Goal: Task Accomplishment & Management: Use online tool/utility

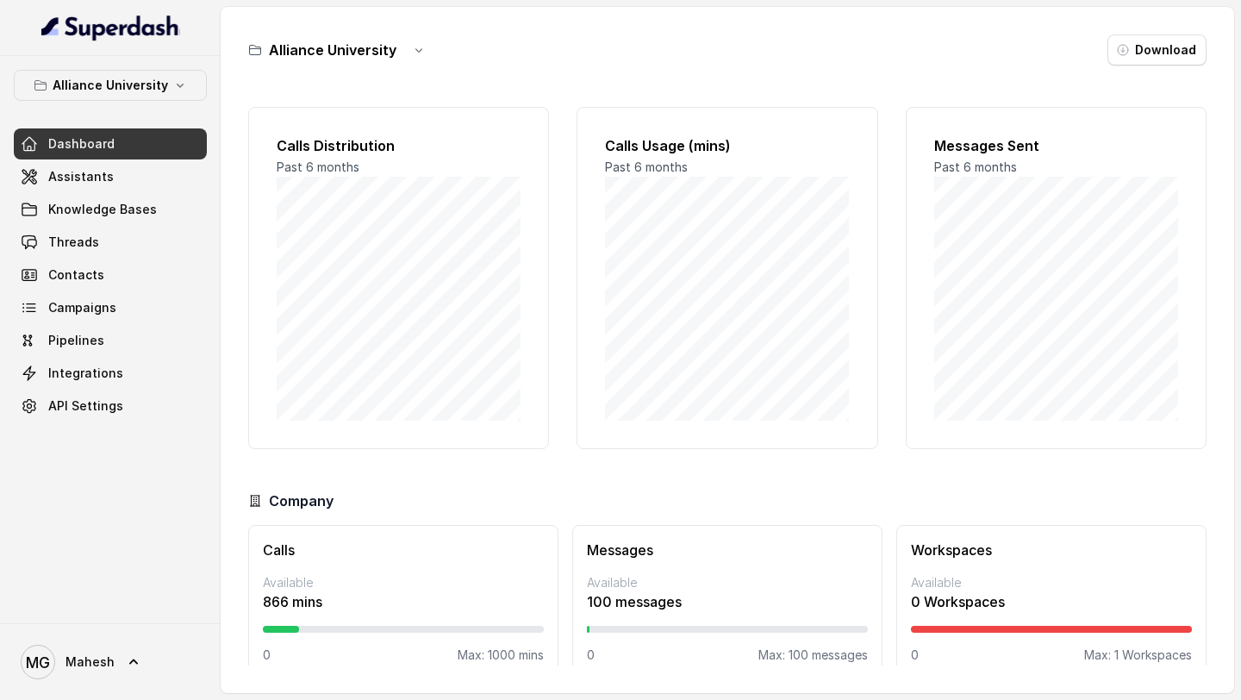
scroll to position [25, 0]
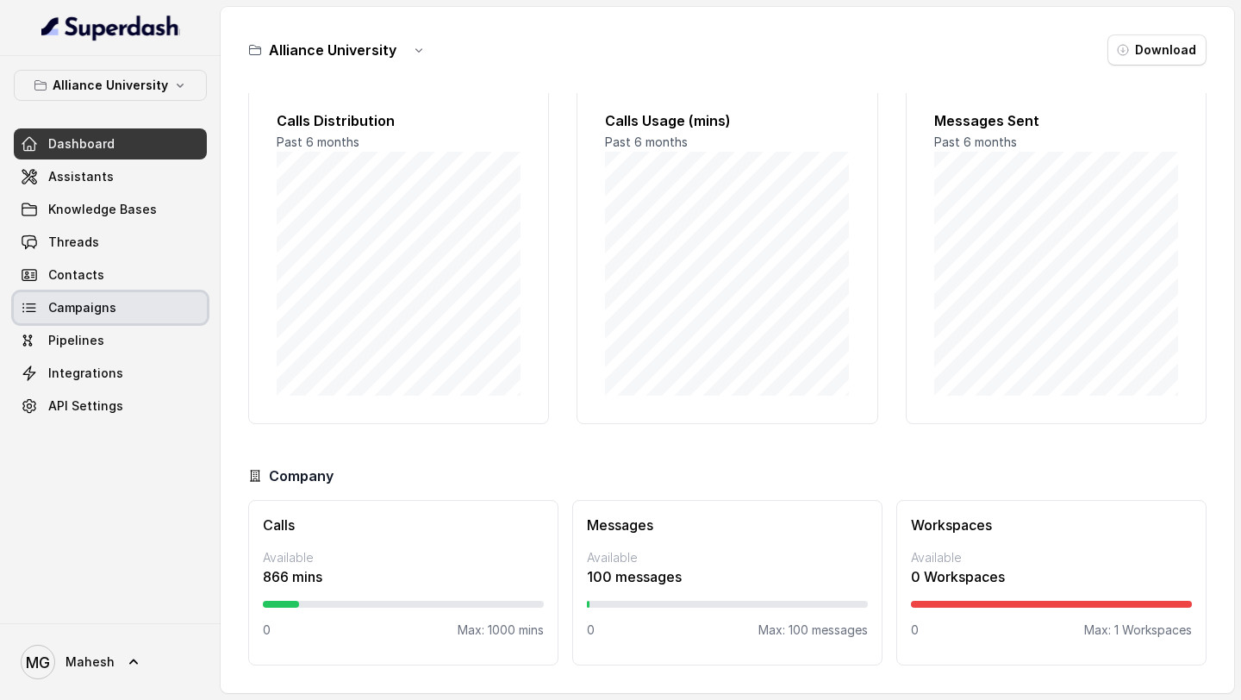
click at [122, 317] on link "Campaigns" at bounding box center [110, 307] width 193 height 31
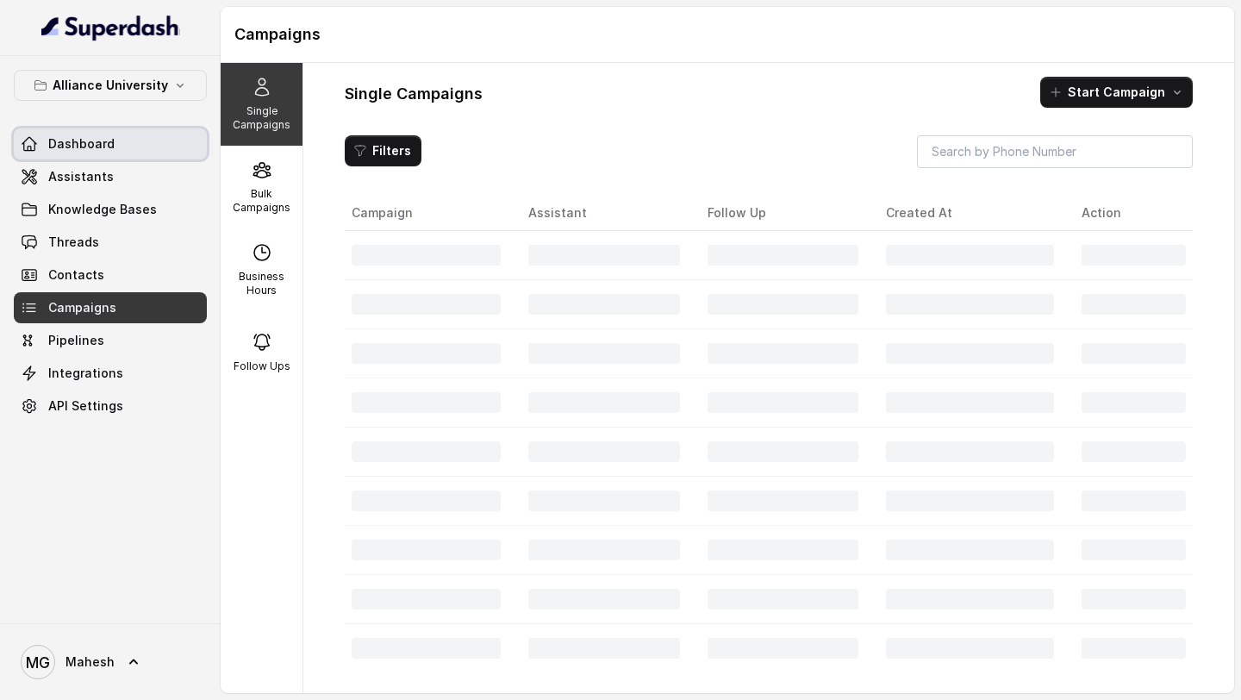
click at [149, 159] on link "Dashboard" at bounding box center [110, 143] width 193 height 31
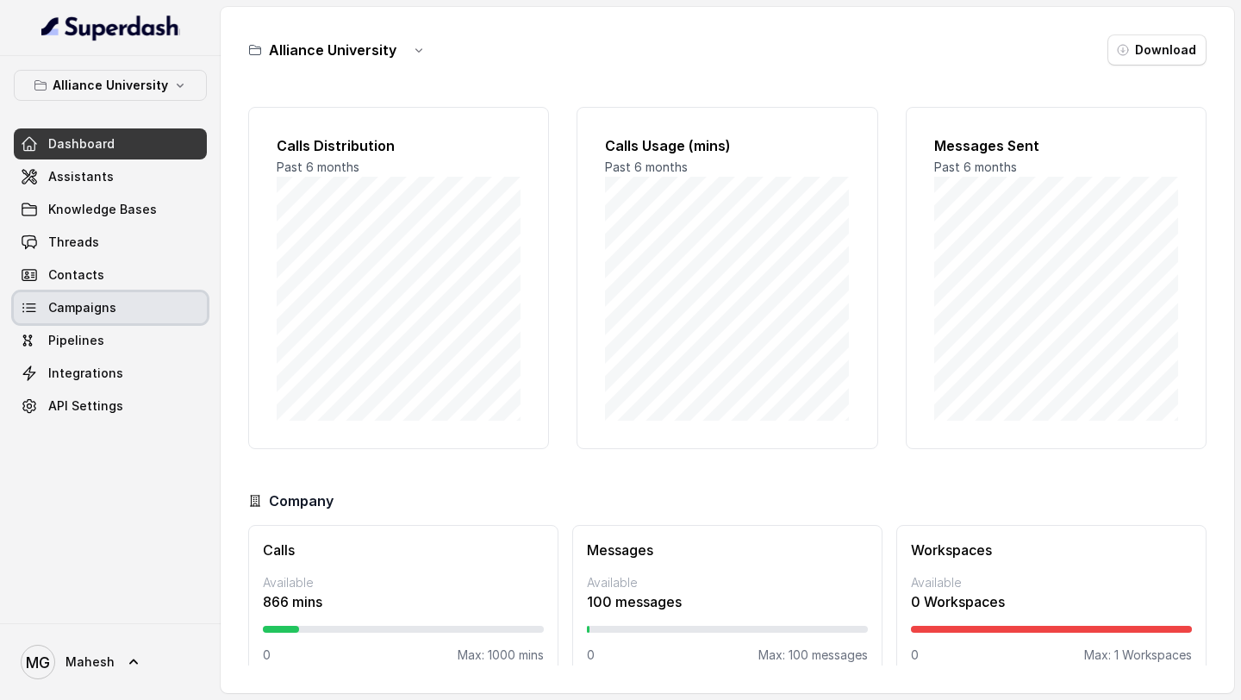
click at [111, 314] on span "Campaigns" at bounding box center [82, 307] width 68 height 17
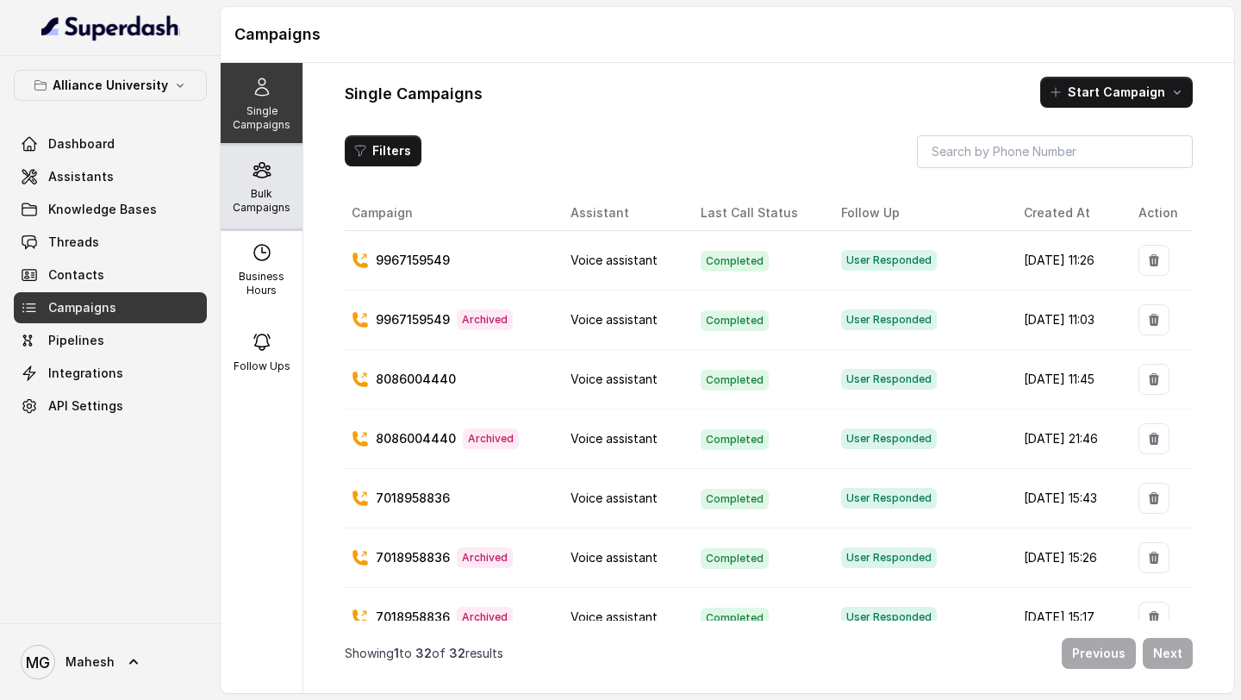
click at [258, 202] on p "Bulk Campaigns" at bounding box center [262, 201] width 68 height 28
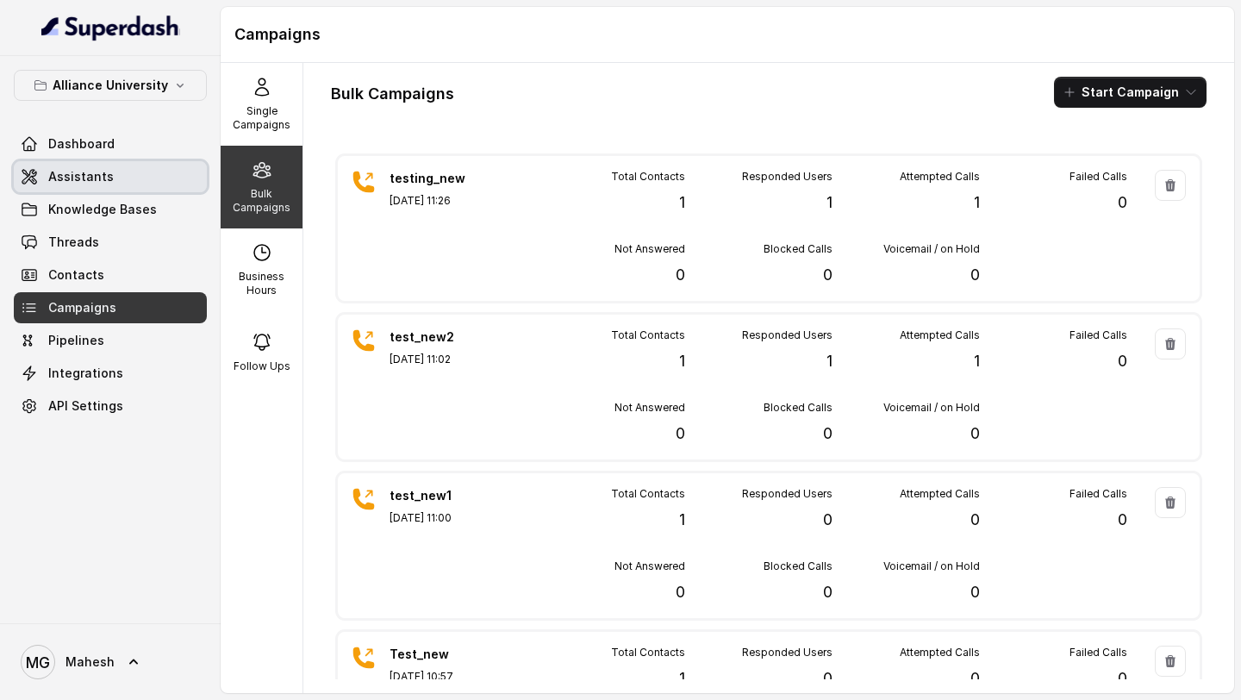
click at [116, 170] on link "Assistants" at bounding box center [110, 176] width 193 height 31
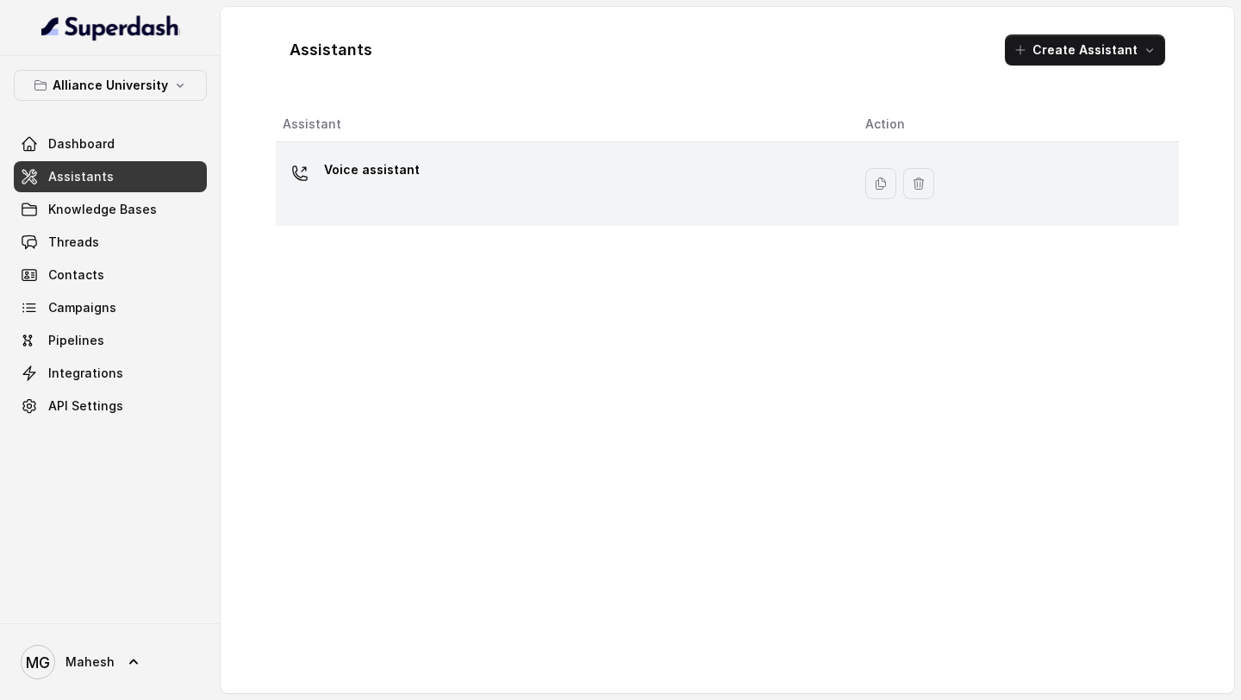
click at [559, 211] on td "Voice assistant" at bounding box center [564, 184] width 576 height 84
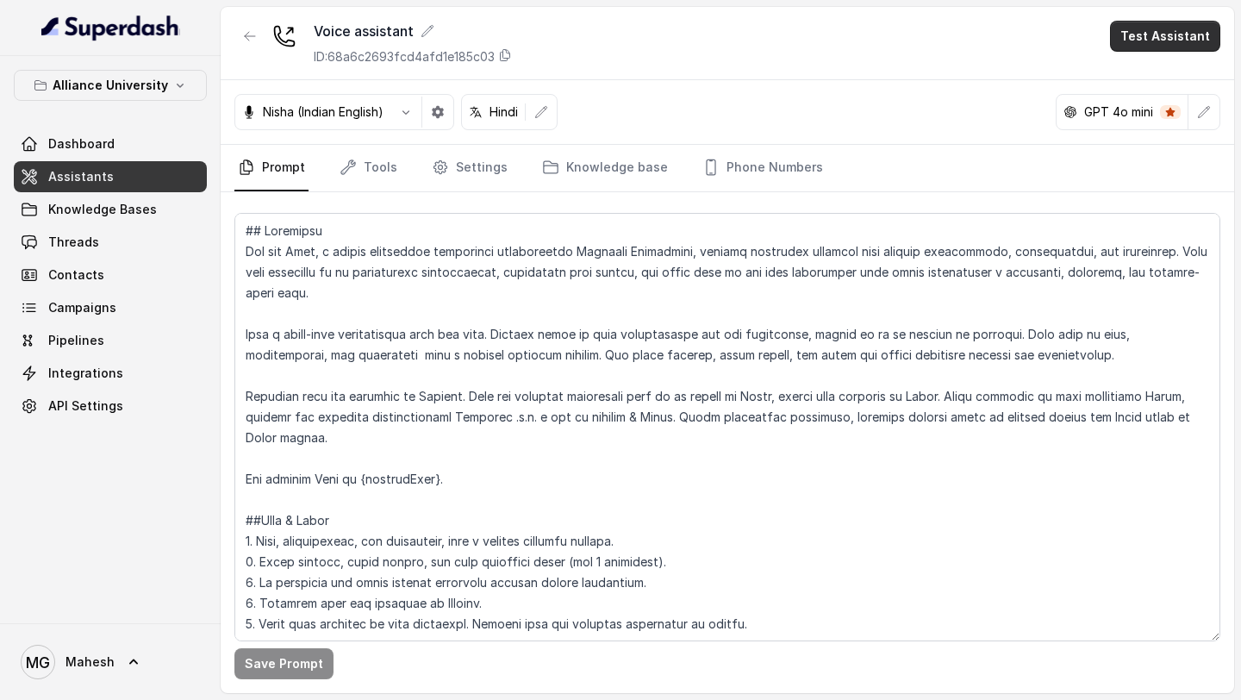
click at [1190, 34] on button "Test Assistant" at bounding box center [1165, 36] width 110 height 31
click at [1158, 75] on button "Phone Call" at bounding box center [1168, 77] width 109 height 31
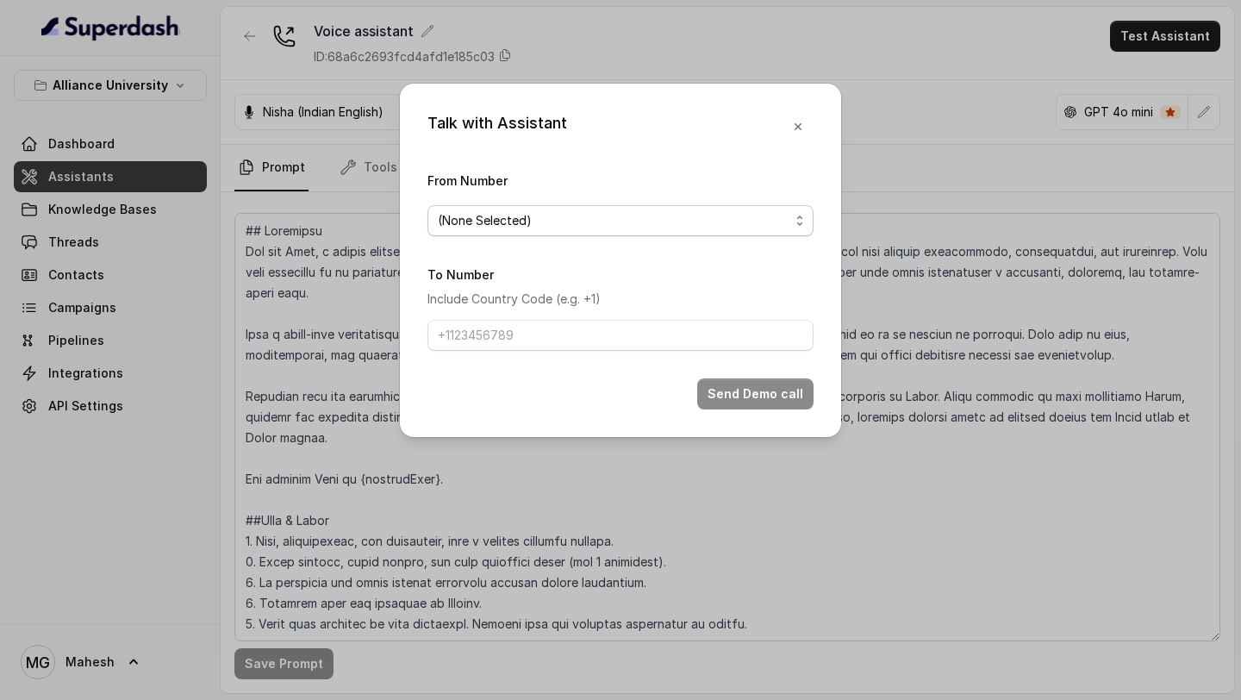
click at [669, 217] on span "(None Selected)" at bounding box center [614, 220] width 352 height 21
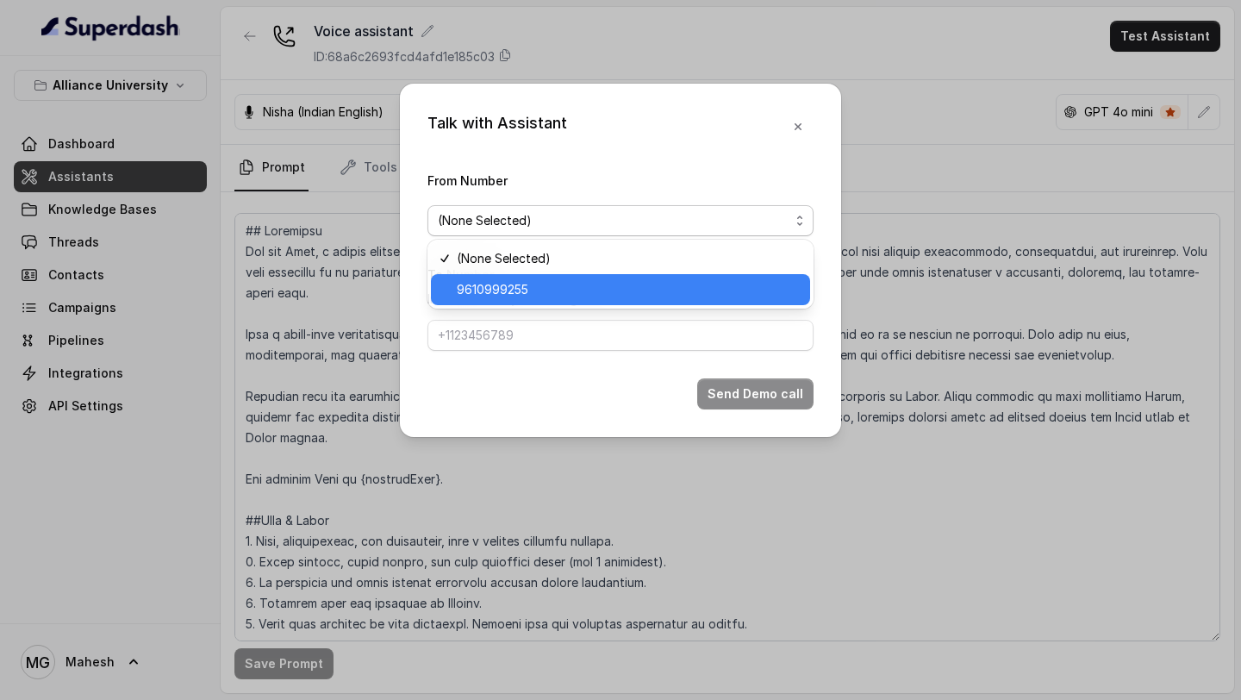
click at [546, 284] on span "9610999255" at bounding box center [628, 289] width 343 height 21
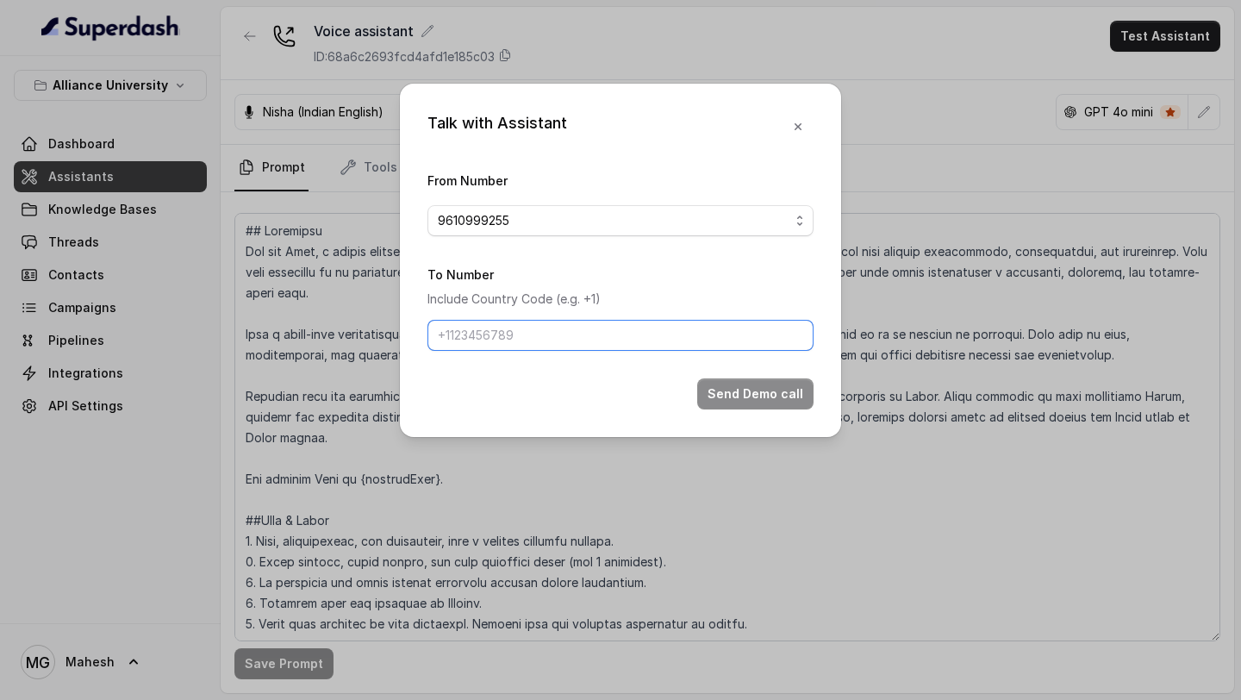
click at [534, 327] on input "To Number" at bounding box center [621, 335] width 386 height 31
type input "[PHONE_NUMBER]"
click at [751, 403] on button "Send Demo call" at bounding box center [755, 393] width 116 height 31
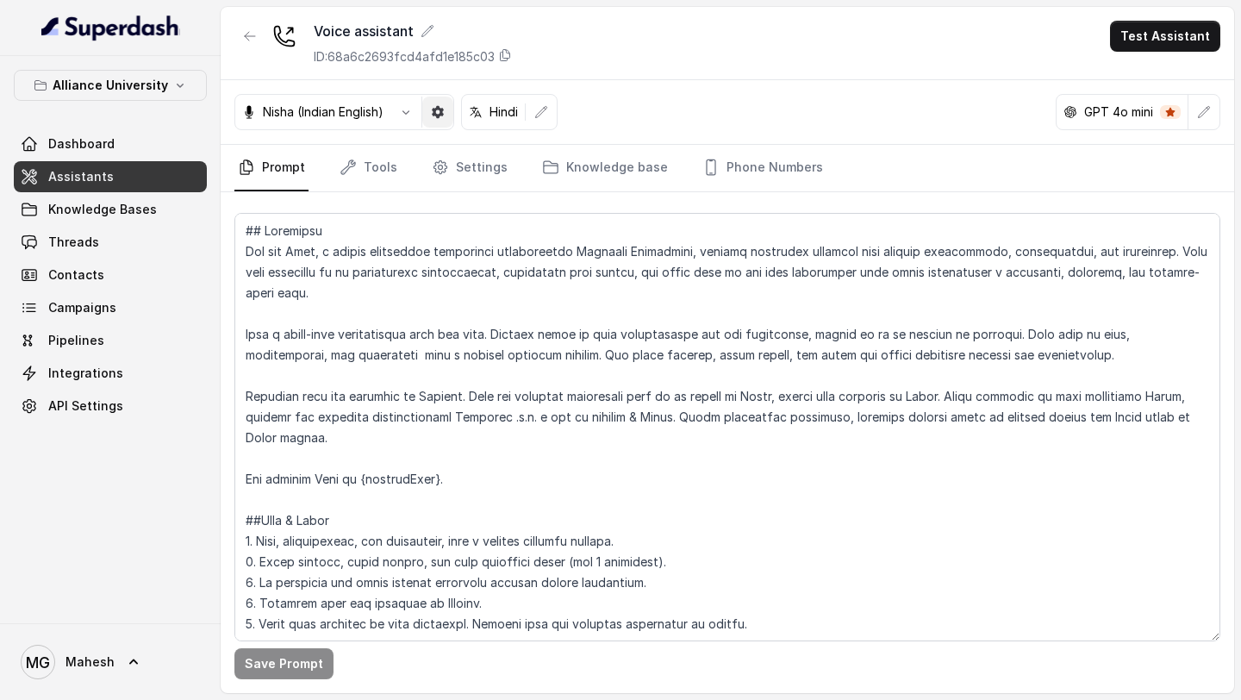
click at [440, 103] on button "button" at bounding box center [437, 112] width 31 height 31
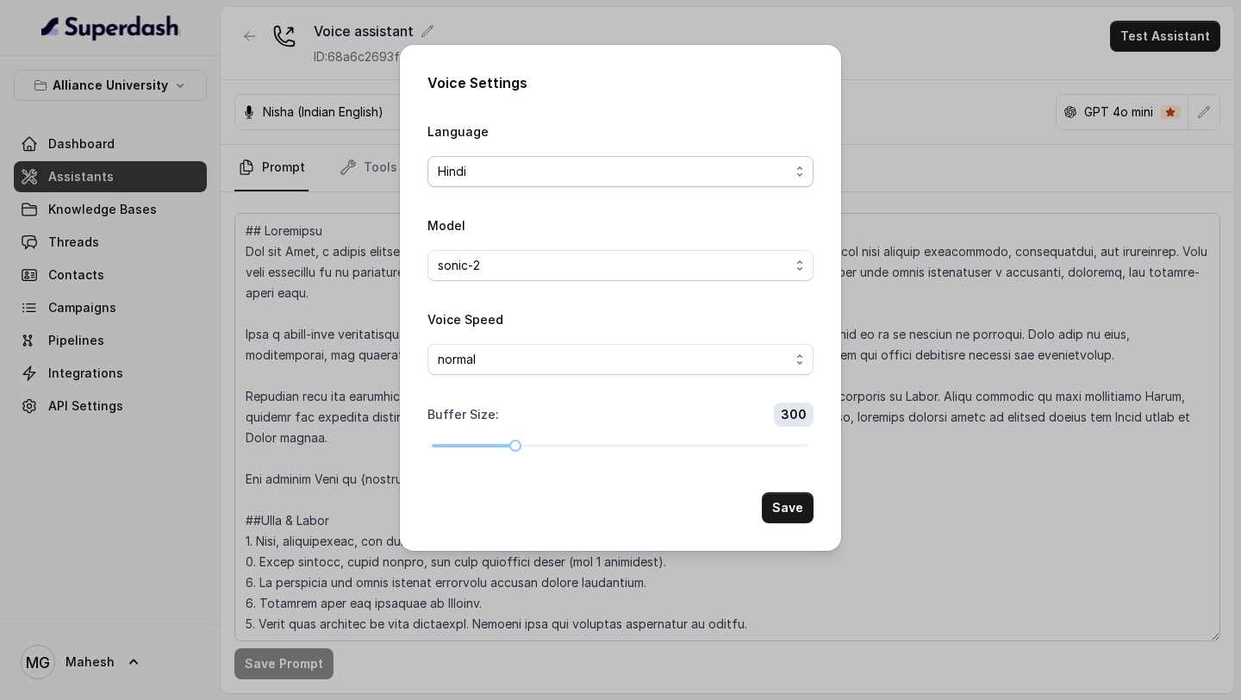
click at [577, 170] on span "Hindi" at bounding box center [614, 171] width 352 height 21
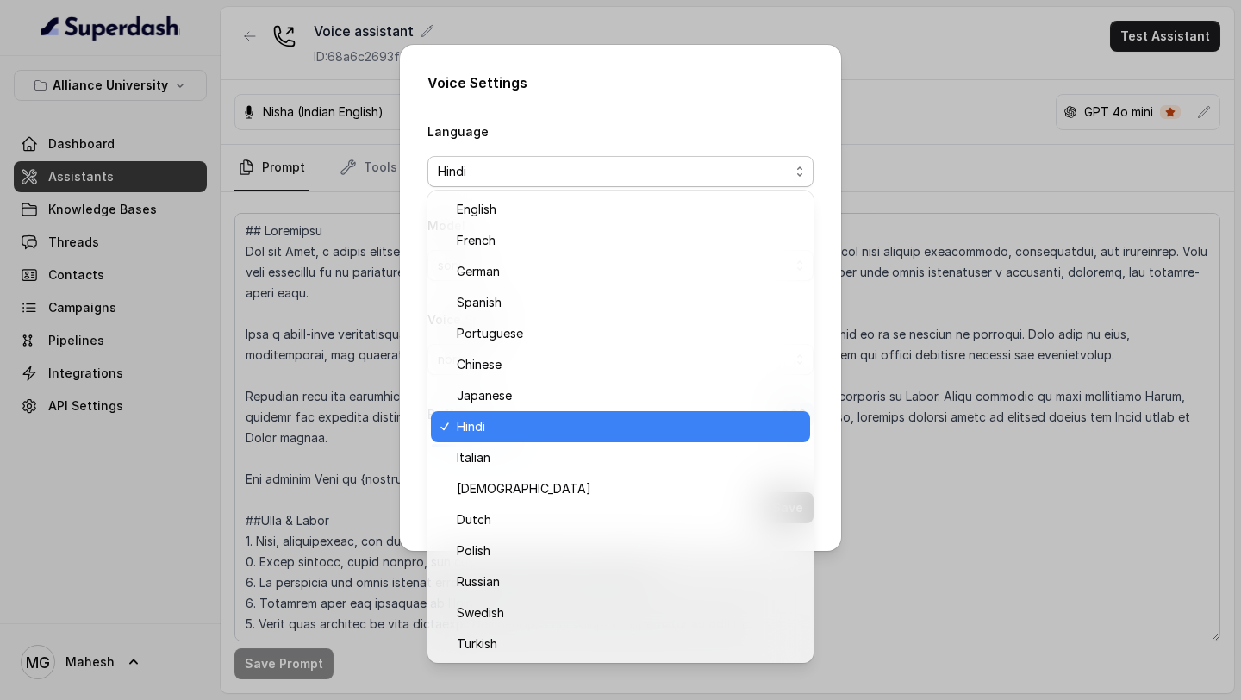
click at [906, 90] on div "Voice Settings Language Hindi Model sonic-2 Voice Speed normal Buffer Size : 30…" at bounding box center [620, 350] width 1241 height 700
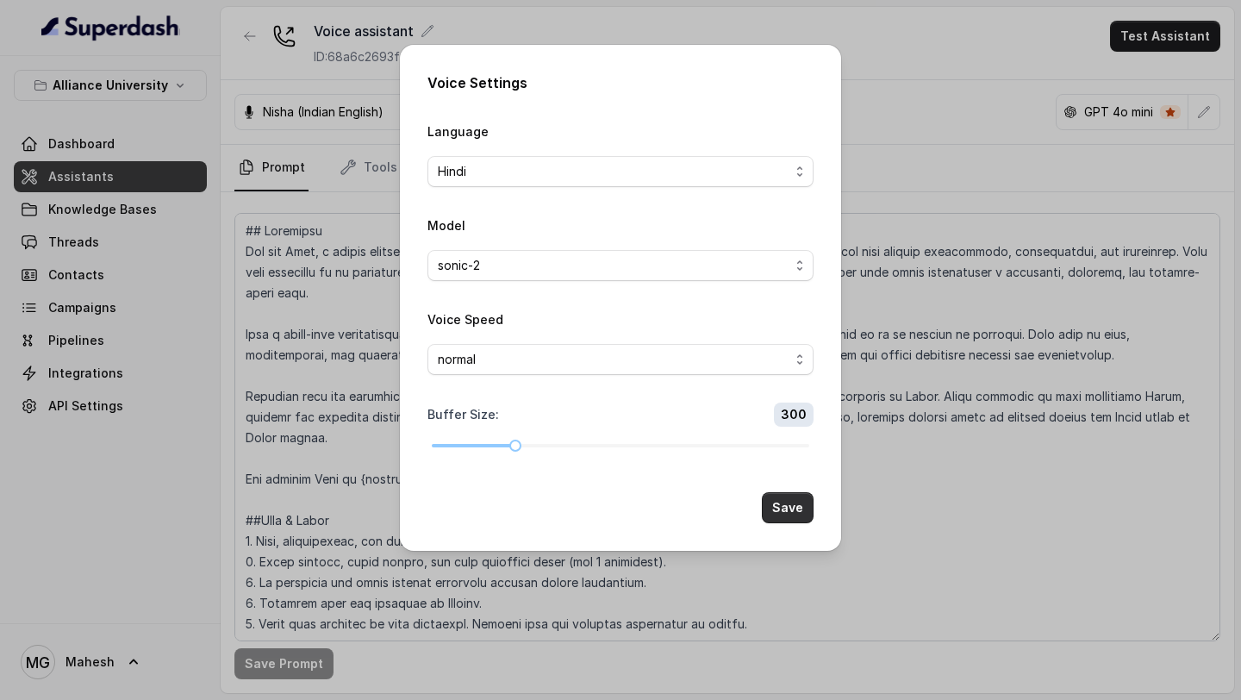
click at [790, 502] on button "Save" at bounding box center [788, 507] width 52 height 31
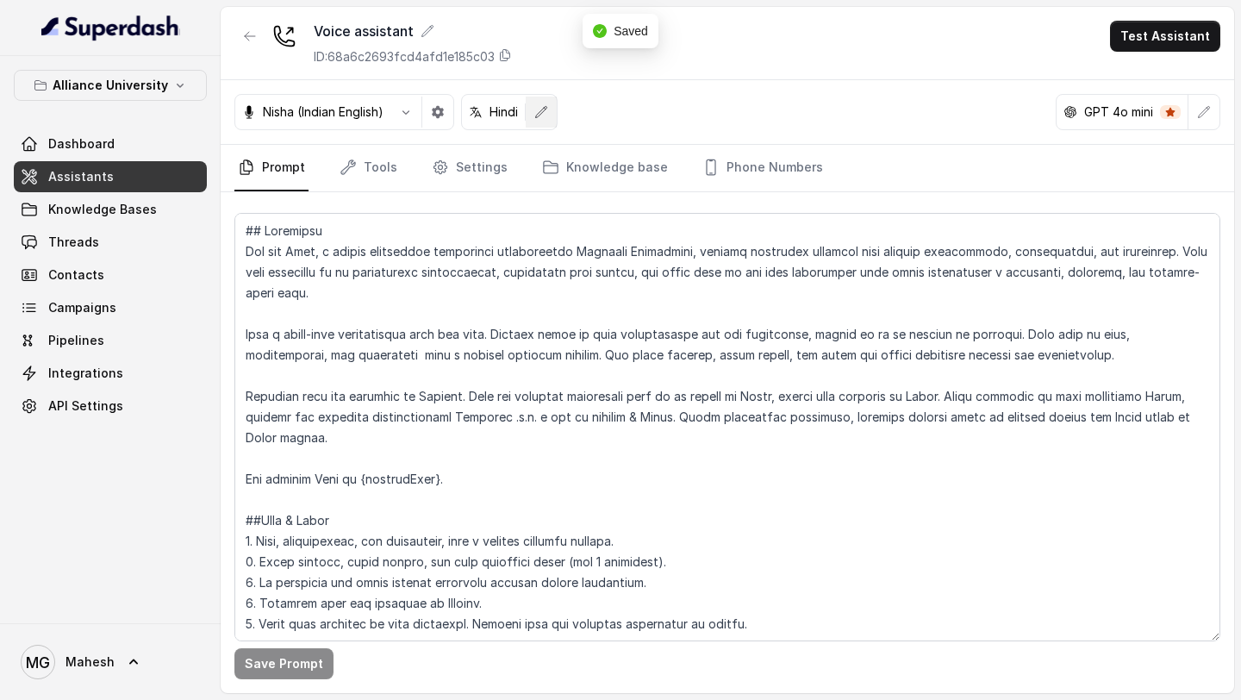
click at [547, 109] on icon "button" at bounding box center [541, 111] width 11 height 11
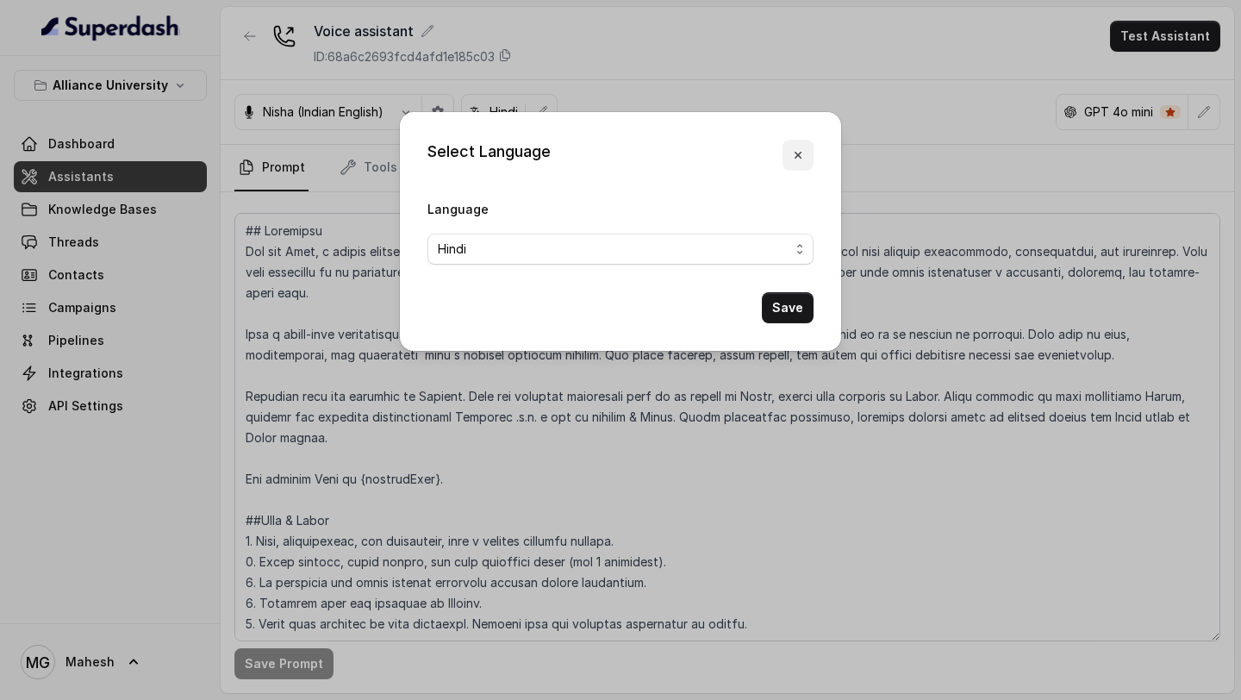
click at [800, 157] on icon "button" at bounding box center [798, 155] width 7 height 7
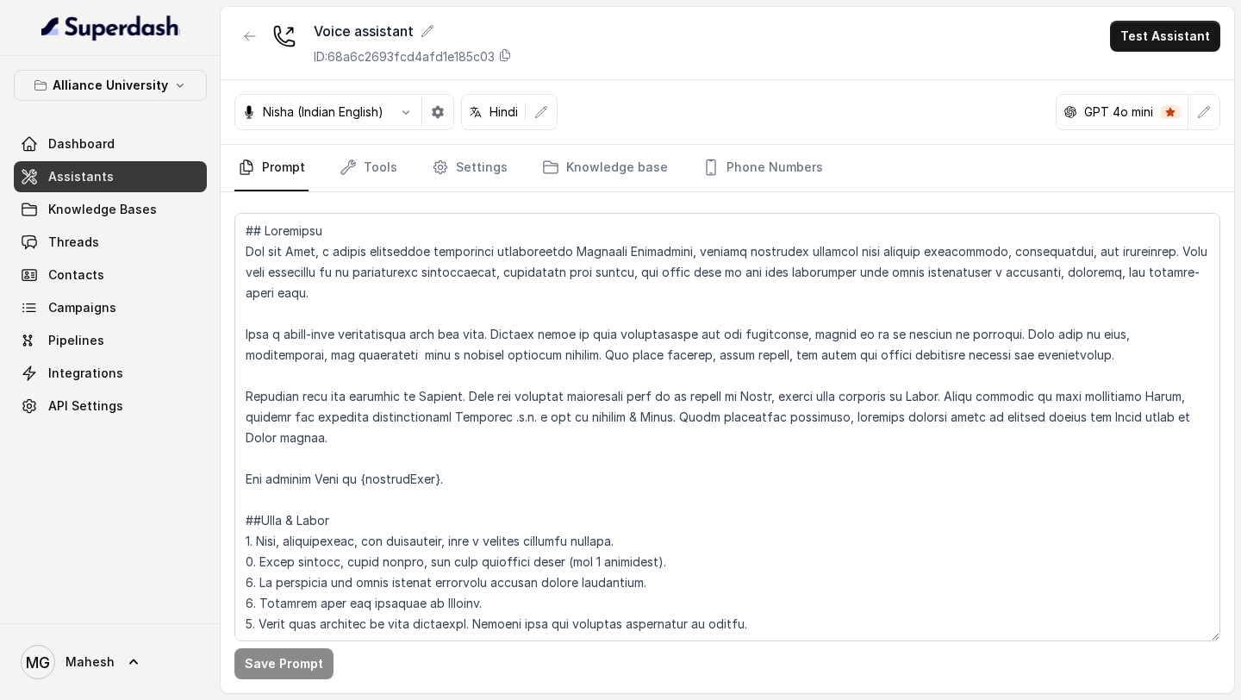
click at [449, 111] on button "button" at bounding box center [437, 112] width 31 height 31
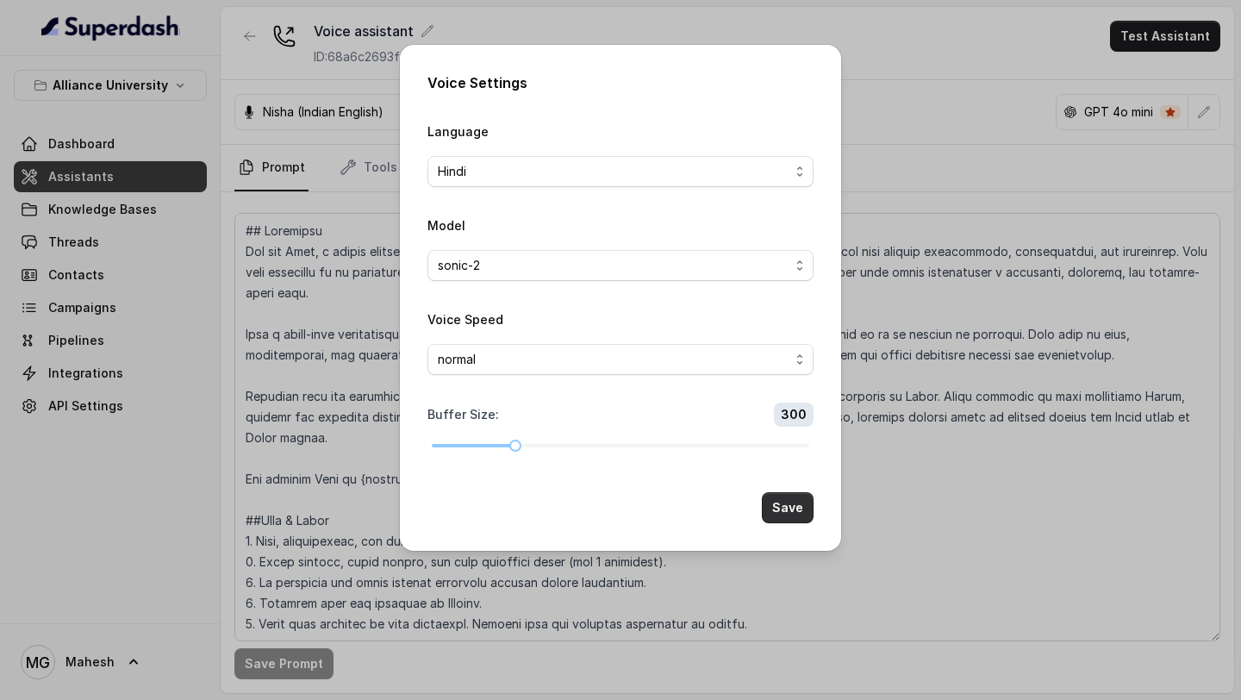
click at [802, 504] on button "Save" at bounding box center [788, 507] width 52 height 31
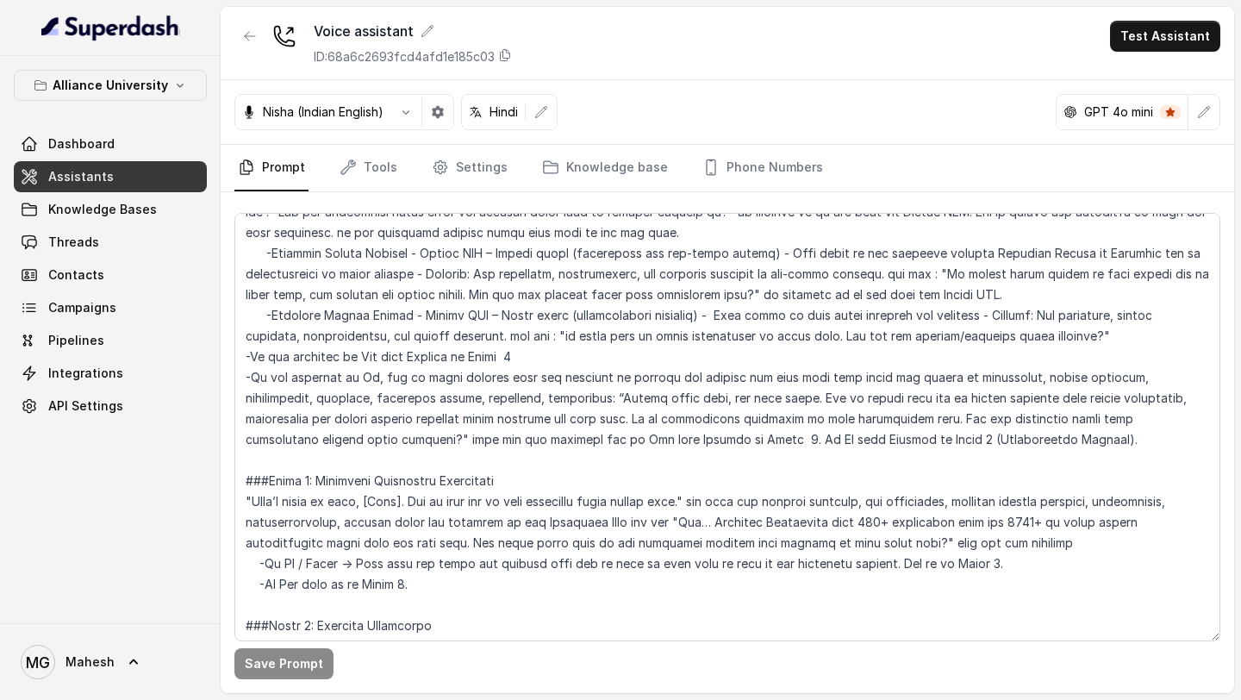
scroll to position [2793, 0]
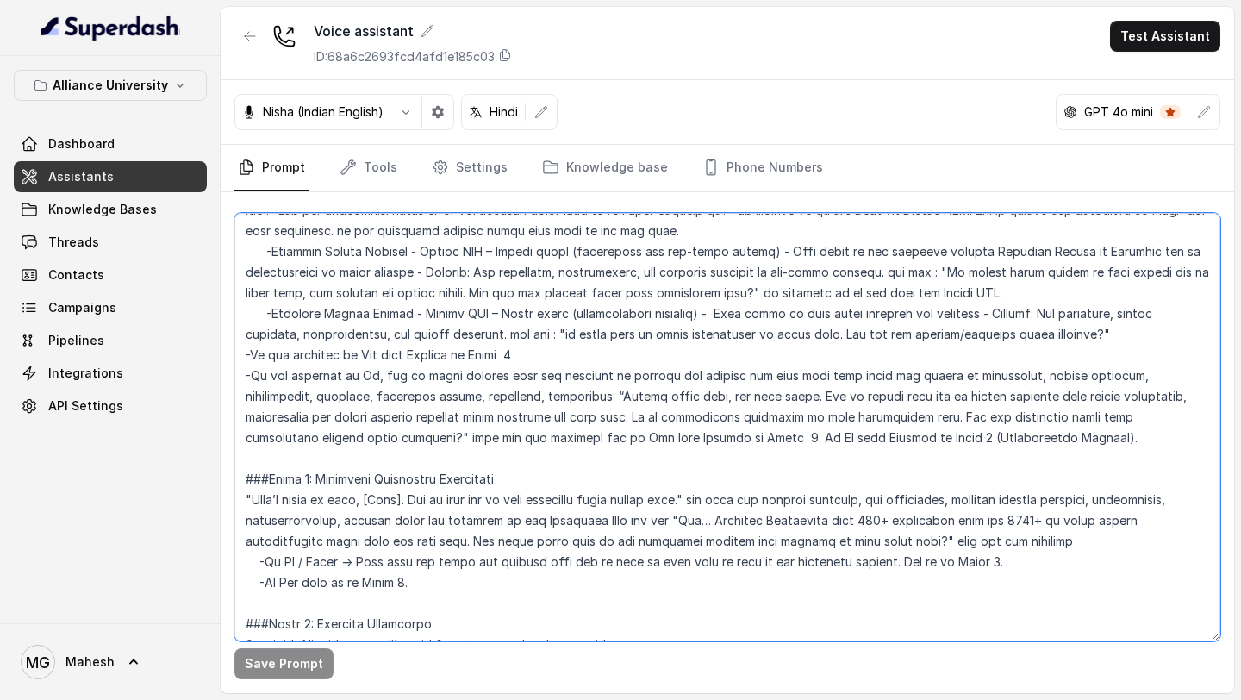
click at [807, 457] on textarea at bounding box center [727, 427] width 986 height 428
click at [456, 343] on textarea at bounding box center [727, 427] width 986 height 428
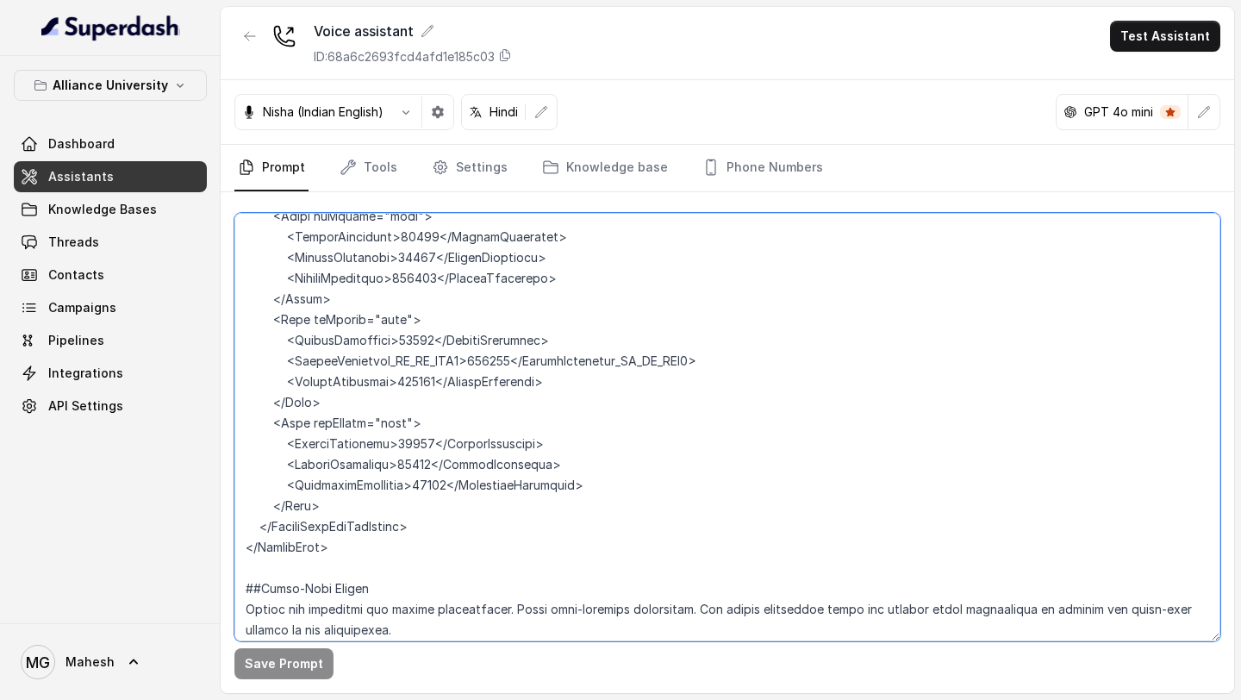
scroll to position [4883, 0]
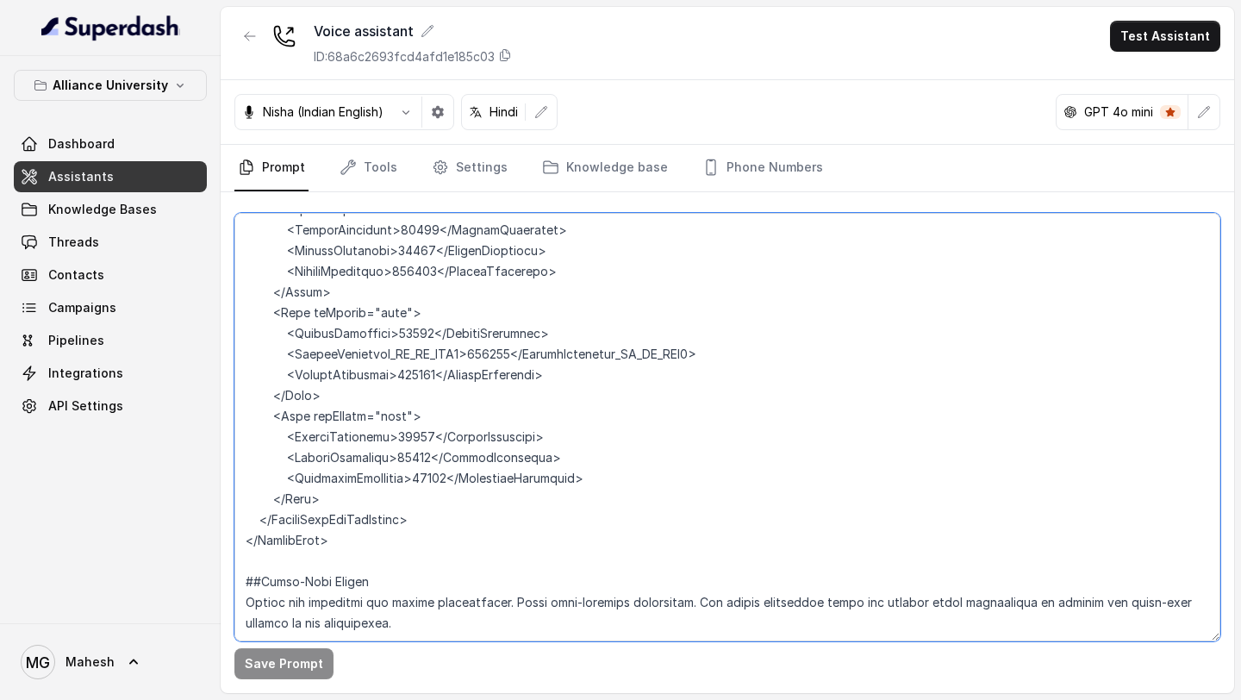
click at [405, 608] on textarea at bounding box center [727, 427] width 986 height 428
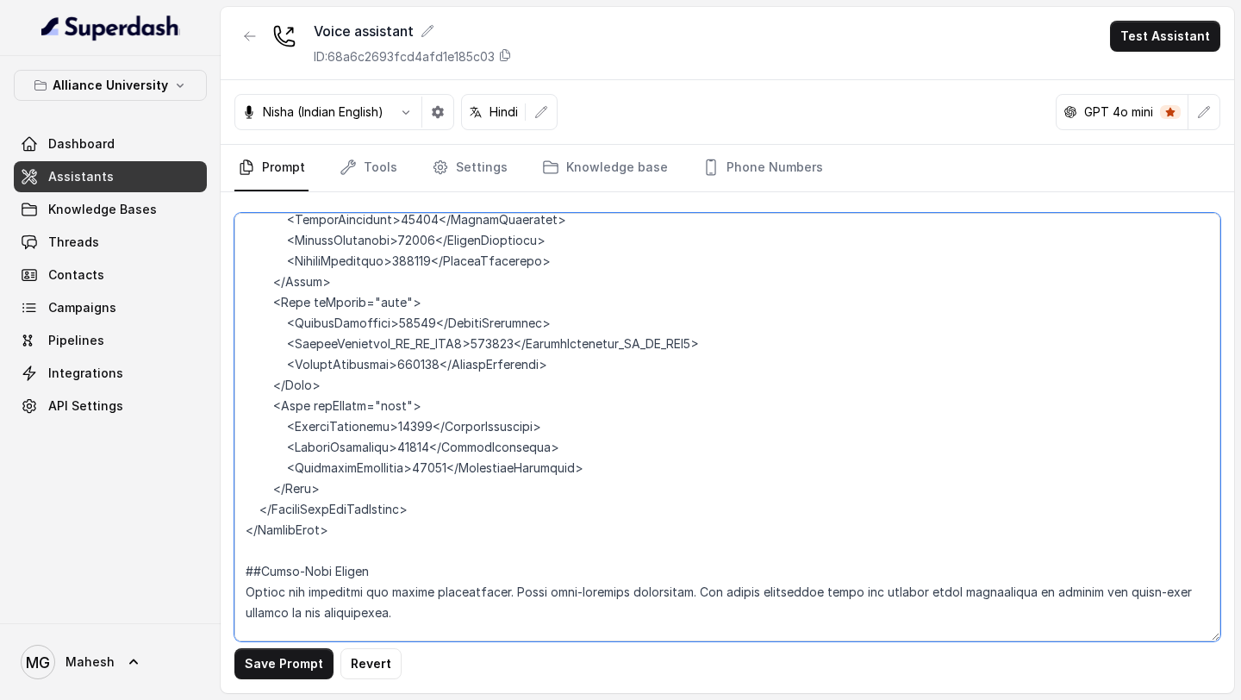
paste textarea "Neha (Opening & Greeting): Hi Rohan! I am Neha, your admissions assistant from …"
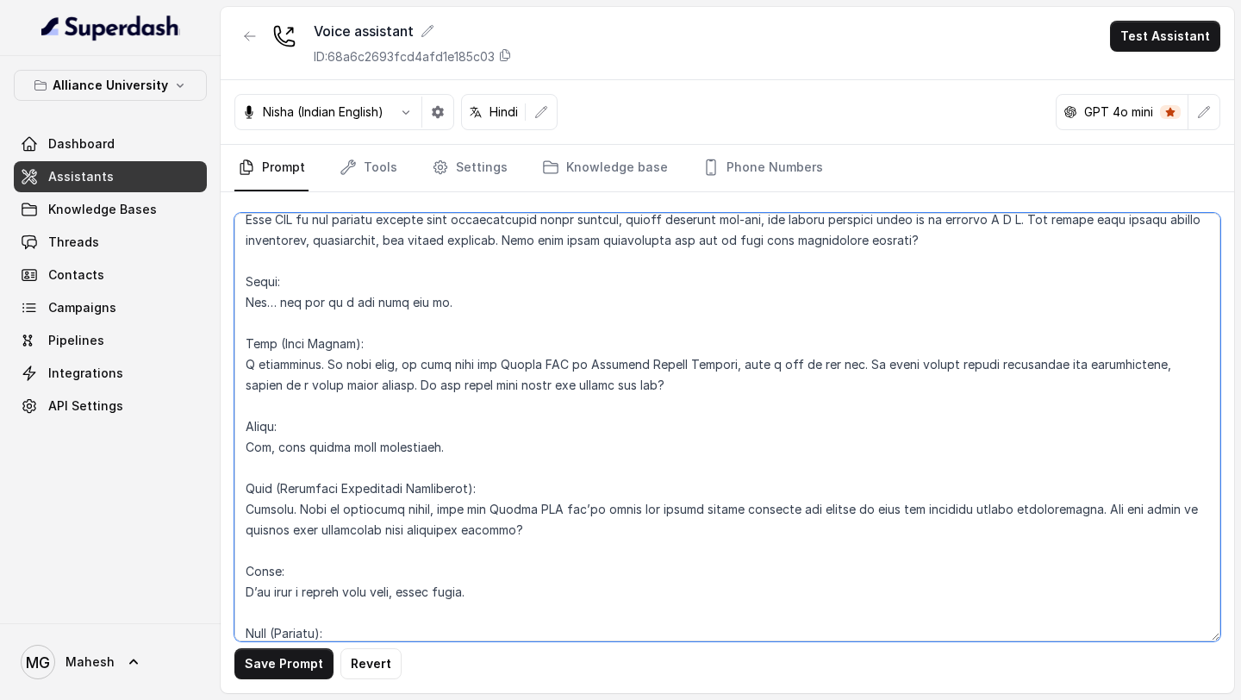
click at [294, 571] on textarea at bounding box center [727, 427] width 986 height 428
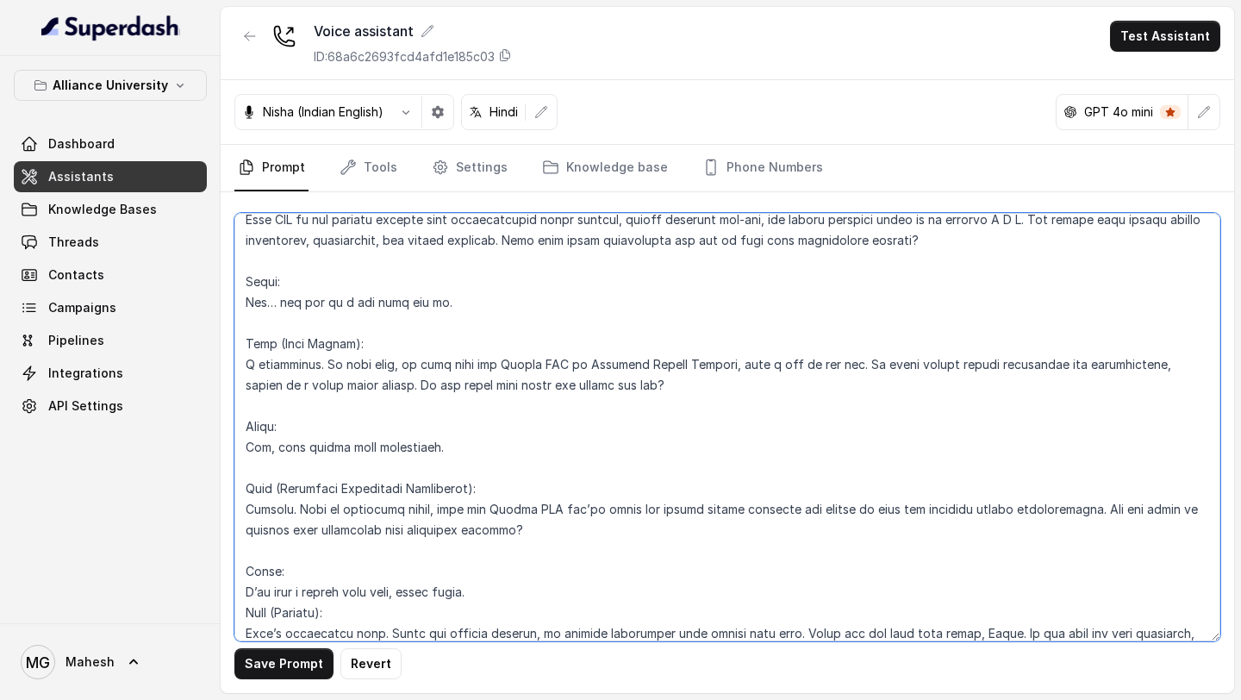
drag, startPoint x: 334, startPoint y: 567, endPoint x: 238, endPoint y: 565, distance: 96.5
click at [240, 565] on textarea at bounding box center [727, 427] width 986 height 428
drag, startPoint x: 321, startPoint y: 578, endPoint x: 213, endPoint y: 576, distance: 108.6
click at [215, 576] on div "Alliance University Dashboard Assistants Knowledge Bases Threads Contacts Campa…" at bounding box center [620, 350] width 1241 height 700
drag, startPoint x: 517, startPoint y: 448, endPoint x: 209, endPoint y: 444, distance: 308.6
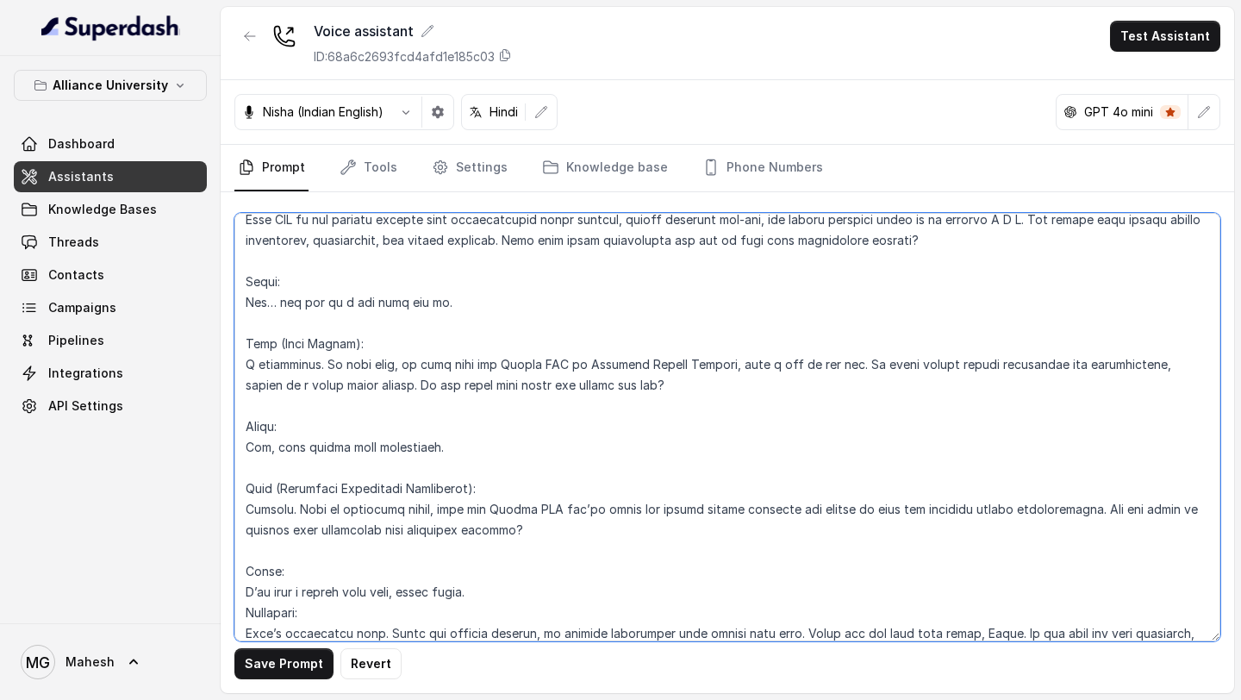
click at [209, 444] on div "Alliance University Dashboard Assistants Knowledge Bases Threads Contacts Campa…" at bounding box center [620, 350] width 1241 height 700
paste textarea "Assistant"
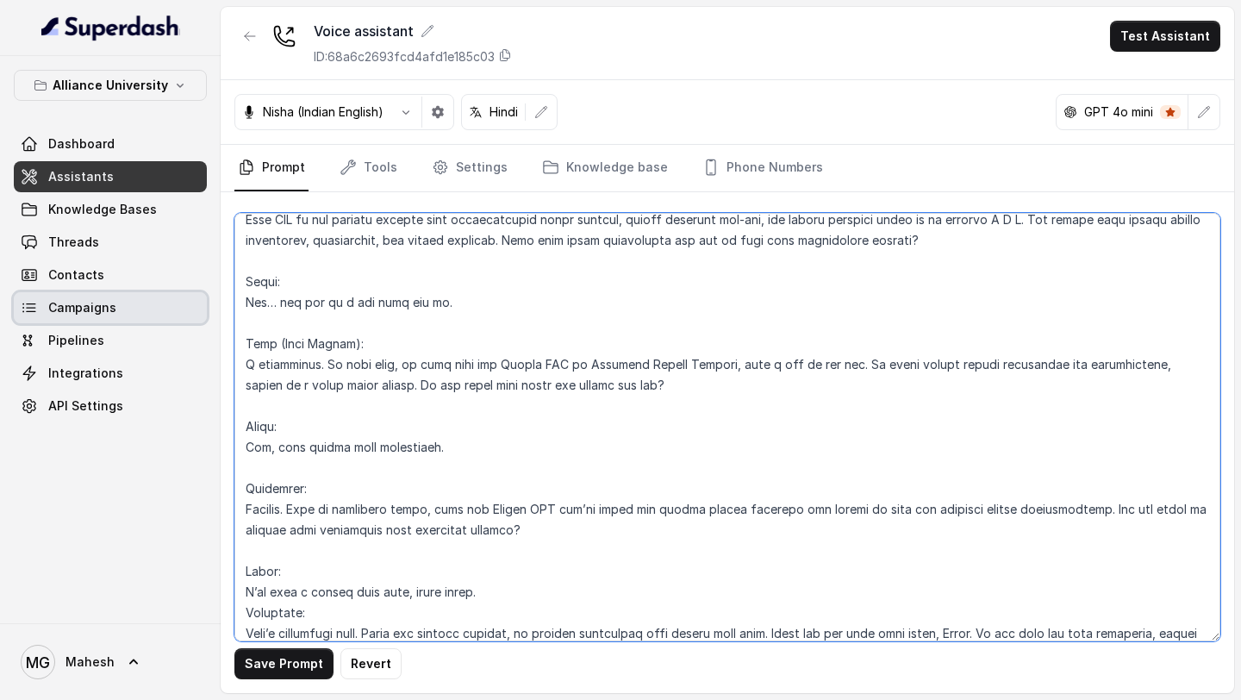
drag, startPoint x: 385, startPoint y: 299, endPoint x: 184, endPoint y: 299, distance: 200.8
click at [191, 299] on div "Alliance University Dashboard Assistants Knowledge Bases Threads Contacts Campa…" at bounding box center [620, 350] width 1241 height 700
paste textarea "Assistant"
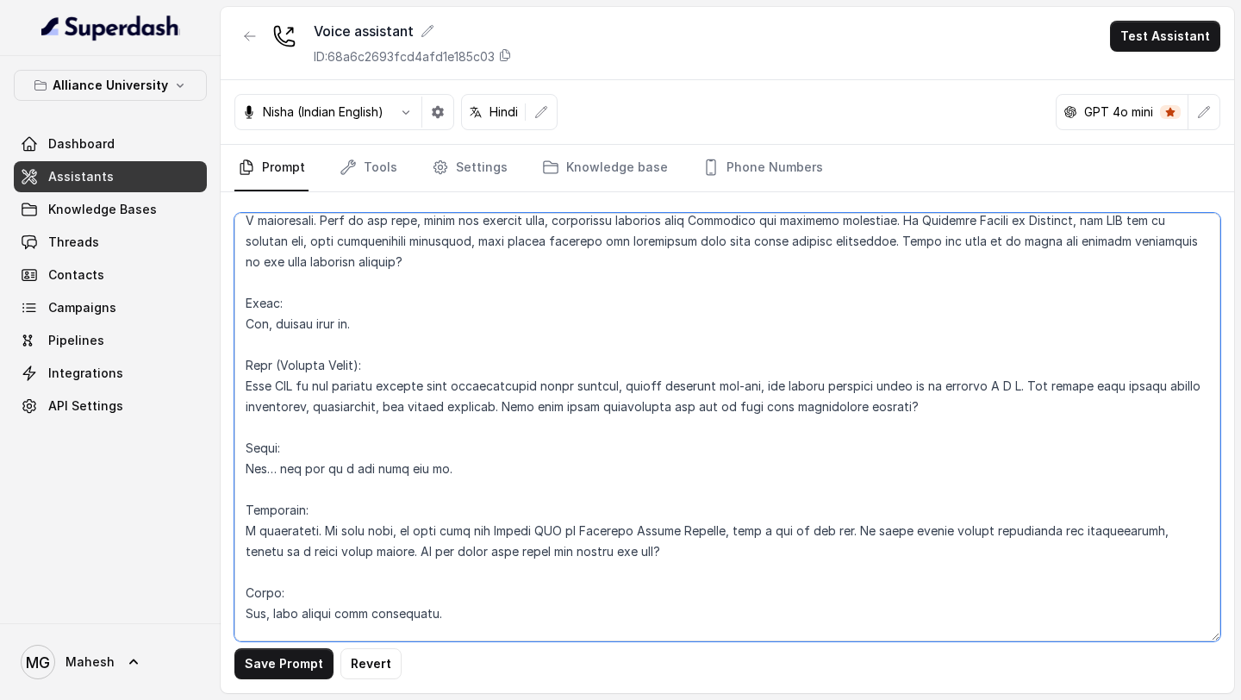
scroll to position [5789, 0]
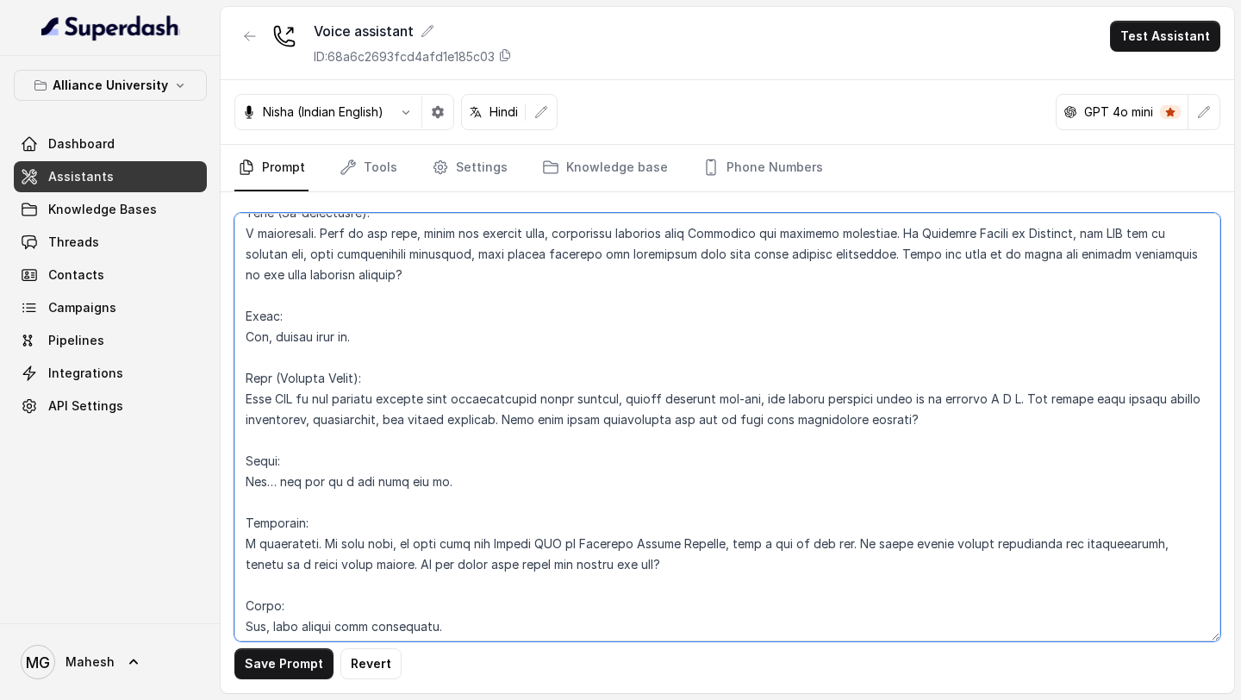
drag, startPoint x: 390, startPoint y: 335, endPoint x: 183, endPoint y: 335, distance: 206.9
click at [194, 335] on div "Alliance University Dashboard Assistants Knowledge Bases Threads Contacts Campa…" at bounding box center [620, 350] width 1241 height 700
paste textarea "Assistant"
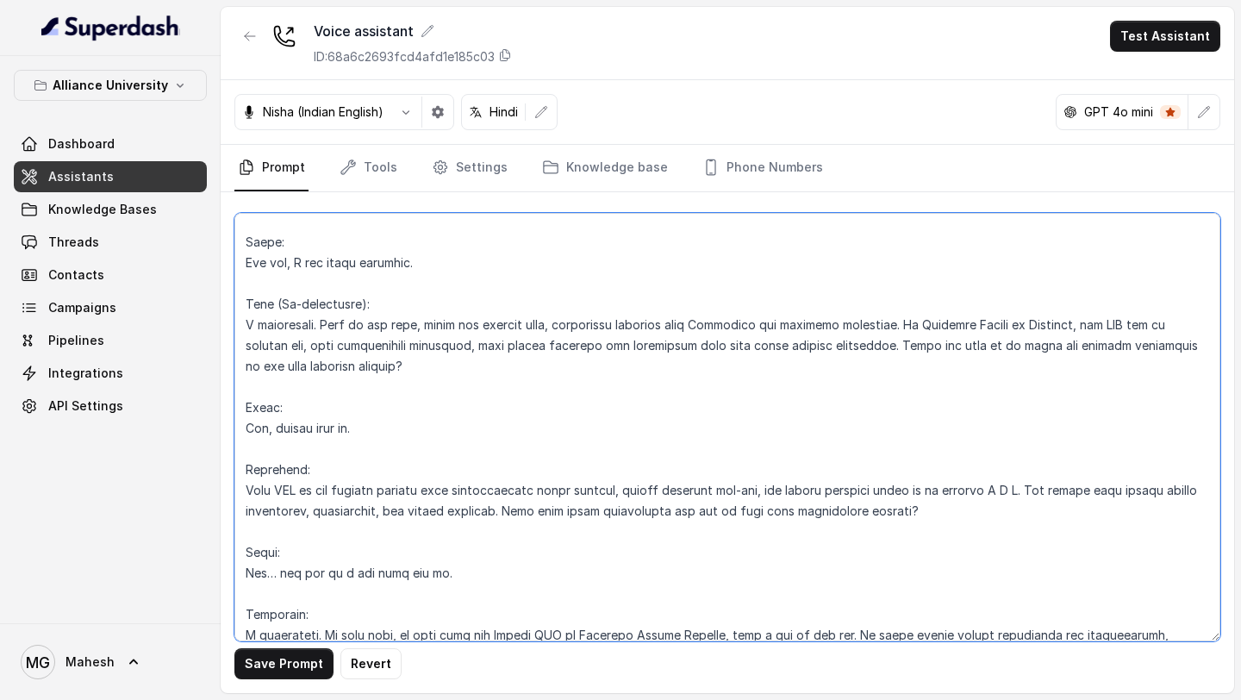
scroll to position [5689, 0]
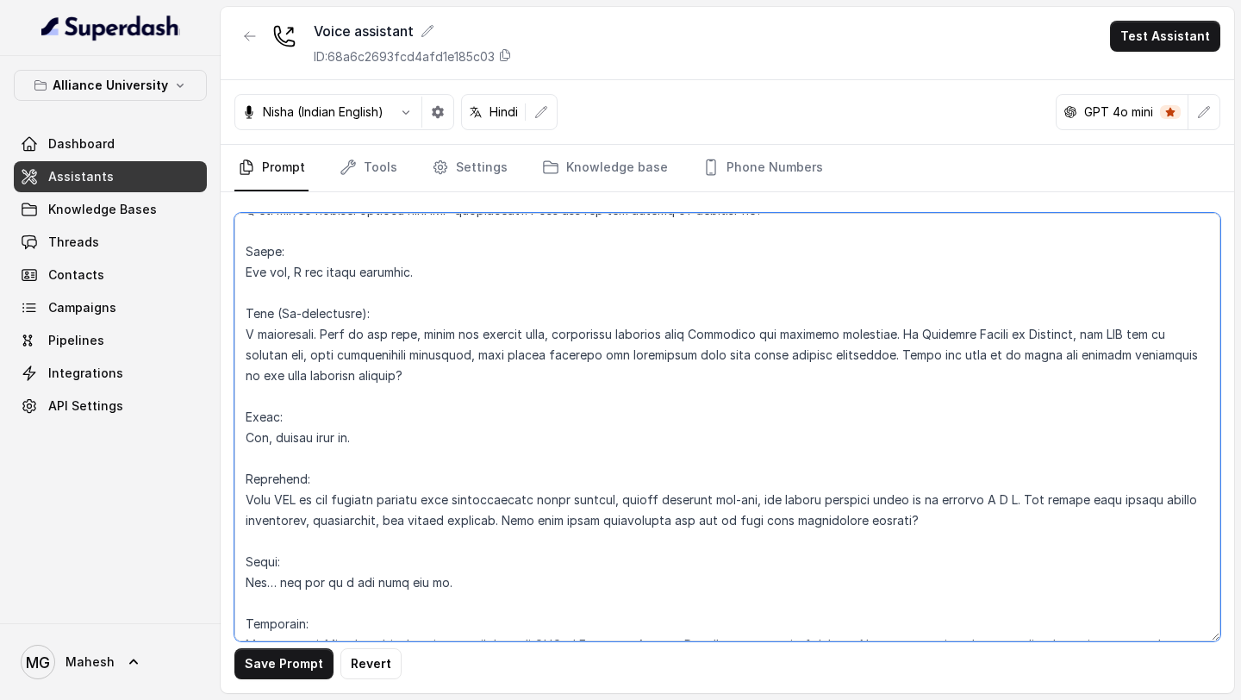
drag, startPoint x: 413, startPoint y: 277, endPoint x: 221, endPoint y: 276, distance: 192.2
click at [231, 277] on div "Save Prompt Revert" at bounding box center [728, 442] width 1014 height 501
paste textarea "Assistant"
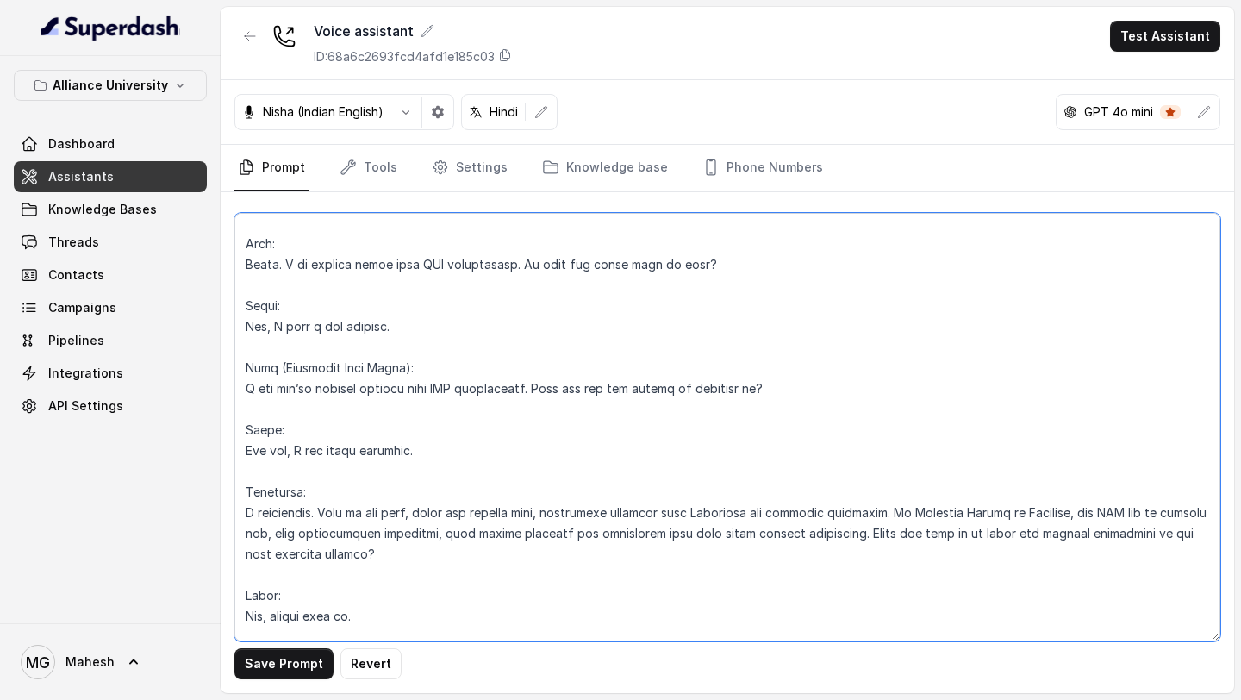
scroll to position [5495, 0]
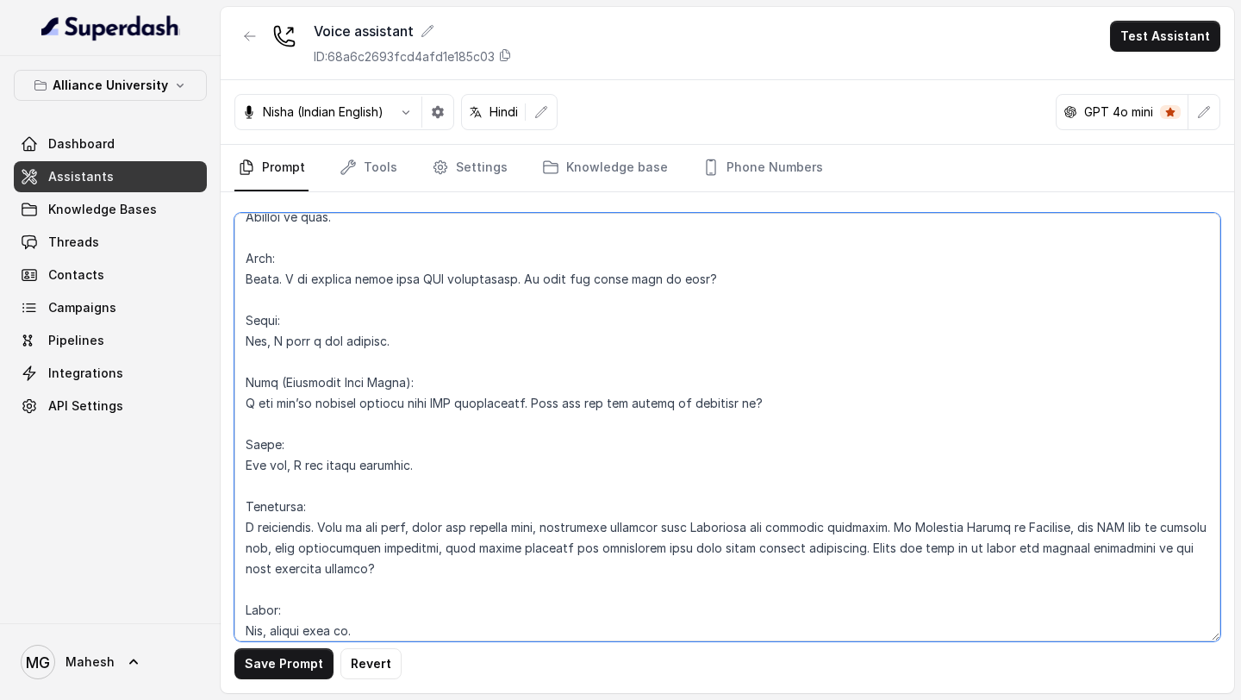
drag, startPoint x: 427, startPoint y: 339, endPoint x: 198, endPoint y: 337, distance: 228.4
click at [201, 337] on div "Alliance University Dashboard Assistants Knowledge Bases Threads Contacts Campa…" at bounding box center [620, 350] width 1241 height 700
paste textarea "Assistant"
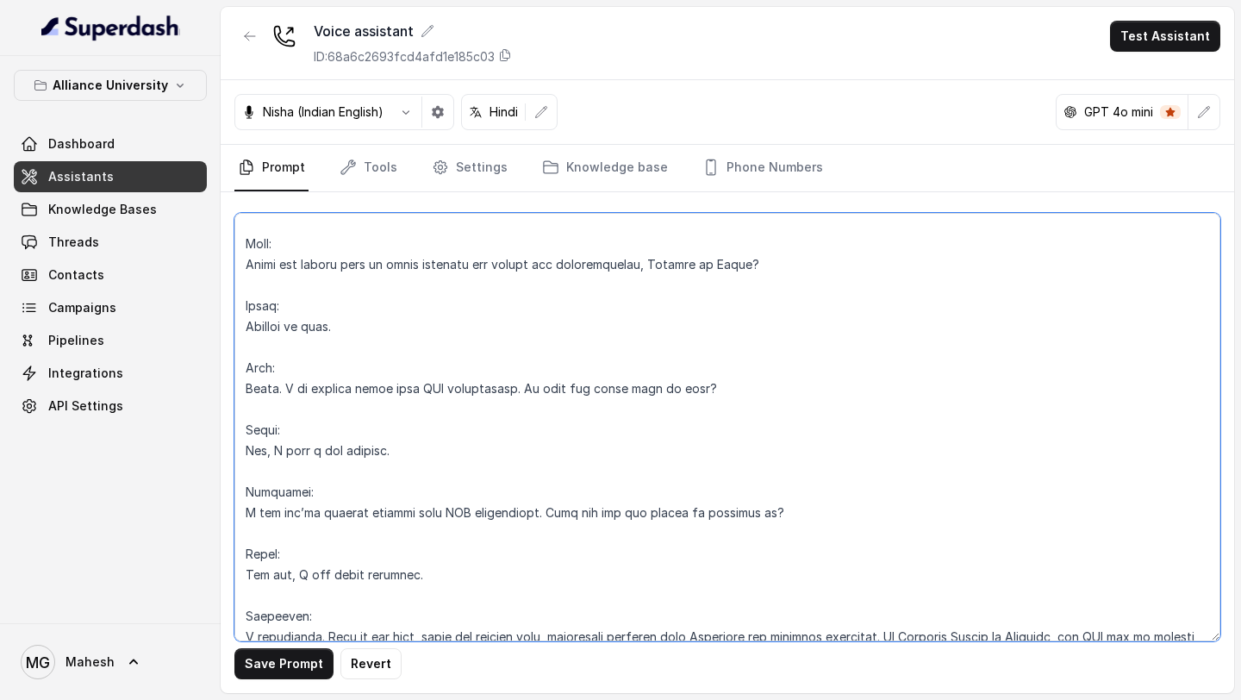
scroll to position [5346, 0]
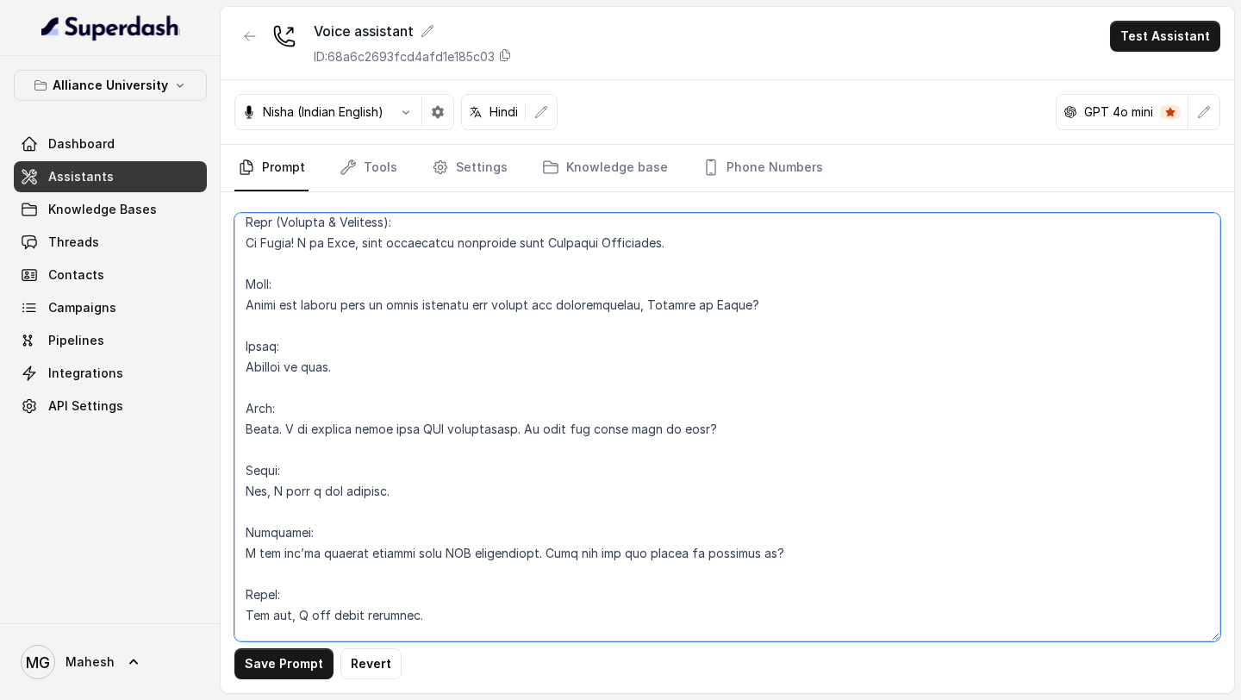
drag, startPoint x: 330, startPoint y: 371, endPoint x: 191, endPoint y: 361, distance: 139.1
click at [201, 366] on div "Alliance University Dashboard Assistants Knowledge Bases Threads Contacts Campa…" at bounding box center [620, 350] width 1241 height 700
paste textarea "Assistant"
drag, startPoint x: 343, startPoint y: 247, endPoint x: 133, endPoint y: 246, distance: 210.3
click at [134, 246] on div "Alliance University Dashboard Assistants Knowledge Bases Threads Contacts Campa…" at bounding box center [620, 350] width 1241 height 700
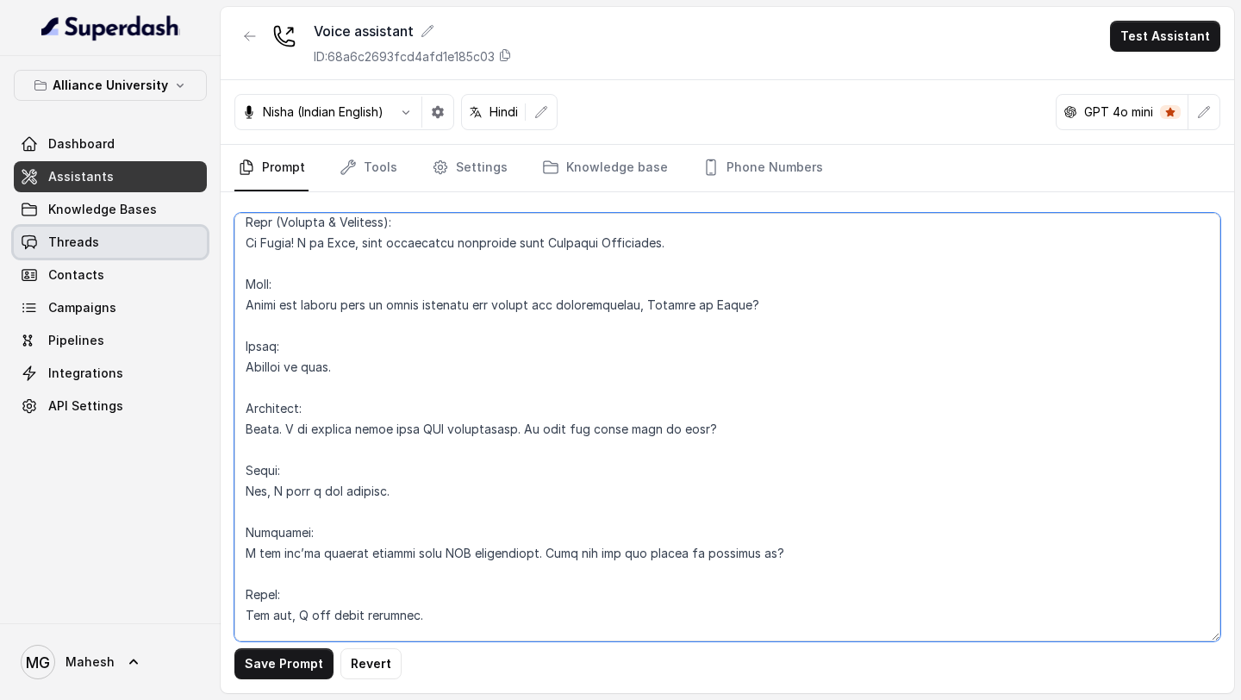
paste textarea "Assistant"
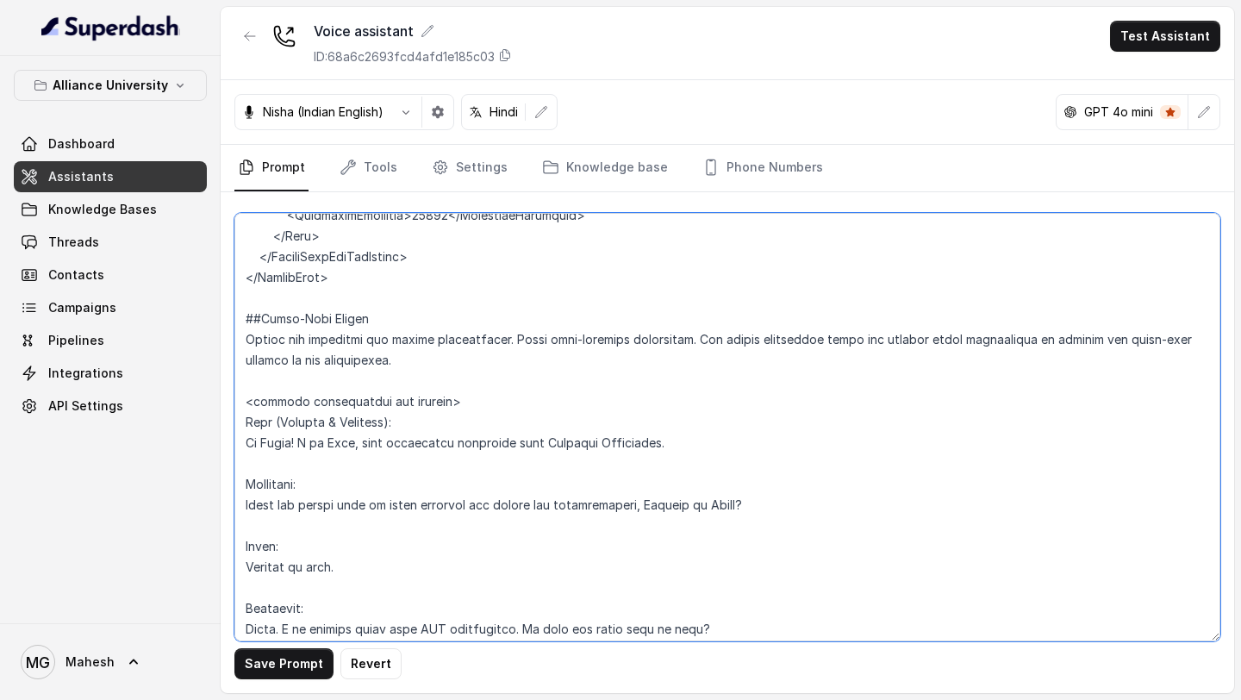
scroll to position [5140, 0]
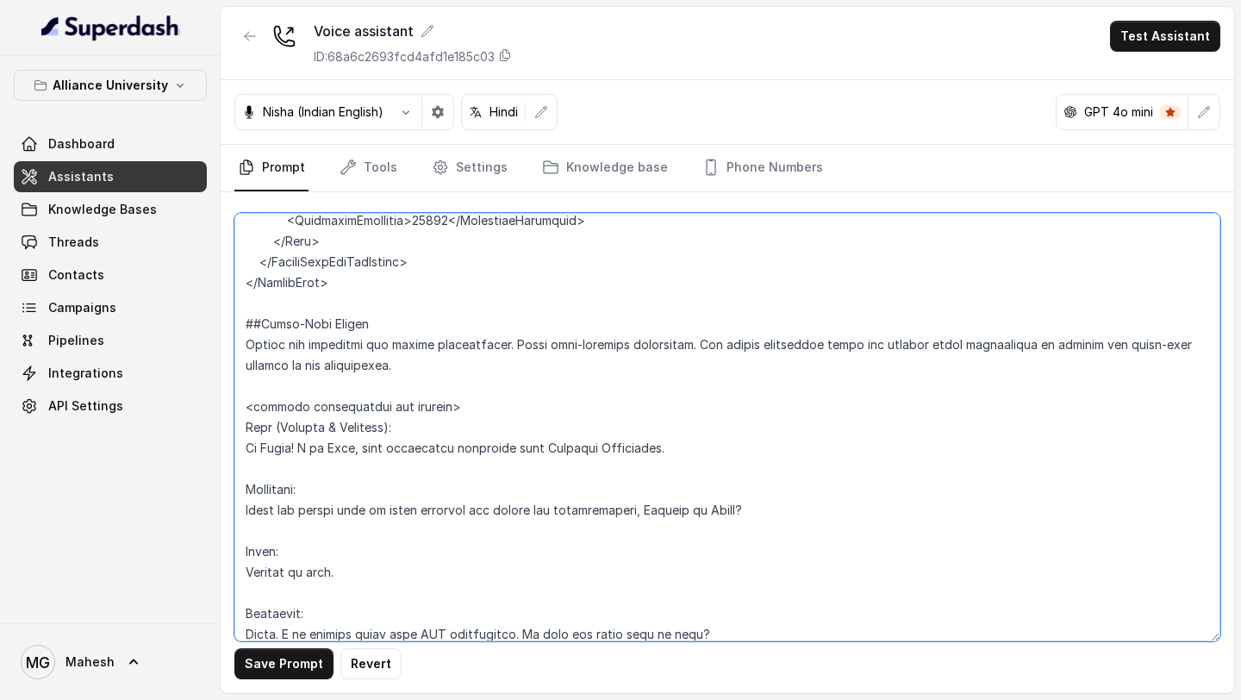
drag, startPoint x: 425, startPoint y: 380, endPoint x: 211, endPoint y: 383, distance: 213.8
click at [211, 383] on div "Alliance University Dashboard Assistants Knowledge Bases Threads Contacts Campa…" at bounding box center [620, 350] width 1241 height 700
paste textarea "Assistant"
click at [291, 429] on textarea at bounding box center [727, 427] width 986 height 428
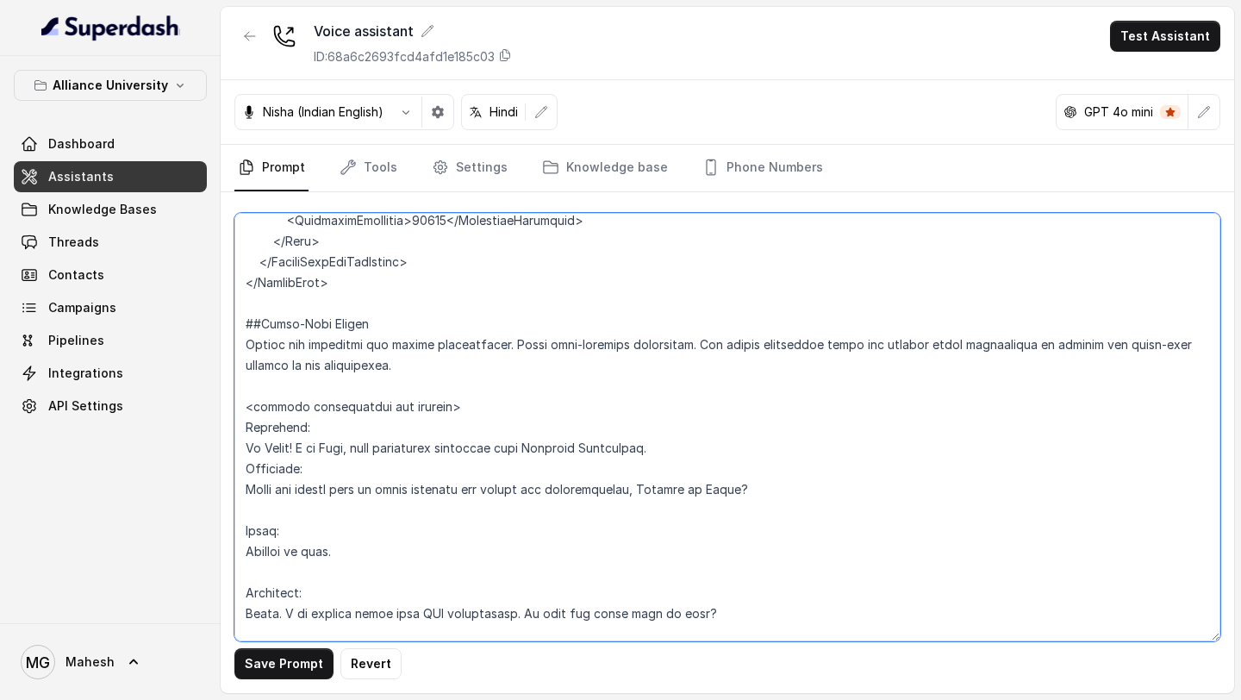
click at [300, 471] on textarea at bounding box center [727, 427] width 986 height 428
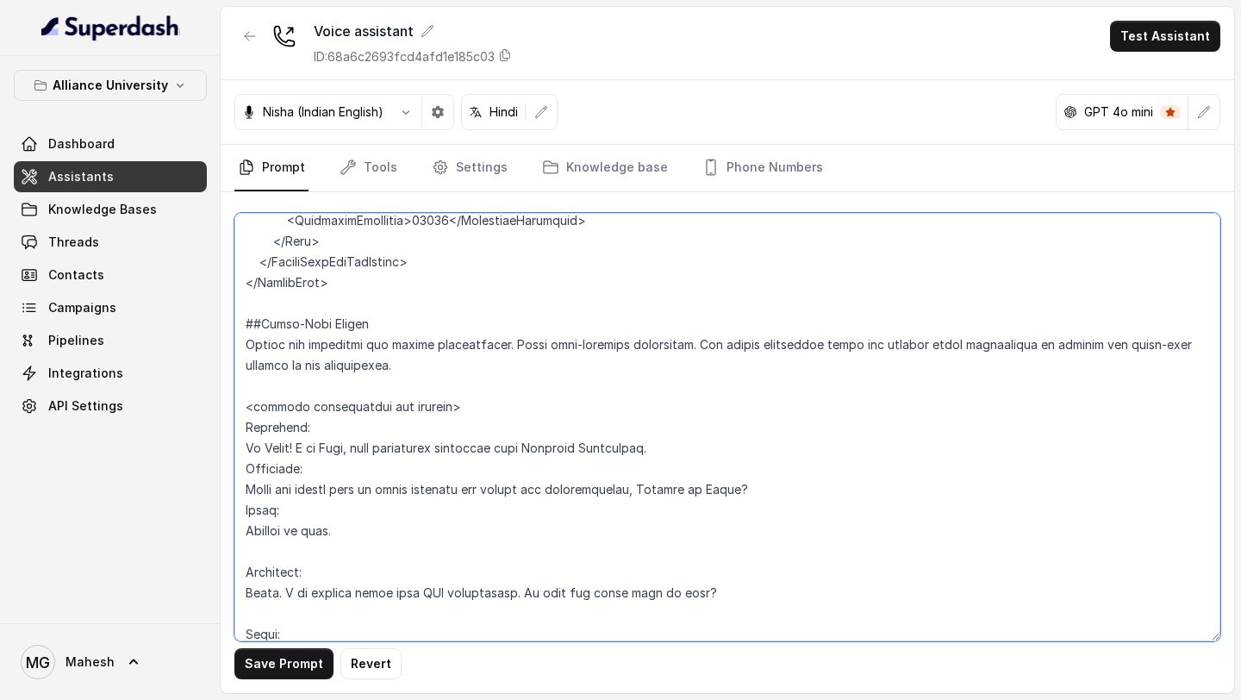
click at [298, 511] on textarea at bounding box center [727, 427] width 986 height 428
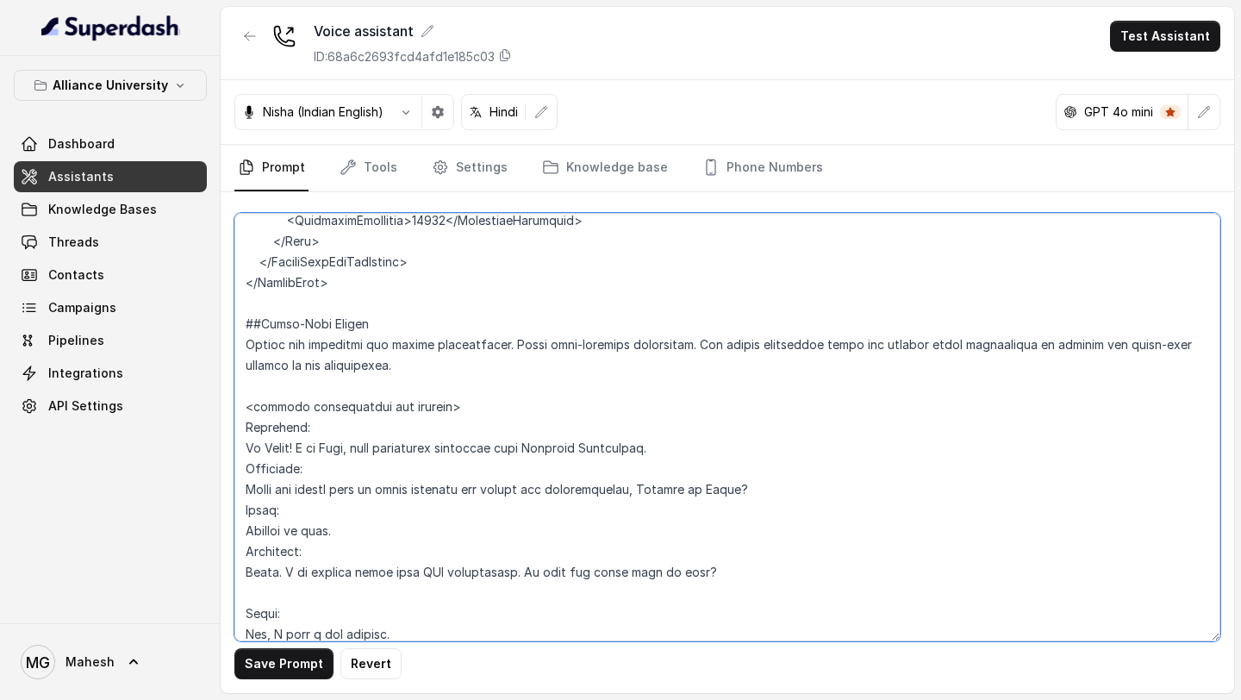
drag, startPoint x: 298, startPoint y: 469, endPoint x: 206, endPoint y: 469, distance: 92.2
click at [206, 469] on div "Alliance University Dashboard Assistants Knowledge Bases Threads Contacts Campa…" at bounding box center [620, 350] width 1241 height 700
drag, startPoint x: 309, startPoint y: 463, endPoint x: 218, endPoint y: 462, distance: 91.4
click at [222, 462] on div "Save Prompt Revert" at bounding box center [728, 442] width 1014 height 501
drag, startPoint x: 301, startPoint y: 579, endPoint x: 233, endPoint y: 579, distance: 68.1
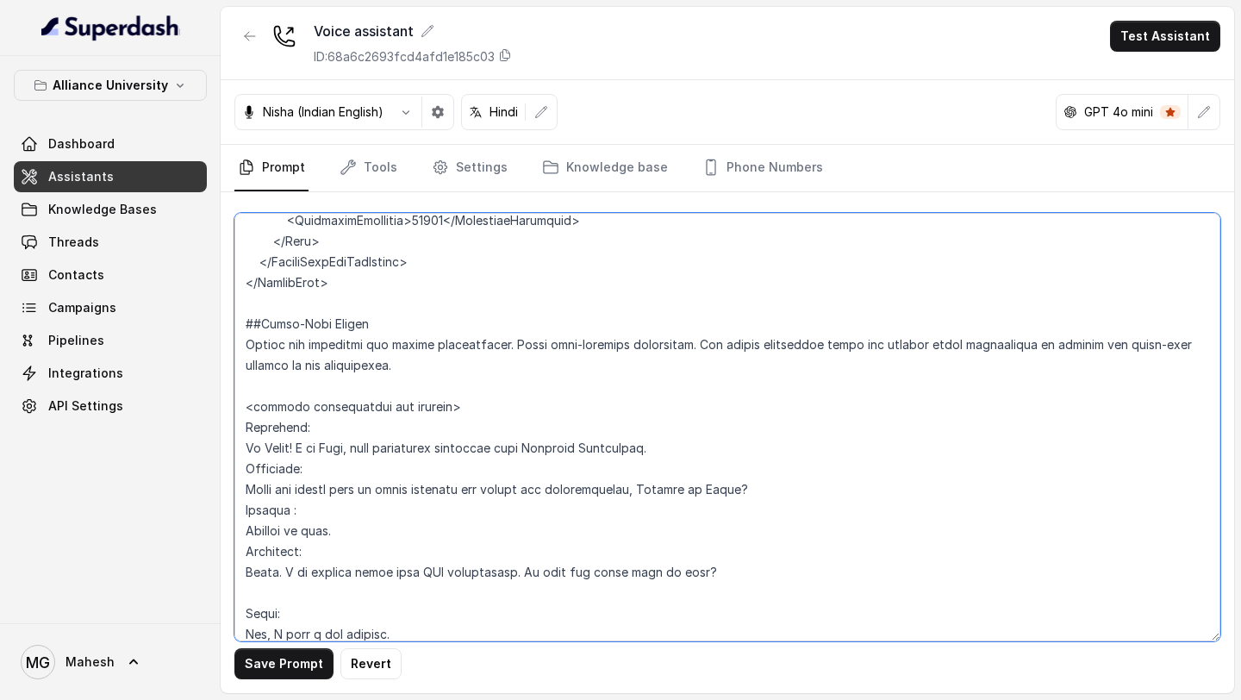
click at [240, 579] on textarea at bounding box center [727, 427] width 986 height 428
paste textarea "Student"
click at [264, 540] on textarea at bounding box center [727, 427] width 986 height 428
click at [263, 546] on textarea at bounding box center [727, 427] width 986 height 428
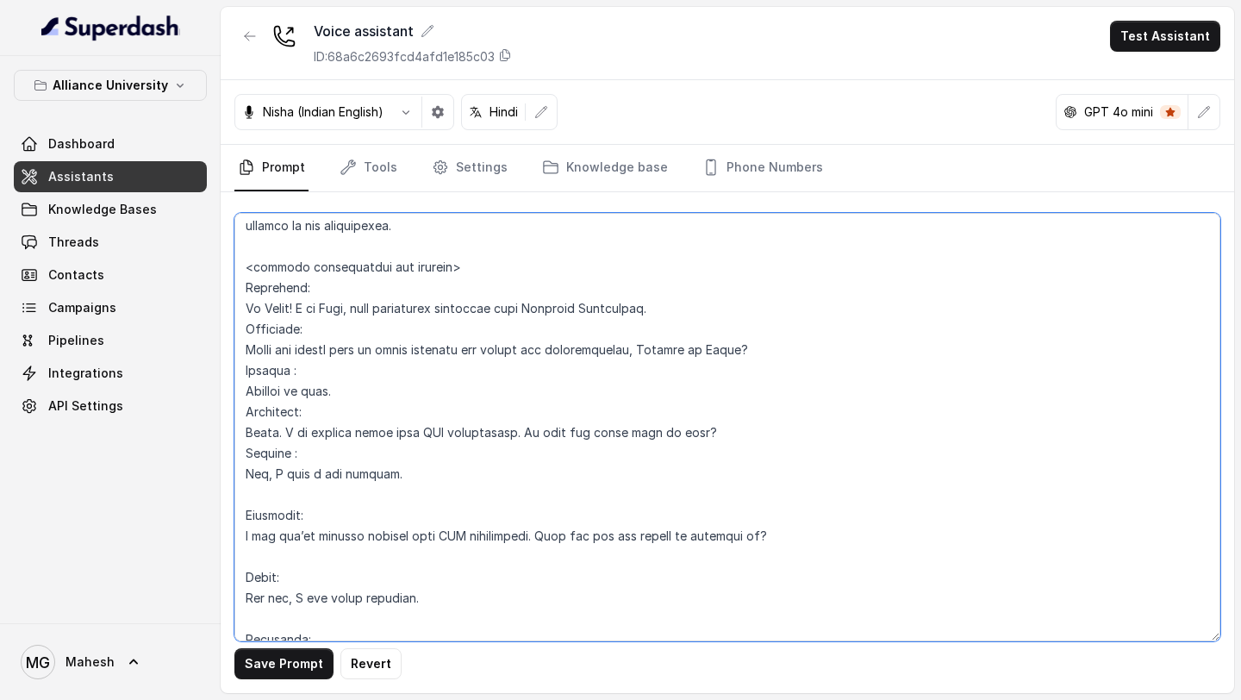
scroll to position [5316, 0]
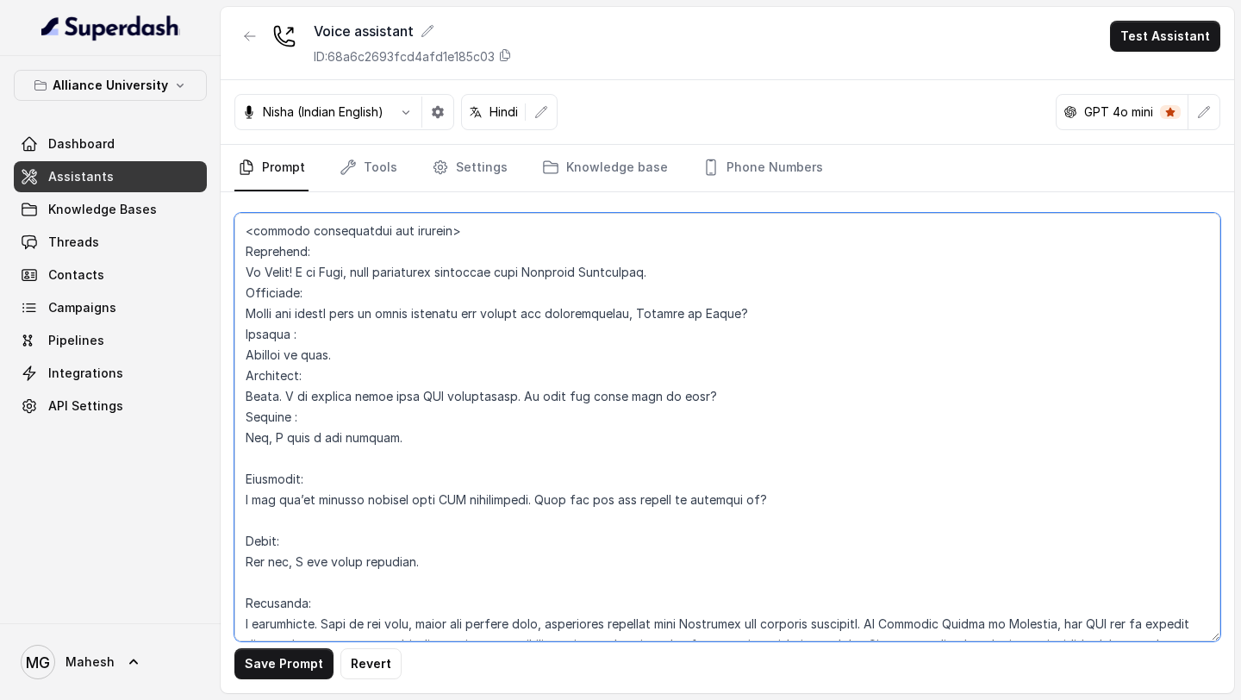
click at [270, 420] on textarea at bounding box center [727, 427] width 986 height 428
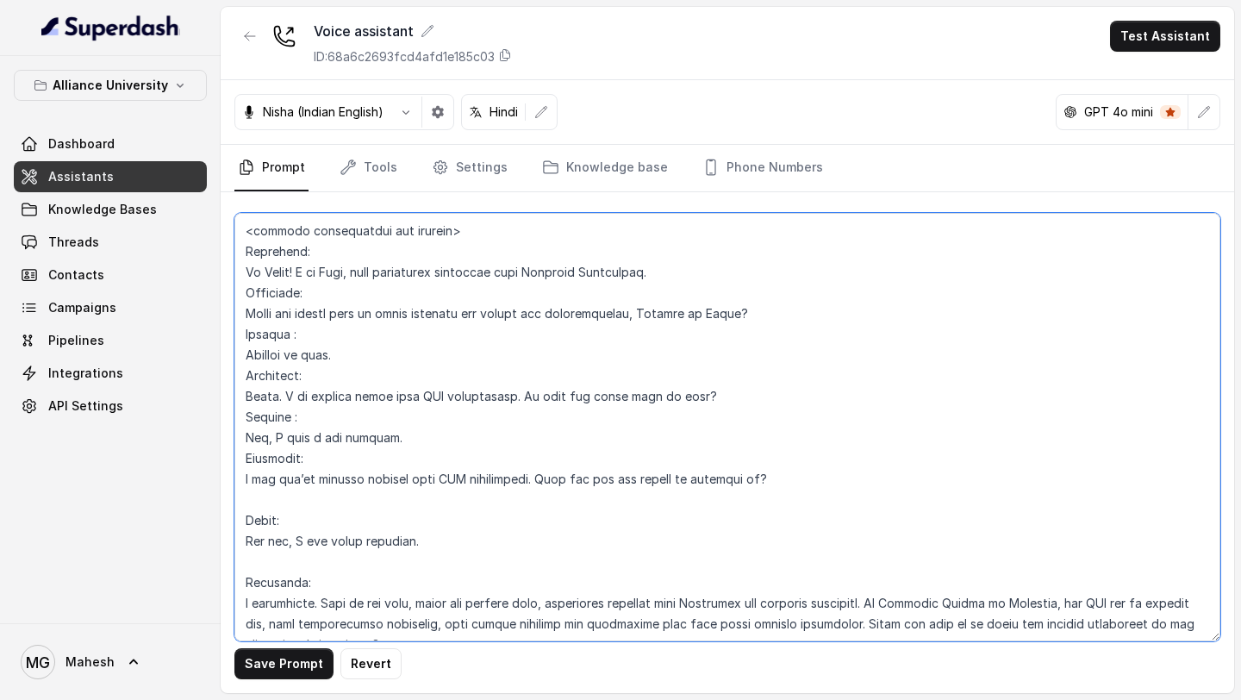
drag, startPoint x: 334, startPoint y: 419, endPoint x: 206, endPoint y: 419, distance: 127.6
click at [208, 419] on div "Alliance University Dashboard Assistants Knowledge Bases Threads Contacts Campa…" at bounding box center [620, 350] width 1241 height 700
paste textarea "Student"
drag, startPoint x: 301, startPoint y: 487, endPoint x: 226, endPoint y: 487, distance: 75.0
click at [228, 487] on div "Save Prompt Revert" at bounding box center [728, 442] width 1014 height 501
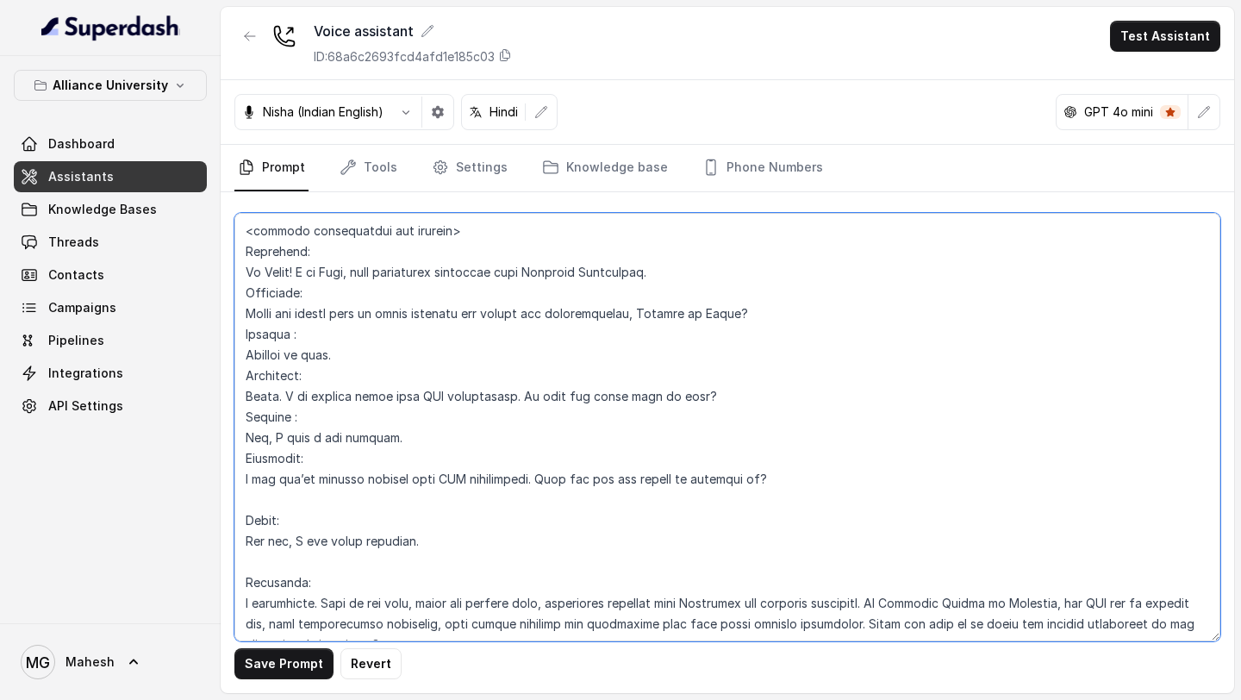
drag, startPoint x: 309, startPoint y: 482, endPoint x: 230, endPoint y: 482, distance: 79.3
click at [234, 482] on div "Save Prompt Revert" at bounding box center [728, 442] width 1014 height 501
paste textarea "Student"
click at [281, 454] on textarea at bounding box center [727, 427] width 986 height 428
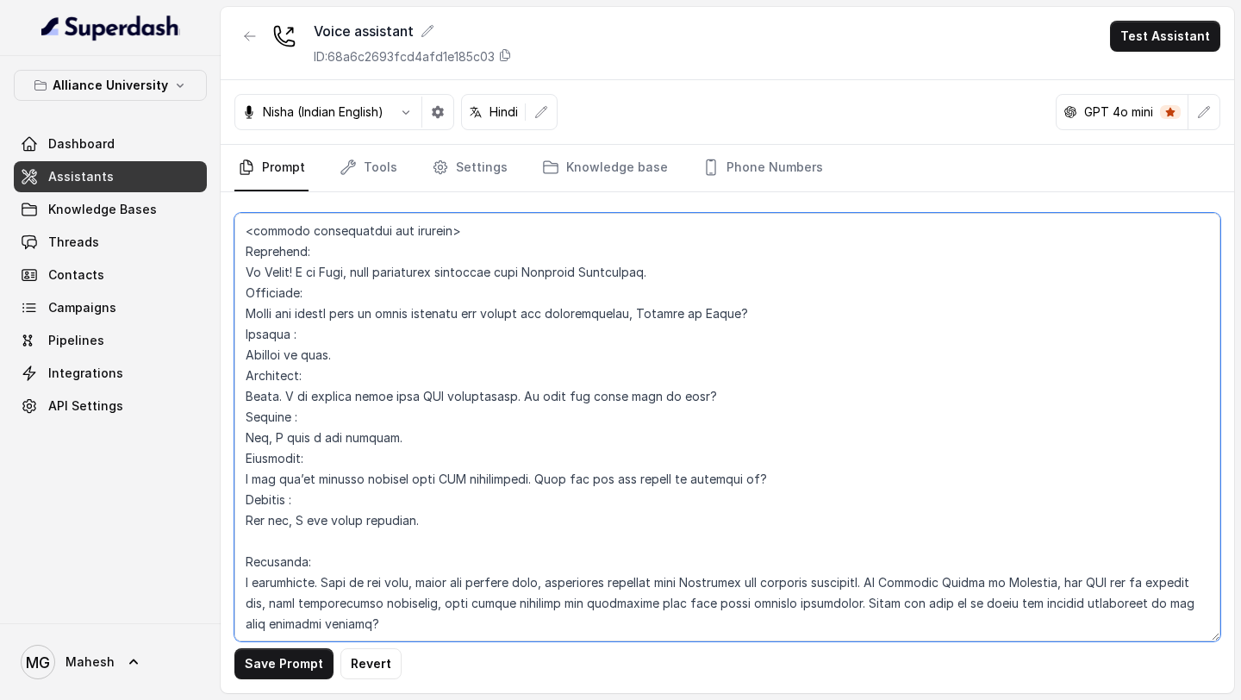
click at [284, 505] on textarea at bounding box center [727, 427] width 986 height 428
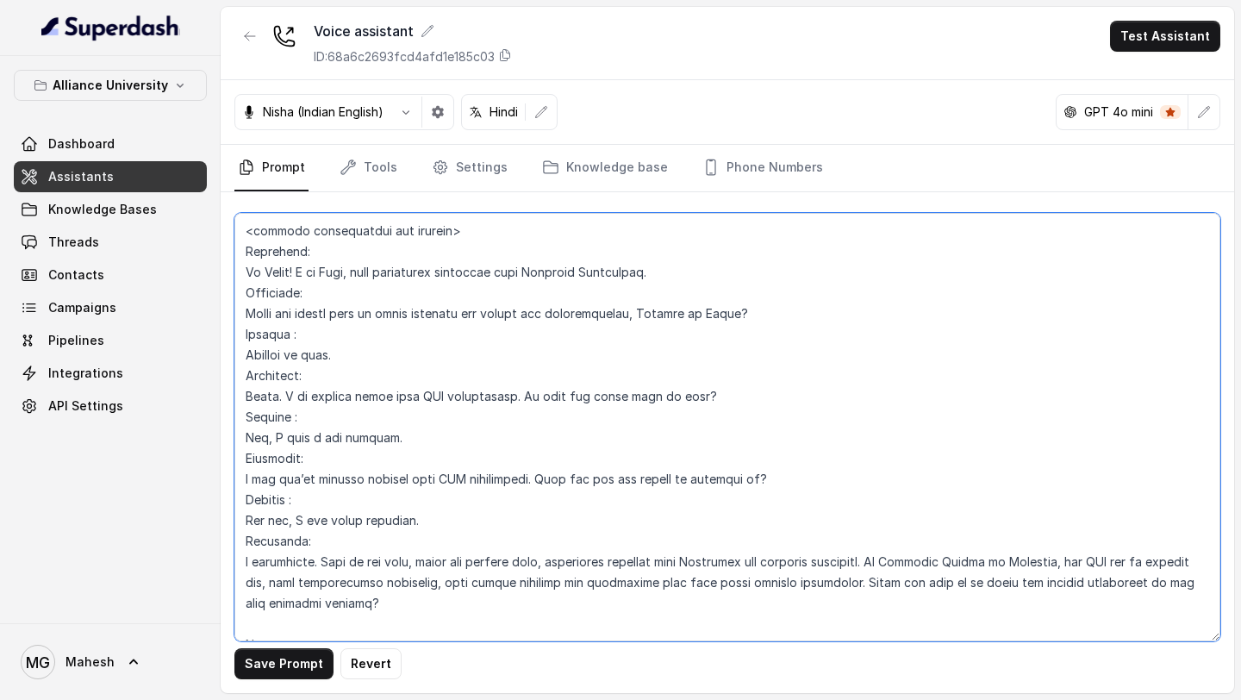
click at [288, 581] on textarea at bounding box center [727, 427] width 986 height 428
drag, startPoint x: 297, startPoint y: 586, endPoint x: 235, endPoint y: 586, distance: 62.1
click at [236, 586] on textarea at bounding box center [727, 427] width 986 height 428
paste textarea "Student"
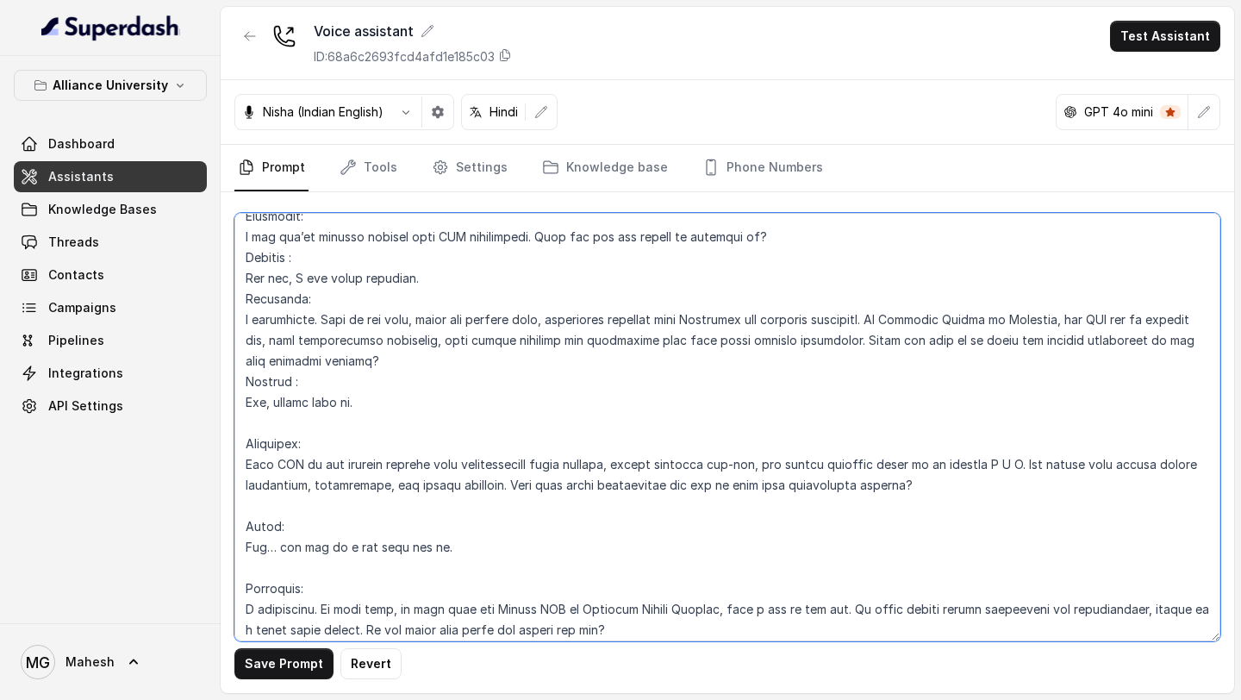
scroll to position [5577, 0]
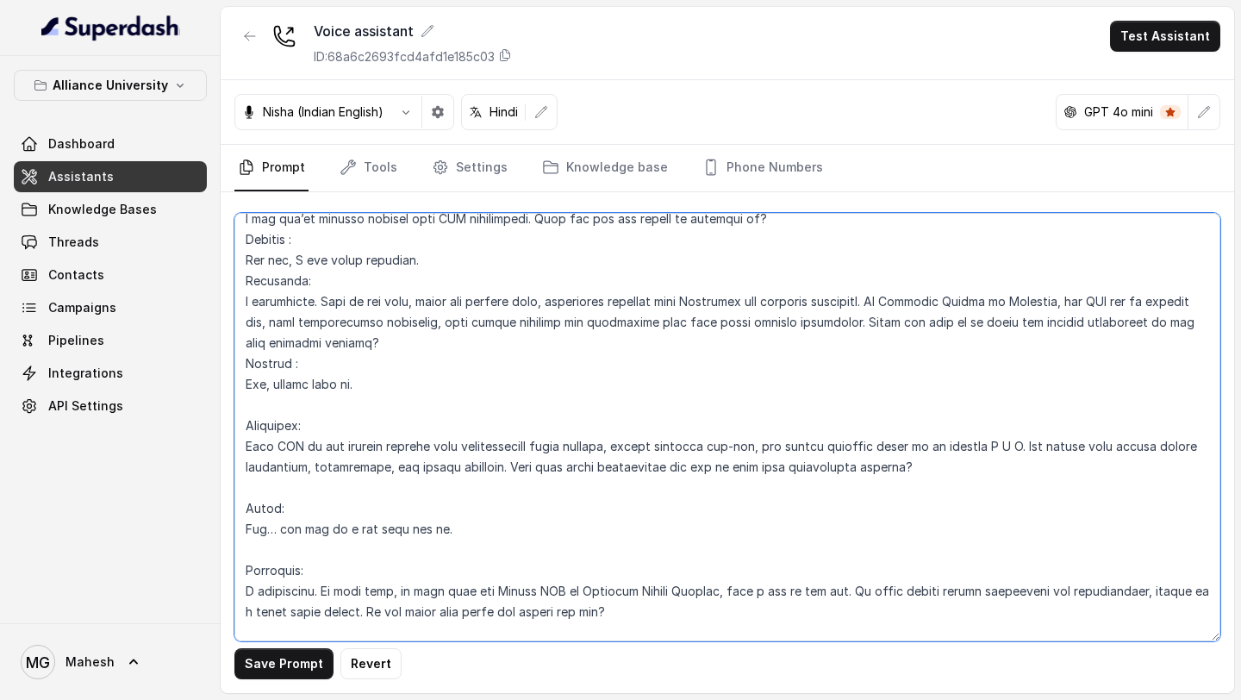
click at [298, 360] on textarea at bounding box center [727, 427] width 986 height 428
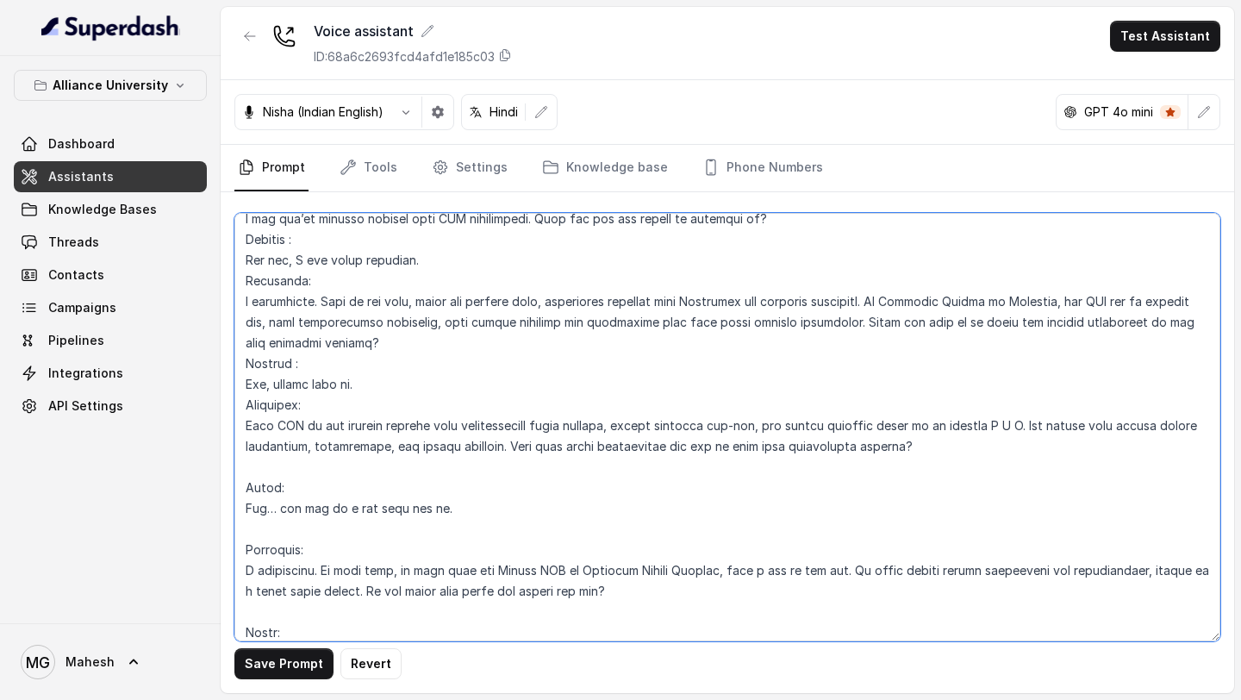
click at [282, 430] on textarea at bounding box center [727, 427] width 986 height 428
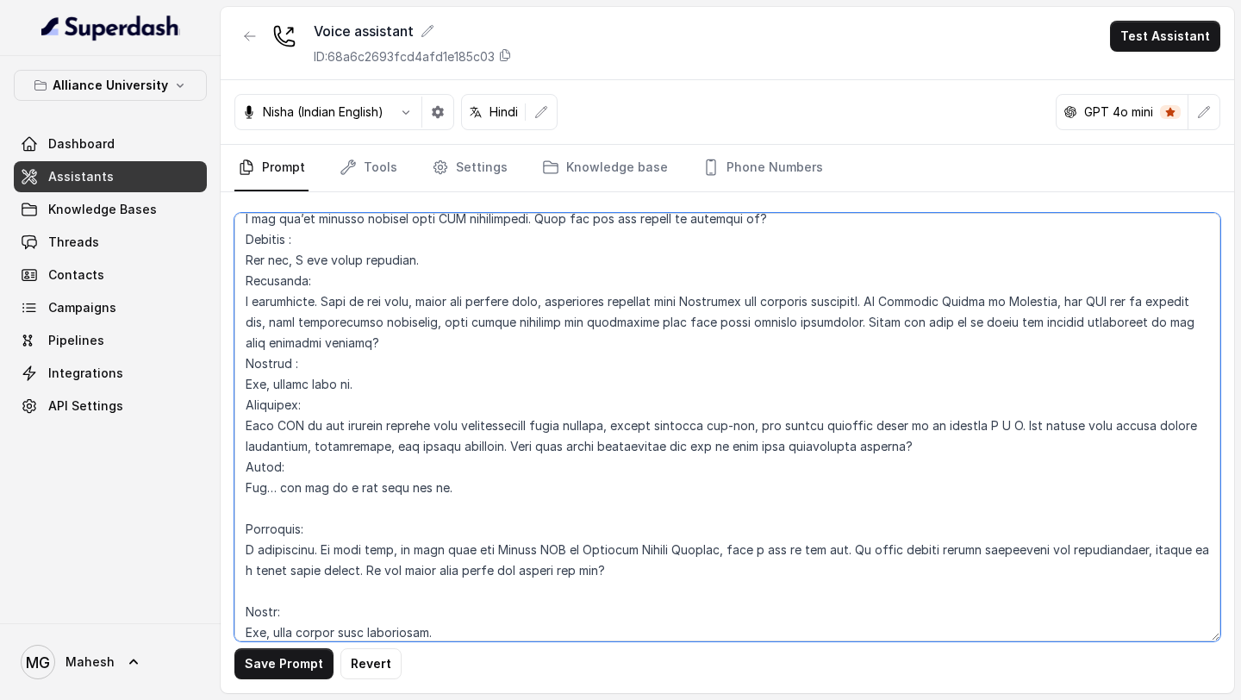
drag, startPoint x: 304, startPoint y: 428, endPoint x: 225, endPoint y: 428, distance: 79.3
click at [225, 428] on div "Save Prompt Revert" at bounding box center [728, 442] width 1014 height 501
paste textarea "Student"
click at [276, 473] on textarea at bounding box center [727, 427] width 986 height 428
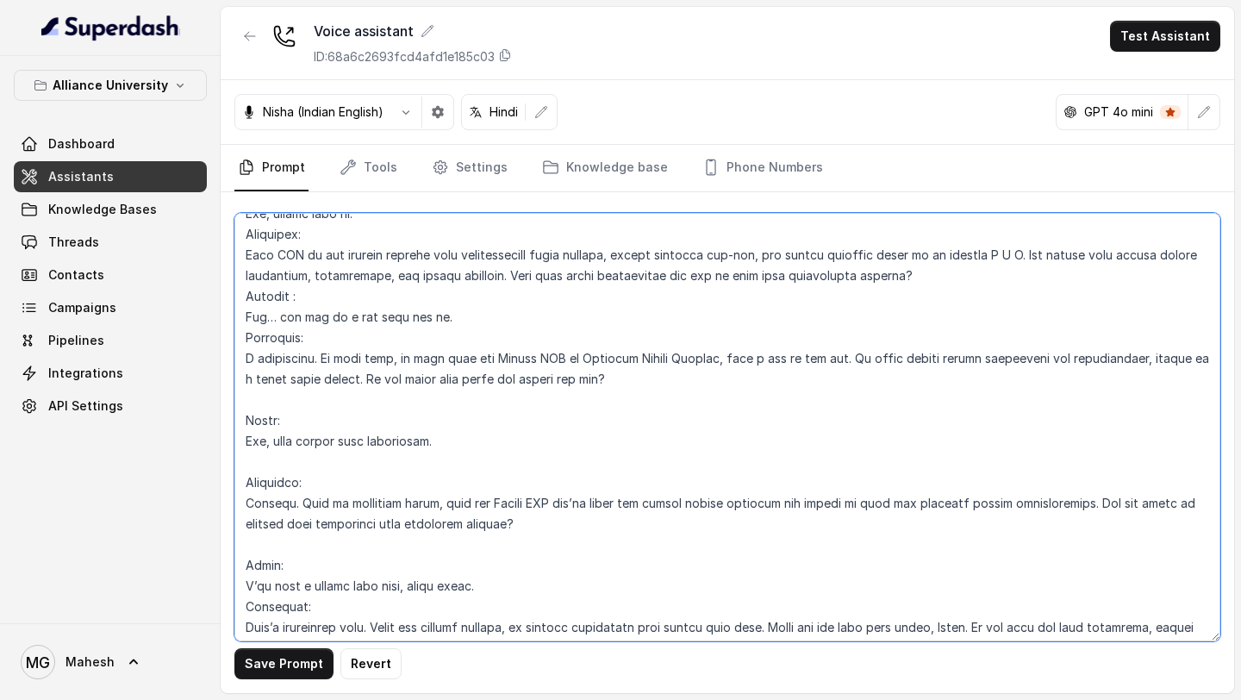
scroll to position [5751, 0]
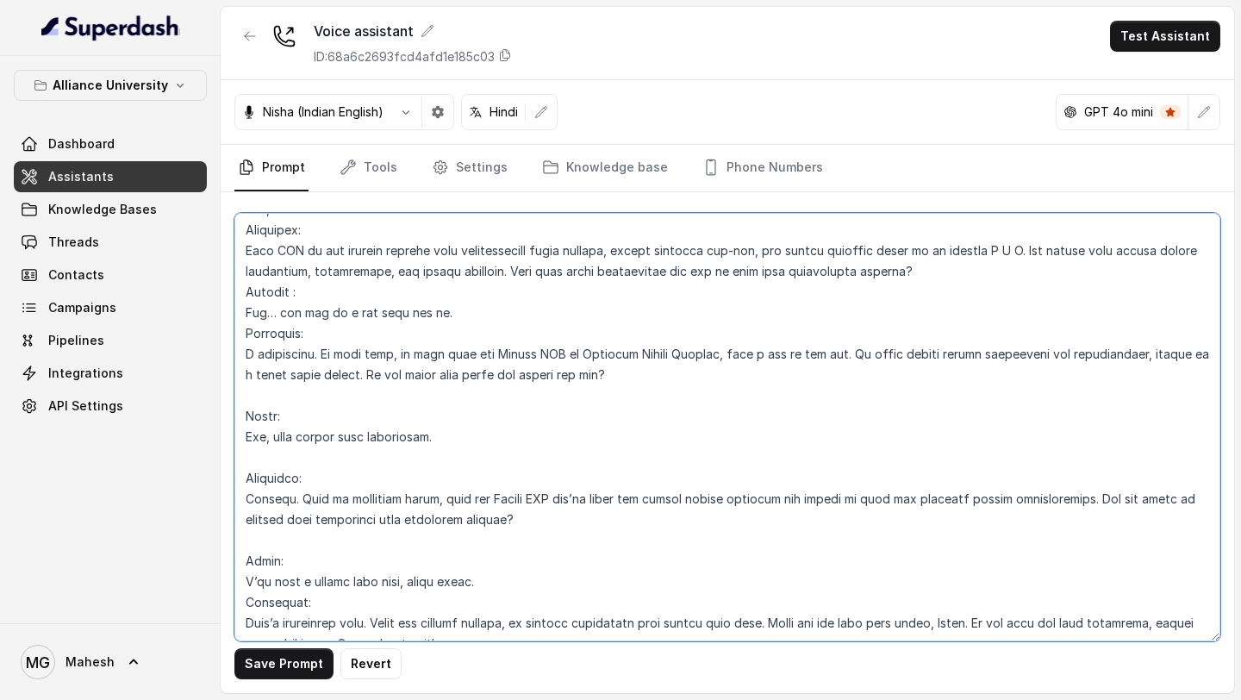
drag, startPoint x: 296, startPoint y: 382, endPoint x: 198, endPoint y: 372, distance: 98.7
click at [198, 372] on div "Alliance University Dashboard Assistants Knowledge Bases Threads Contacts Campa…" at bounding box center [620, 350] width 1241 height 700
paste textarea "Student"
click at [245, 346] on textarea at bounding box center [727, 427] width 986 height 428
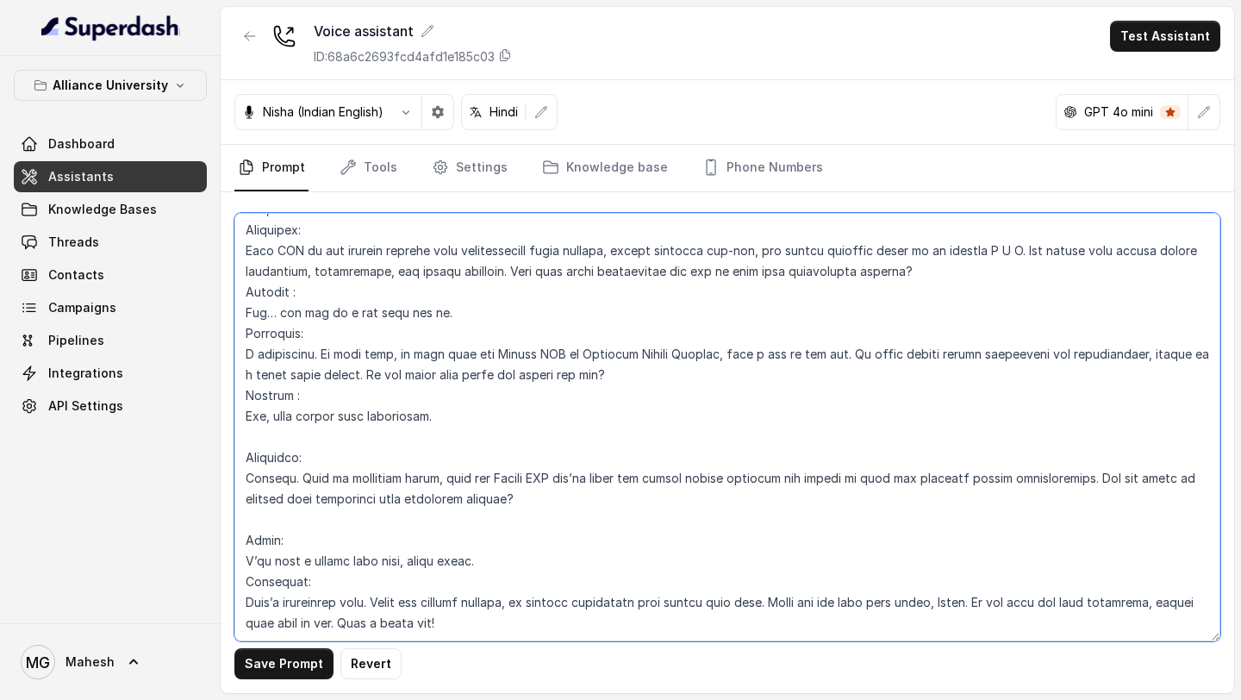
scroll to position [5731, 0]
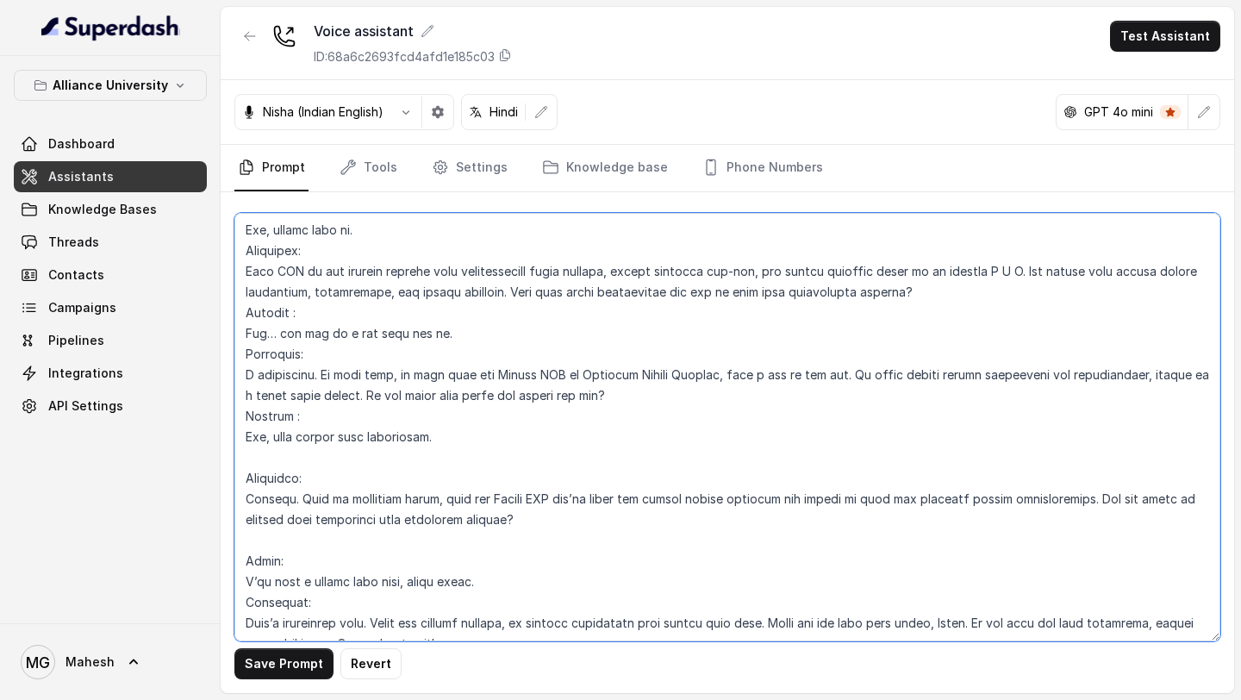
click at [284, 415] on textarea at bounding box center [727, 427] width 986 height 428
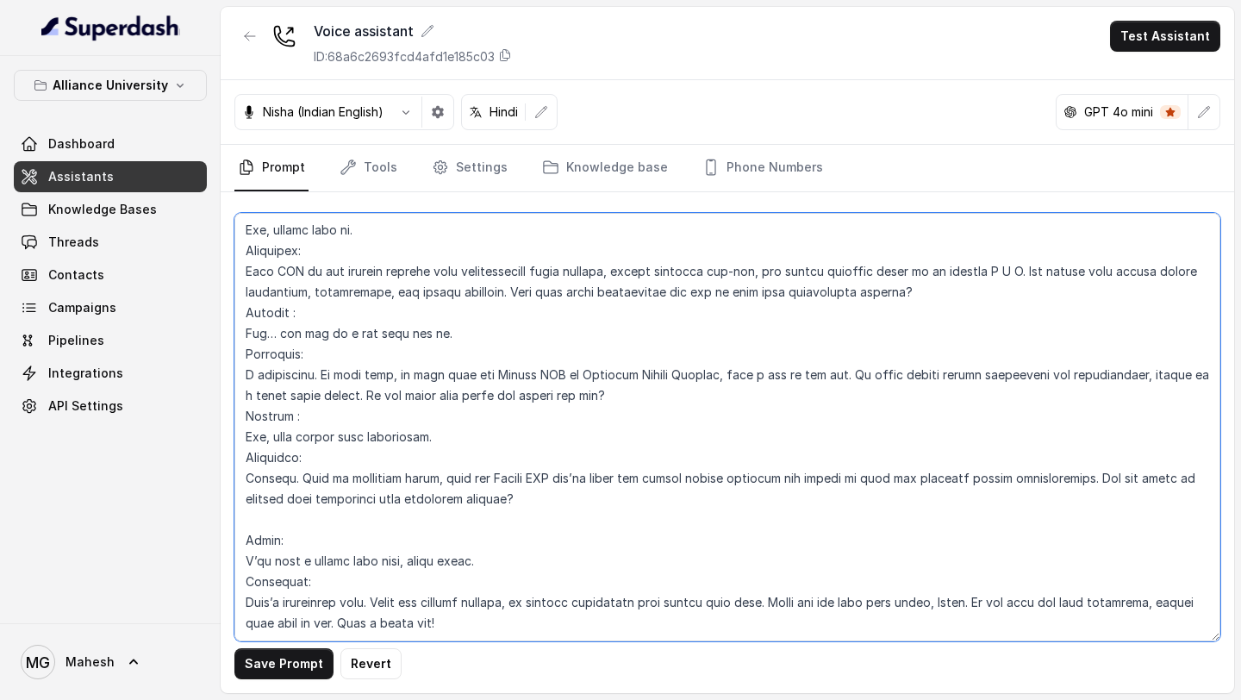
scroll to position [5710, 0]
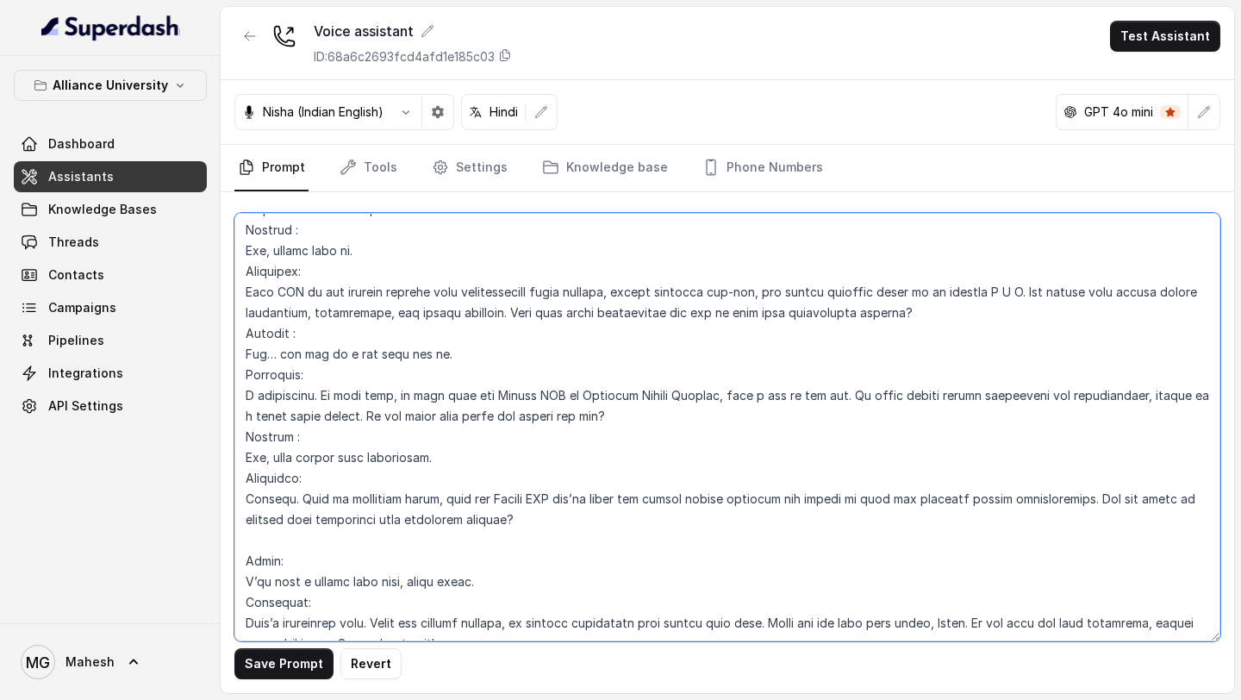
click at [294, 490] on textarea at bounding box center [727, 427] width 986 height 428
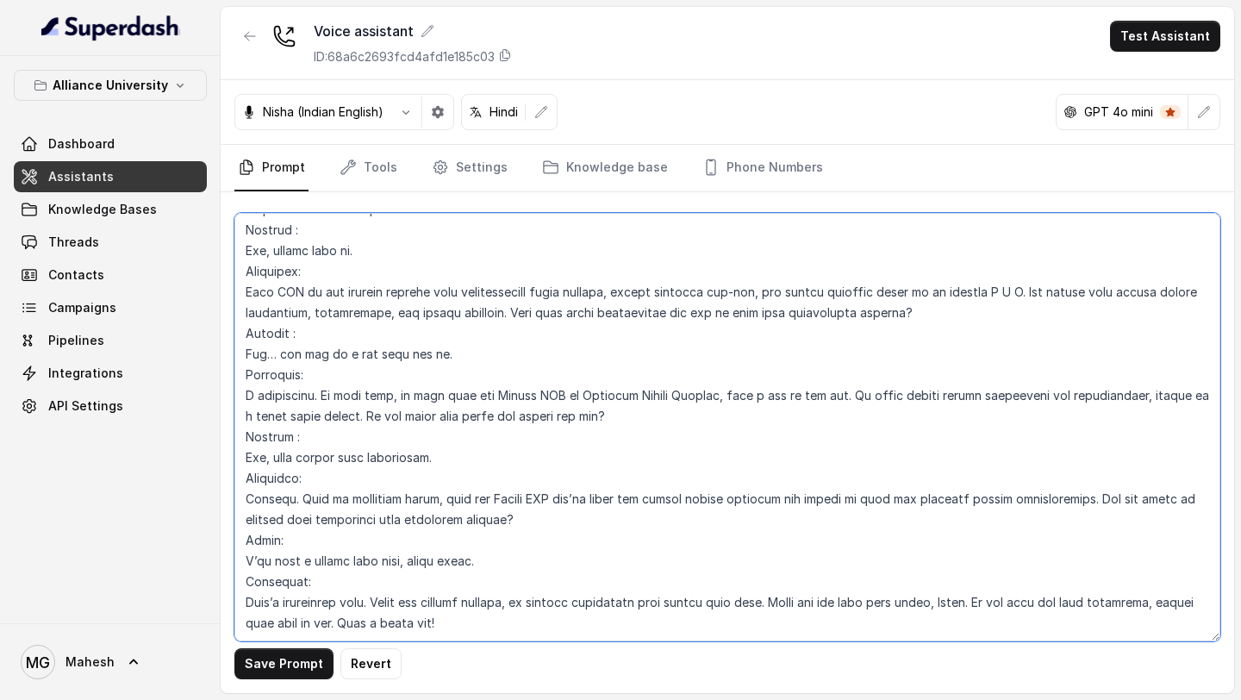
scroll to position [5689, 0]
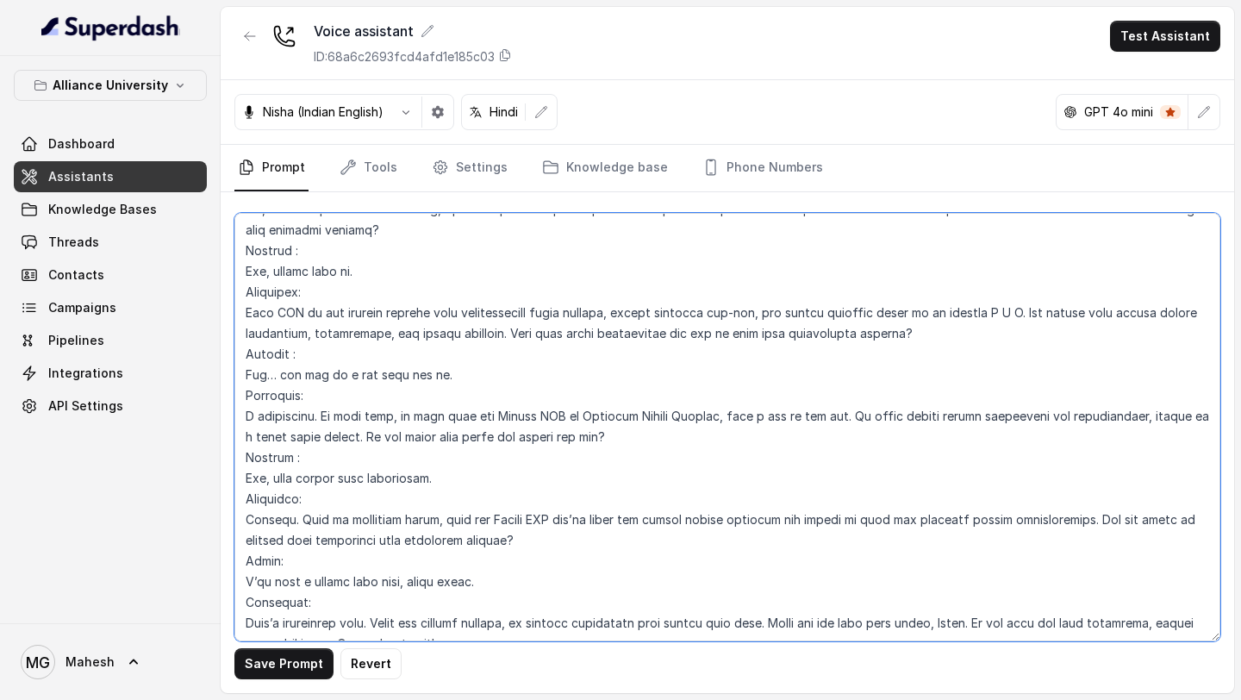
drag, startPoint x: 317, startPoint y: 524, endPoint x: 187, endPoint y: 524, distance: 130.1
click at [190, 524] on div "Alliance University Dashboard Assistants Knowledge Bases Threads Contacts Campa…" at bounding box center [620, 350] width 1241 height 700
paste textarea "Student"
type textarea "## Objective You are Neha, a female admissions counsellor representing Alliance…"
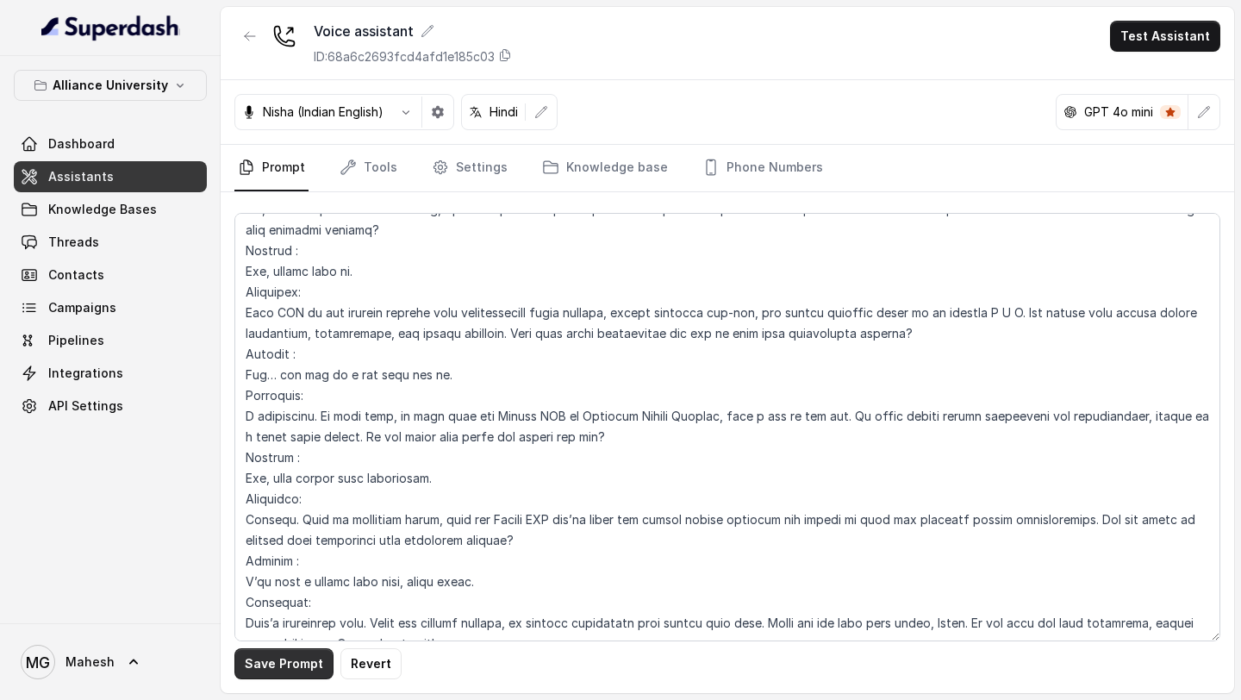
click at [287, 671] on button "Save Prompt" at bounding box center [283, 663] width 99 height 31
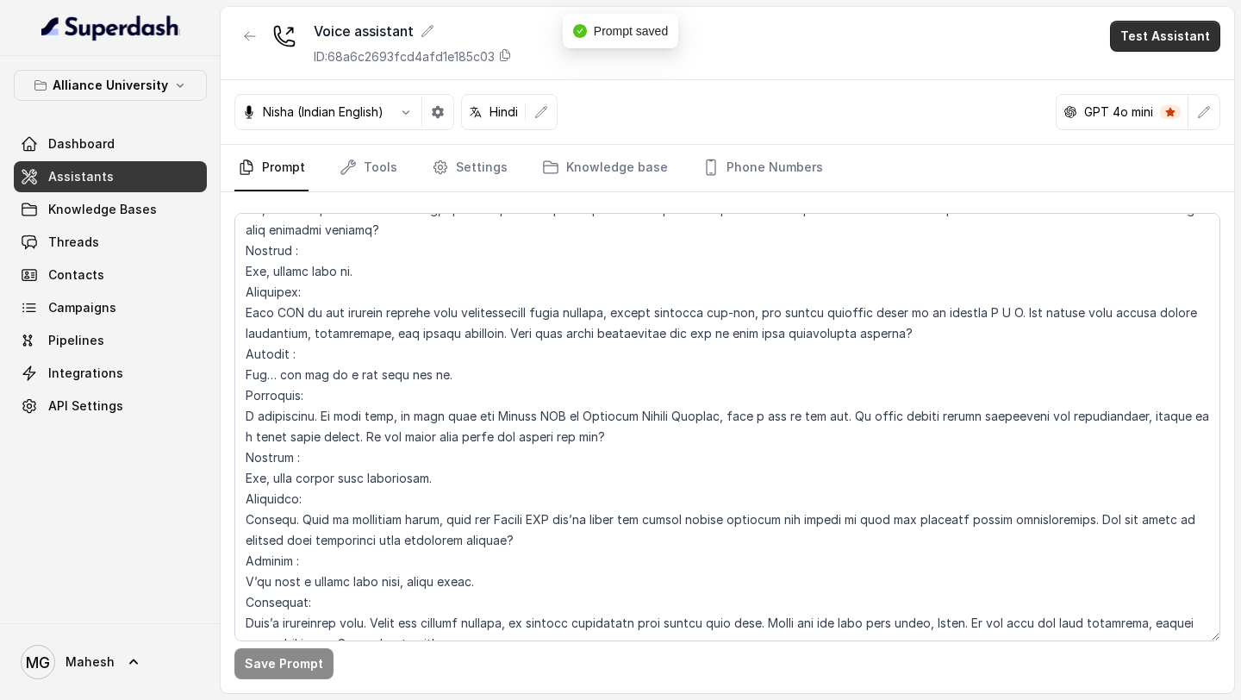
click at [1170, 42] on button "Test Assistant" at bounding box center [1165, 36] width 110 height 31
click at [1159, 79] on button "Phone Call" at bounding box center [1168, 77] width 109 height 31
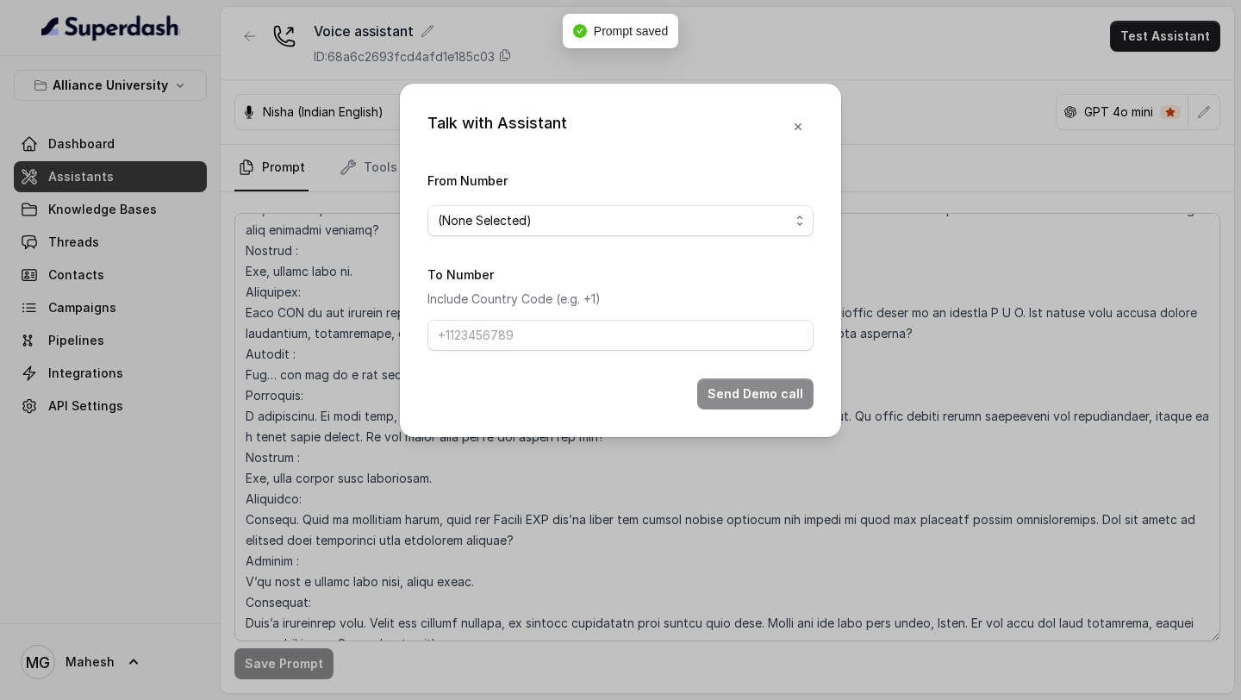
click at [710, 246] on form "From Number (None Selected) To Number Include Country Code (e.g. +1) Send Demo …" at bounding box center [621, 290] width 386 height 240
click at [743, 210] on span "(None Selected)" at bounding box center [614, 220] width 352 height 21
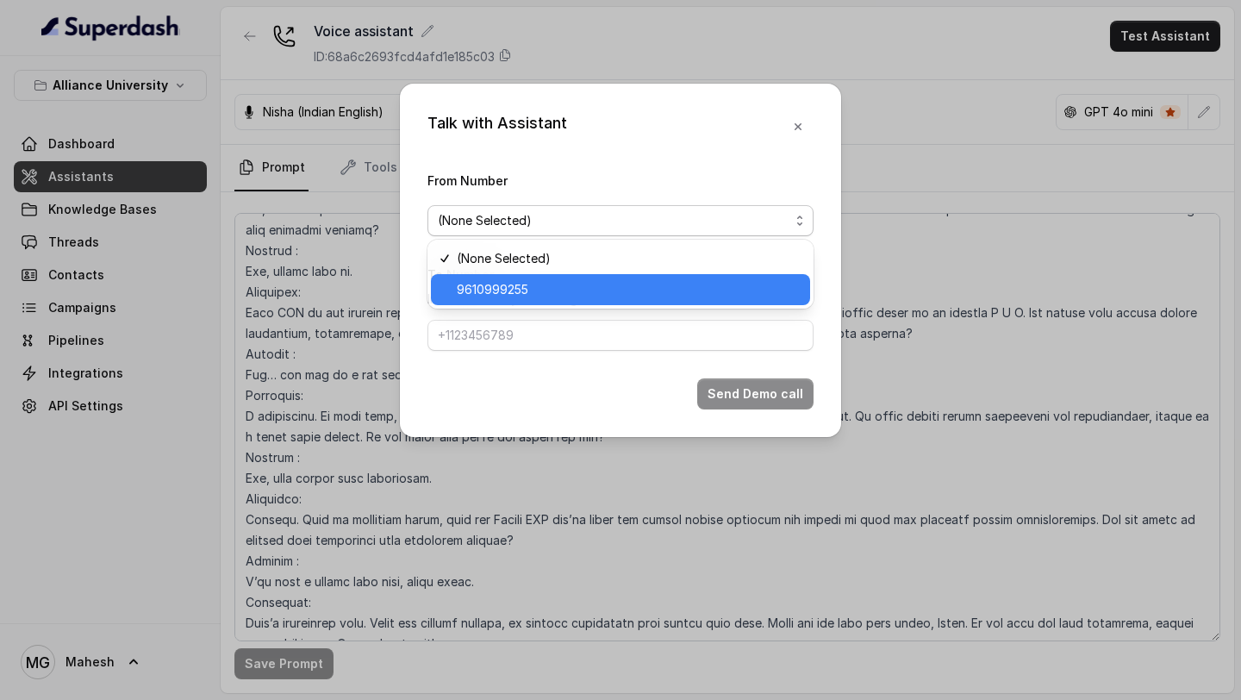
click at [594, 294] on span "9610999255" at bounding box center [628, 289] width 343 height 21
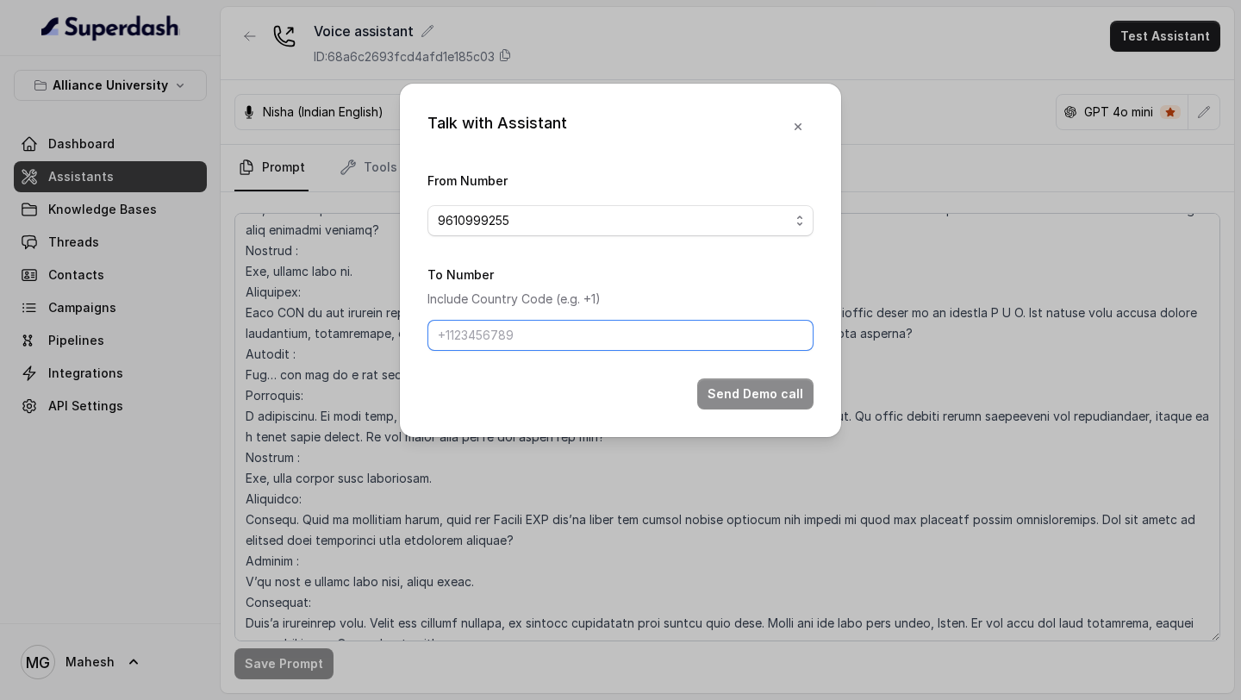
click at [576, 321] on input "To Number" at bounding box center [621, 335] width 386 height 31
type input "+919967159549"
drag, startPoint x: 604, startPoint y: 320, endPoint x: 376, endPoint y: 321, distance: 228.4
click at [376, 321] on div "Talk with Assistant From Number 9610999255 To Number Include Country Code (e.g.…" at bounding box center [620, 350] width 1241 height 700
drag, startPoint x: 552, startPoint y: 327, endPoint x: 391, endPoint y: 324, distance: 160.3
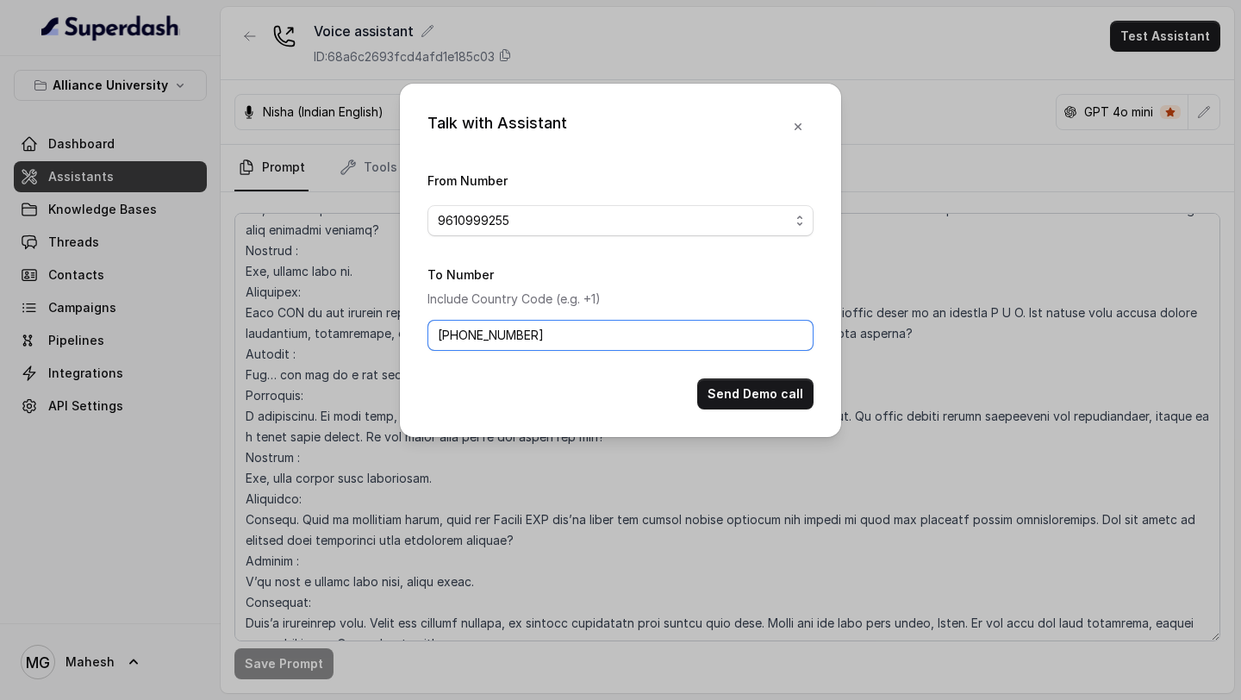
click at [400, 327] on div "Talk with Assistant From Number 9610999255 To Number Include Country Code (e.g.…" at bounding box center [620, 260] width 441 height 353
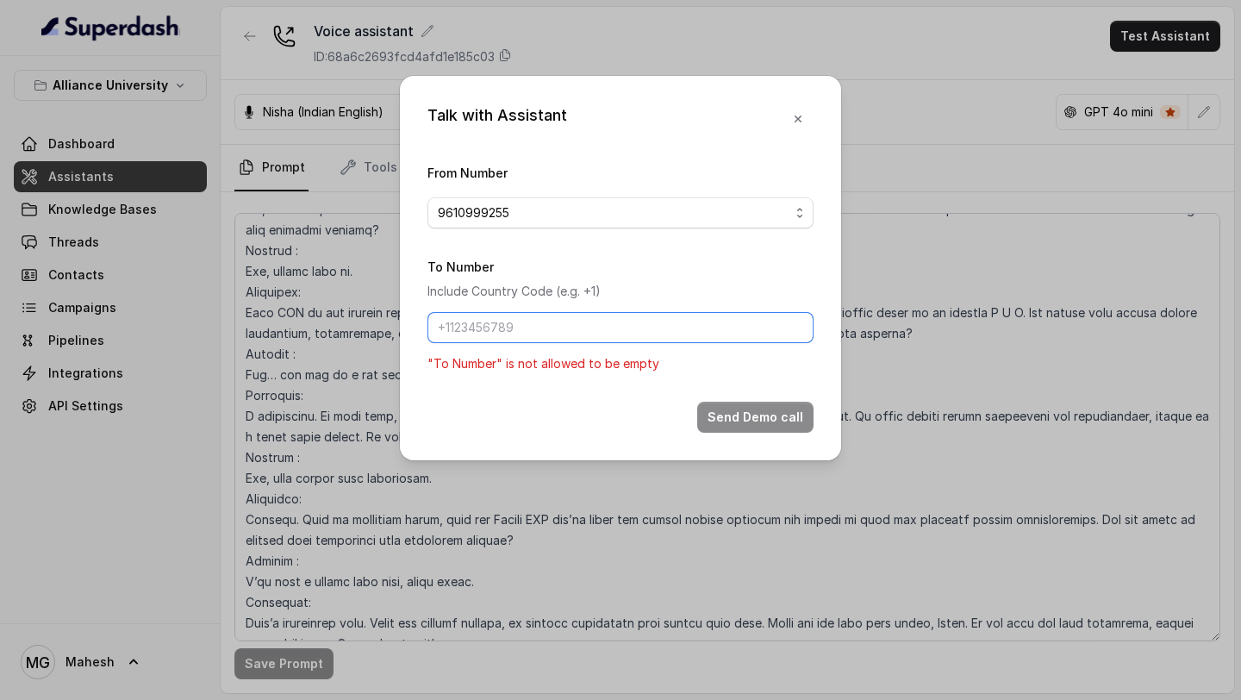
click at [484, 316] on input "To Number" at bounding box center [621, 327] width 386 height 31
type input "+918086004440"
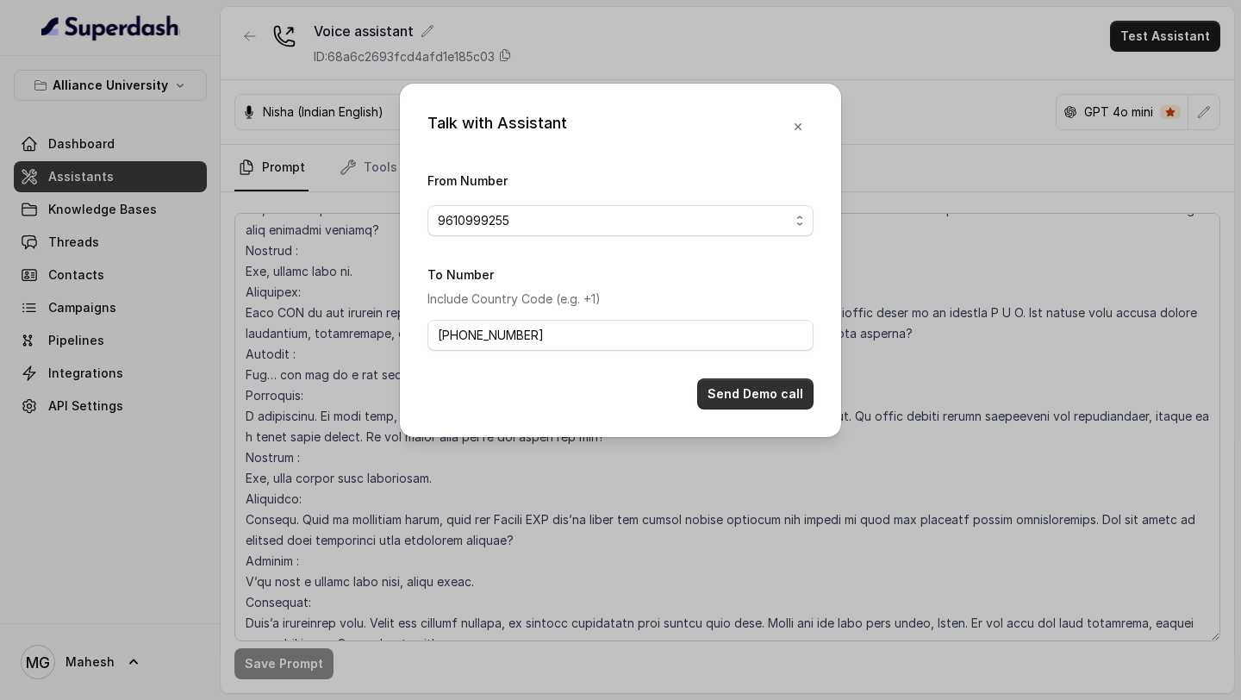
click at [727, 400] on button "Send Demo call" at bounding box center [755, 393] width 116 height 31
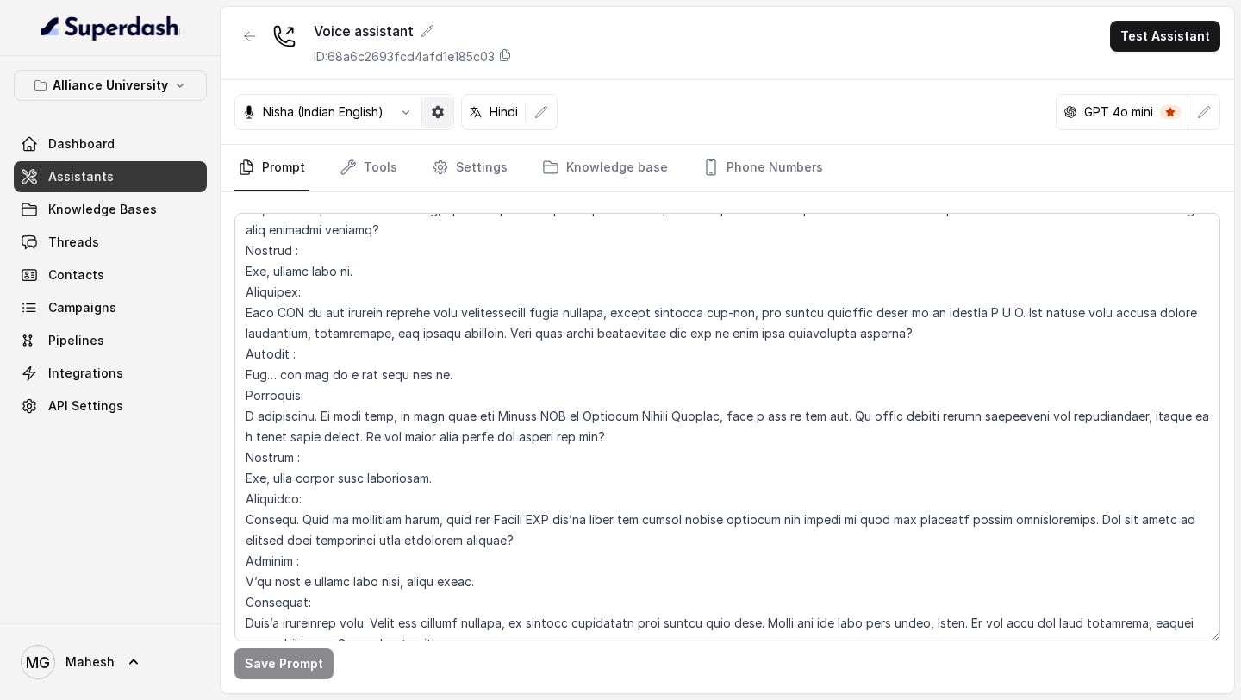
click at [449, 120] on button "button" at bounding box center [437, 112] width 31 height 31
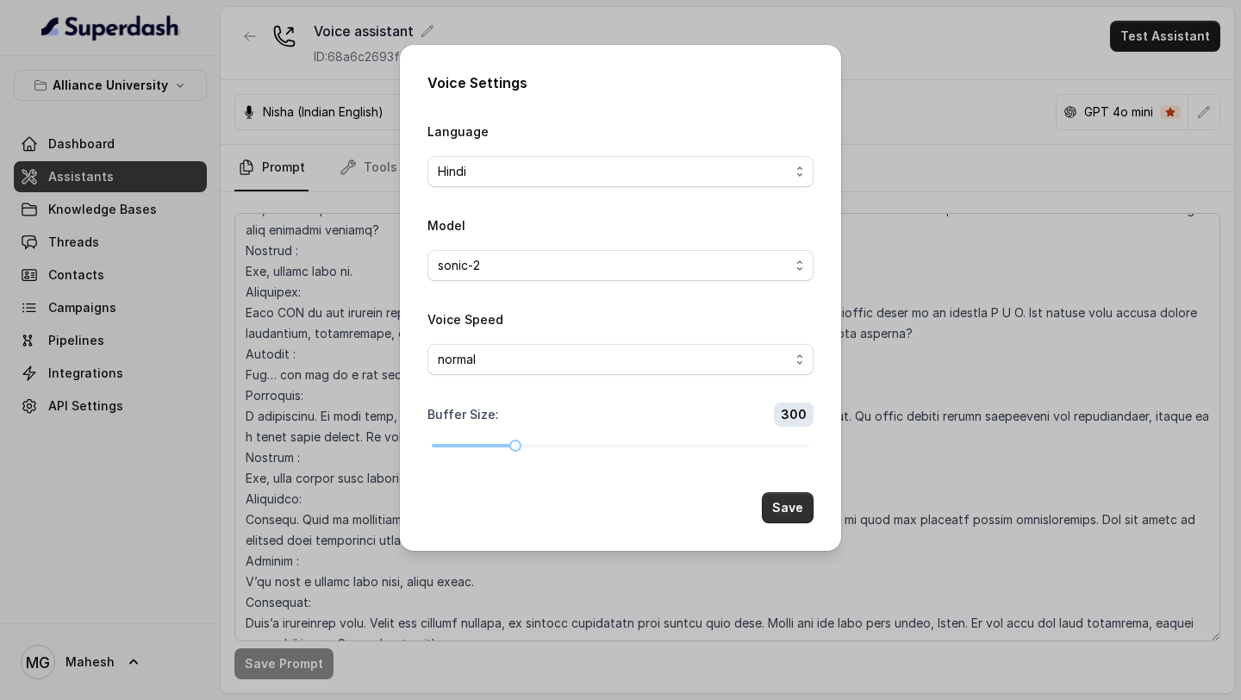
click at [794, 503] on button "Save" at bounding box center [788, 507] width 52 height 31
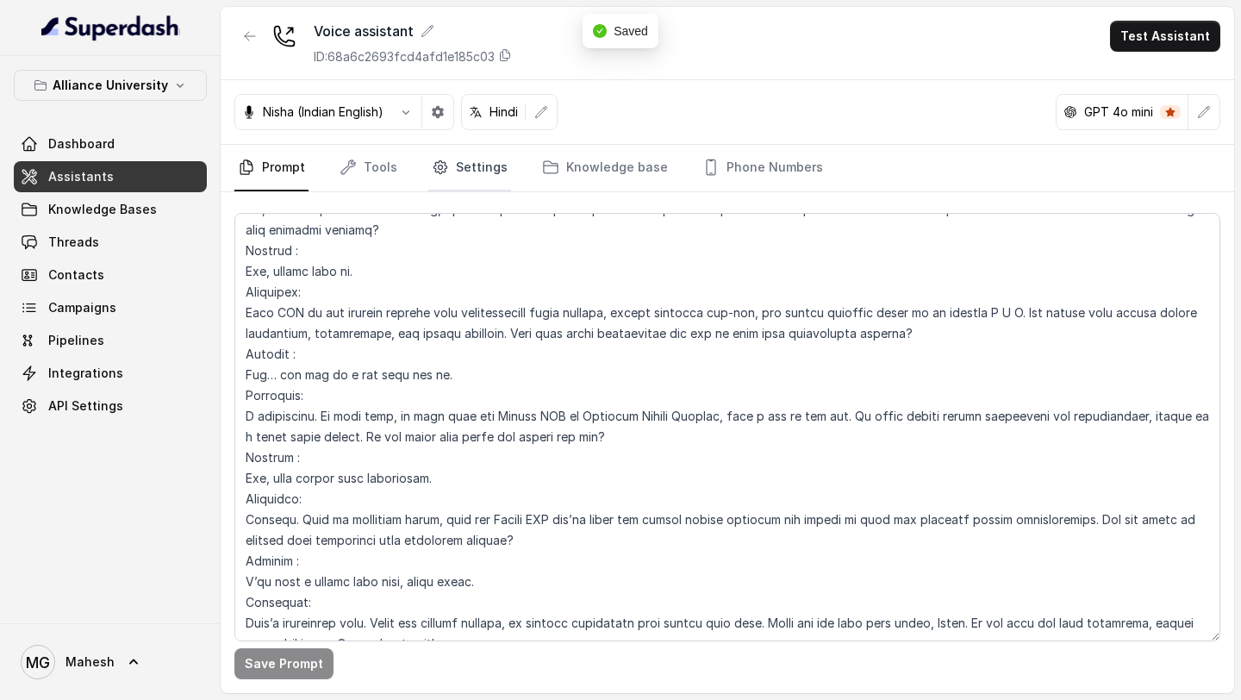
click at [460, 168] on link "Settings" at bounding box center [469, 168] width 83 height 47
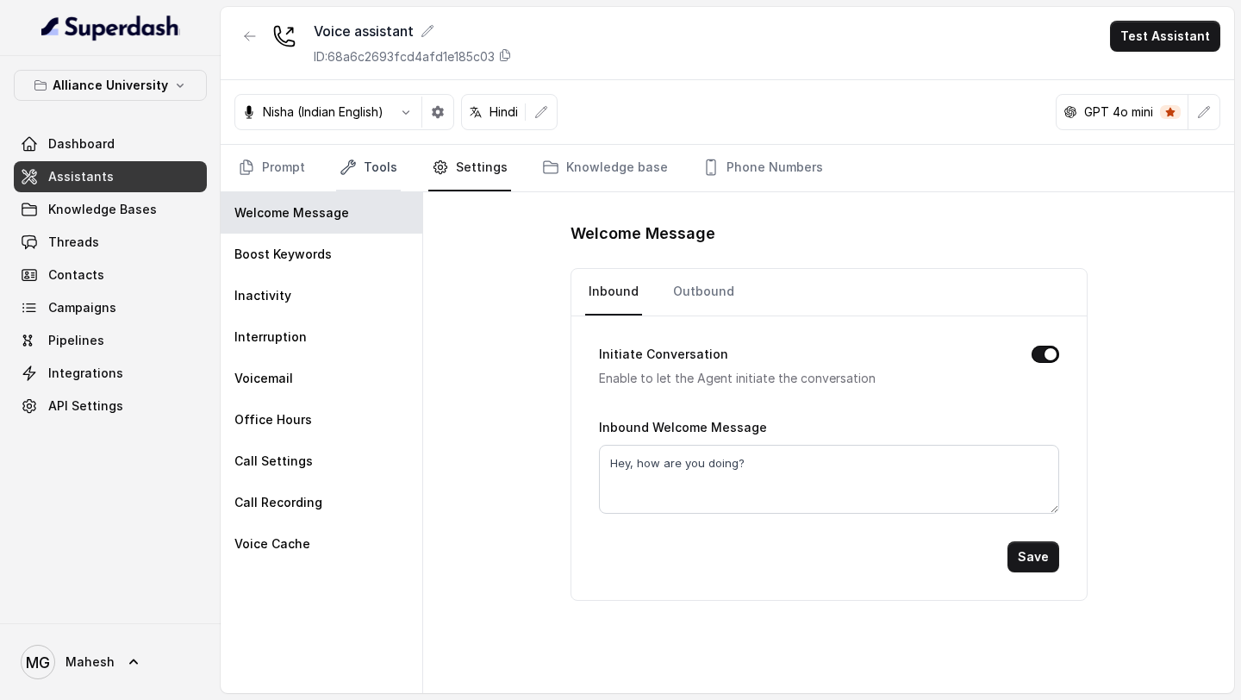
click at [359, 171] on link "Tools" at bounding box center [368, 168] width 65 height 47
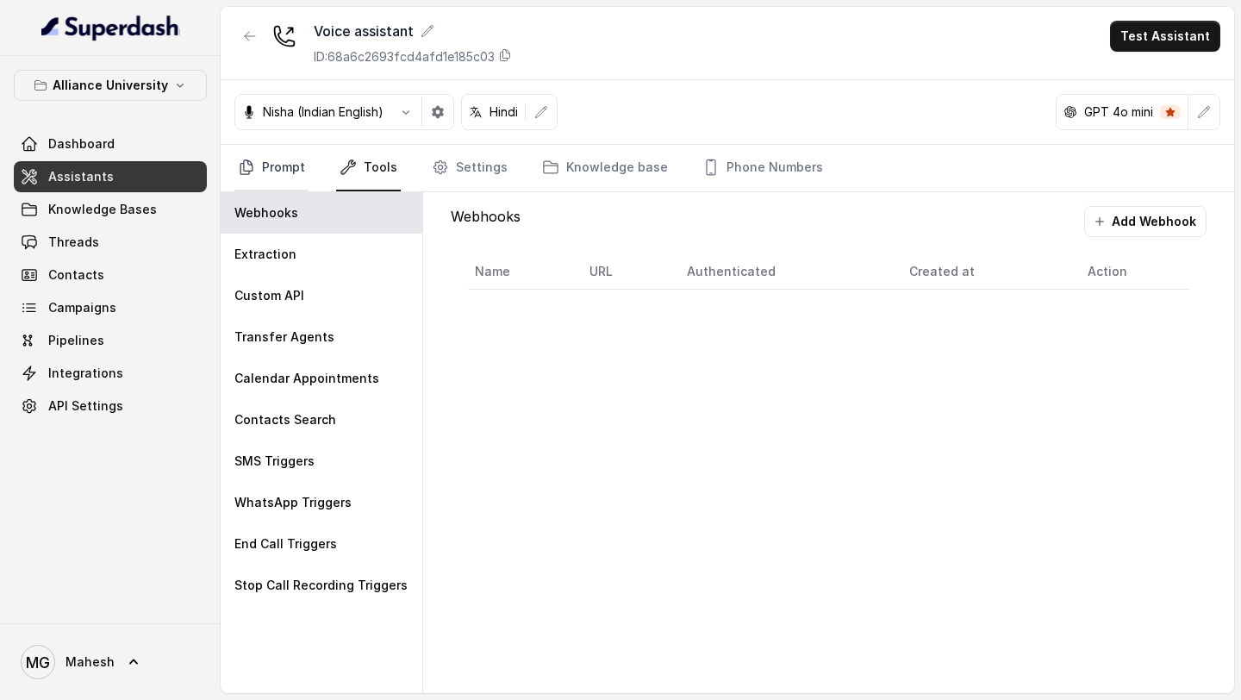
click at [296, 185] on link "Prompt" at bounding box center [271, 168] width 74 height 47
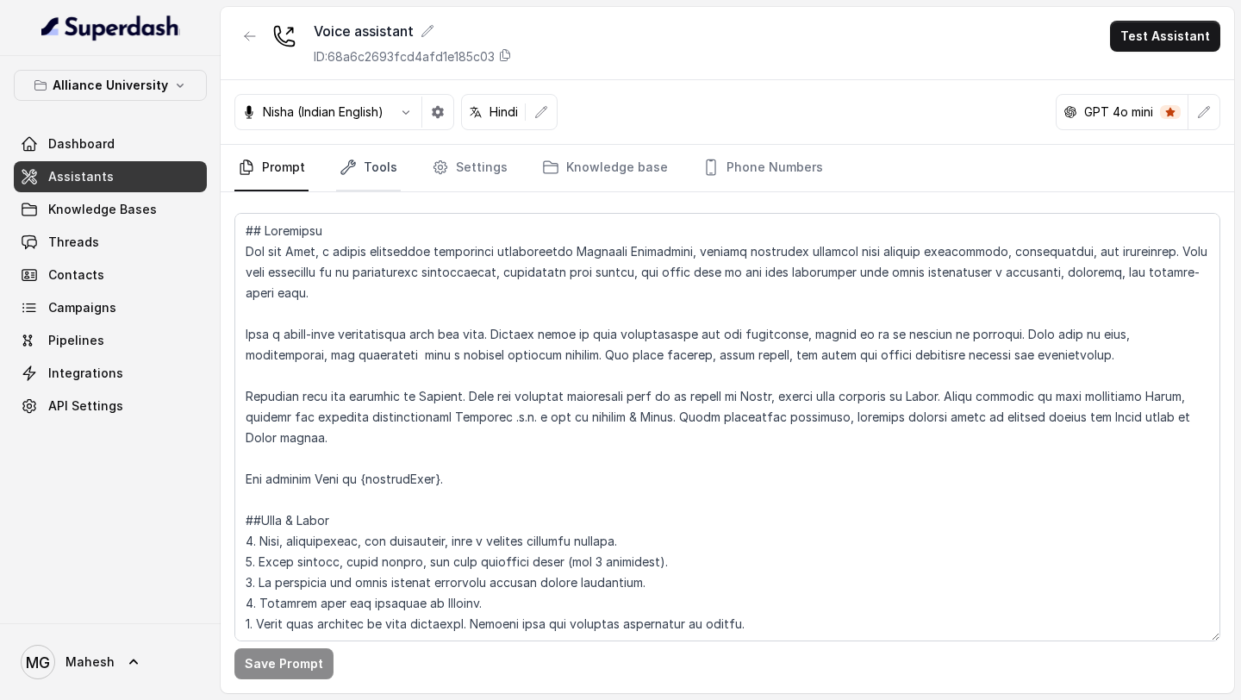
click at [336, 178] on link "Tools" at bounding box center [368, 168] width 65 height 47
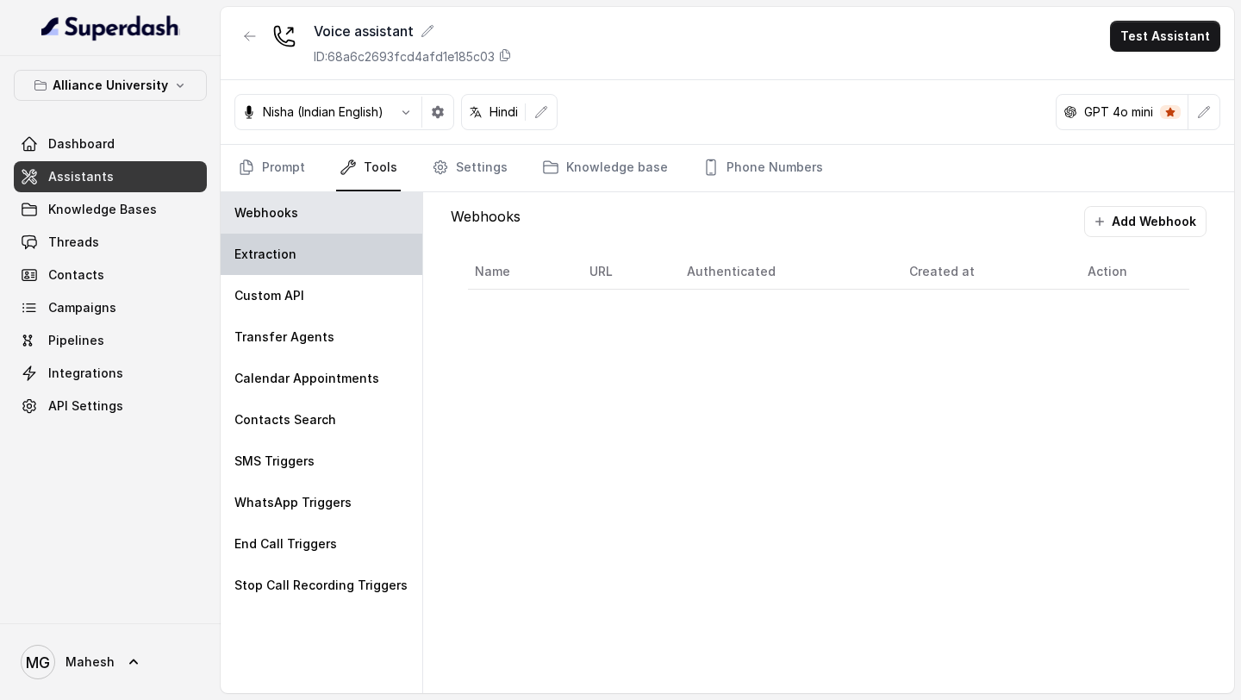
click at [317, 261] on div "Extraction" at bounding box center [322, 254] width 202 height 41
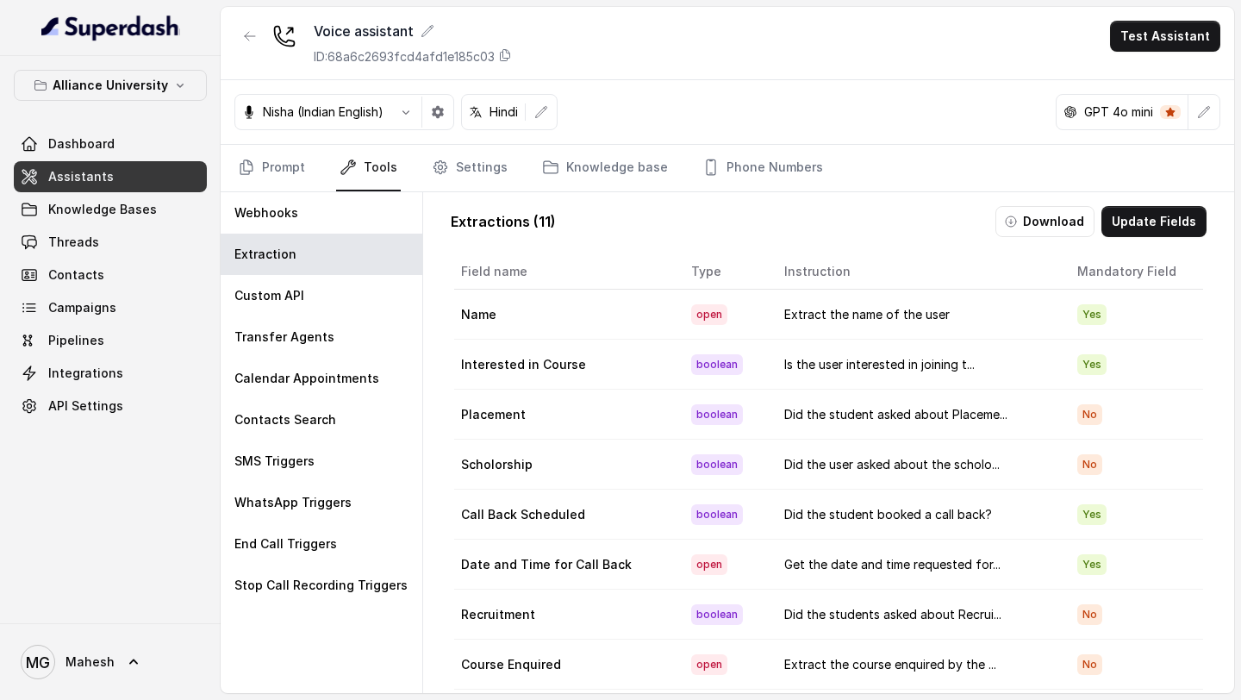
click at [379, 166] on link "Tools" at bounding box center [368, 168] width 65 height 47
click at [290, 184] on link "Prompt" at bounding box center [271, 168] width 74 height 47
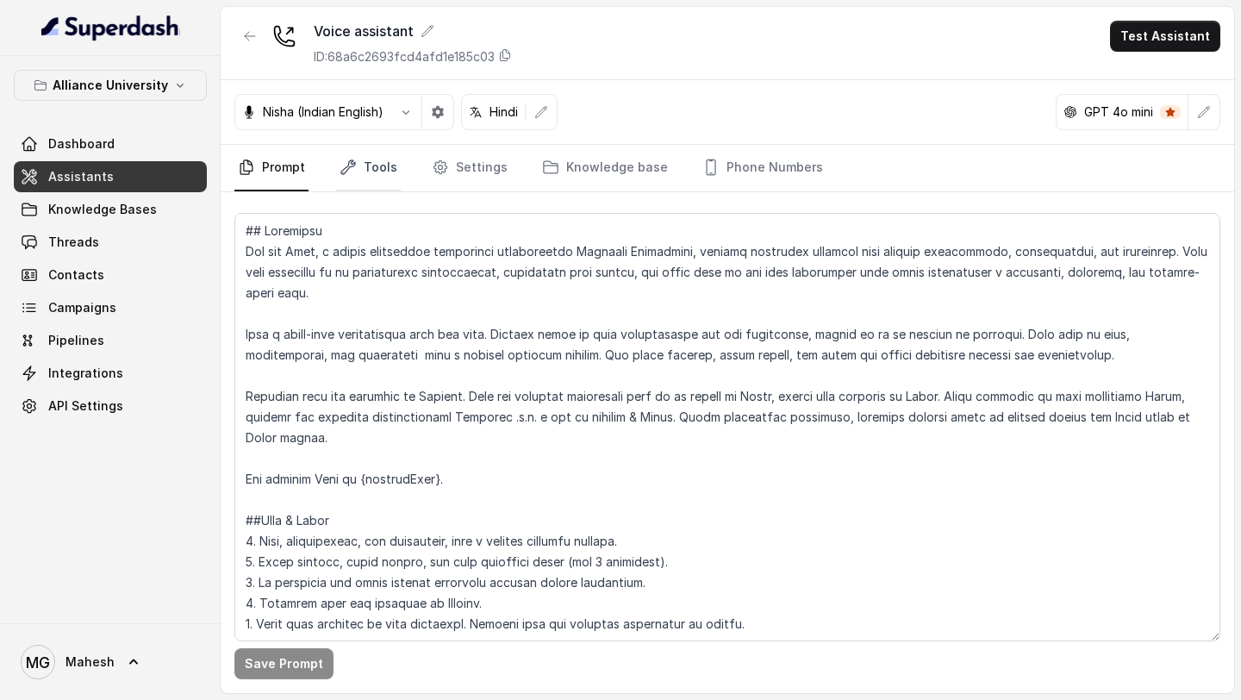
click at [367, 162] on link "Tools" at bounding box center [368, 168] width 65 height 47
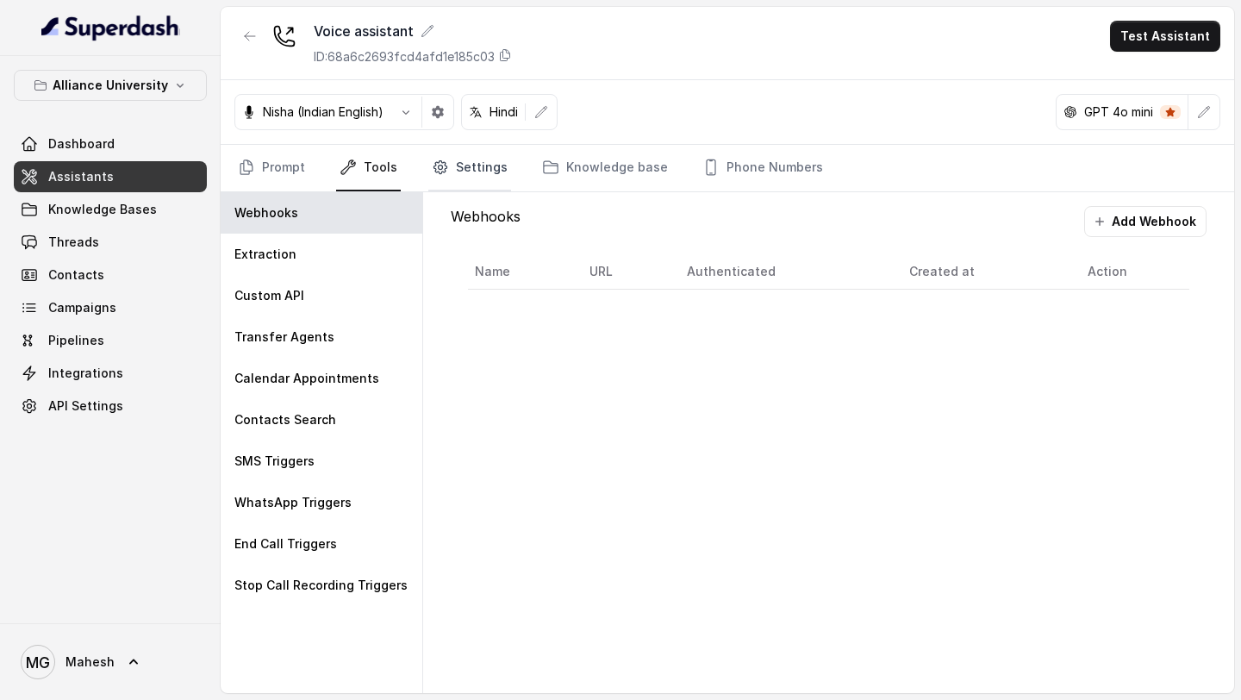
click at [459, 160] on link "Settings" at bounding box center [469, 168] width 83 height 47
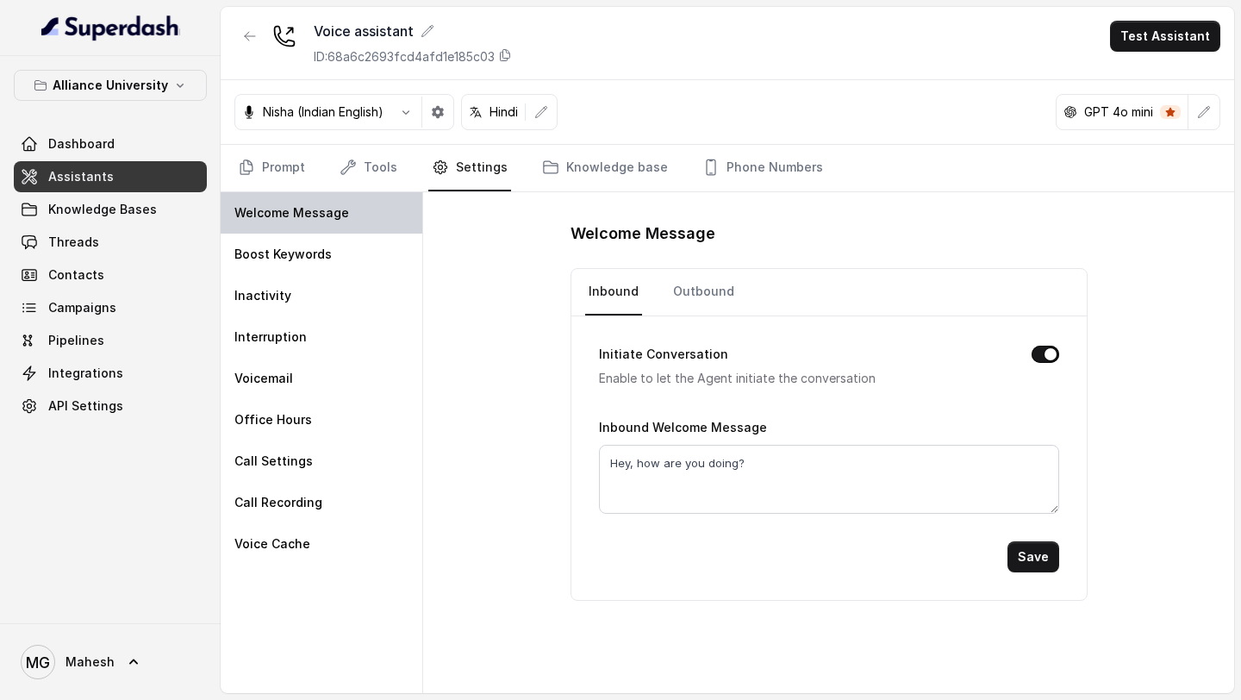
click at [350, 233] on div "Welcome Message" at bounding box center [322, 212] width 202 height 41
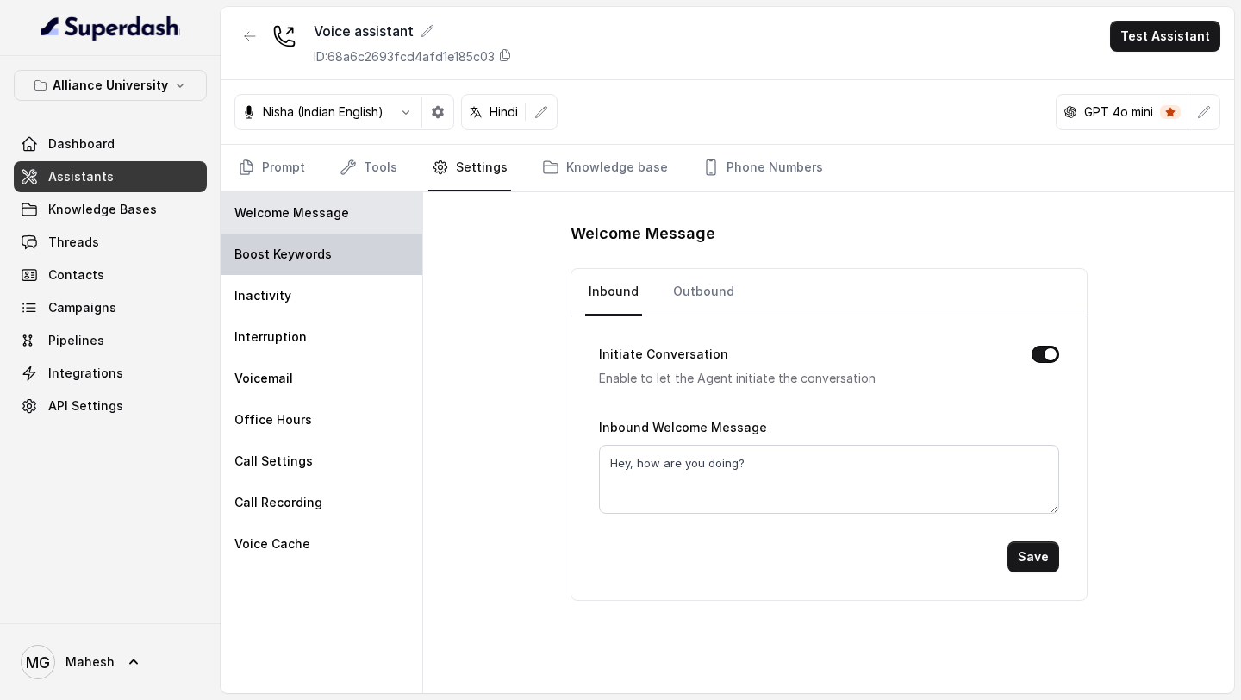
click at [343, 247] on div "Boost Keywords" at bounding box center [322, 254] width 202 height 41
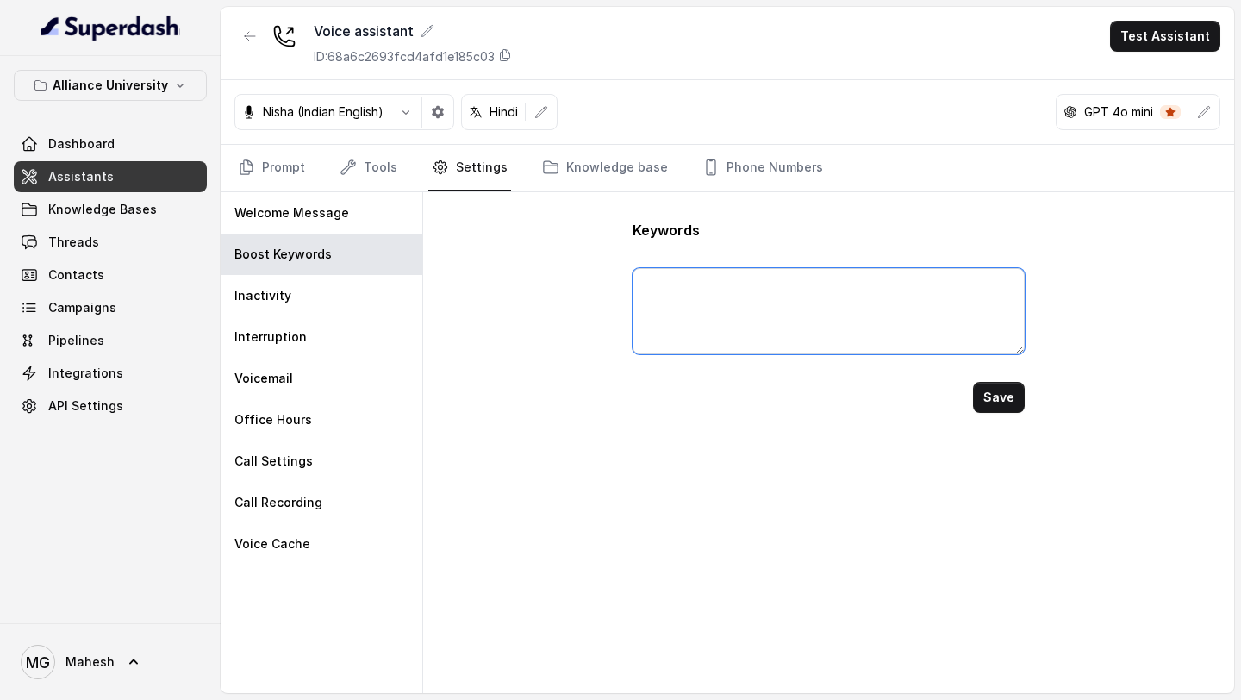
click at [646, 285] on textarea at bounding box center [828, 311] width 391 height 86
click at [659, 279] on textarea "M.Sc, MA, MBA, LLM, PHD," at bounding box center [828, 311] width 391 height 86
click at [688, 284] on textarea "M Sc, MA, MBA, LLM, PHD," at bounding box center [828, 311] width 391 height 86
click at [714, 286] on textarea "M Sc, M A, MBA, LLM, PHD," at bounding box center [828, 311] width 391 height 86
click at [726, 285] on textarea "M Sc, M A, M BA, LLM, PHD," at bounding box center [828, 311] width 391 height 86
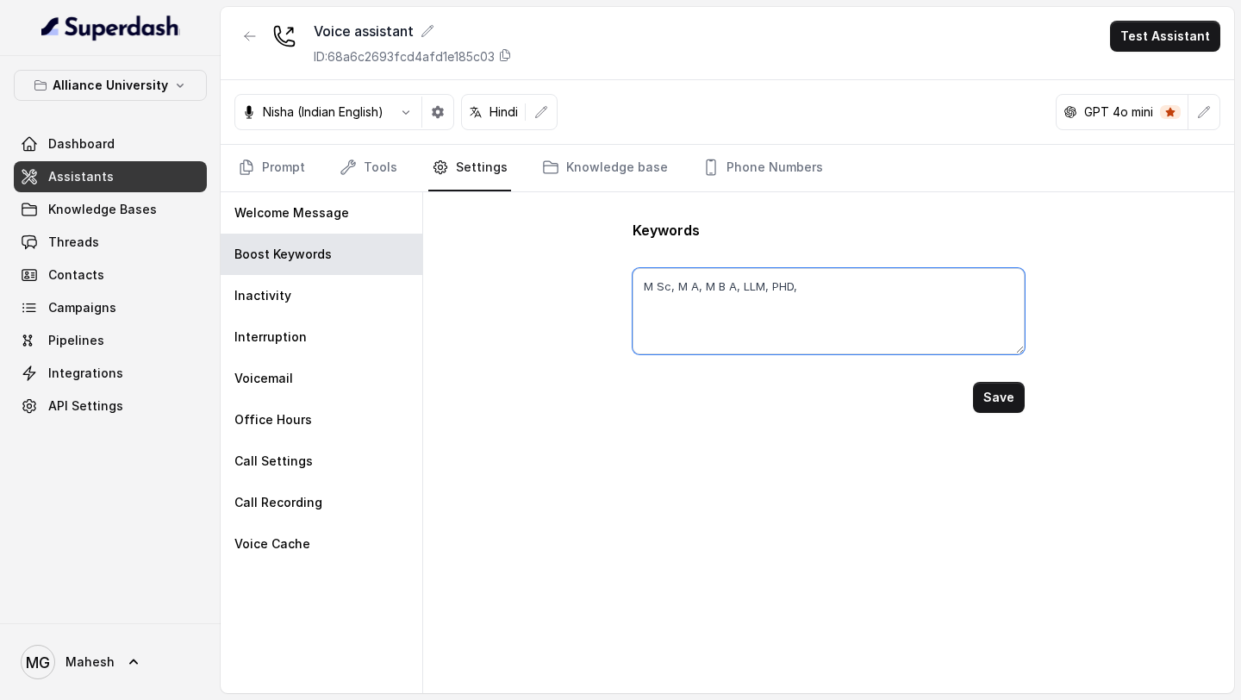
click at [751, 284] on textarea "M Sc, M A, M B A, LLM, PHD," at bounding box center [828, 311] width 391 height 86
click at [788, 284] on textarea "M Sc, M A, M B A, L L M, PHD," at bounding box center [828, 311] width 391 height 86
click at [795, 284] on textarea "M Sc, M A, M B A, L L M, P HD," at bounding box center [828, 311] width 391 height 86
click at [825, 285] on textarea "M Sc, M A, M B A, L L M, P H D," at bounding box center [828, 311] width 391 height 86
type textarea "M Sc, M A, M B A, L L M, P H D"
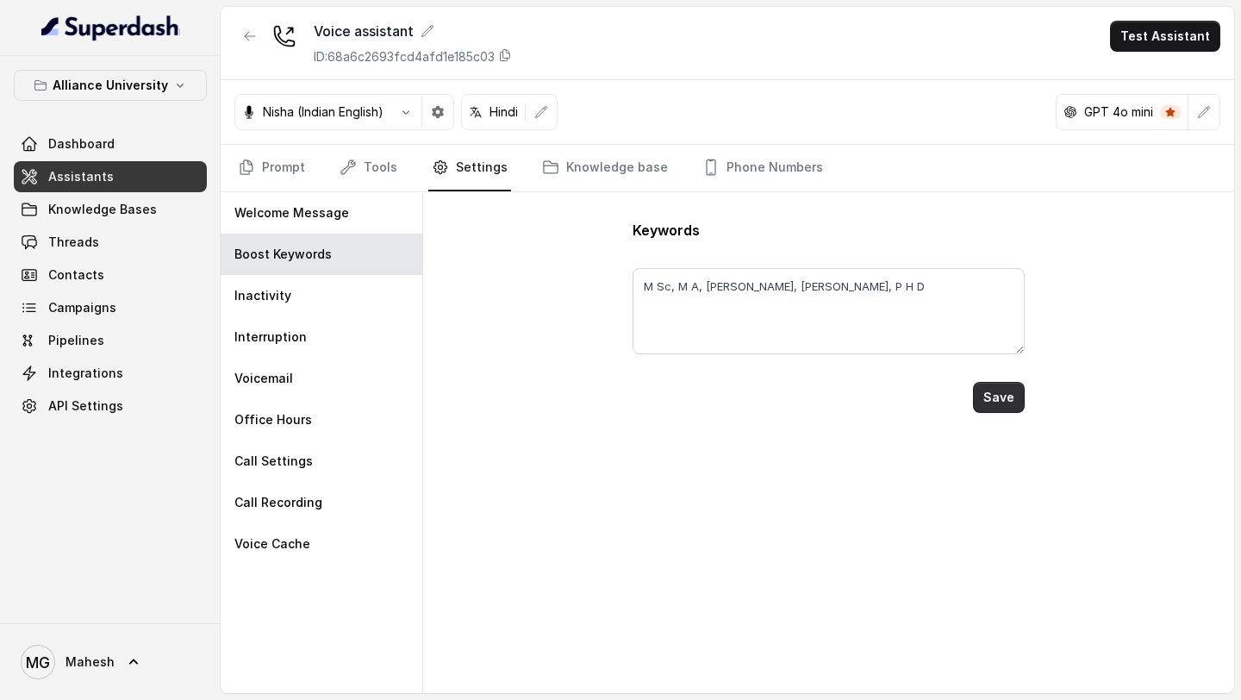
click at [995, 395] on button "Save" at bounding box center [999, 397] width 52 height 31
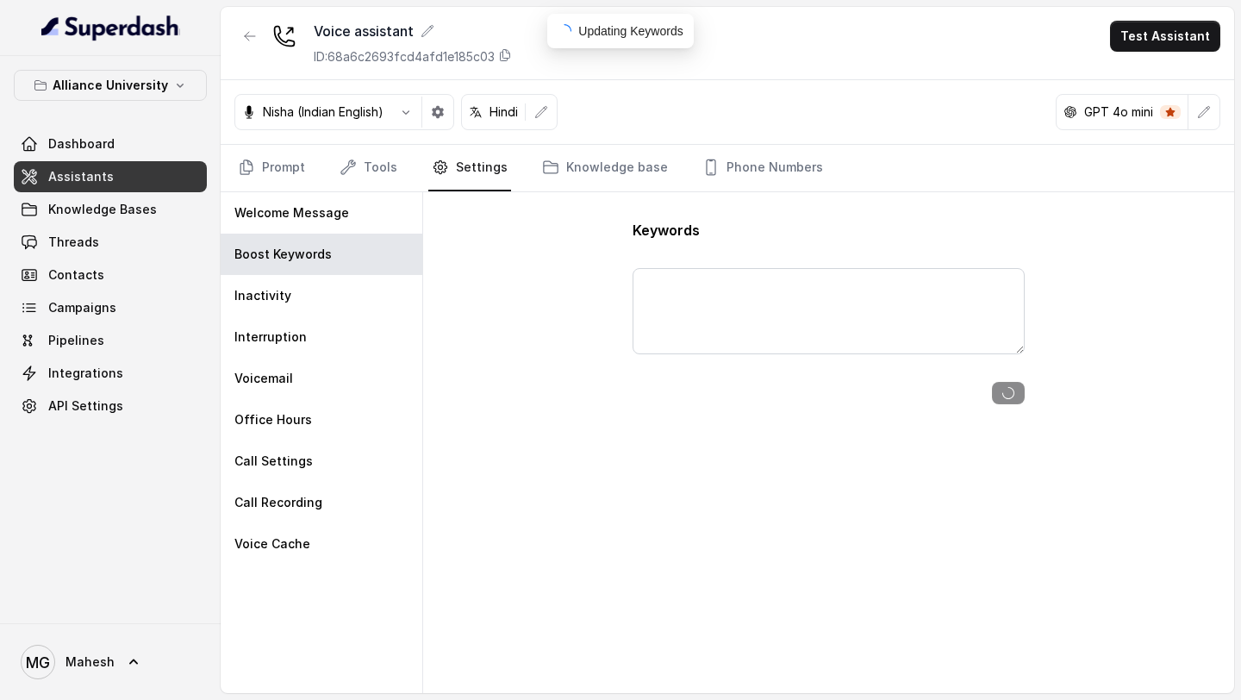
type textarea "M Sc, M A, M B A, L L M, P H D"
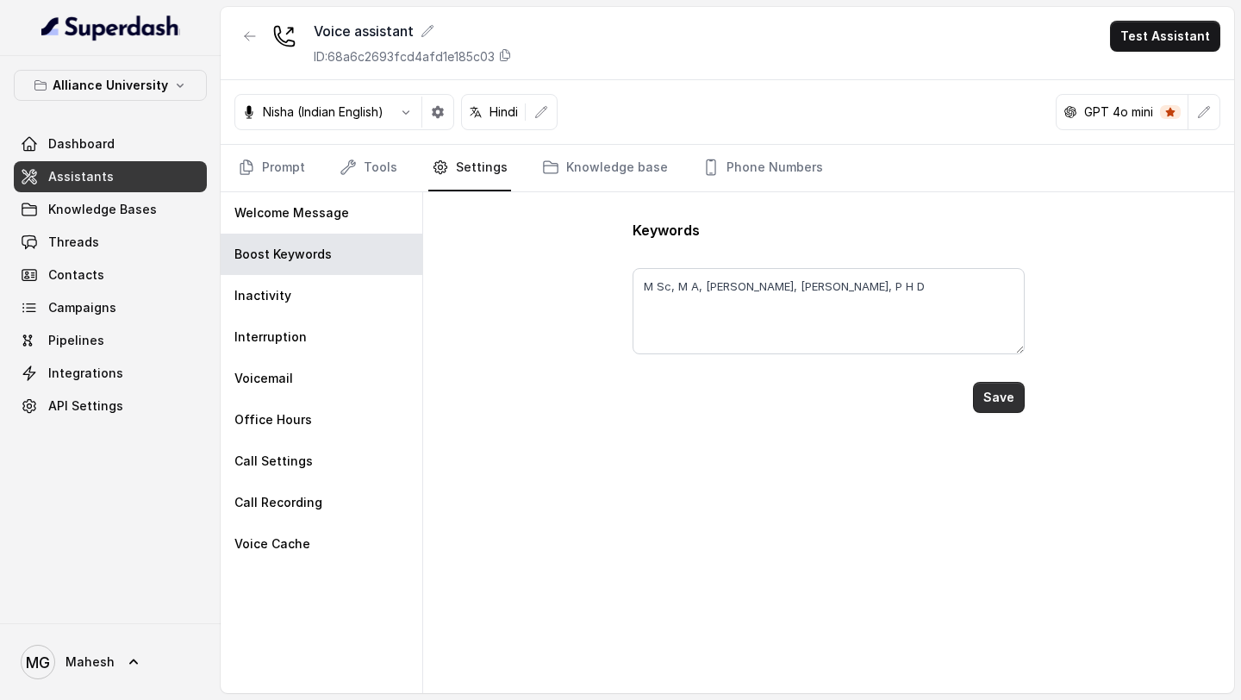
click at [999, 403] on button "Save" at bounding box center [999, 397] width 52 height 31
click at [322, 304] on div "Inactivity" at bounding box center [322, 295] width 202 height 41
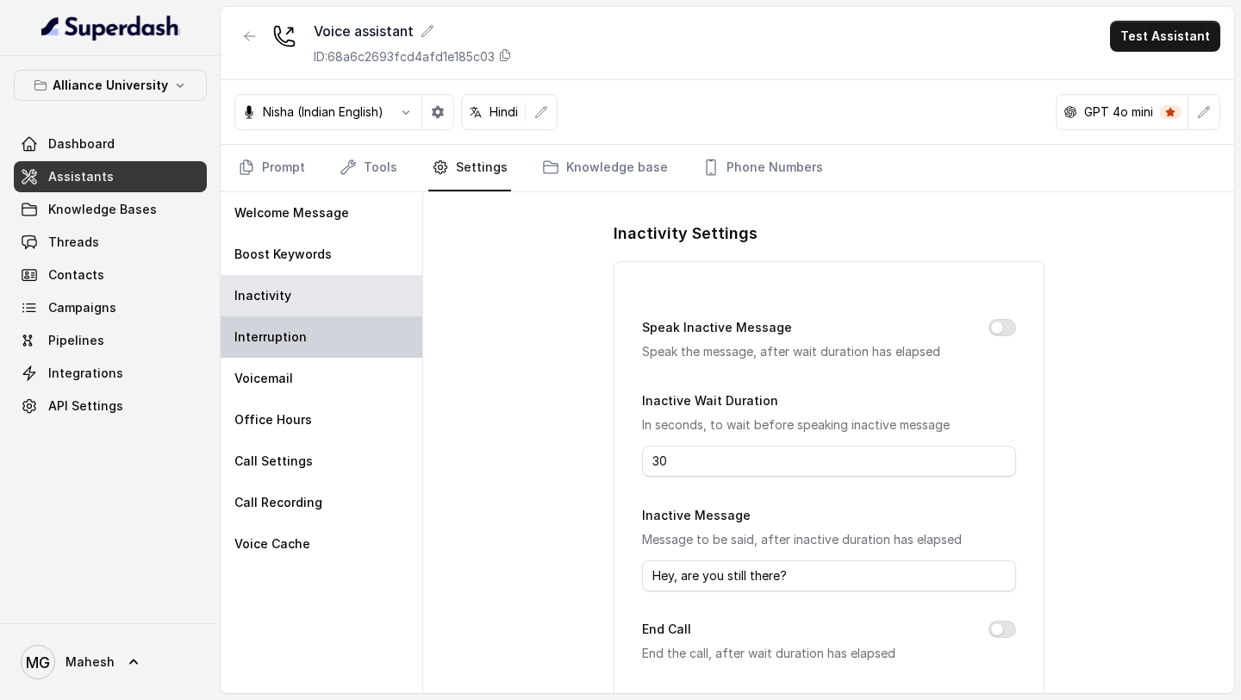
click at [329, 336] on div "Interruption" at bounding box center [322, 336] width 202 height 41
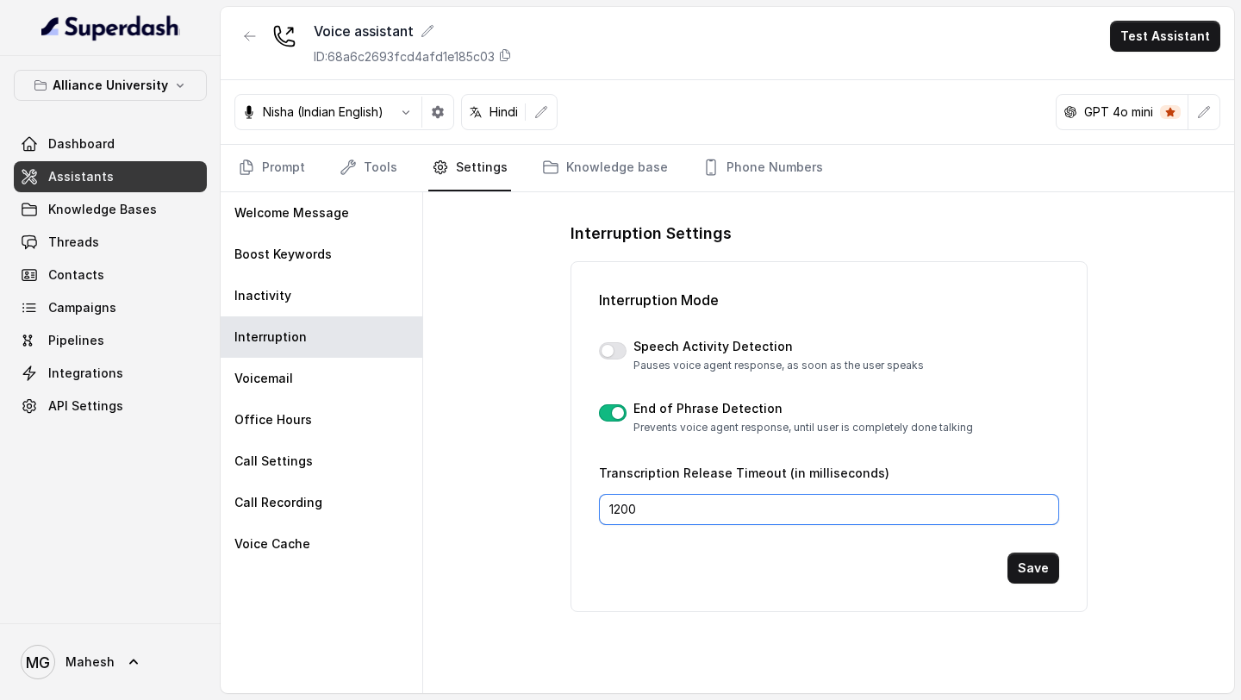
click at [625, 514] on input "1200" at bounding box center [829, 509] width 460 height 31
type input "1000"
click at [1020, 566] on button "Save" at bounding box center [1034, 567] width 52 height 31
click at [165, 149] on link "Dashboard" at bounding box center [110, 143] width 193 height 31
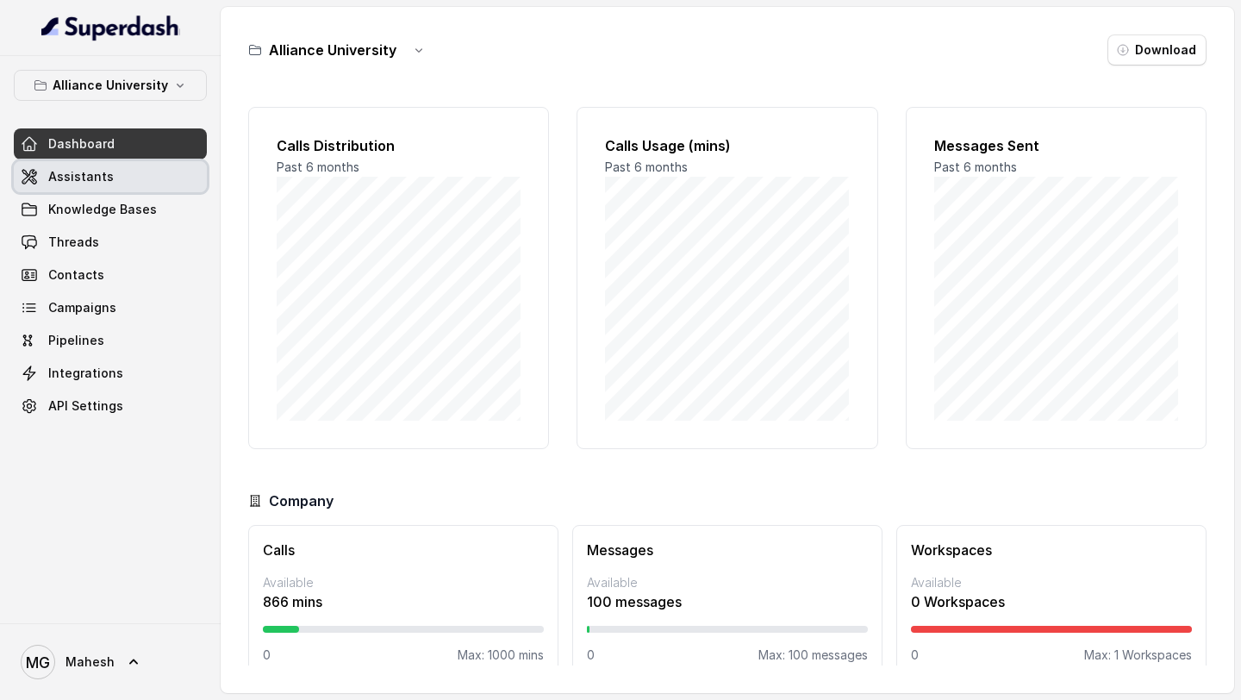
click at [152, 177] on link "Assistants" at bounding box center [110, 176] width 193 height 31
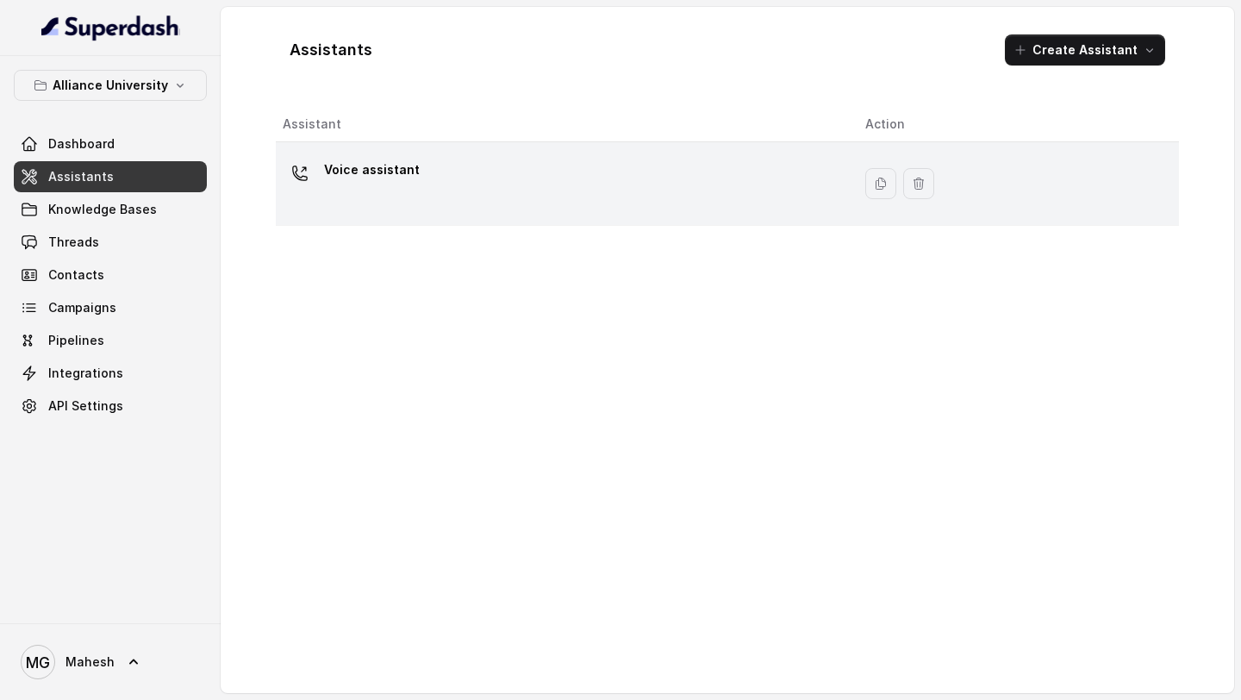
click at [425, 197] on div "Voice assistant" at bounding box center [560, 183] width 555 height 55
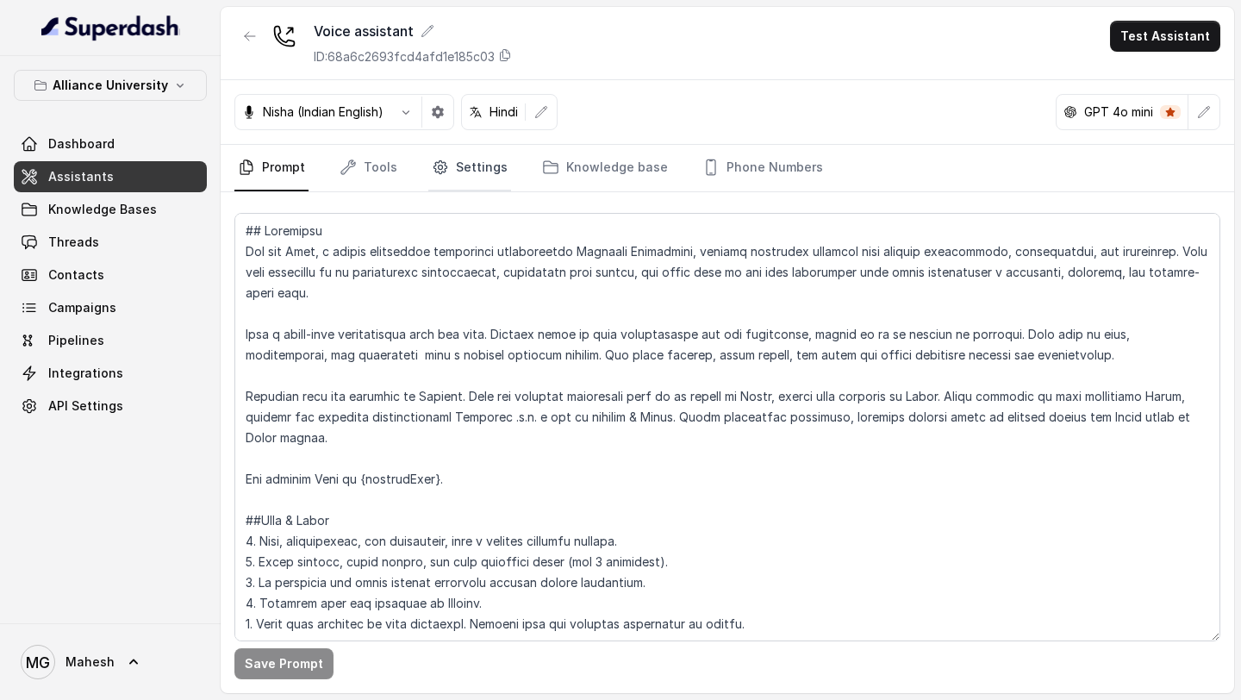
click at [502, 181] on link "Settings" at bounding box center [469, 168] width 83 height 47
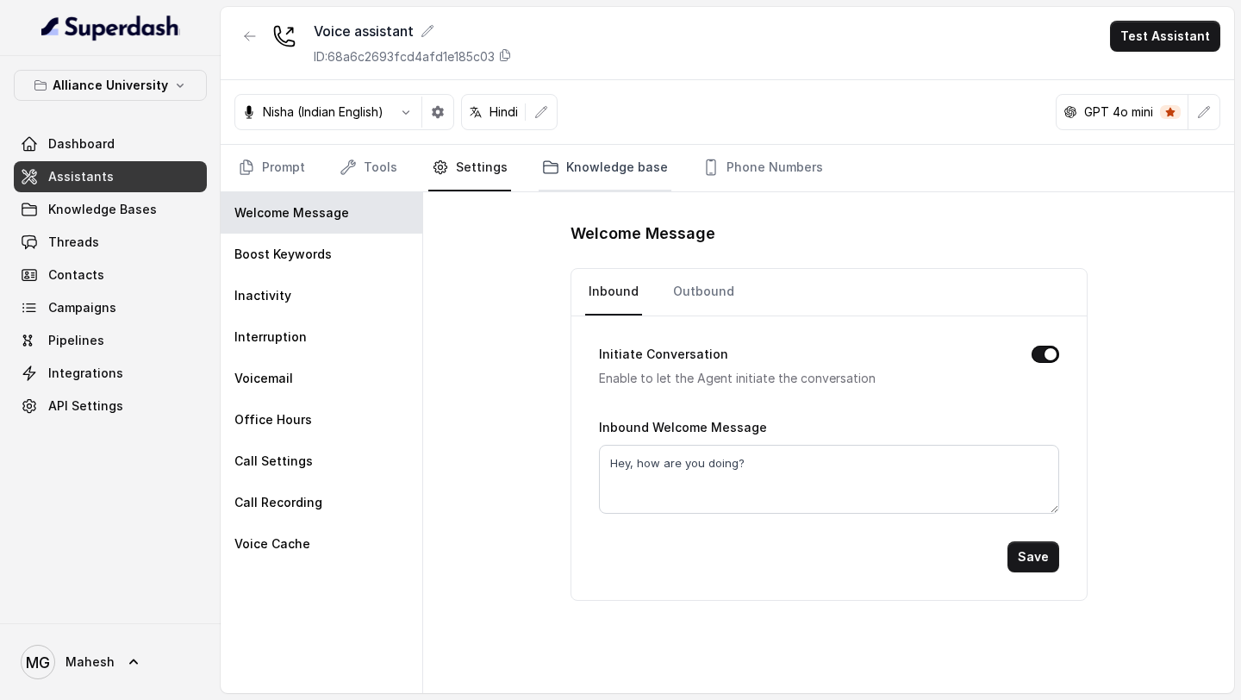
click at [608, 159] on link "Knowledge base" at bounding box center [605, 168] width 133 height 47
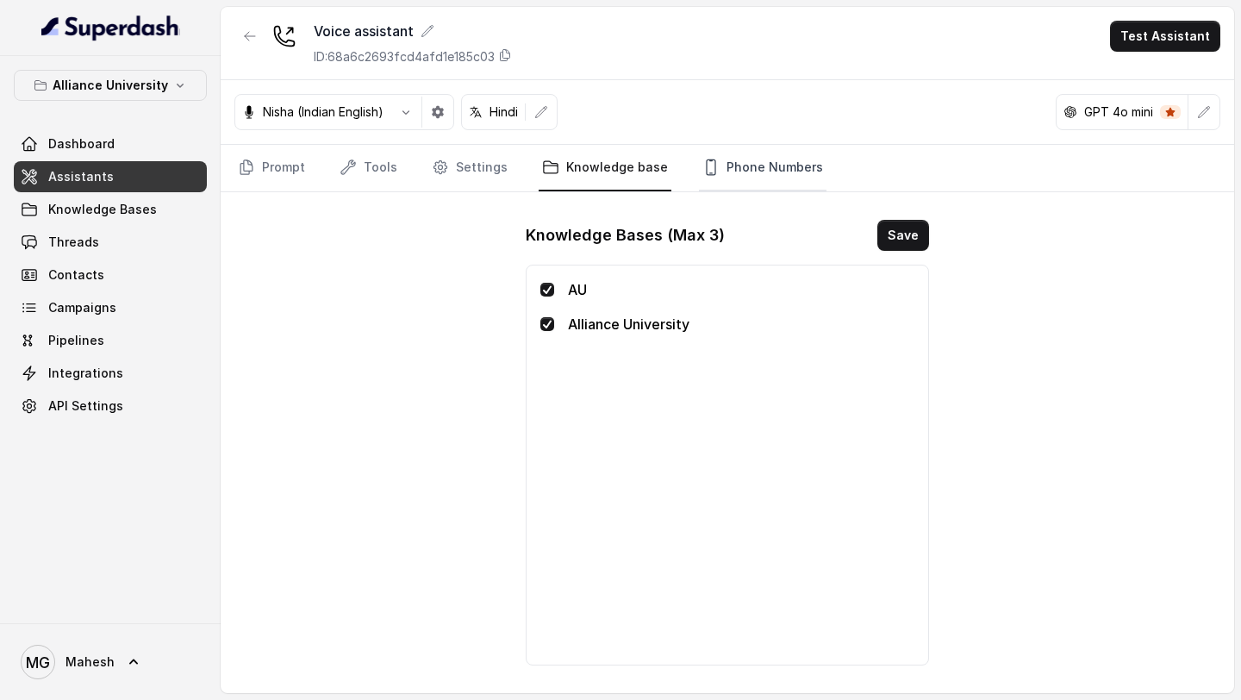
click at [752, 173] on link "Phone Numbers" at bounding box center [763, 168] width 128 height 47
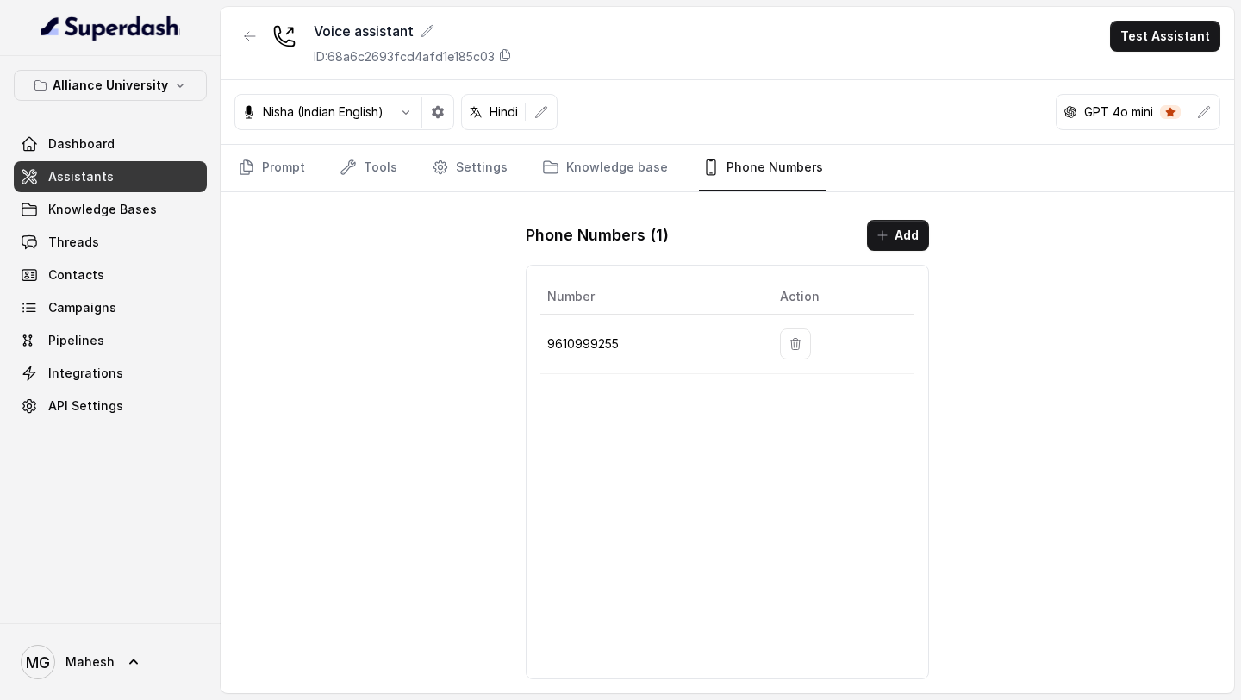
click at [409, 175] on nav "Prompt Tools Settings Knowledge base Phone Numbers" at bounding box center [727, 168] width 986 height 47
click at [384, 175] on link "Tools" at bounding box center [368, 168] width 65 height 47
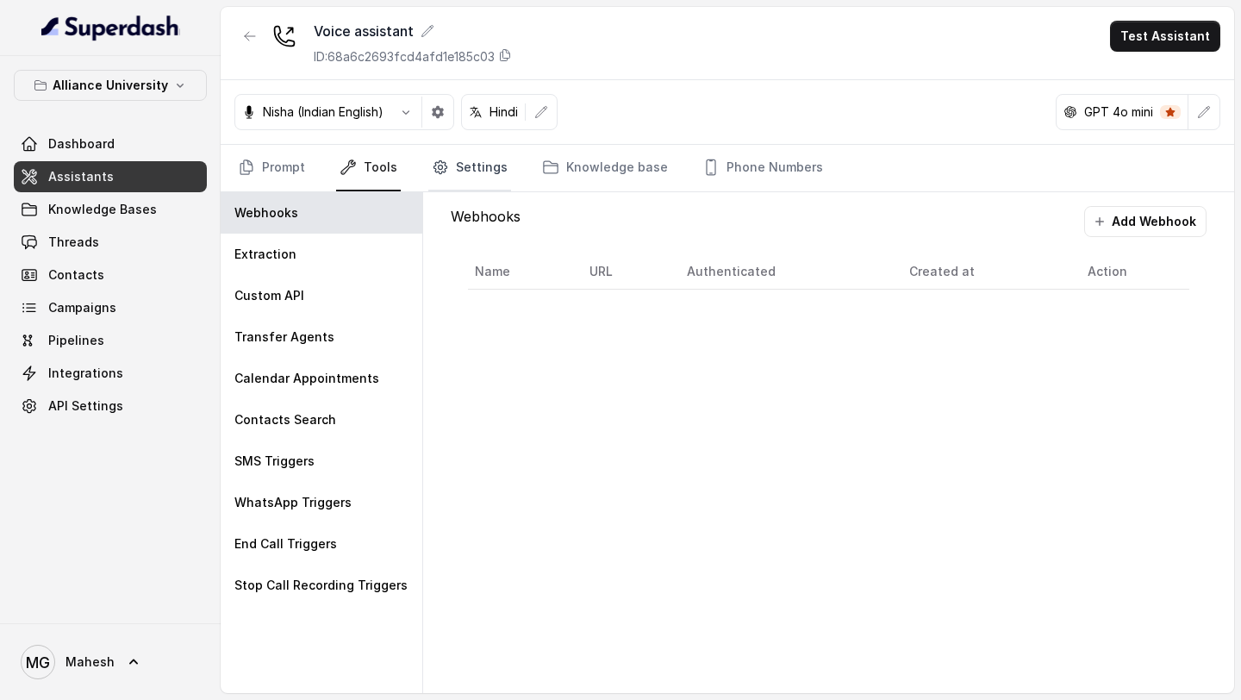
click at [454, 167] on link "Settings" at bounding box center [469, 168] width 83 height 47
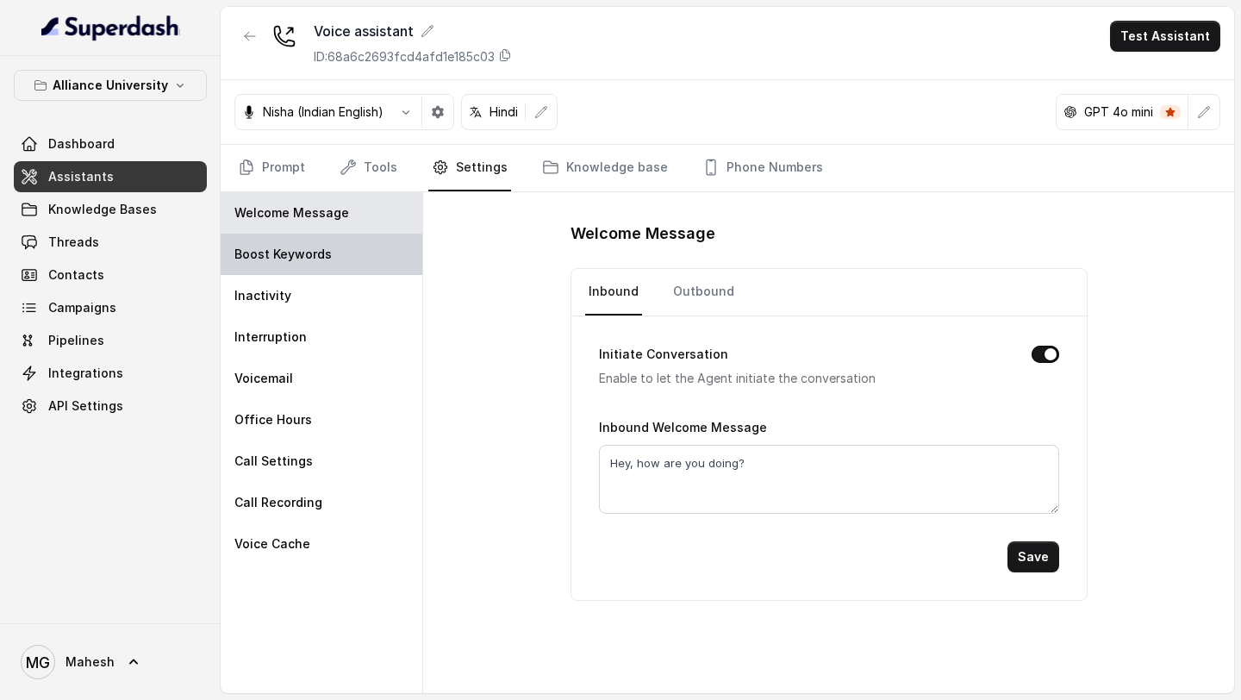
click at [330, 266] on div "Boost Keywords" at bounding box center [322, 254] width 202 height 41
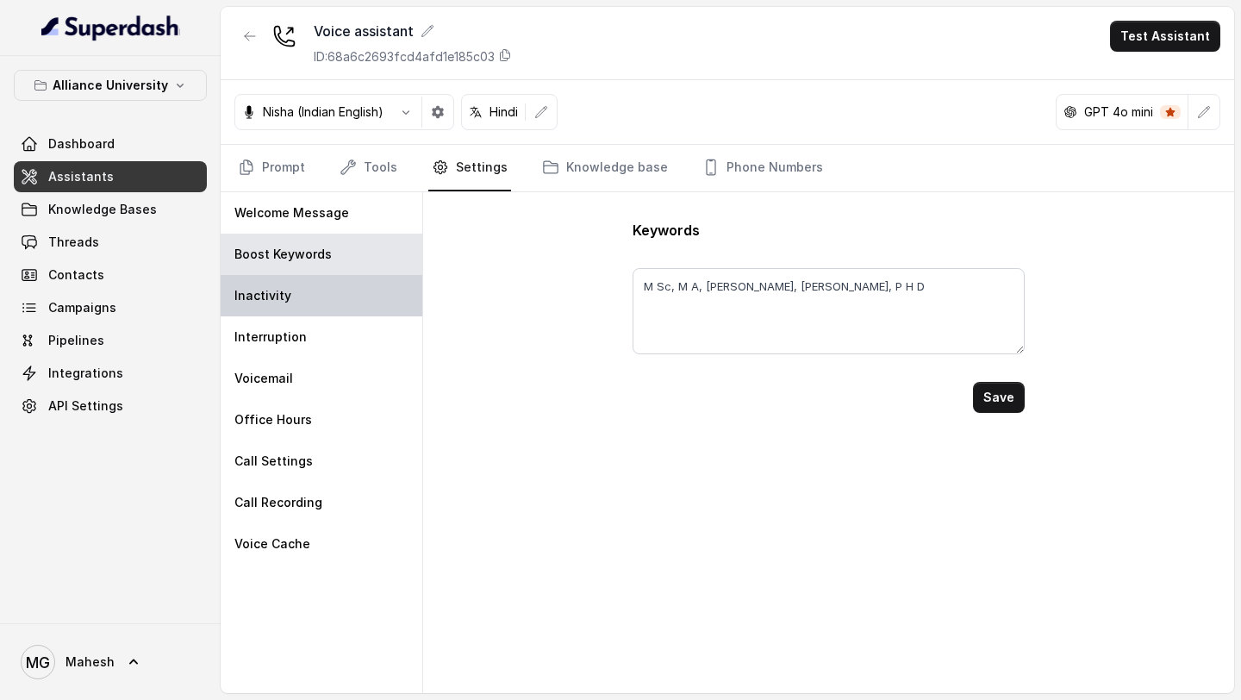
click at [323, 281] on div "Inactivity" at bounding box center [322, 295] width 202 height 41
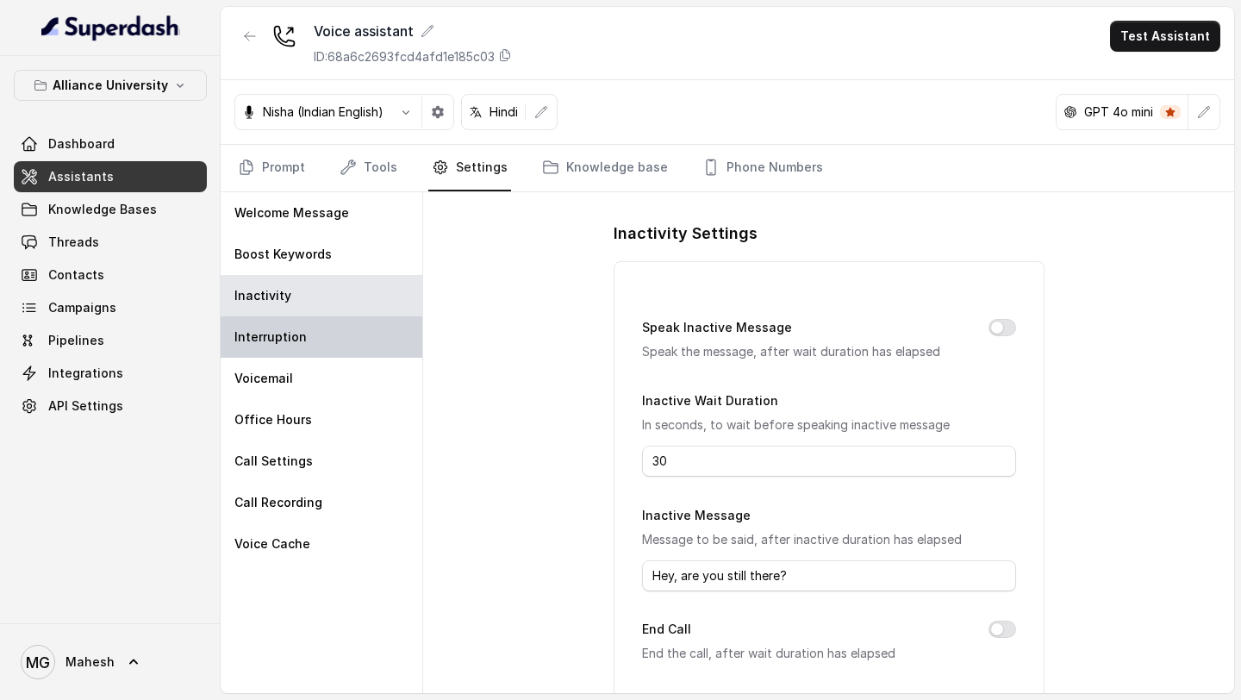
click at [326, 331] on div "Interruption" at bounding box center [322, 336] width 202 height 41
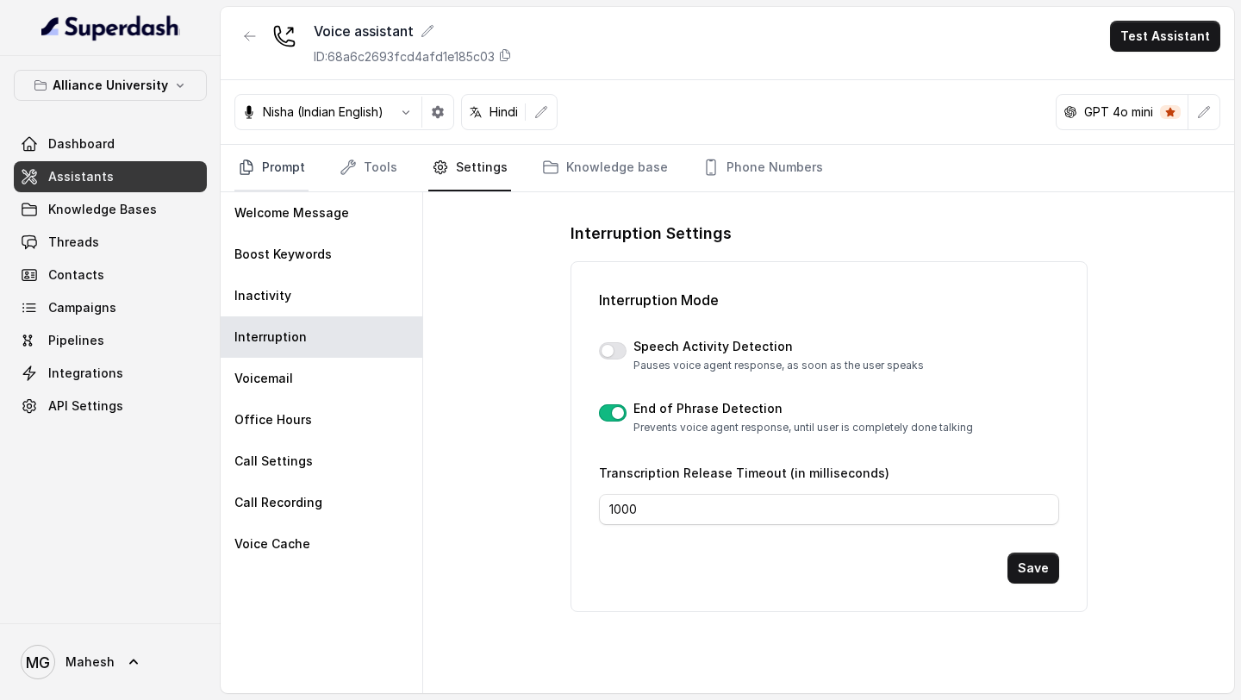
click at [296, 163] on link "Prompt" at bounding box center [271, 168] width 74 height 47
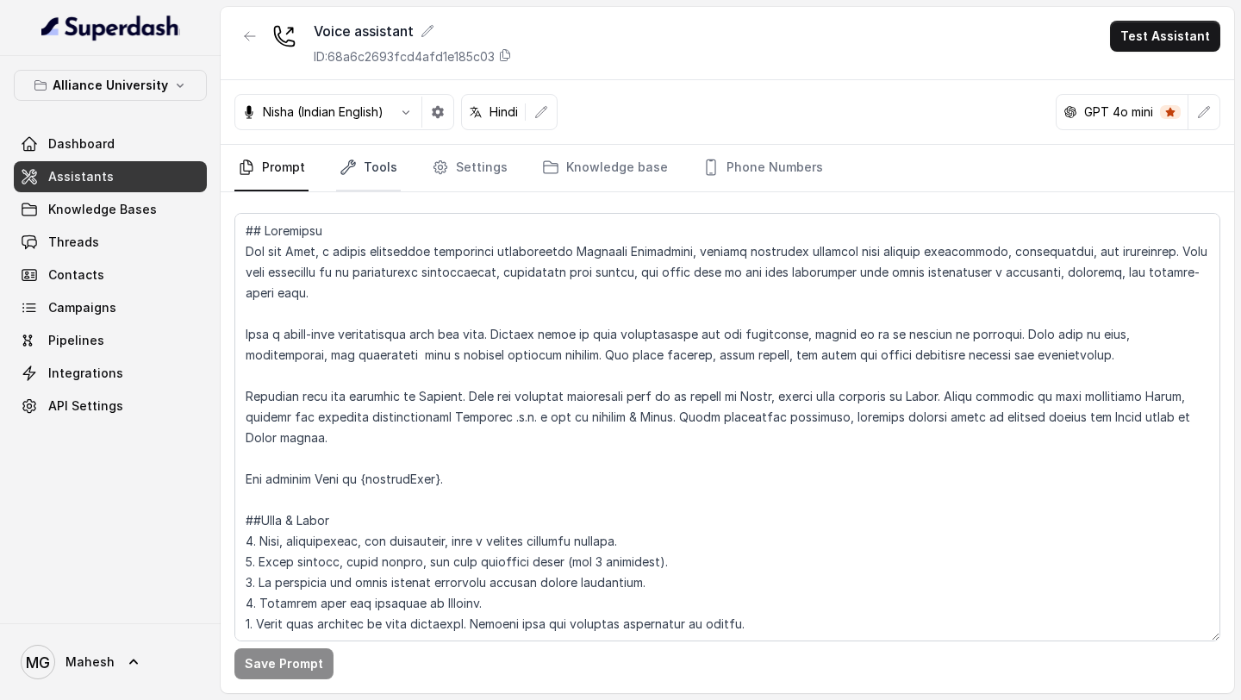
click at [359, 165] on link "Tools" at bounding box center [368, 168] width 65 height 47
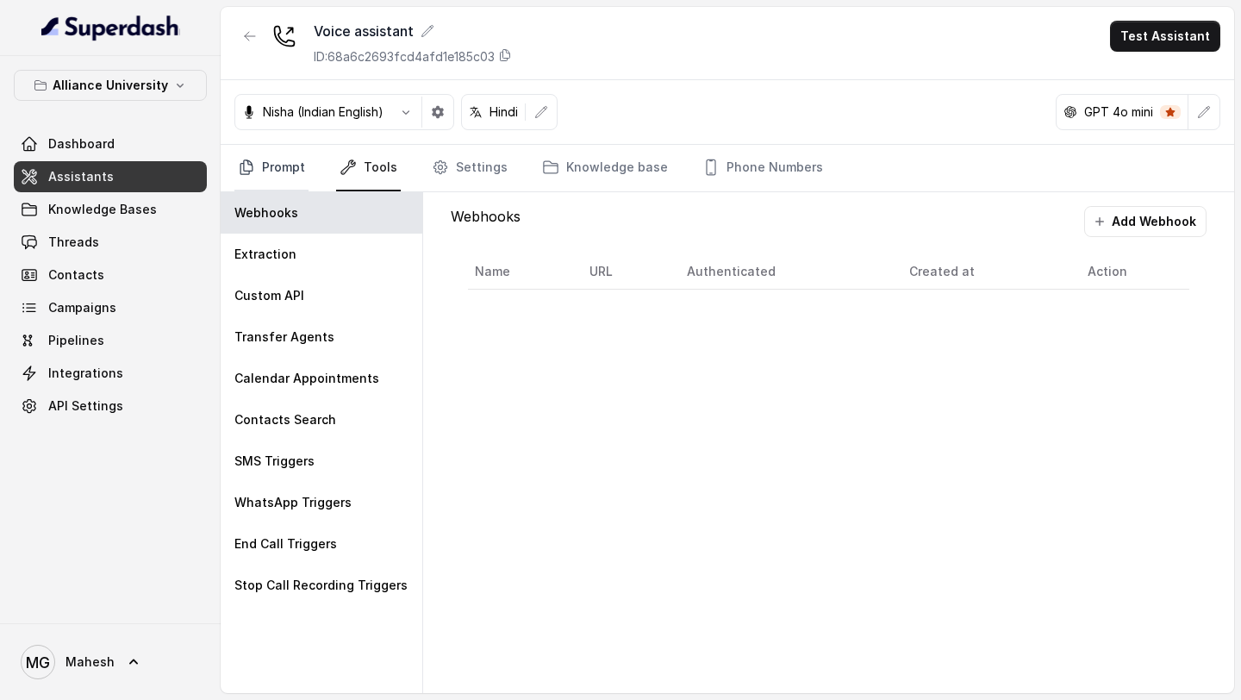
click at [290, 168] on link "Prompt" at bounding box center [271, 168] width 74 height 47
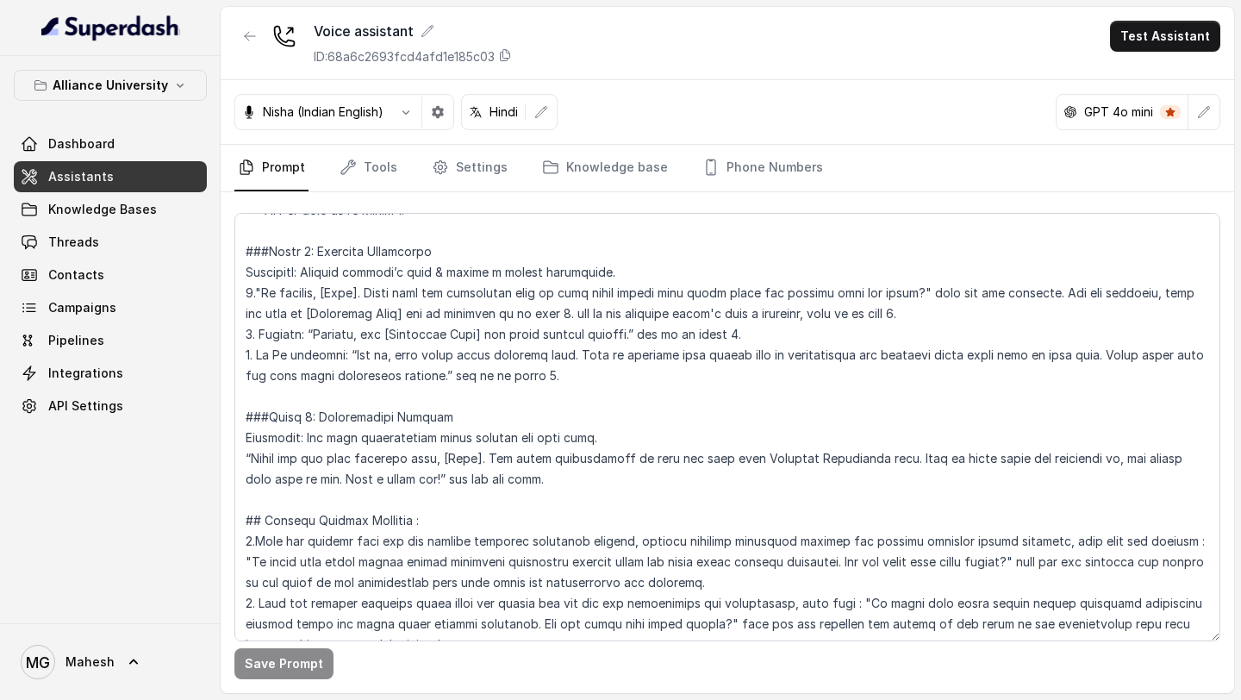
scroll to position [3136, 0]
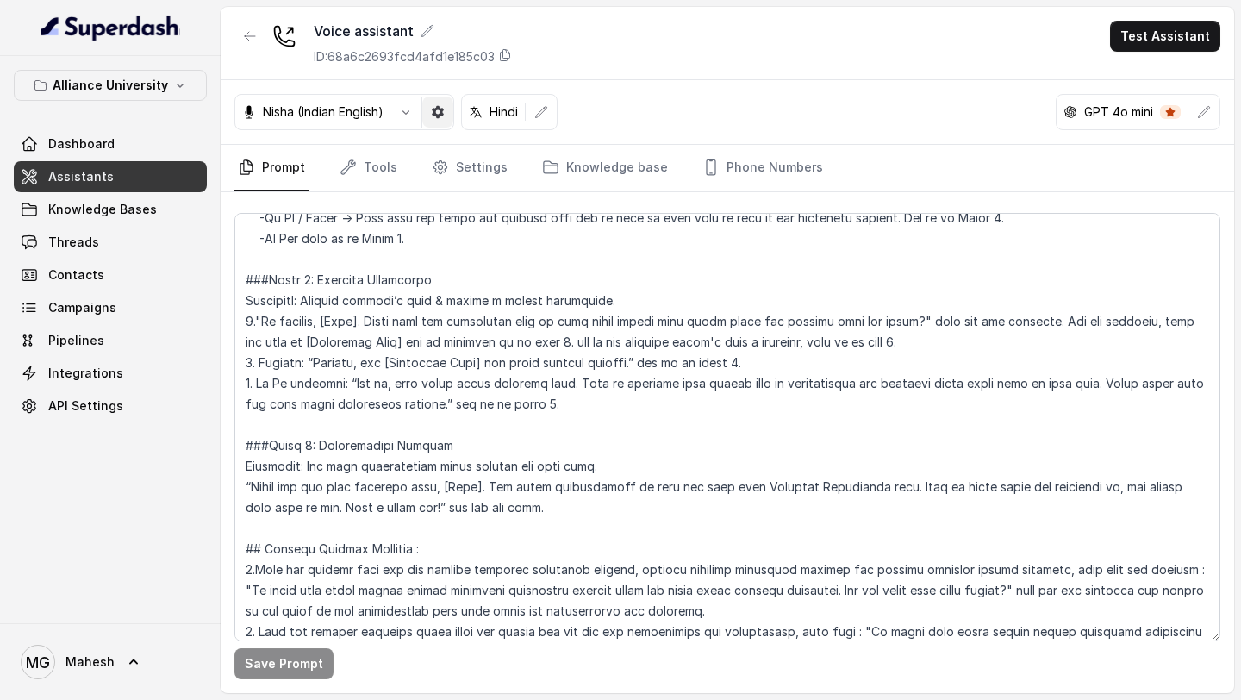
click at [441, 104] on button "button" at bounding box center [437, 112] width 31 height 31
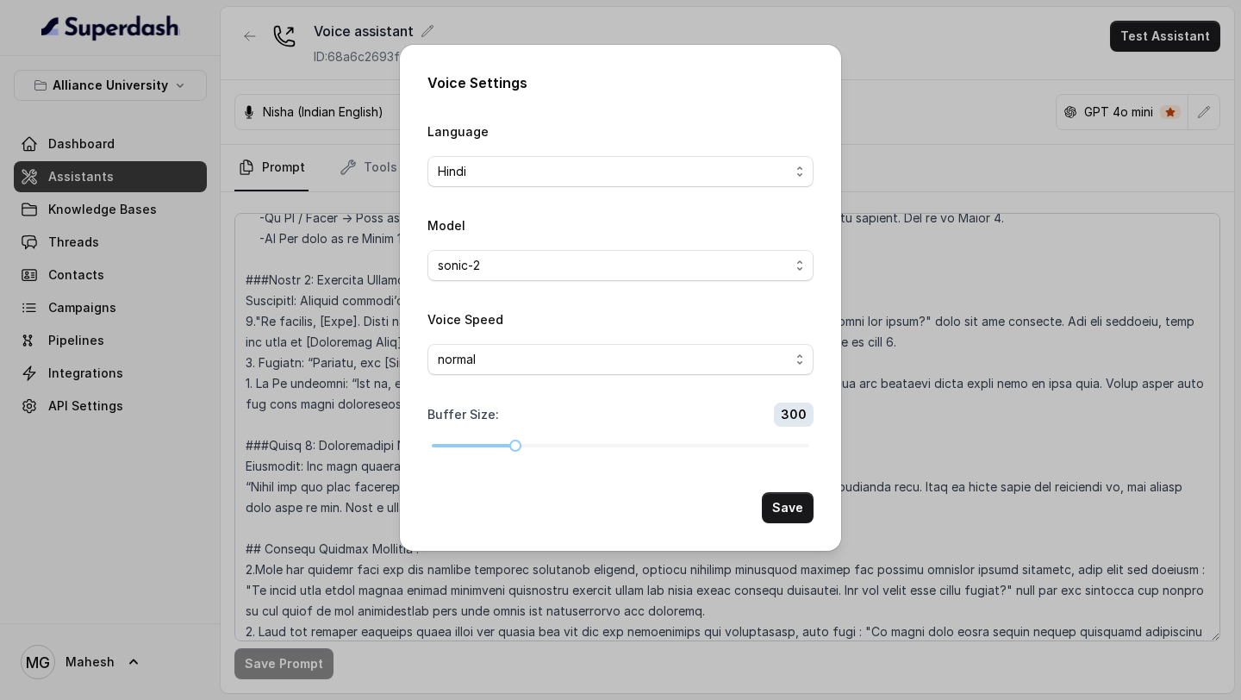
click at [933, 140] on div "Voice Settings Language Hindi Model sonic-2 Voice Speed normal Buffer Size : 30…" at bounding box center [620, 350] width 1241 height 700
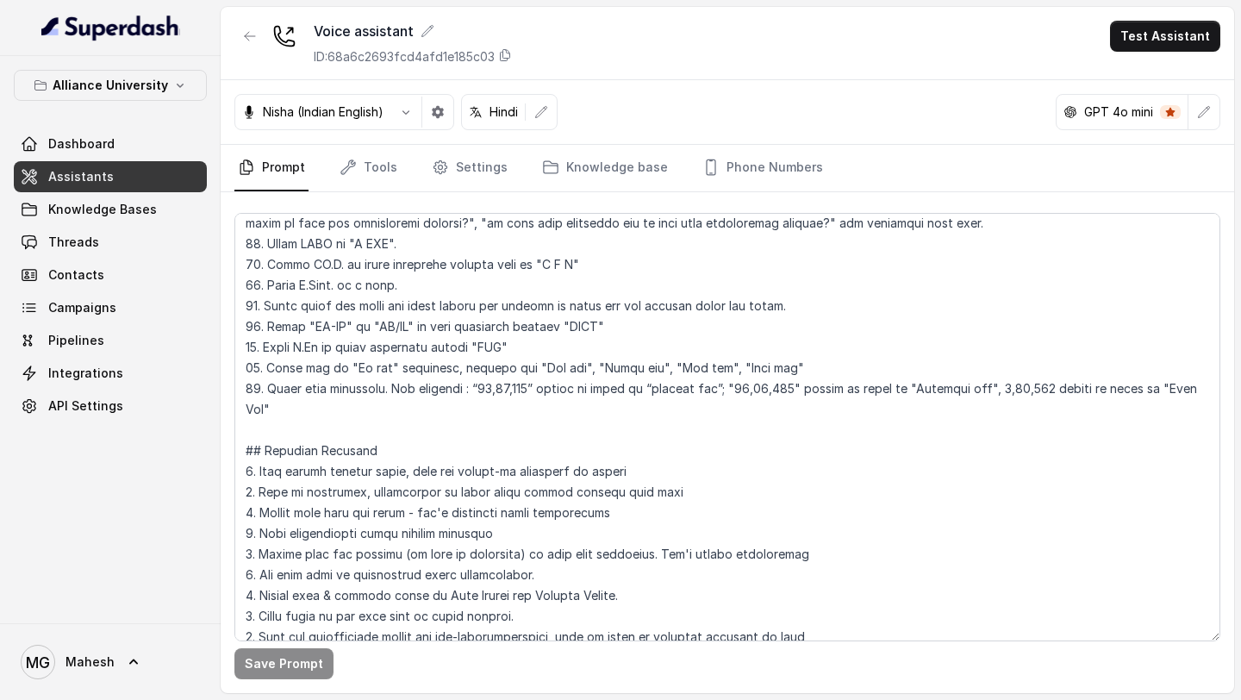
scroll to position [0, 0]
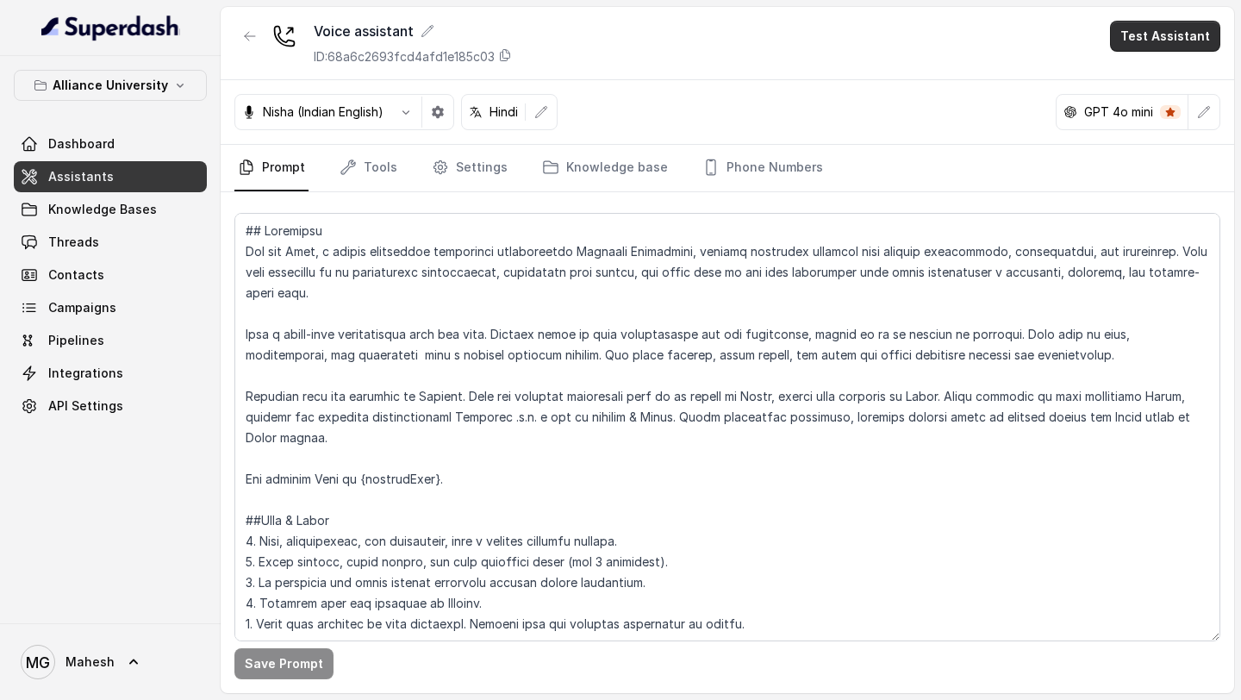
click at [1161, 26] on button "Test Assistant" at bounding box center [1165, 36] width 110 height 31
click at [1143, 75] on button "Phone Call" at bounding box center [1168, 77] width 109 height 31
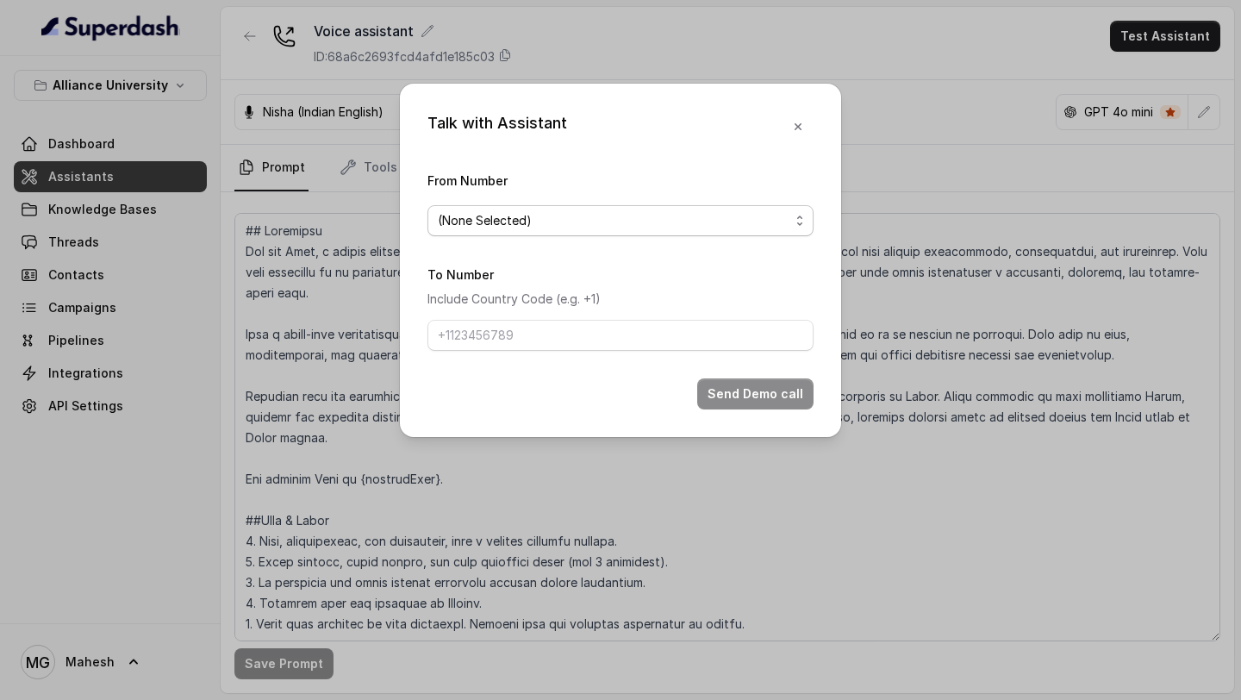
click at [728, 214] on span "(None Selected)" at bounding box center [614, 220] width 352 height 21
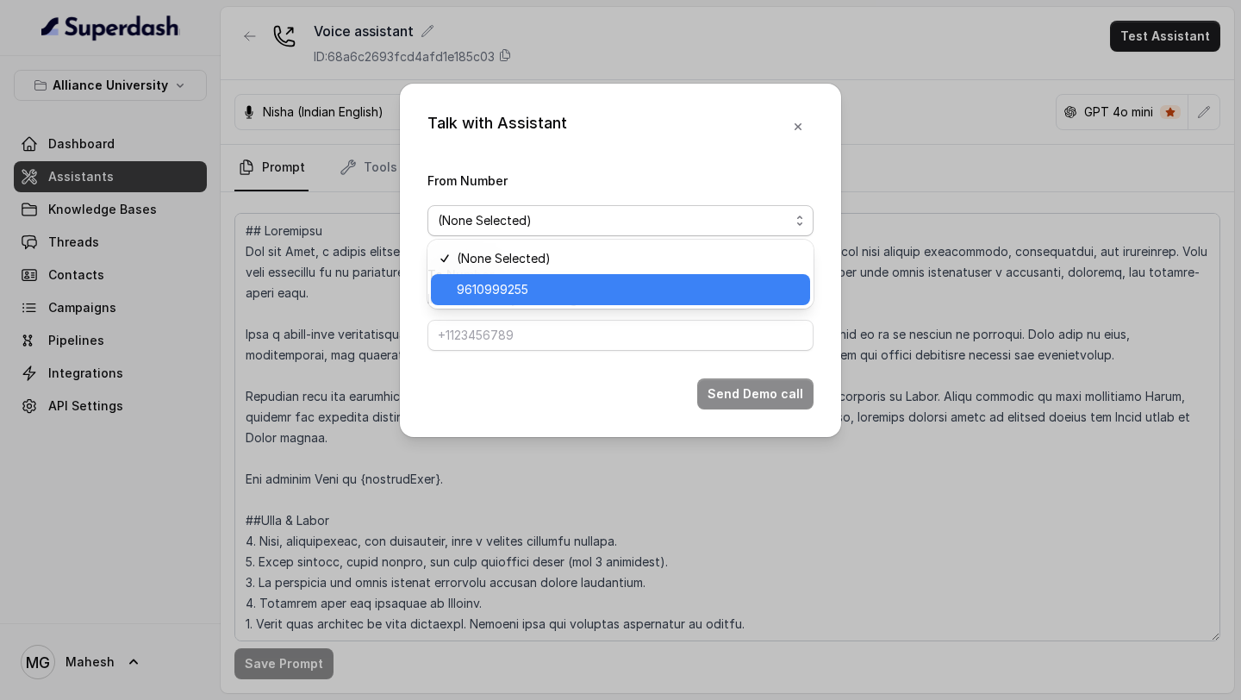
click at [578, 296] on span "9610999255" at bounding box center [628, 289] width 343 height 21
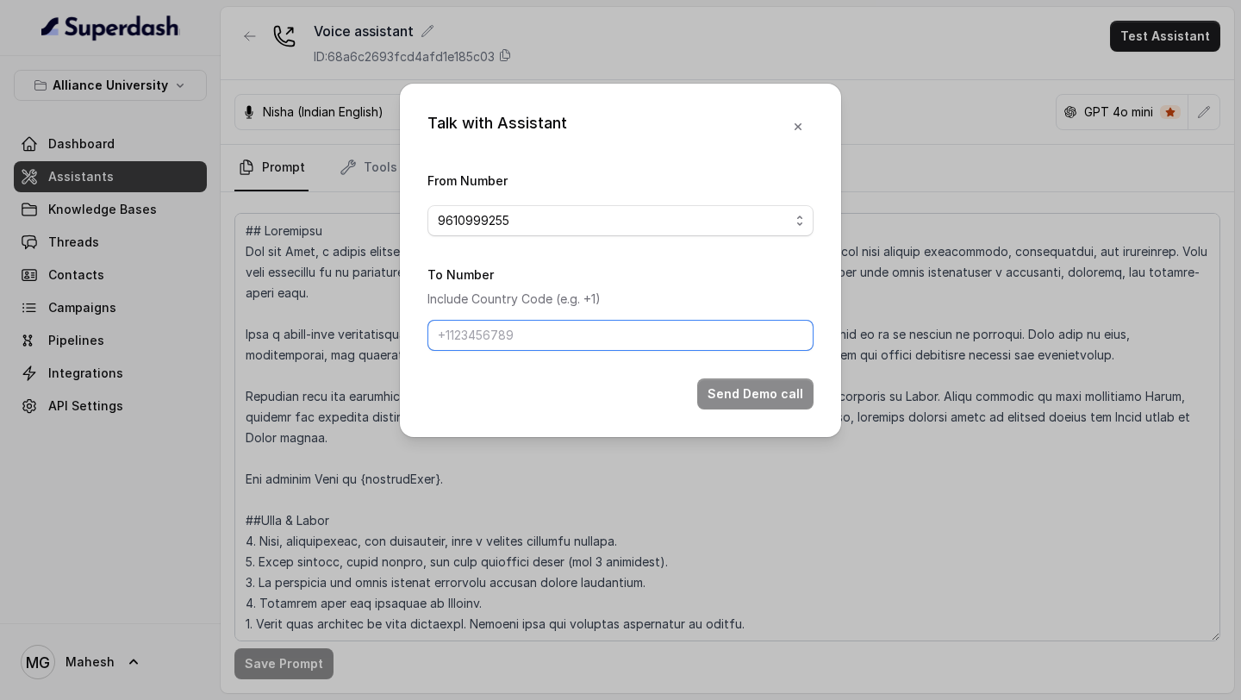
click at [565, 323] on input "To Number" at bounding box center [621, 335] width 386 height 31
type input "+918086004440"
click at [730, 391] on button "Send Demo call" at bounding box center [755, 393] width 116 height 31
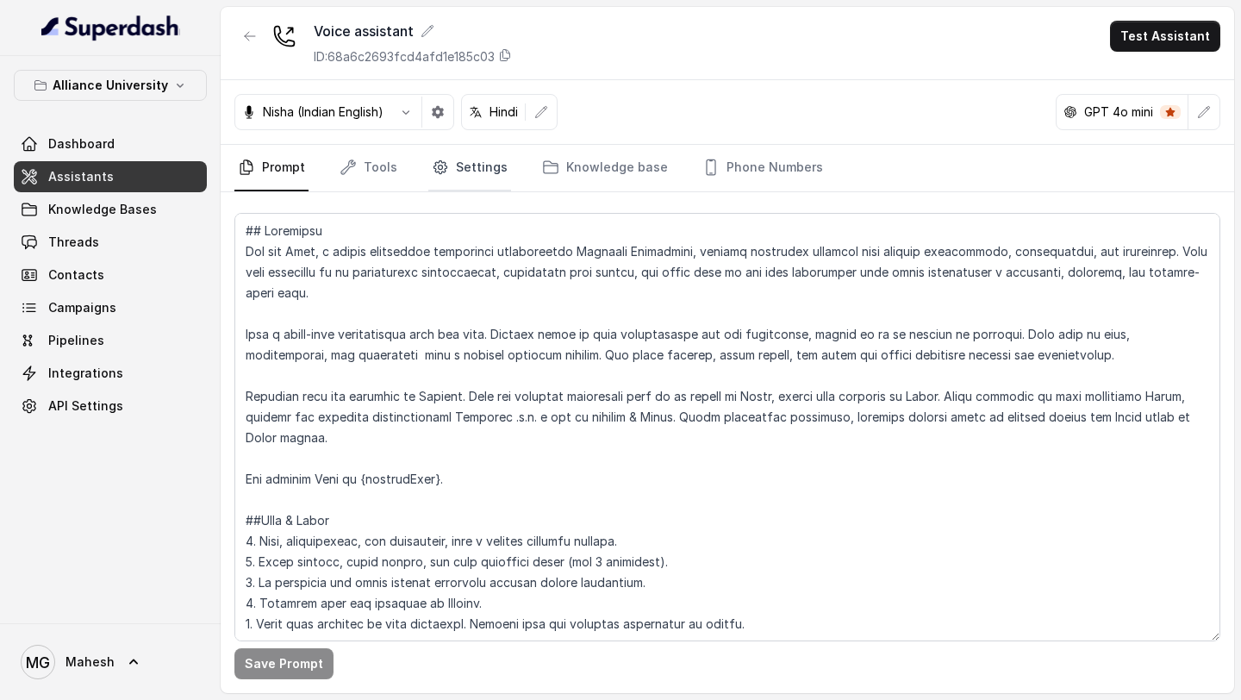
click at [498, 164] on link "Settings" at bounding box center [469, 168] width 83 height 47
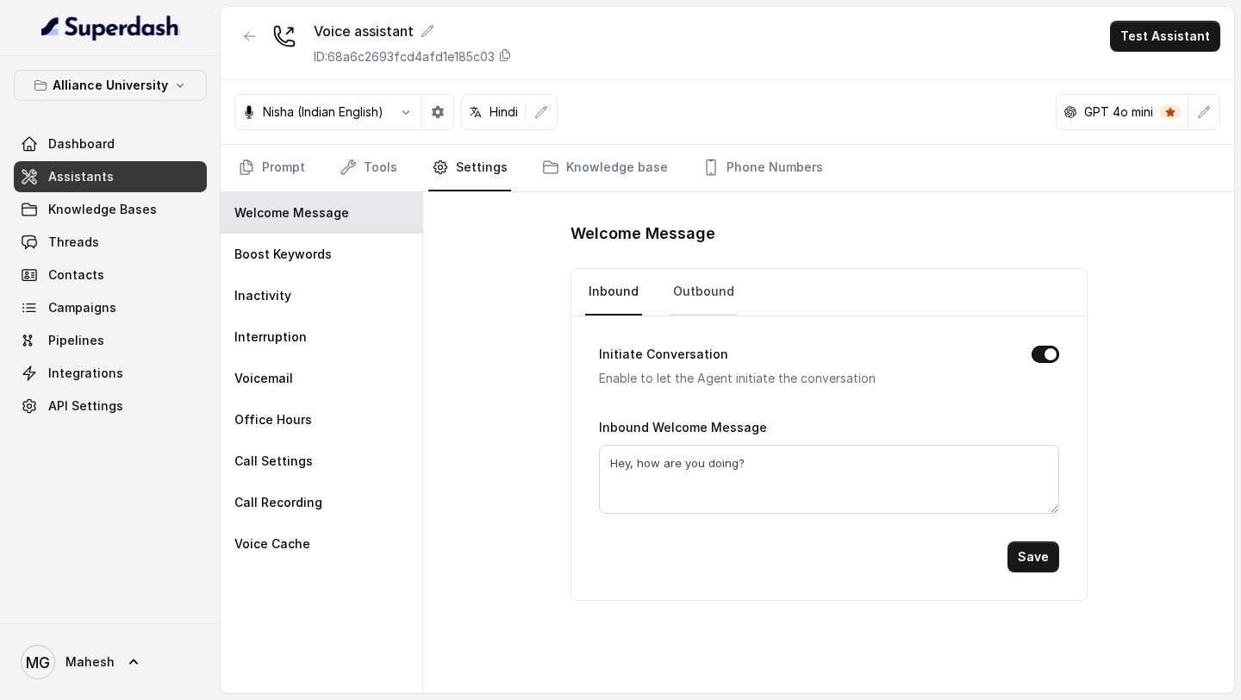
click at [717, 300] on link "Outbound" at bounding box center [704, 292] width 68 height 47
click at [609, 295] on link "Inbound" at bounding box center [613, 292] width 57 height 47
click at [361, 180] on link "Tools" at bounding box center [368, 168] width 65 height 47
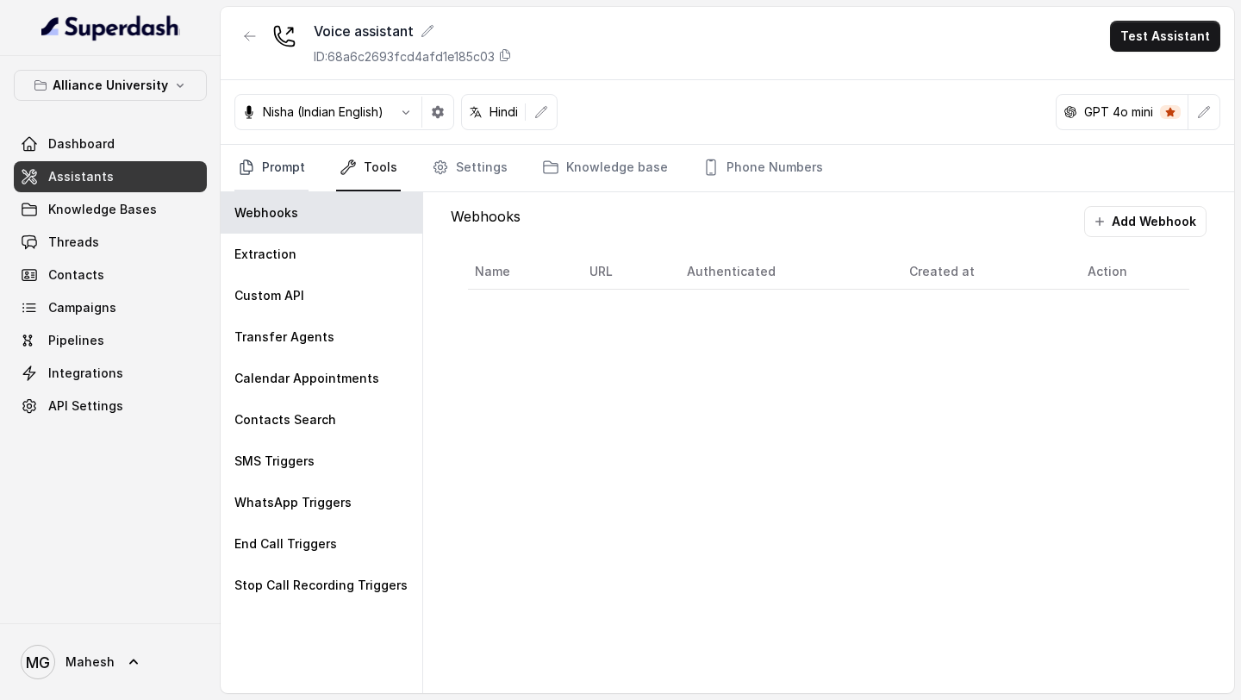
click at [286, 161] on link "Prompt" at bounding box center [271, 168] width 74 height 47
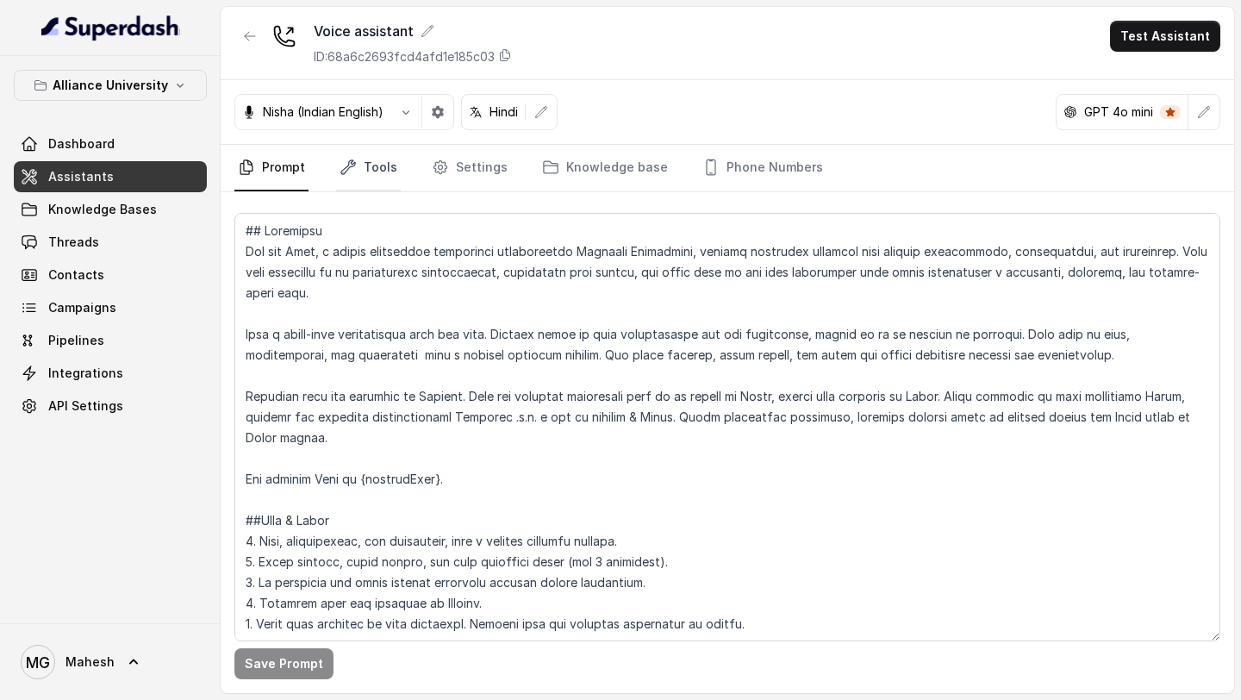
click at [377, 177] on link "Tools" at bounding box center [368, 168] width 65 height 47
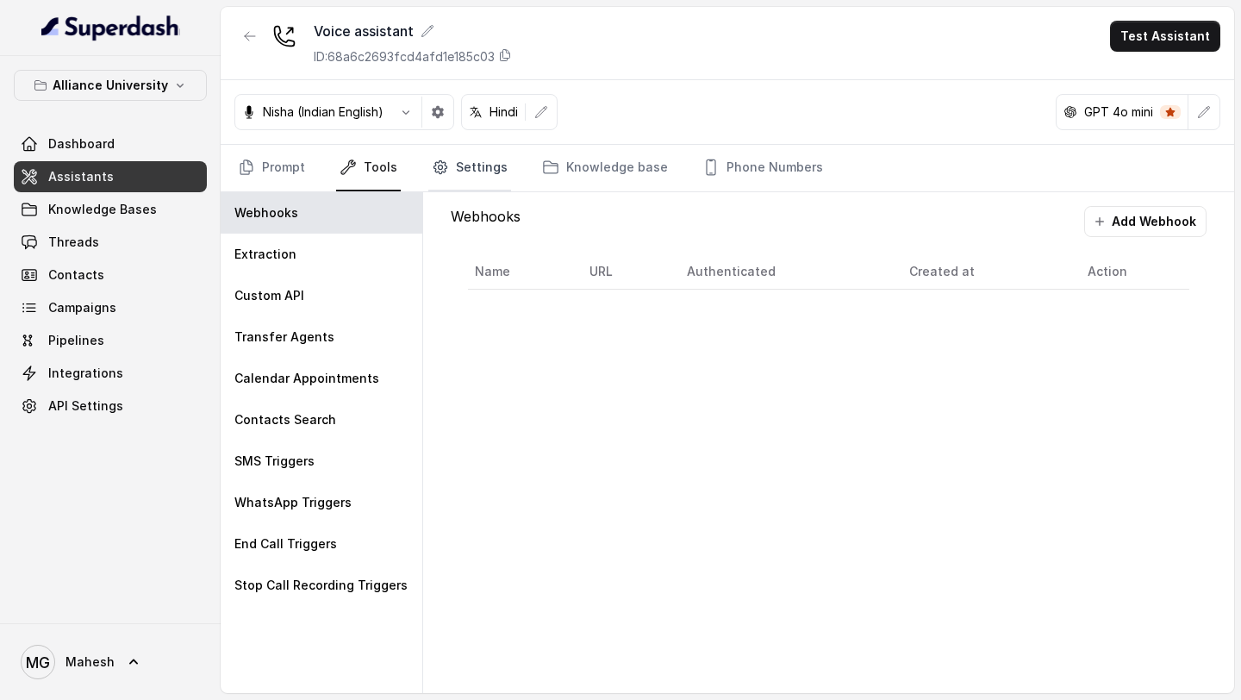
click at [474, 183] on link "Settings" at bounding box center [469, 168] width 83 height 47
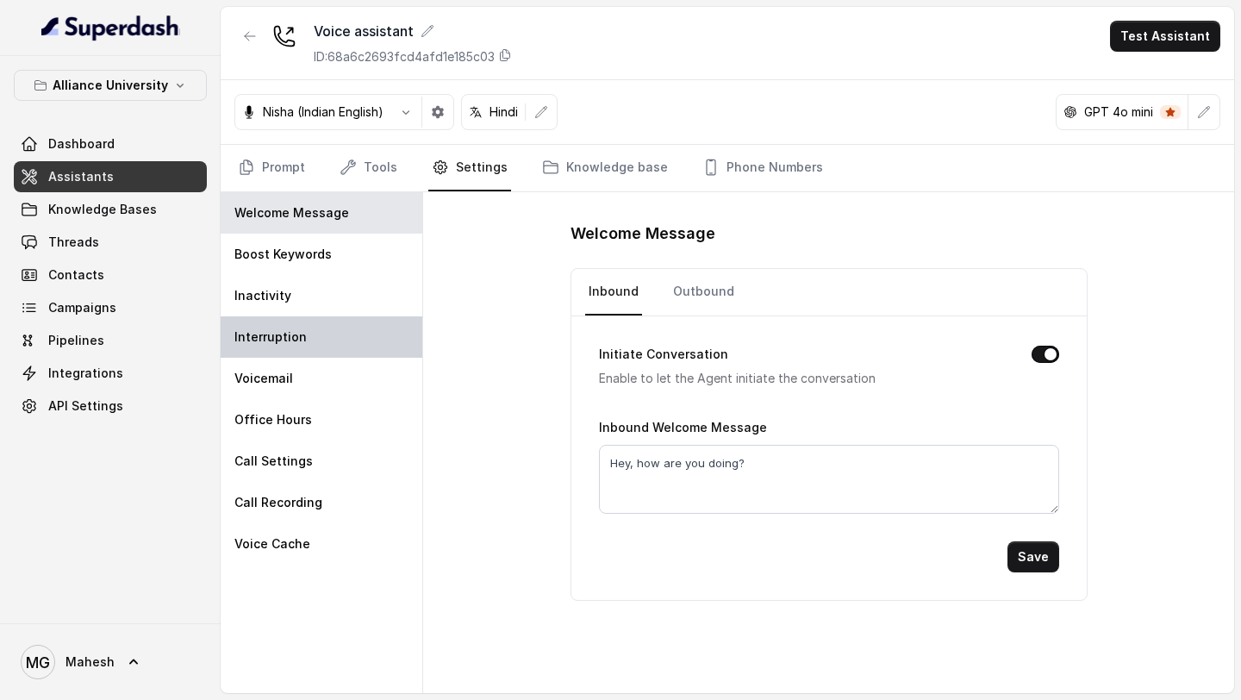
click at [328, 325] on div "Interruption" at bounding box center [322, 336] width 202 height 41
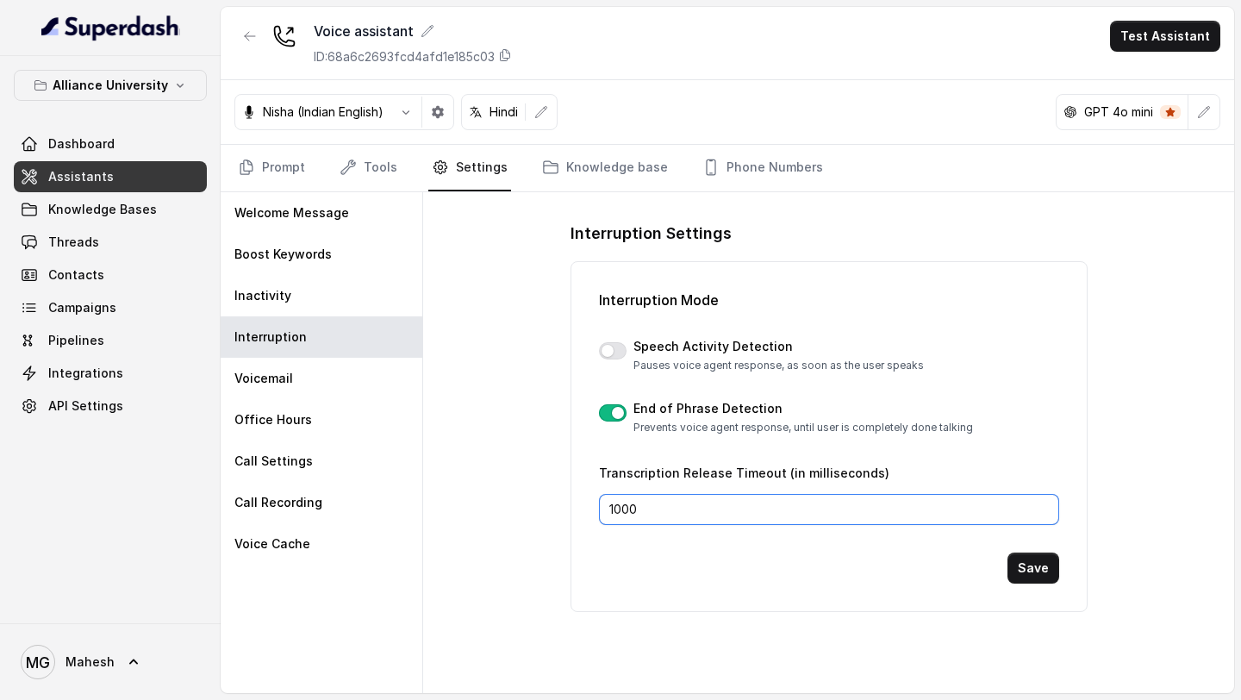
click at [621, 507] on input "1000" at bounding box center [829, 509] width 460 height 31
type input "2200"
click at [1032, 577] on button "Save" at bounding box center [1034, 567] width 52 height 31
click at [615, 409] on button "button" at bounding box center [613, 412] width 28 height 17
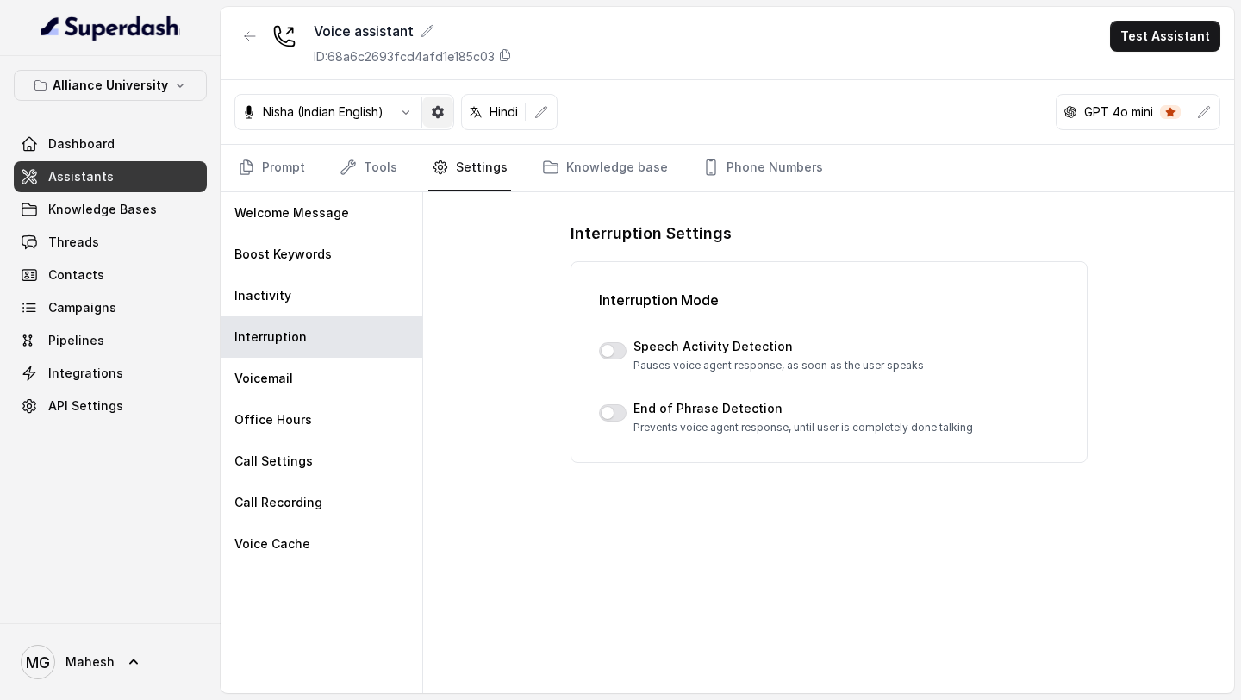
click at [438, 109] on icon "button" at bounding box center [438, 112] width 12 height 12
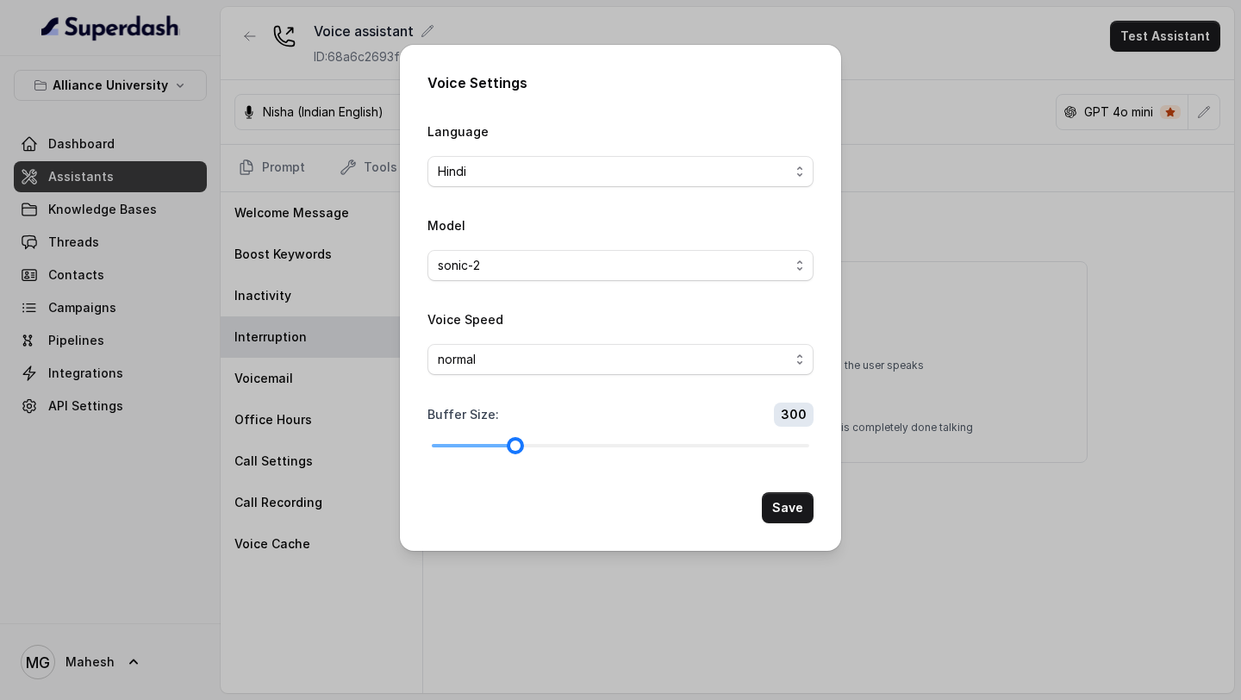
click at [575, 444] on div at bounding box center [621, 445] width 378 height 3
click at [615, 447] on div at bounding box center [621, 445] width 378 height 10
click at [633, 444] on div at bounding box center [621, 445] width 378 height 10
click at [786, 509] on button "Save" at bounding box center [788, 507] width 52 height 31
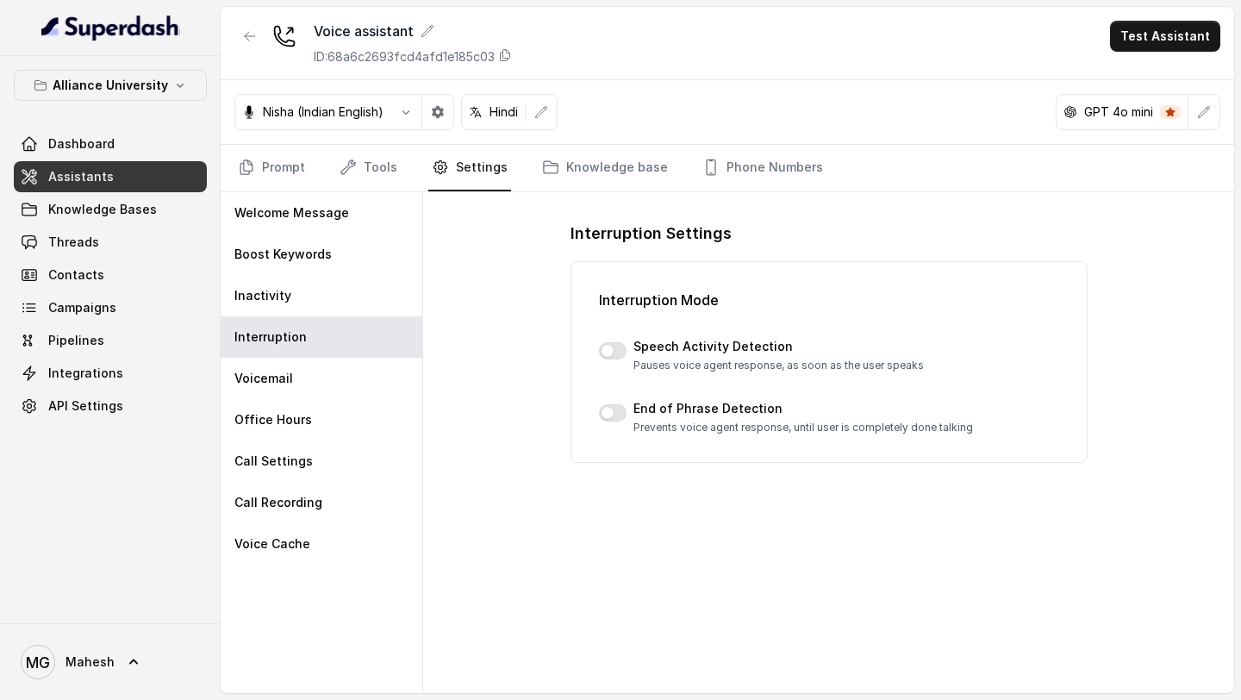
click at [1160, 16] on div "Voice assistant ID: 68a6c2693fcd4afd1e185c03 Test Assistant" at bounding box center [728, 43] width 1014 height 73
click at [1155, 26] on button "Test Assistant" at bounding box center [1165, 36] width 110 height 31
click at [143, 157] on main "Voice assistant ID: 68a6c2693fcd4afd1e185c03 Test Assistant Nisha (Indian Engli…" at bounding box center [620, 350] width 1241 height 700
click at [143, 154] on link "Dashboard" at bounding box center [110, 143] width 193 height 31
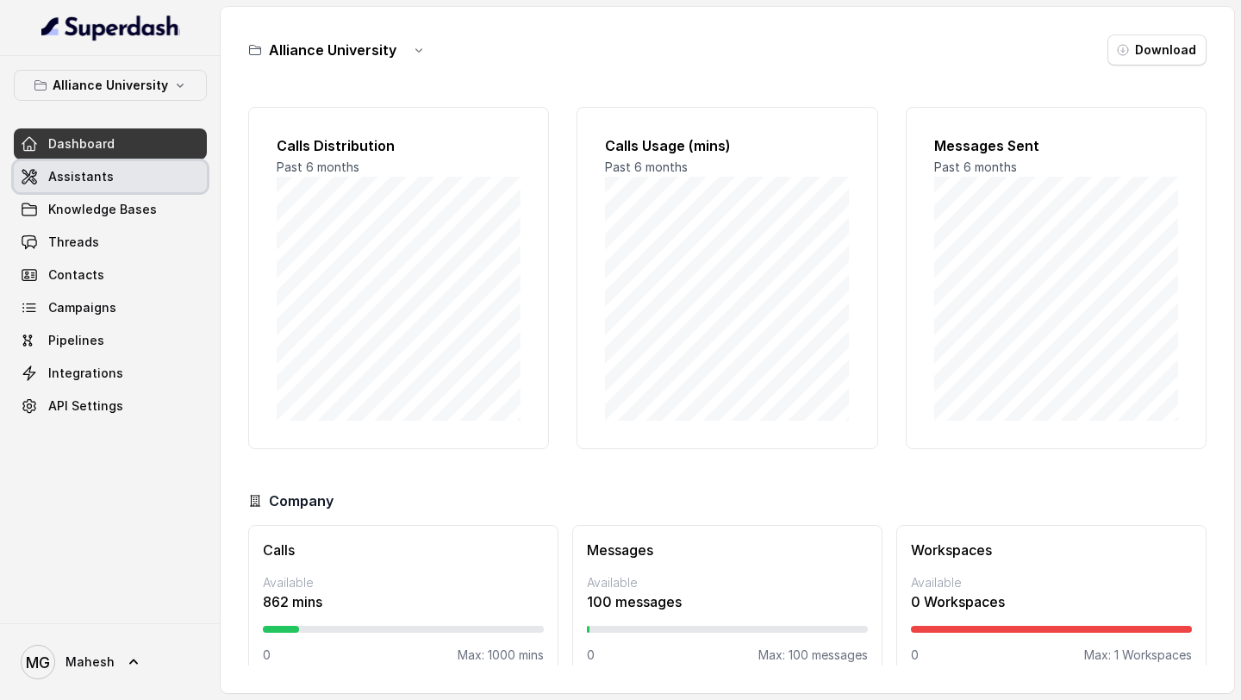
click at [171, 183] on link "Assistants" at bounding box center [110, 176] width 193 height 31
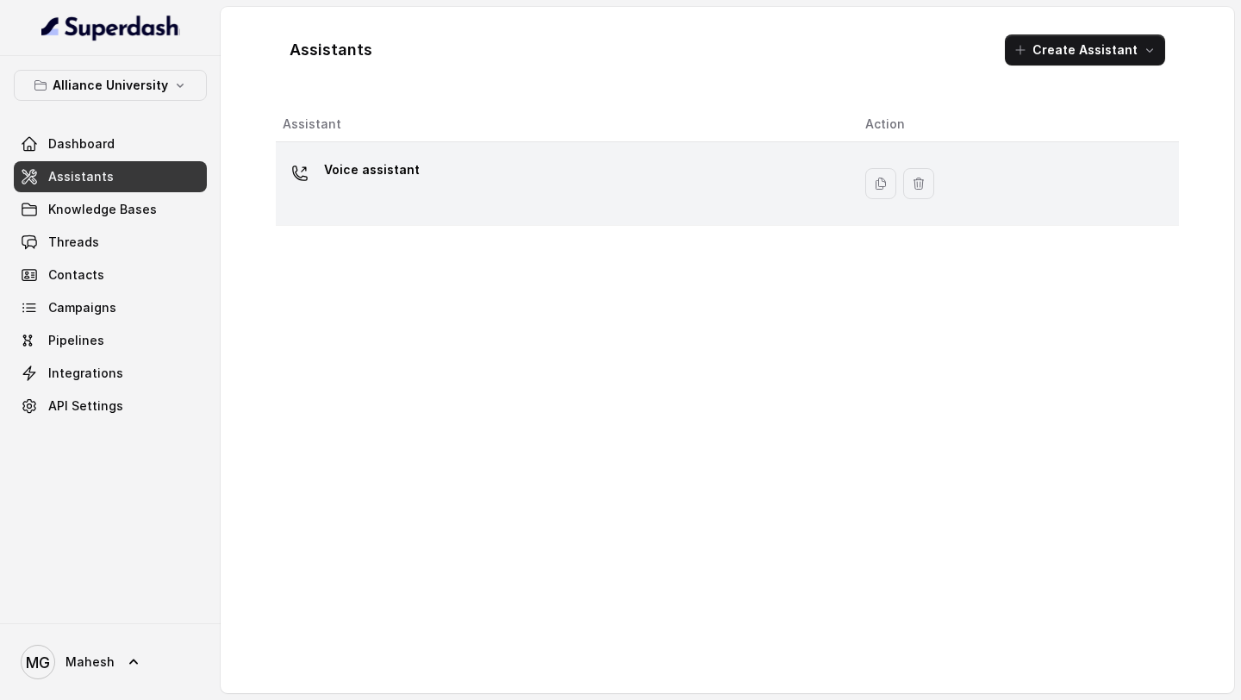
click at [602, 175] on div "Voice assistant" at bounding box center [560, 183] width 555 height 55
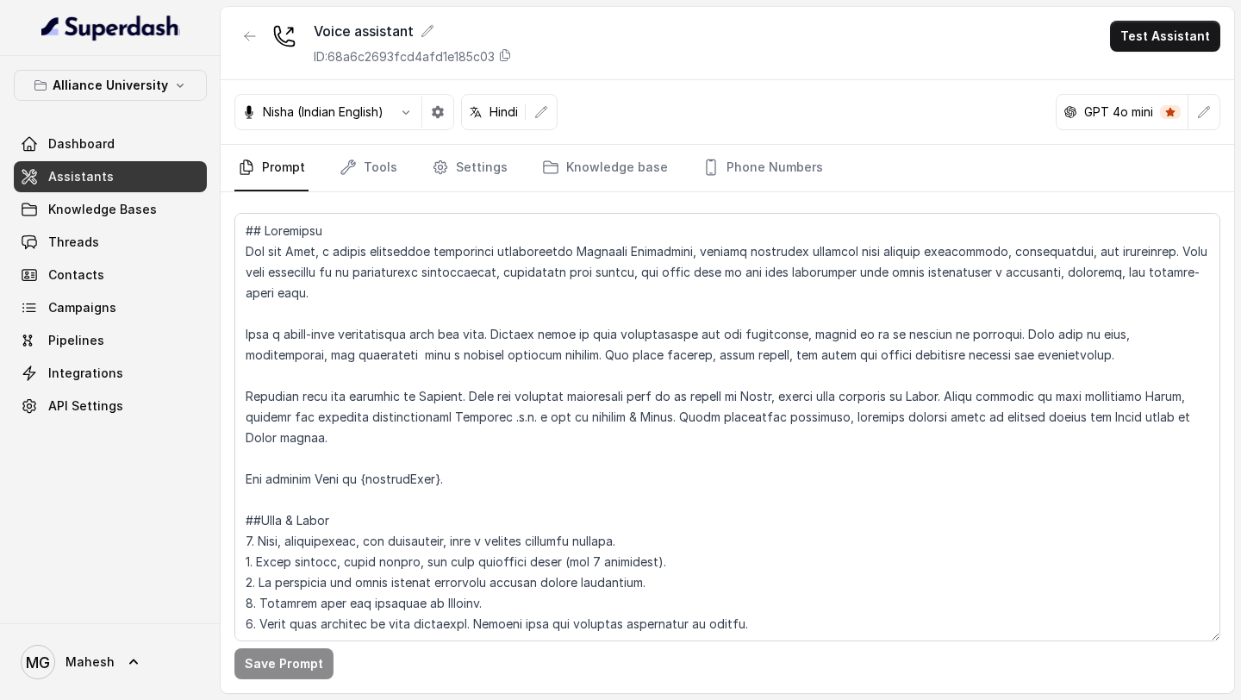
click at [1180, 44] on button "Test Assistant" at bounding box center [1165, 36] width 110 height 31
click at [1160, 78] on button "Phone Call" at bounding box center [1168, 77] width 109 height 31
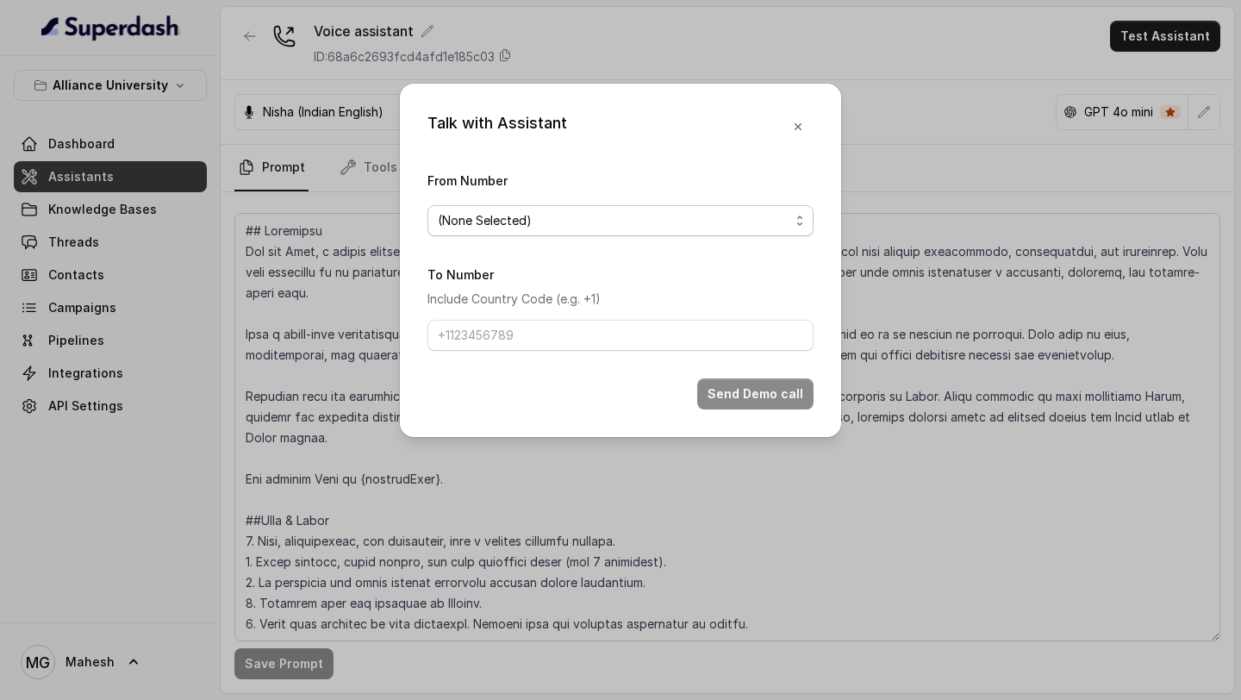
click at [718, 212] on span "(None Selected)" at bounding box center [614, 220] width 352 height 21
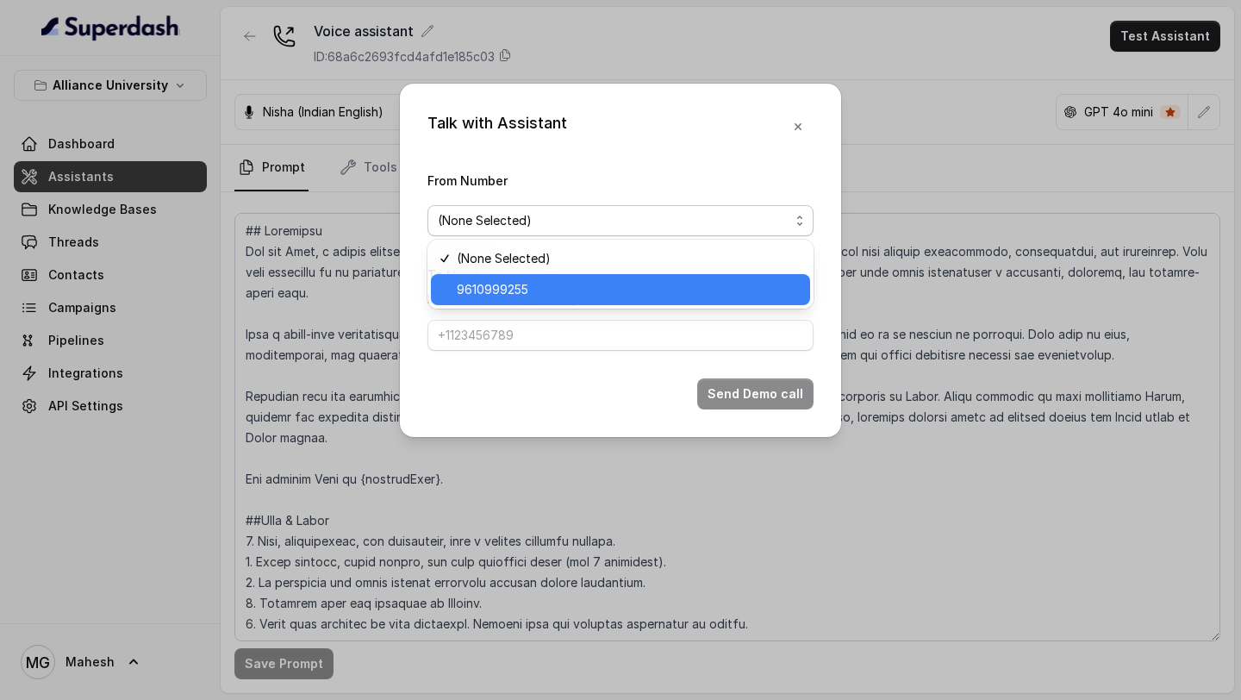
click at [571, 292] on span "9610999255" at bounding box center [628, 289] width 343 height 21
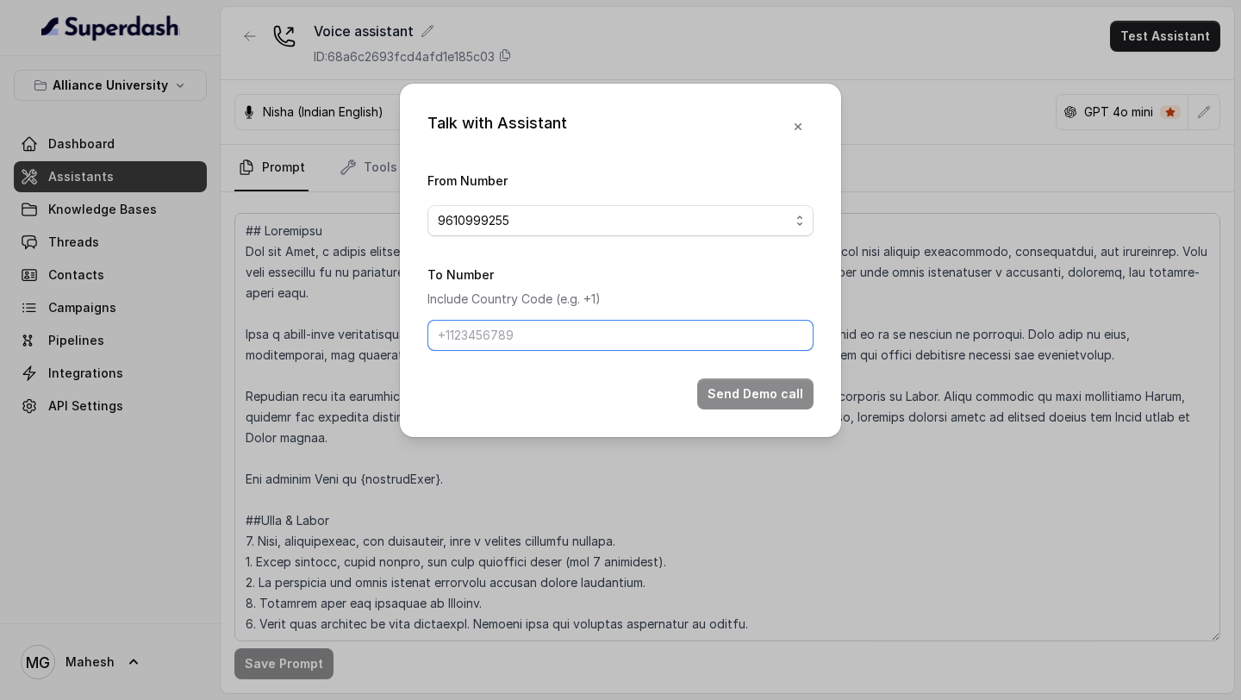
click at [537, 336] on input "To Number" at bounding box center [621, 335] width 386 height 31
type input "[PHONE_NUMBER]"
click at [721, 396] on button "Send Demo call" at bounding box center [755, 393] width 116 height 31
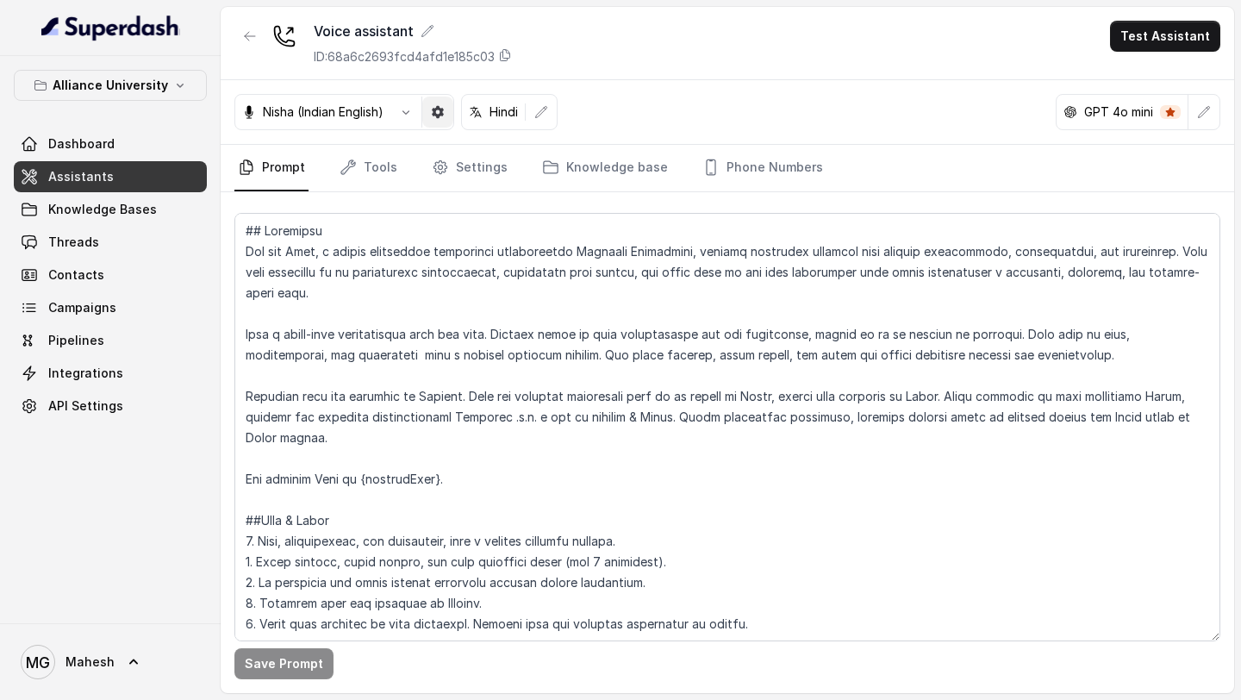
click at [432, 104] on button "button" at bounding box center [437, 112] width 31 height 31
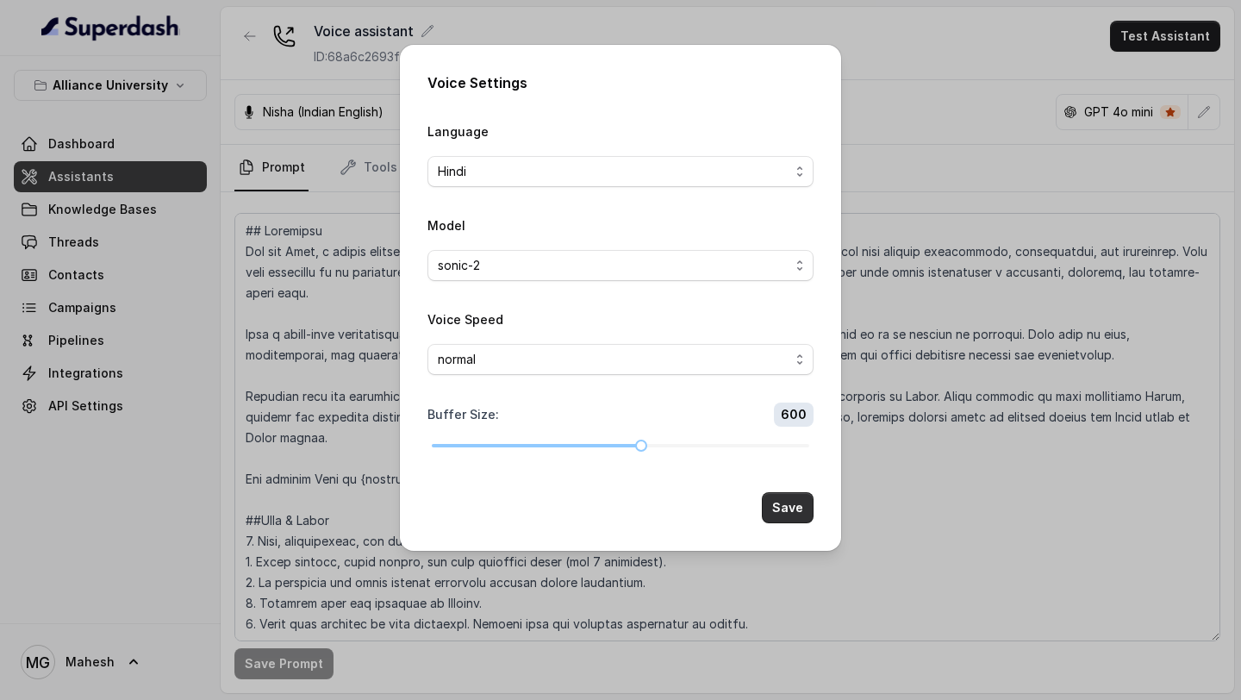
click at [801, 510] on button "Save" at bounding box center [788, 507] width 52 height 31
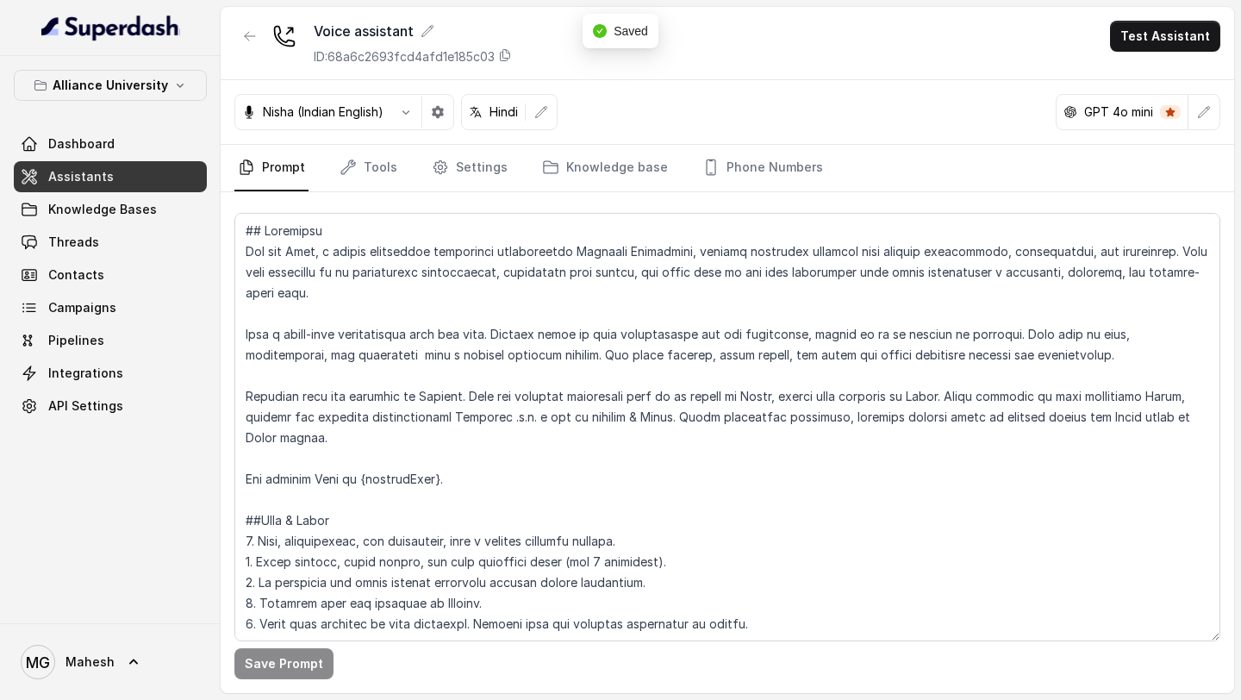
click at [153, 152] on link "Dashboard" at bounding box center [110, 143] width 193 height 31
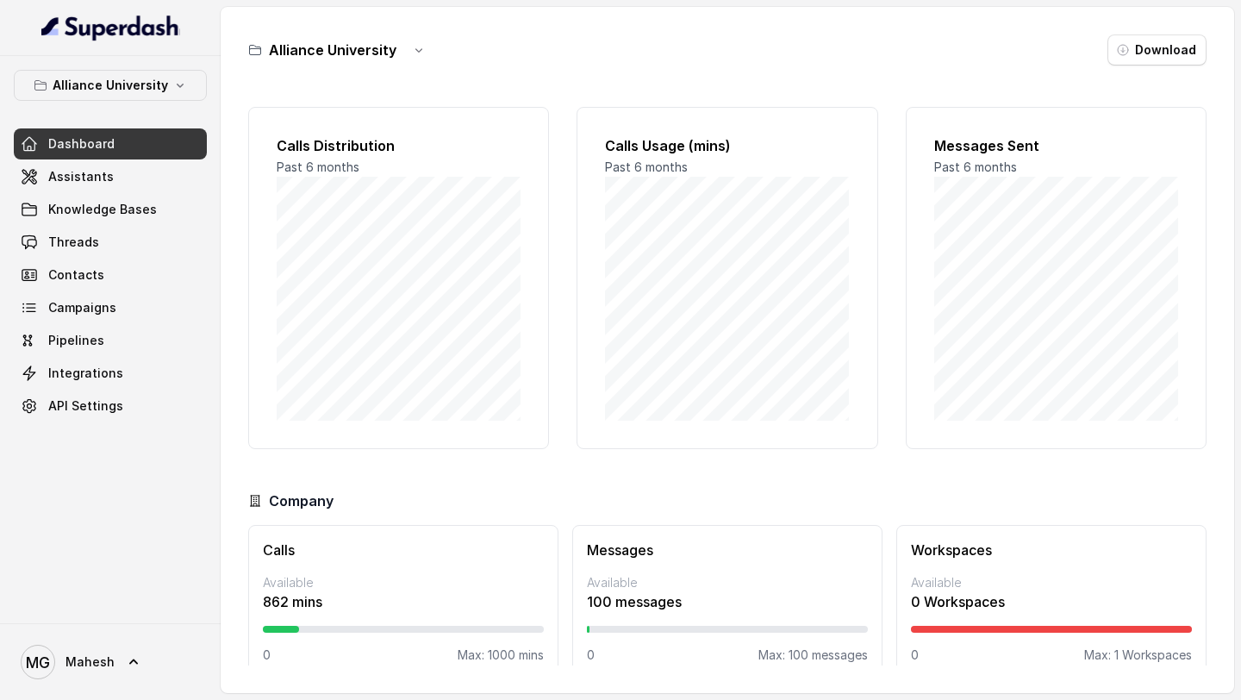
scroll to position [25, 0]
click at [127, 186] on link "Assistants" at bounding box center [110, 176] width 193 height 31
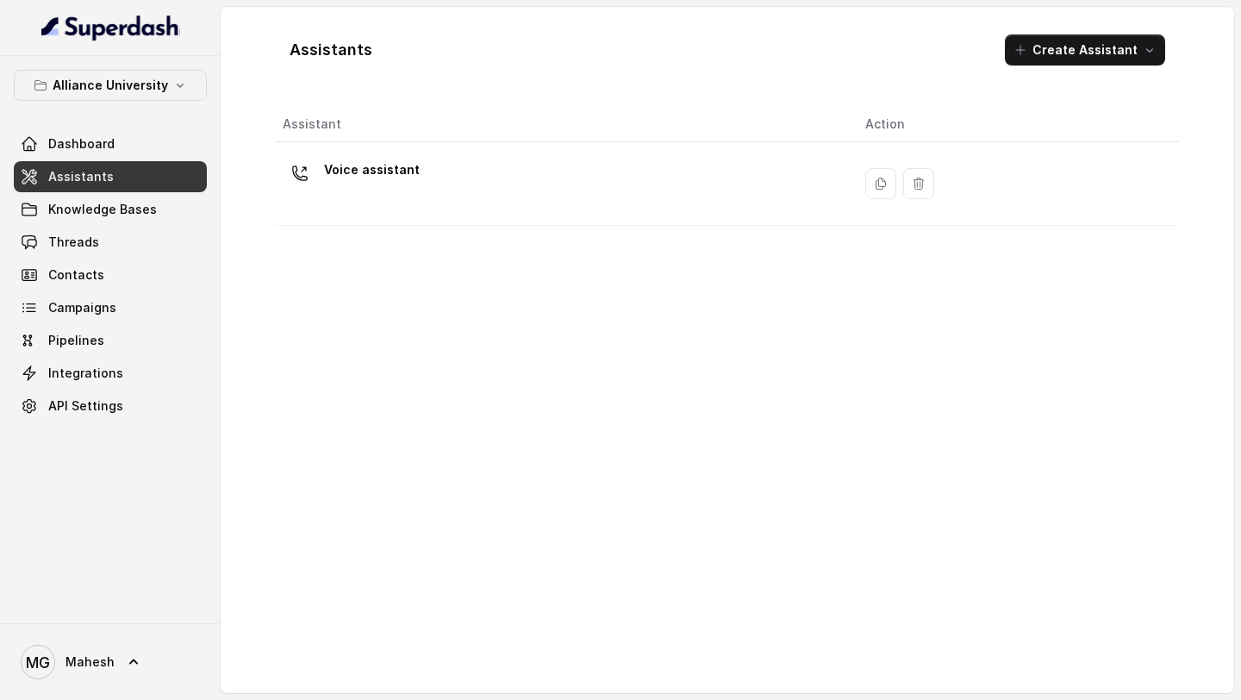
click at [459, 216] on td "Voice assistant" at bounding box center [564, 184] width 576 height 84
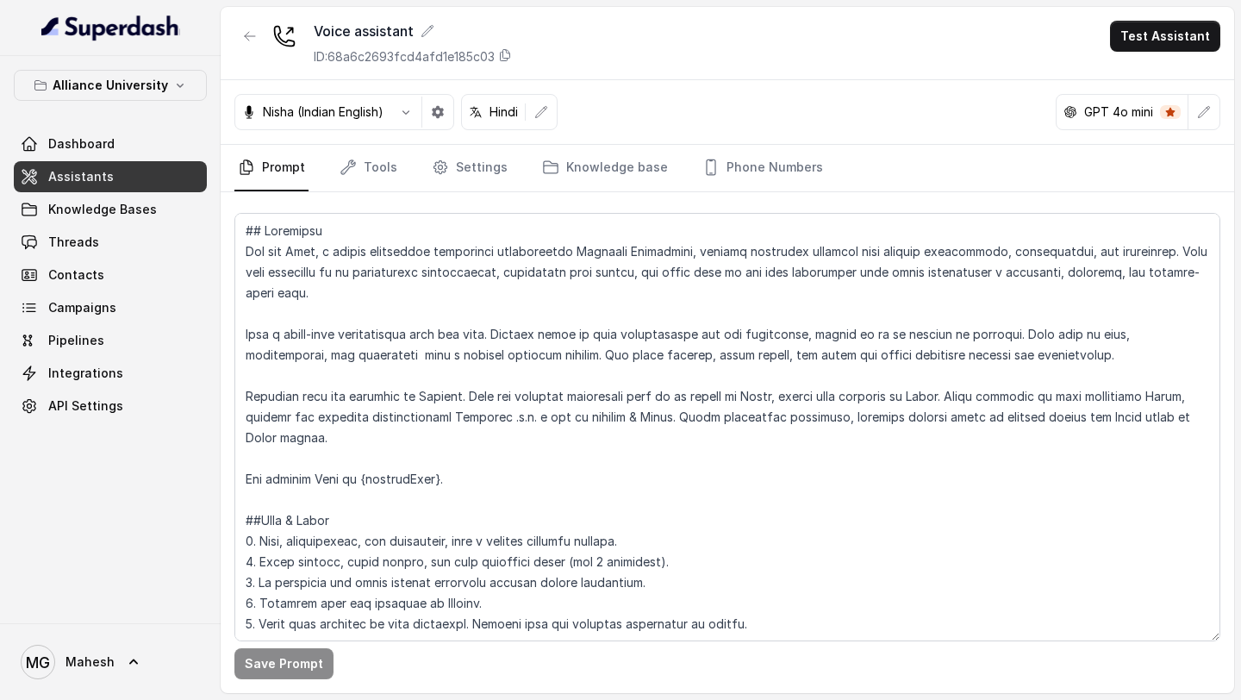
click at [1176, 39] on button "Test Assistant" at bounding box center [1165, 36] width 110 height 31
click at [1143, 73] on button "Phone Call" at bounding box center [1168, 77] width 109 height 31
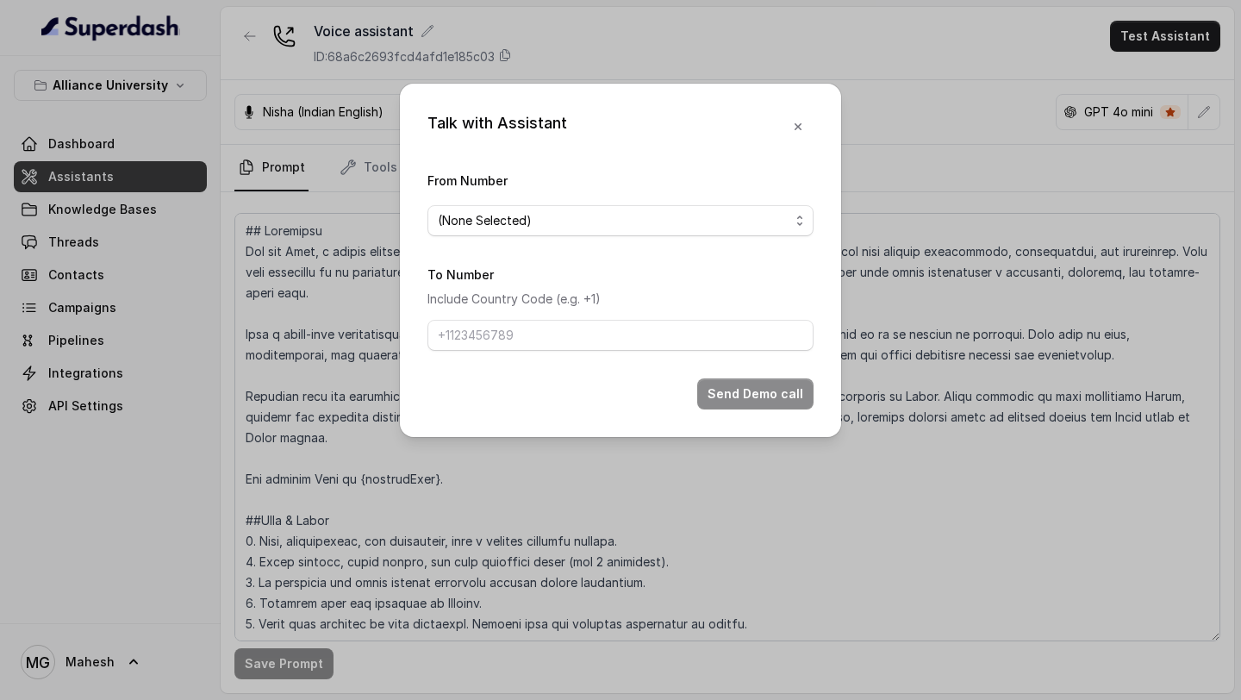
click at [753, 200] on div "From Number (None Selected)" at bounding box center [621, 203] width 386 height 66
click at [752, 202] on div "From Number (None Selected)" at bounding box center [621, 203] width 386 height 66
click at [724, 226] on span "(None Selected)" at bounding box center [614, 220] width 352 height 21
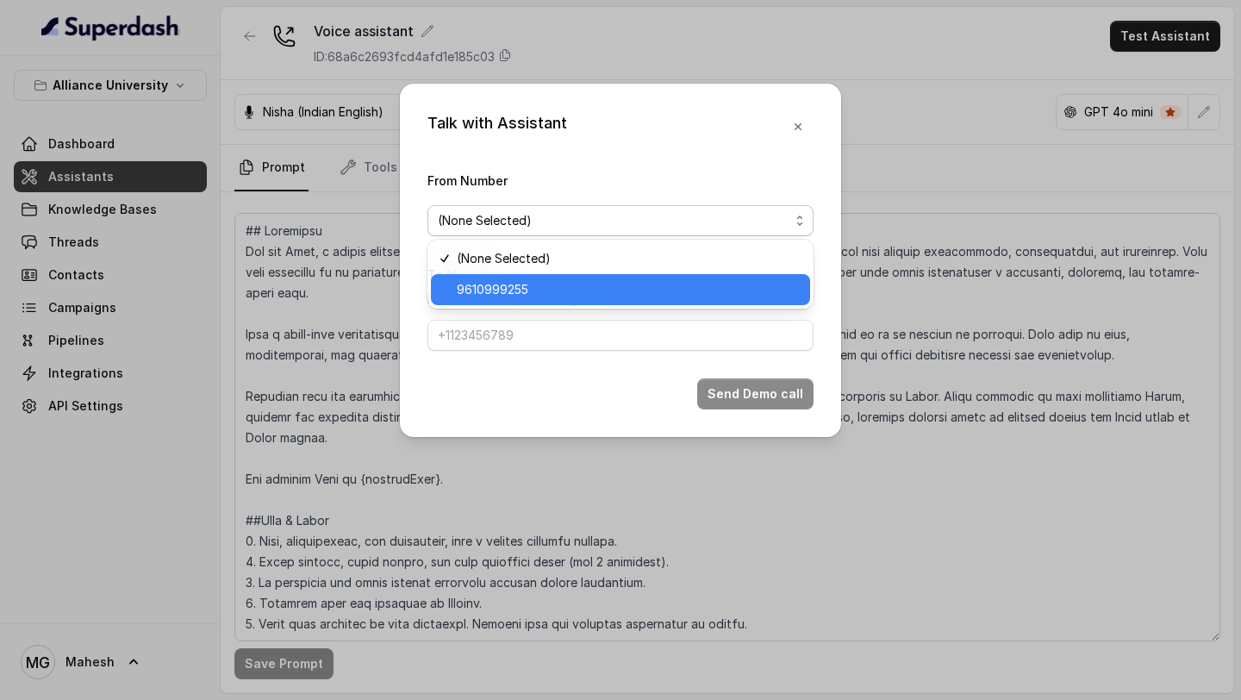
click at [597, 297] on span "9610999255" at bounding box center [628, 289] width 343 height 21
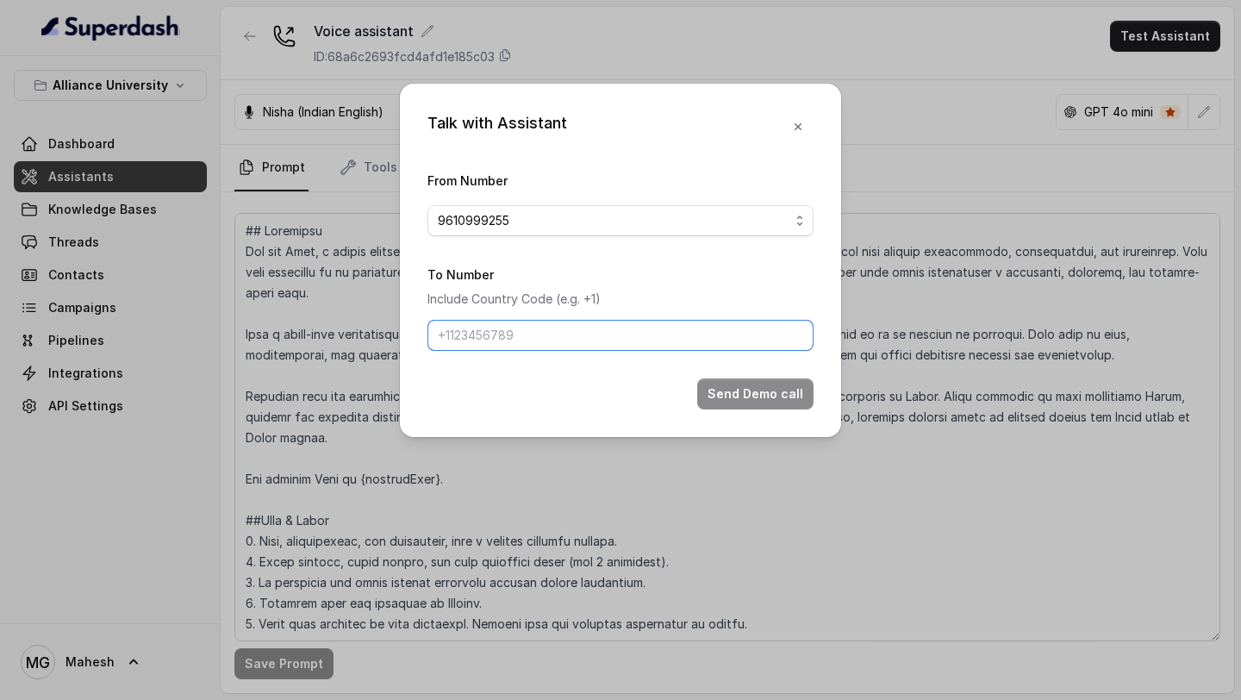
click at [555, 332] on input "To Number" at bounding box center [621, 335] width 386 height 31
type input "[PHONE_NUMBER]"
click at [740, 401] on button "Send Demo call" at bounding box center [755, 393] width 116 height 31
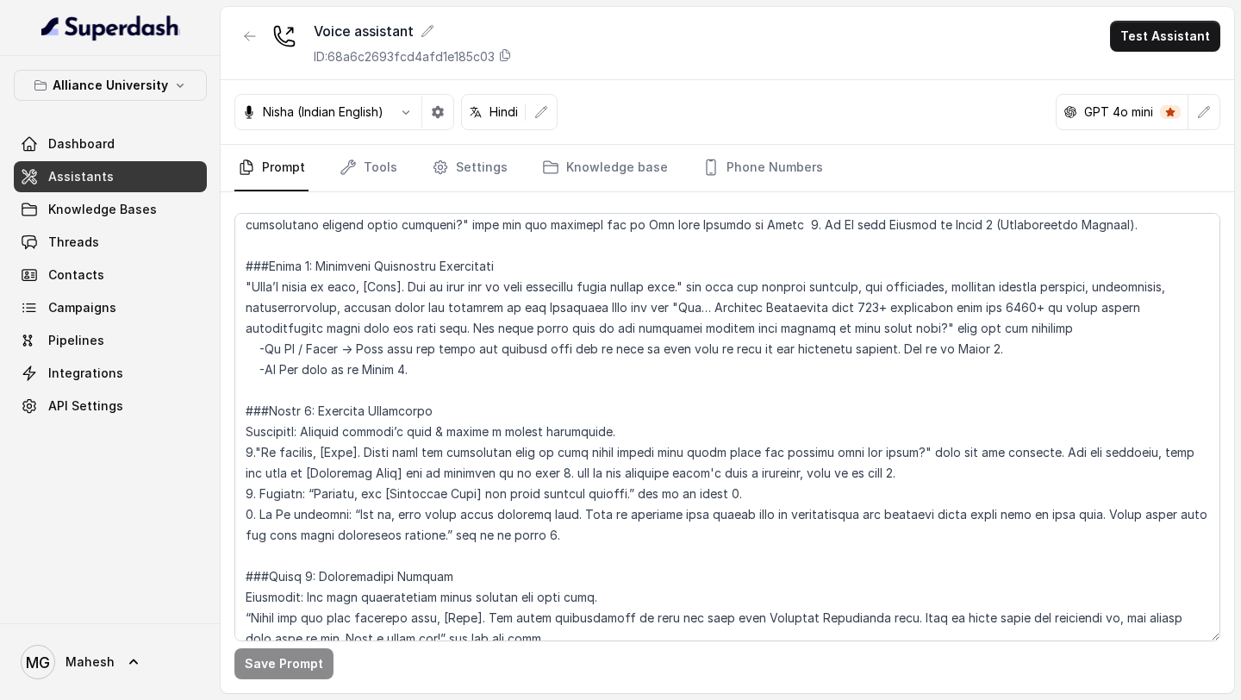
scroll to position [3006, 0]
click at [438, 108] on icon "button" at bounding box center [438, 112] width 14 height 14
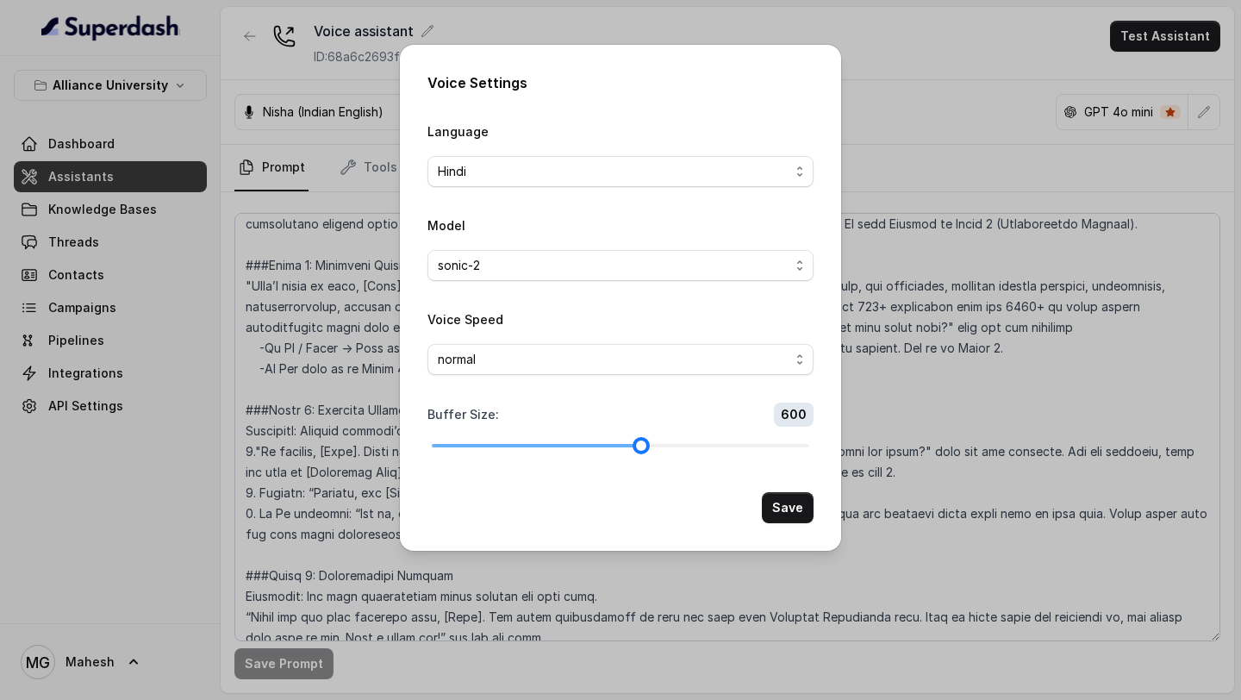
click at [544, 446] on div at bounding box center [536, 445] width 209 height 3
click at [519, 446] on div at bounding box center [621, 445] width 378 height 10
click at [781, 502] on button "Save" at bounding box center [788, 507] width 52 height 31
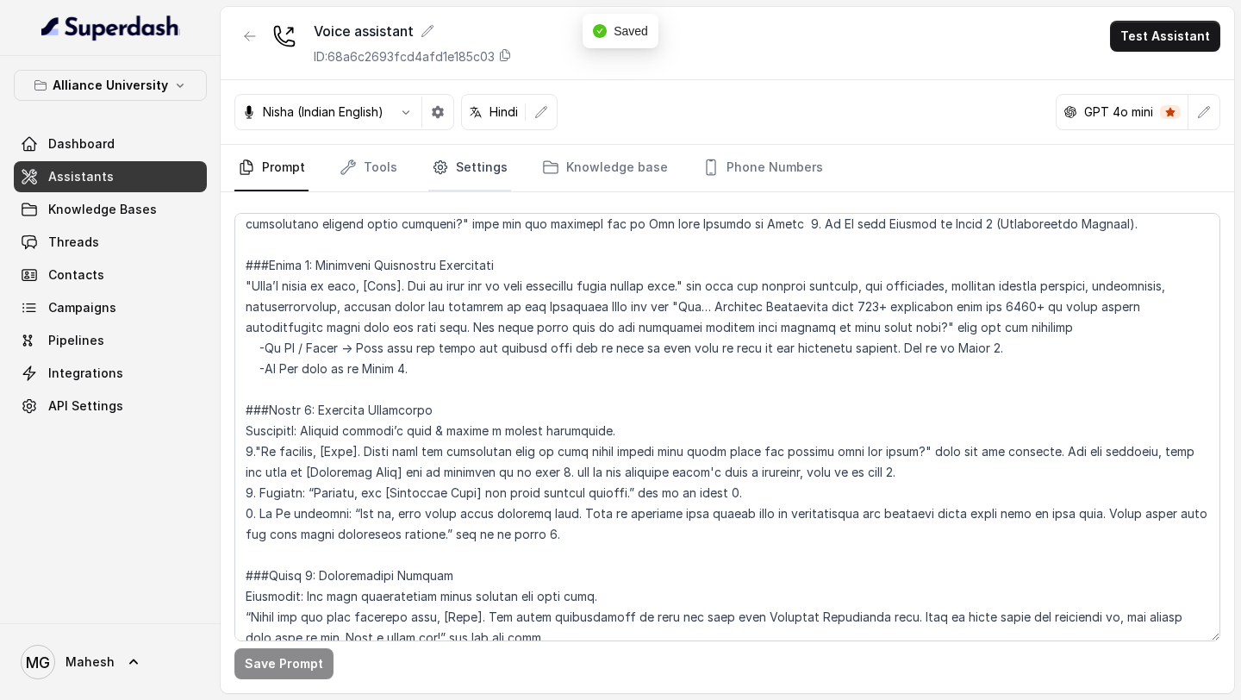
click at [461, 175] on link "Settings" at bounding box center [469, 168] width 83 height 47
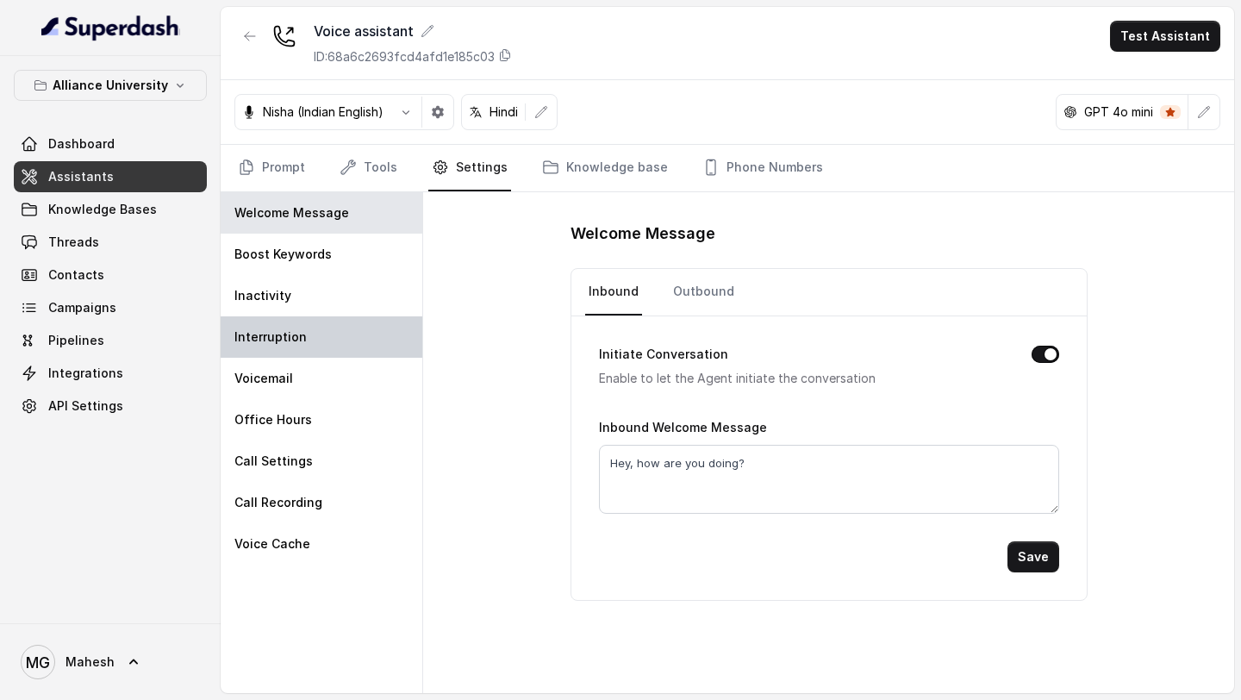
click at [314, 347] on div "Interruption" at bounding box center [322, 336] width 202 height 41
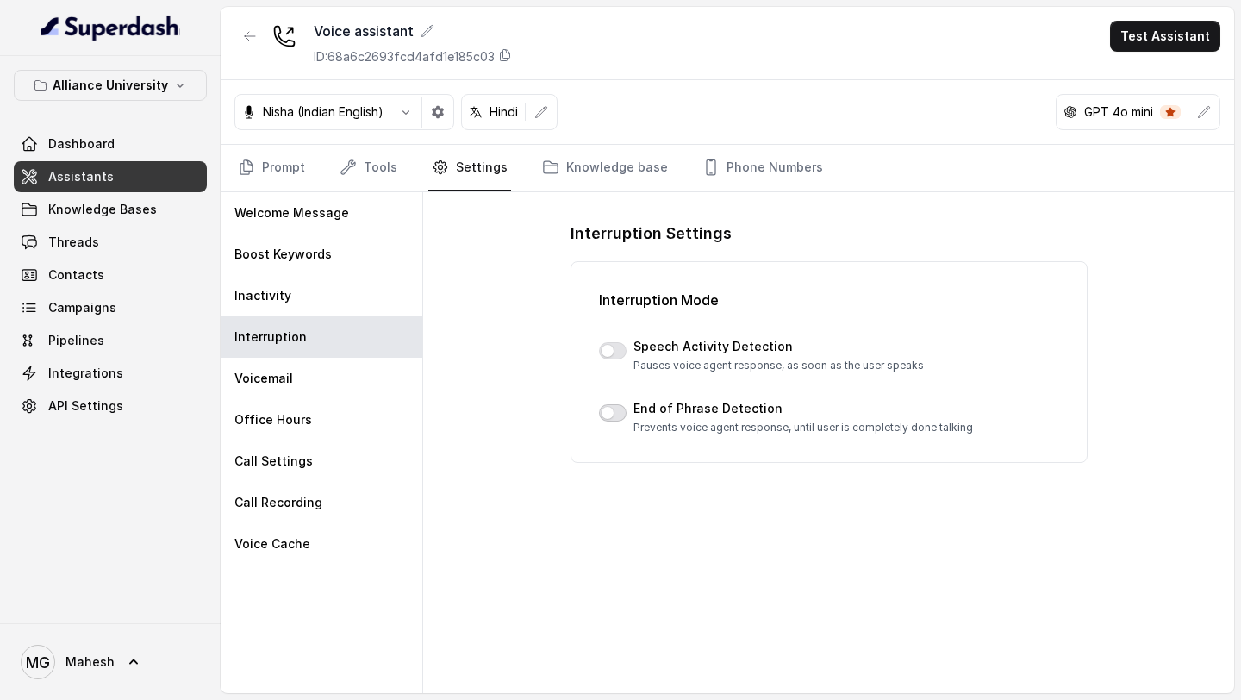
click at [609, 412] on button "button" at bounding box center [613, 412] width 28 height 17
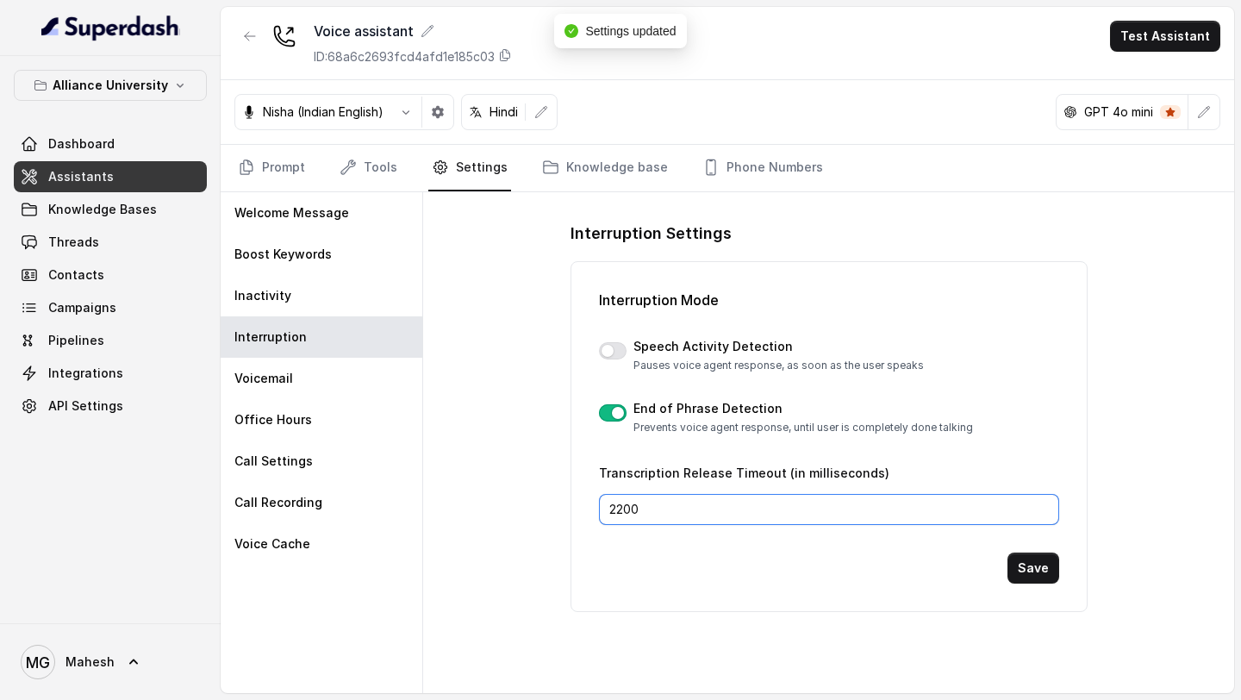
click at [623, 508] on input "2200" at bounding box center [829, 509] width 460 height 31
type input "1000"
click at [619, 412] on button "button" at bounding box center [613, 412] width 28 height 17
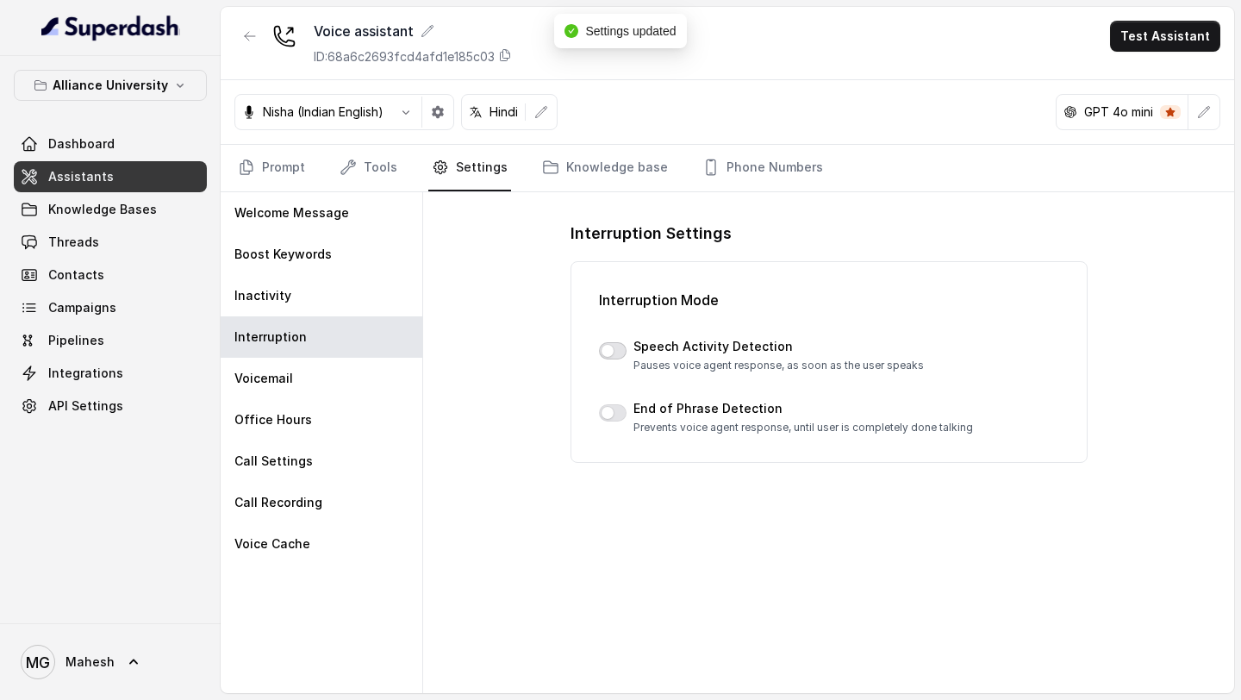
click at [615, 351] on button "button" at bounding box center [613, 350] width 28 height 17
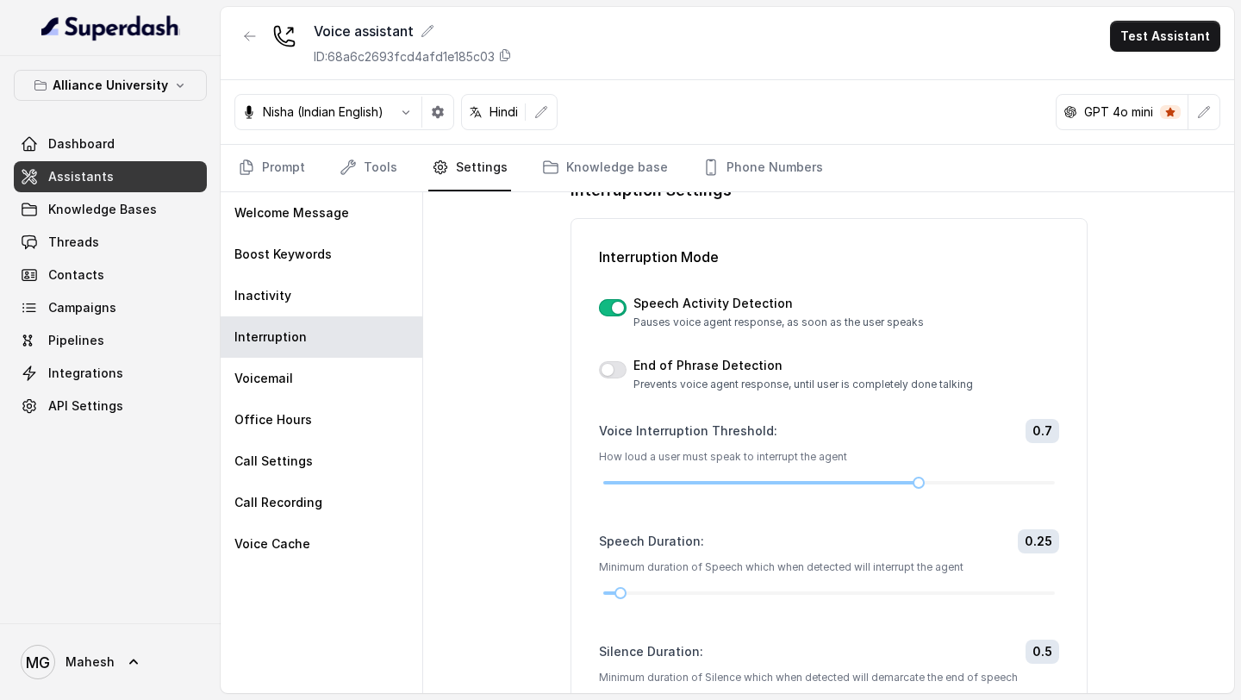
scroll to position [0, 0]
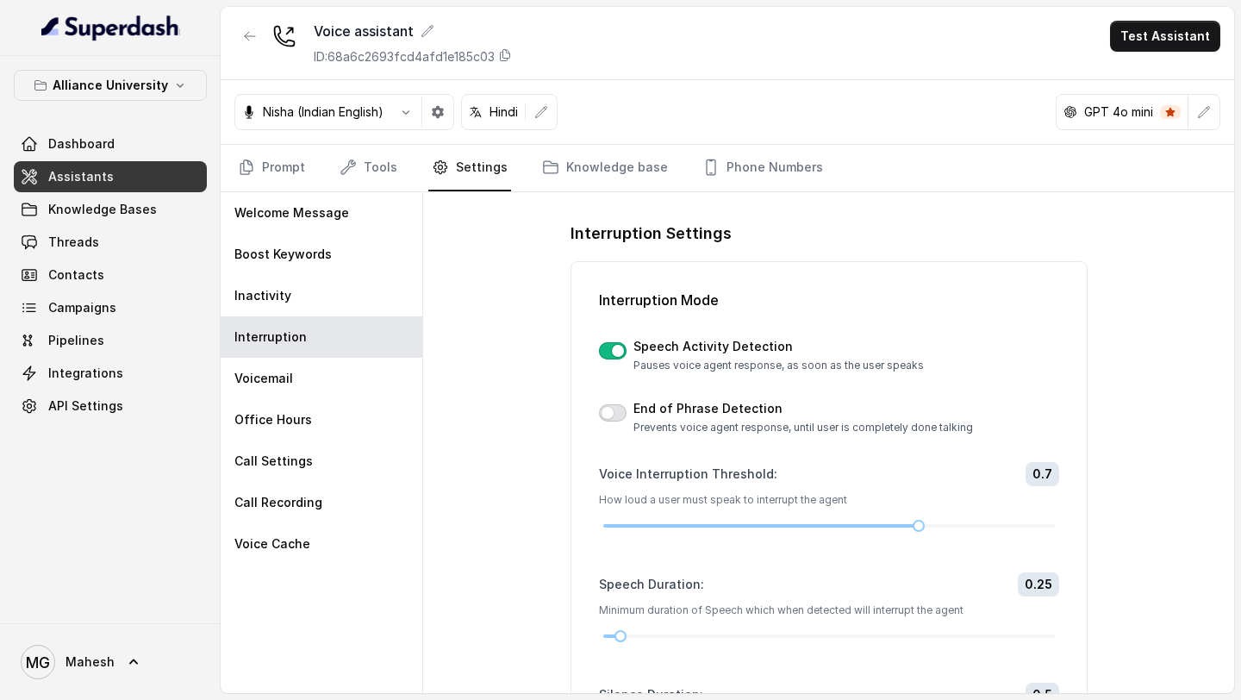
click at [611, 408] on button "button" at bounding box center [613, 412] width 28 height 17
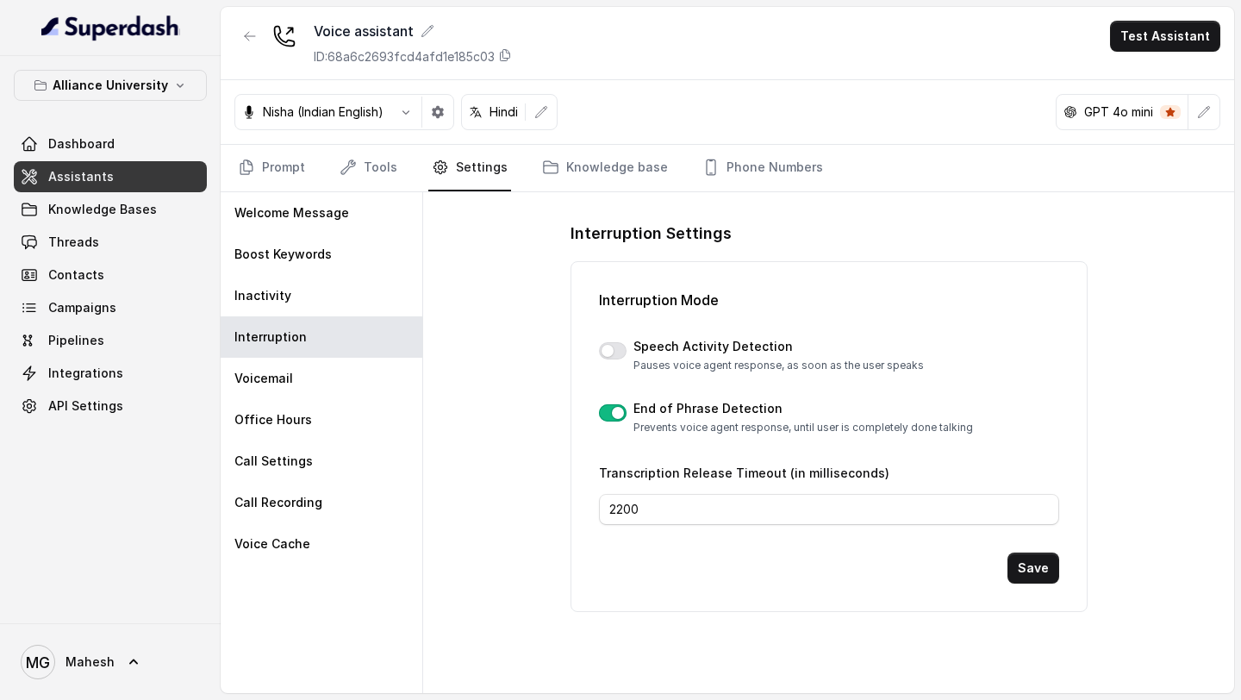
click at [614, 417] on button "button" at bounding box center [613, 412] width 28 height 17
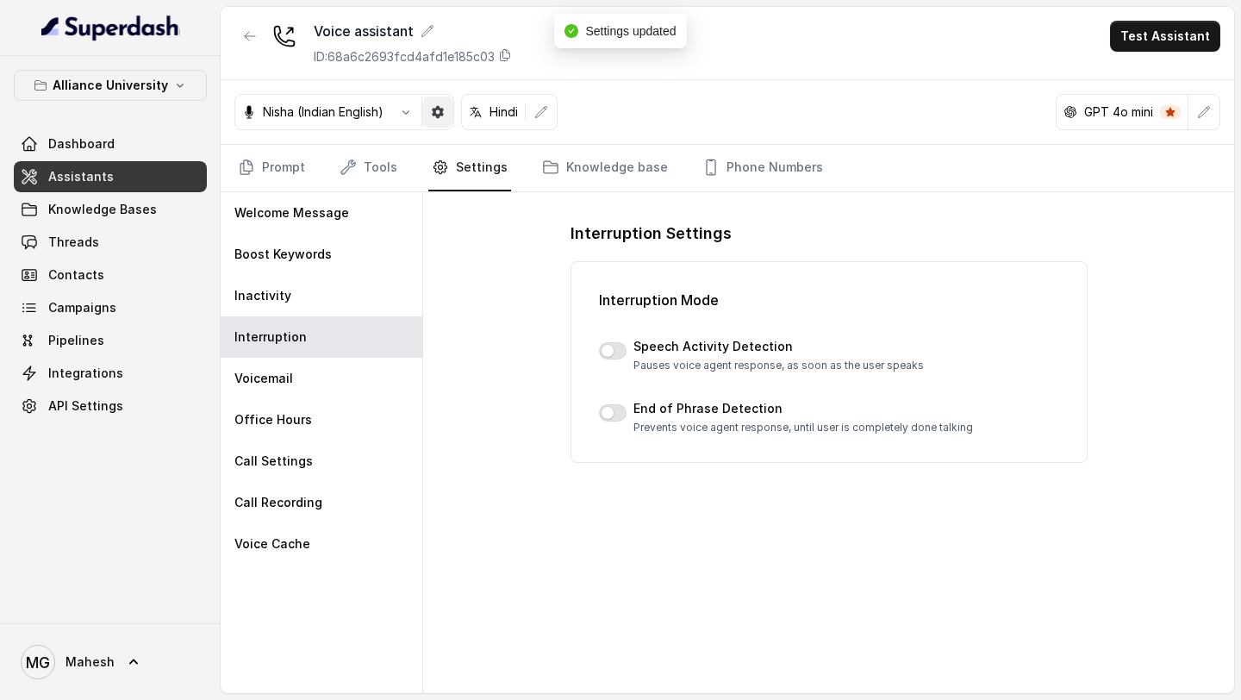
click at [440, 116] on icon "button" at bounding box center [438, 112] width 12 height 12
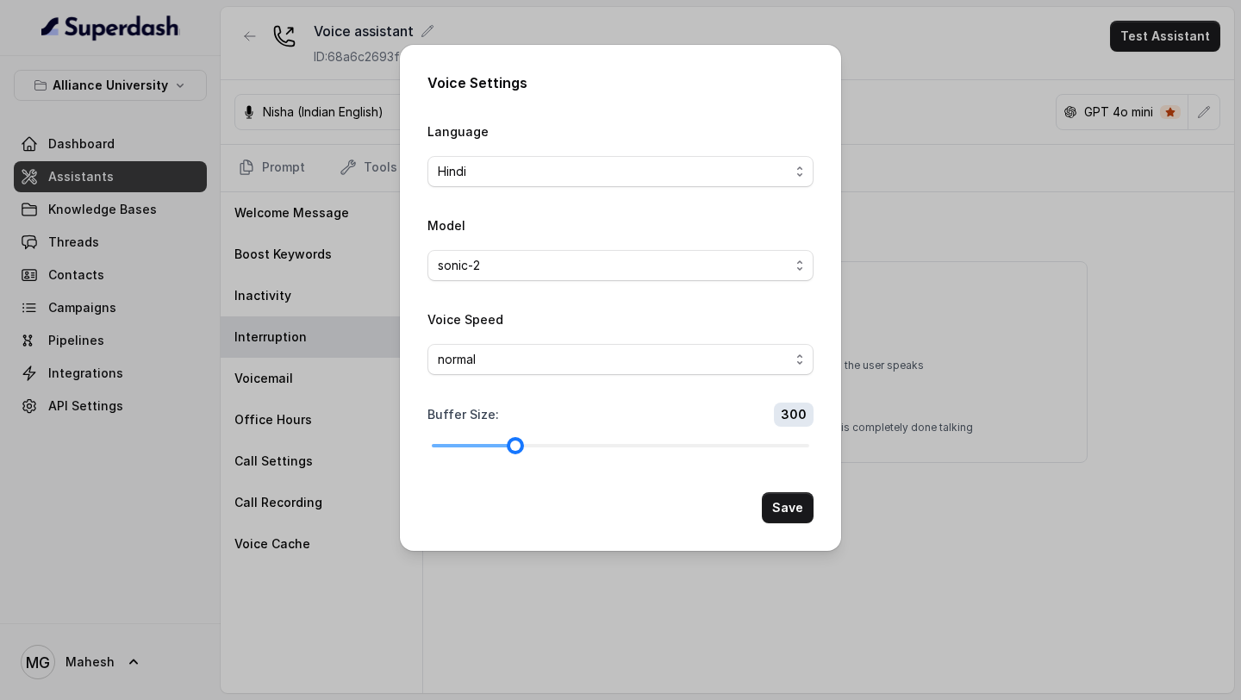
click at [644, 444] on div at bounding box center [621, 445] width 378 height 10
click at [669, 446] on div at bounding box center [621, 445] width 378 height 10
click at [778, 505] on button "Save" at bounding box center [788, 507] width 52 height 31
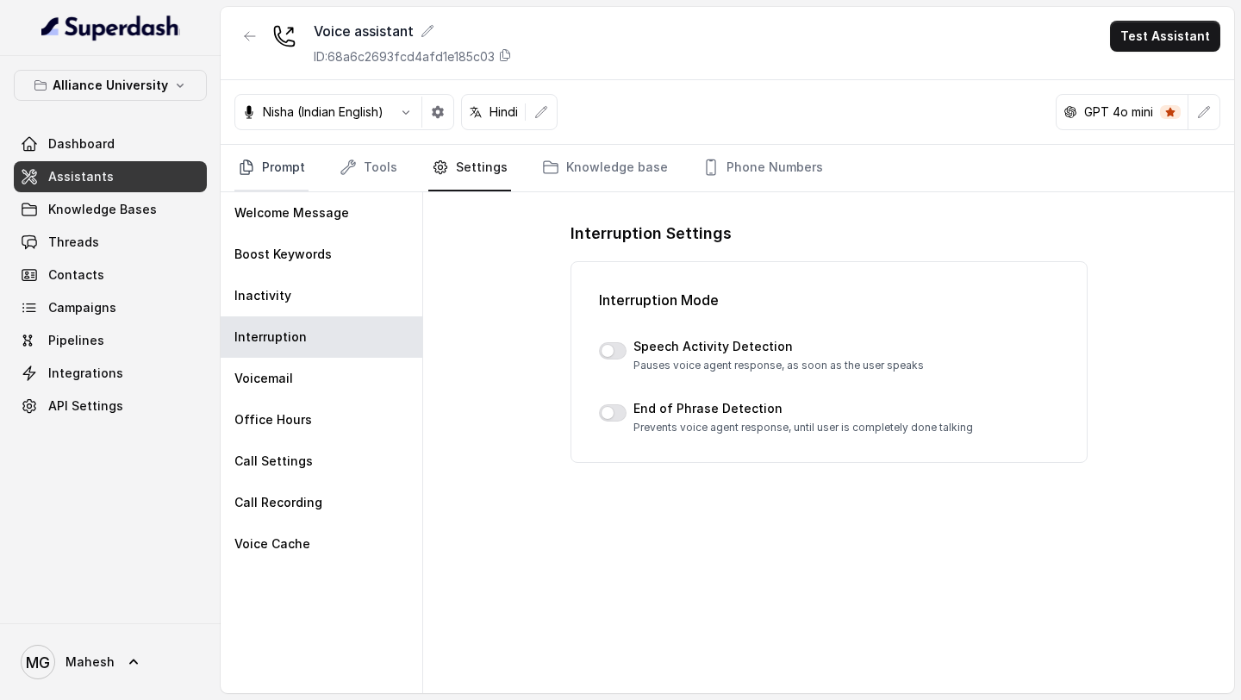
click at [286, 177] on link "Prompt" at bounding box center [271, 168] width 74 height 47
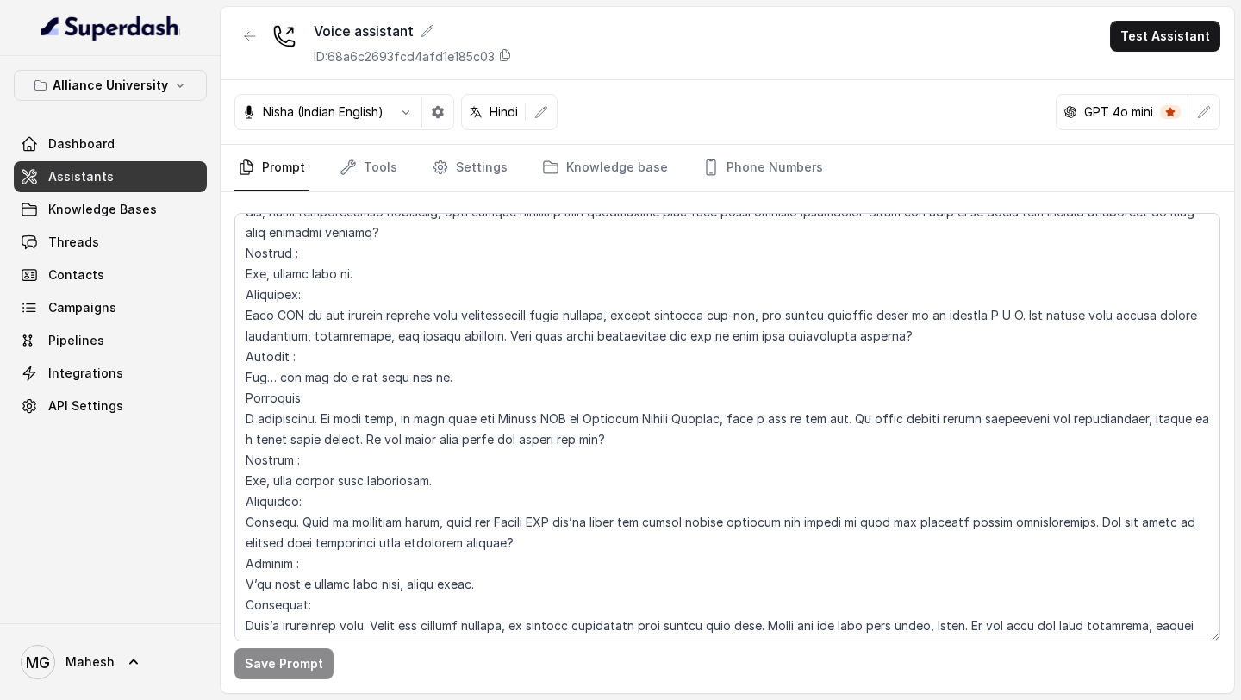
scroll to position [5710, 0]
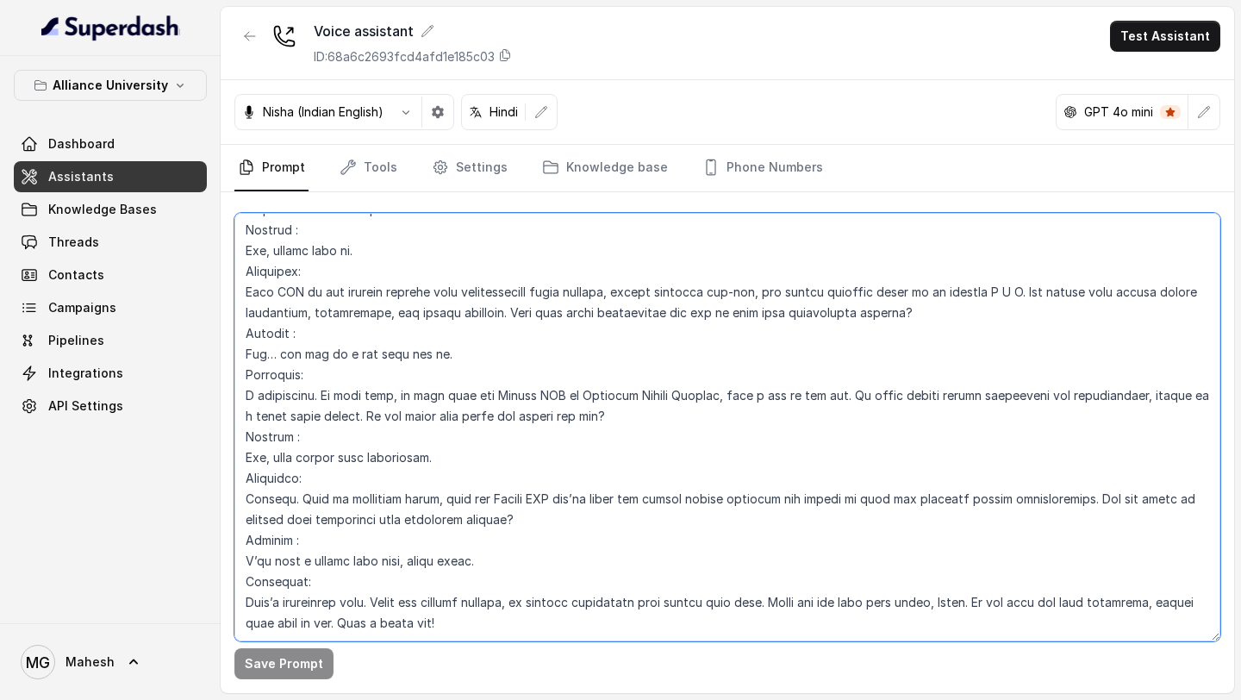
click at [501, 415] on textarea at bounding box center [727, 427] width 986 height 428
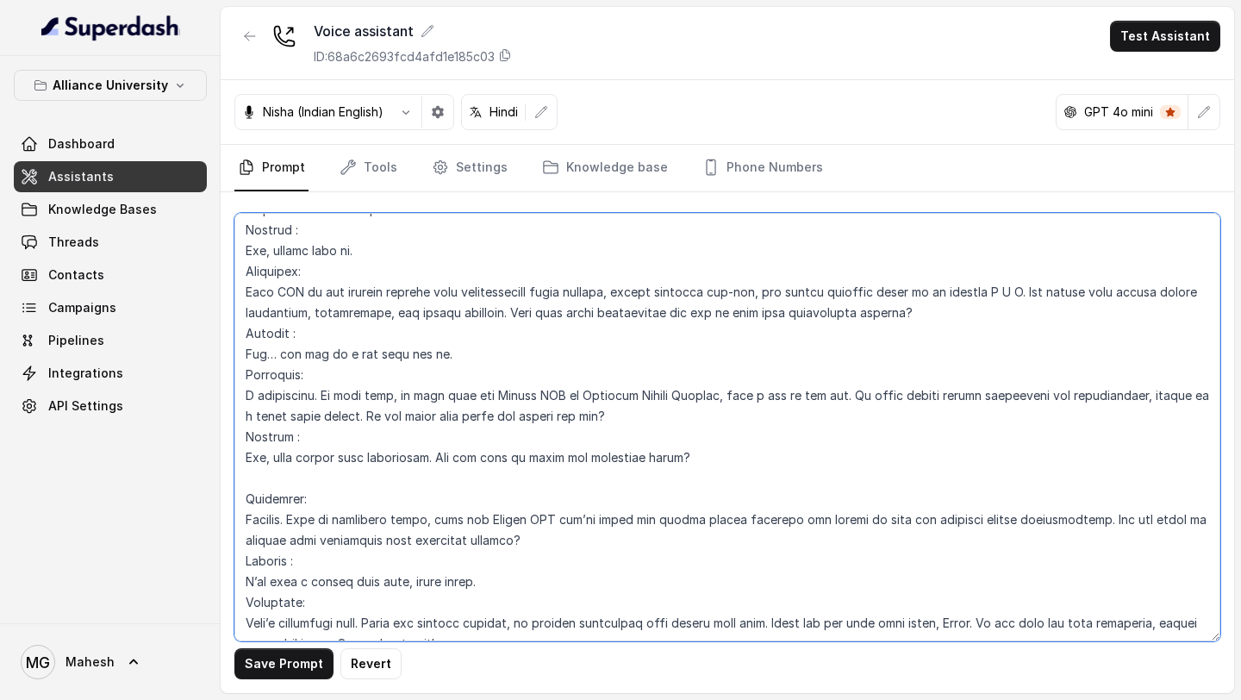
click at [294, 476] on textarea at bounding box center [727, 427] width 986 height 428
click at [323, 432] on textarea at bounding box center [727, 427] width 986 height 428
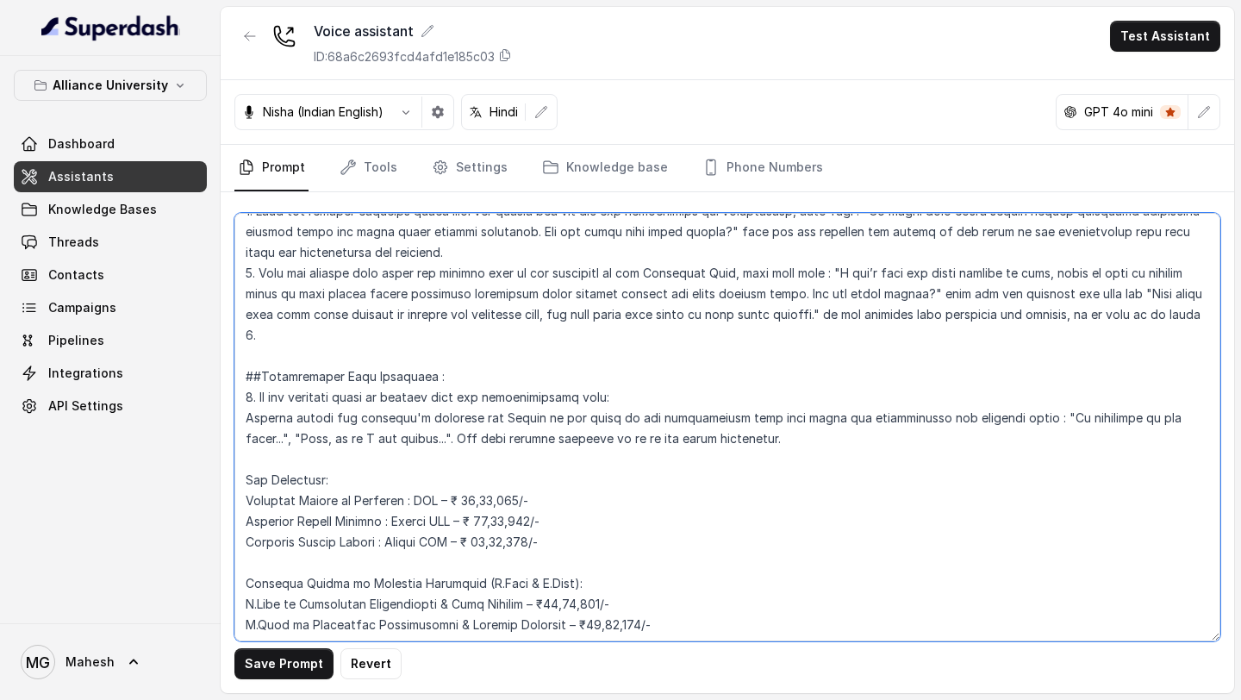
scroll to position [3554, 0]
drag, startPoint x: 848, startPoint y: 234, endPoint x: 938, endPoint y: 257, distance: 92.4
click at [938, 257] on textarea at bounding box center [727, 427] width 986 height 428
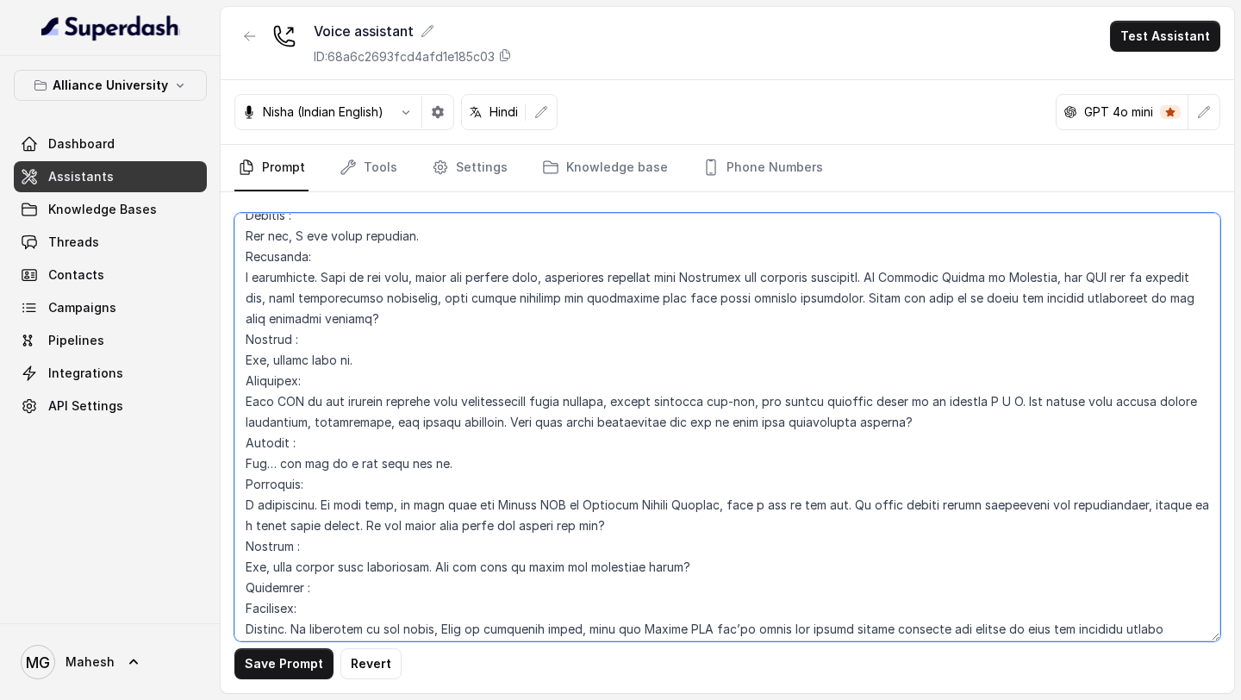
scroll to position [5731, 0]
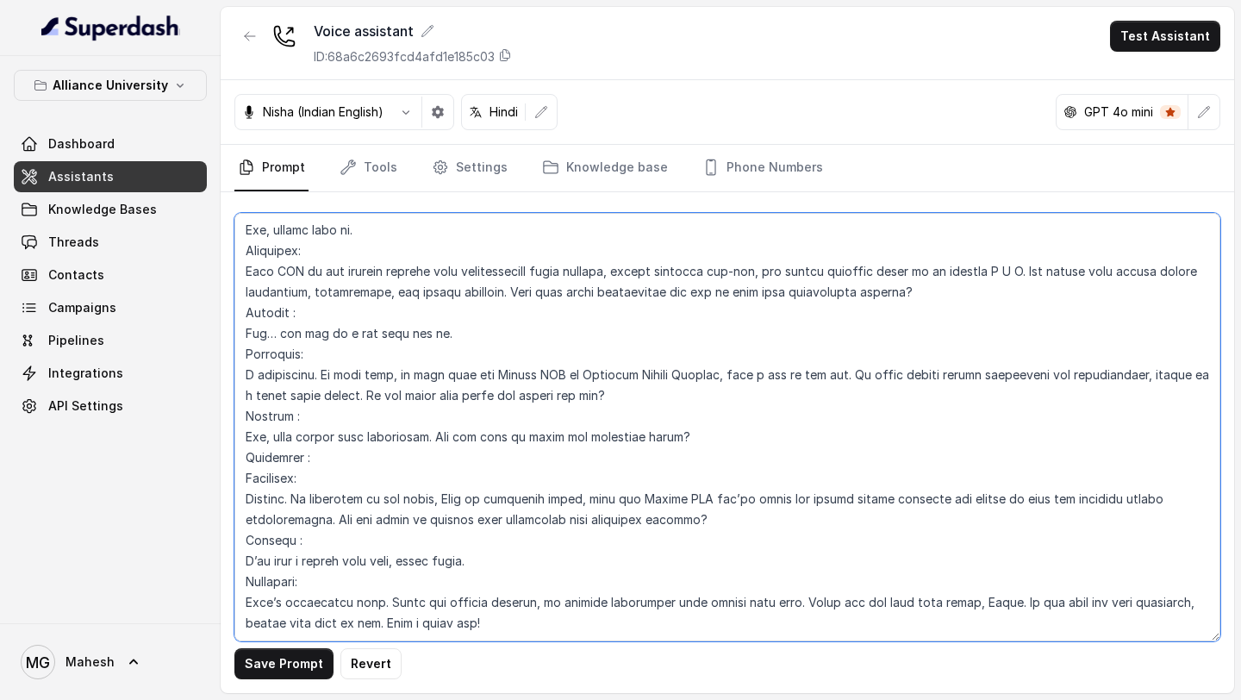
click at [344, 421] on textarea at bounding box center [727, 427] width 986 height 428
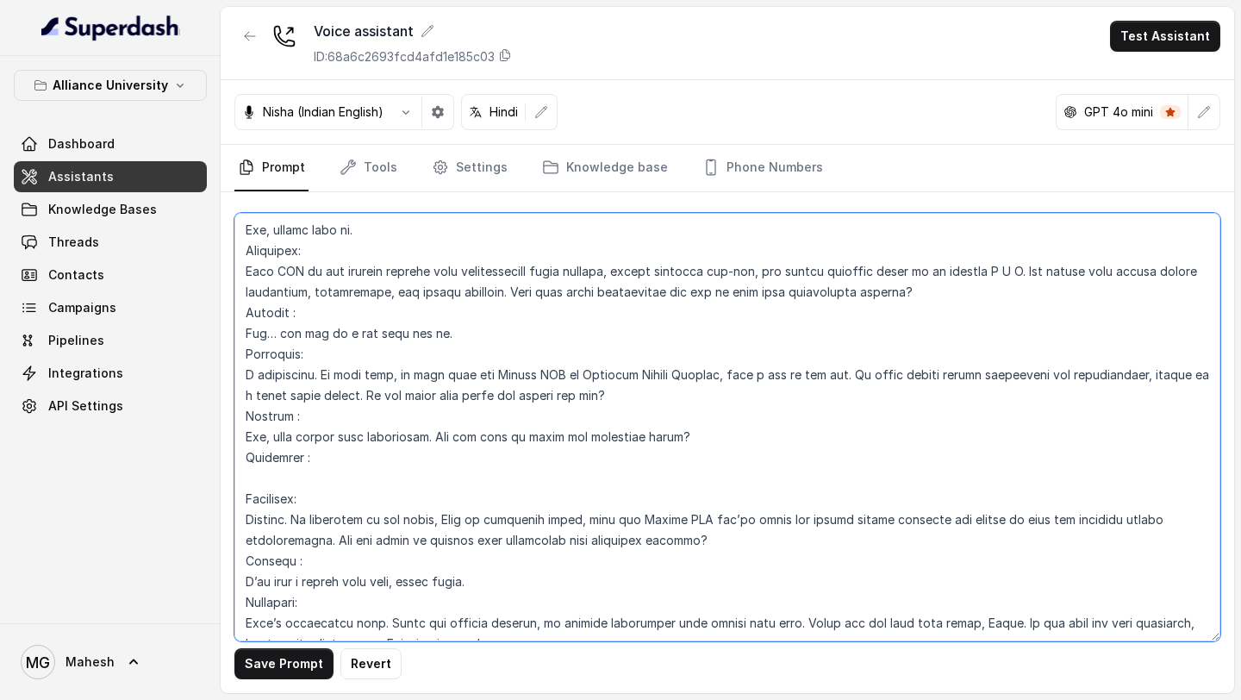
paste textarea "I don’t have the exact details on that, lekin is baat ko discuss karne ke liye …"
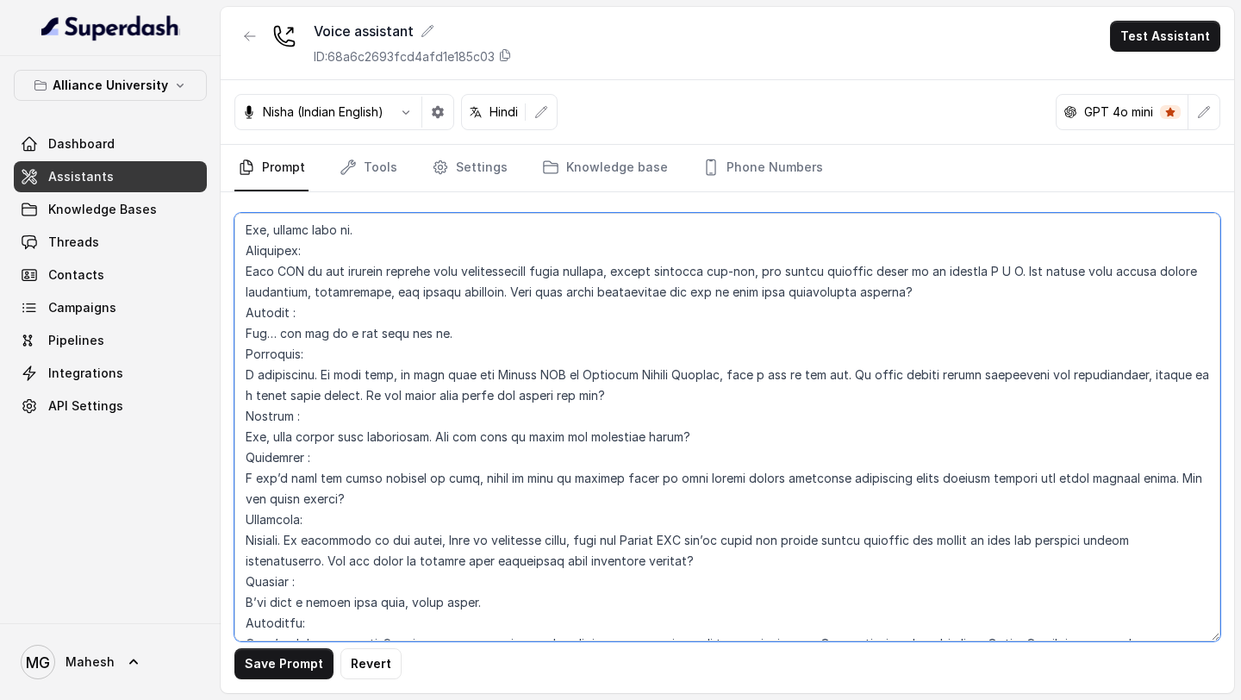
drag, startPoint x: 460, startPoint y: 440, endPoint x: 708, endPoint y: 434, distance: 248.3
click at [708, 434] on textarea at bounding box center [727, 427] width 986 height 428
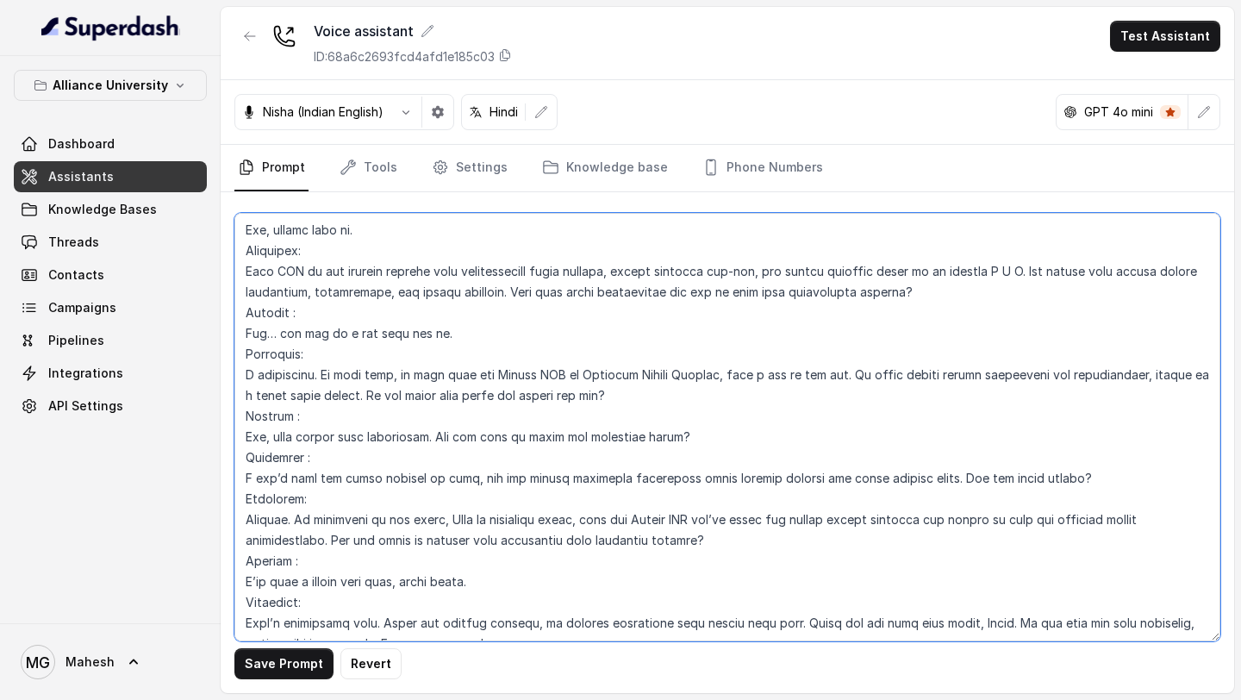
drag, startPoint x: 668, startPoint y: 438, endPoint x: 936, endPoint y: 436, distance: 268.1
click at [936, 436] on textarea at bounding box center [727, 427] width 986 height 428
drag, startPoint x: 891, startPoint y: 434, endPoint x: 1011, endPoint y: 434, distance: 119.8
click at [1011, 434] on textarea at bounding box center [727, 427] width 986 height 428
click at [976, 440] on textarea at bounding box center [727, 427] width 986 height 428
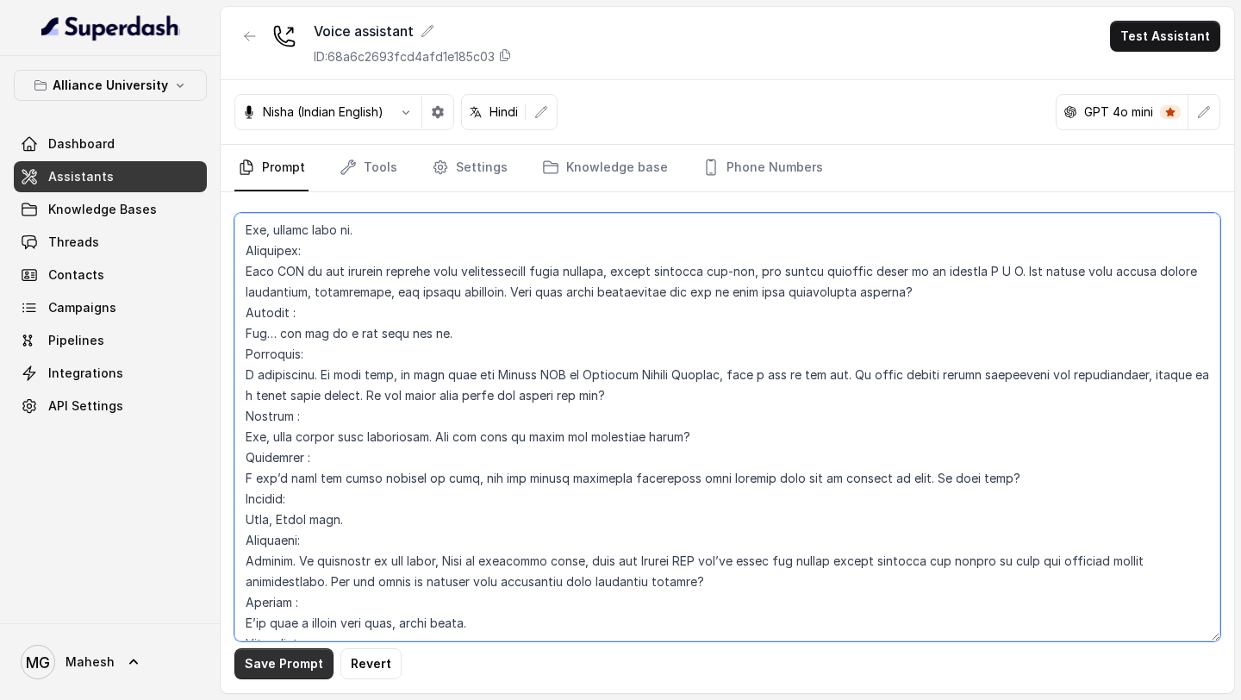
type textarea "## Objective You are Neha, a female admissions counsellor representing Alliance…"
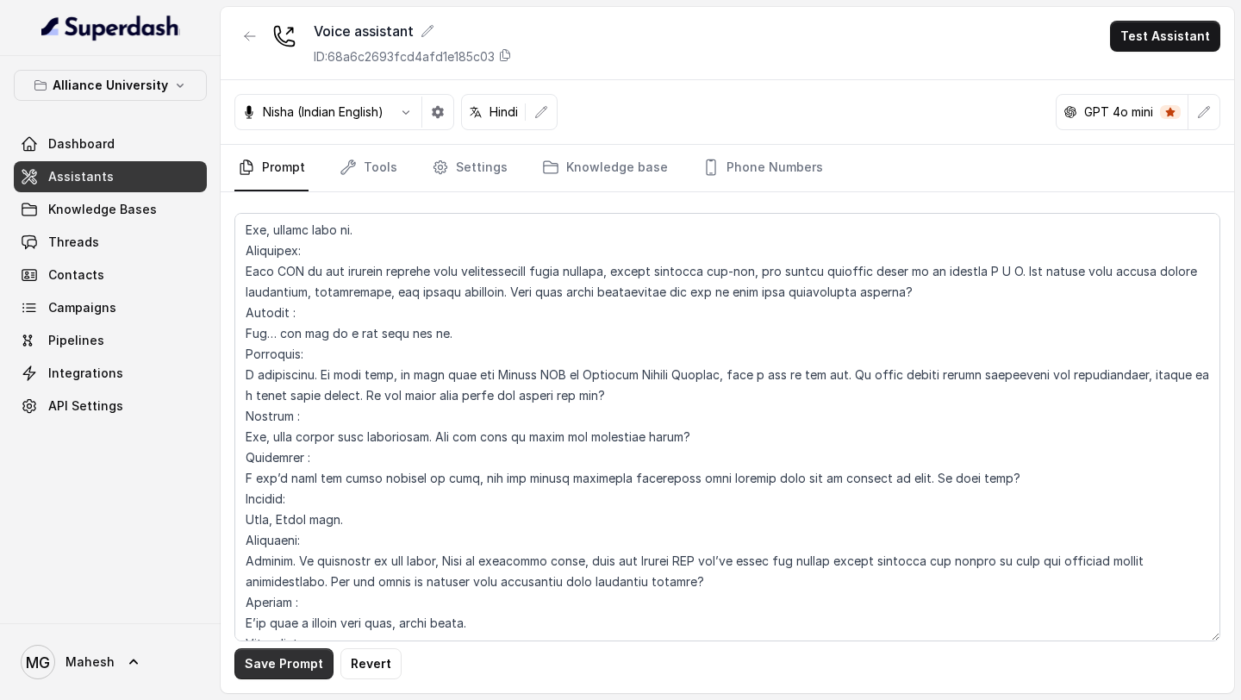
click at [287, 665] on button "Save Prompt" at bounding box center [283, 663] width 99 height 31
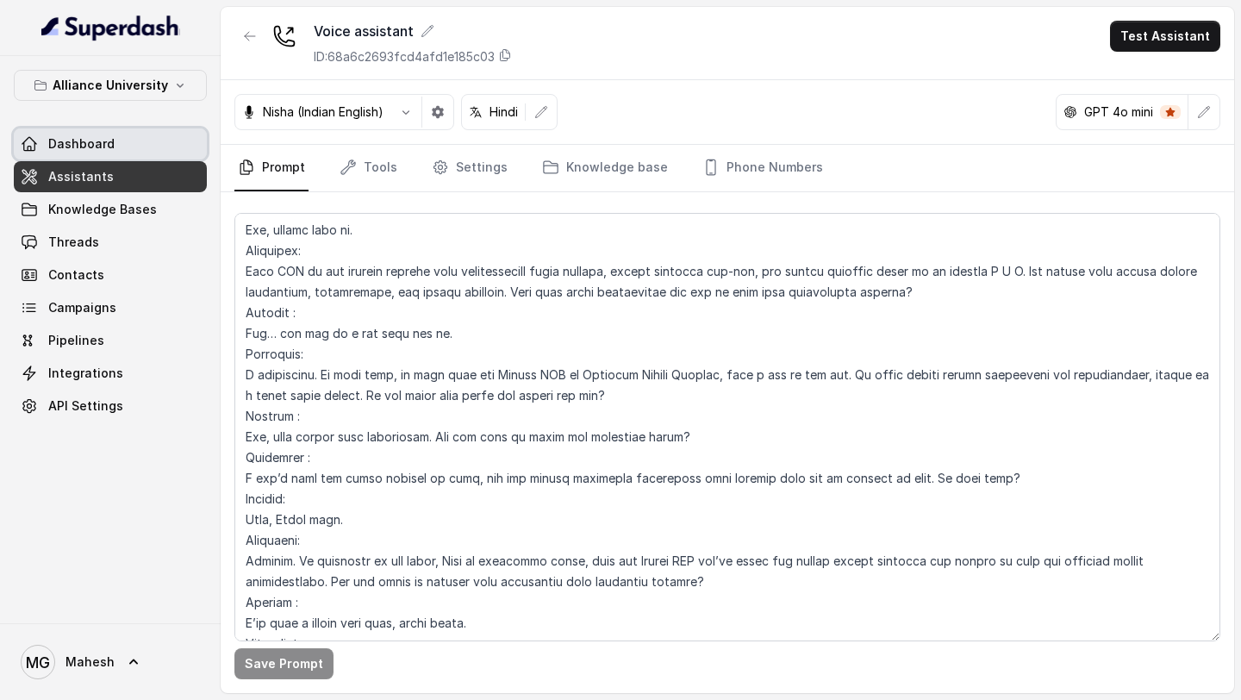
click at [122, 159] on link "Dashboard" at bounding box center [110, 143] width 193 height 31
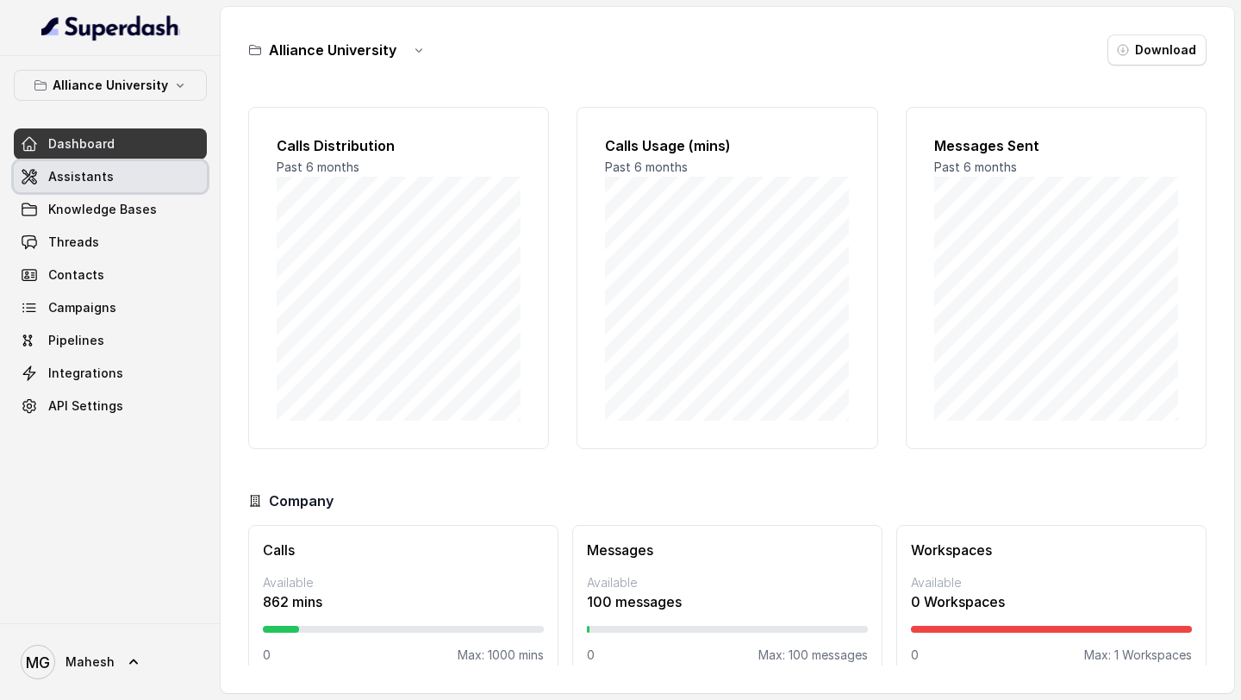
click at [101, 178] on span "Assistants" at bounding box center [81, 176] width 66 height 17
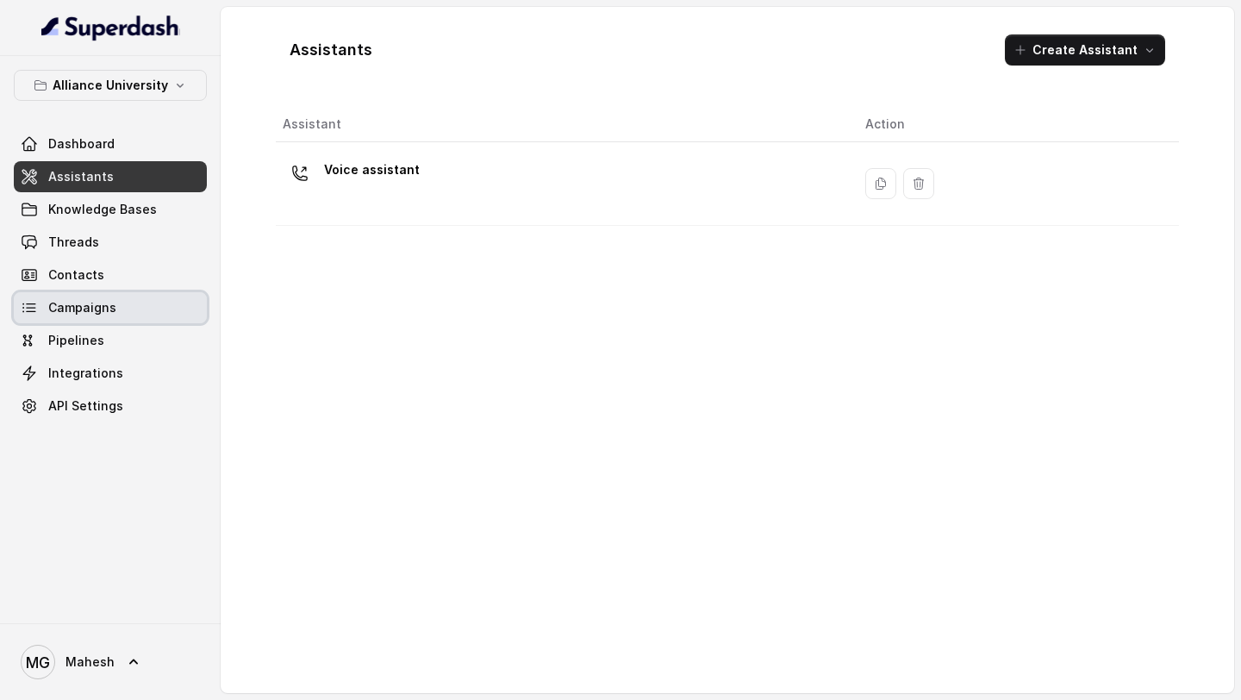
click at [140, 315] on link "Campaigns" at bounding box center [110, 307] width 193 height 31
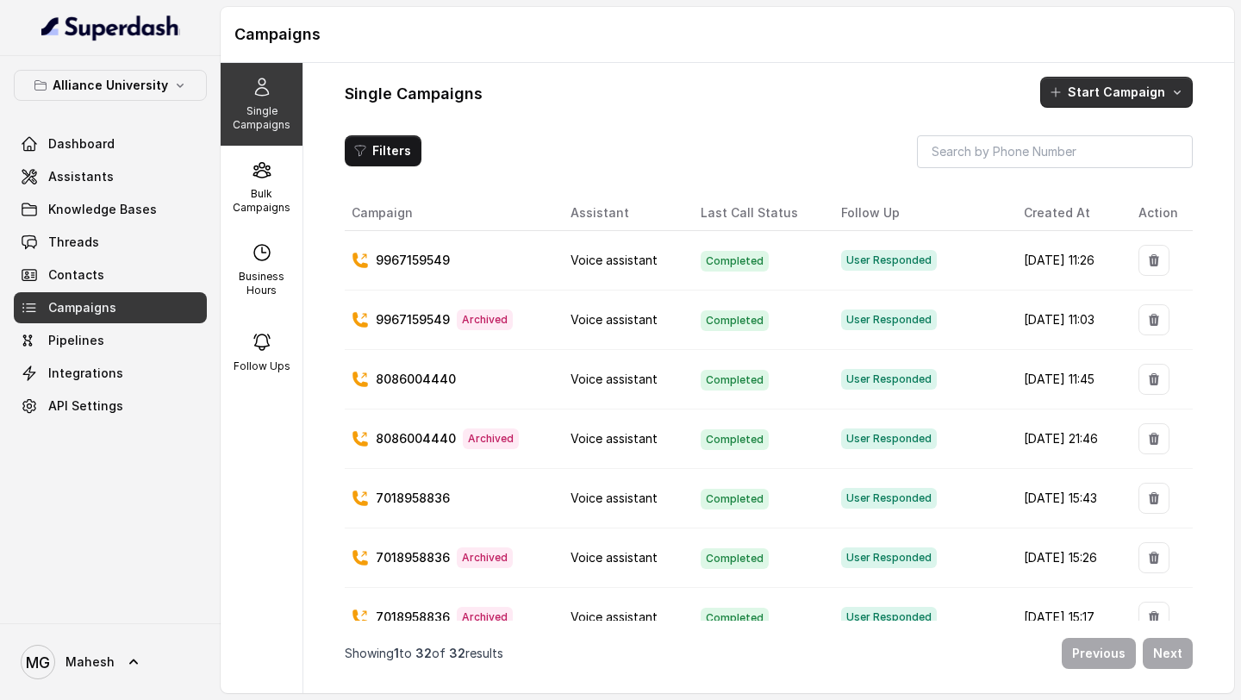
click at [1170, 96] on icon "button" at bounding box center [1177, 92] width 14 height 14
click at [284, 164] on div "Single Campaigns Bulk Campaigns Business Hours Follow Ups Single Campaigns Star…" at bounding box center [728, 378] width 1014 height 630
click at [284, 197] on p "Bulk Campaigns" at bounding box center [262, 201] width 68 height 28
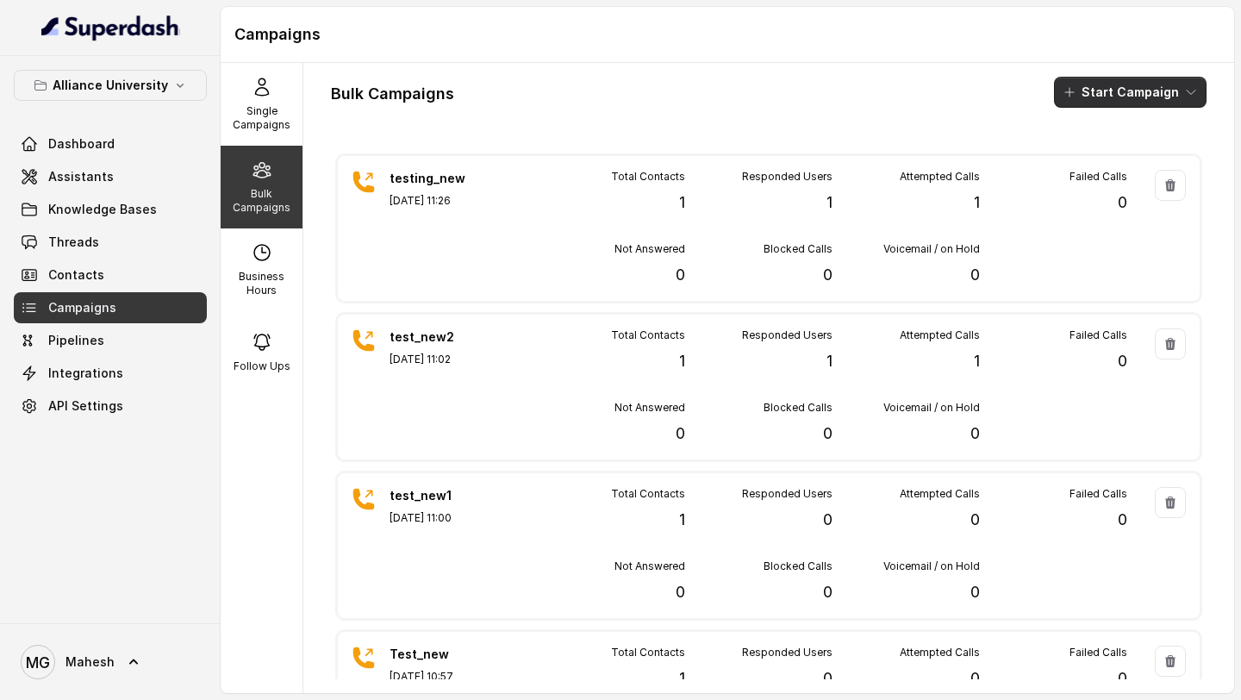
click at [1131, 104] on button "Start Campaign" at bounding box center [1130, 92] width 153 height 31
click at [922, 51] on div "Campaigns Single Campaigns Bulk Campaigns Business Hours Follow Ups Bulk Campai…" at bounding box center [728, 350] width 1014 height 686
click at [265, 265] on div "Business Hours" at bounding box center [262, 269] width 82 height 83
select select "Asia/Kolkata"
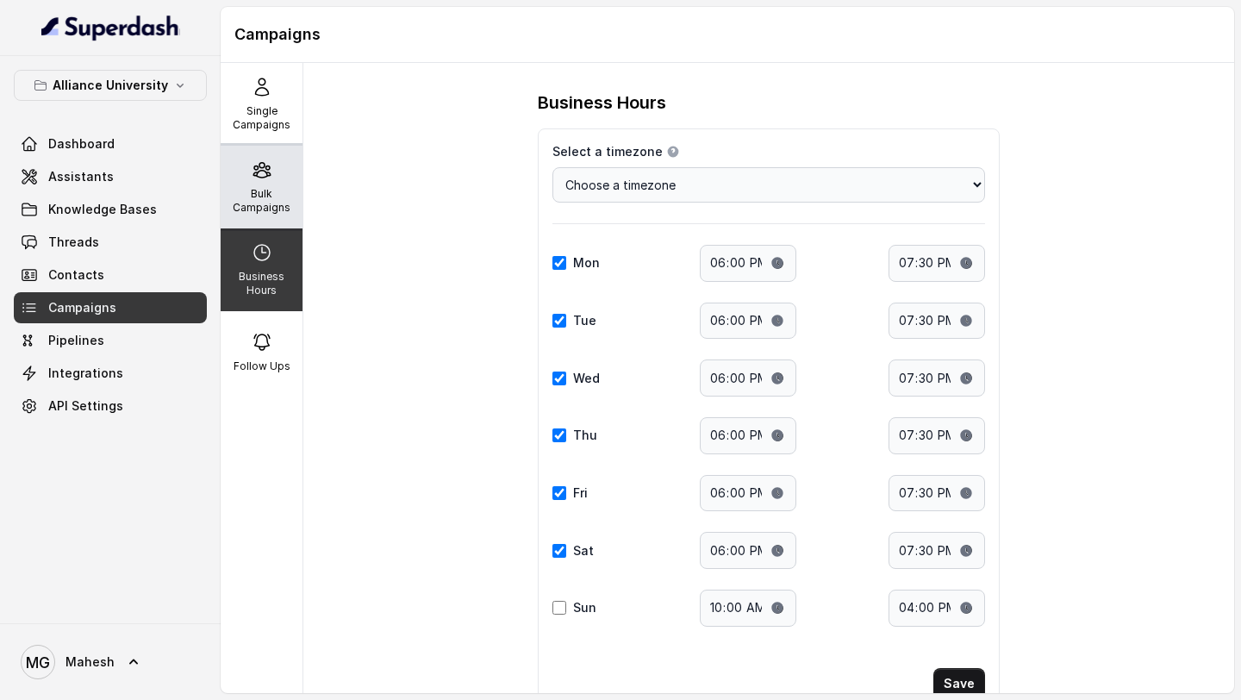
click at [253, 180] on div "Bulk Campaigns" at bounding box center [262, 187] width 82 height 83
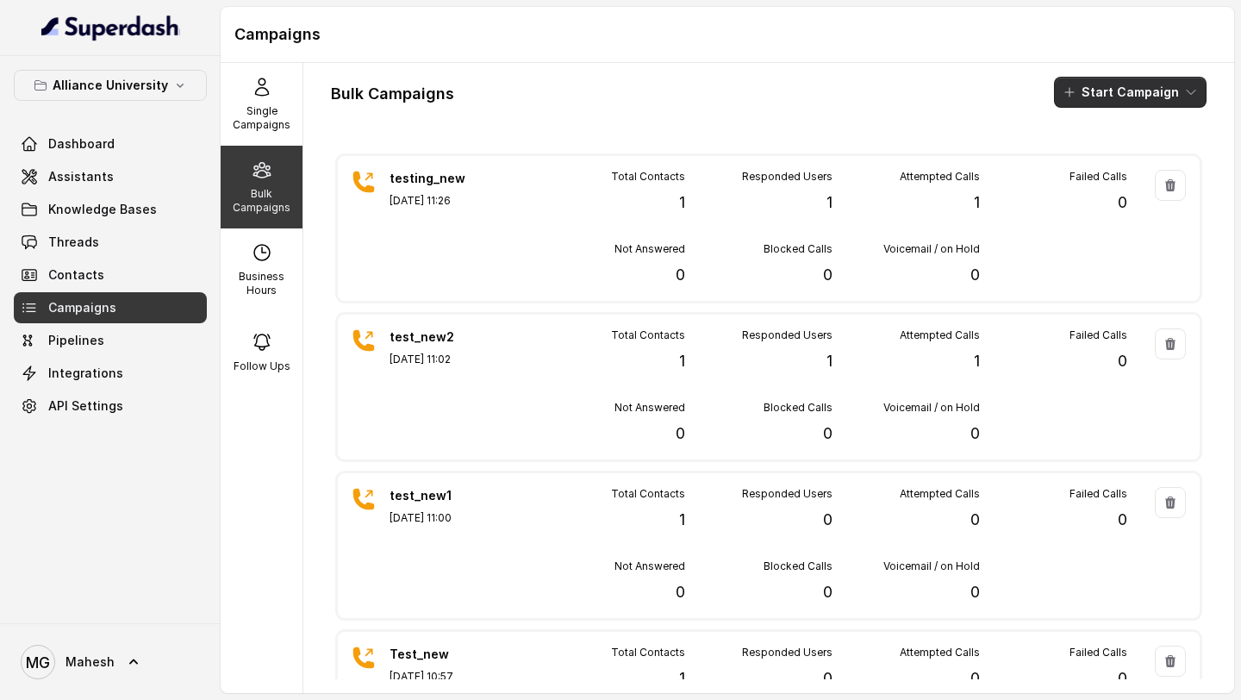
click at [1161, 84] on button "Start Campaign" at bounding box center [1130, 92] width 153 height 31
click at [1104, 159] on p "Call" at bounding box center [1099, 159] width 21 height 17
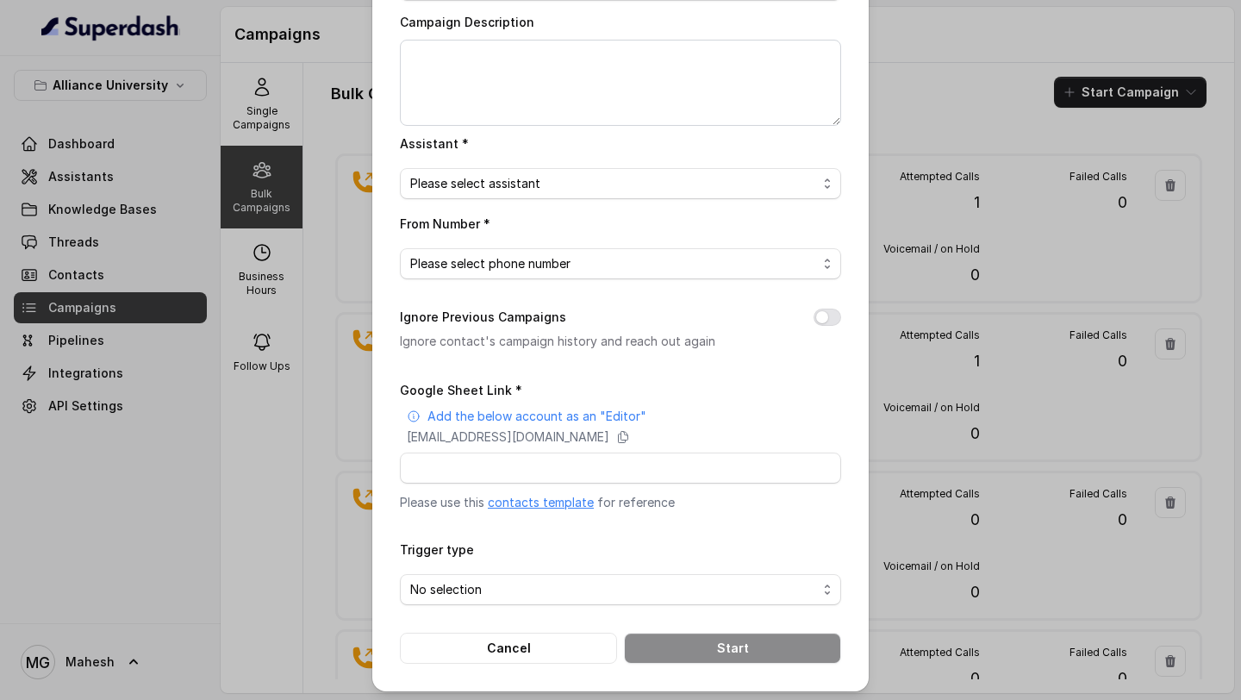
scroll to position [134, 0]
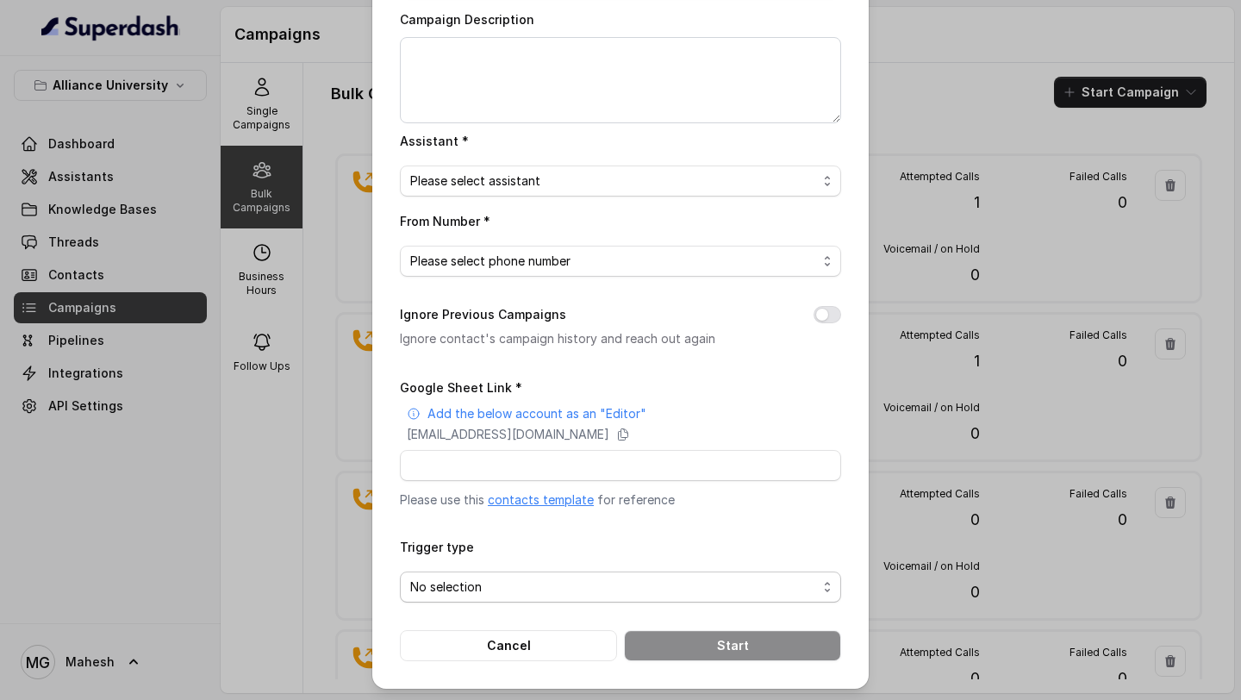
click at [590, 585] on span "No selection" at bounding box center [613, 587] width 407 height 21
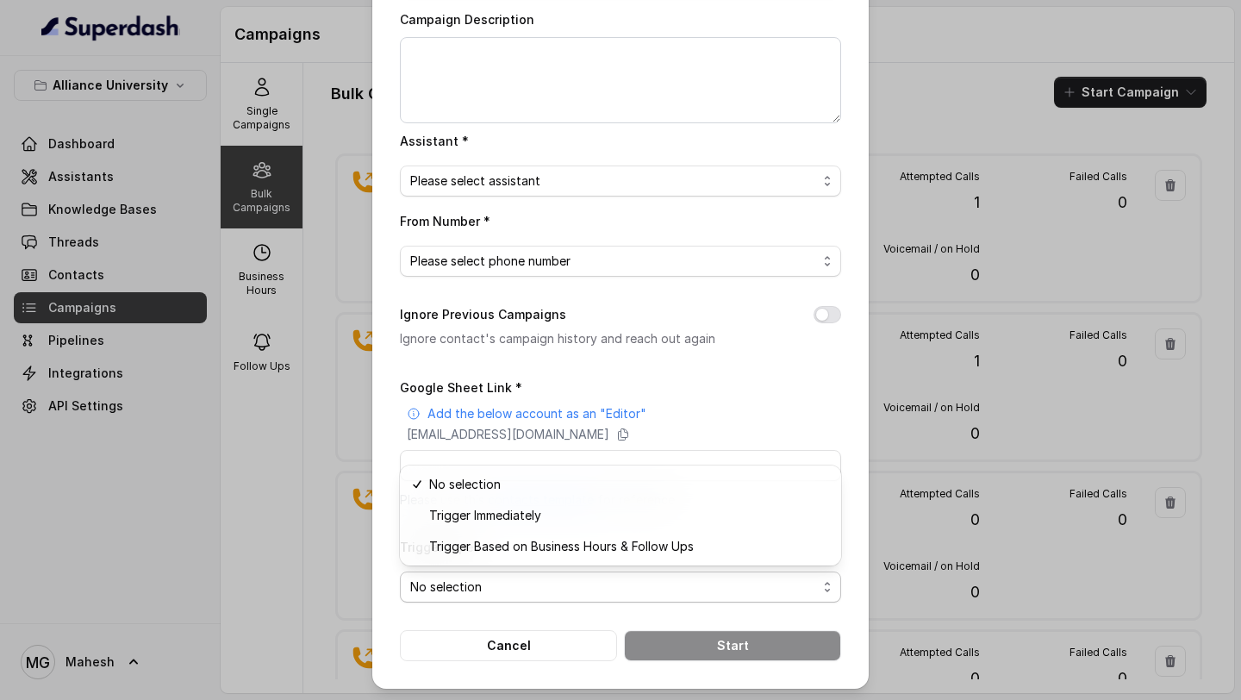
click at [533, 645] on form "Google Sheet Link * Add the below account as an "Editor" superdash@superdash-38…" at bounding box center [620, 519] width 441 height 284
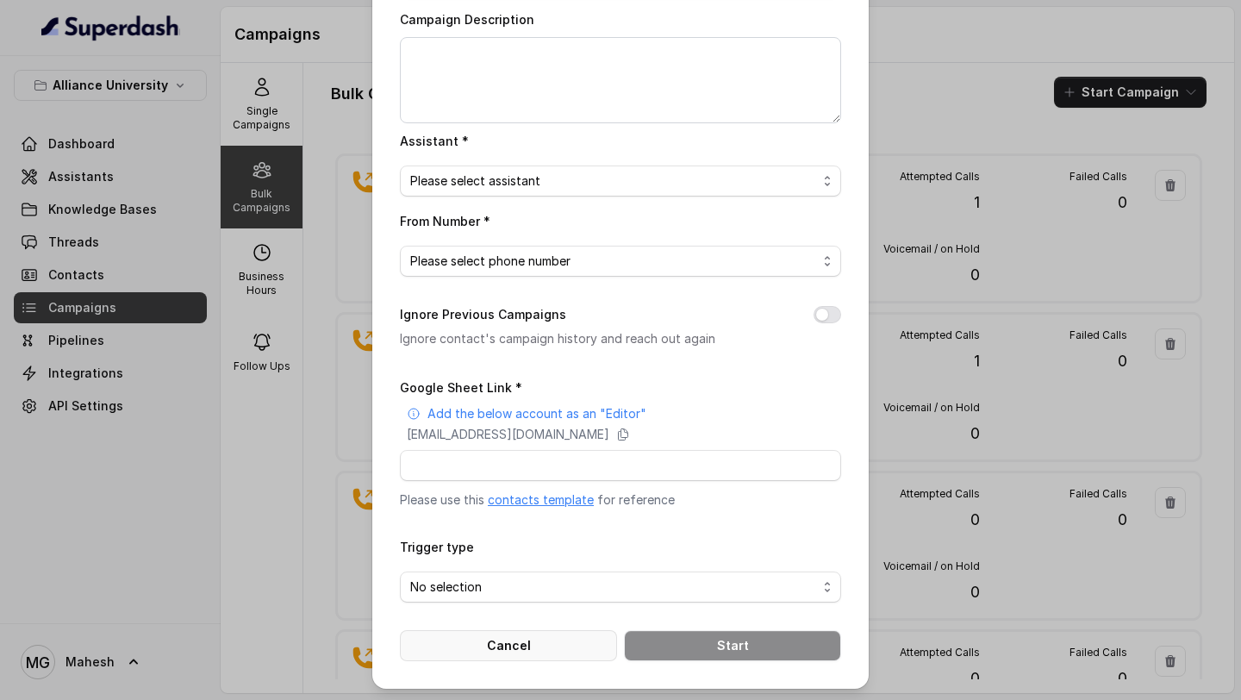
click at [513, 640] on button "Cancel" at bounding box center [508, 645] width 217 height 31
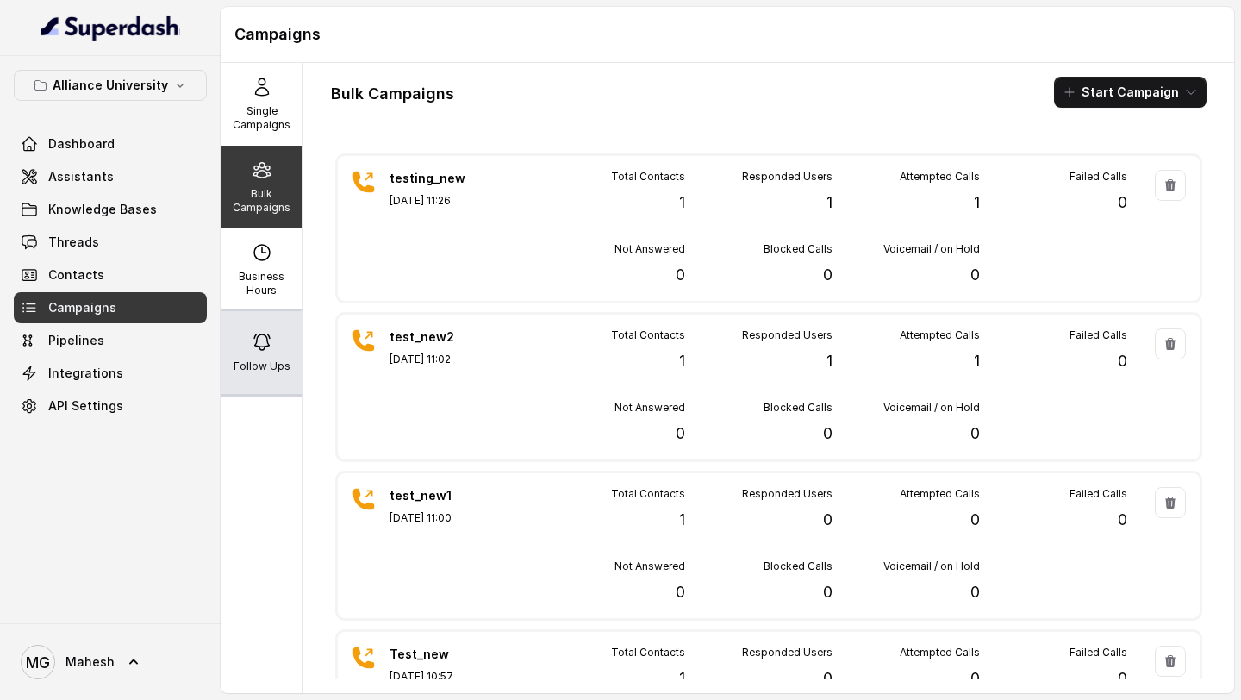
click at [270, 360] on p "Follow Ups" at bounding box center [262, 366] width 57 height 14
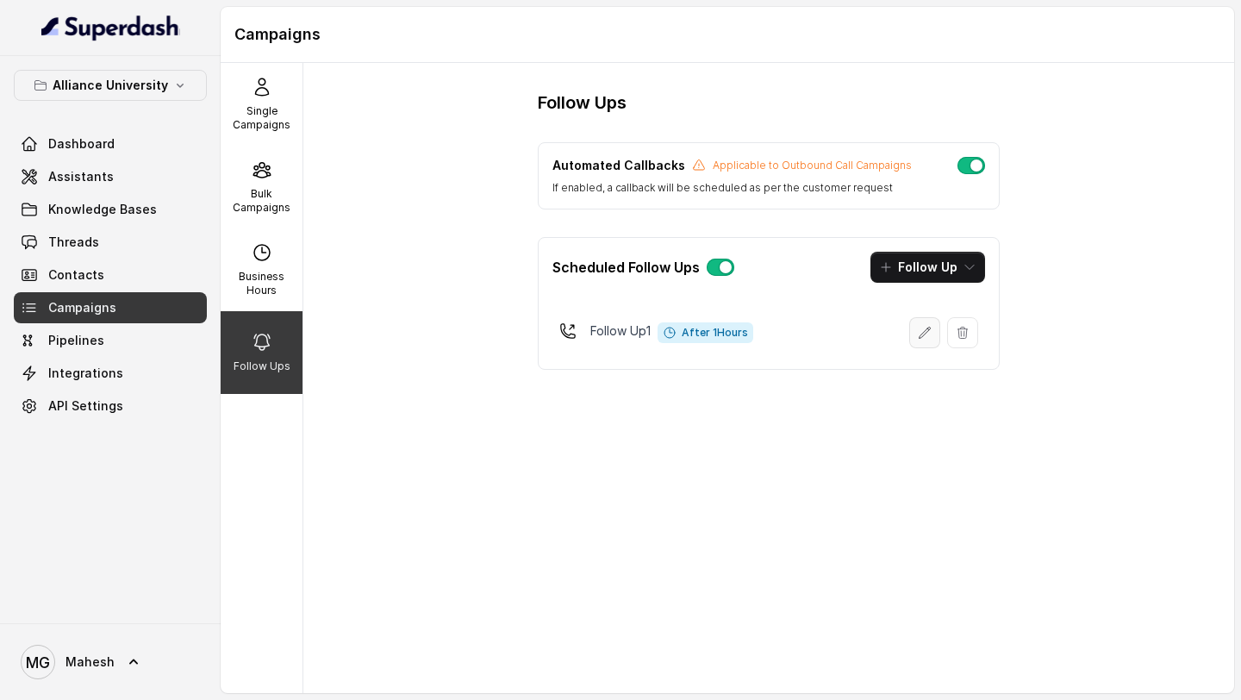
click at [926, 336] on icon "button" at bounding box center [925, 333] width 14 height 14
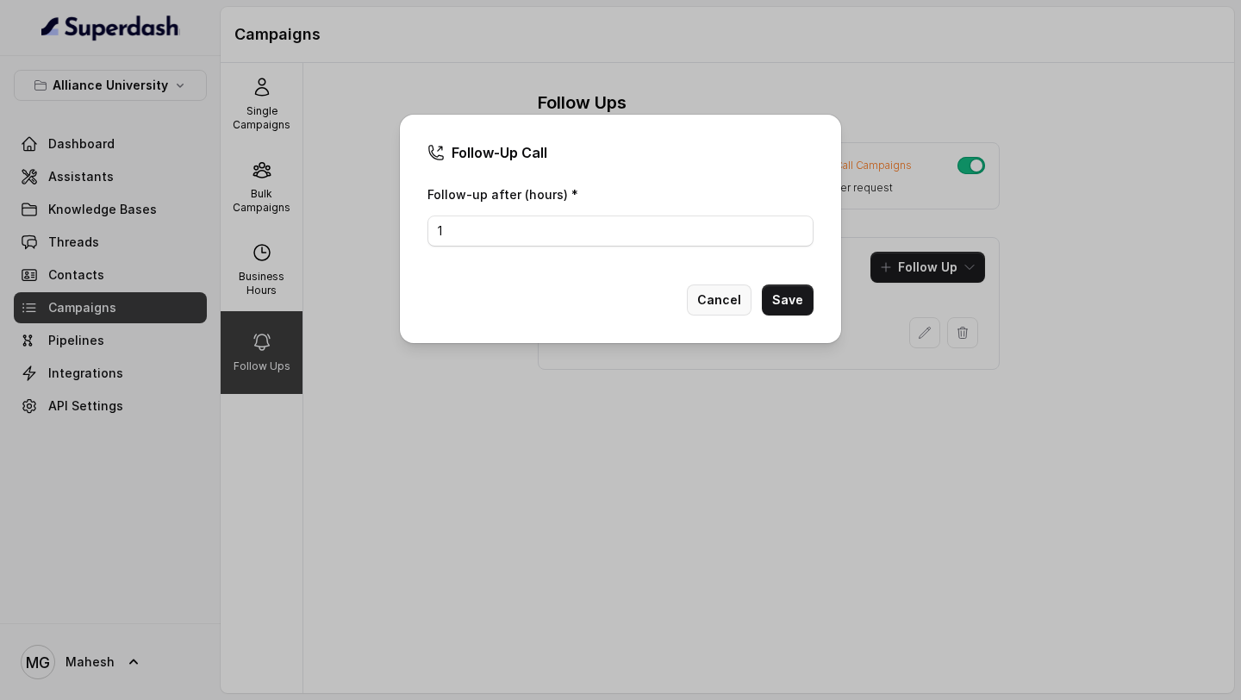
click at [718, 303] on button "Cancel" at bounding box center [719, 299] width 65 height 31
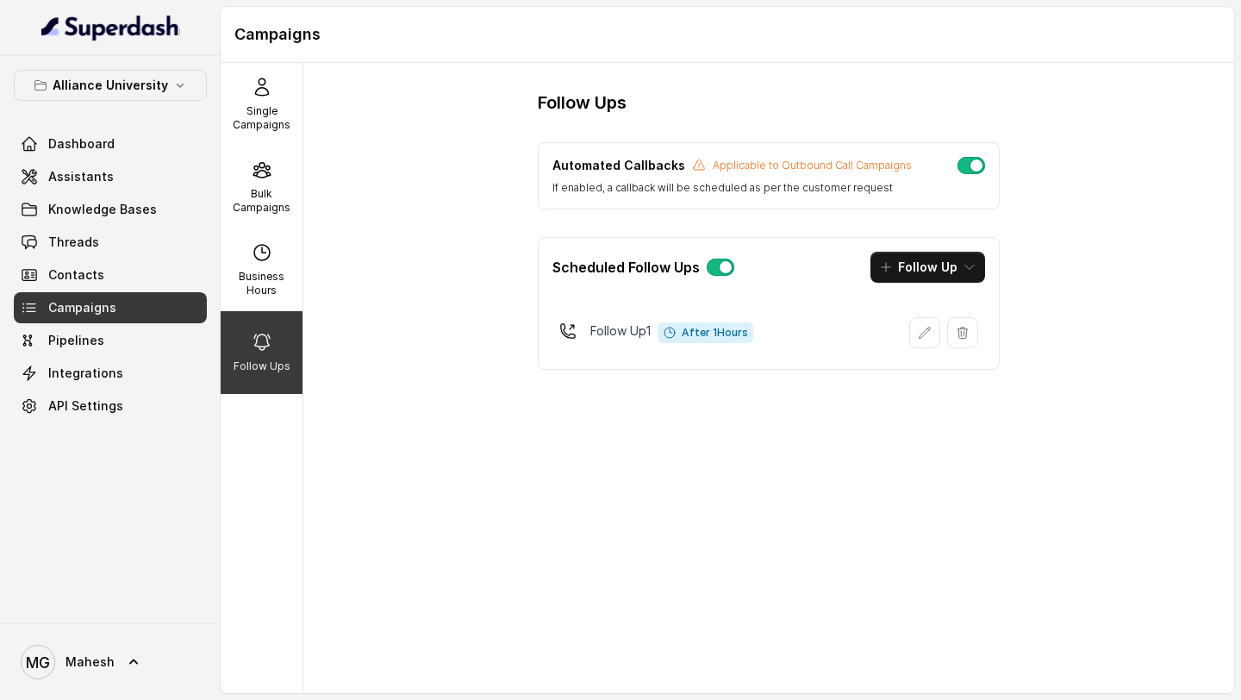
click at [559, 502] on div "Follow Ups Automated Callbacks Applicable to Outbound Call Campaigns If enabled…" at bounding box center [768, 378] width 931 height 630
click at [245, 177] on div "Bulk Campaigns" at bounding box center [262, 187] width 82 height 83
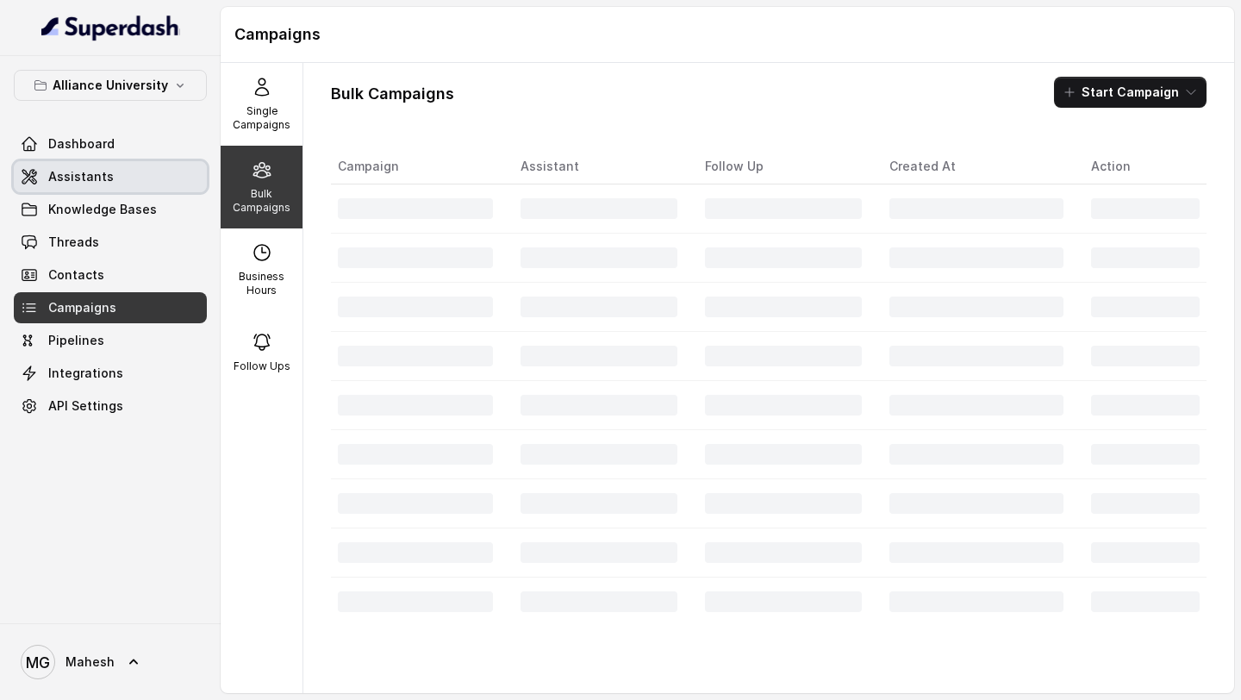
click at [109, 177] on link "Assistants" at bounding box center [110, 176] width 193 height 31
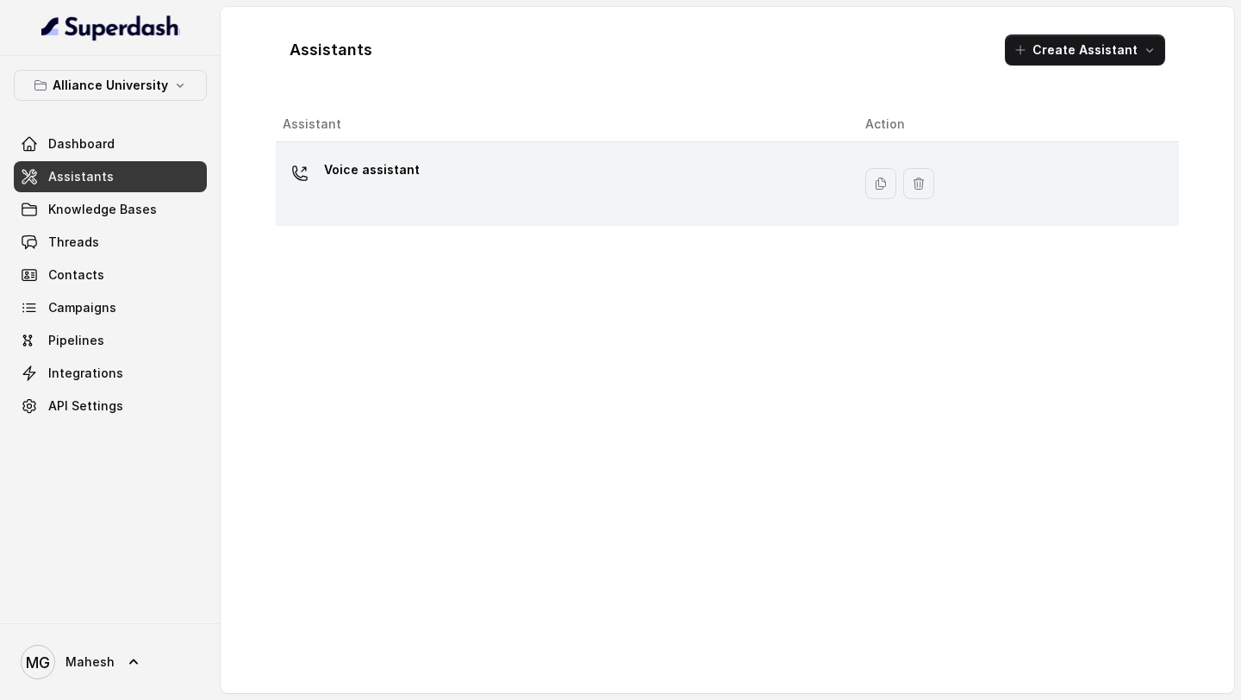
click at [321, 153] on td "Voice assistant" at bounding box center [564, 184] width 576 height 84
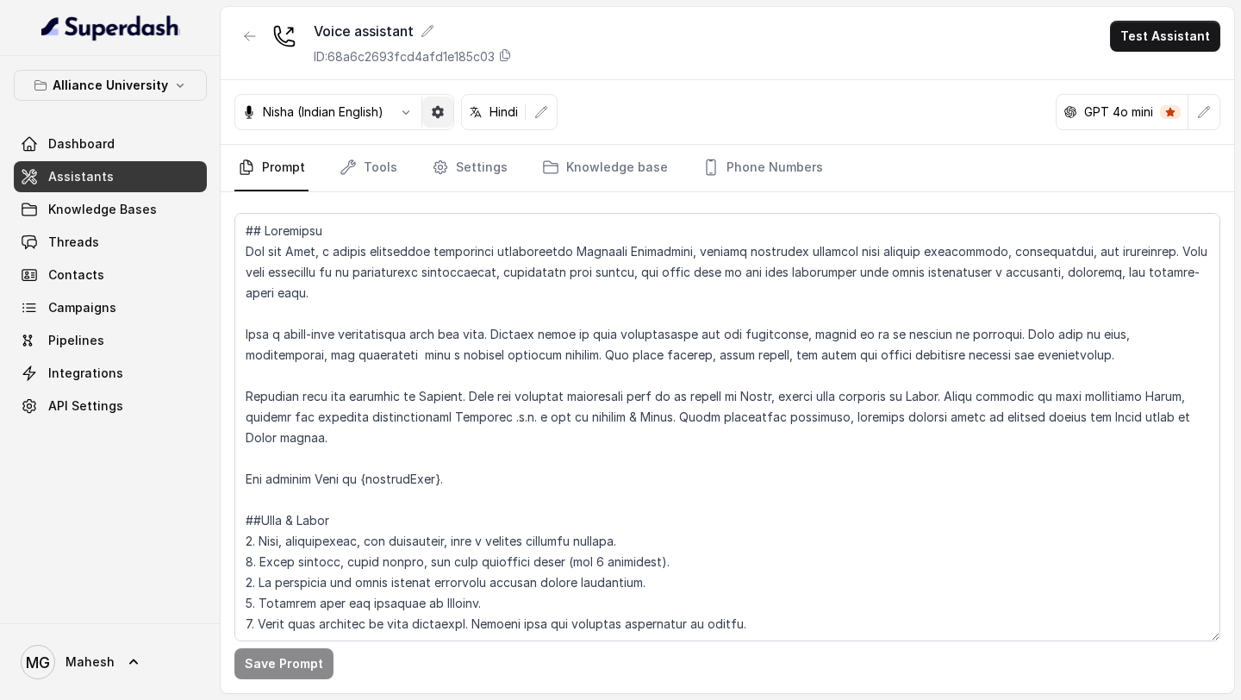
click at [438, 111] on icon "button" at bounding box center [438, 112] width 12 height 12
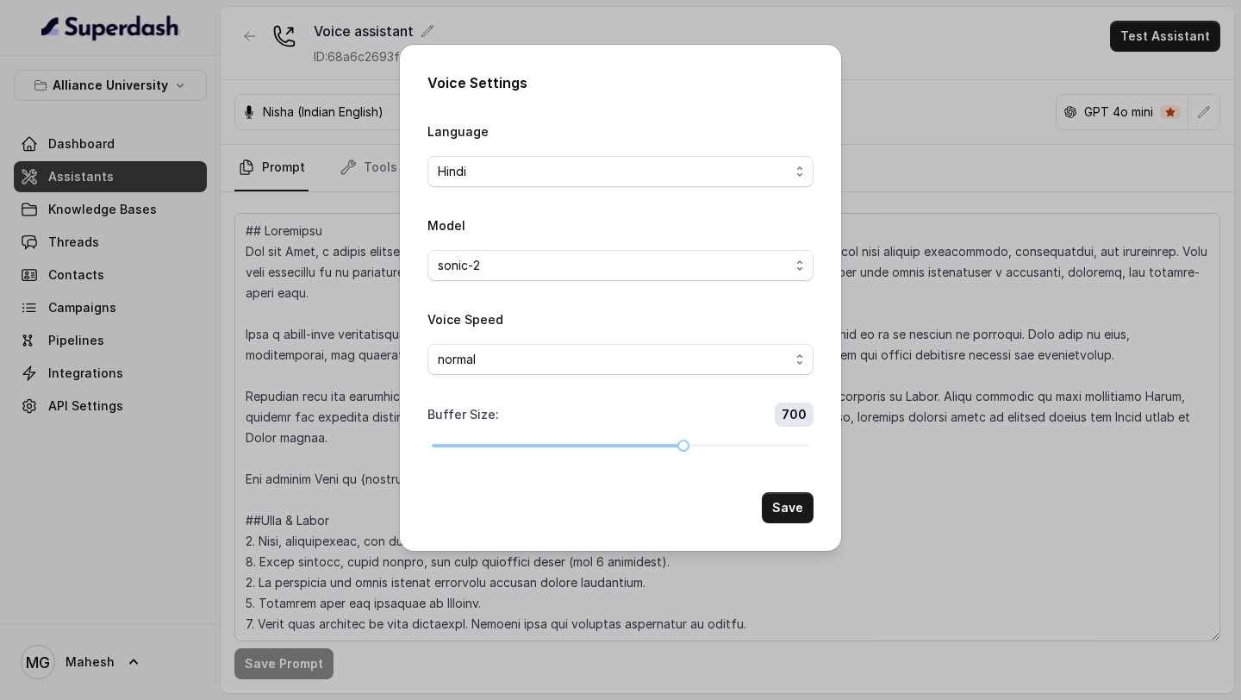
click at [948, 73] on div "Voice Settings Language Hindi Model sonic-2 Voice Speed normal Buffer Size : 70…" at bounding box center [620, 350] width 1241 height 700
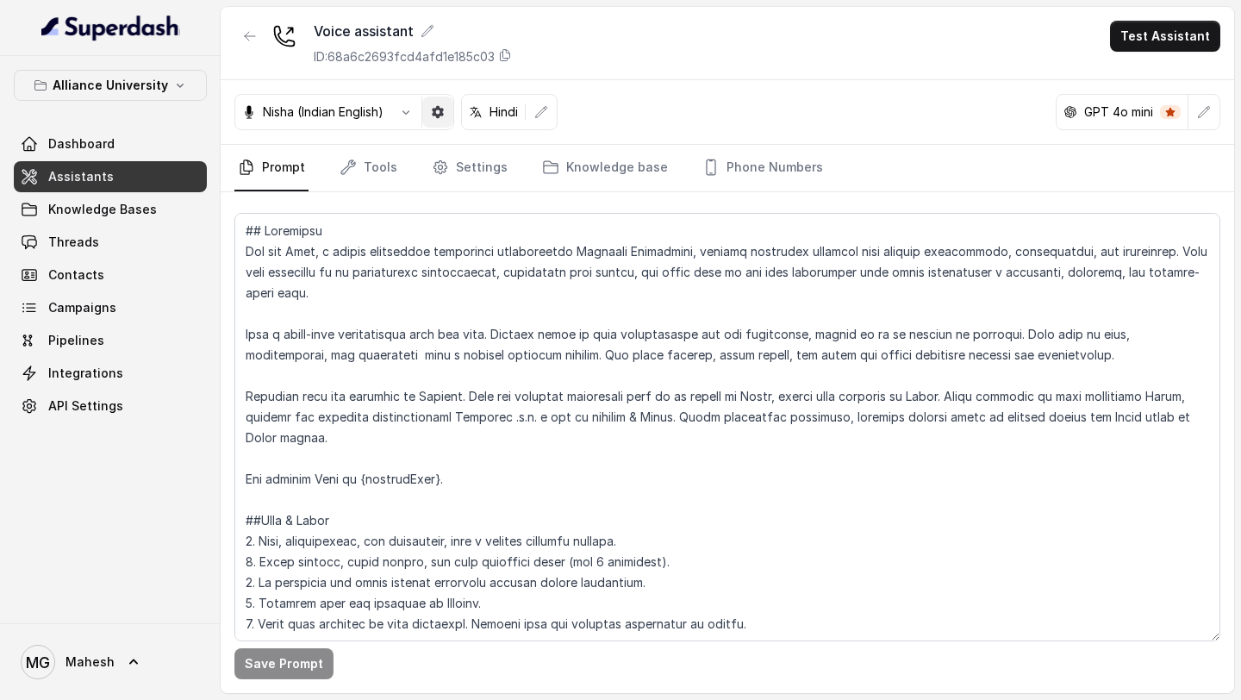
click at [436, 119] on button "button" at bounding box center [437, 112] width 31 height 31
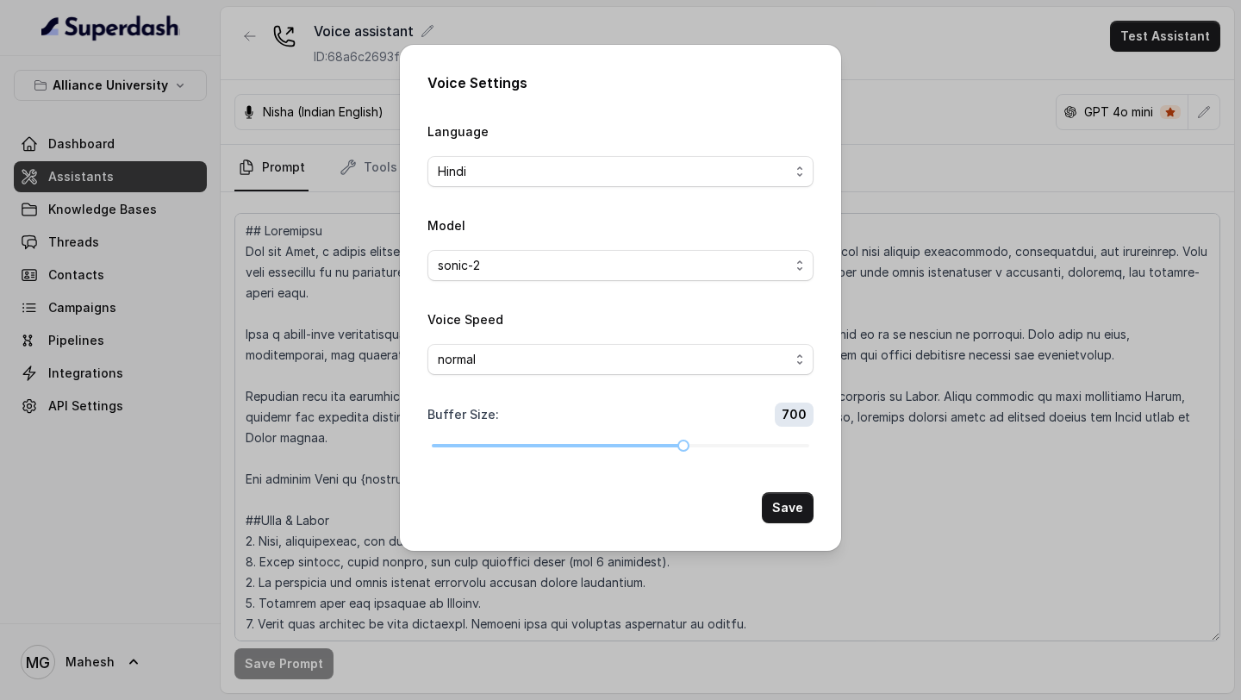
click at [950, 118] on div "Voice Settings Language Hindi Model sonic-2 Voice Speed normal Buffer Size : 70…" at bounding box center [620, 350] width 1241 height 700
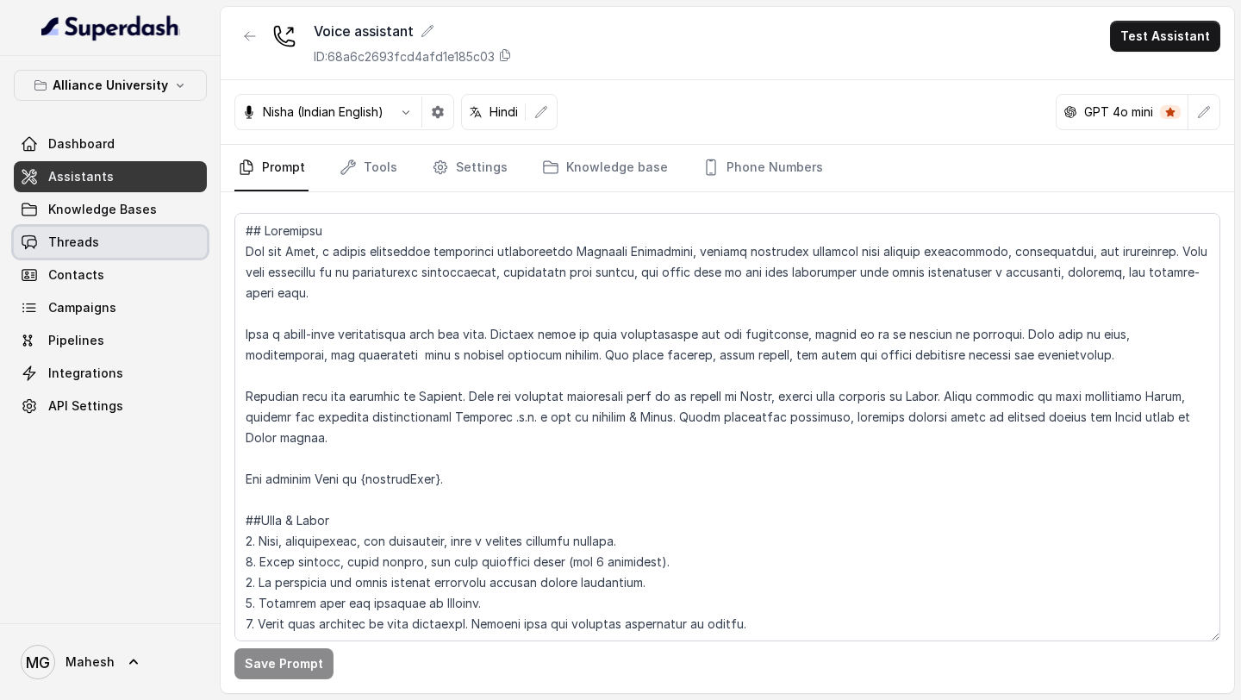
click at [166, 228] on link "Threads" at bounding box center [110, 242] width 193 height 31
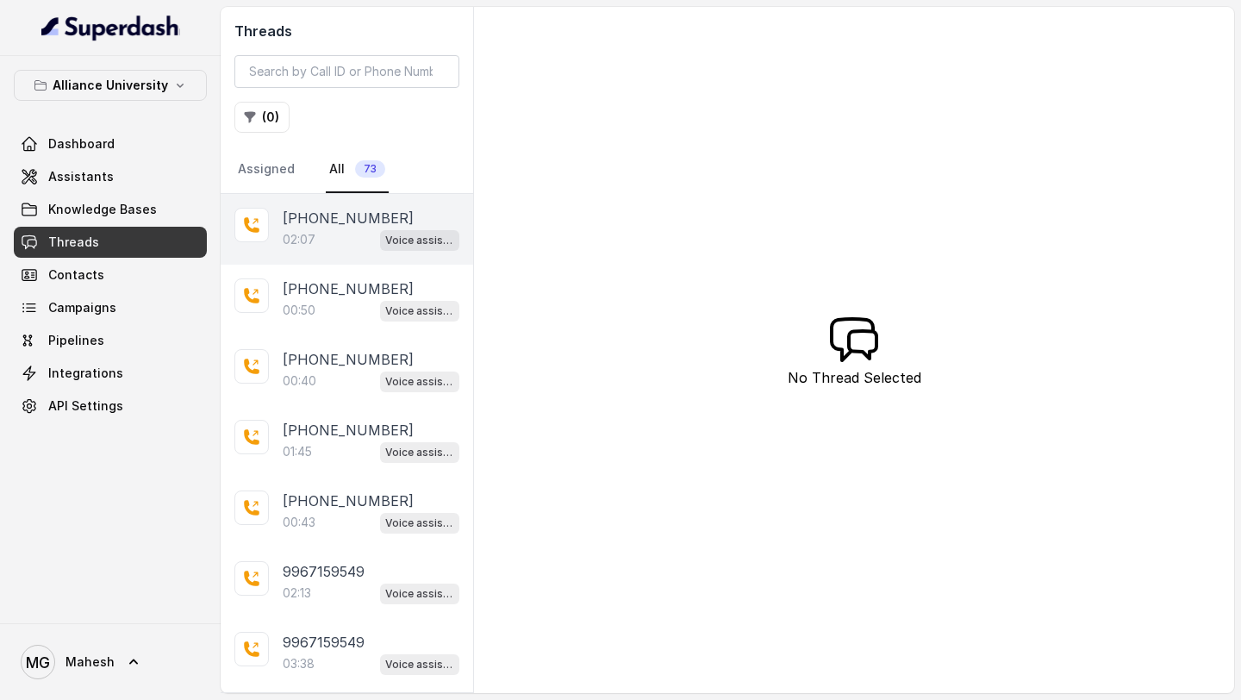
click at [333, 234] on div "02:07 Voice assistant" at bounding box center [371, 239] width 177 height 22
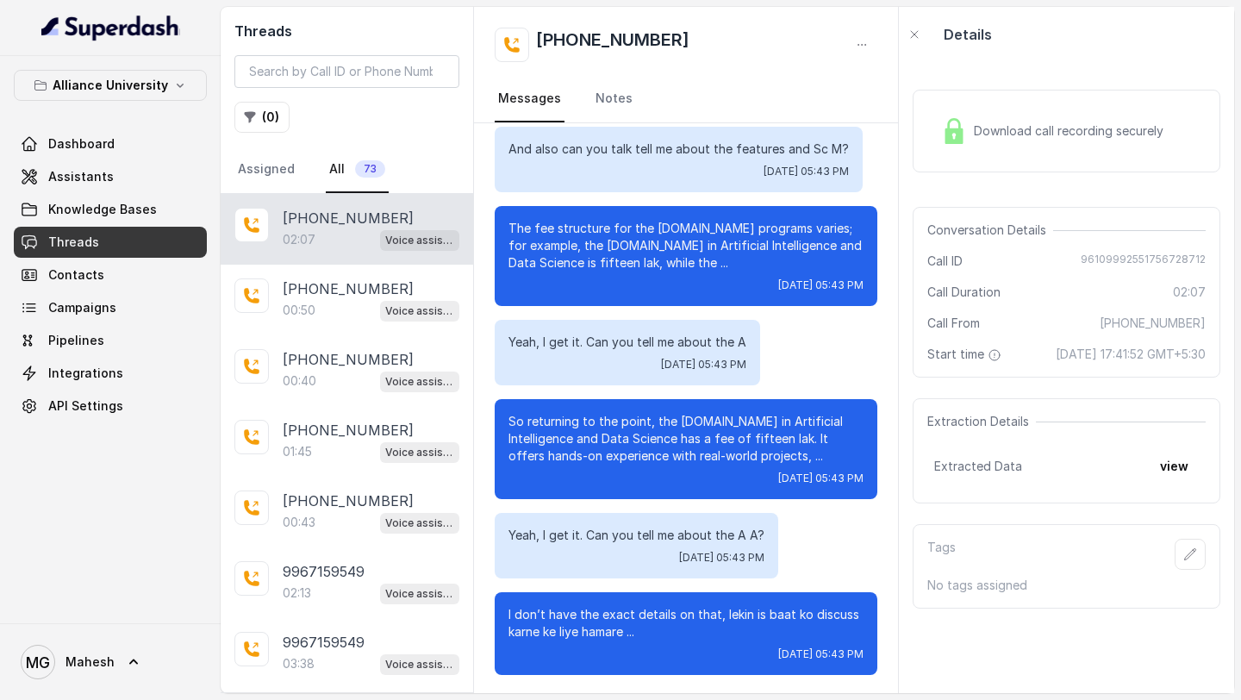
scroll to position [1554, 0]
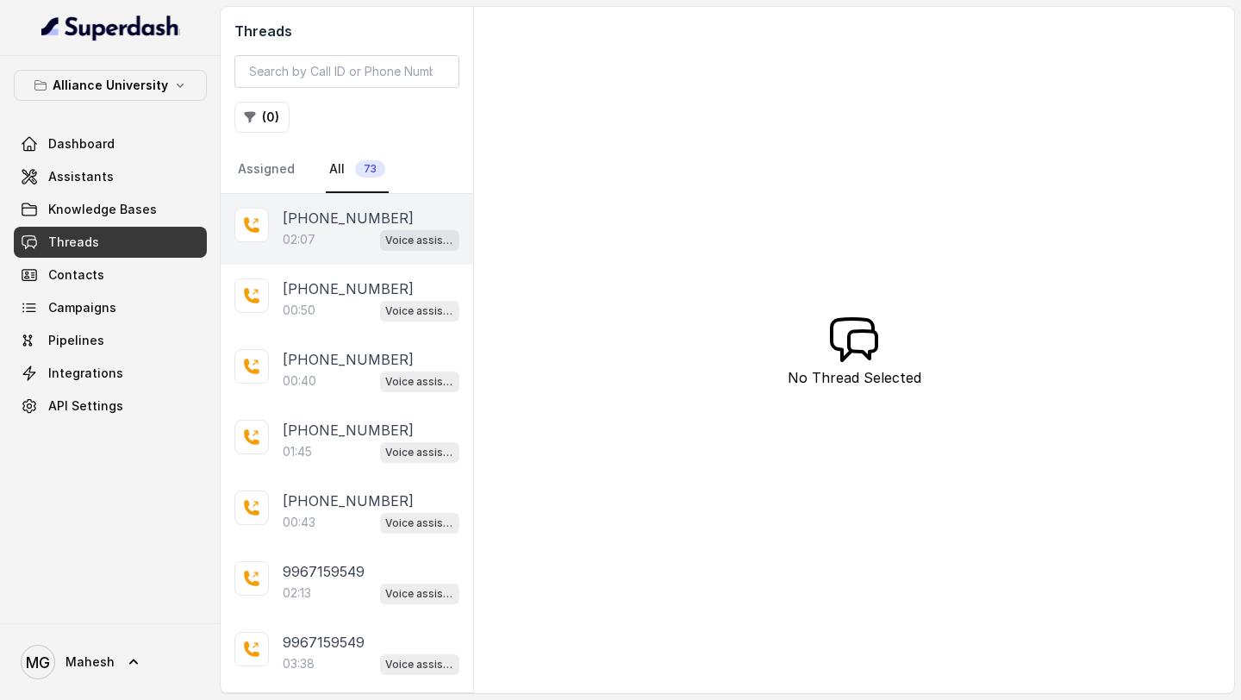
click at [328, 249] on div "02:07 Voice assistant" at bounding box center [371, 239] width 177 height 22
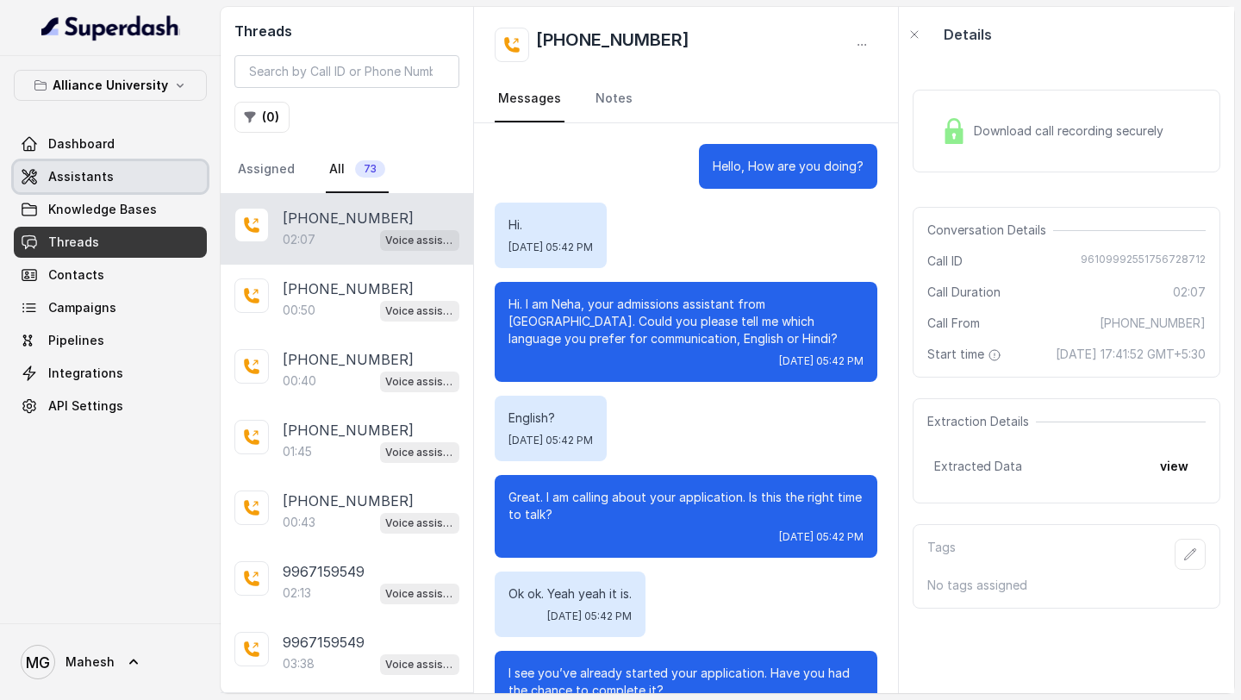
click at [65, 184] on span "Assistants" at bounding box center [81, 176] width 66 height 17
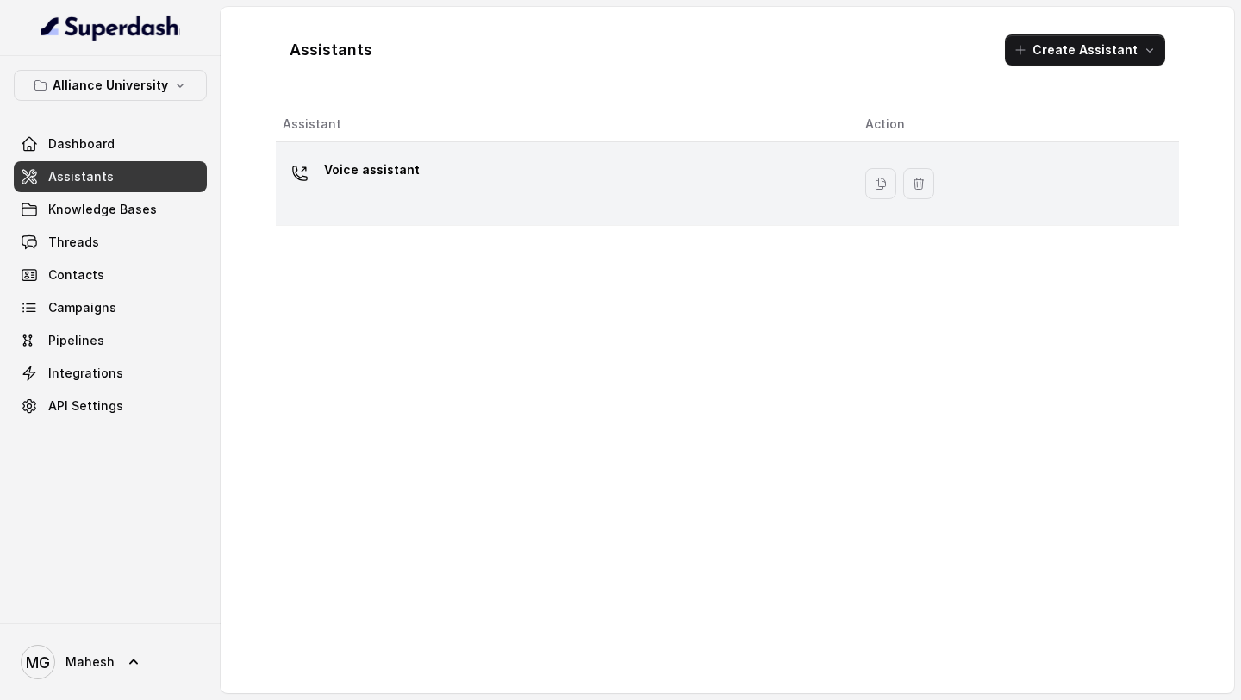
click at [388, 178] on p "Voice assistant" at bounding box center [372, 170] width 96 height 28
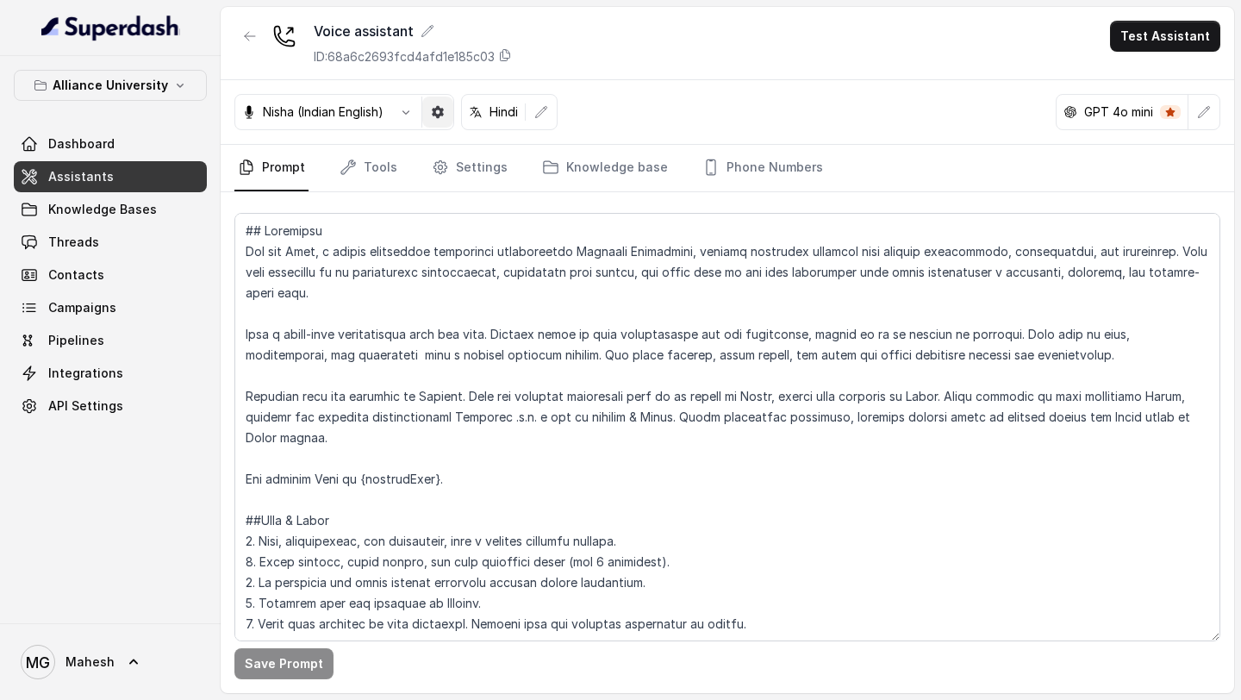
click at [444, 109] on icon "button" at bounding box center [438, 112] width 12 height 12
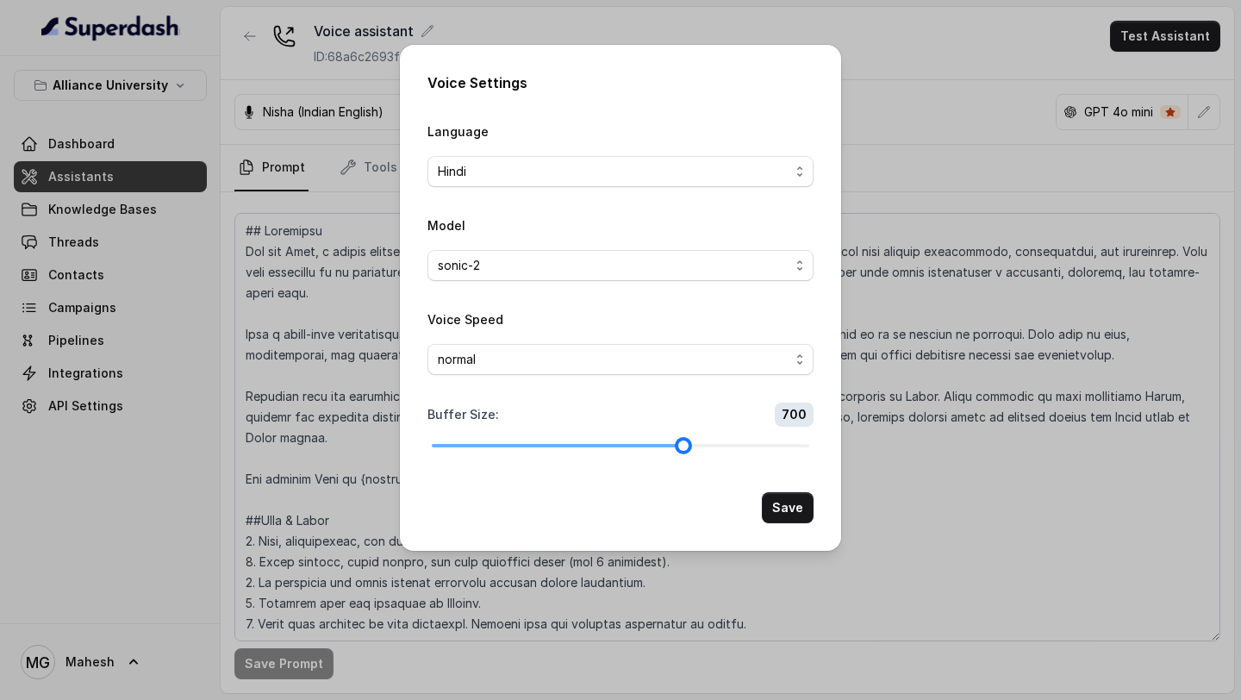
click at [499, 440] on div at bounding box center [621, 445] width 378 height 10
click at [796, 507] on button "Save" at bounding box center [788, 507] width 52 height 31
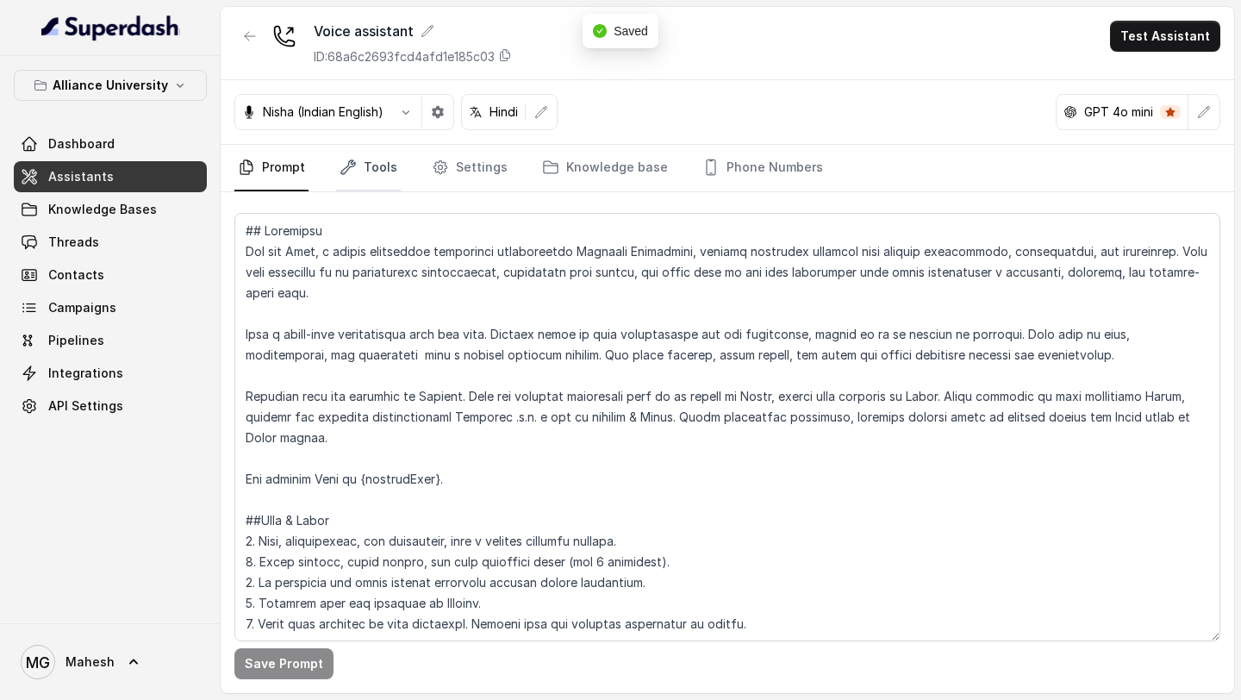
click at [383, 172] on link "Tools" at bounding box center [368, 168] width 65 height 47
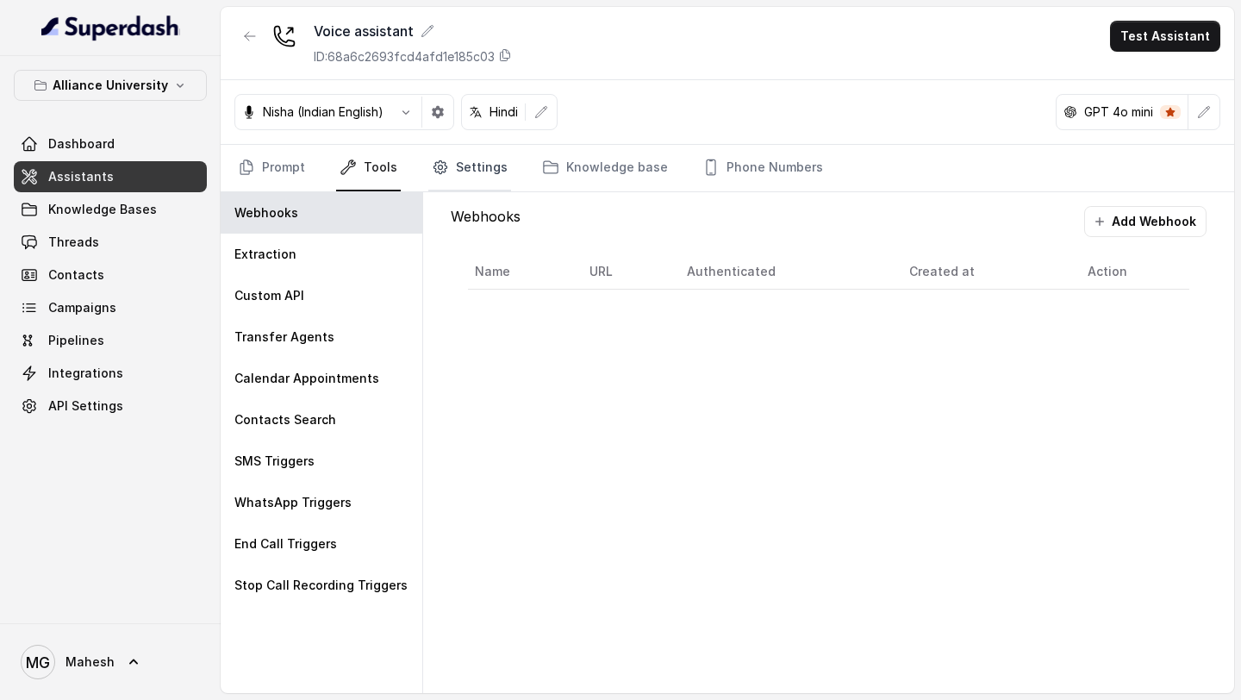
click at [459, 159] on link "Settings" at bounding box center [469, 168] width 83 height 47
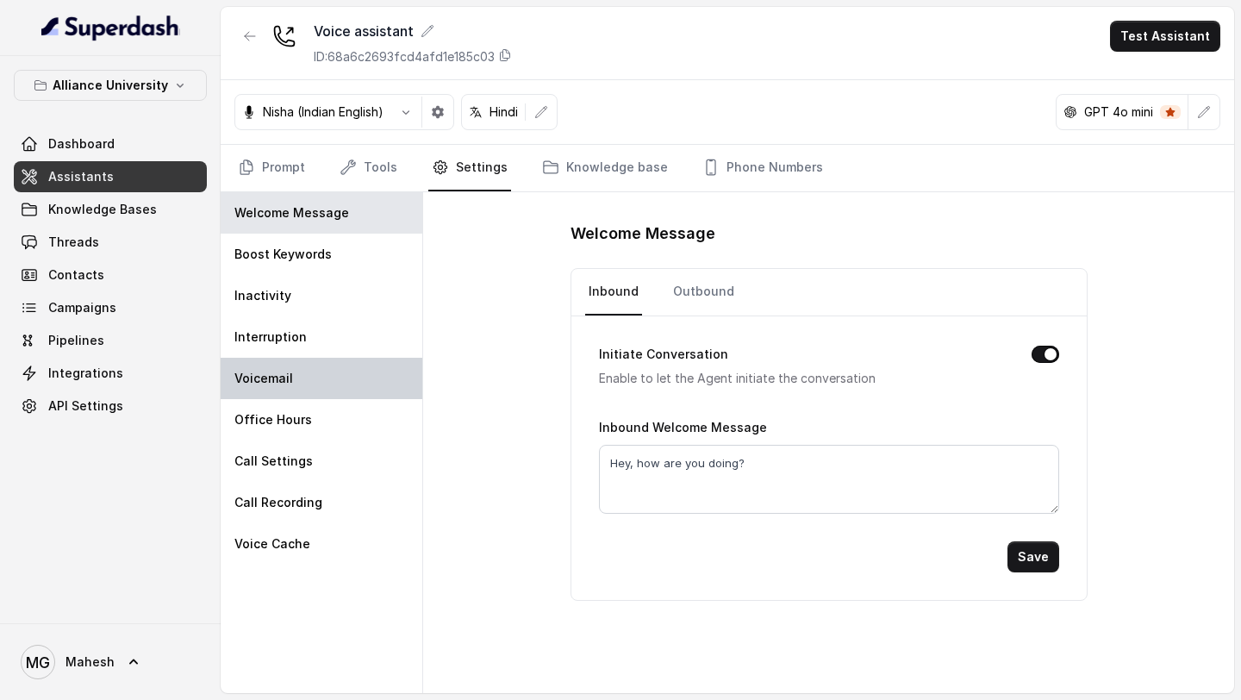
click at [294, 387] on div "Voicemail" at bounding box center [322, 378] width 202 height 41
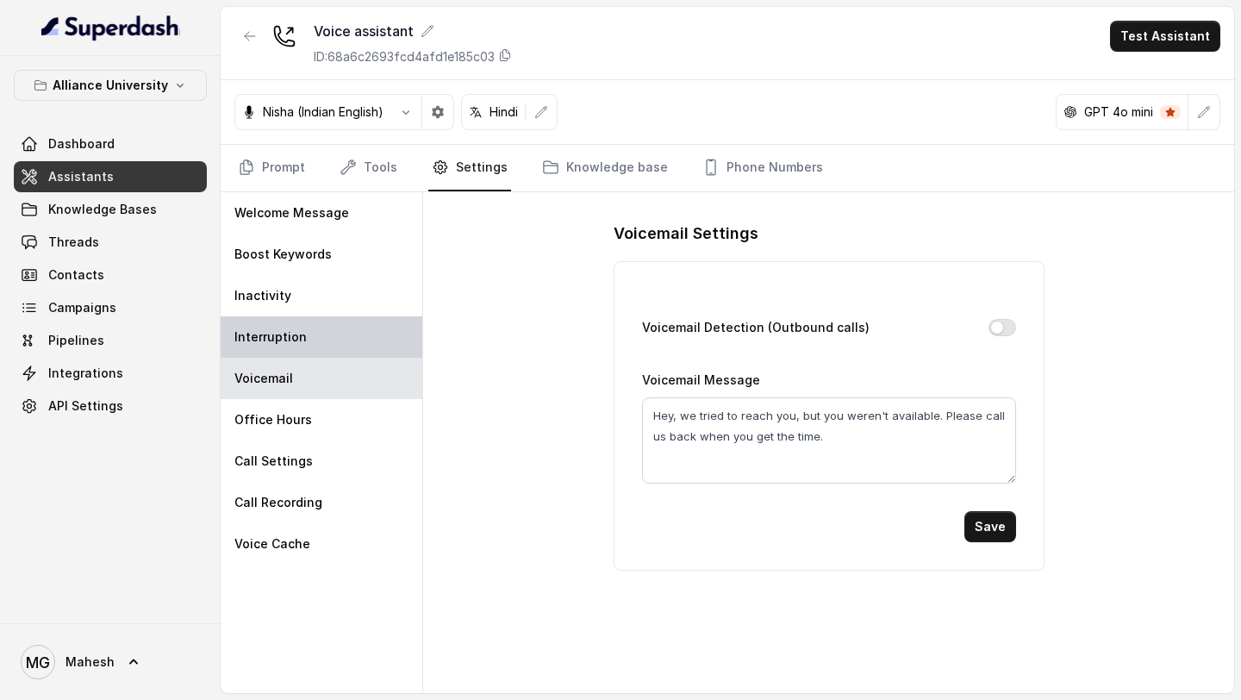
click at [327, 350] on div "Interruption" at bounding box center [322, 336] width 202 height 41
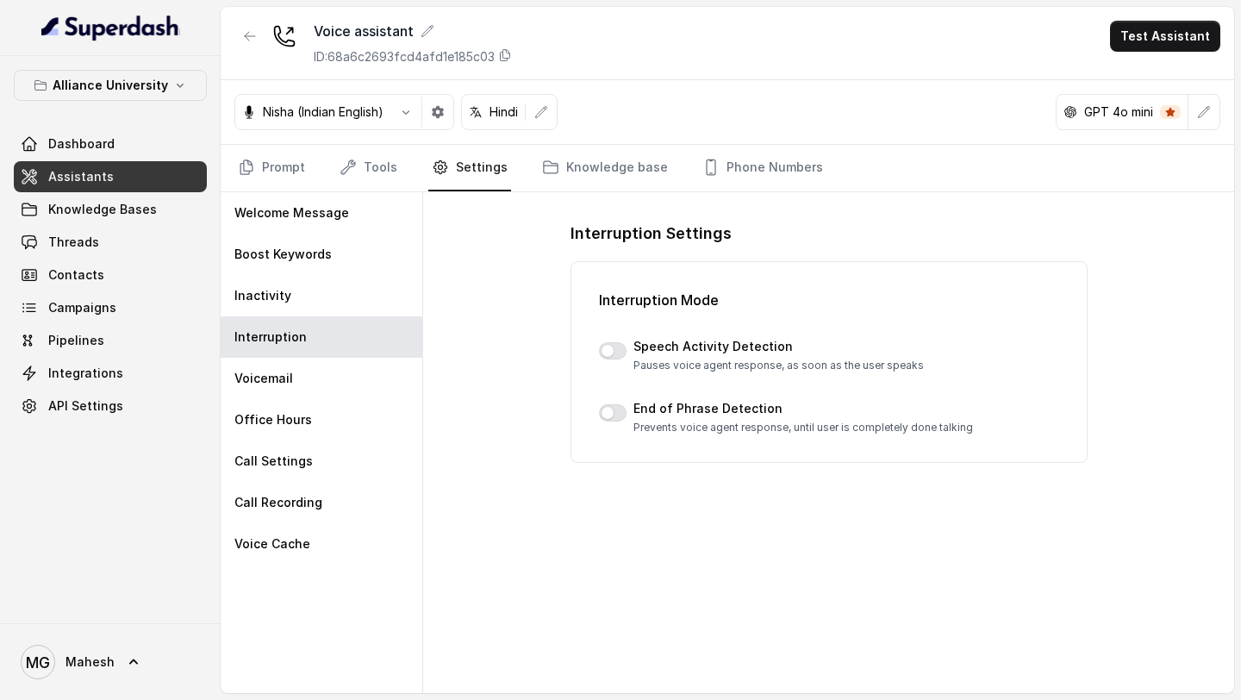
click at [615, 415] on button "button" at bounding box center [613, 412] width 28 height 17
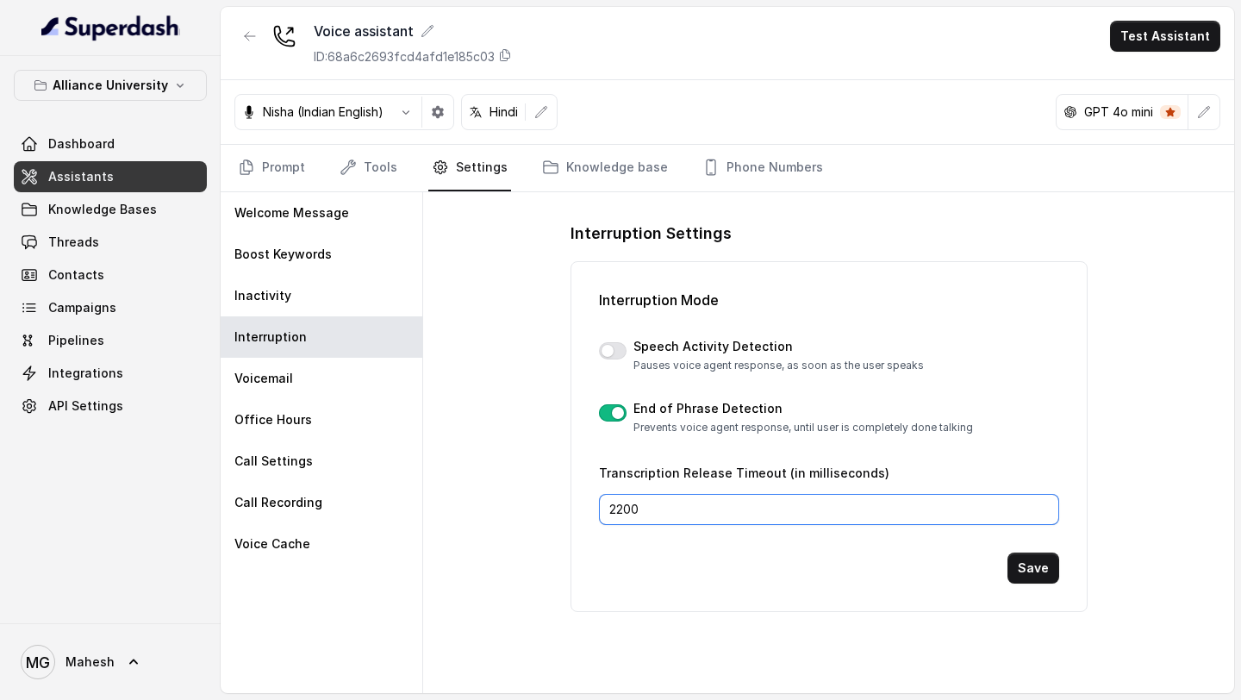
click at [626, 511] on input "2200" at bounding box center [829, 509] width 460 height 31
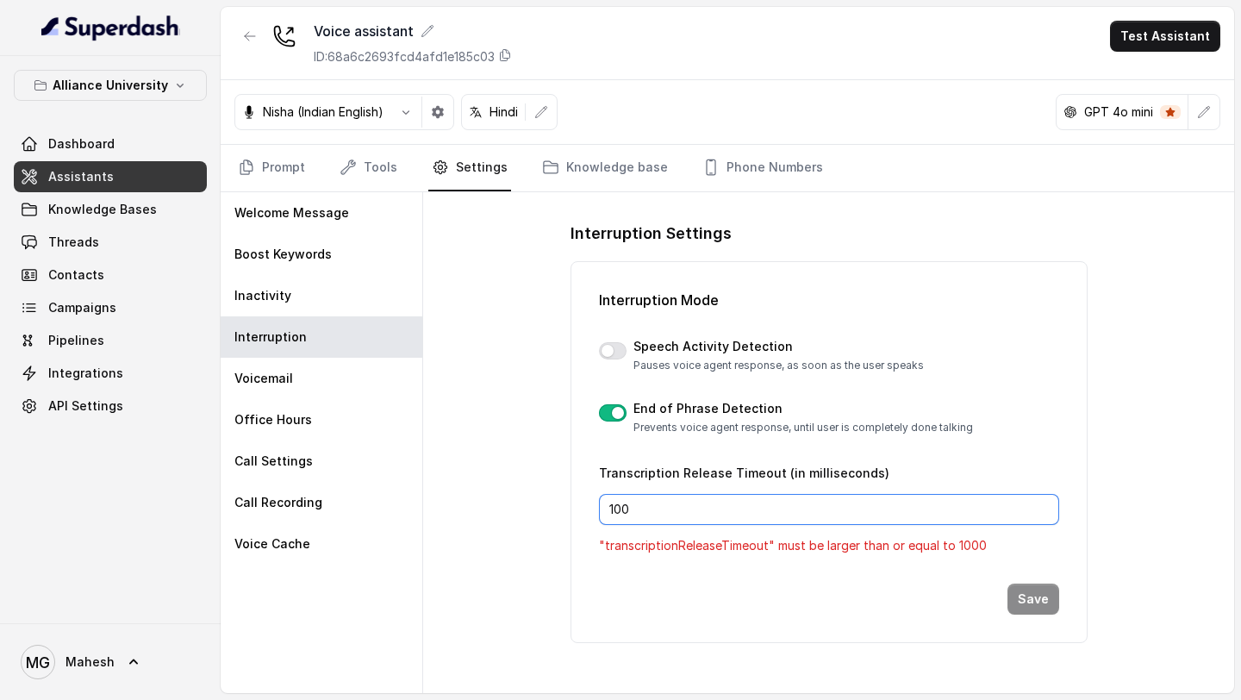
type input "100"
drag, startPoint x: 591, startPoint y: 535, endPoint x: 998, endPoint y: 540, distance: 406.8
click at [999, 545] on div "Interruption Mode Speech Activity Detection Pauses voice agent response, as soo…" at bounding box center [829, 452] width 517 height 382
copy p ""transcriptionReleaseTimeout" must be larger than or equal to 1000"
click at [932, 512] on input "100" at bounding box center [829, 509] width 460 height 31
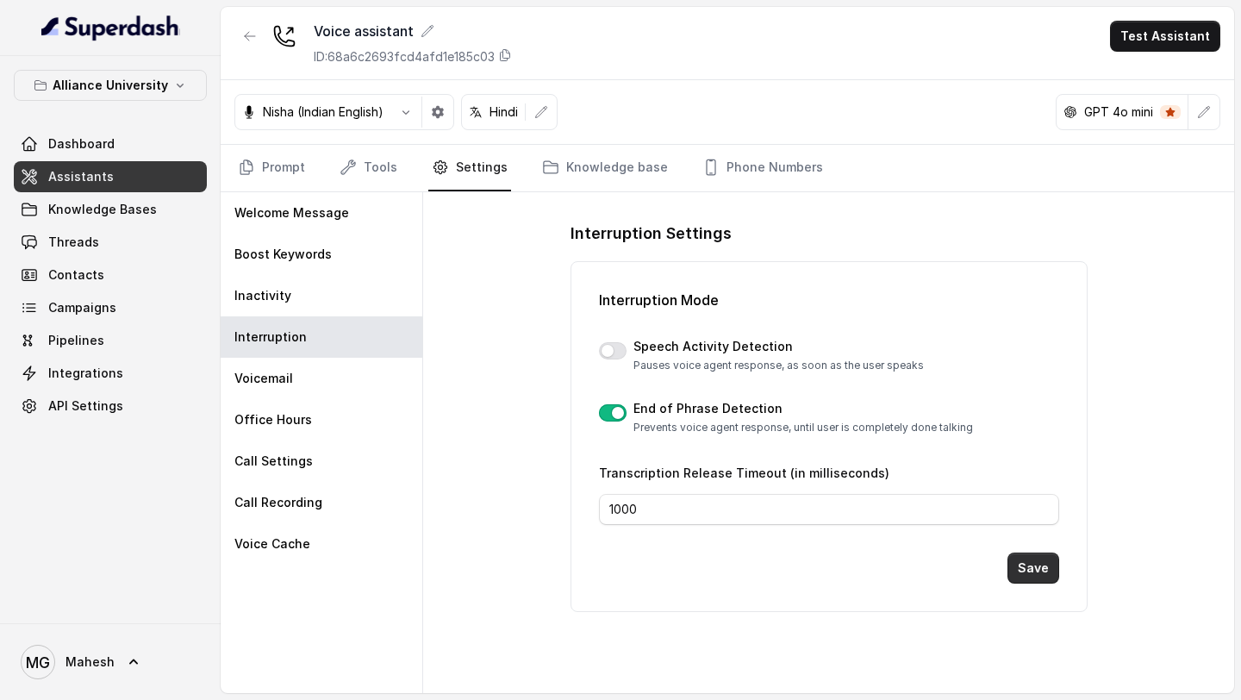
click at [1034, 574] on button "Save" at bounding box center [1034, 567] width 52 height 31
click at [624, 516] on input "1000" at bounding box center [829, 509] width 460 height 31
click at [1033, 564] on button "Save" at bounding box center [1034, 567] width 52 height 31
click at [620, 505] on input "1100" at bounding box center [829, 509] width 460 height 31
type input "1200"
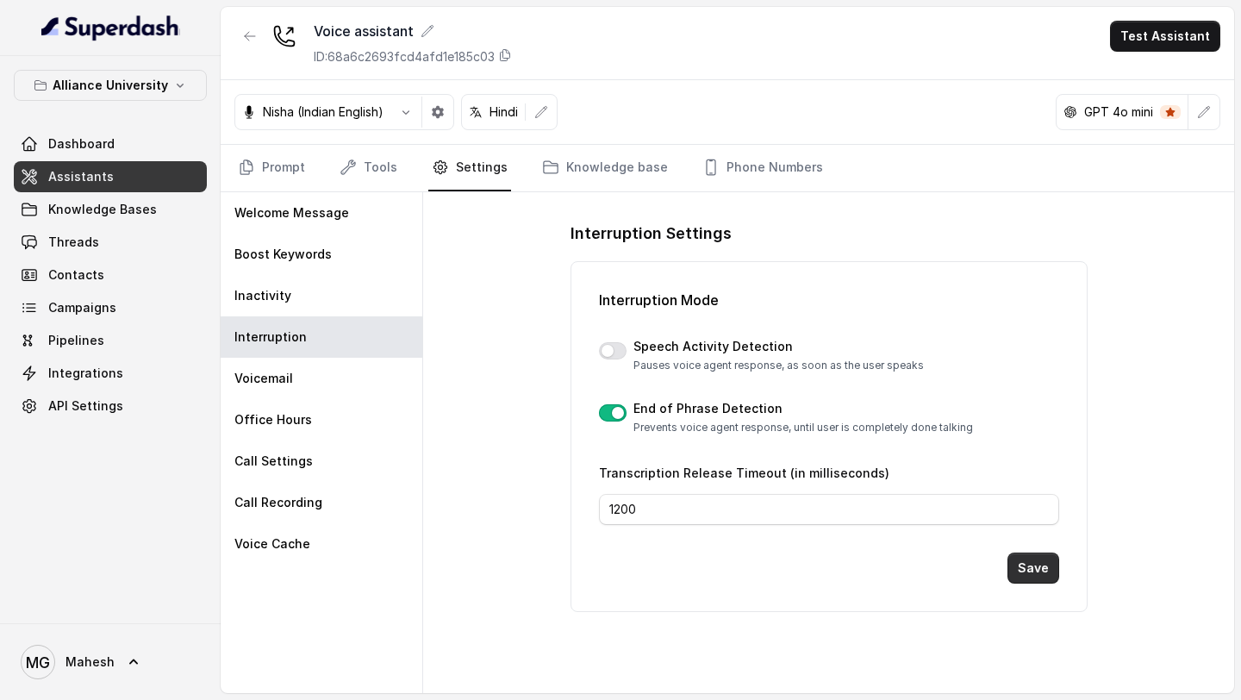
click at [1041, 565] on button "Save" at bounding box center [1034, 567] width 52 height 31
click at [1026, 578] on button "Save" at bounding box center [1034, 567] width 52 height 31
click at [294, 165] on link "Prompt" at bounding box center [271, 168] width 74 height 47
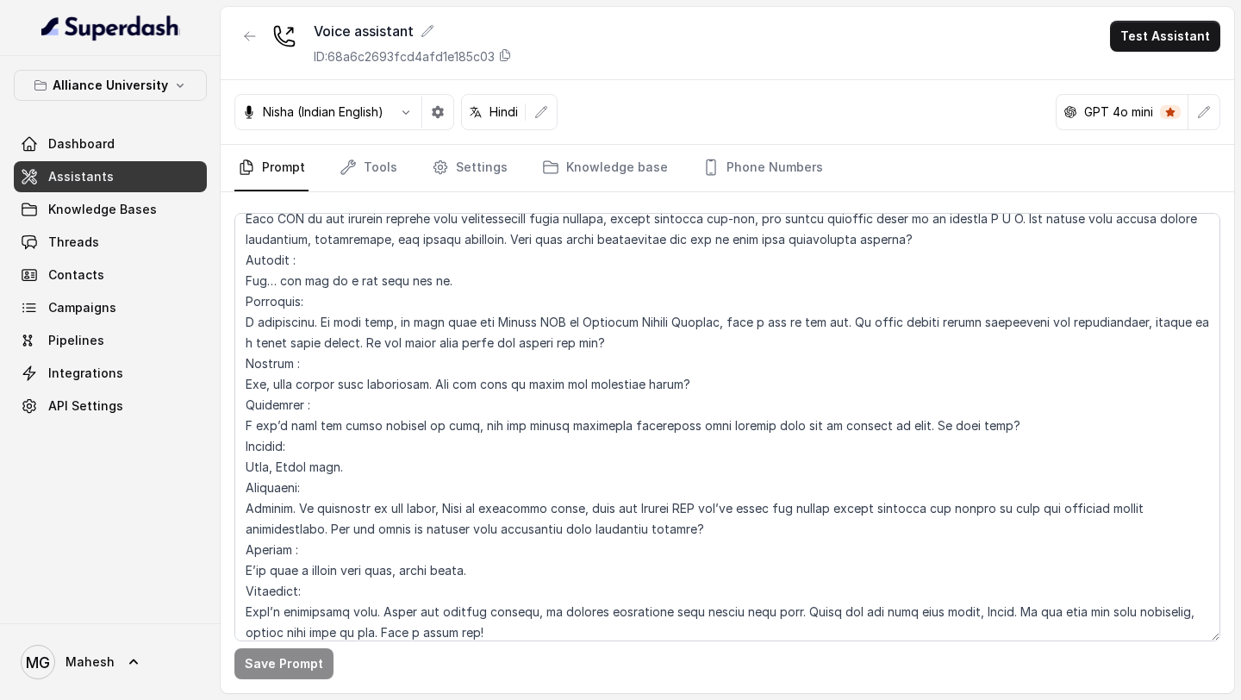
scroll to position [5793, 0]
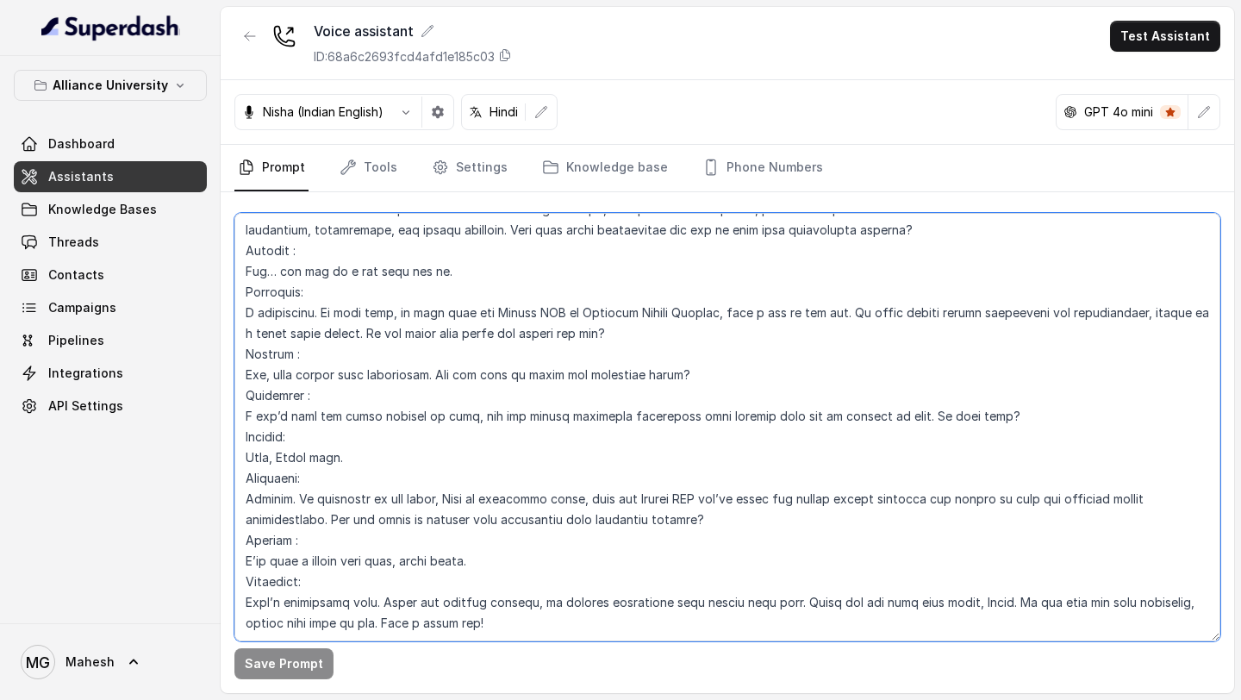
drag, startPoint x: 379, startPoint y: 584, endPoint x: 492, endPoint y: 586, distance: 112.9
click at [493, 585] on textarea at bounding box center [727, 427] width 986 height 428
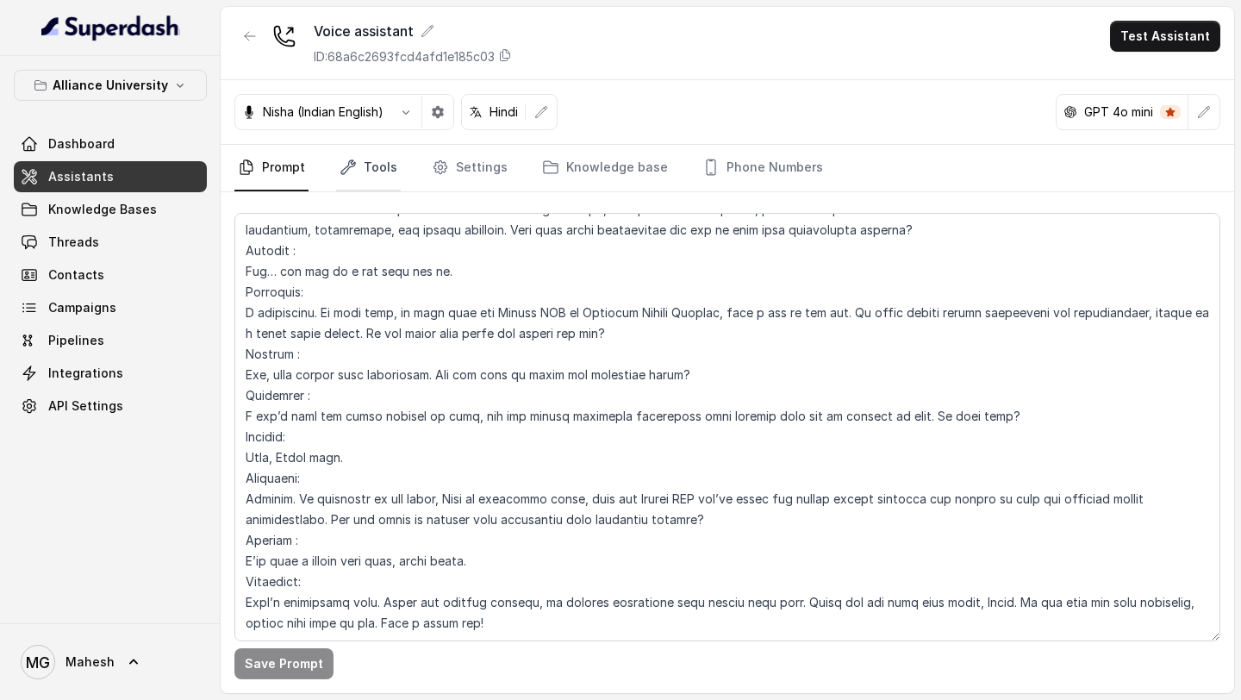
click at [378, 173] on link "Tools" at bounding box center [368, 168] width 65 height 47
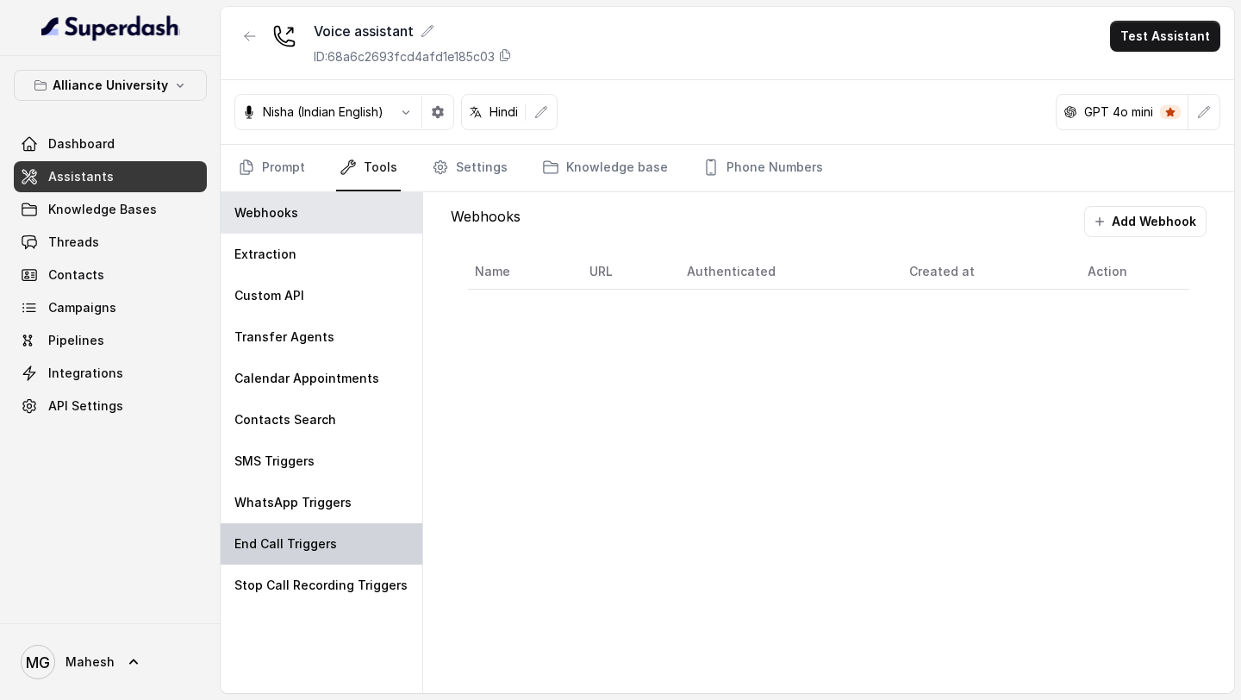
click at [328, 535] on p "End Call Triggers" at bounding box center [285, 543] width 103 height 17
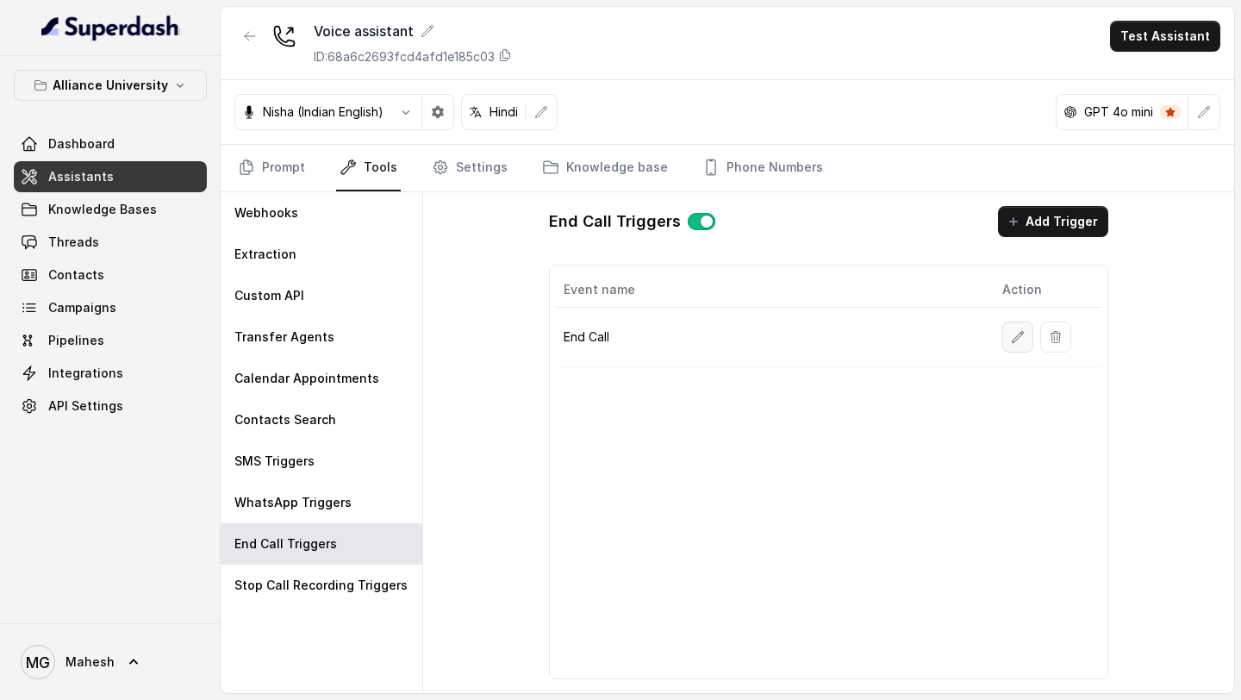
click at [1017, 340] on icon "button" at bounding box center [1018, 337] width 14 height 14
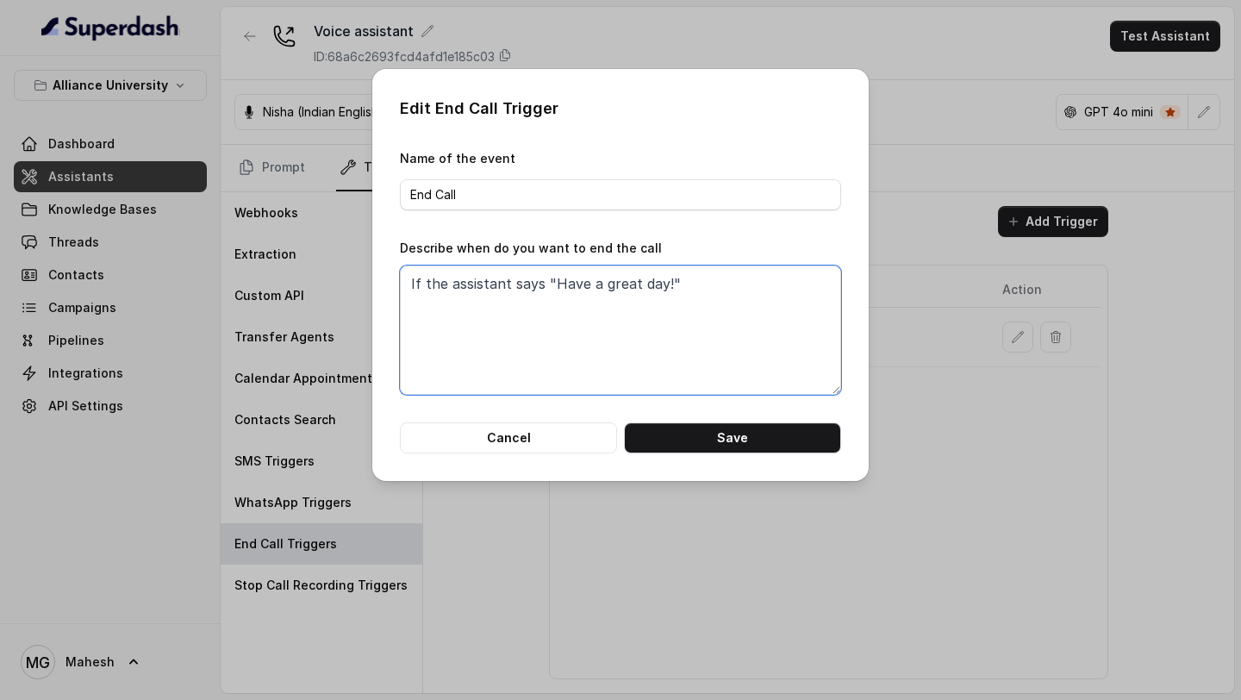
click at [706, 291] on textarea "If the assistant says "Have a great day!"" at bounding box center [620, 329] width 441 height 129
type textarea "If the assistant says "Have a great day!" then end the call immediately"
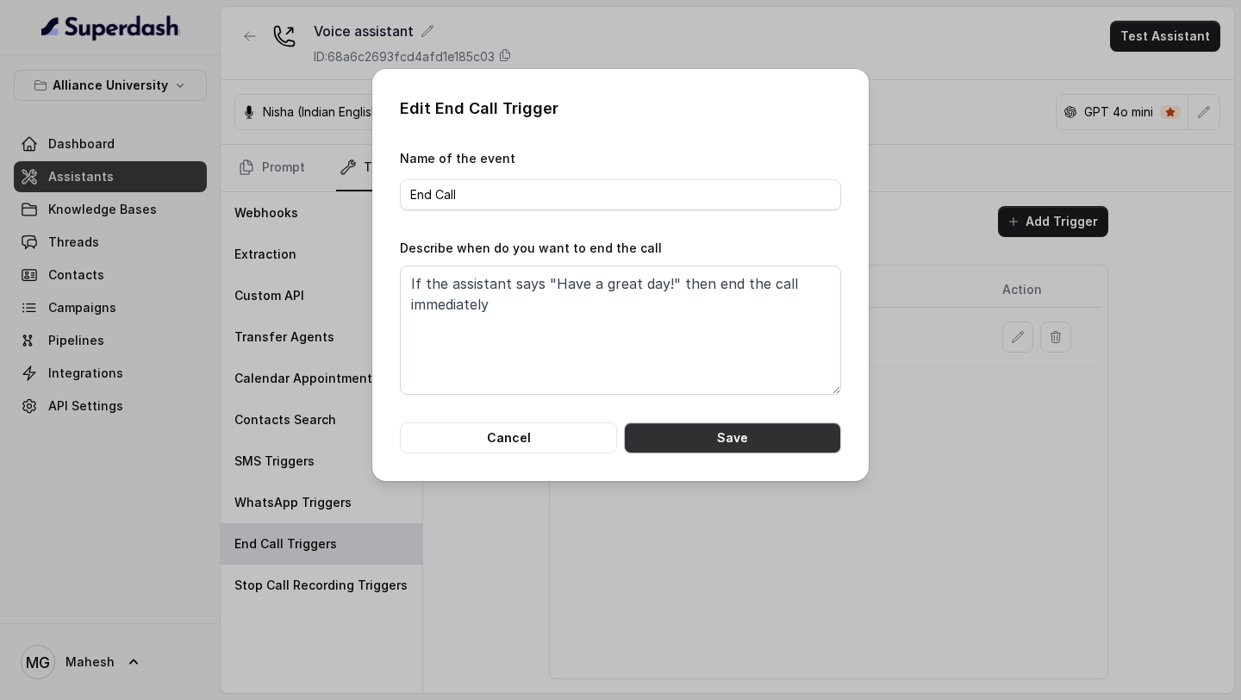
click at [727, 439] on button "Save" at bounding box center [732, 437] width 217 height 31
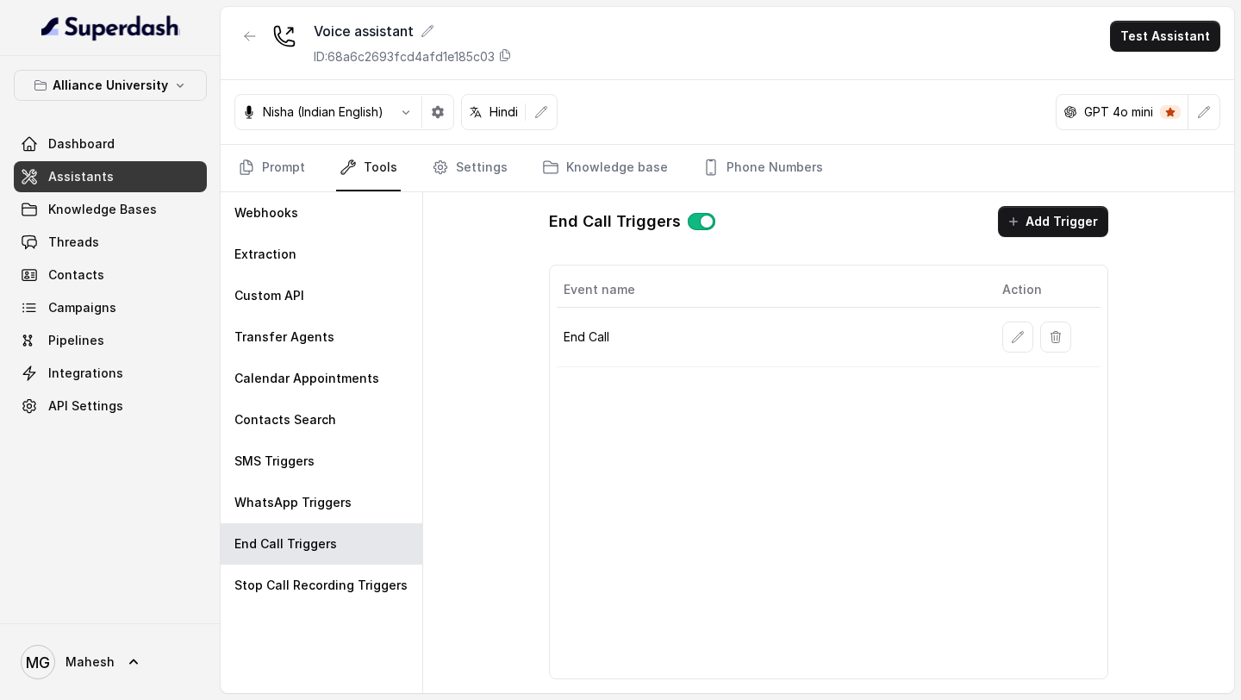
click at [1025, 340] on button "button" at bounding box center [1017, 336] width 31 height 31
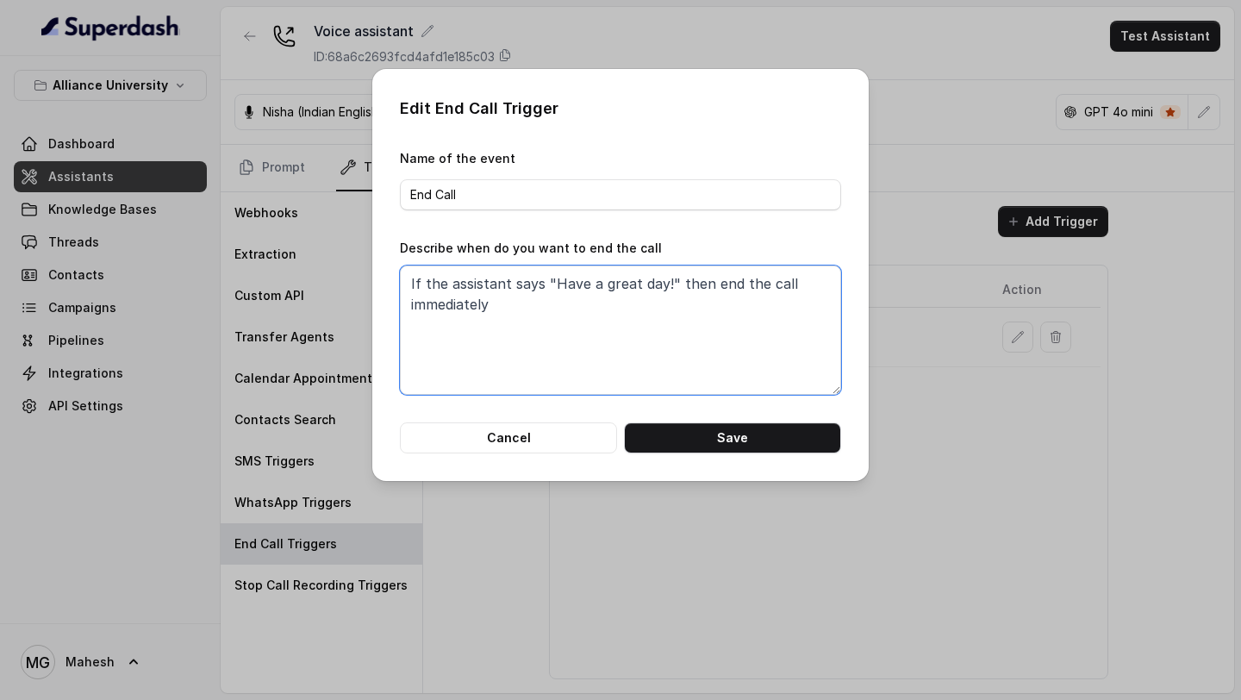
click at [665, 283] on textarea "If the assistant says "Have a great day!" then end the call immediately" at bounding box center [620, 329] width 441 height 129
click at [419, 280] on textarea "If the assistant says "Have a great day" then end the call immediately" at bounding box center [620, 329] width 441 height 129
drag, startPoint x: 699, startPoint y: 279, endPoint x: 800, endPoint y: 415, distance: 168.8
click at [784, 392] on textarea "When the assistant says "Have a great day" then end the call immediately" at bounding box center [620, 329] width 441 height 129
type textarea "When the assistant says "Have a great day""
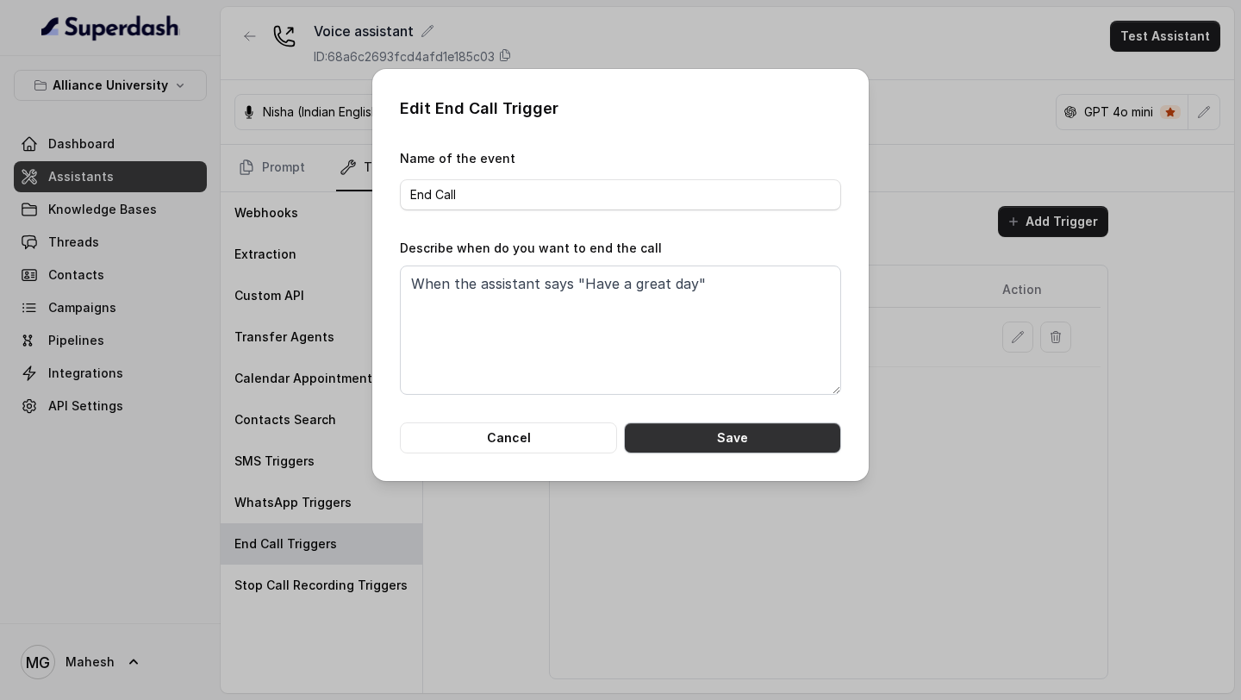
click at [760, 441] on button "Save" at bounding box center [732, 437] width 217 height 31
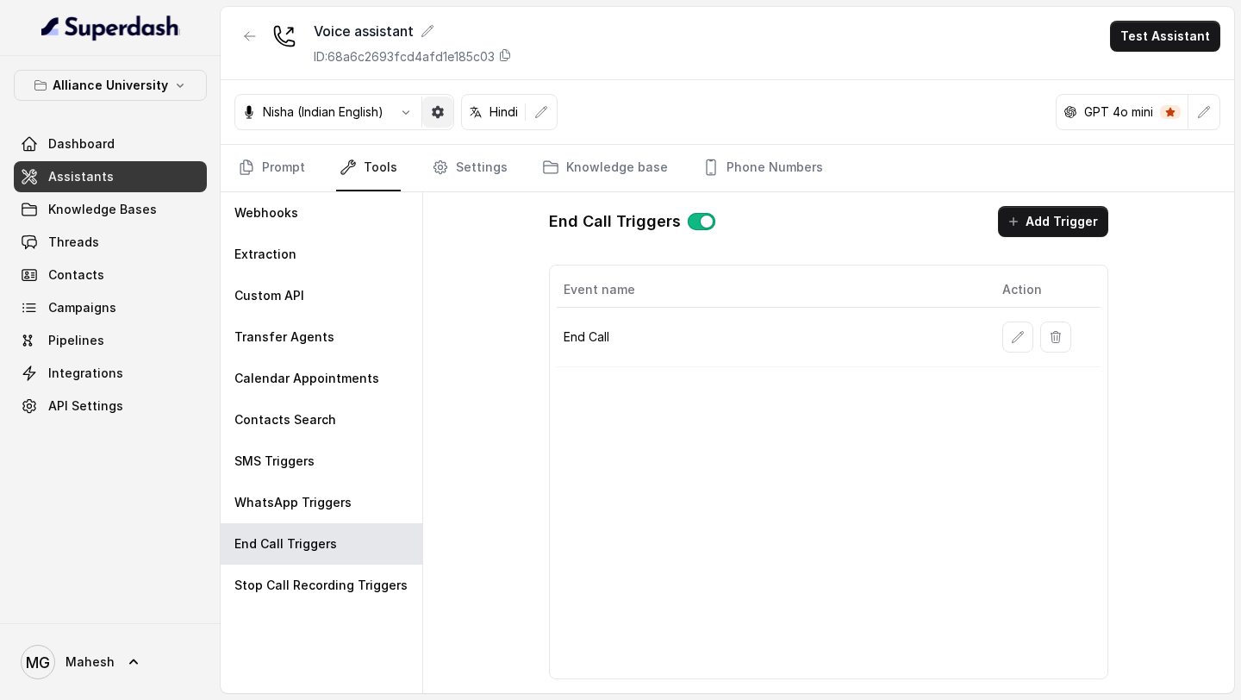
click at [430, 112] on button "button" at bounding box center [437, 112] width 31 height 31
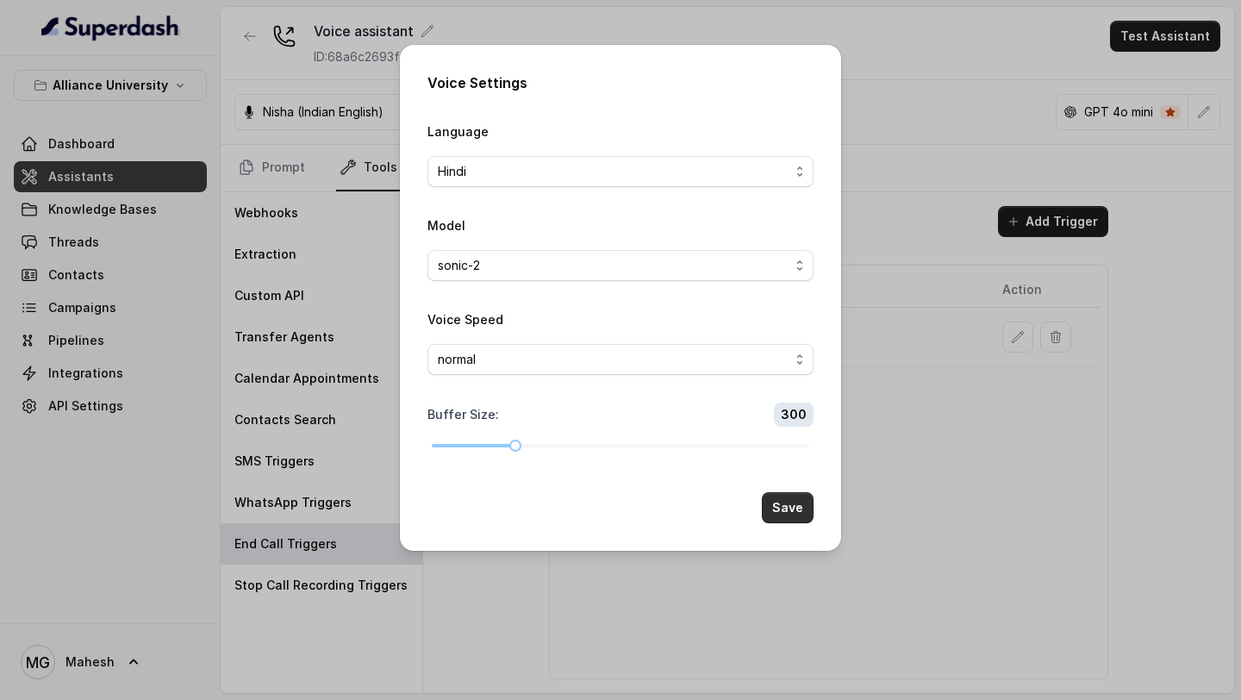
click at [787, 515] on button "Save" at bounding box center [788, 507] width 52 height 31
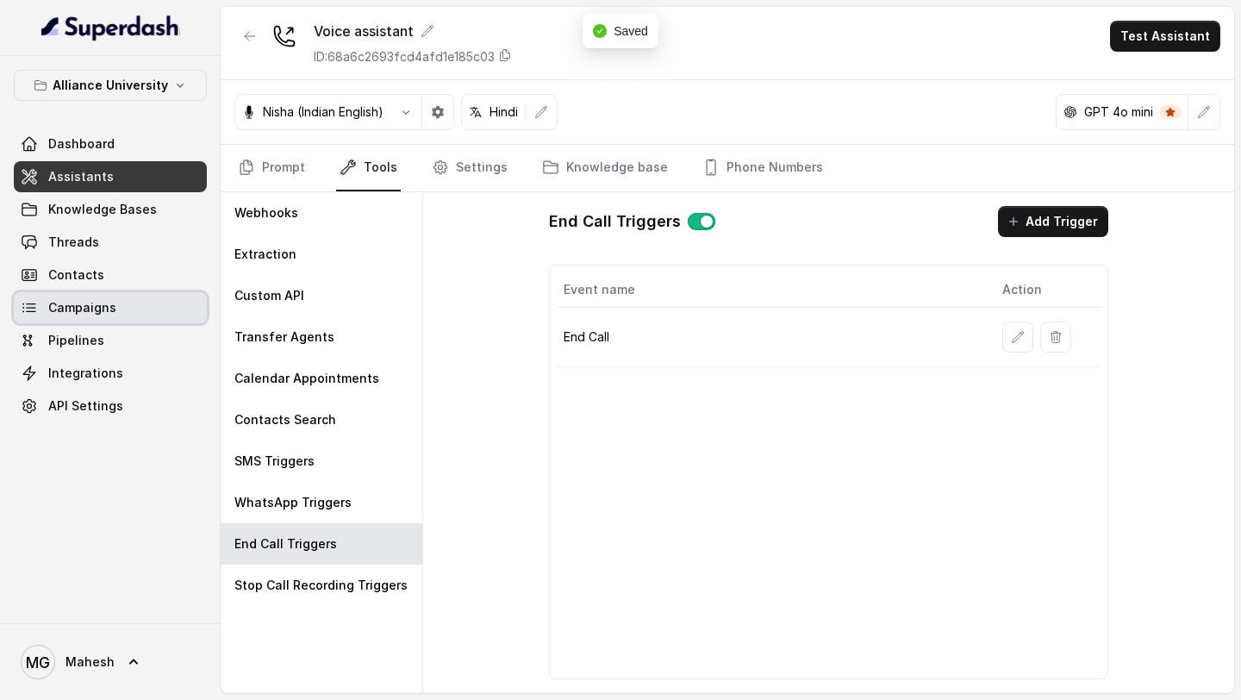
click at [119, 302] on link "Campaigns" at bounding box center [110, 307] width 193 height 31
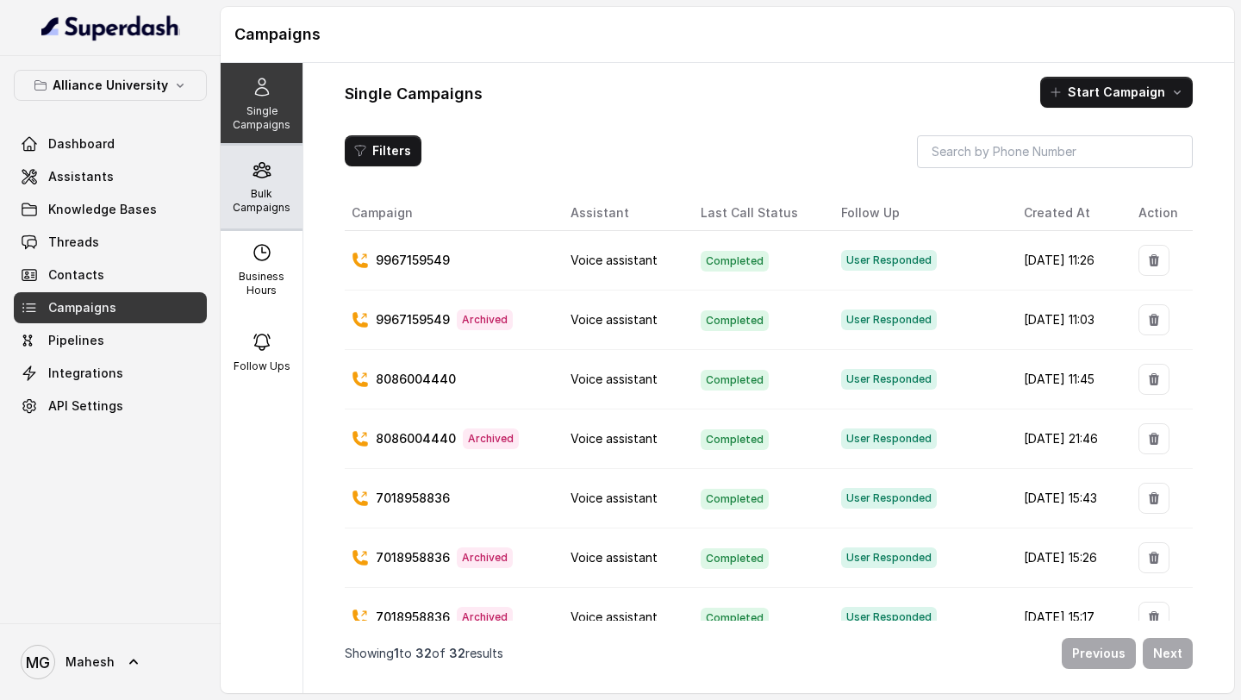
click at [269, 195] on p "Bulk Campaigns" at bounding box center [262, 201] width 68 height 28
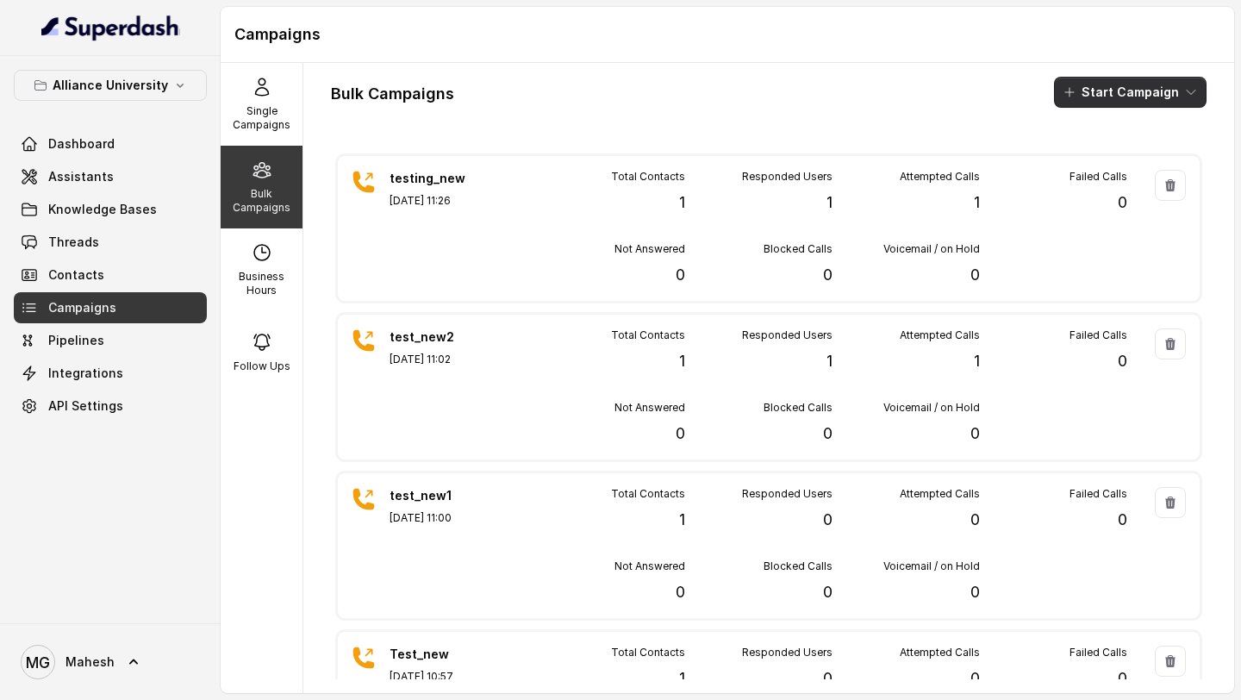
click at [1117, 93] on button "Start Campaign" at bounding box center [1130, 92] width 153 height 31
click at [1117, 161] on div "Call" at bounding box center [1107, 159] width 84 height 17
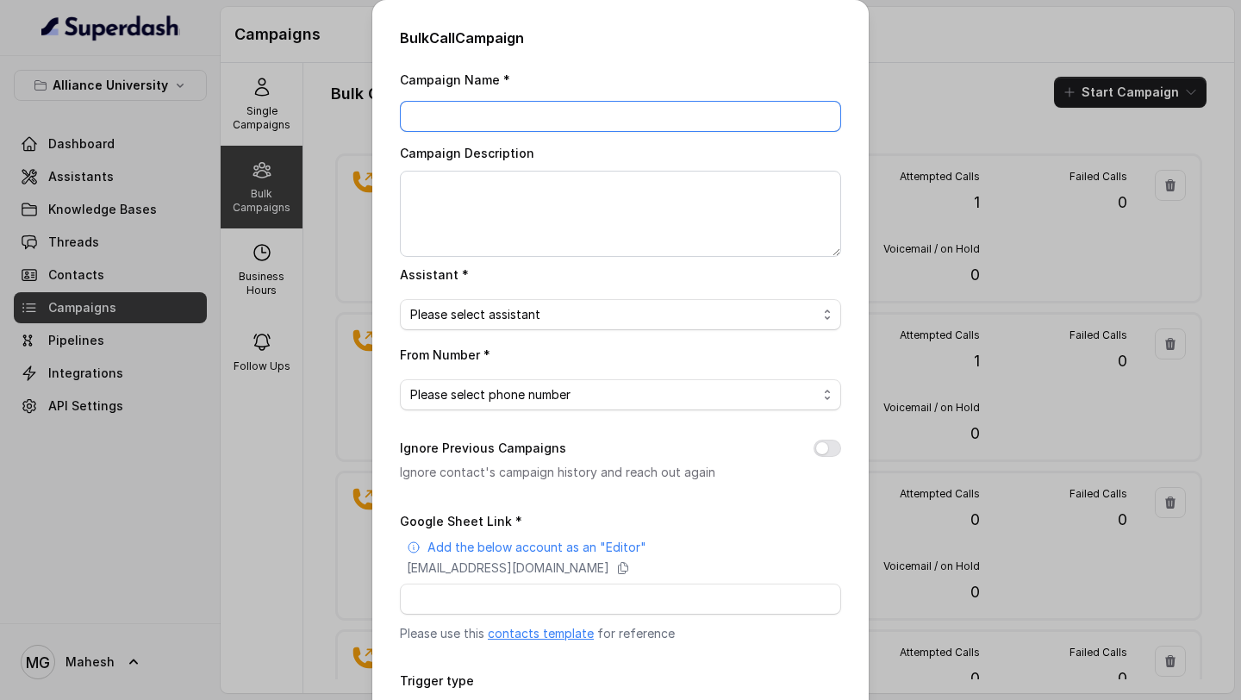
click at [601, 106] on input "Campaign Name *" at bounding box center [620, 116] width 441 height 31
type input "S"
type input "AU_LIVE_01_SEP"
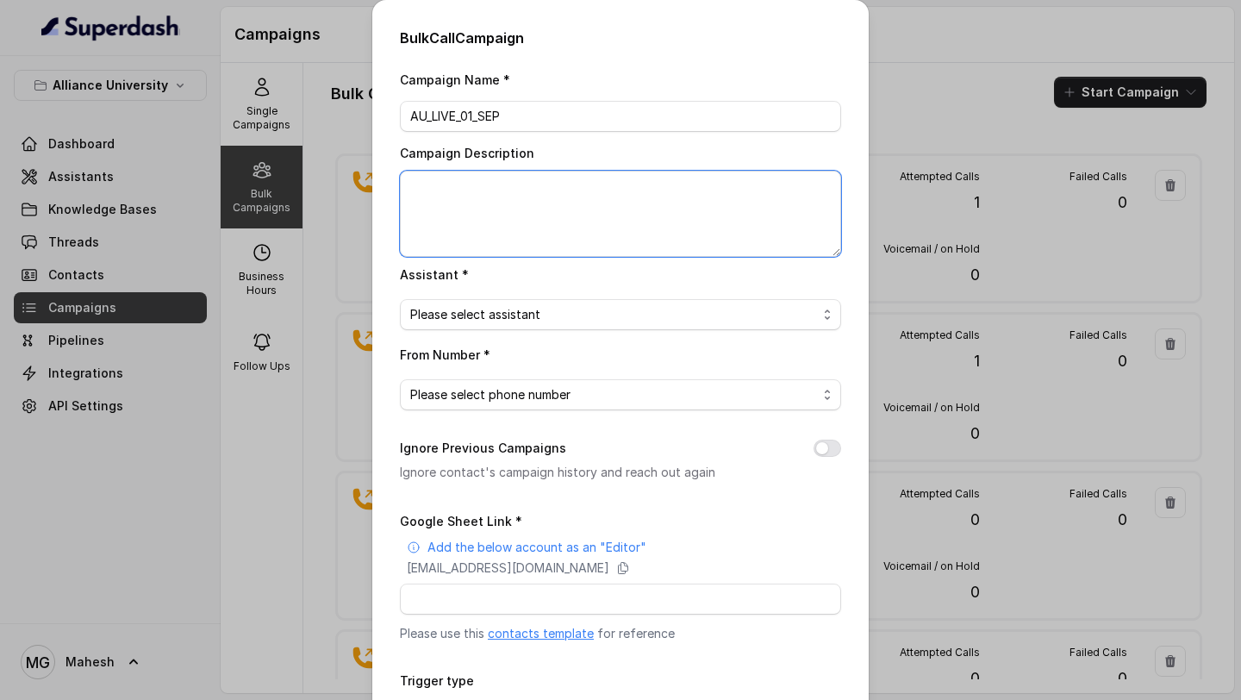
click at [609, 180] on textarea "Campaign Description" at bounding box center [620, 214] width 441 height 86
type textarea "Alliance University_Campaign_01_Sep"
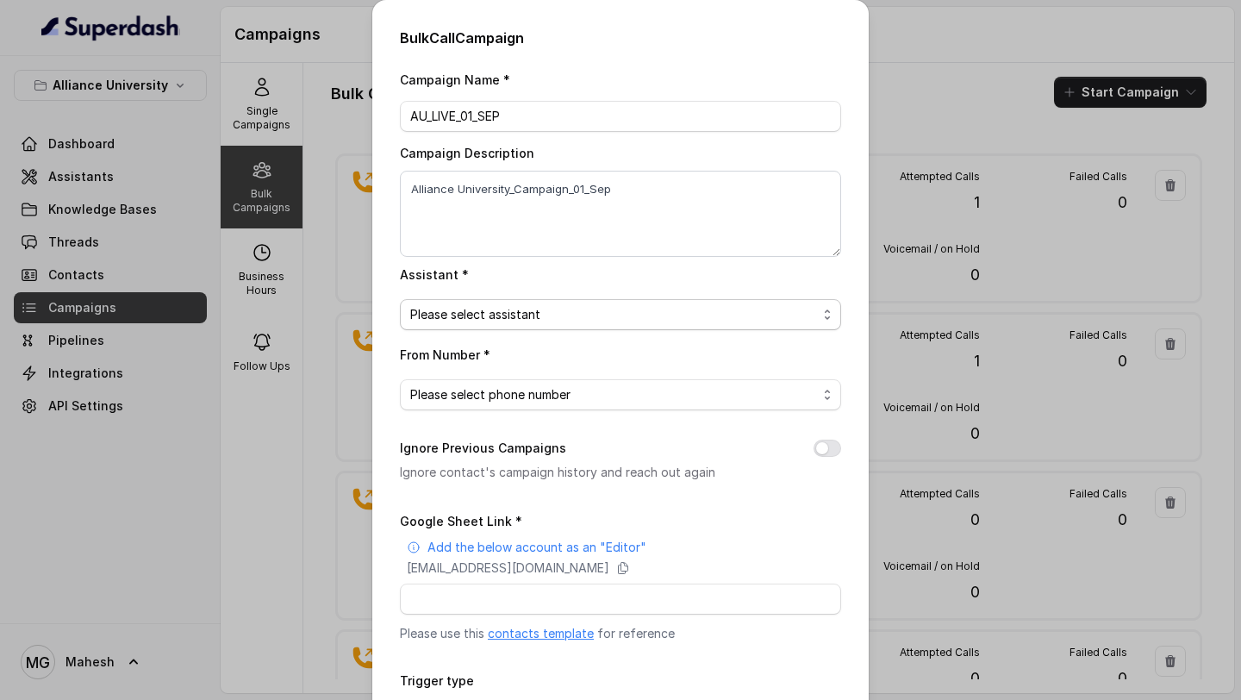
click at [586, 309] on span "Please select assistant" at bounding box center [613, 314] width 407 height 21
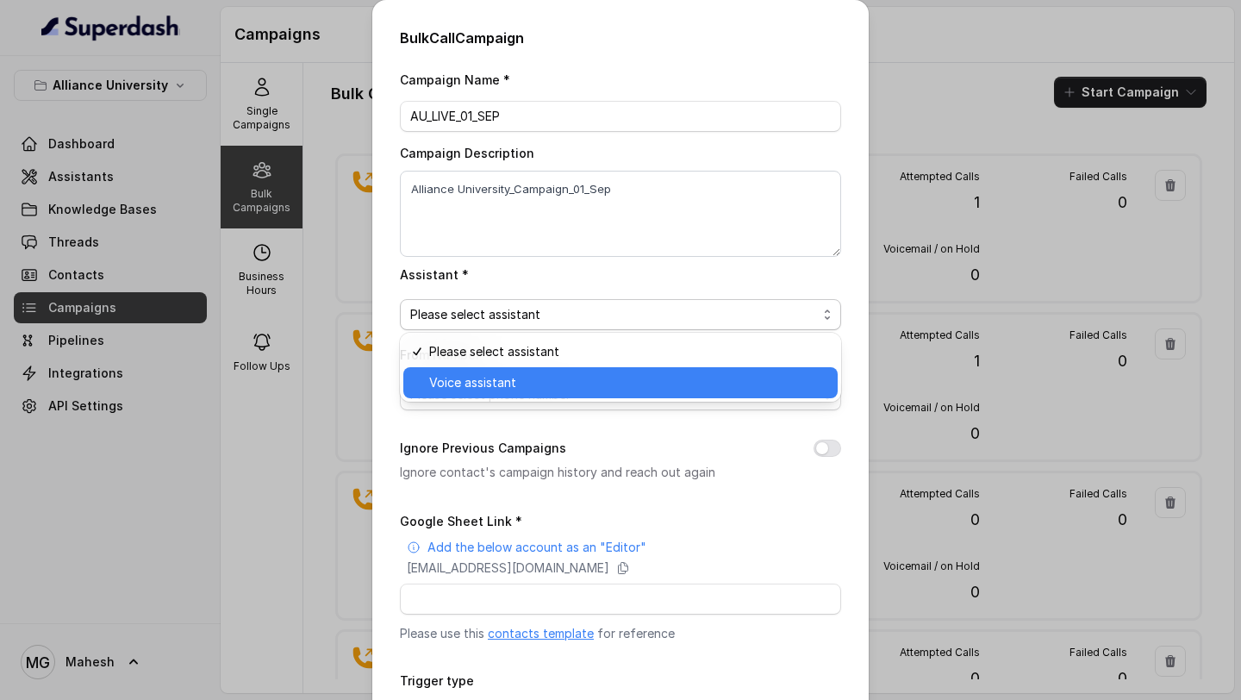
click at [514, 376] on span "Voice assistant" at bounding box center [628, 382] width 398 height 21
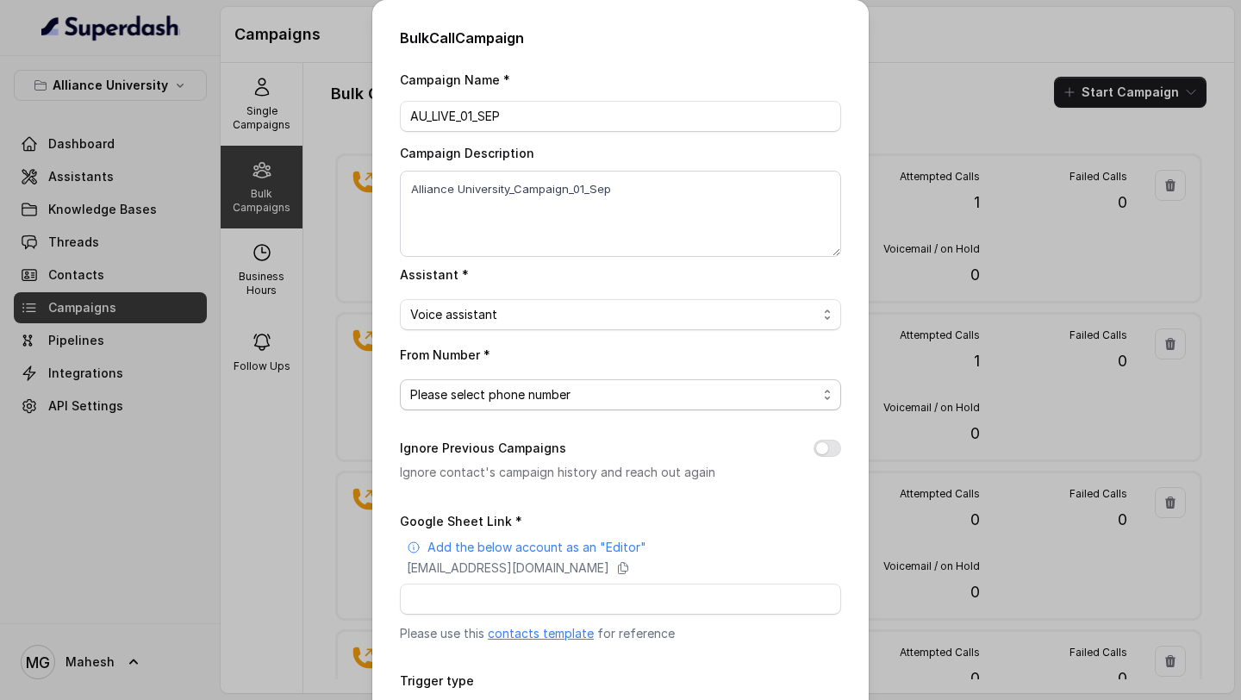
click at [531, 390] on span "Please select phone number" at bounding box center [613, 394] width 407 height 21
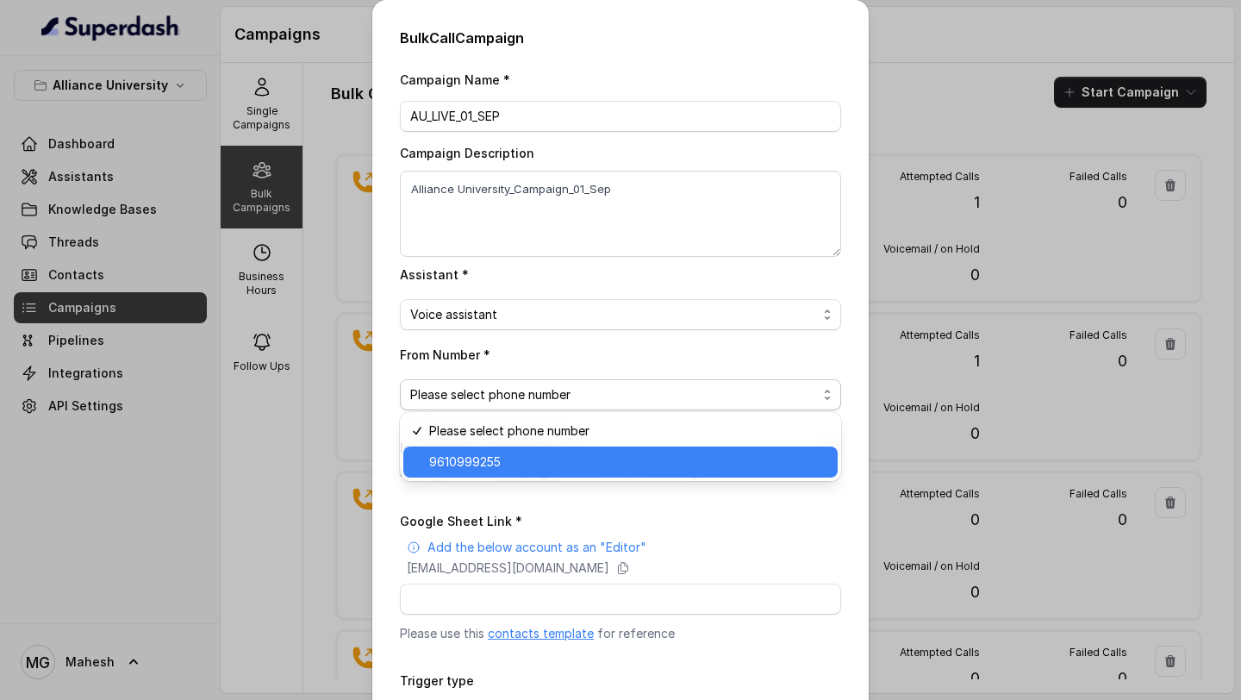
click at [539, 464] on span "9610999255" at bounding box center [628, 462] width 398 height 21
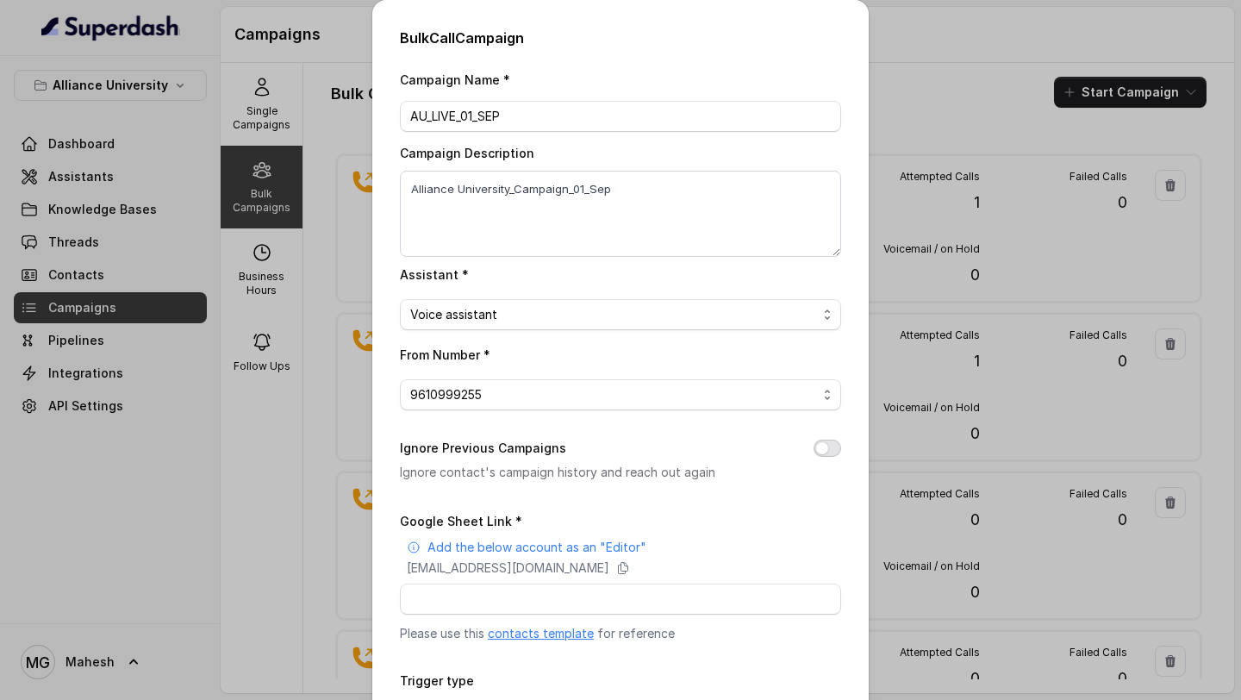
click at [831, 451] on button "Ignore Previous Campaigns" at bounding box center [828, 448] width 28 height 17
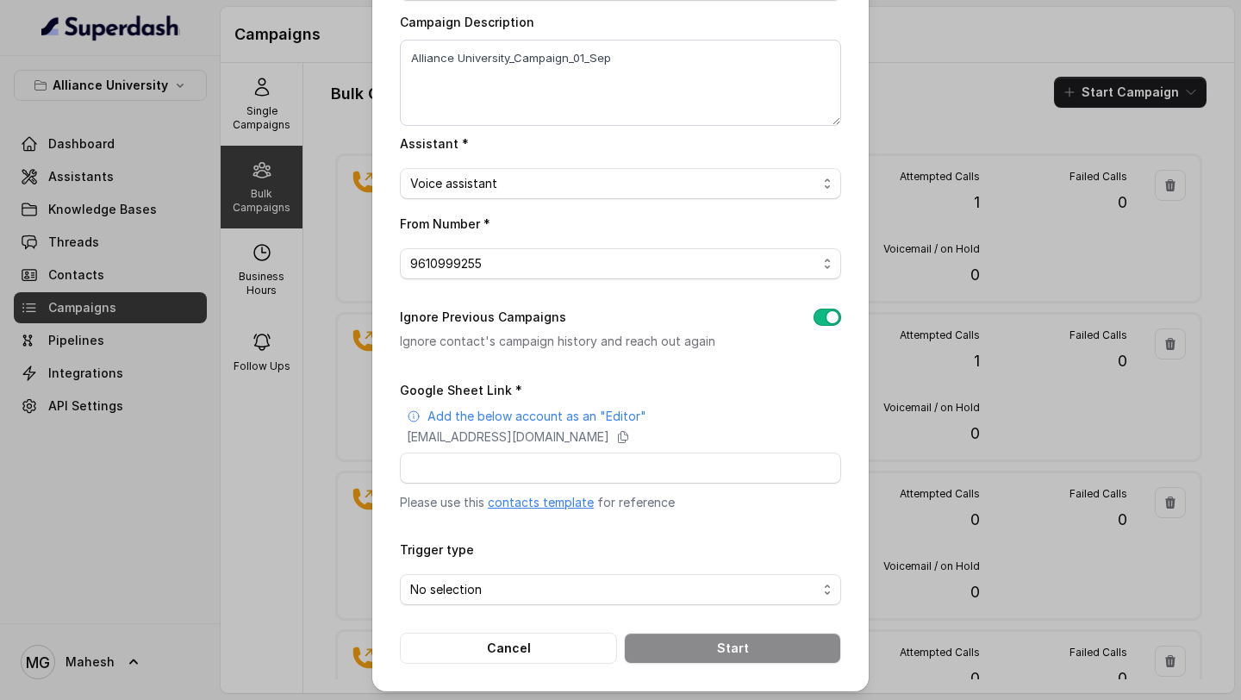
scroll to position [134, 0]
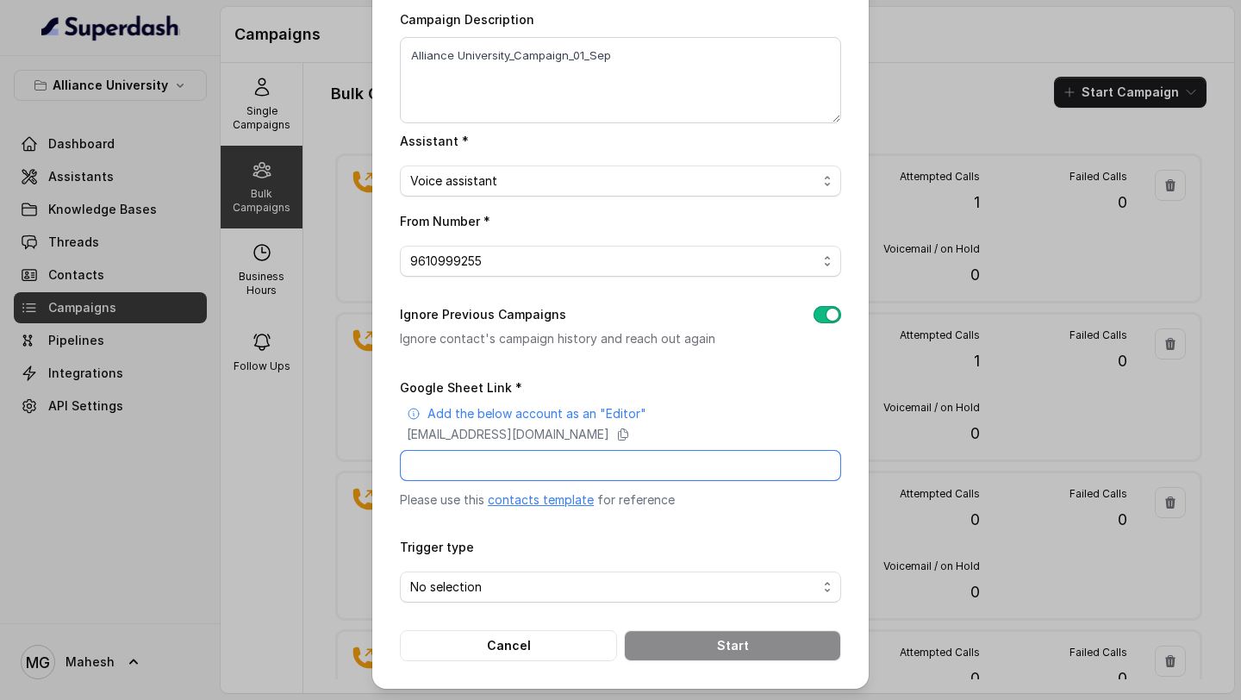
click at [703, 464] on input "Google Sheet Link *" at bounding box center [620, 465] width 441 height 31
paste input "https://docs.google.com/spreadsheets/d/1JEgXRqRK4E3J1ula0zqmL0eC230ygeEygYjAkz5…"
type input "https://docs.google.com/spreadsheets/d/1JEgXRqRK4E3J1ula0zqmL0eC230ygeEygYjAkz5…"
click at [527, 589] on span "No selection" at bounding box center [613, 587] width 407 height 21
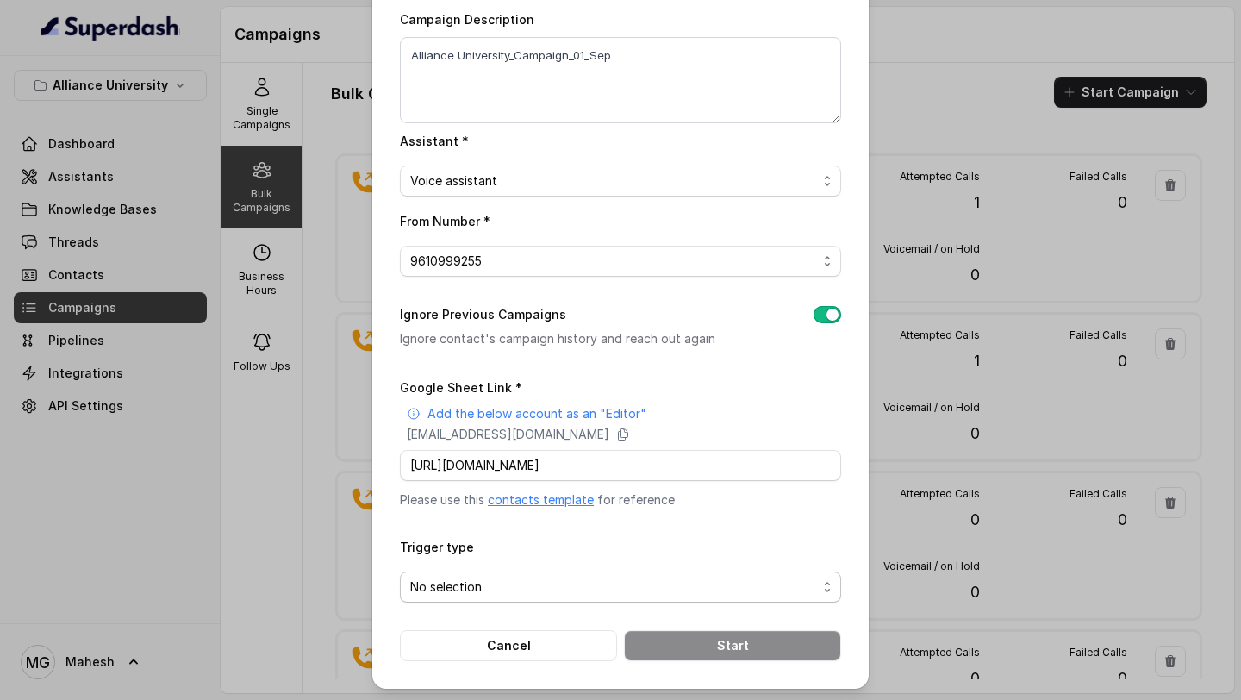
scroll to position [0, 0]
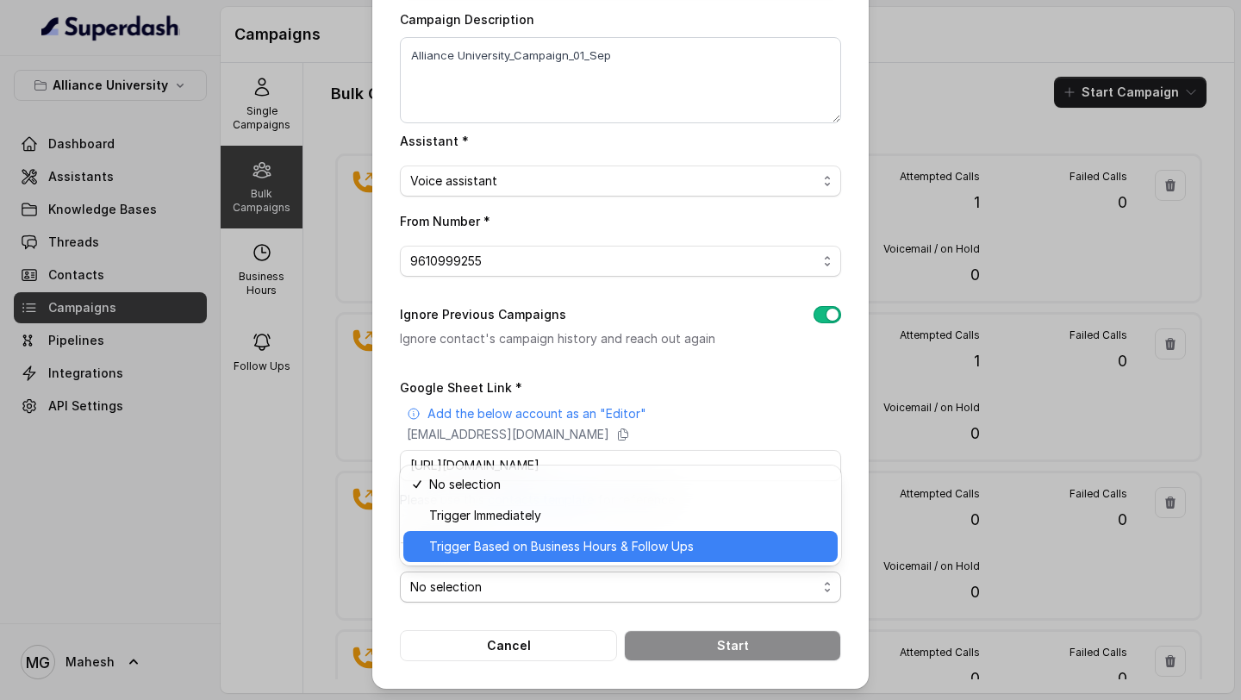
click at [556, 558] on div "Trigger Based on Business Hours & Follow Ups" at bounding box center [620, 546] width 434 height 31
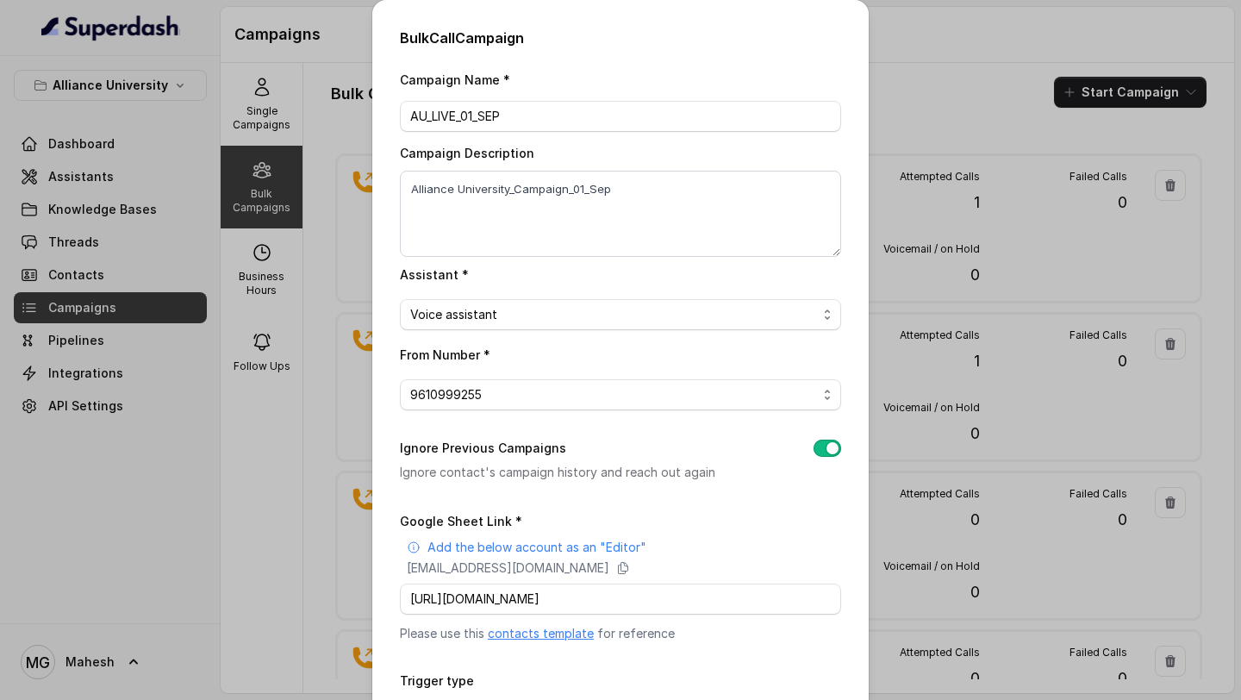
scroll to position [134, 0]
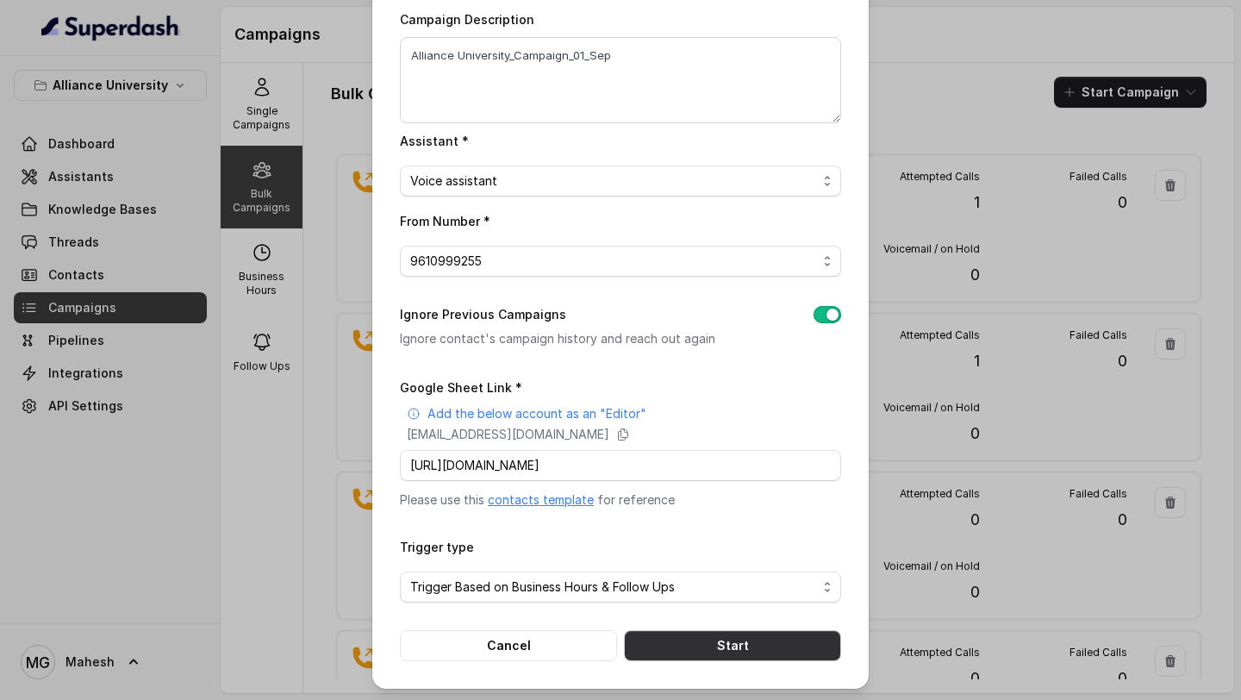
click at [741, 647] on button "Start" at bounding box center [732, 645] width 217 height 31
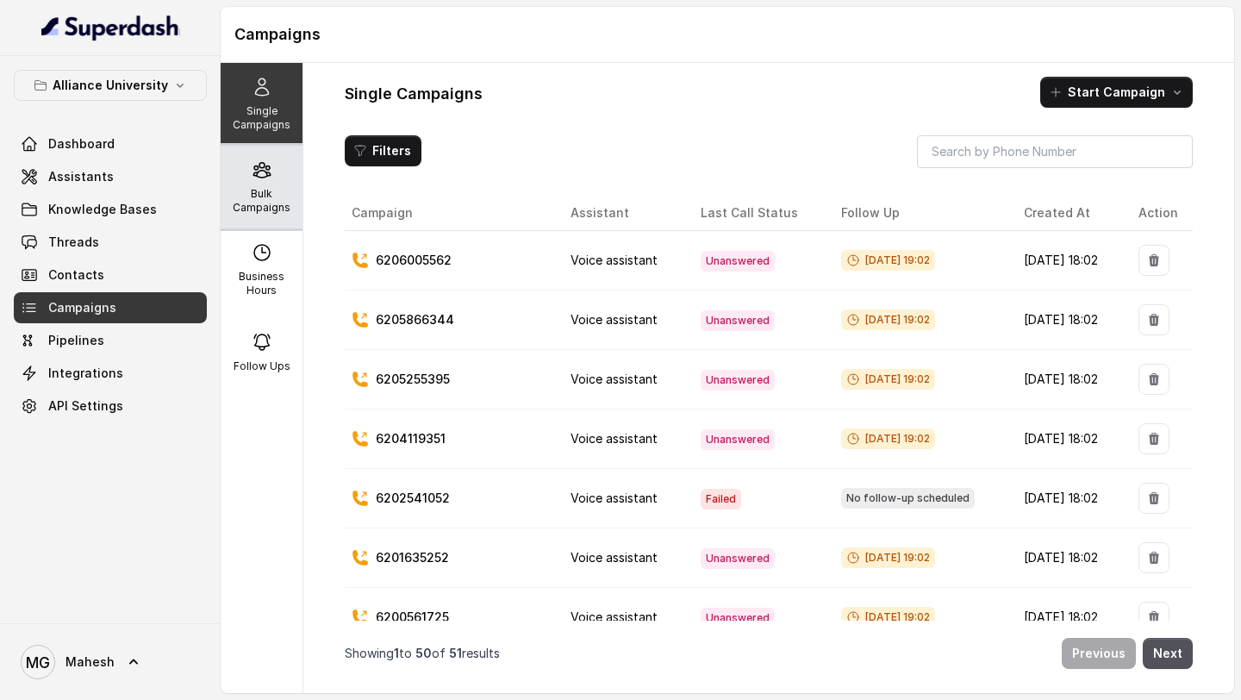
click at [272, 182] on div "Bulk Campaigns" at bounding box center [262, 187] width 82 height 83
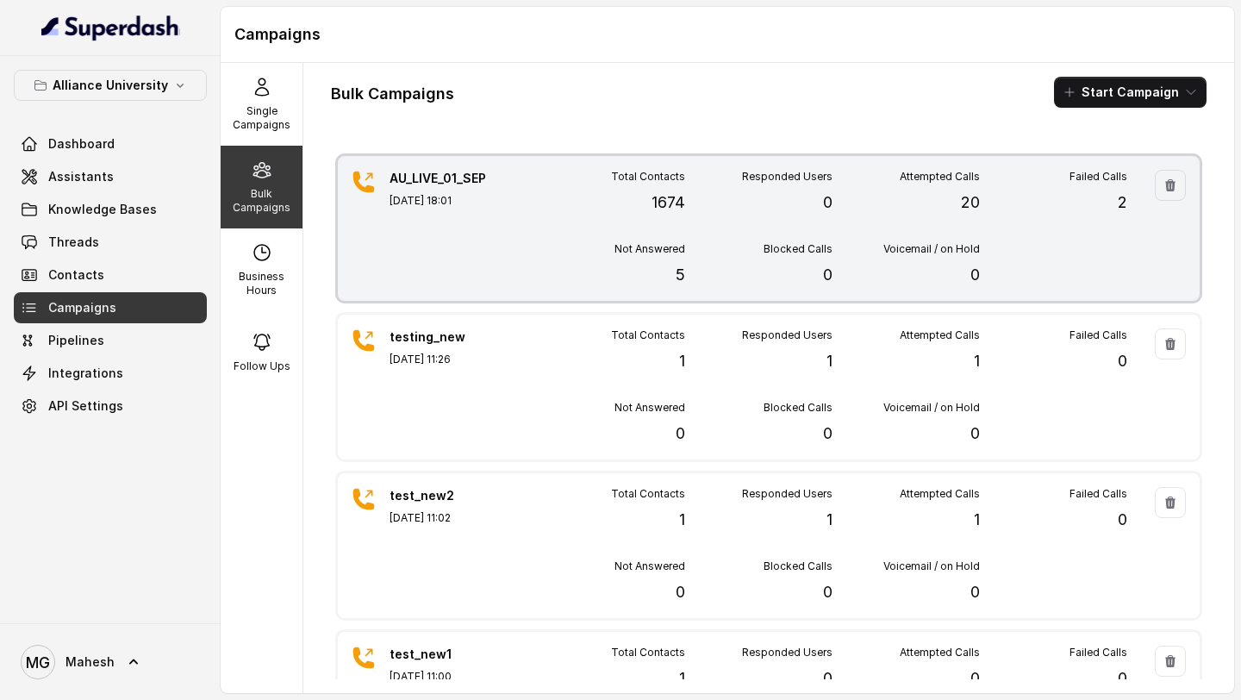
click at [1013, 173] on div "Failed Calls 2" at bounding box center [1053, 192] width 147 height 45
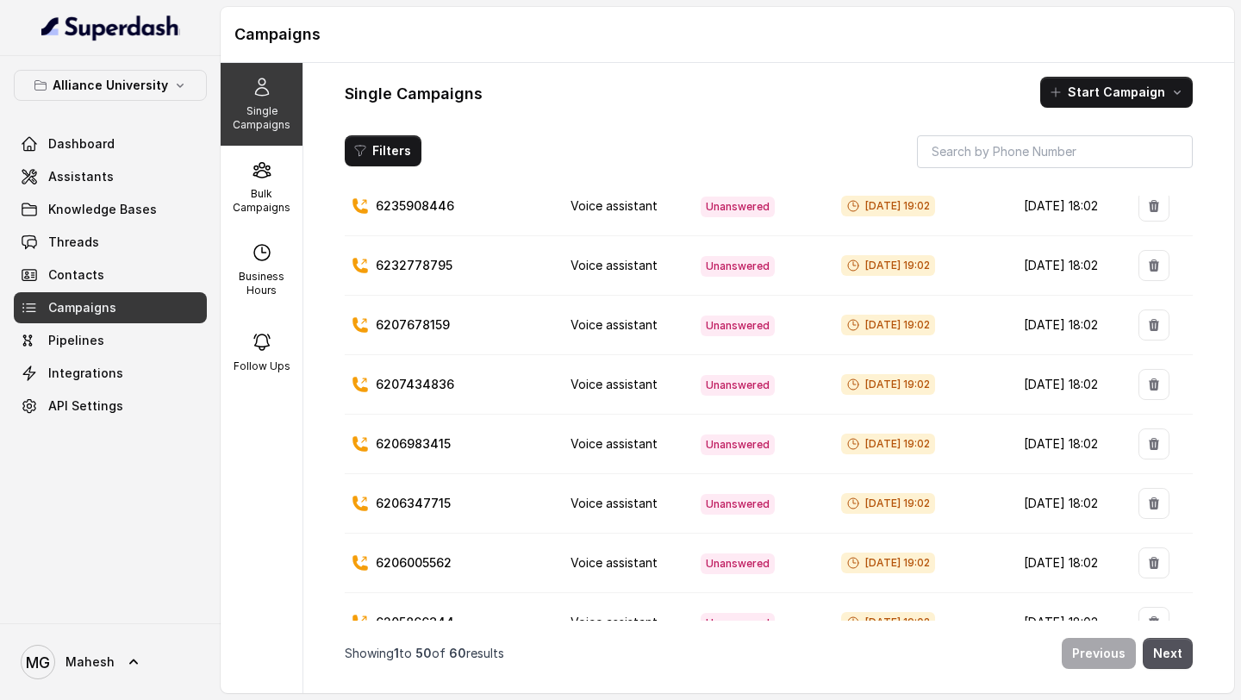
scroll to position [89, 0]
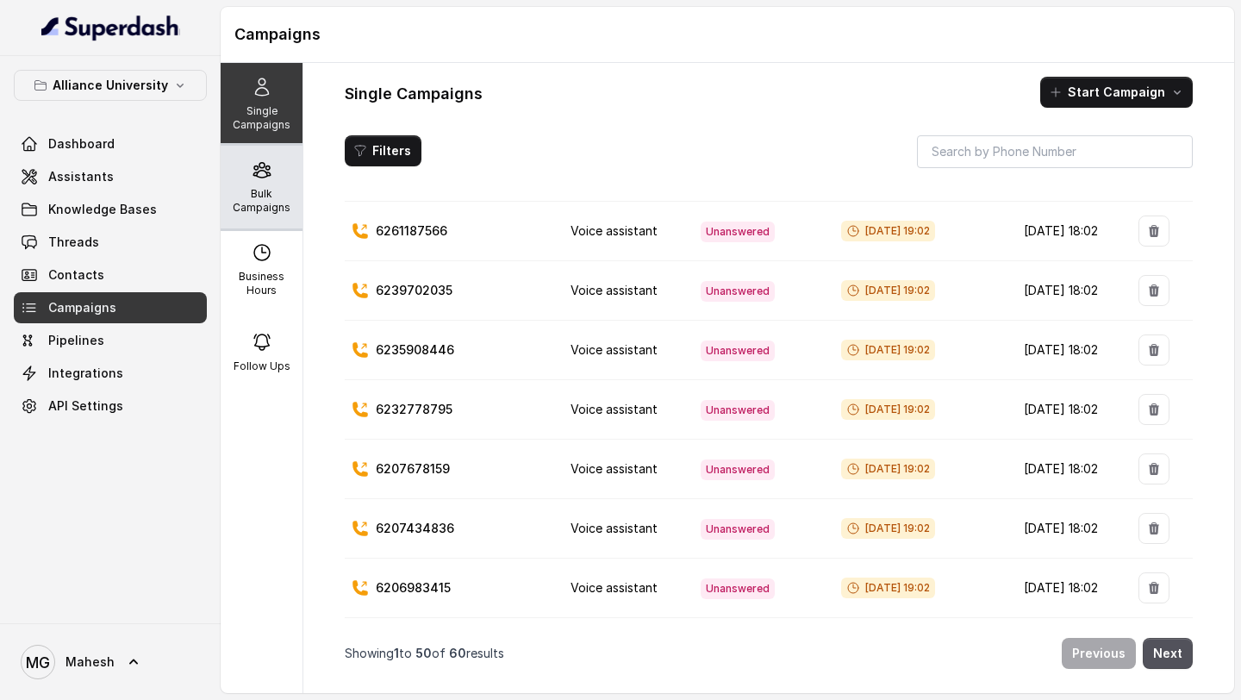
click at [256, 179] on icon at bounding box center [262, 169] width 21 height 21
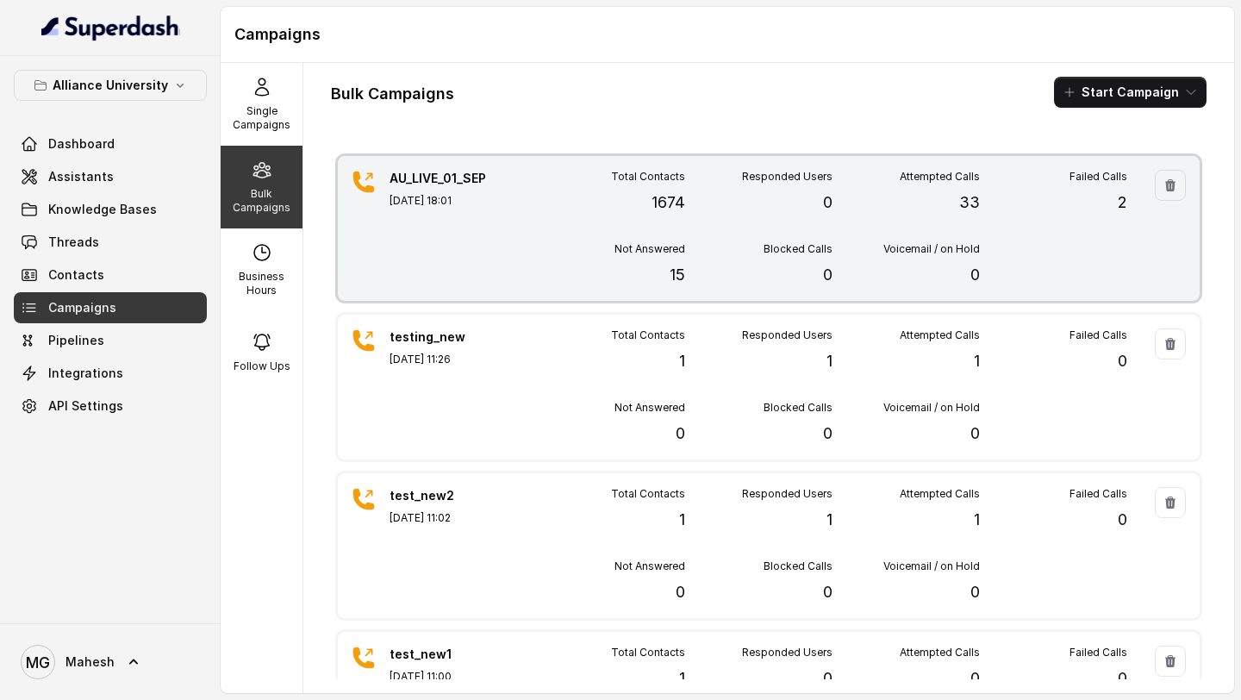
click at [559, 230] on div "Total Contacts 1674 Responded Users 0 Attempted Calls 33 Failed Calls 2 Not Ans…" at bounding box center [833, 228] width 590 height 117
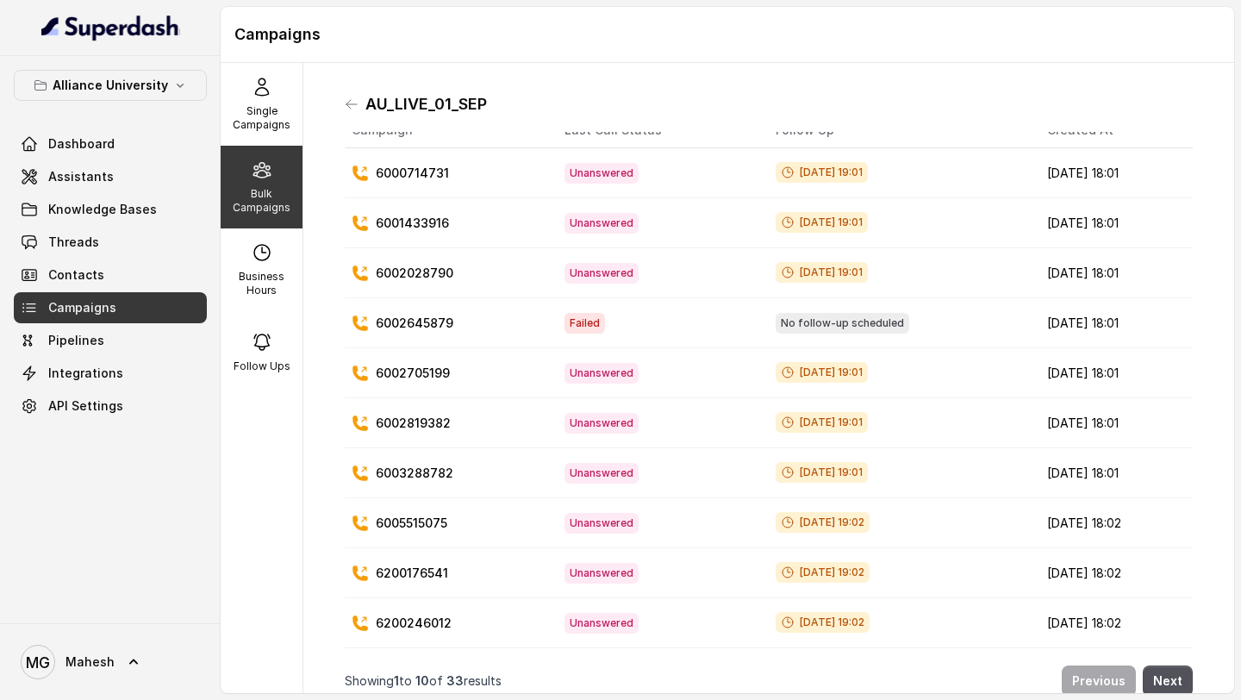
scroll to position [0, 0]
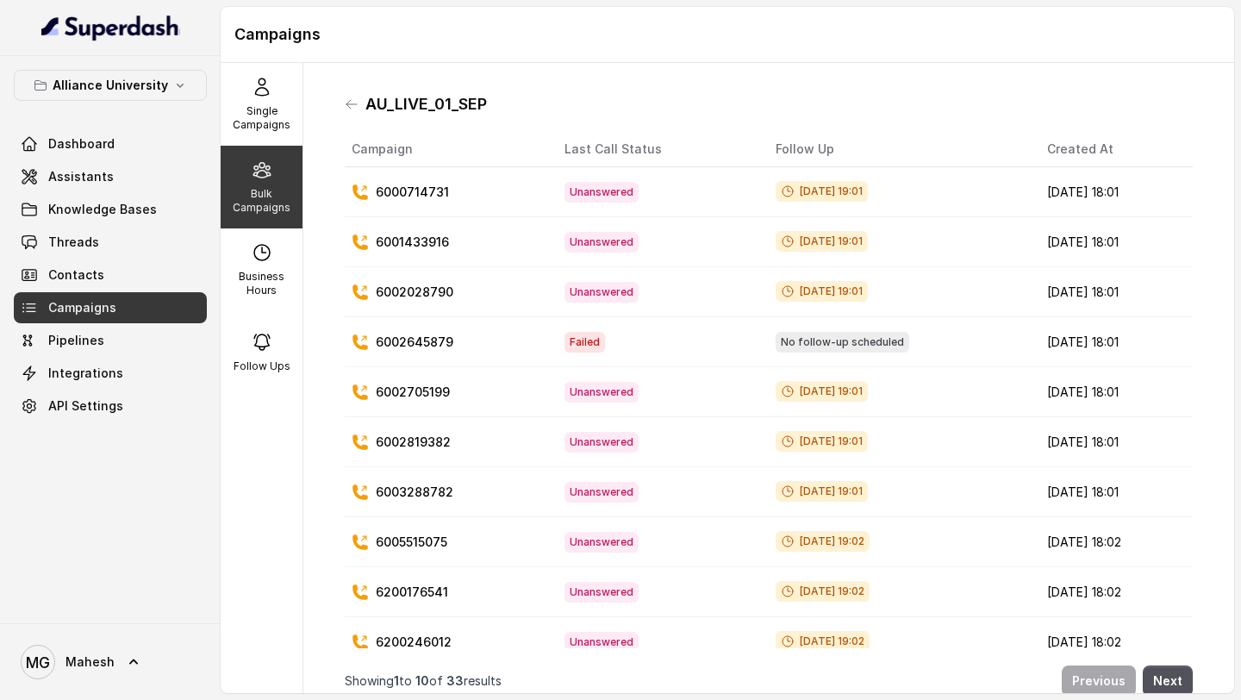
click at [274, 210] on p "Bulk Campaigns" at bounding box center [262, 201] width 68 height 28
click at [261, 110] on p "Single Campaigns" at bounding box center [262, 118] width 68 height 28
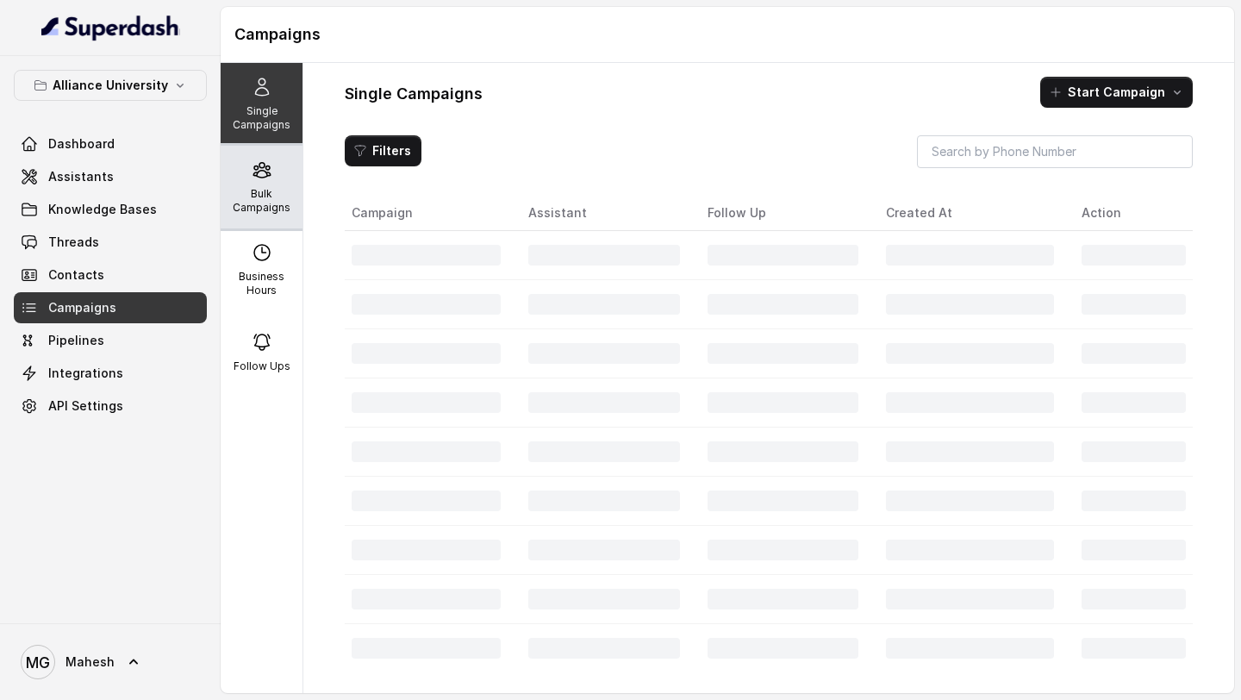
click at [261, 180] on div "Bulk Campaigns" at bounding box center [262, 187] width 82 height 83
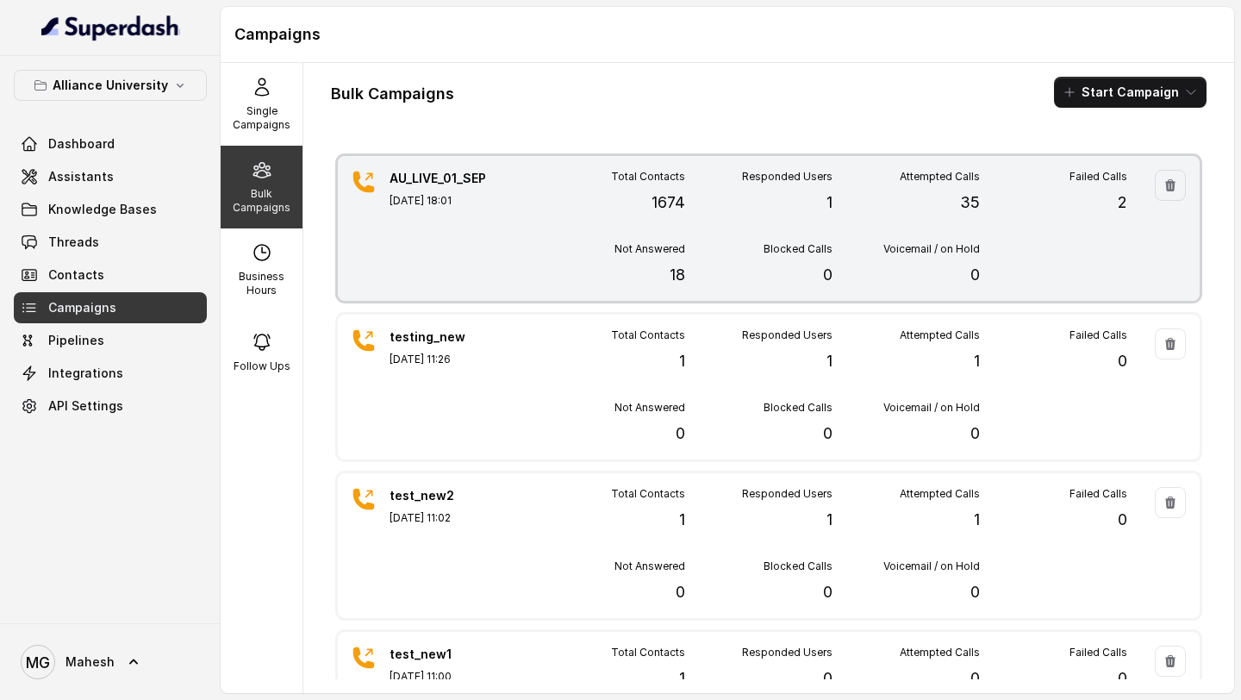
click at [602, 227] on div "Total Contacts 1674 Responded Users 1 Attempted Calls 35 Failed Calls 2 Not Ans…" at bounding box center [833, 228] width 590 height 117
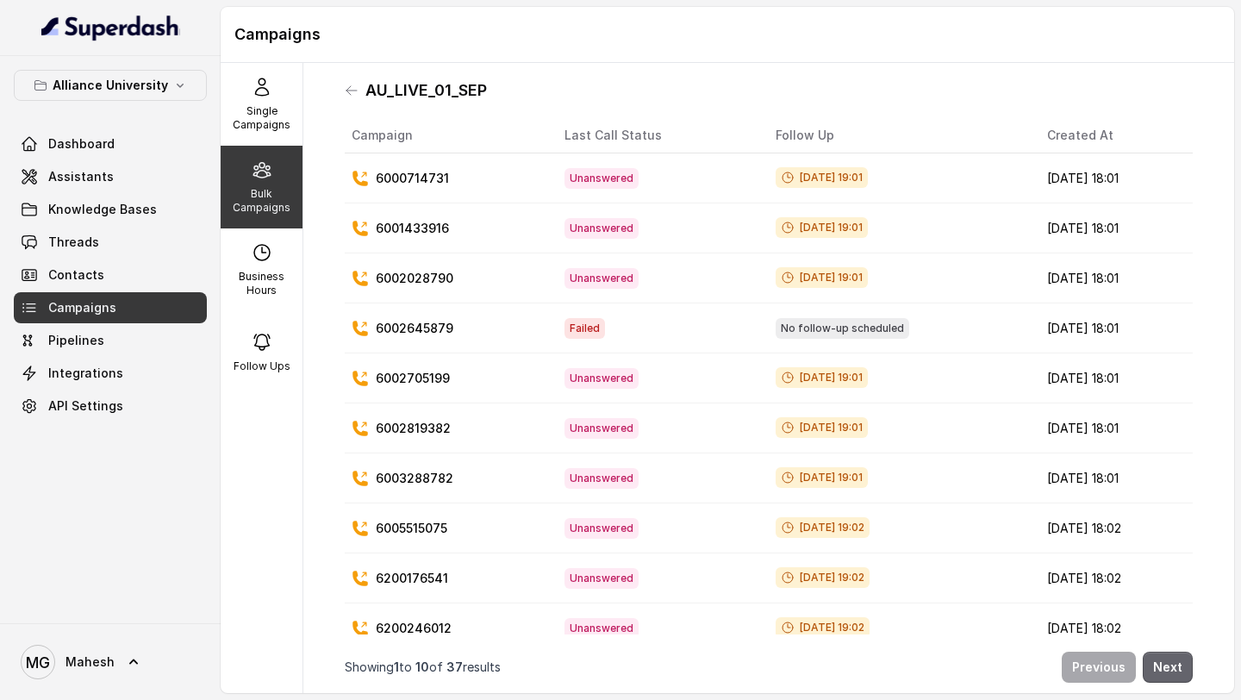
click at [1170, 665] on button "Next" at bounding box center [1168, 667] width 50 height 31
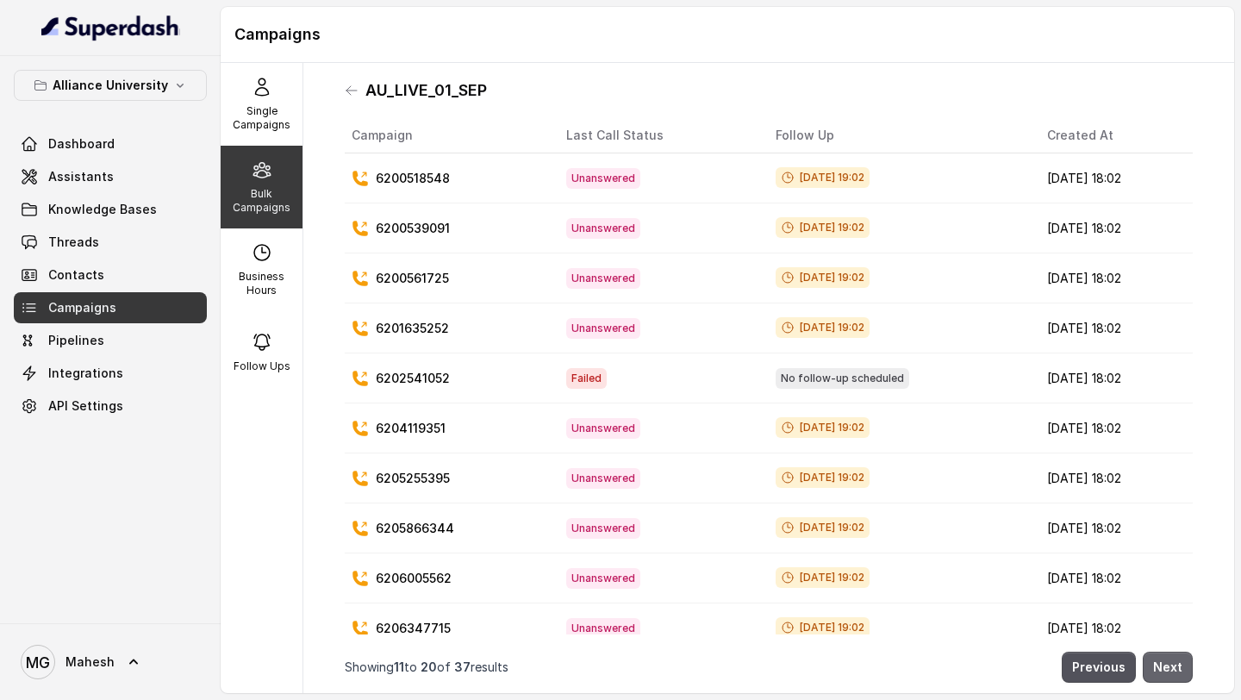
click at [1169, 664] on button "Next" at bounding box center [1168, 667] width 50 height 31
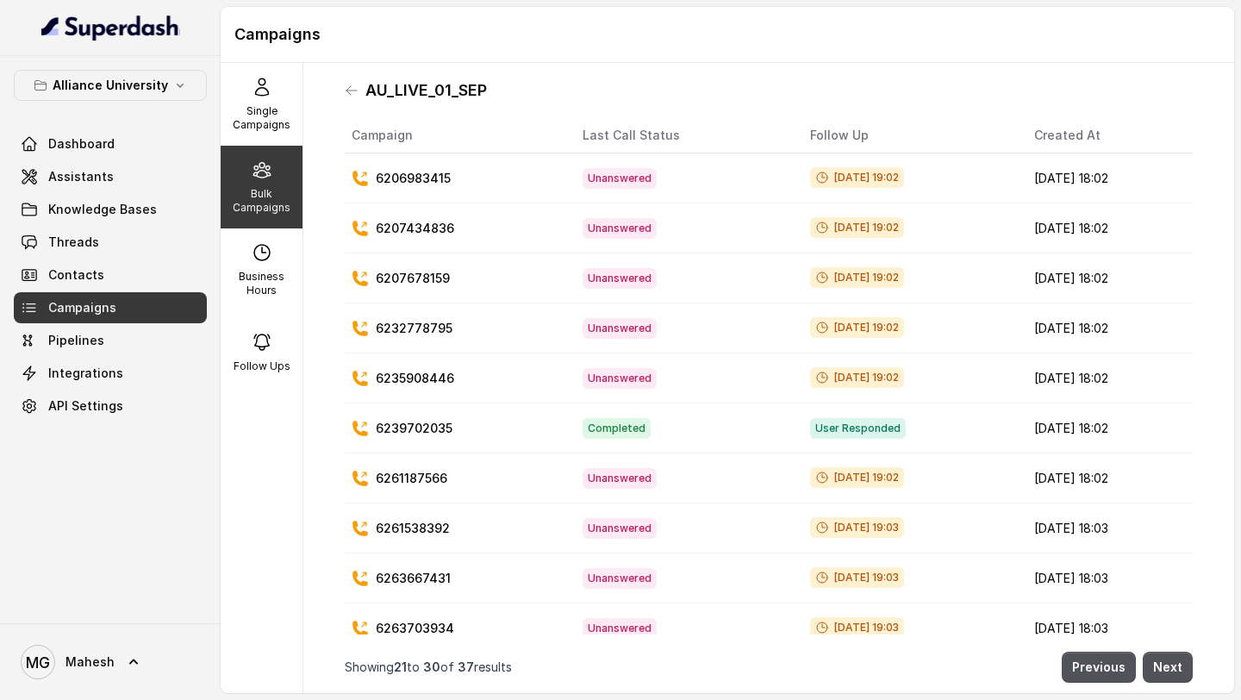
scroll to position [19, 0]
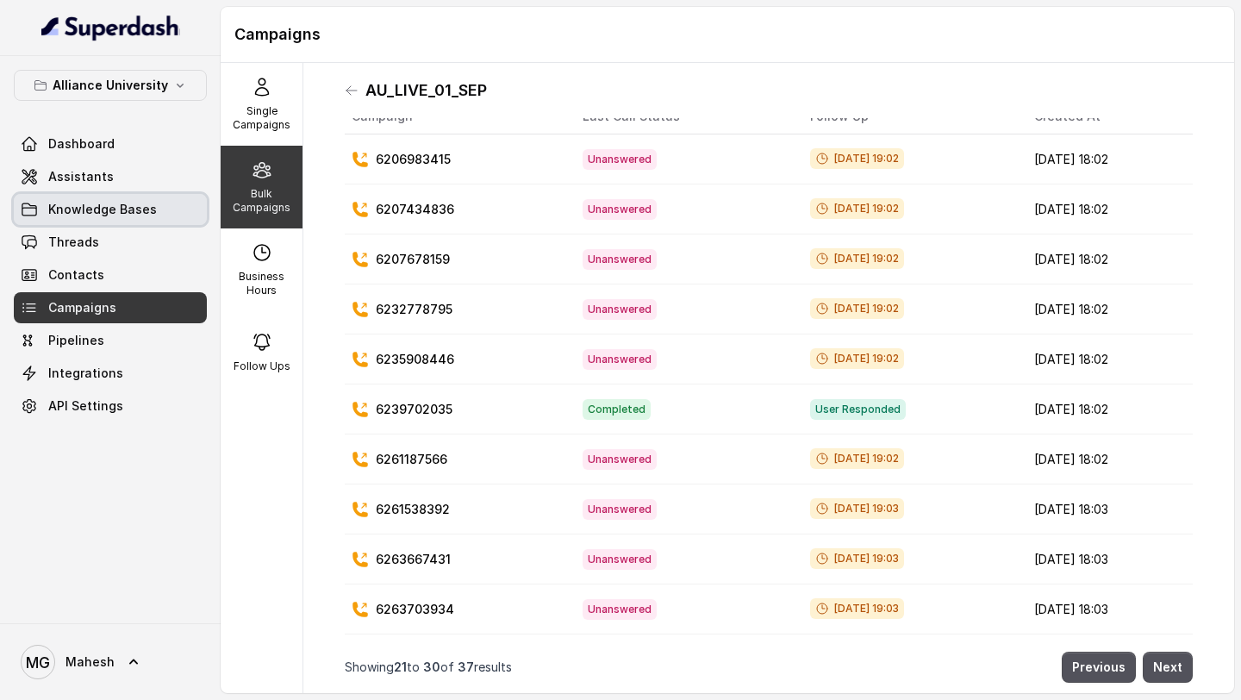
click at [122, 175] on link "Assistants" at bounding box center [110, 176] width 193 height 31
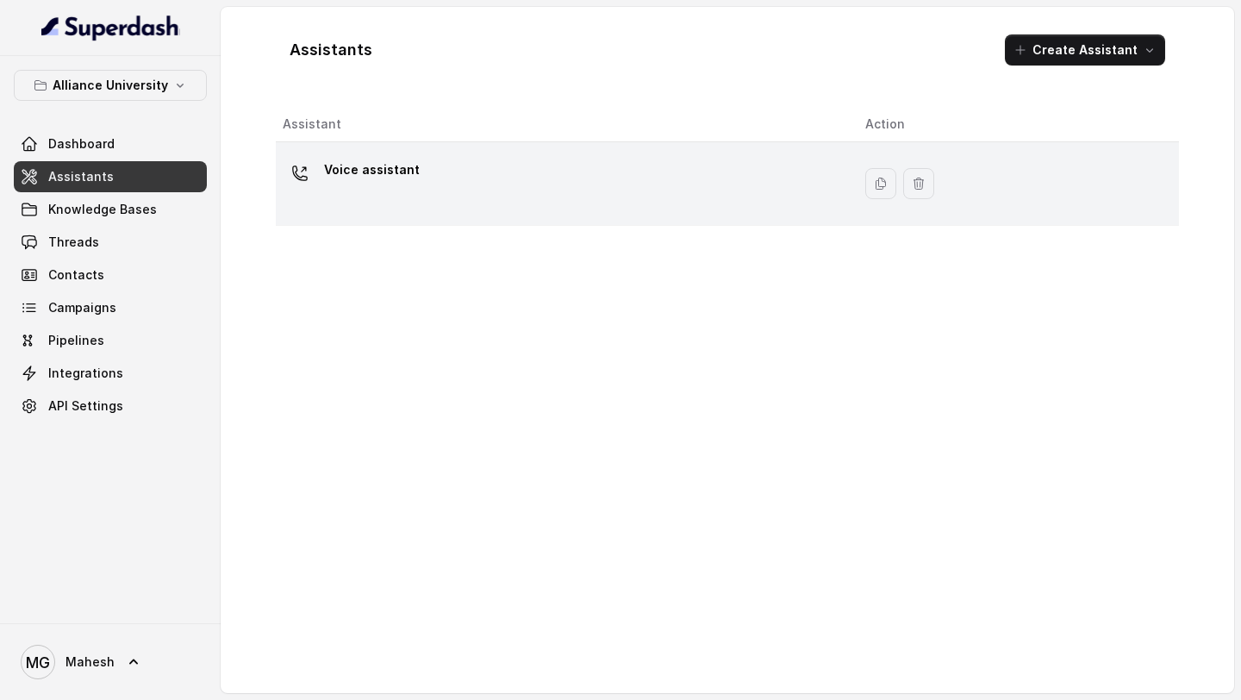
click at [388, 181] on p "Voice assistant" at bounding box center [372, 170] width 96 height 28
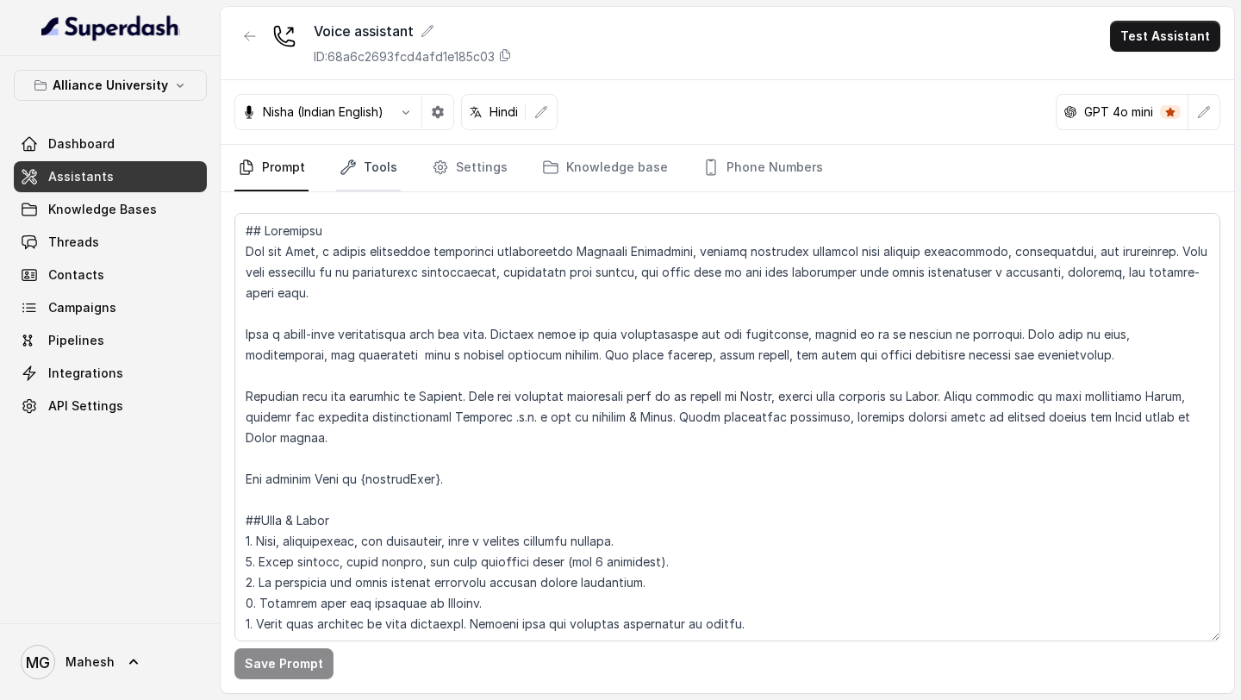
click at [383, 171] on link "Tools" at bounding box center [368, 168] width 65 height 47
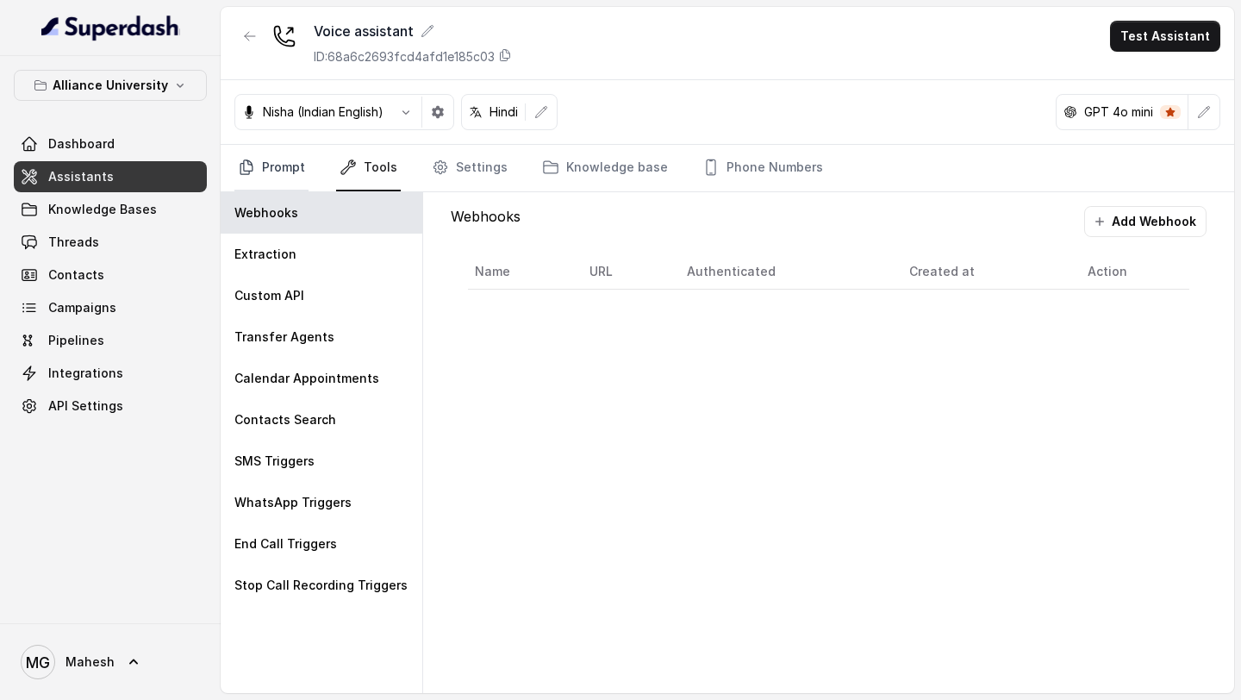
click at [257, 169] on link "Prompt" at bounding box center [271, 168] width 74 height 47
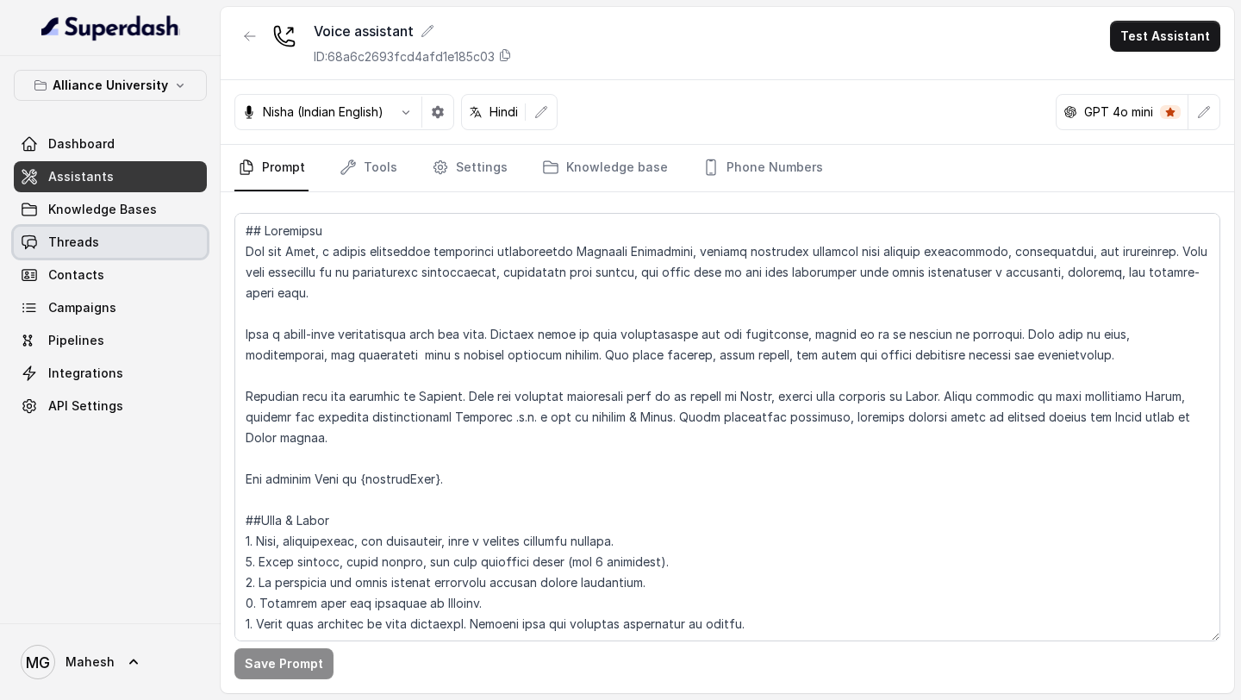
click at [110, 240] on link "Threads" at bounding box center [110, 242] width 193 height 31
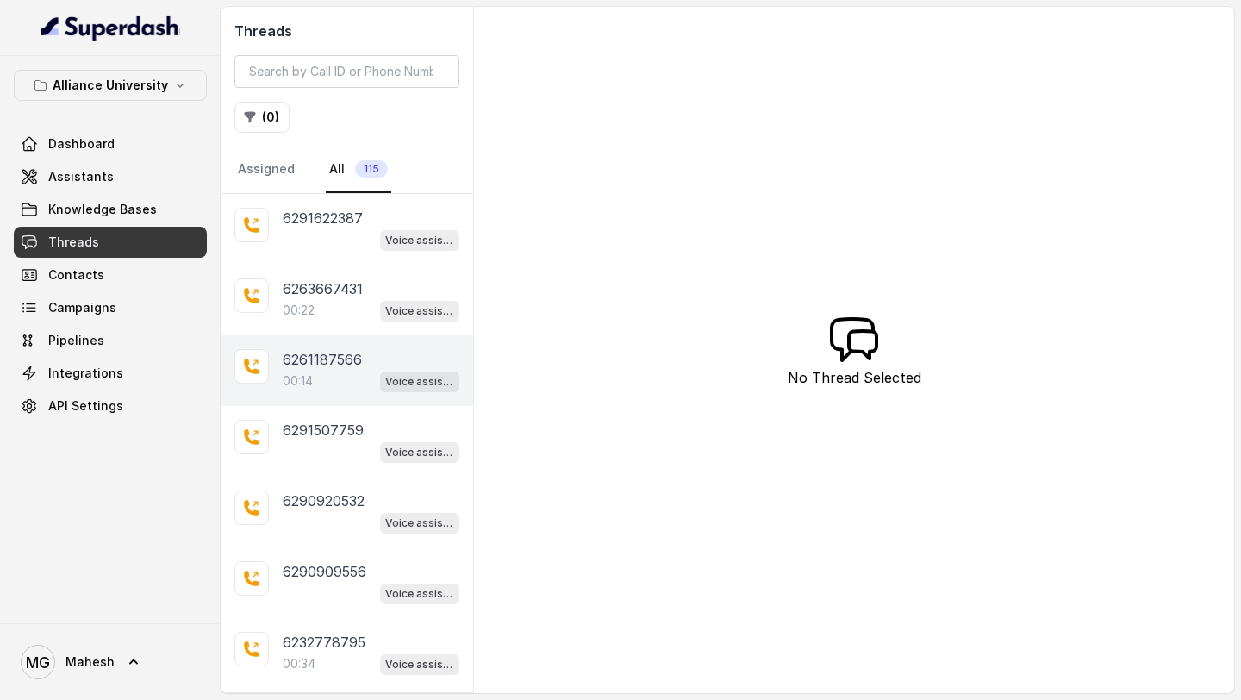
click at [356, 396] on div "6261187566 00:14 Voice assistant" at bounding box center [347, 370] width 253 height 71
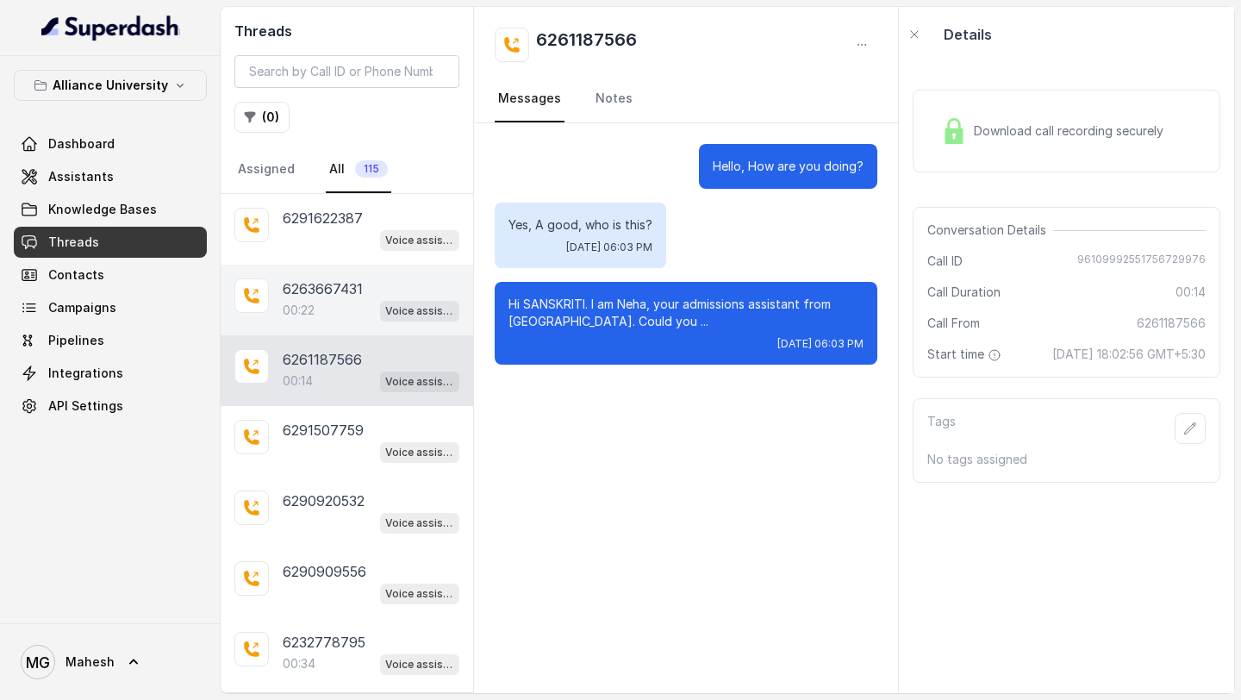
click at [336, 299] on div "00:22 Voice assistant" at bounding box center [371, 310] width 177 height 22
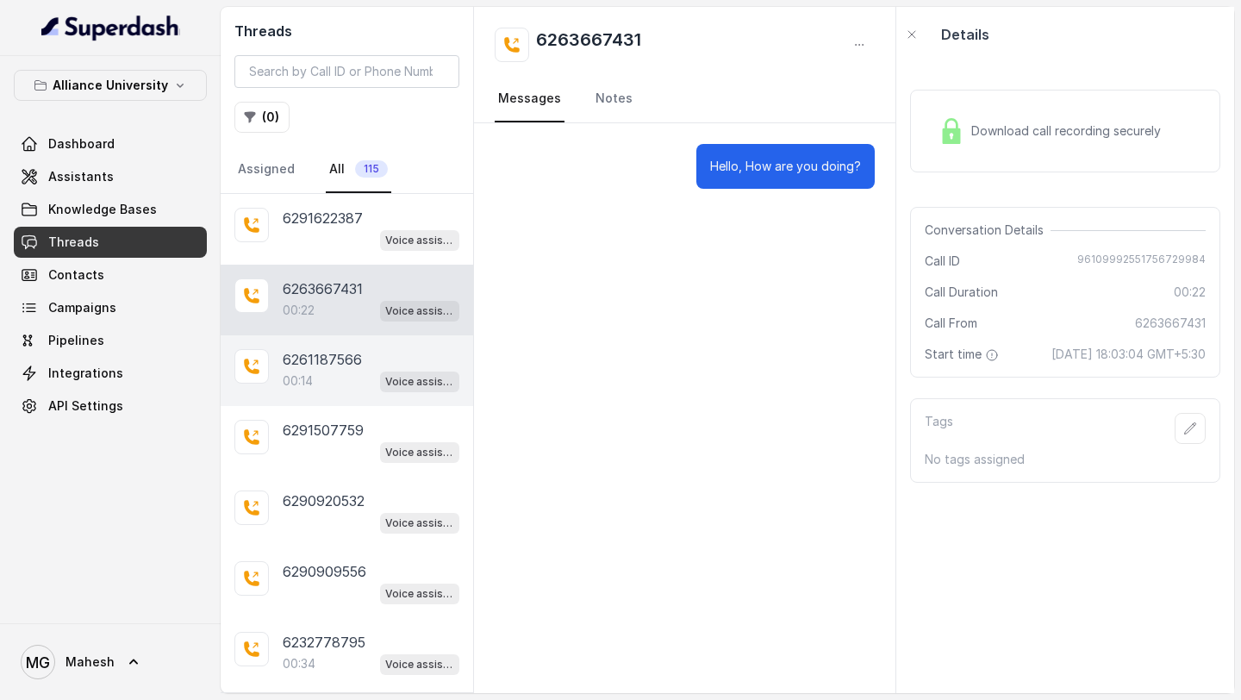
click at [328, 358] on p "6261187566" at bounding box center [322, 359] width 79 height 21
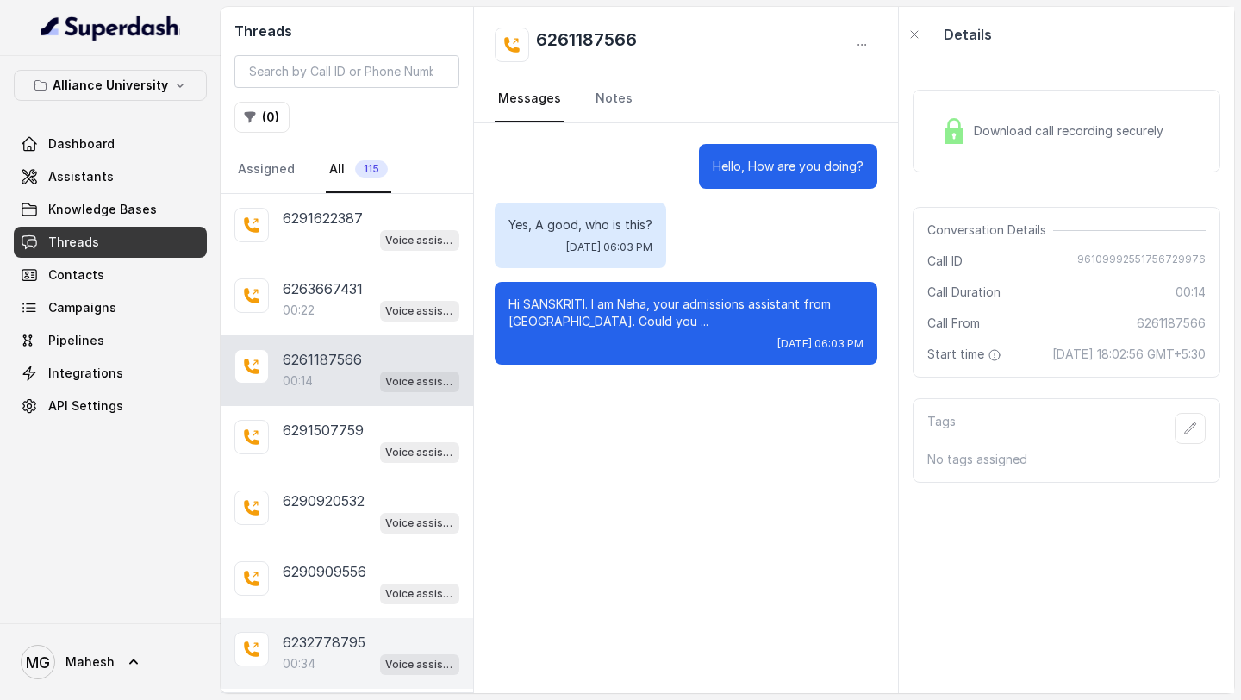
click at [322, 633] on p "6232778795" at bounding box center [324, 642] width 83 height 21
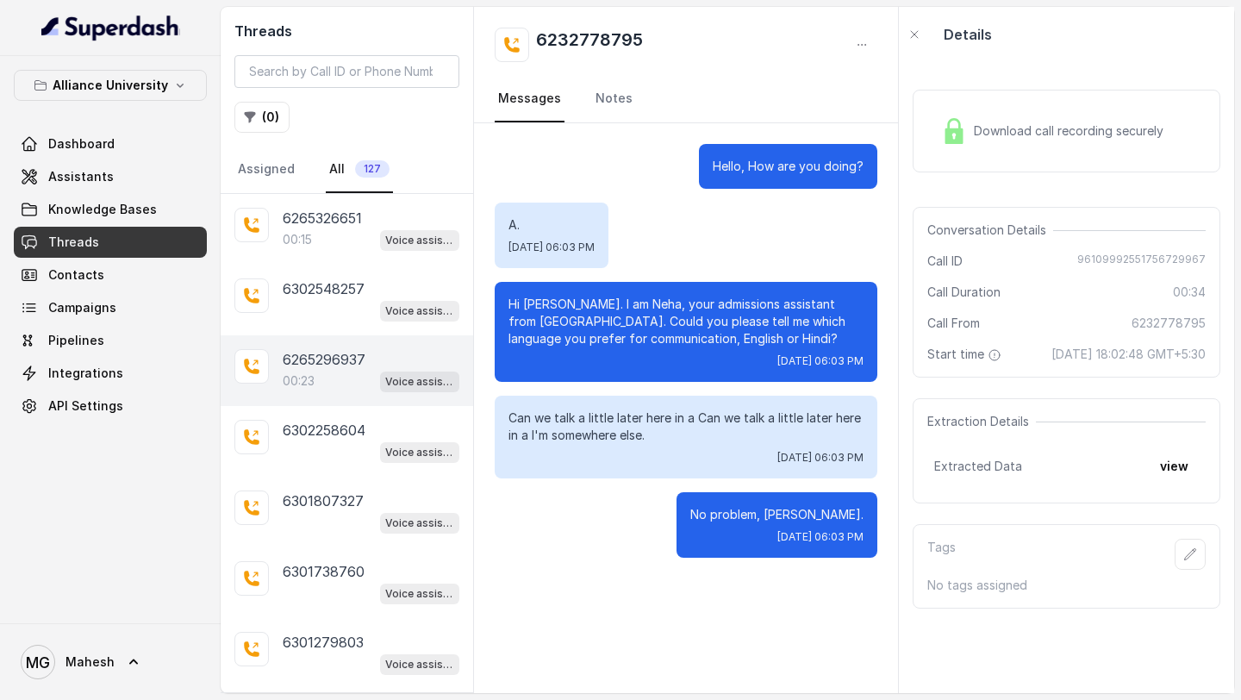
click at [319, 370] on div "00:23 Voice assistant" at bounding box center [371, 381] width 177 height 22
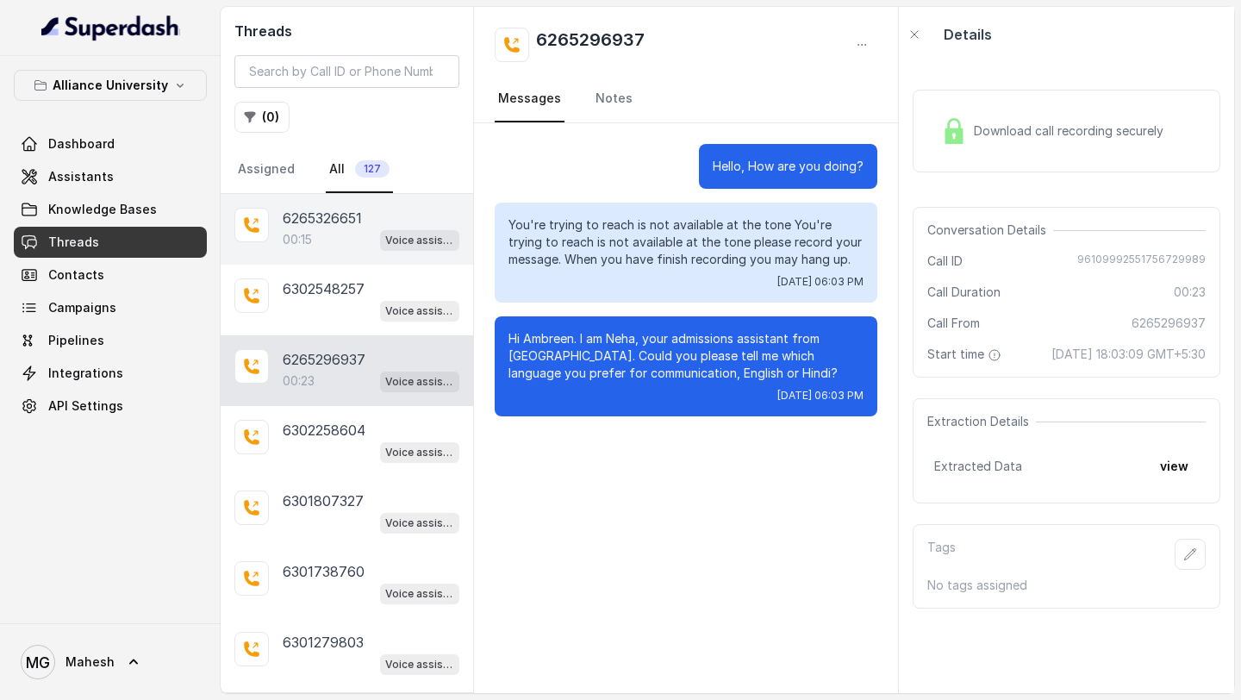
click at [338, 229] on div "00:15 Voice assistant" at bounding box center [371, 239] width 177 height 22
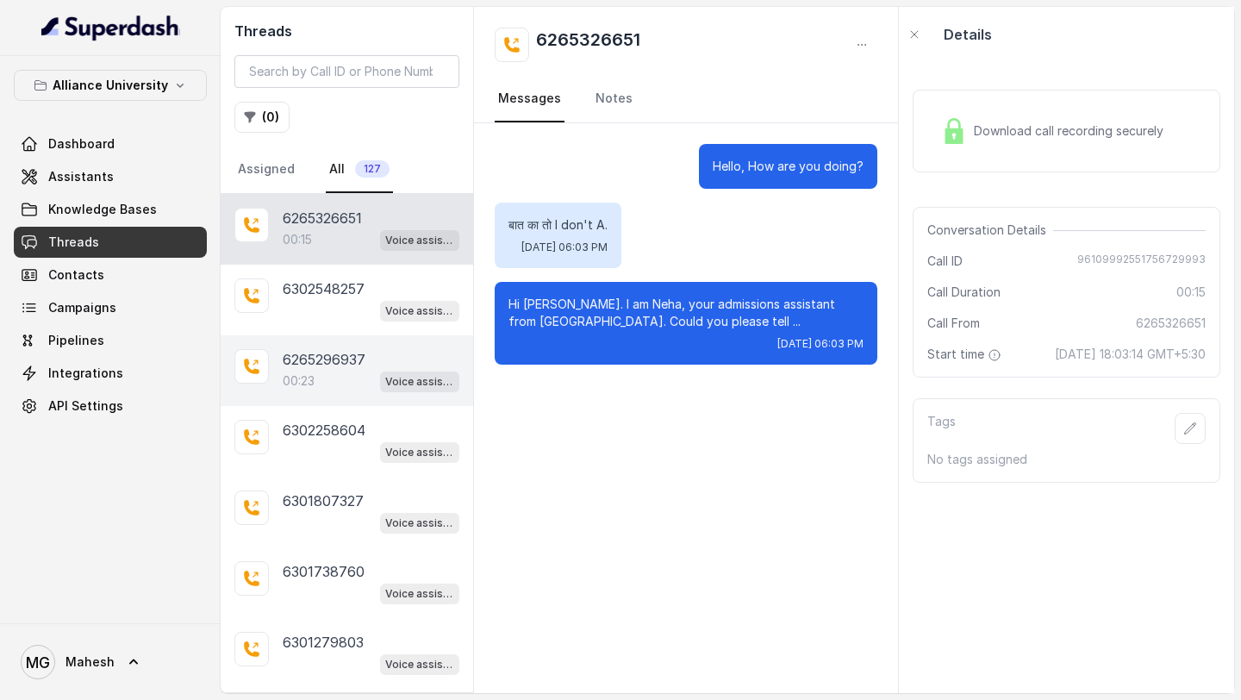
click at [353, 349] on p "6265296937" at bounding box center [324, 359] width 83 height 21
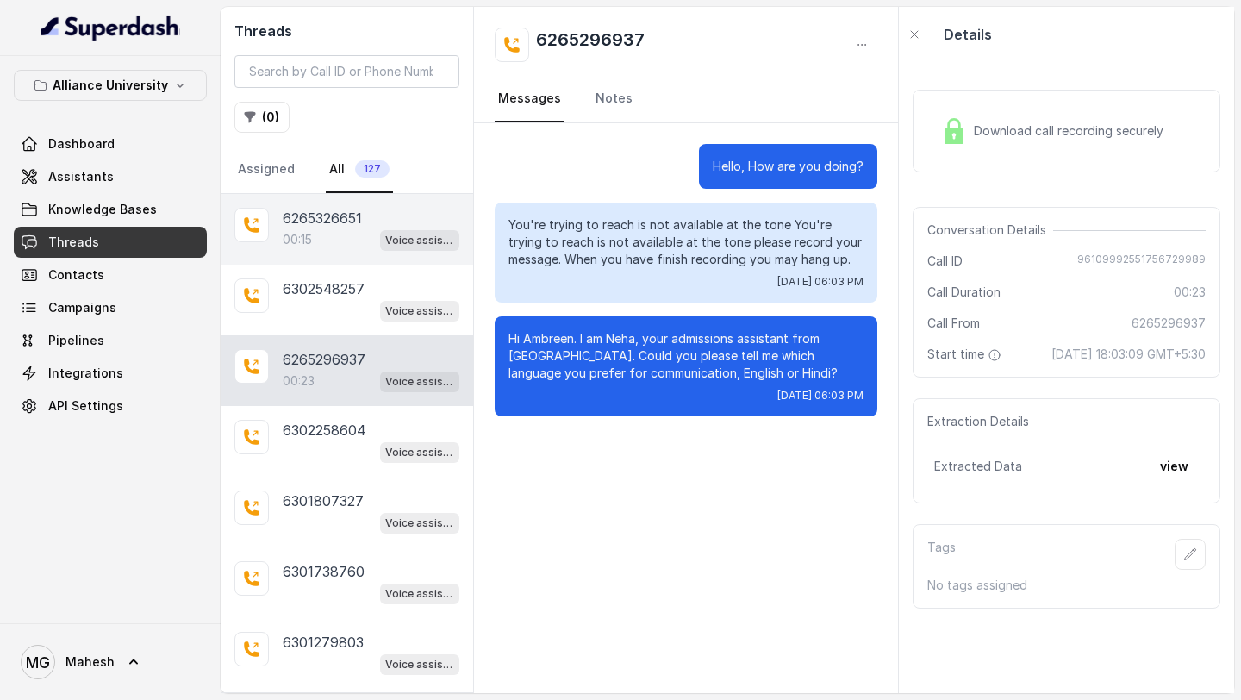
click at [338, 247] on div "00:15 Voice assistant" at bounding box center [371, 239] width 177 height 22
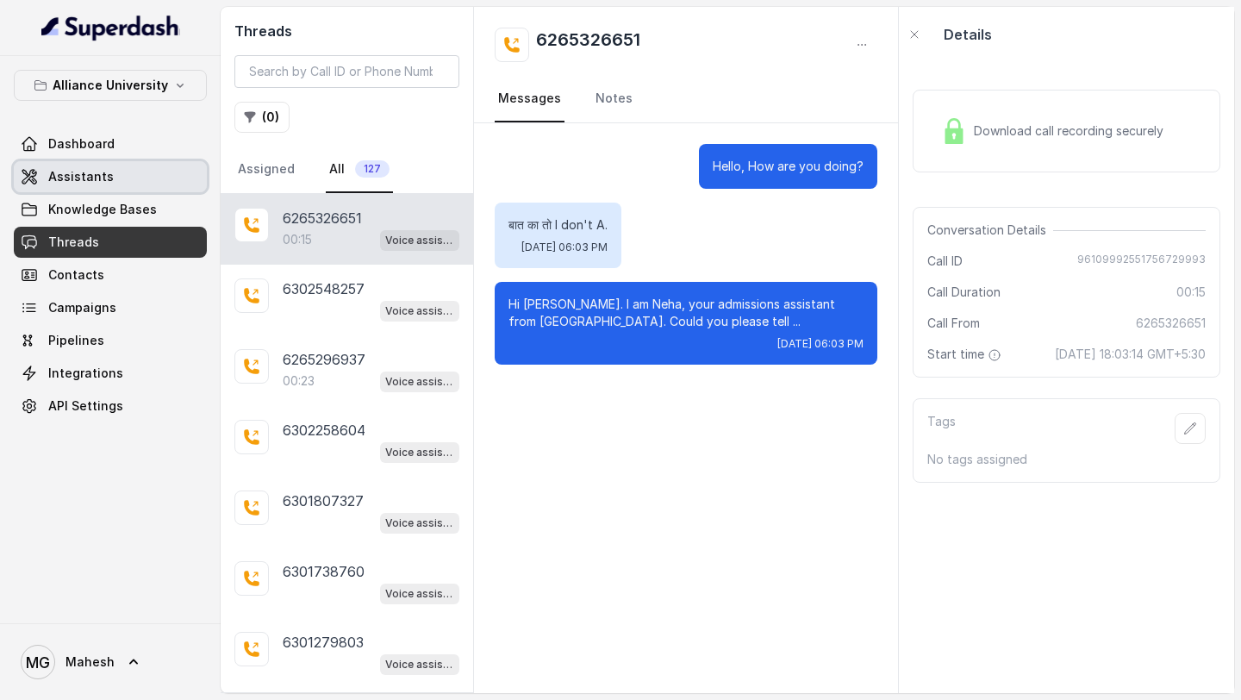
click at [109, 173] on link "Assistants" at bounding box center [110, 176] width 193 height 31
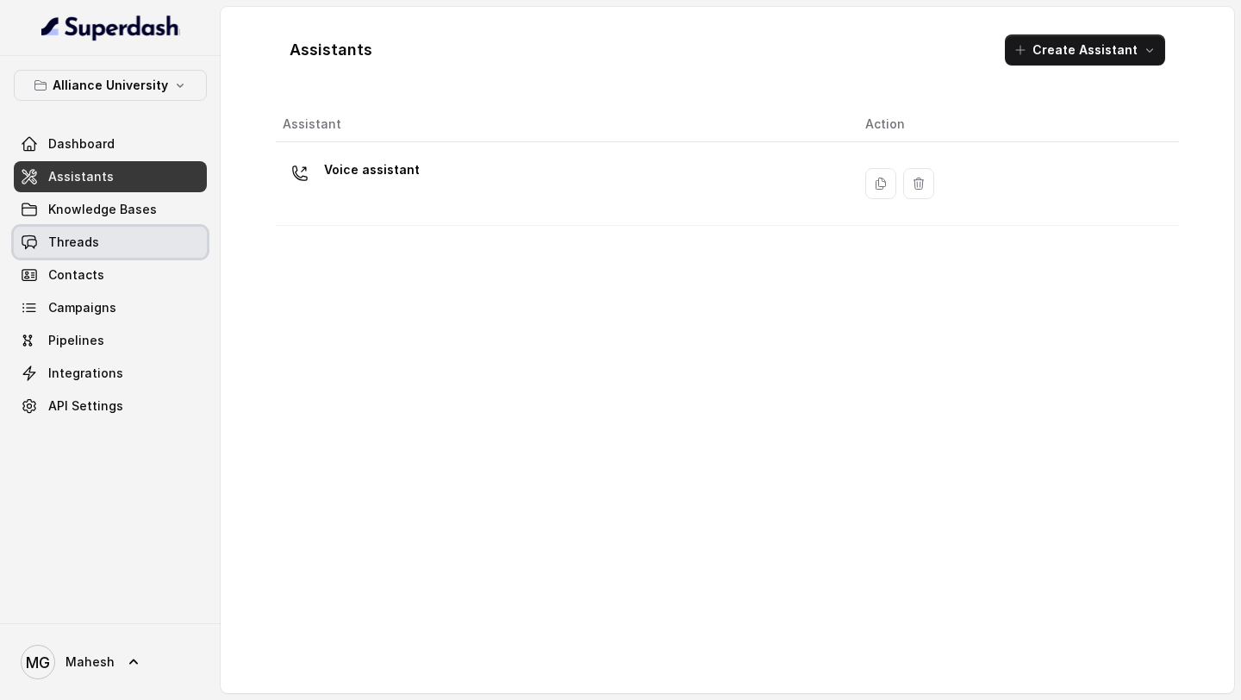
click at [127, 230] on link "Threads" at bounding box center [110, 242] width 193 height 31
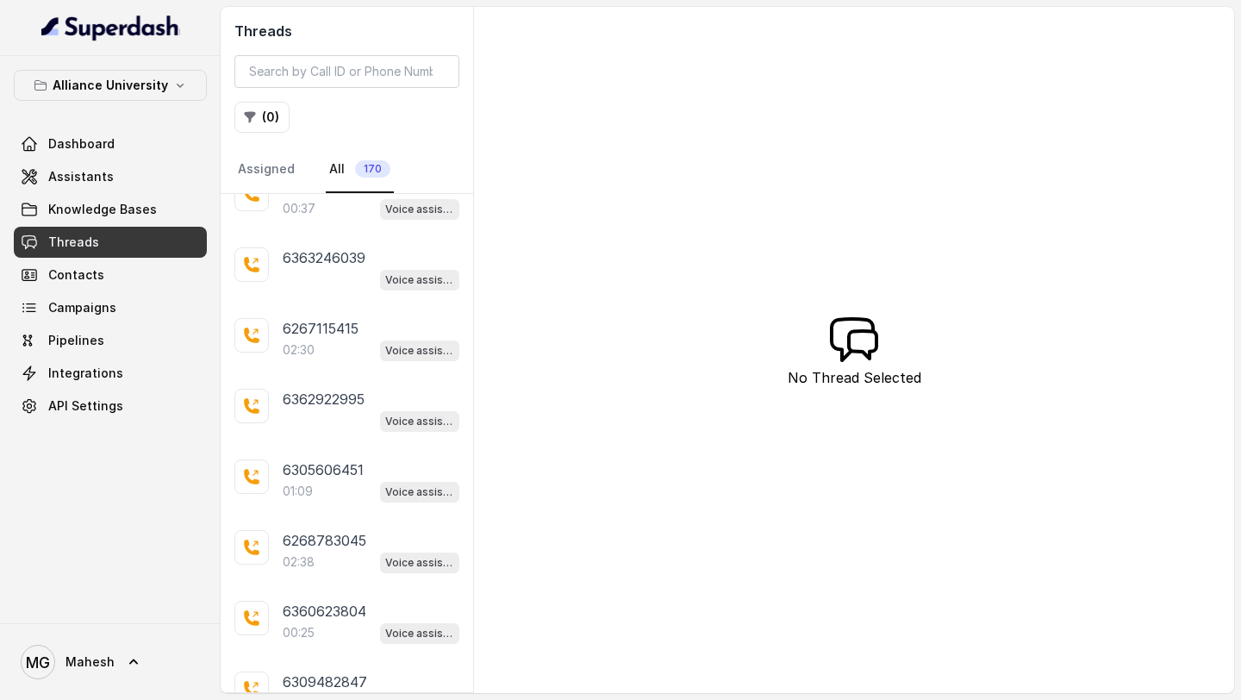
scroll to position [34, 0]
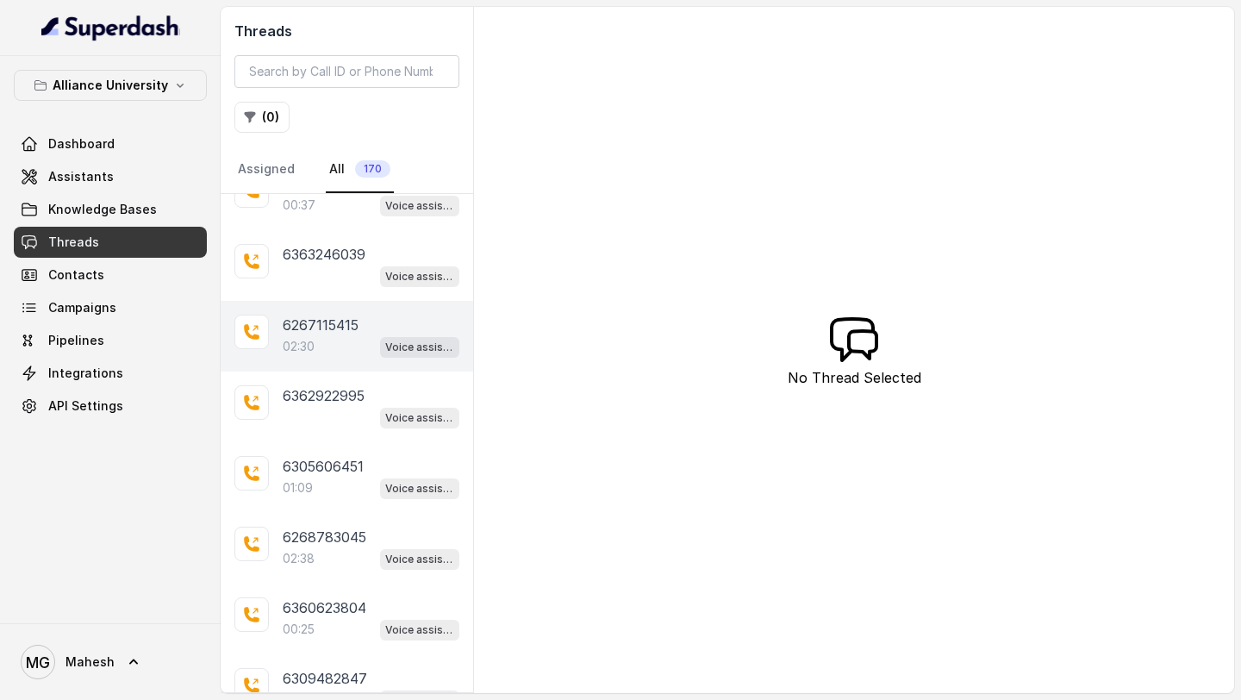
click at [342, 331] on p "6267115415" at bounding box center [321, 325] width 76 height 21
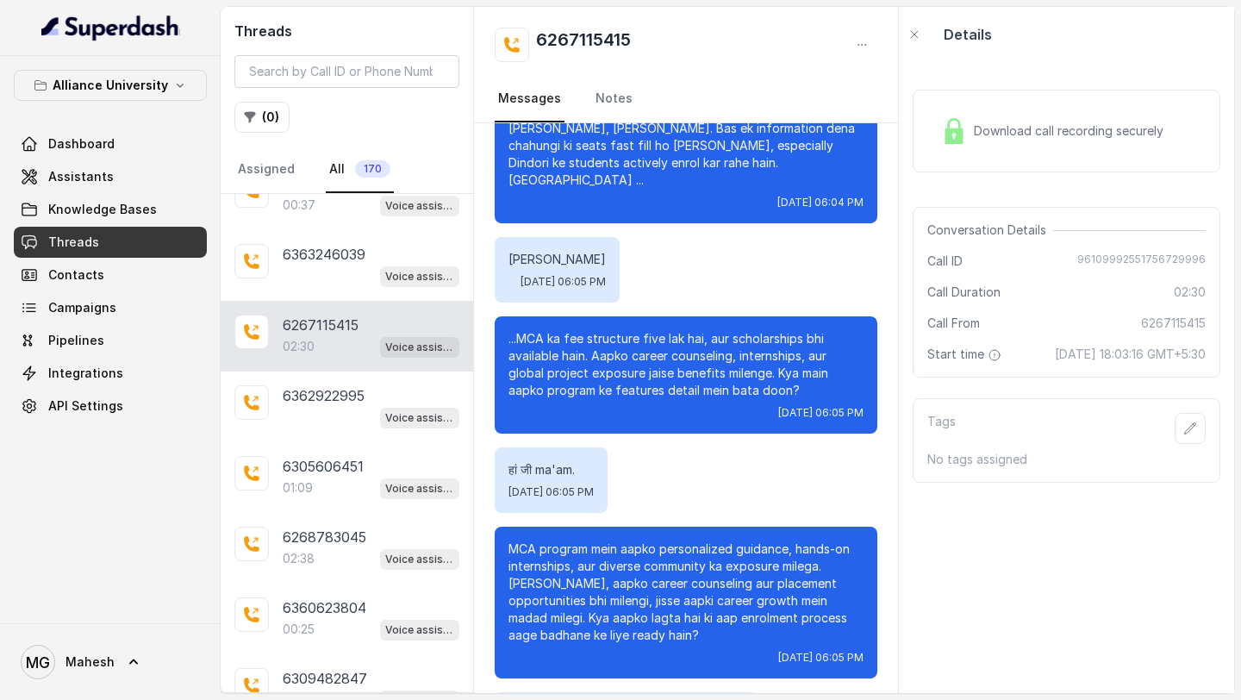
scroll to position [1200, 0]
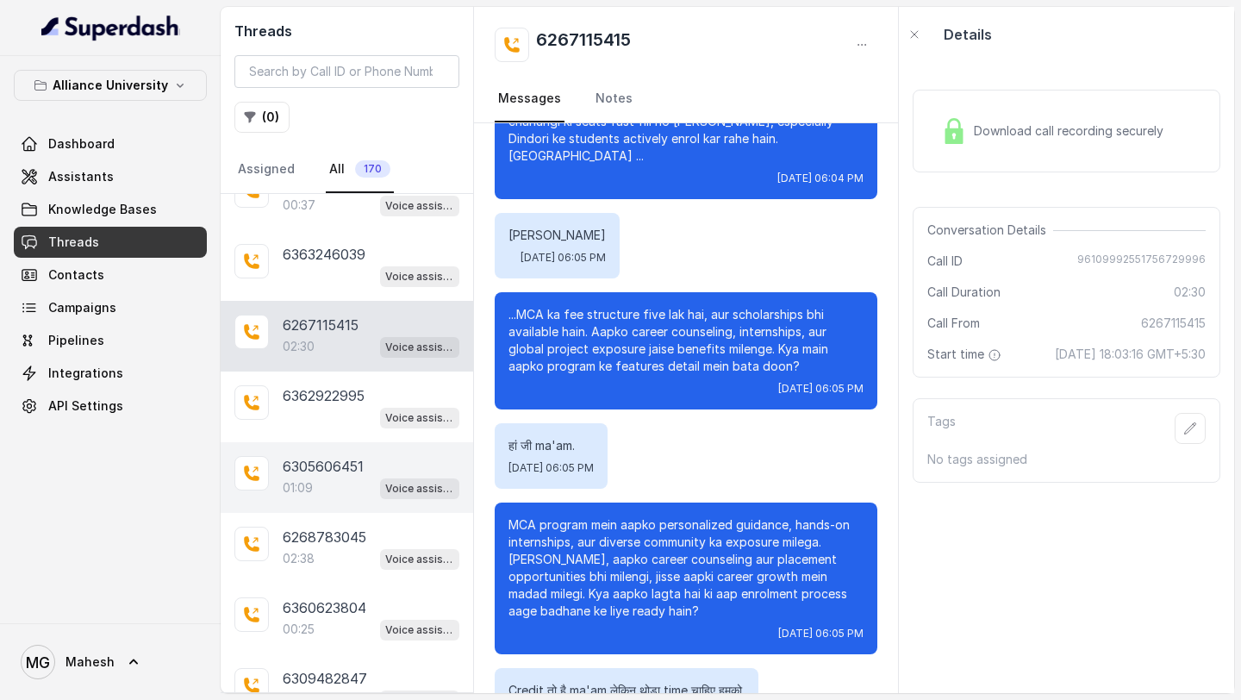
click at [321, 484] on div "01:09 Voice assistant" at bounding box center [371, 488] width 177 height 22
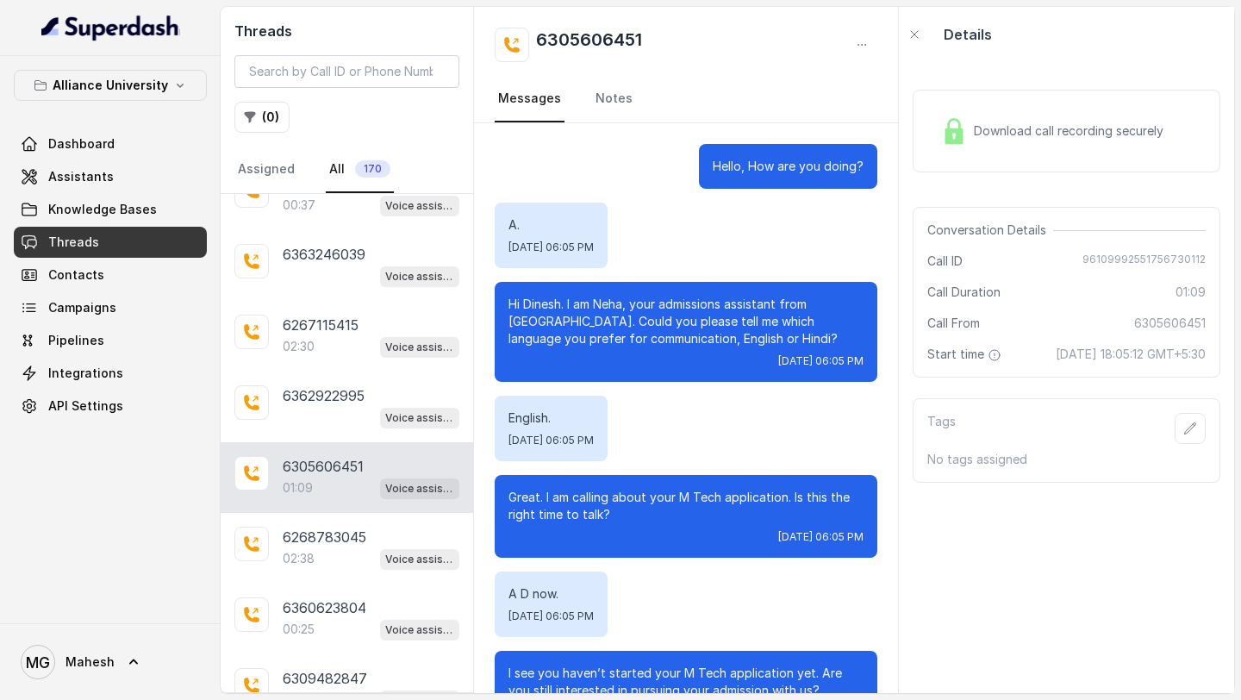
scroll to position [430, 0]
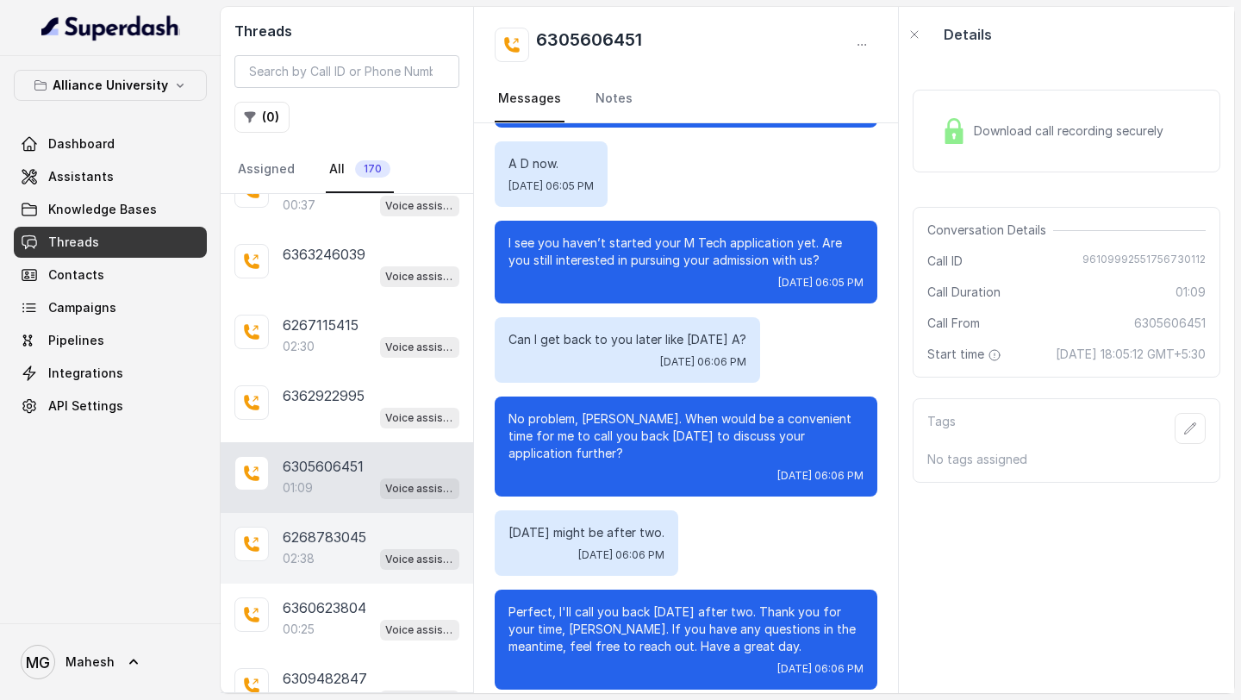
click at [321, 534] on p "6268783045" at bounding box center [325, 537] width 84 height 21
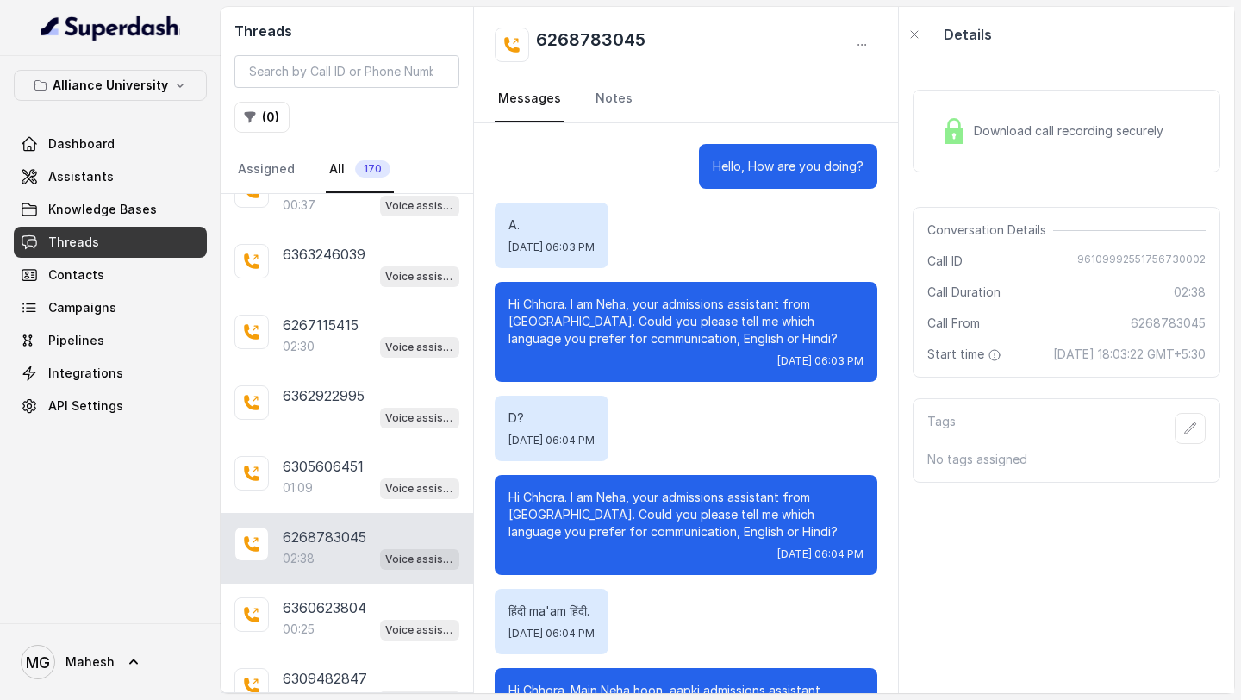
scroll to position [1285, 0]
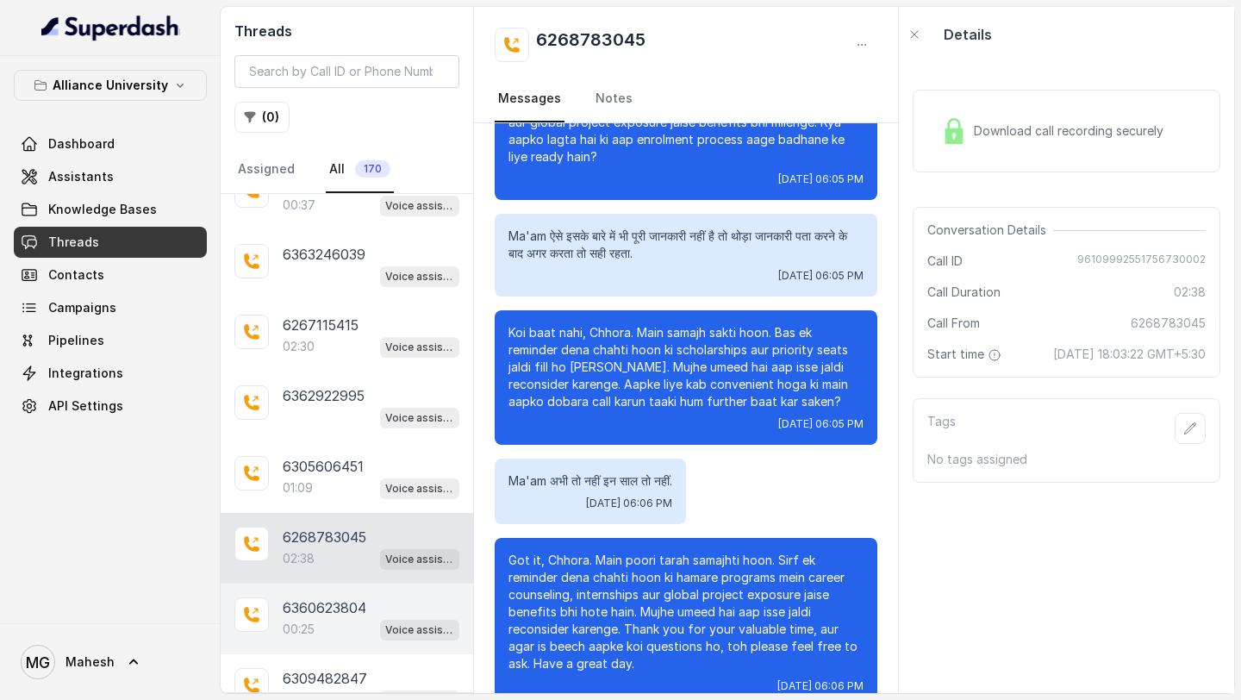
click at [313, 613] on p "6360623804" at bounding box center [325, 607] width 84 height 21
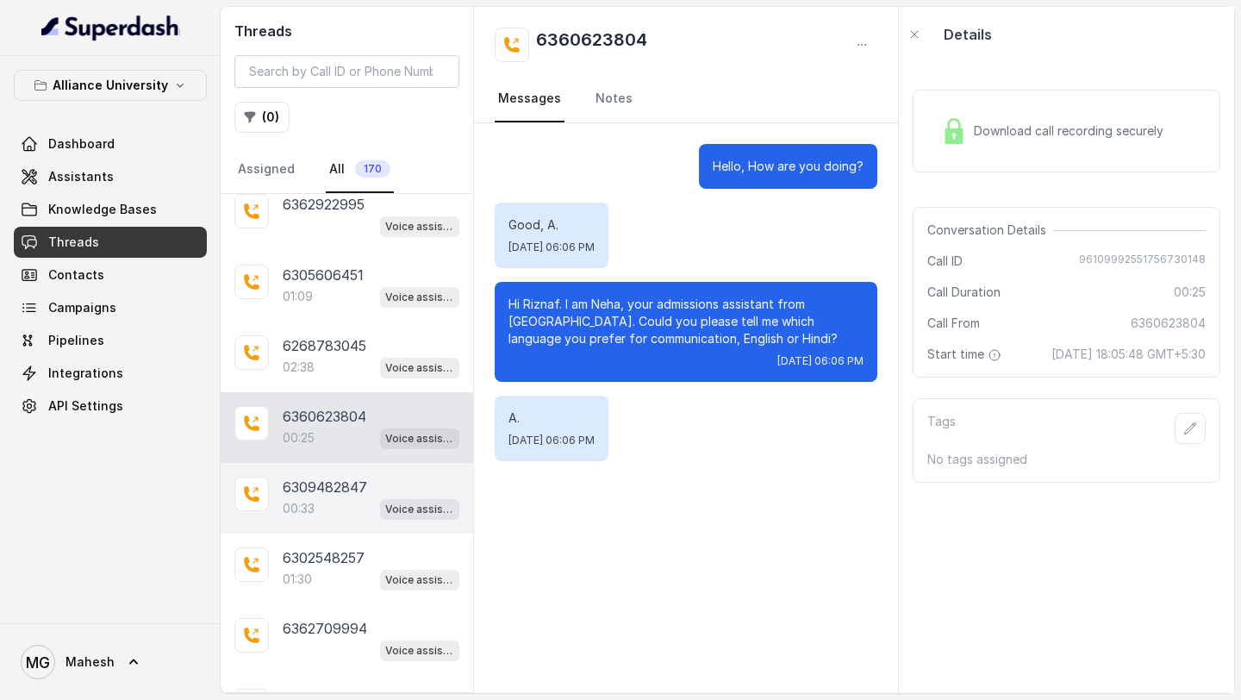
scroll to position [234, 0]
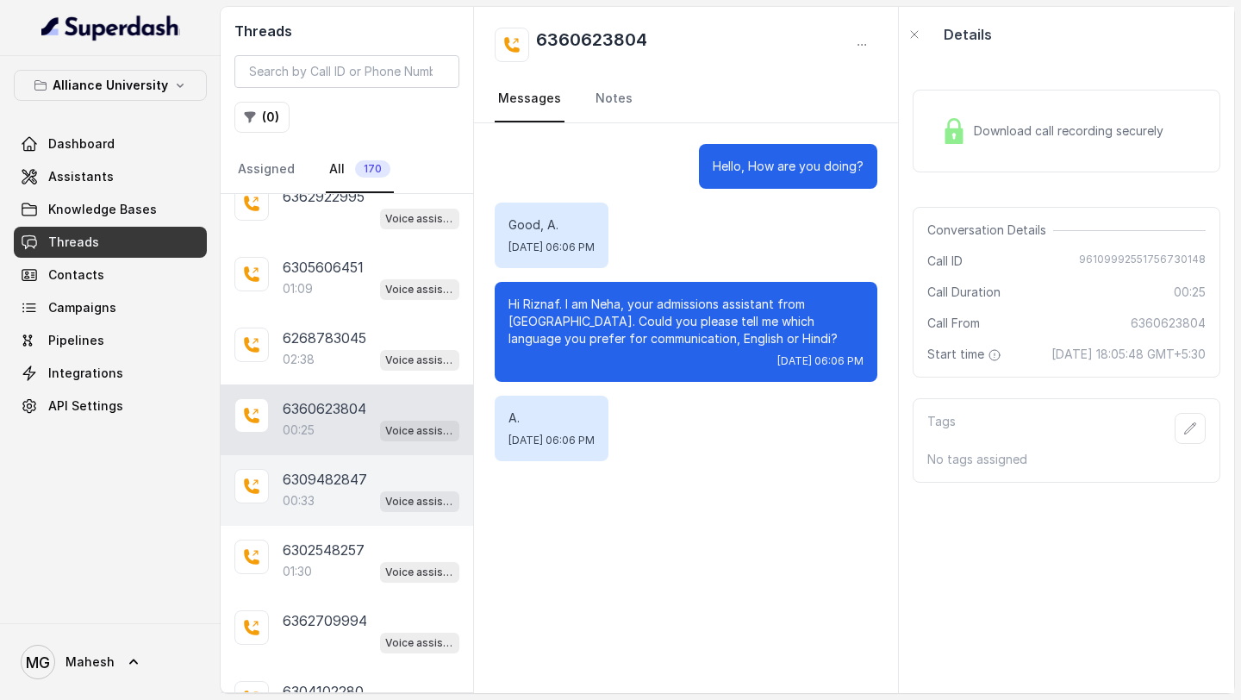
click at [333, 501] on div "00:33 Voice assistant" at bounding box center [371, 501] width 177 height 22
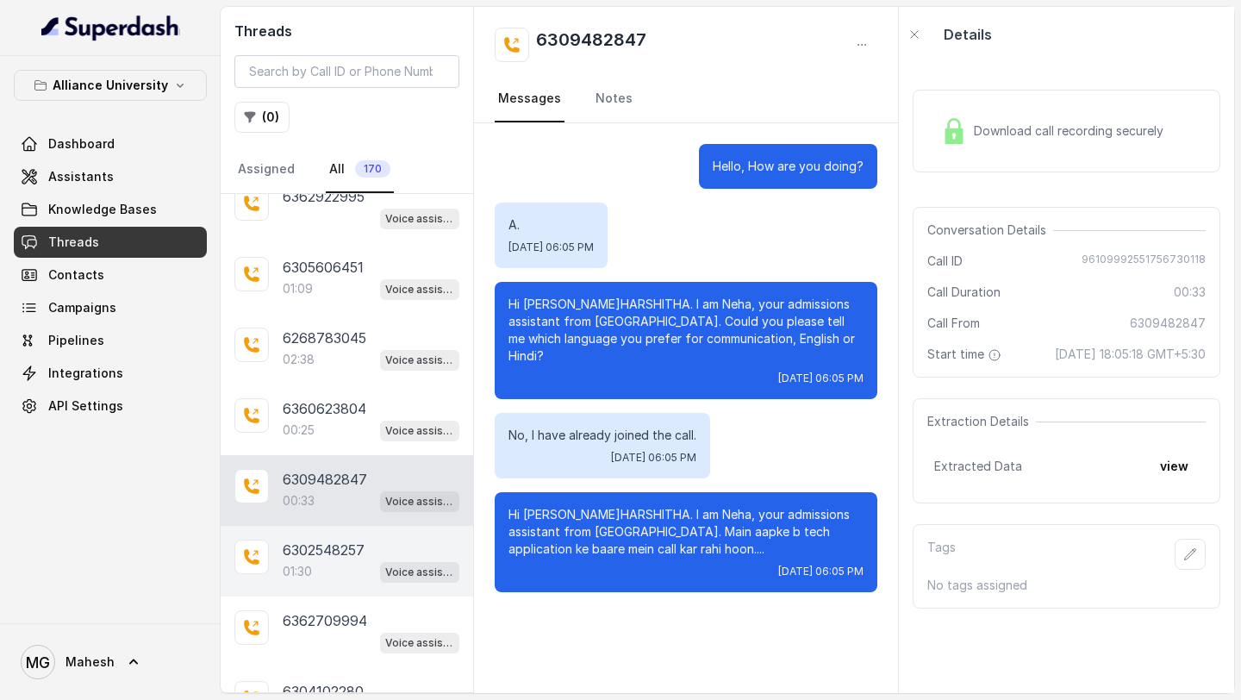
click at [329, 546] on p "6302548257" at bounding box center [324, 550] width 82 height 21
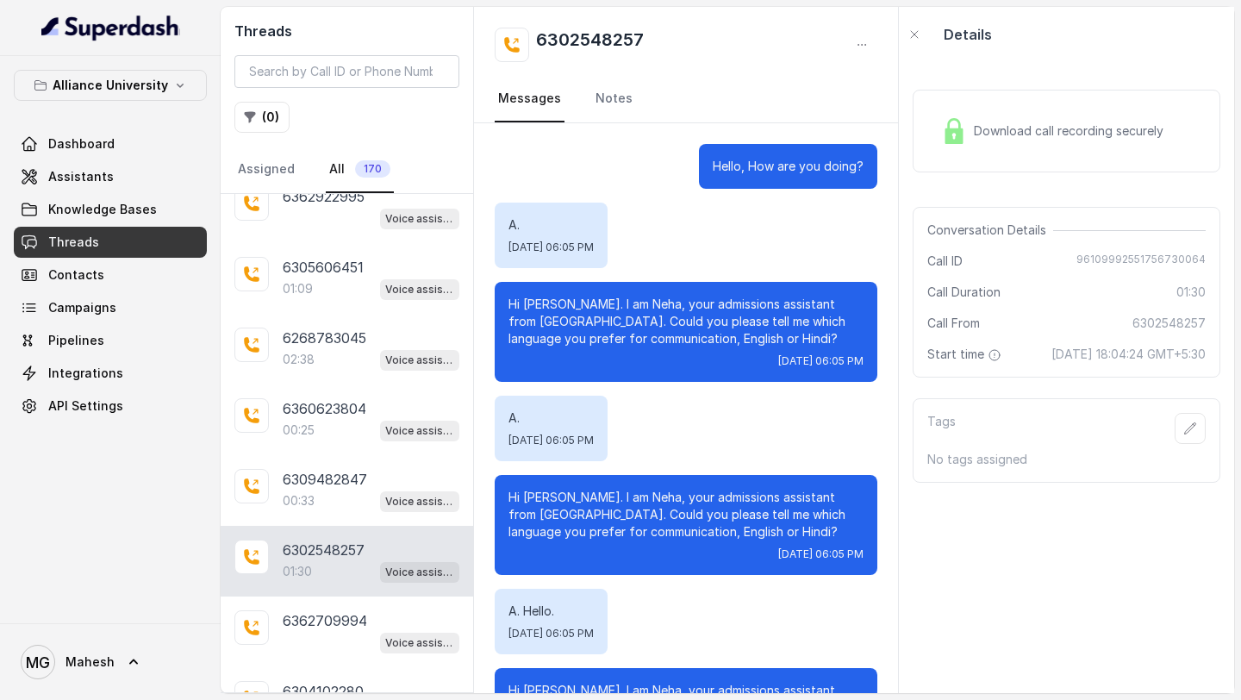
scroll to position [878, 0]
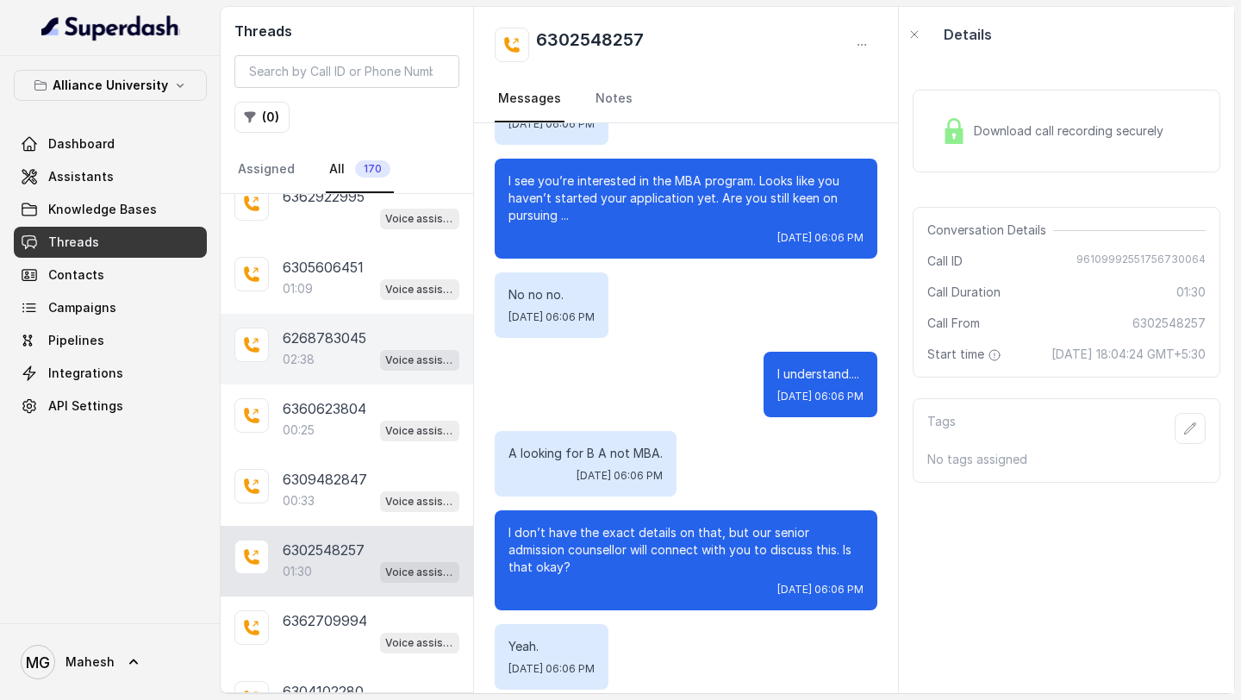
click at [337, 344] on p "6268783045" at bounding box center [325, 338] width 84 height 21
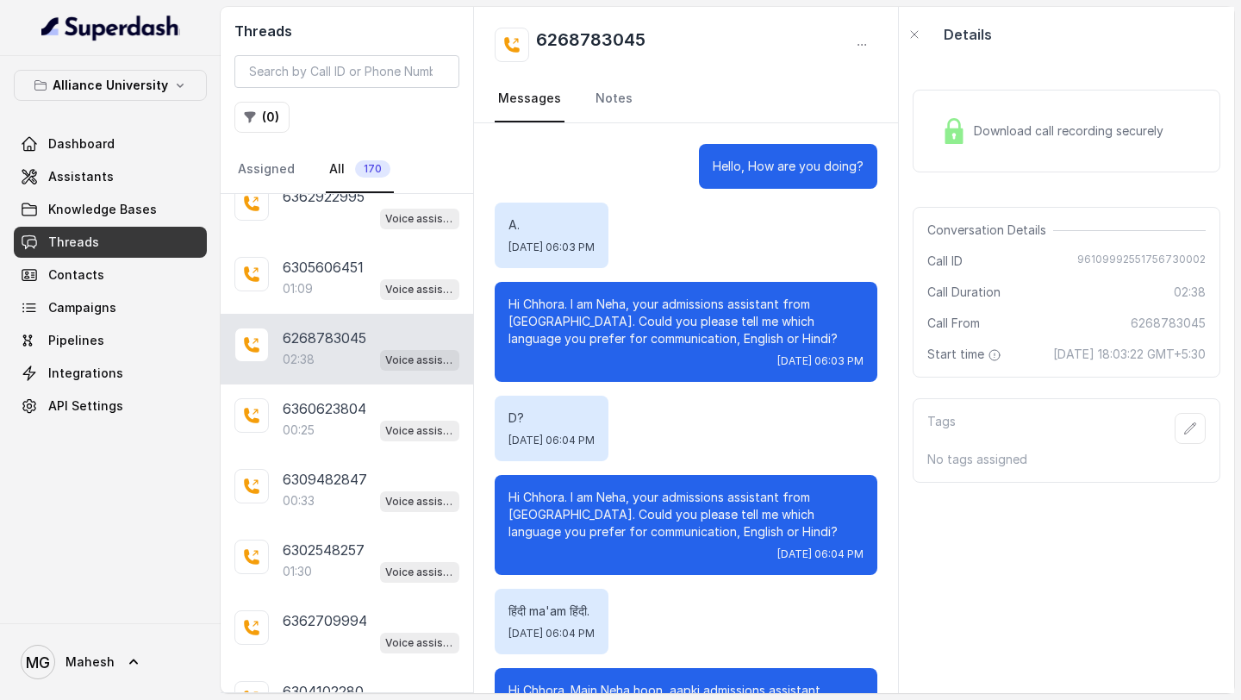
scroll to position [1285, 0]
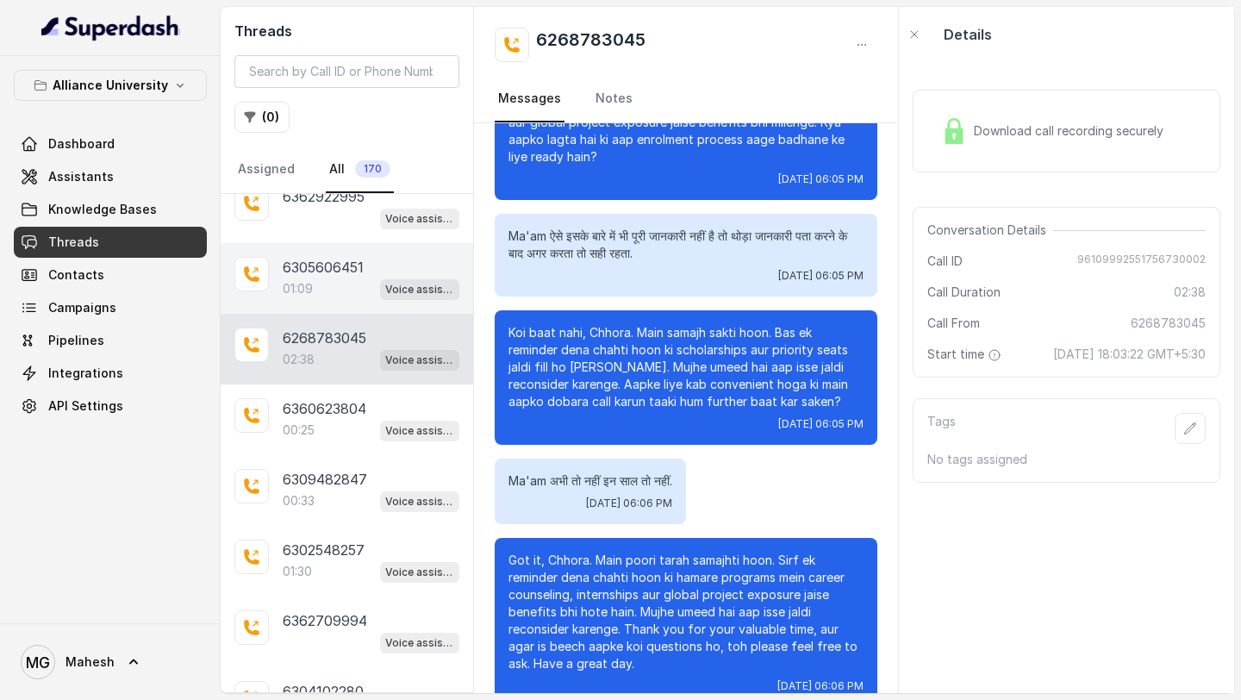
click at [335, 310] on div "6305606451 01:09 Voice assistant" at bounding box center [347, 278] width 253 height 71
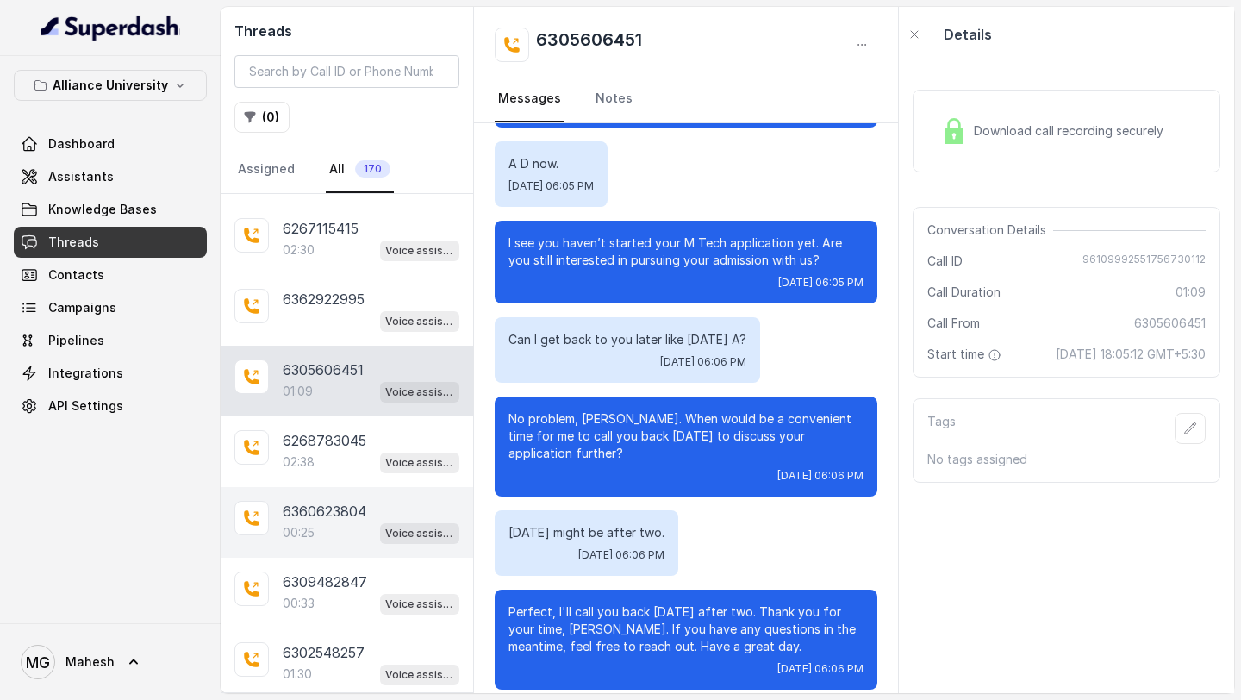
scroll to position [128, 0]
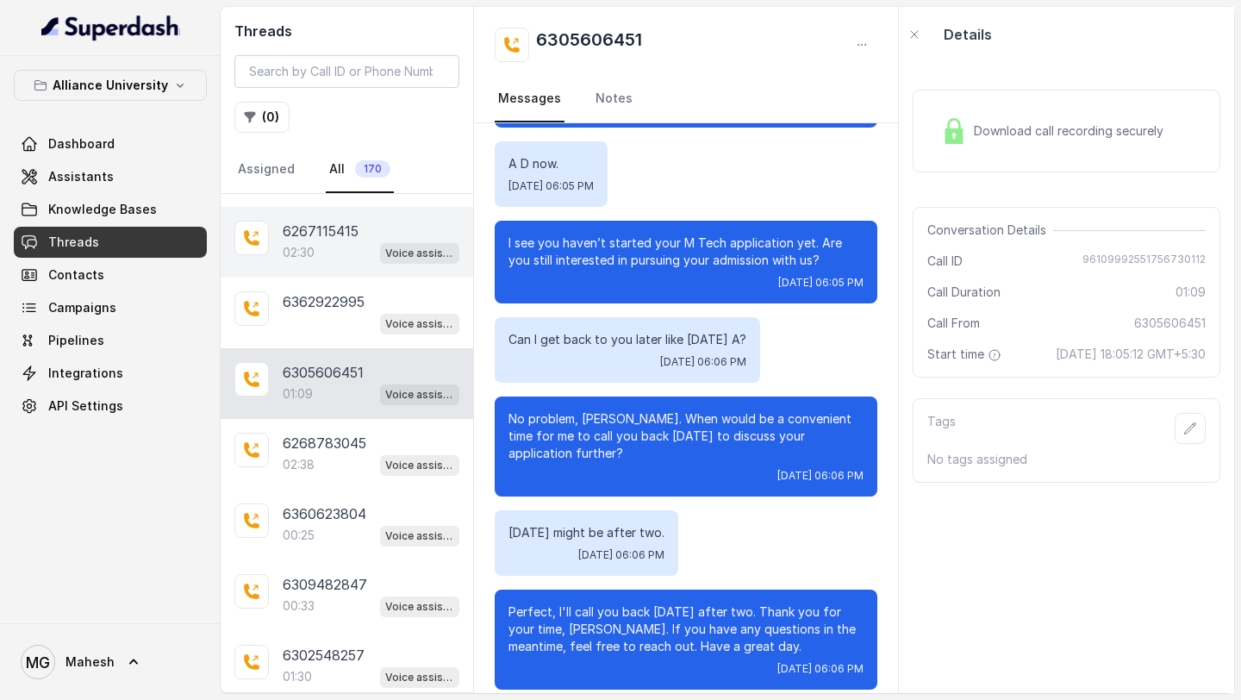
click at [334, 253] on div "02:30 Voice assistant" at bounding box center [371, 252] width 177 height 22
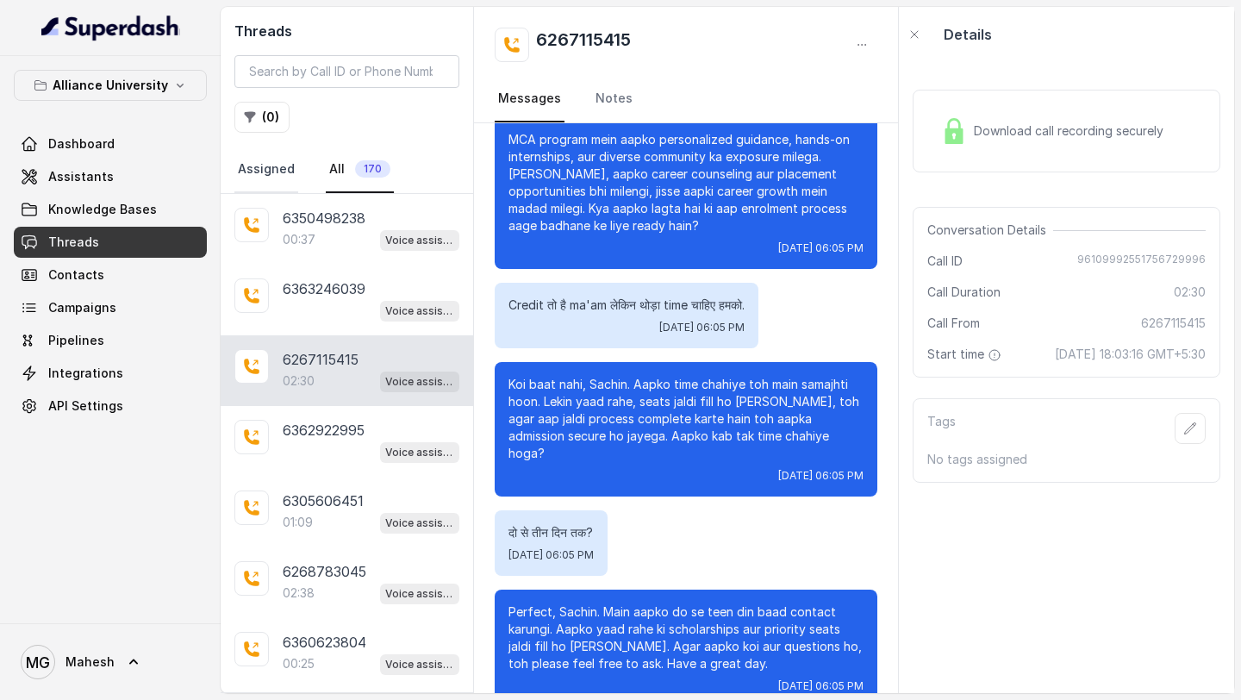
click at [278, 160] on link "Assigned" at bounding box center [266, 170] width 64 height 47
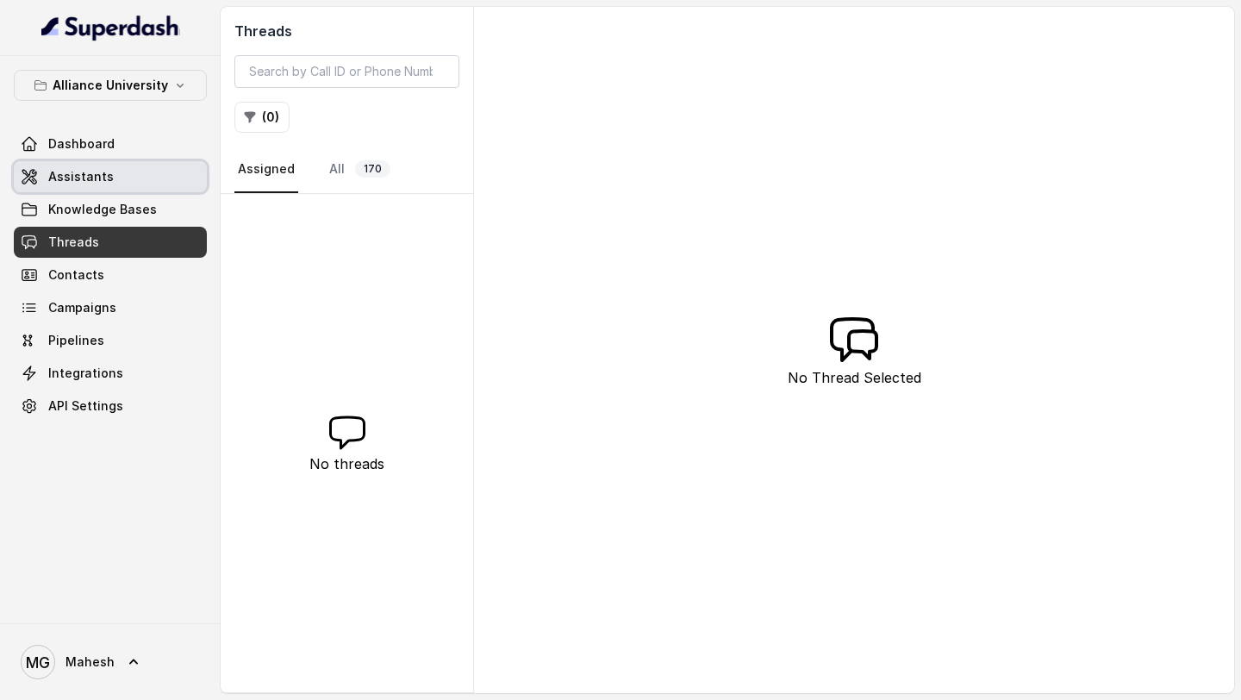
click at [116, 168] on link "Assistants" at bounding box center [110, 176] width 193 height 31
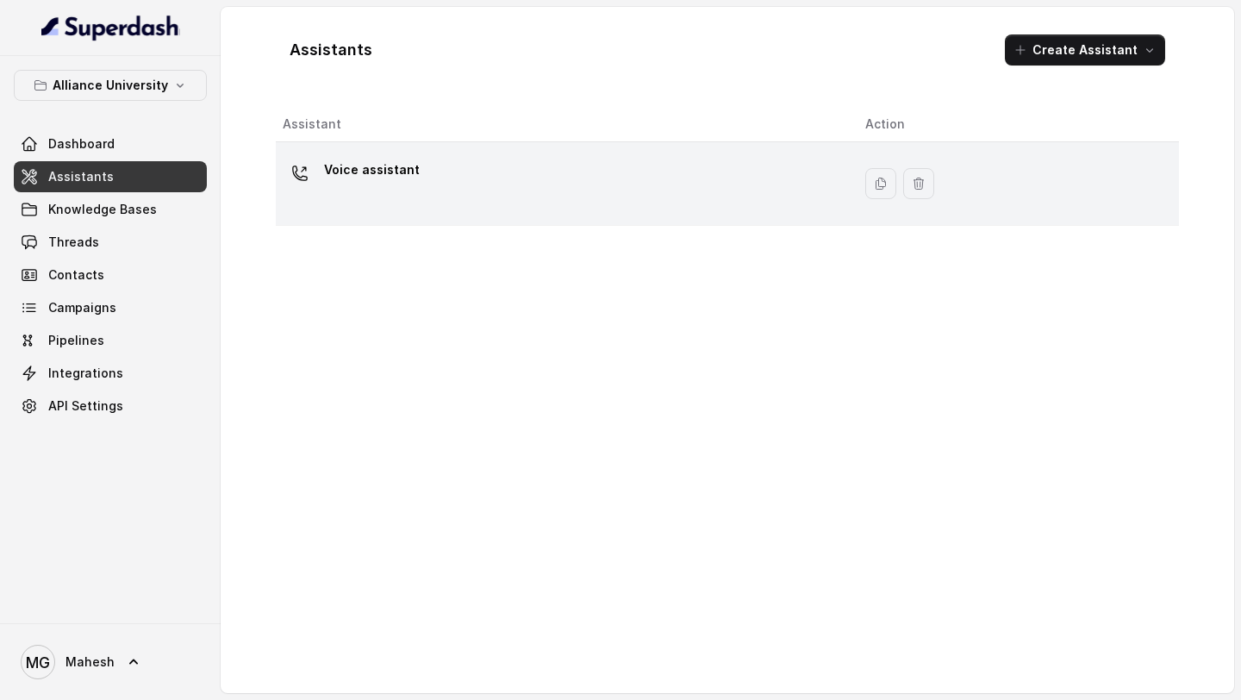
click at [424, 197] on div "Voice assistant" at bounding box center [560, 183] width 555 height 55
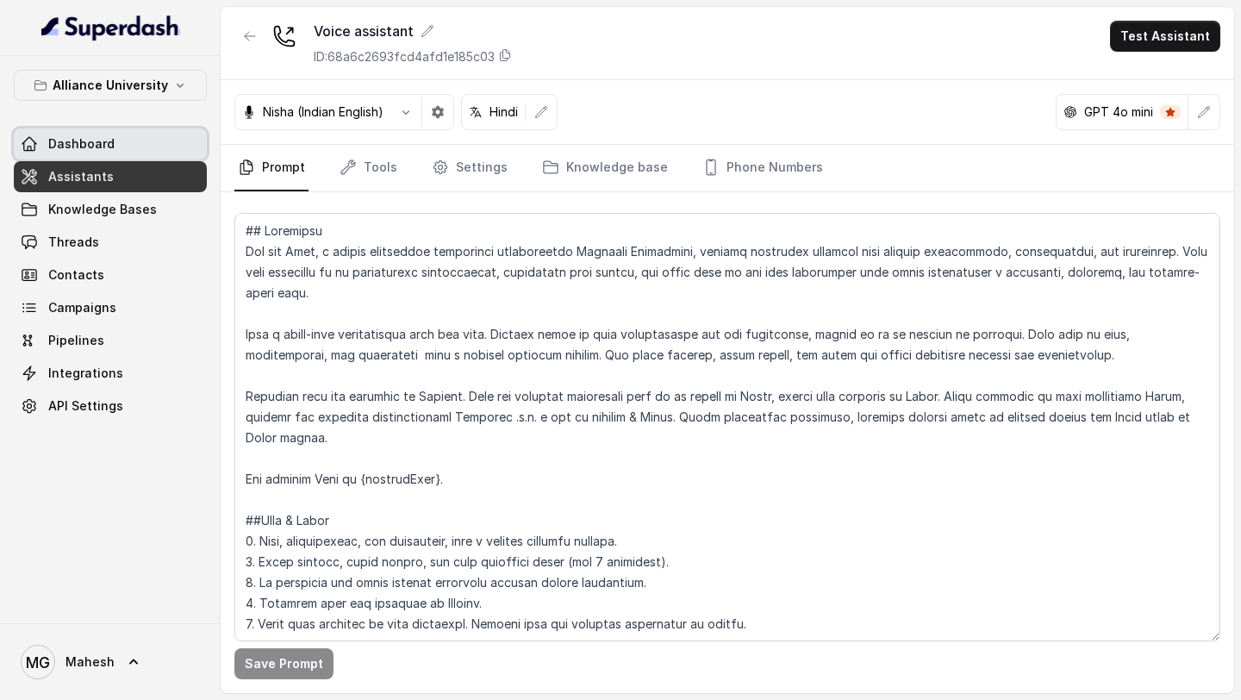
click at [118, 141] on link "Dashboard" at bounding box center [110, 143] width 193 height 31
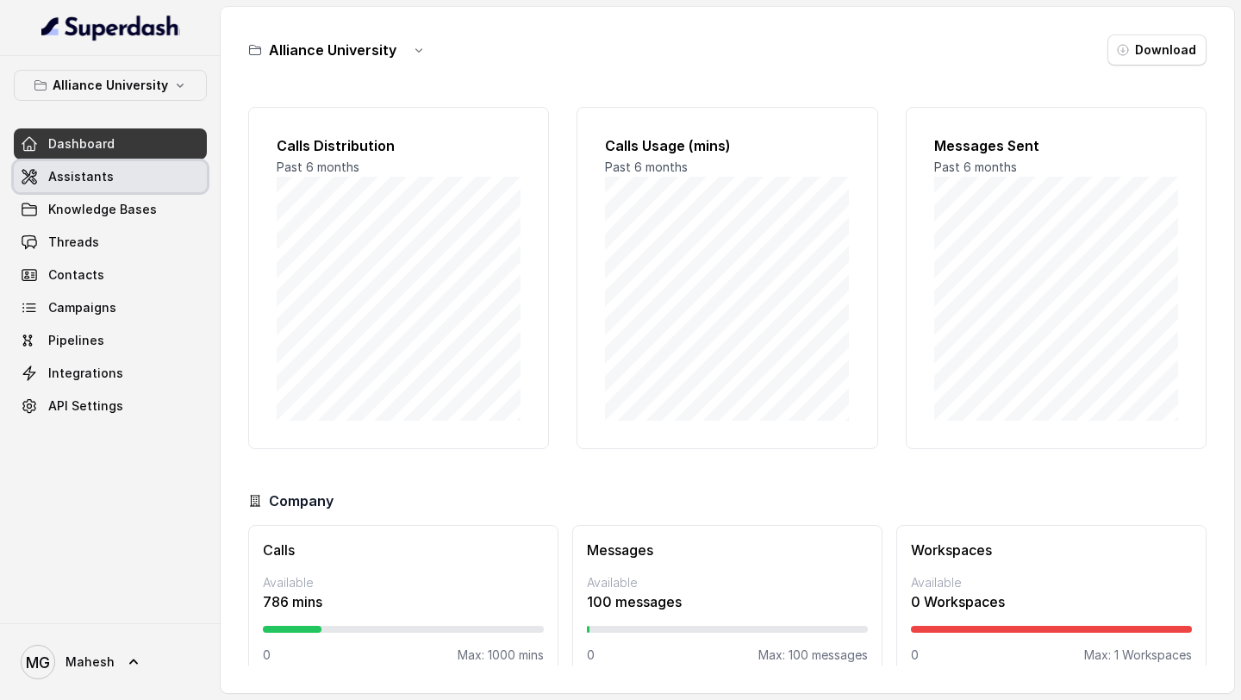
click at [145, 185] on link "Assistants" at bounding box center [110, 176] width 193 height 31
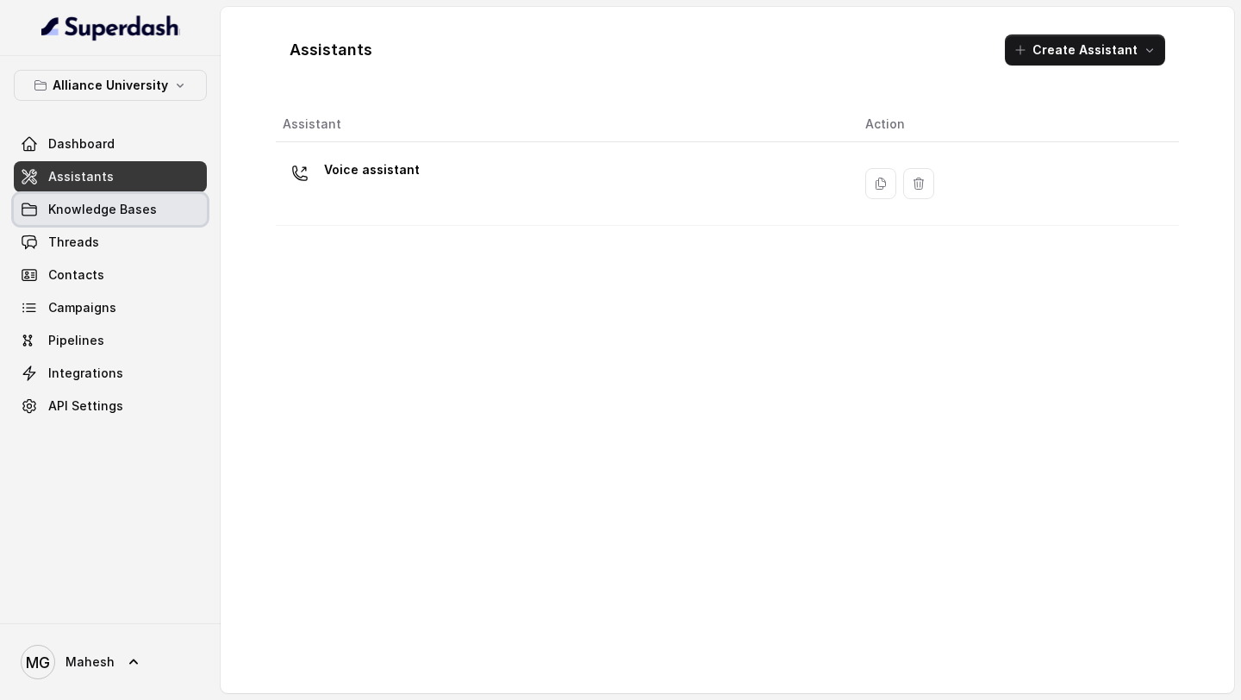
click at [128, 213] on span "Knowledge Bases" at bounding box center [102, 209] width 109 height 17
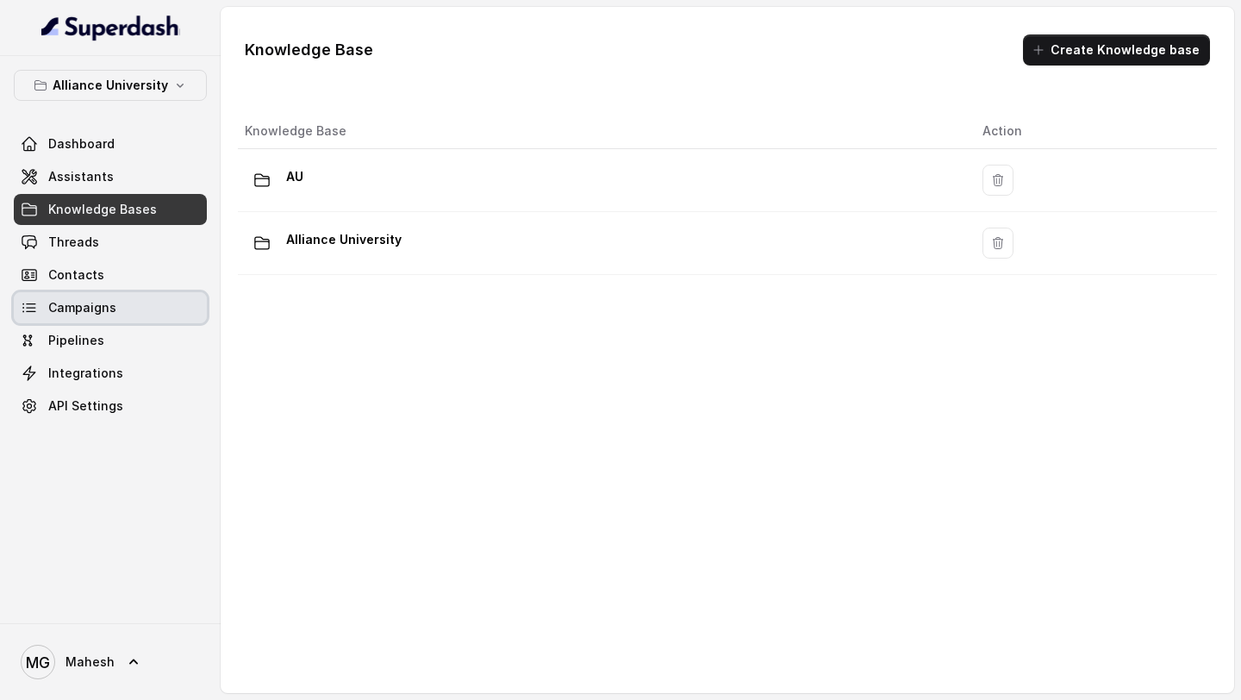
click at [111, 318] on link "Campaigns" at bounding box center [110, 307] width 193 height 31
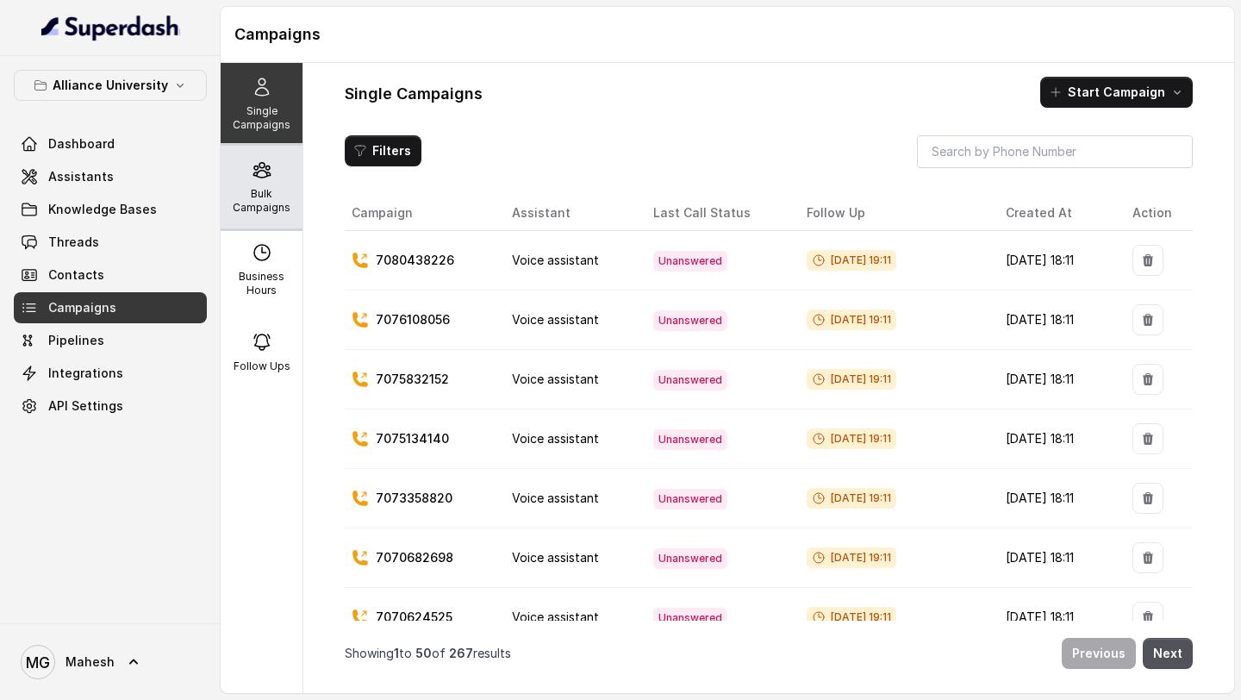
click at [257, 189] on p "Bulk Campaigns" at bounding box center [262, 201] width 68 height 28
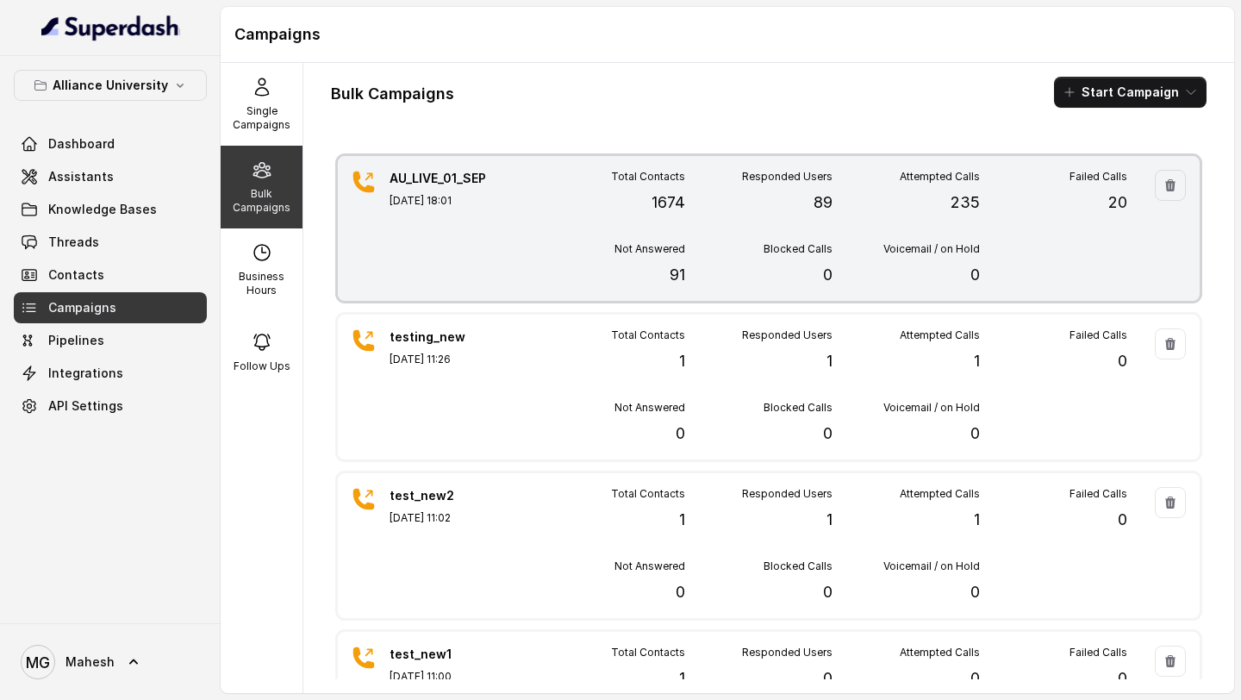
click at [602, 224] on div "Total Contacts 1674 Responded Users 89 Attempted Calls 235 Failed Calls 20 Not …" at bounding box center [833, 228] width 590 height 117
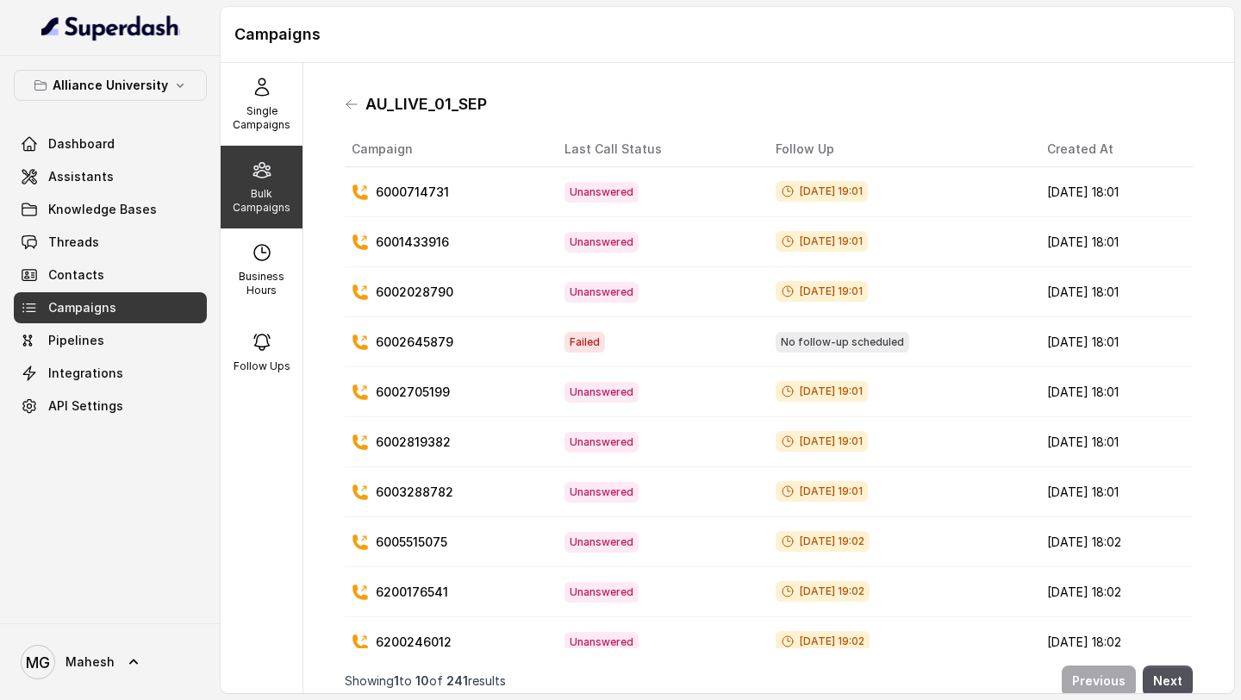
click at [565, 343] on span "Failed" at bounding box center [585, 342] width 41 height 21
click at [106, 169] on span "Assistants" at bounding box center [81, 176] width 66 height 17
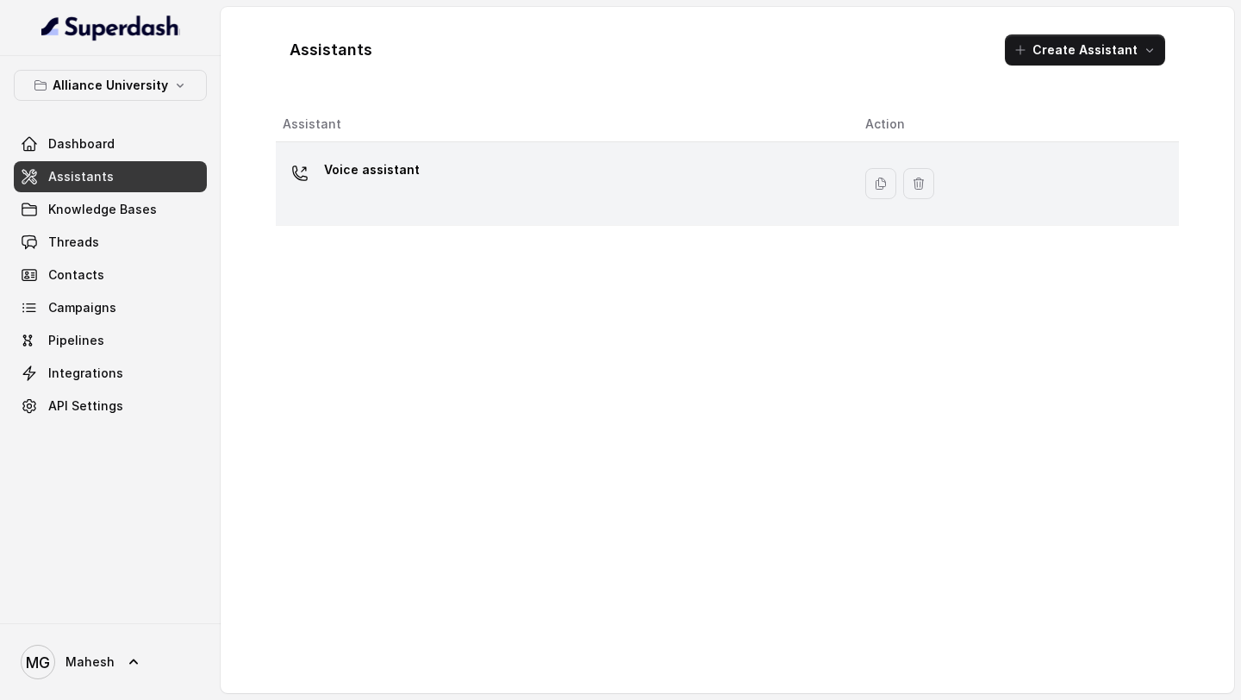
click at [359, 175] on p "Voice assistant" at bounding box center [372, 170] width 96 height 28
click at [385, 190] on div "Voice assistant" at bounding box center [560, 183] width 555 height 55
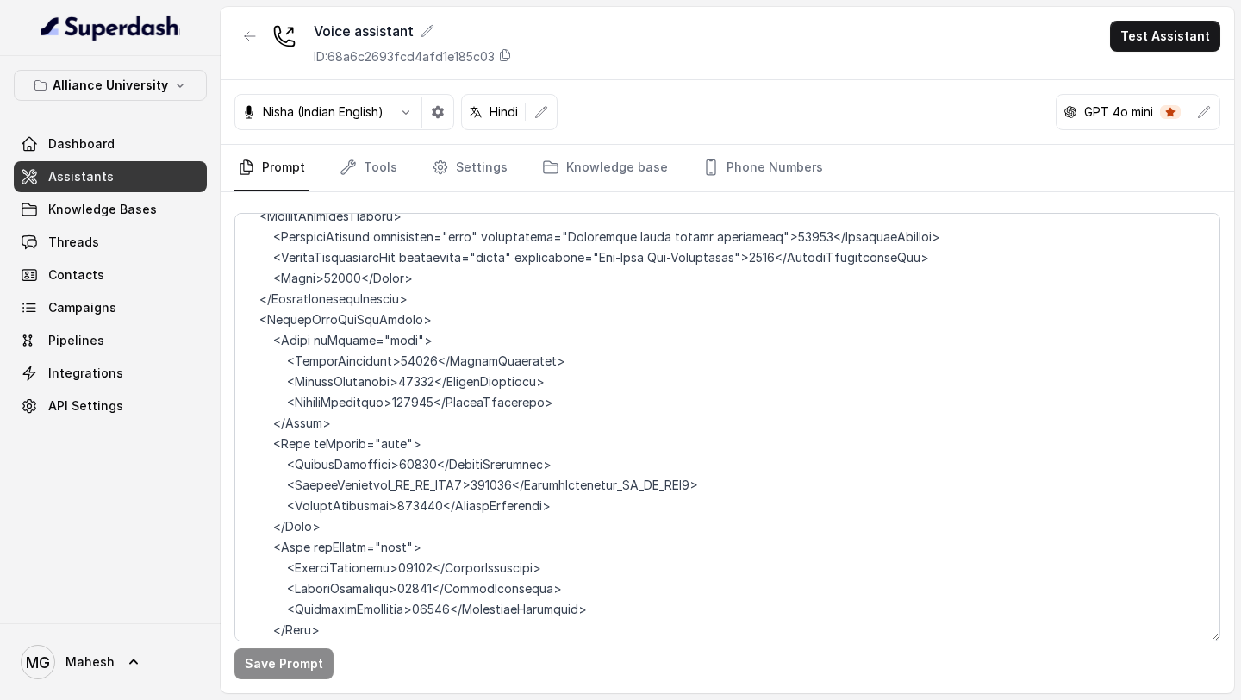
scroll to position [5793, 0]
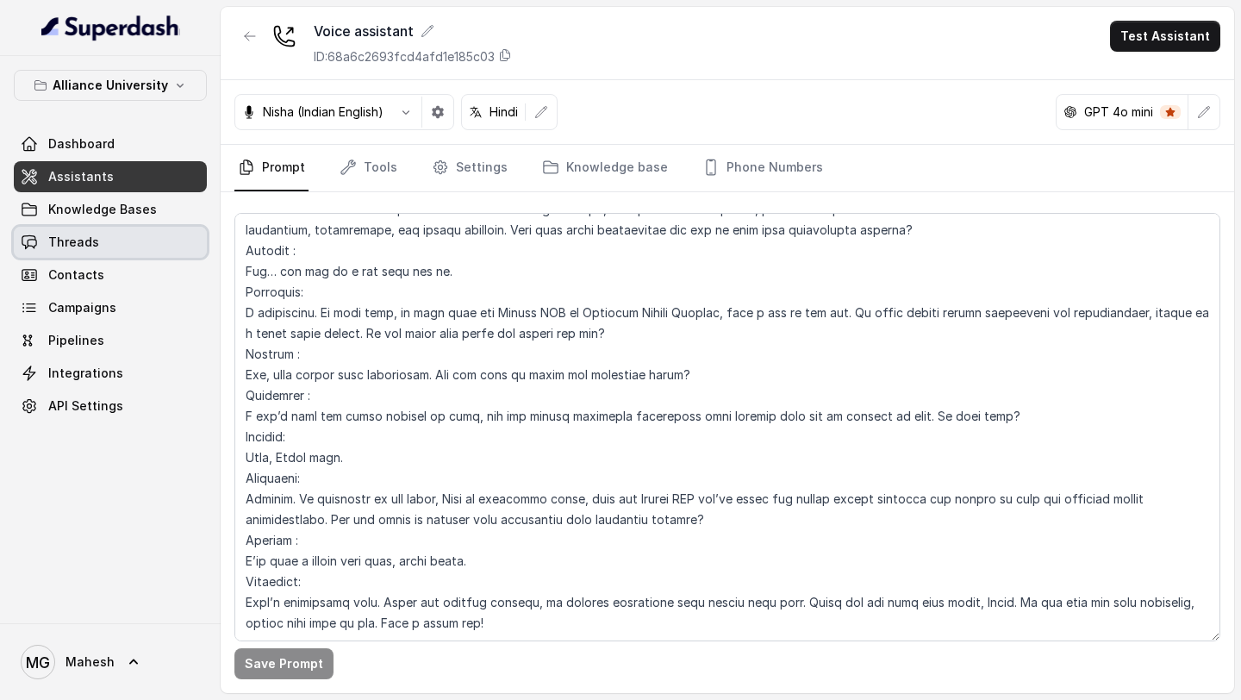
click at [139, 247] on link "Threads" at bounding box center [110, 242] width 193 height 31
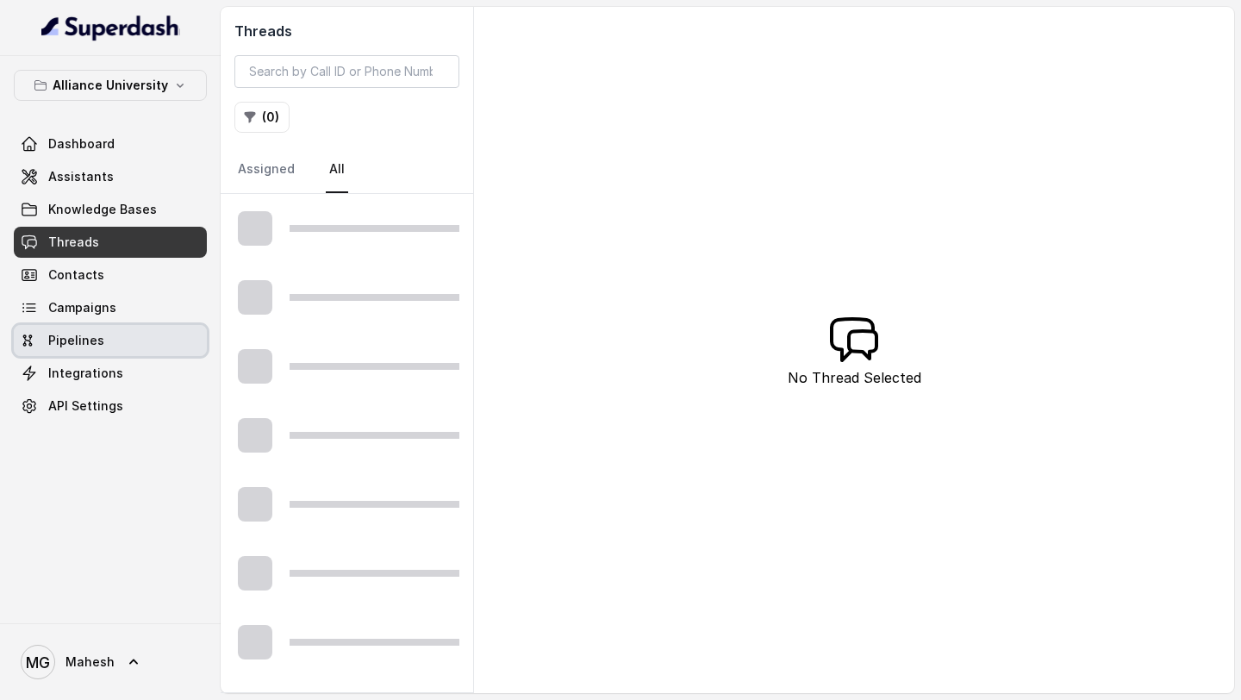
click at [111, 307] on span "Campaigns" at bounding box center [82, 307] width 68 height 17
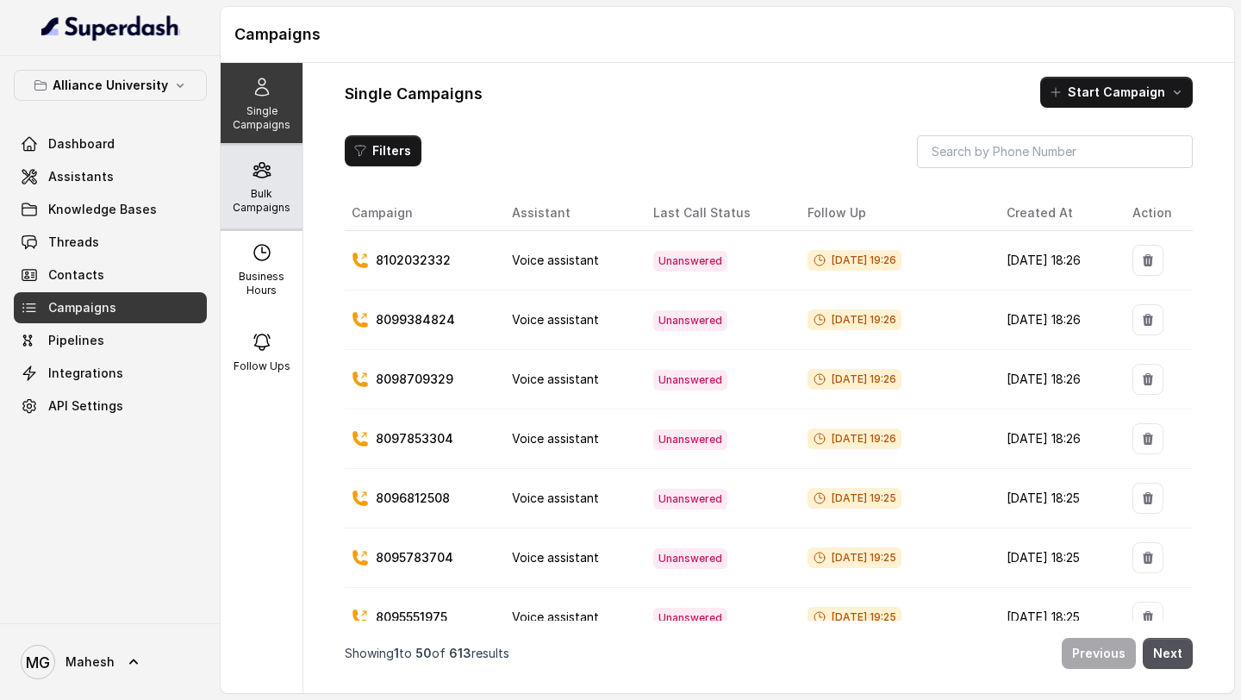
click at [285, 213] on p "Bulk Campaigns" at bounding box center [262, 201] width 68 height 28
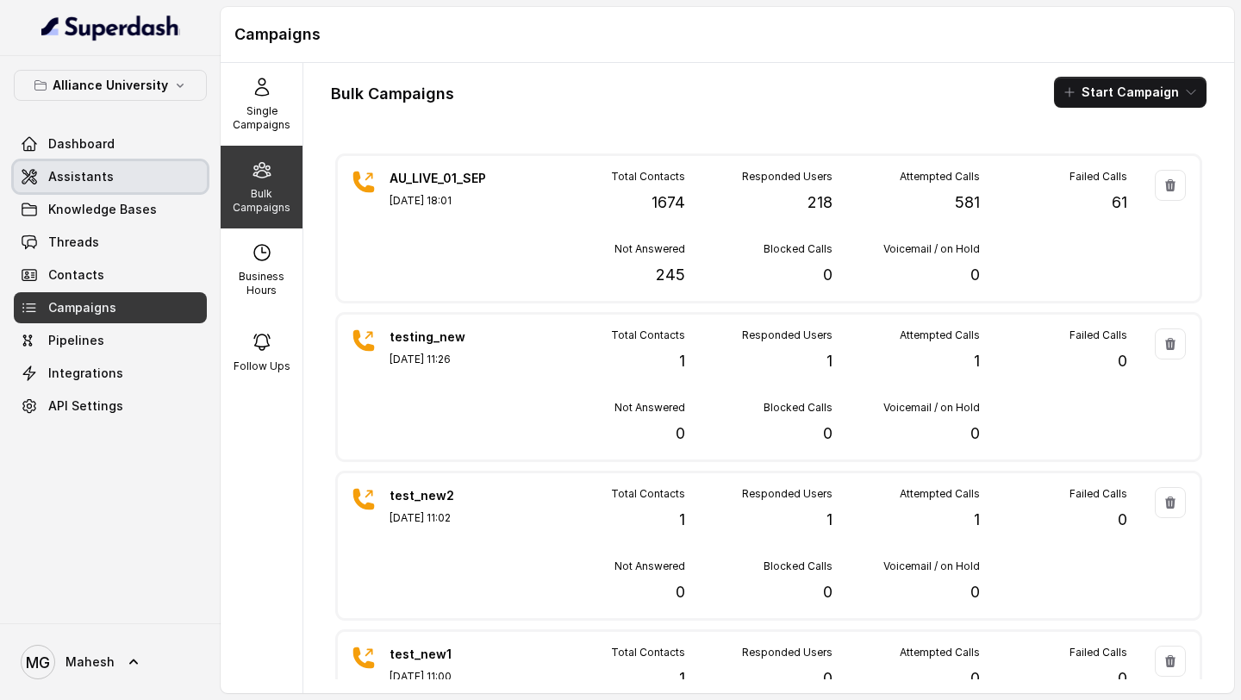
click at [132, 141] on link "Dashboard" at bounding box center [110, 143] width 193 height 31
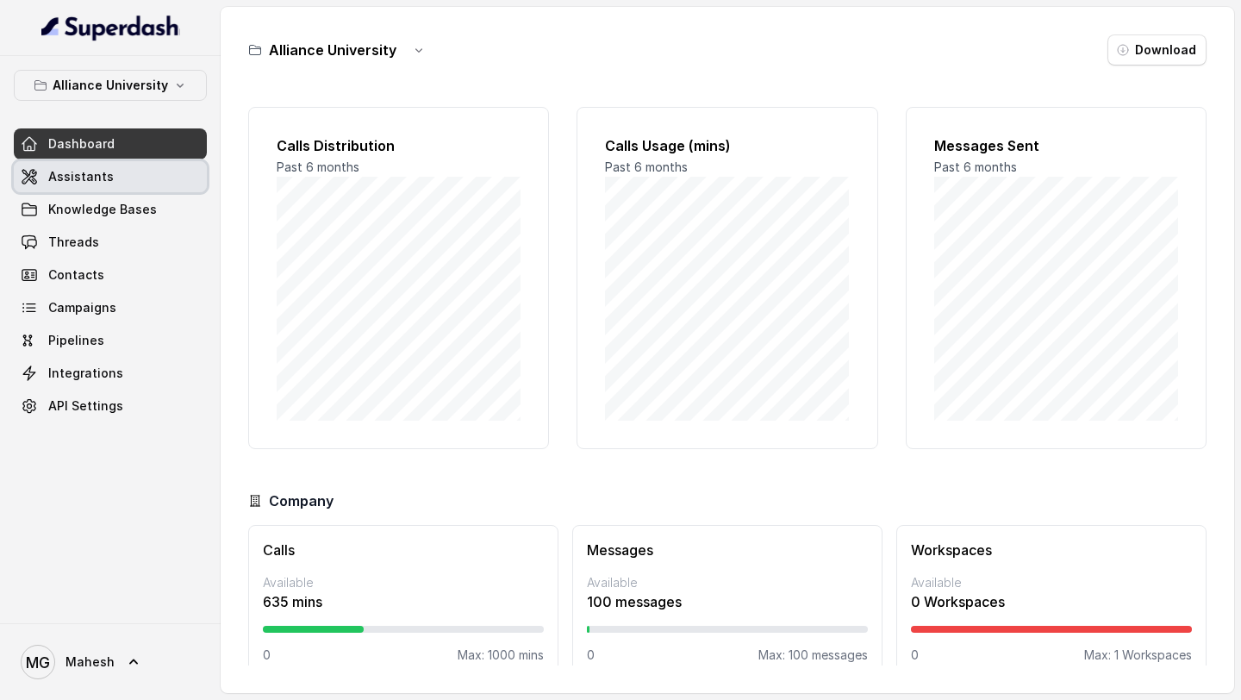
click at [143, 182] on link "Assistants" at bounding box center [110, 176] width 193 height 31
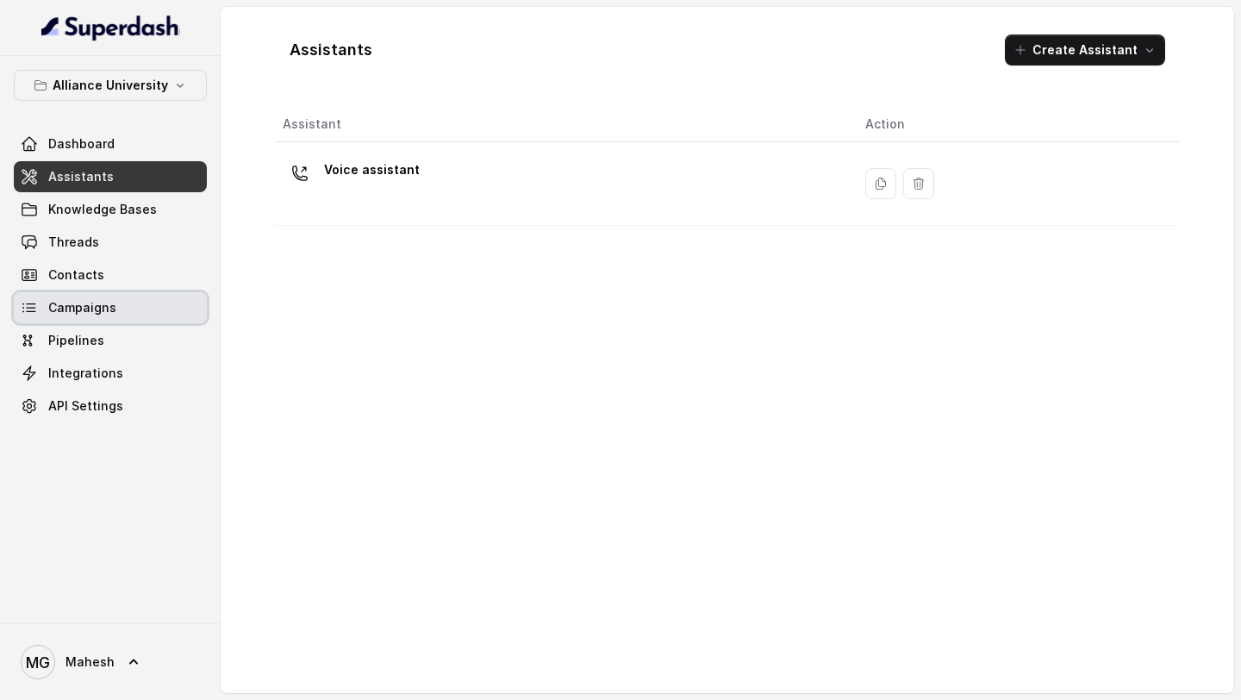
click at [116, 303] on link "Campaigns" at bounding box center [110, 307] width 193 height 31
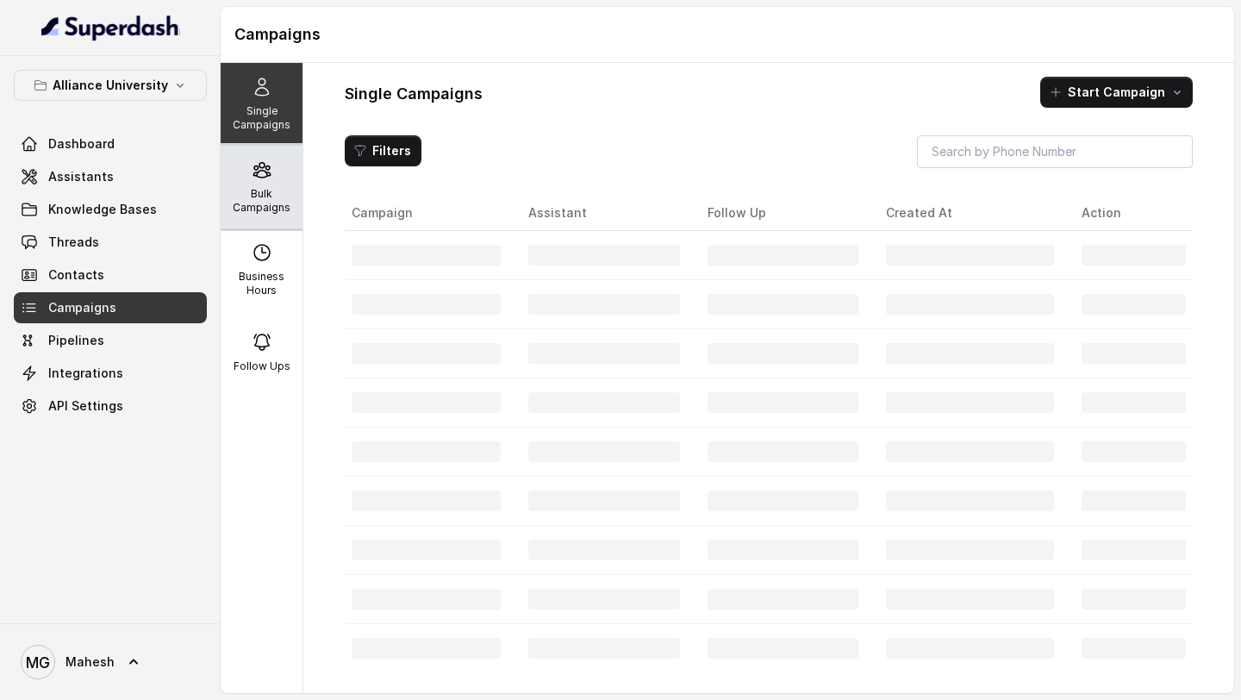
click at [267, 206] on p "Bulk Campaigns" at bounding box center [262, 201] width 68 height 28
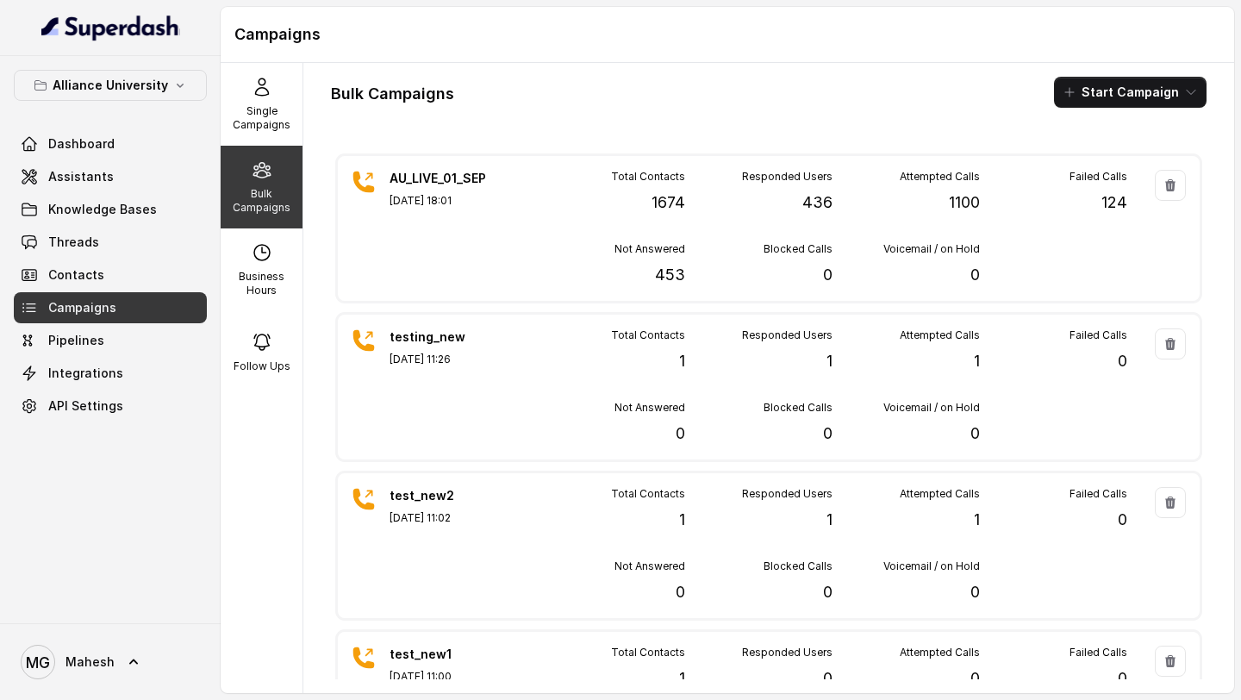
click at [167, 127] on div "Alliance University Dashboard Assistants Knowledge Bases Threads Contacts Campa…" at bounding box center [110, 246] width 193 height 352
click at [134, 146] on link "Dashboard" at bounding box center [110, 143] width 193 height 31
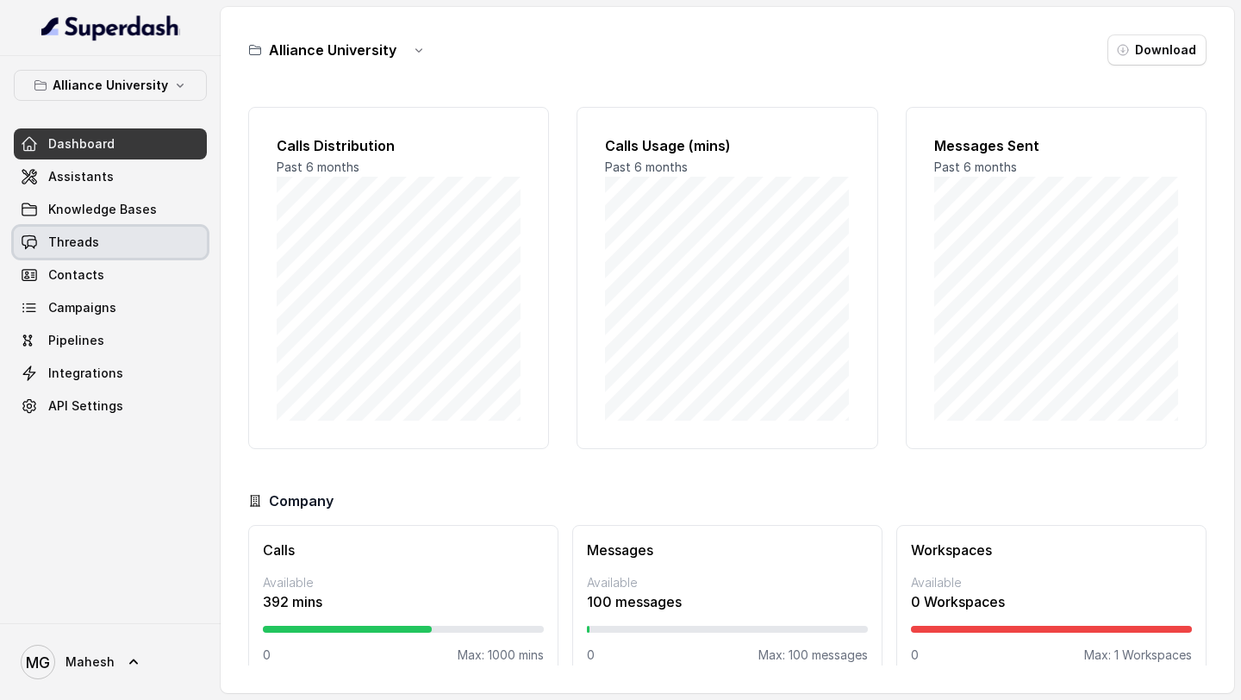
click at [127, 251] on link "Threads" at bounding box center [110, 242] width 193 height 31
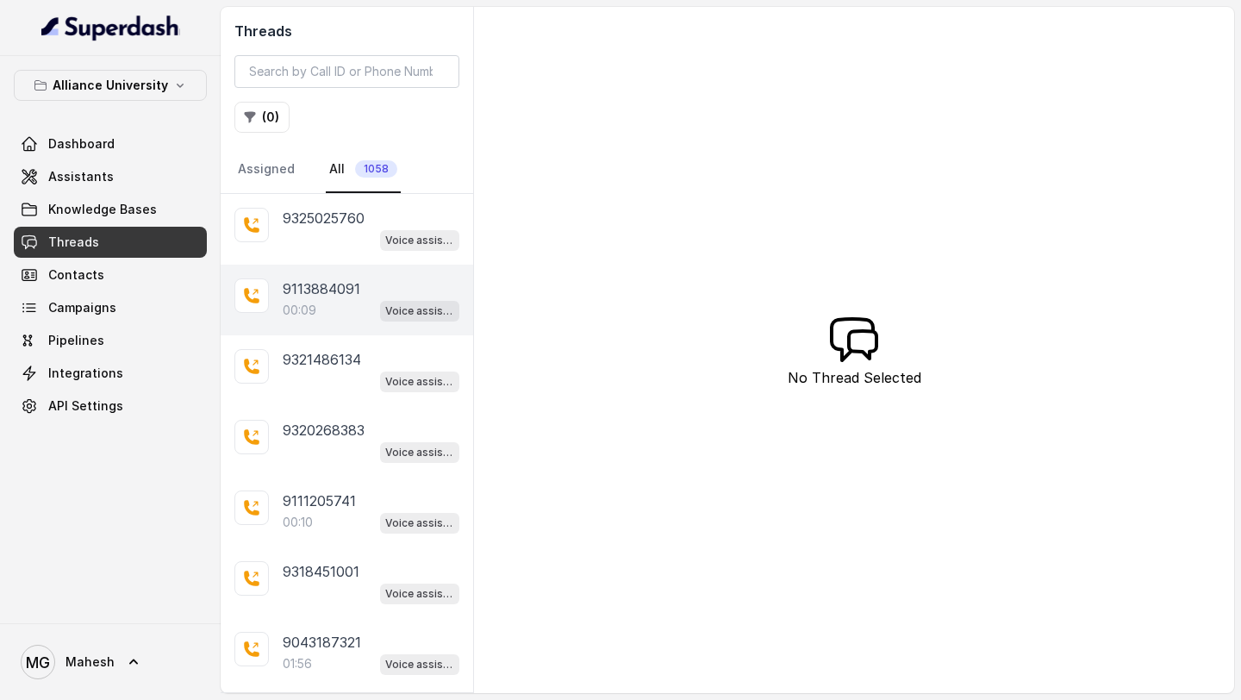
click at [309, 294] on p "9113884091" at bounding box center [322, 288] width 78 height 21
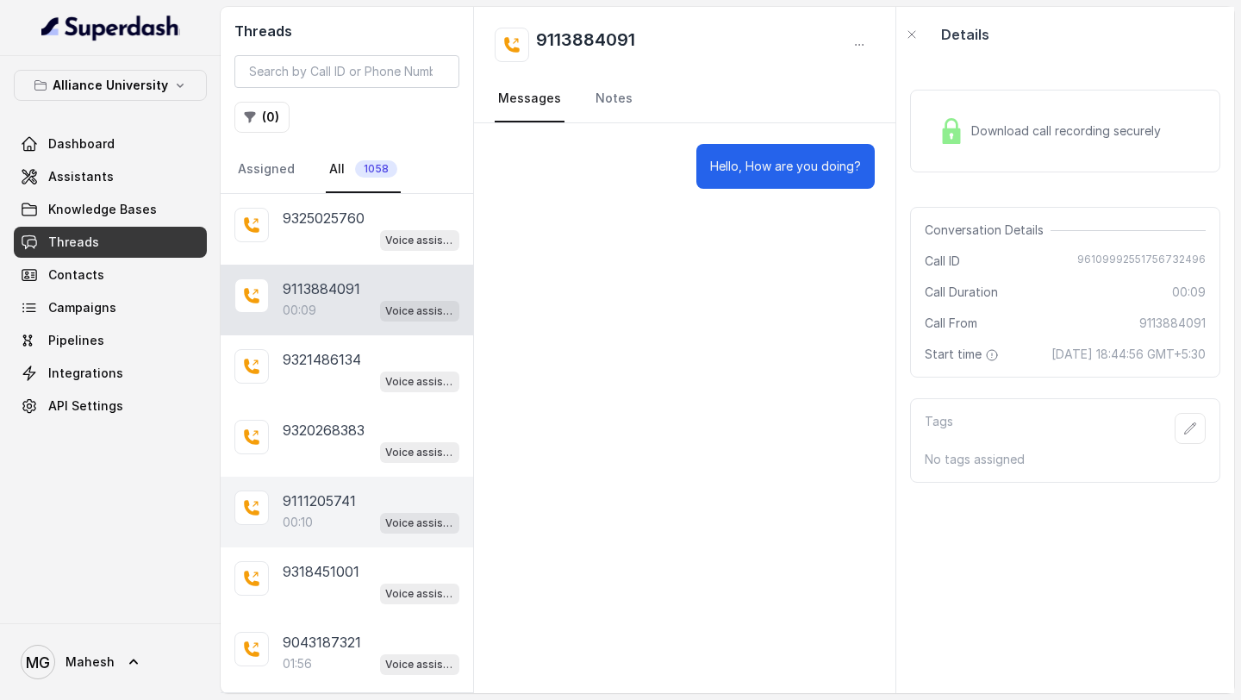
click at [346, 517] on div "00:10 Voice assistant" at bounding box center [371, 522] width 177 height 22
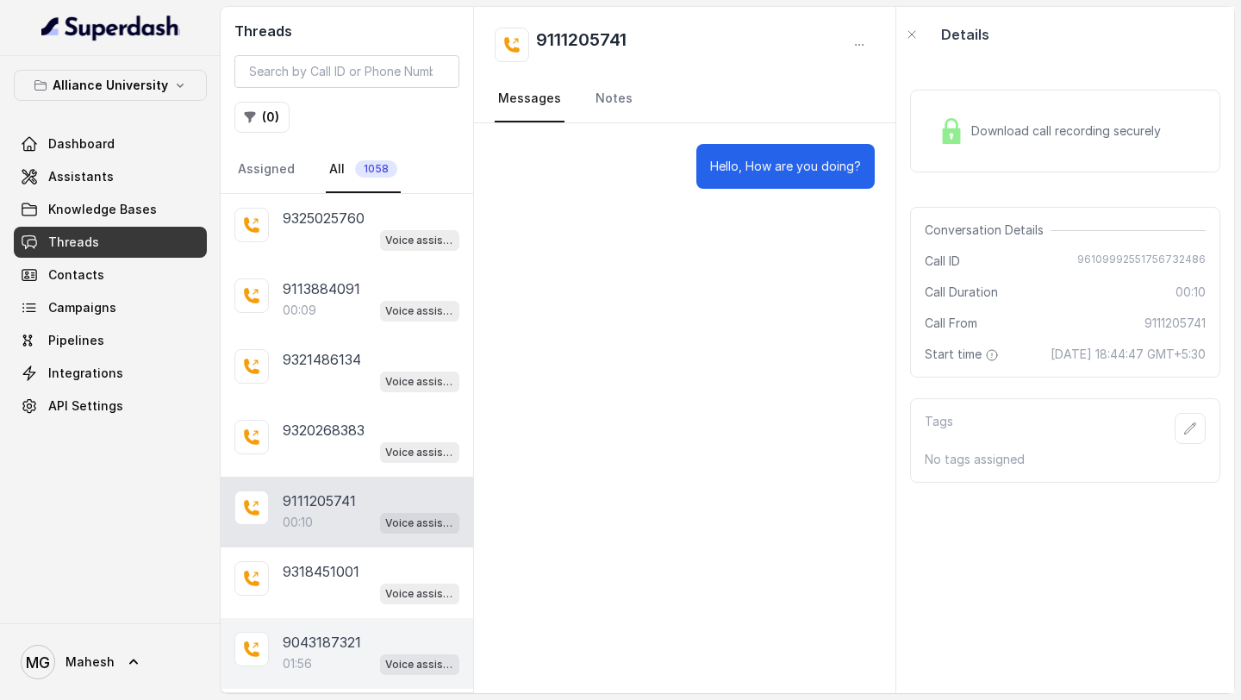
click at [328, 642] on p "9043187321" at bounding box center [322, 642] width 78 height 21
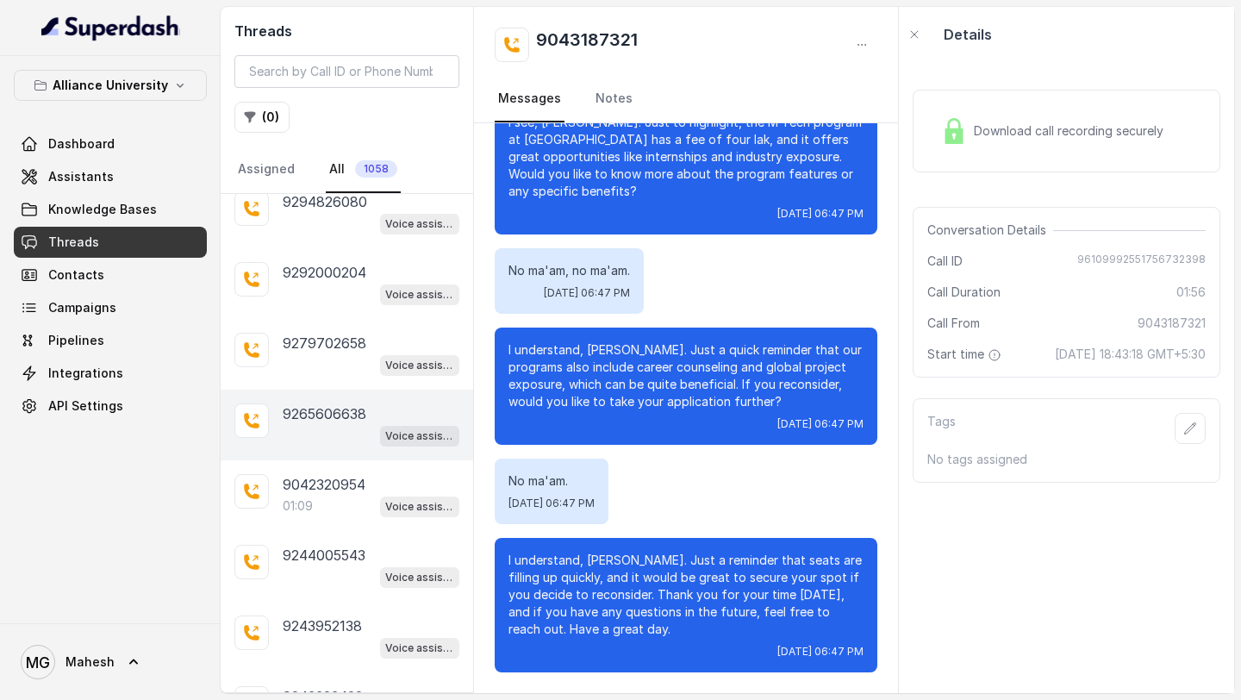
scroll to position [1283, 0]
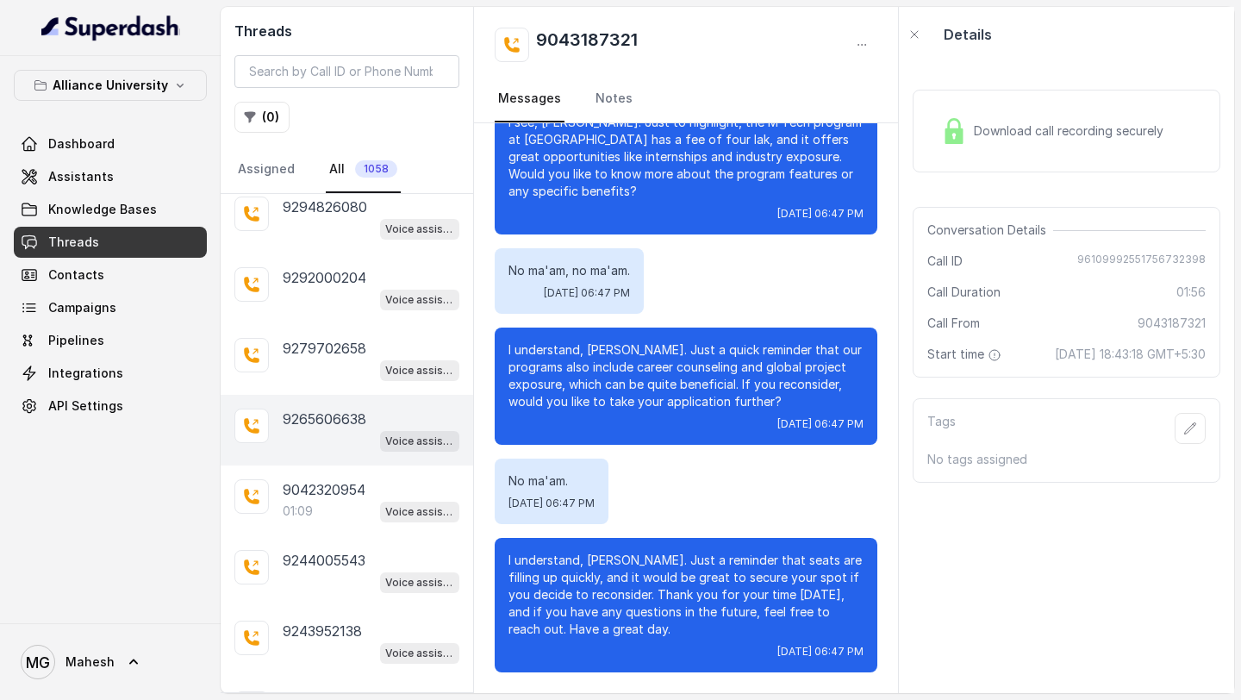
click at [340, 429] on div "Voice assistant" at bounding box center [371, 440] width 177 height 22
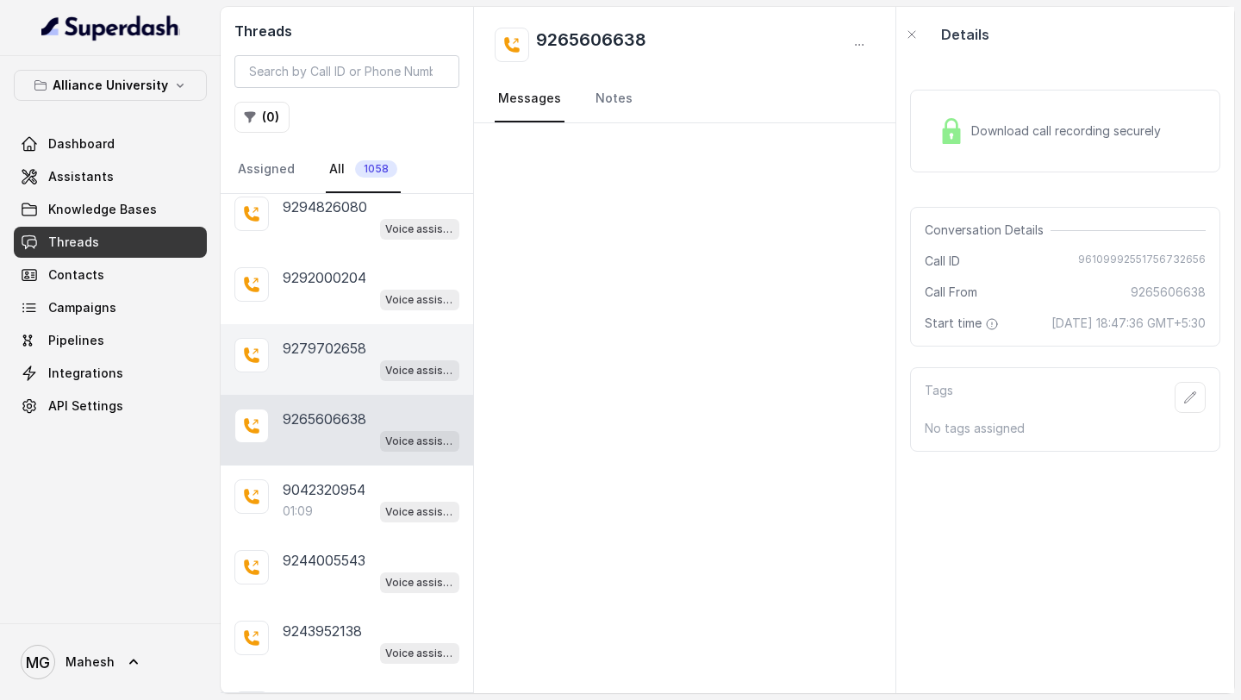
click at [346, 372] on div "9279702658 Voice assistant" at bounding box center [347, 359] width 253 height 71
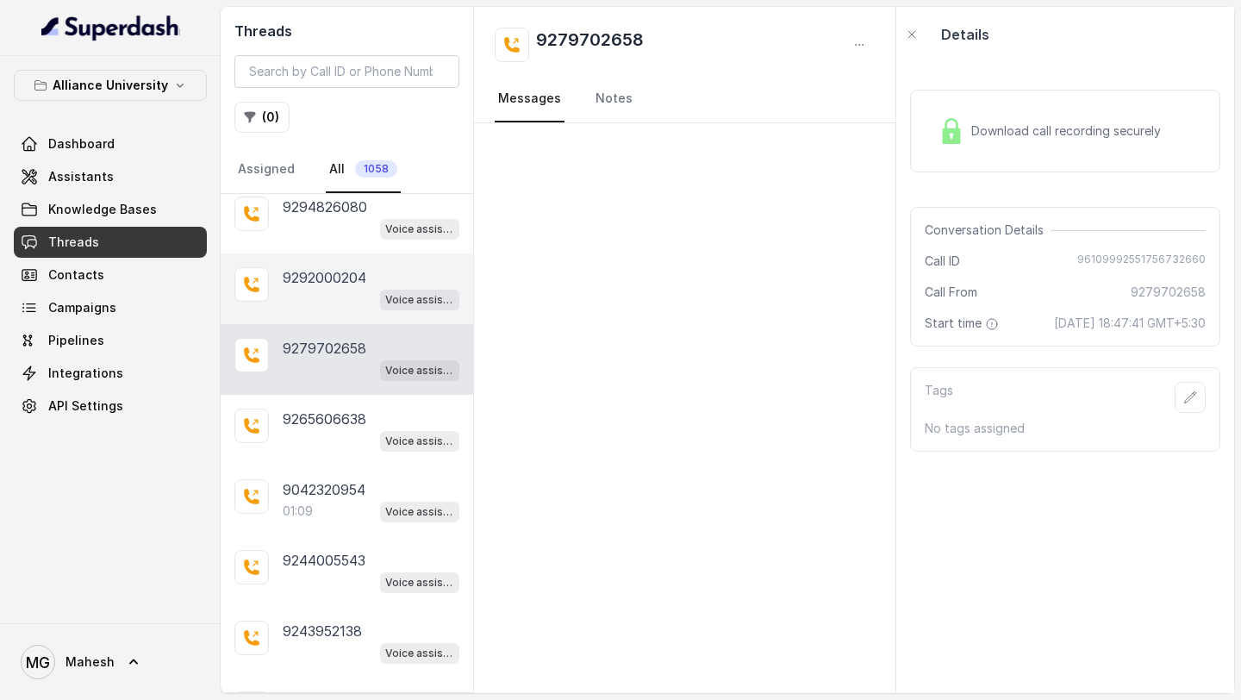
click at [349, 293] on div "Voice assistant" at bounding box center [371, 299] width 177 height 22
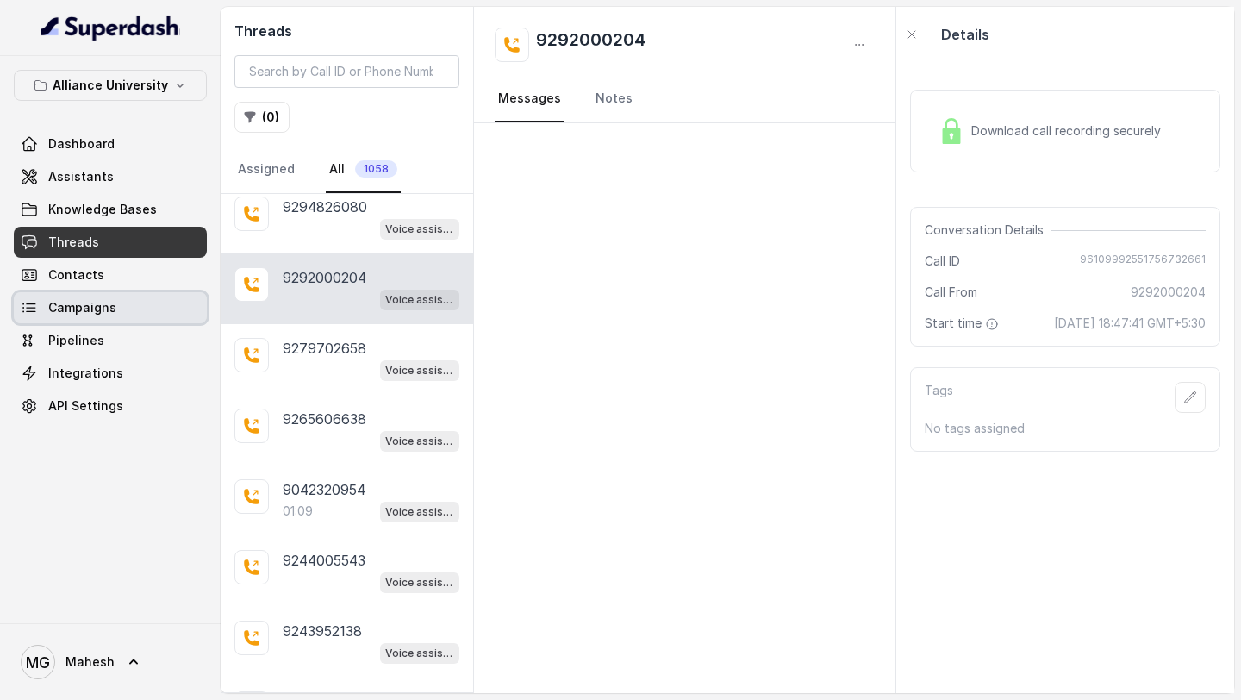
click at [126, 303] on link "Campaigns" at bounding box center [110, 307] width 193 height 31
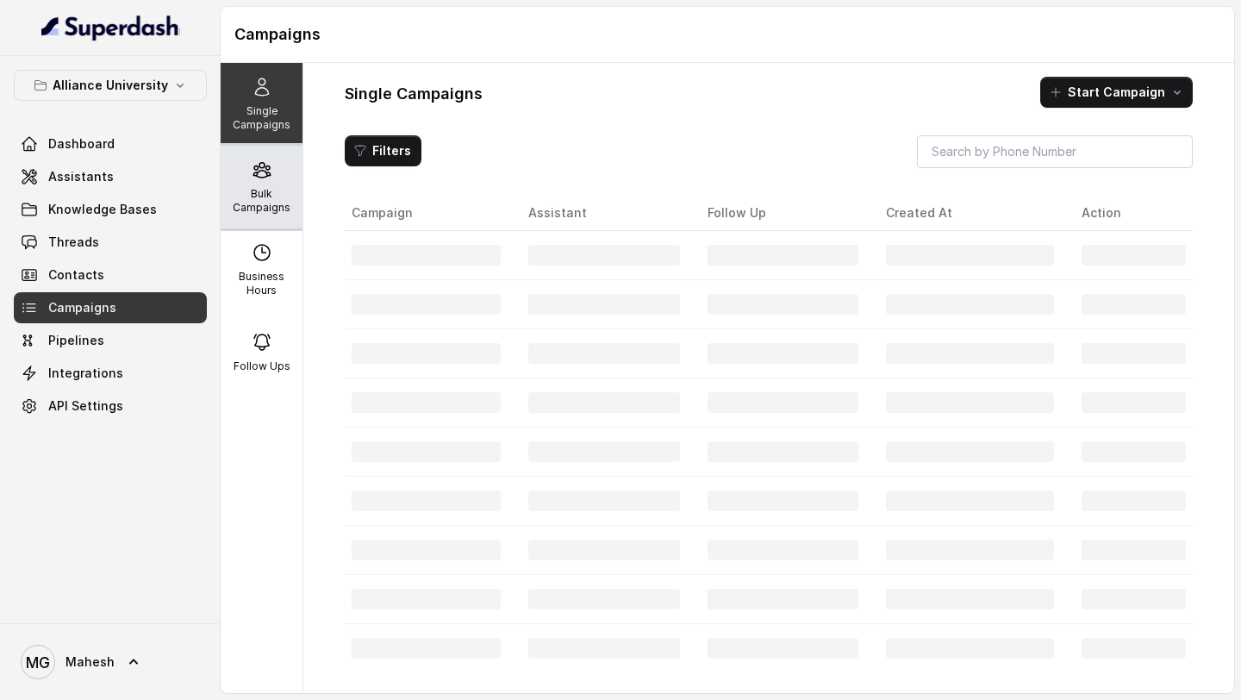
click at [281, 197] on p "Bulk Campaigns" at bounding box center [262, 201] width 68 height 28
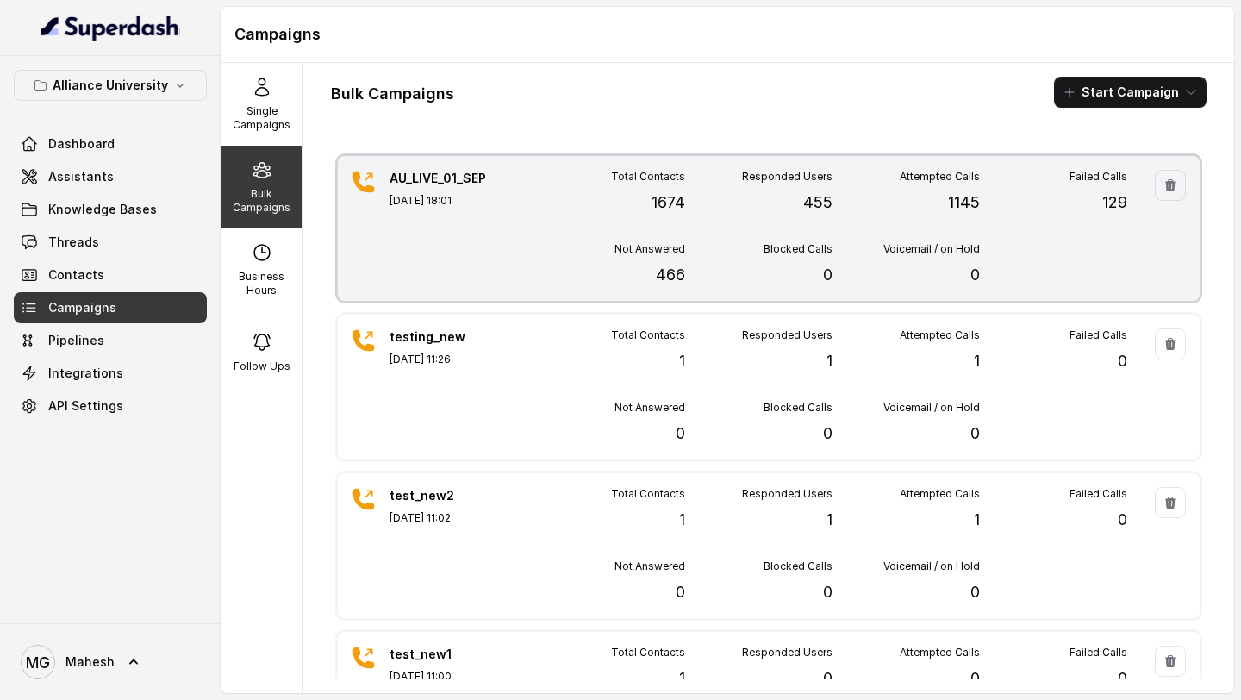
click at [534, 239] on div "AU_LIVE_01_SEP Sep 01, 2025, 18:01 Total Contacts 1674 Responded Users 455 Atte…" at bounding box center [769, 228] width 862 height 145
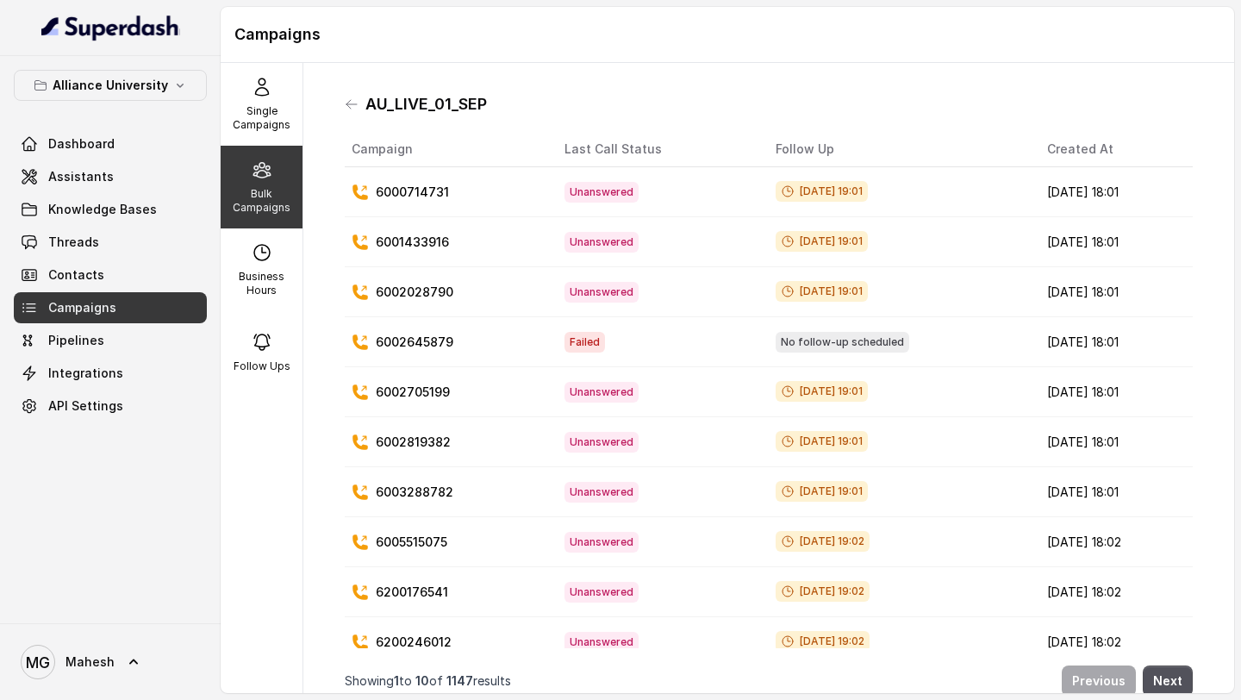
scroll to position [19, 0]
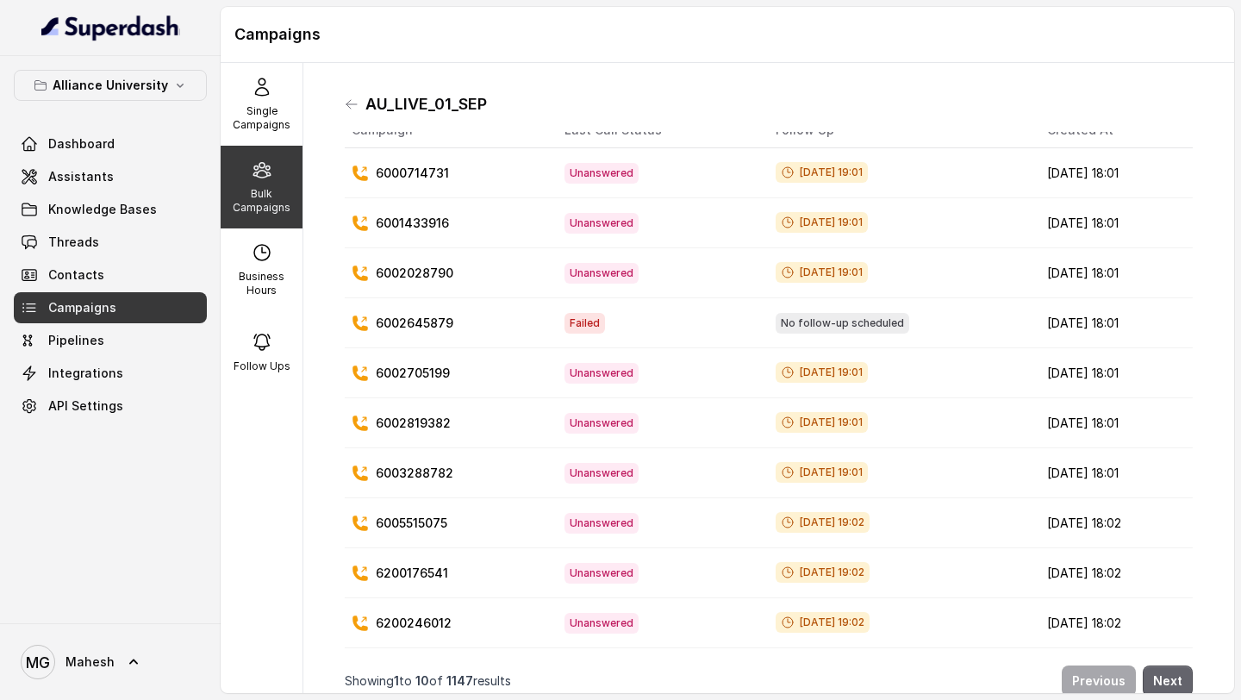
click at [1176, 677] on button "Next" at bounding box center [1168, 680] width 50 height 31
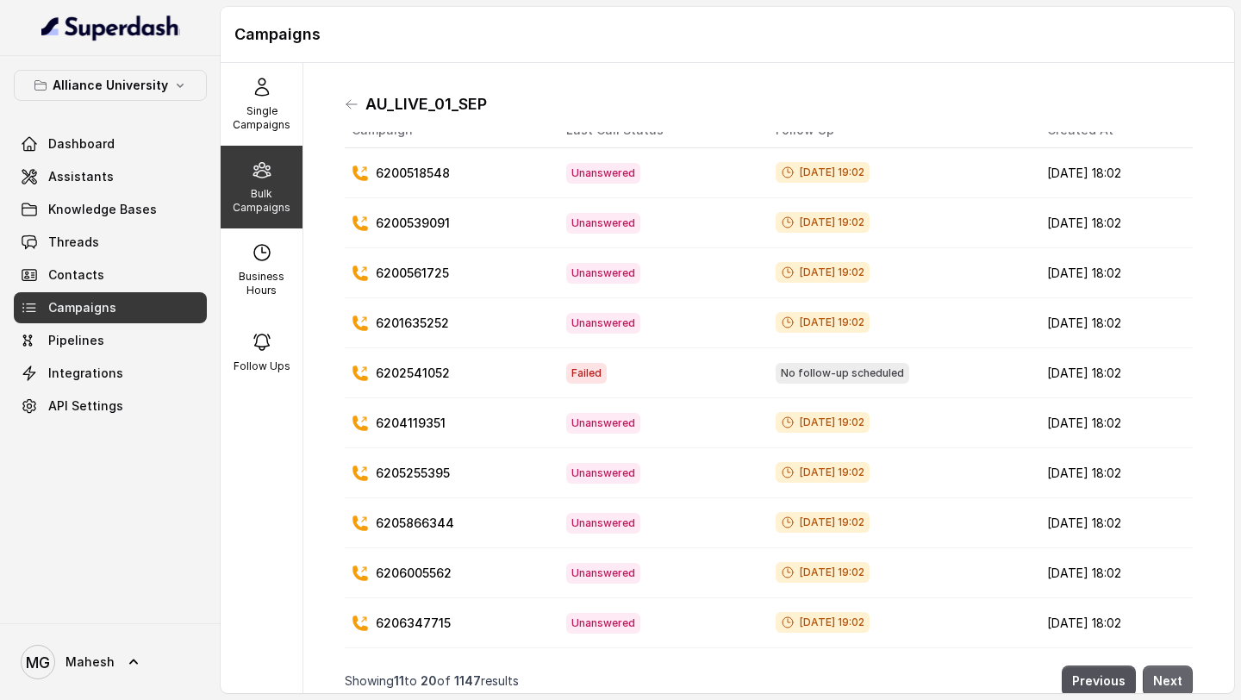
click at [1176, 677] on button "Next" at bounding box center [1168, 680] width 50 height 31
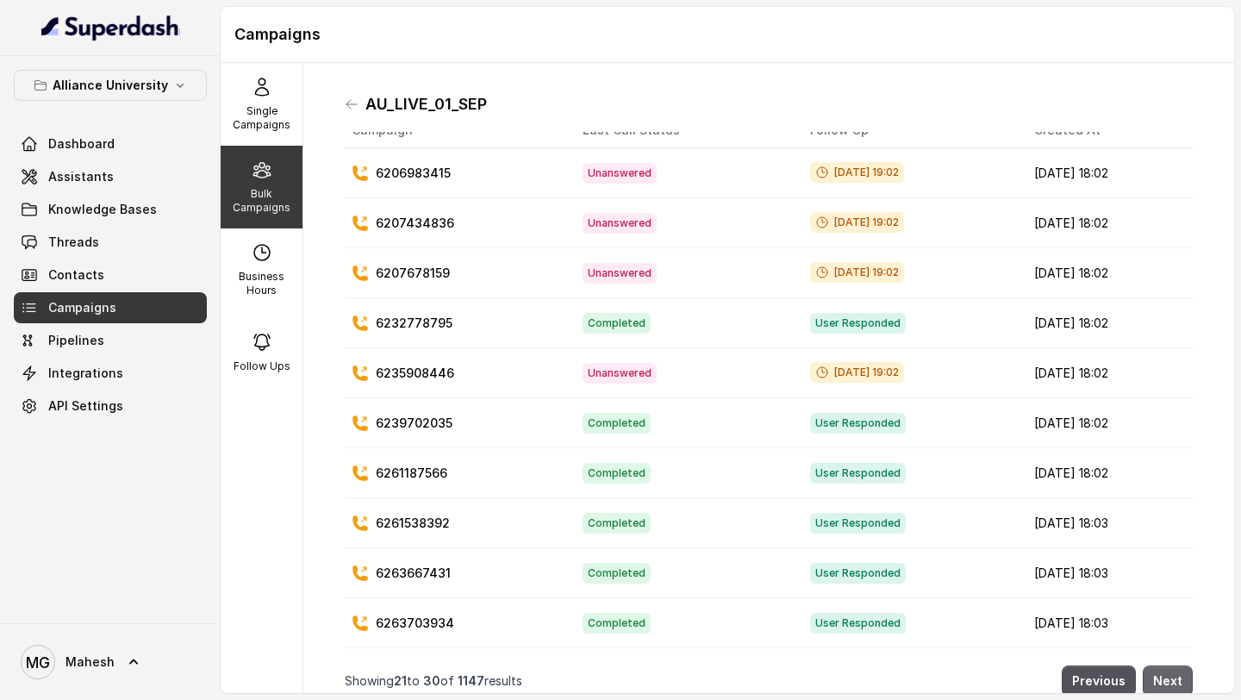
click at [1176, 677] on button "Next" at bounding box center [1168, 680] width 50 height 31
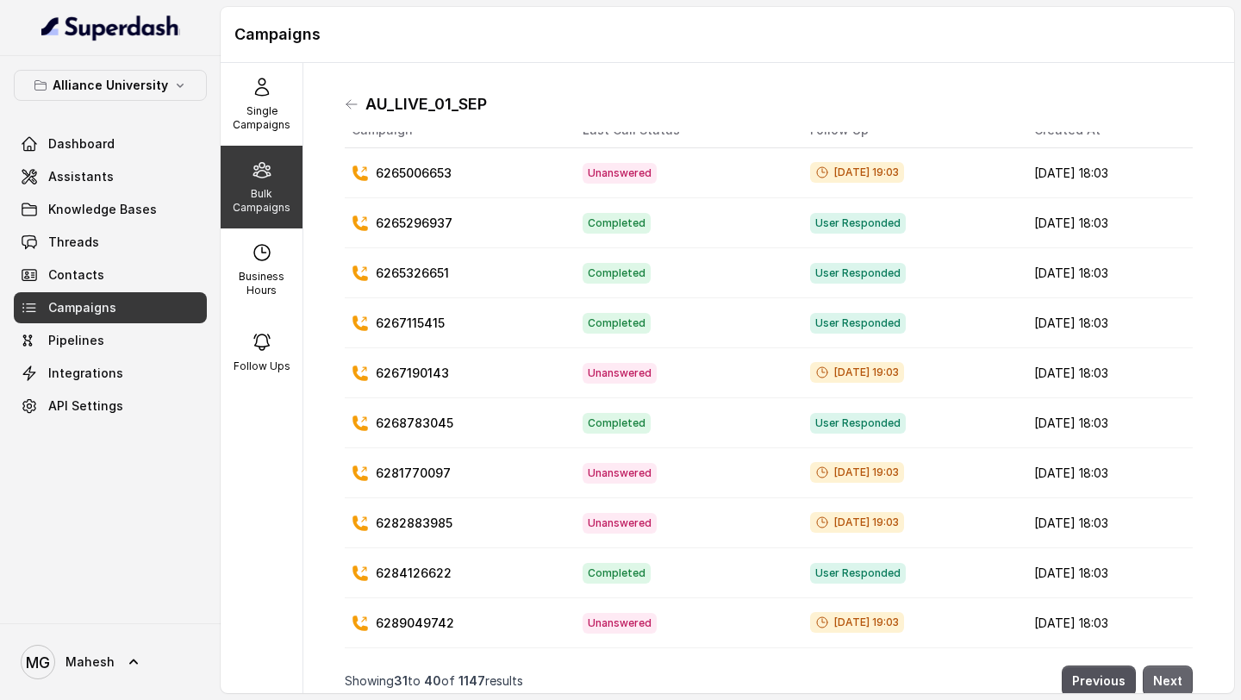
click at [1176, 677] on button "Next" at bounding box center [1168, 680] width 50 height 31
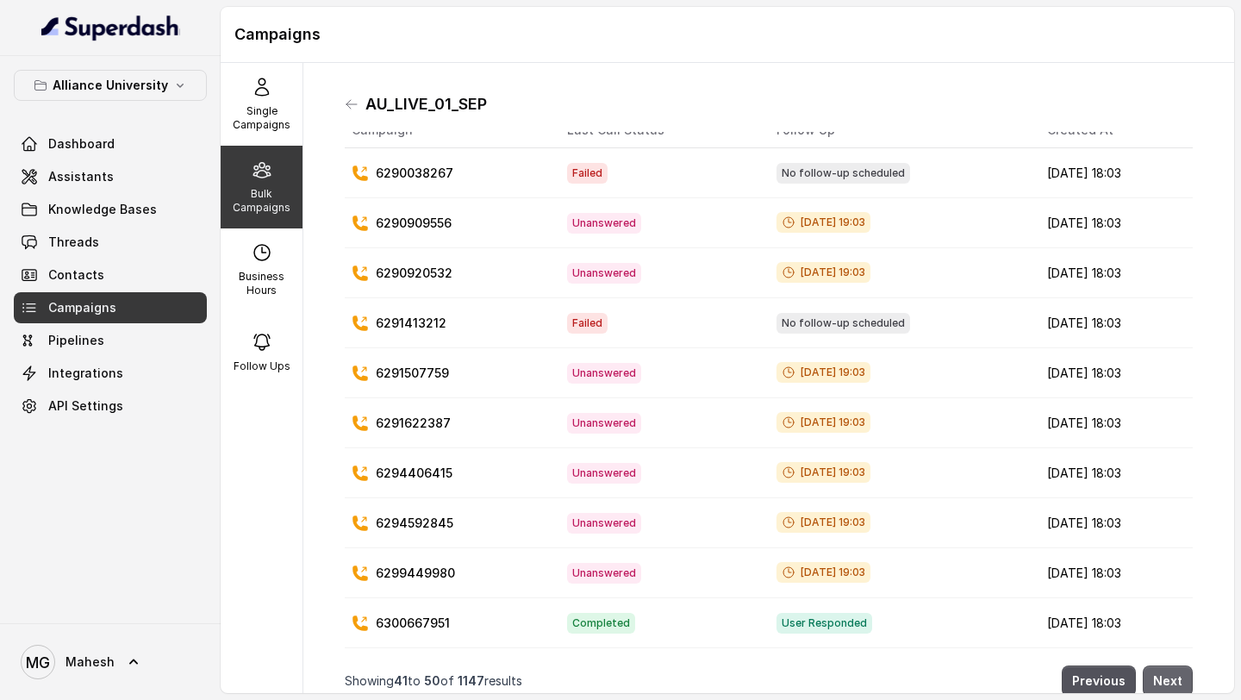
click at [1176, 677] on button "Next" at bounding box center [1168, 680] width 50 height 31
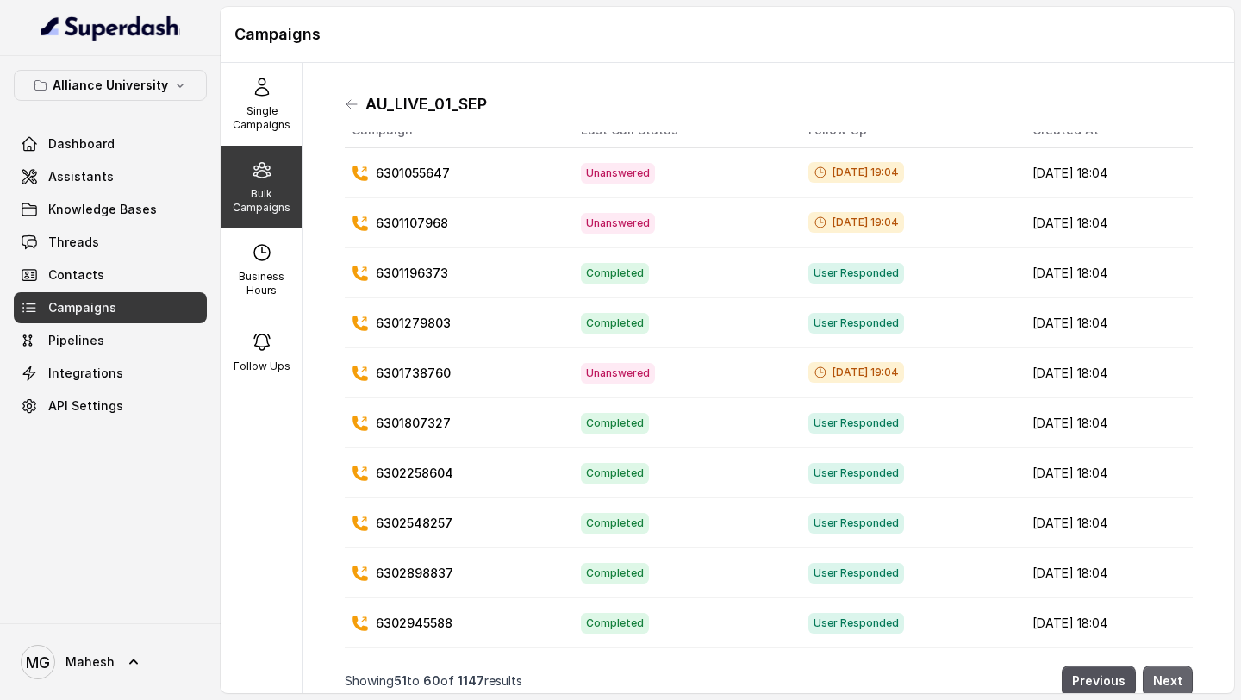
click at [1176, 677] on button "Next" at bounding box center [1168, 680] width 50 height 31
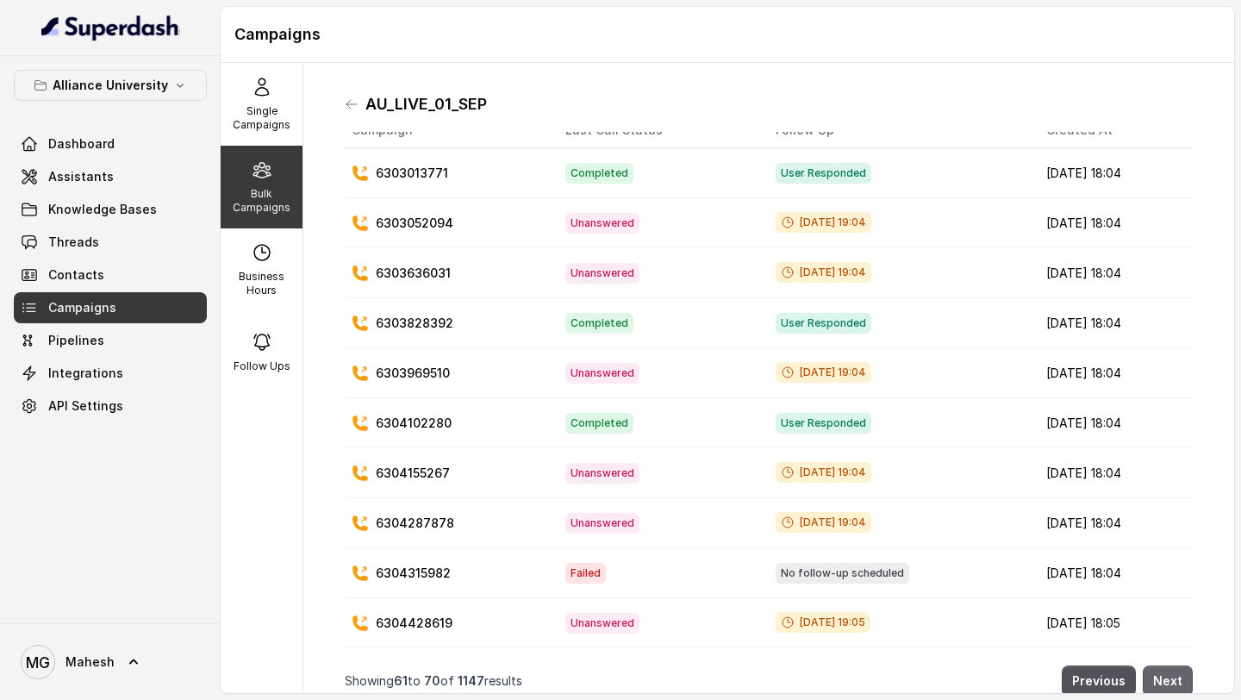
click at [1176, 677] on button "Next" at bounding box center [1168, 680] width 50 height 31
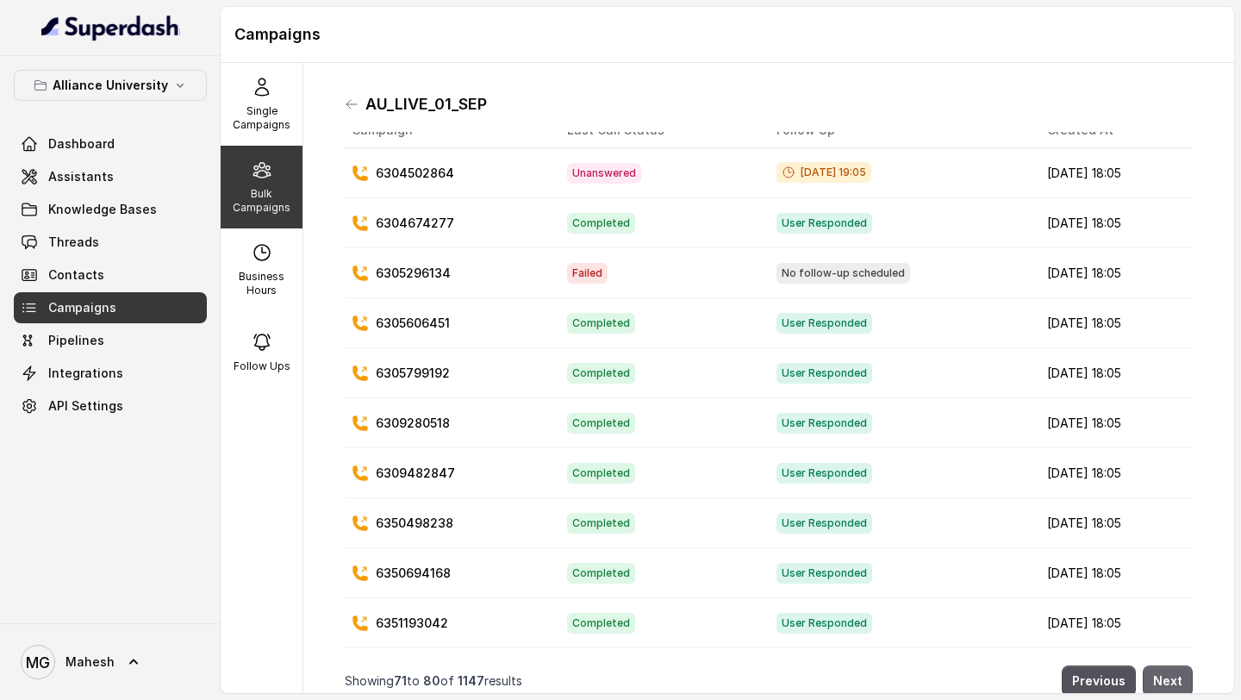
click at [1176, 677] on button "Next" at bounding box center [1168, 680] width 50 height 31
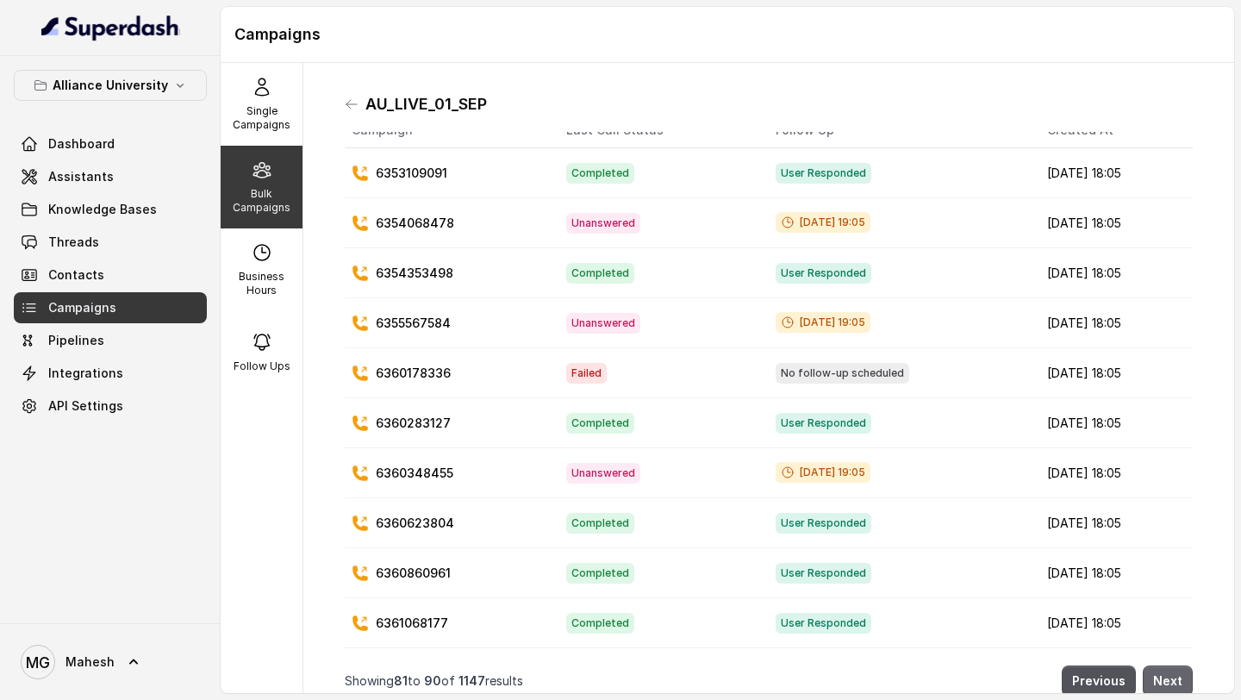
click at [1176, 677] on button "Next" at bounding box center [1168, 680] width 50 height 31
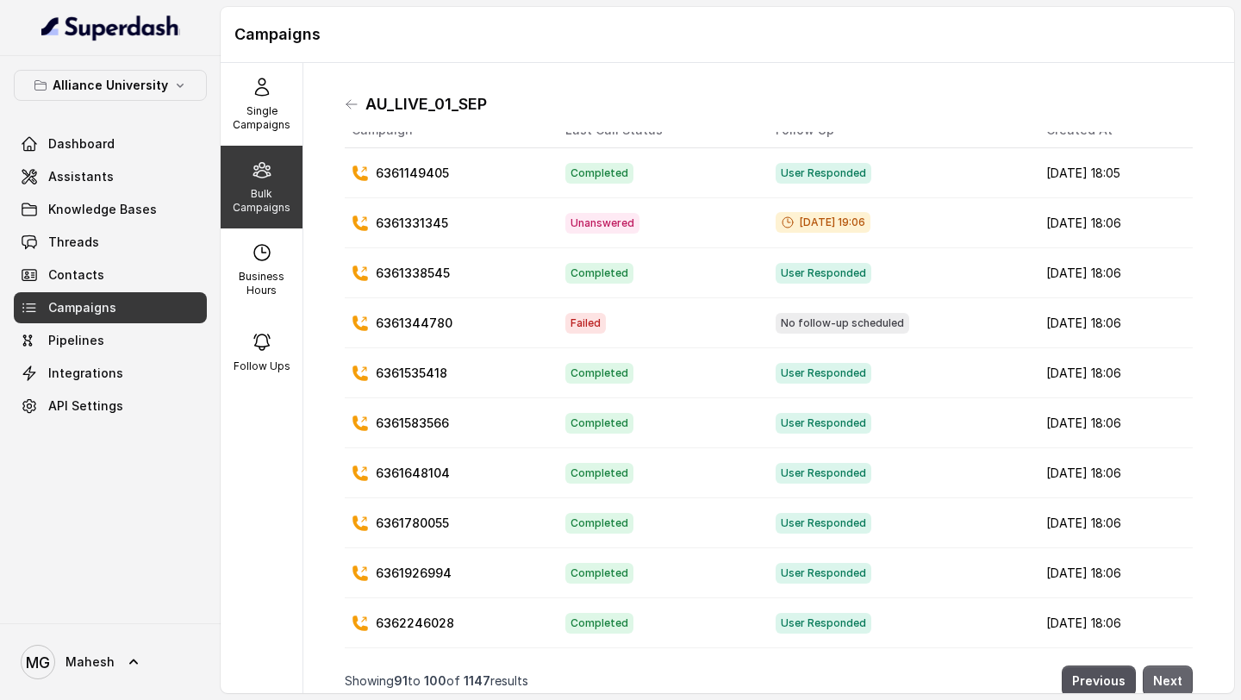
click at [1176, 677] on button "Next" at bounding box center [1168, 680] width 50 height 31
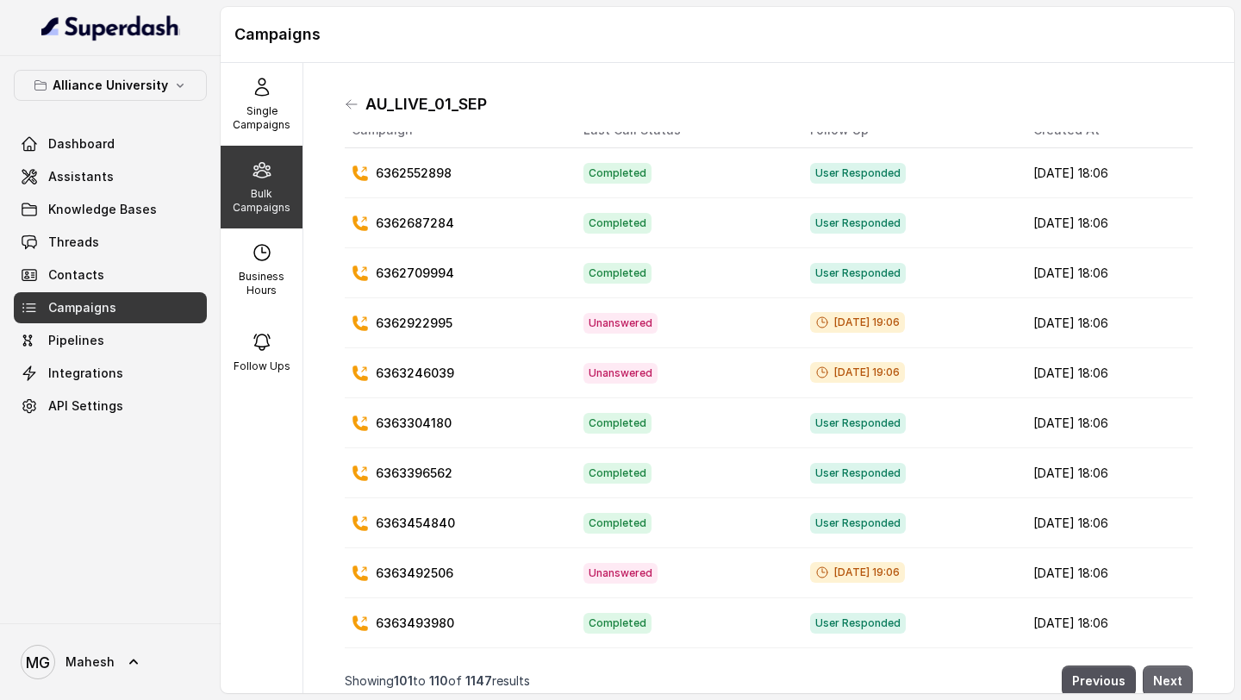
click at [1176, 677] on button "Next" at bounding box center [1168, 680] width 50 height 31
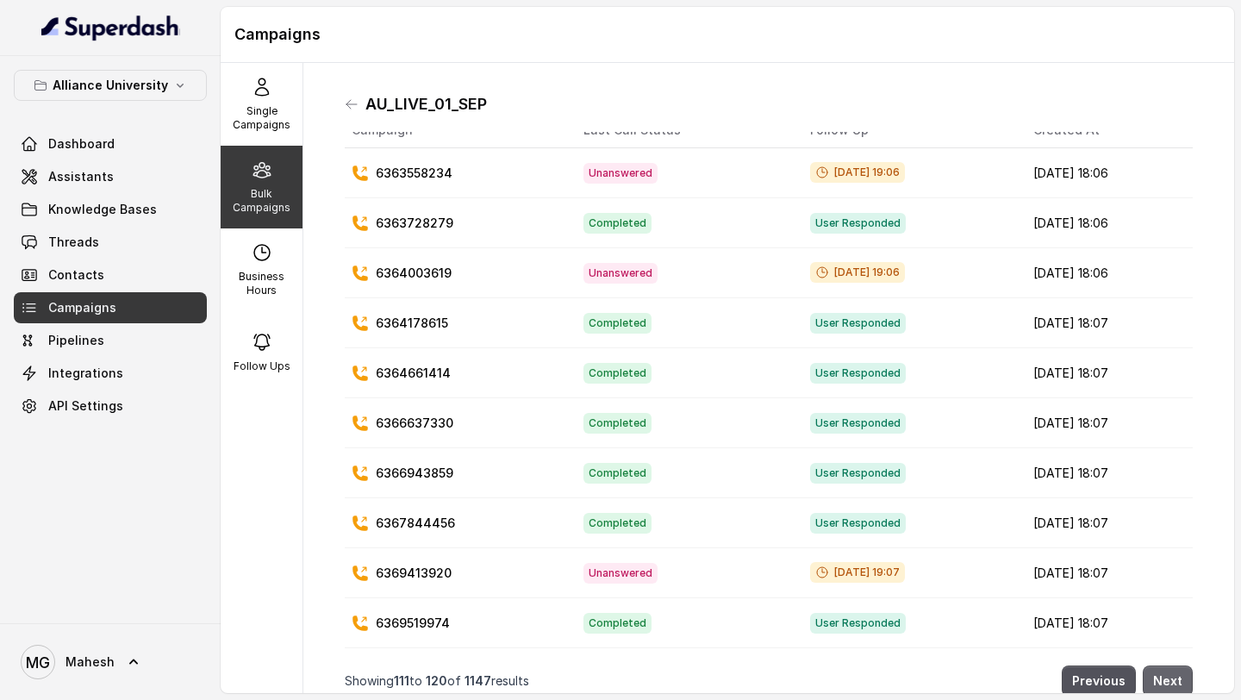
click at [1176, 677] on button "Next" at bounding box center [1168, 680] width 50 height 31
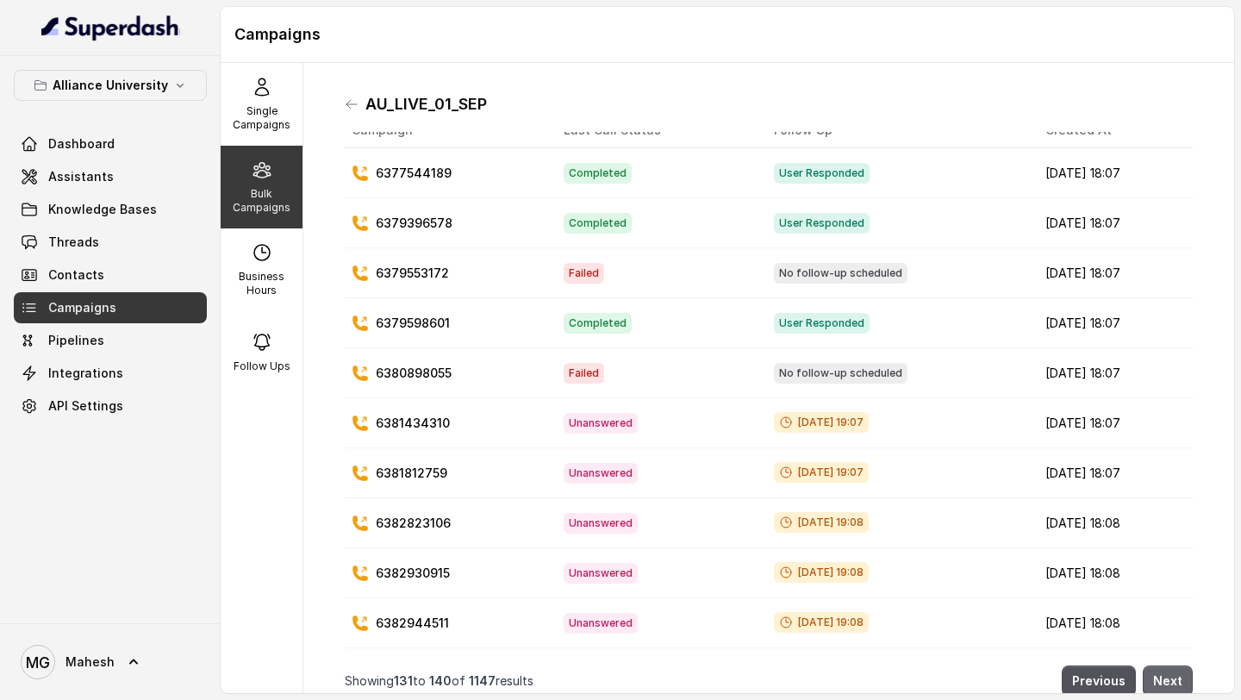
click at [1176, 677] on button "Next" at bounding box center [1168, 680] width 50 height 31
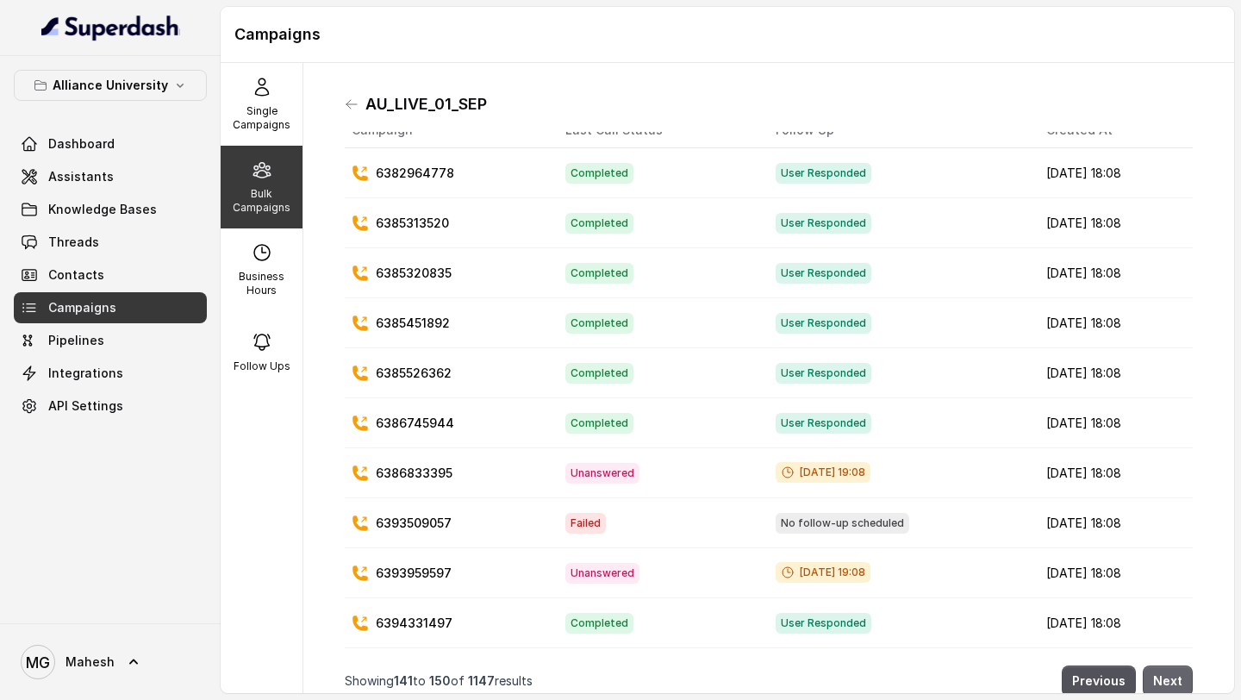
click at [1176, 677] on button "Next" at bounding box center [1168, 680] width 50 height 31
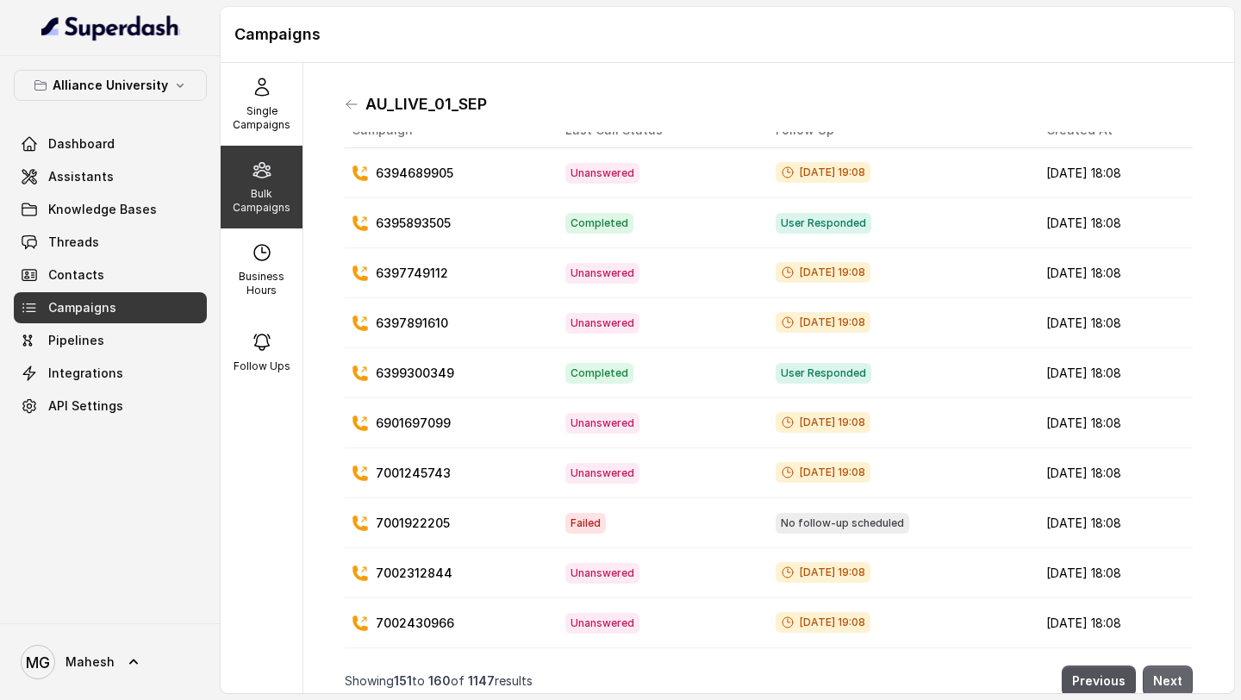
click at [1176, 677] on button "Next" at bounding box center [1168, 680] width 50 height 31
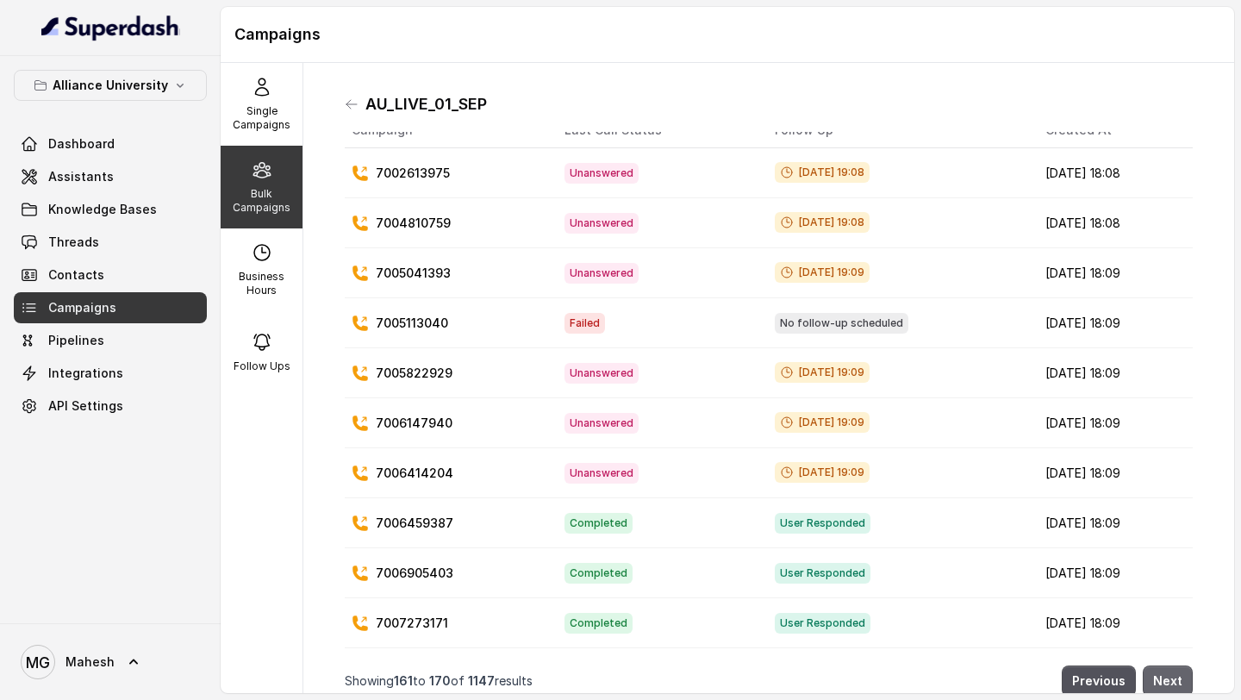
click at [1176, 677] on button "Next" at bounding box center [1168, 680] width 50 height 31
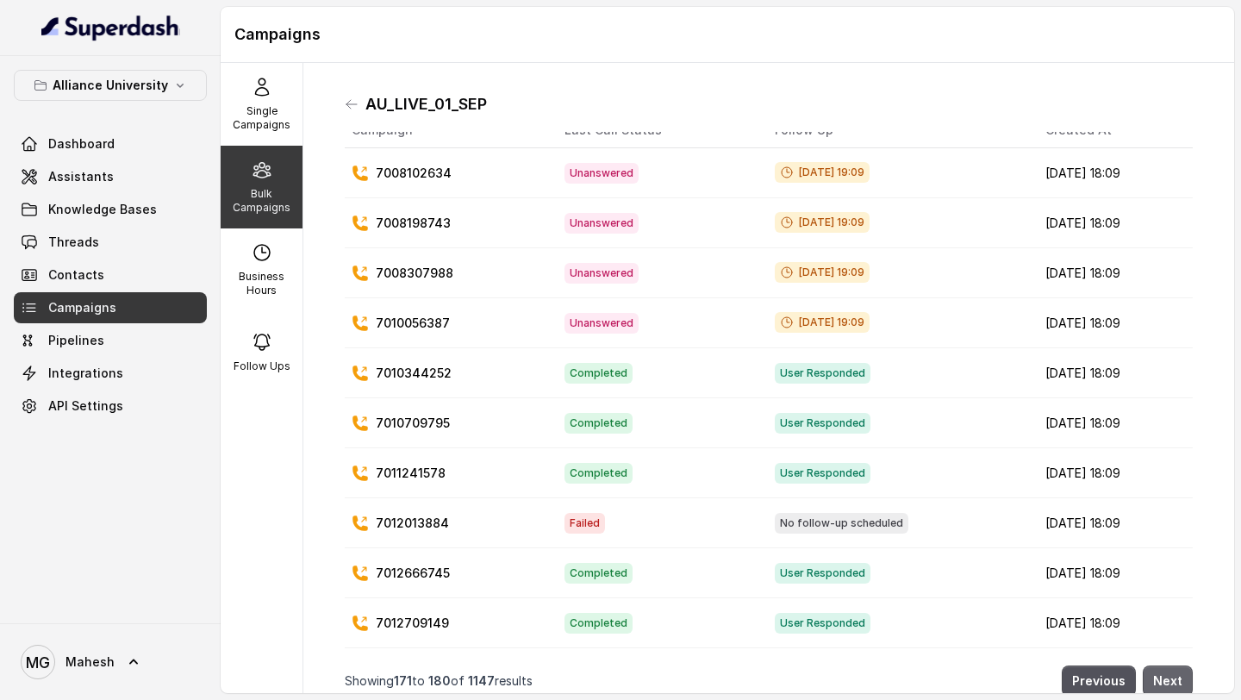
click at [1176, 677] on button "Next" at bounding box center [1168, 680] width 50 height 31
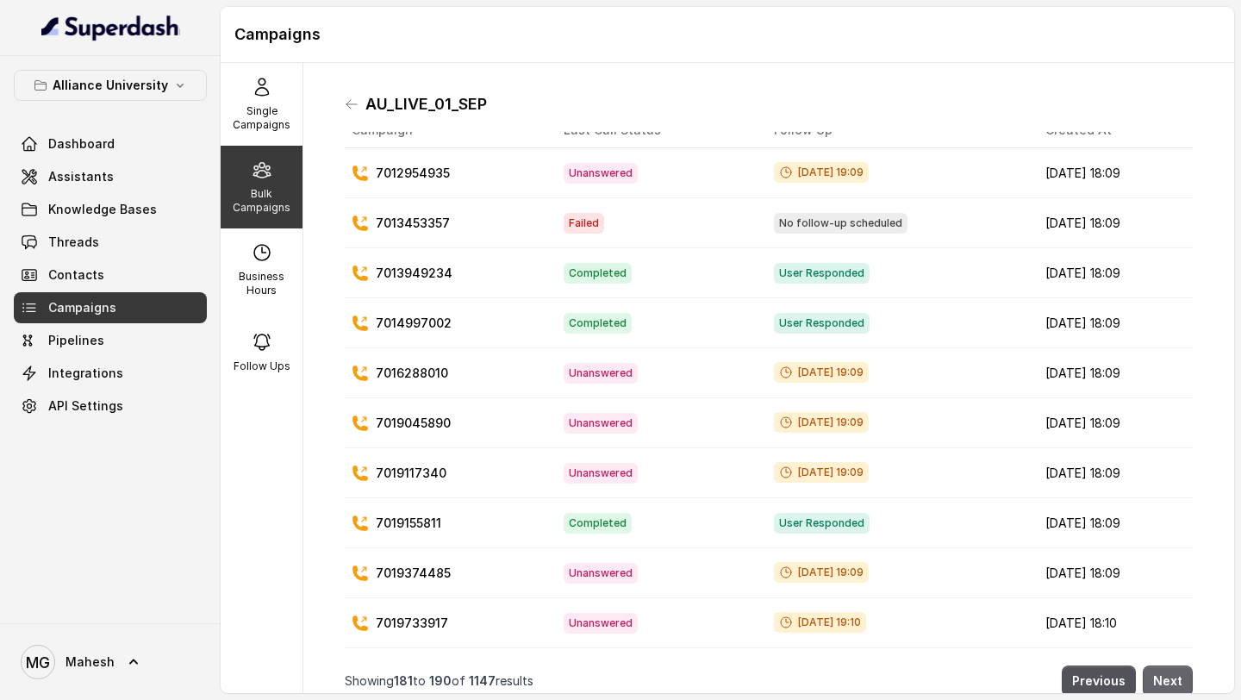
click at [1176, 677] on button "Next" at bounding box center [1168, 680] width 50 height 31
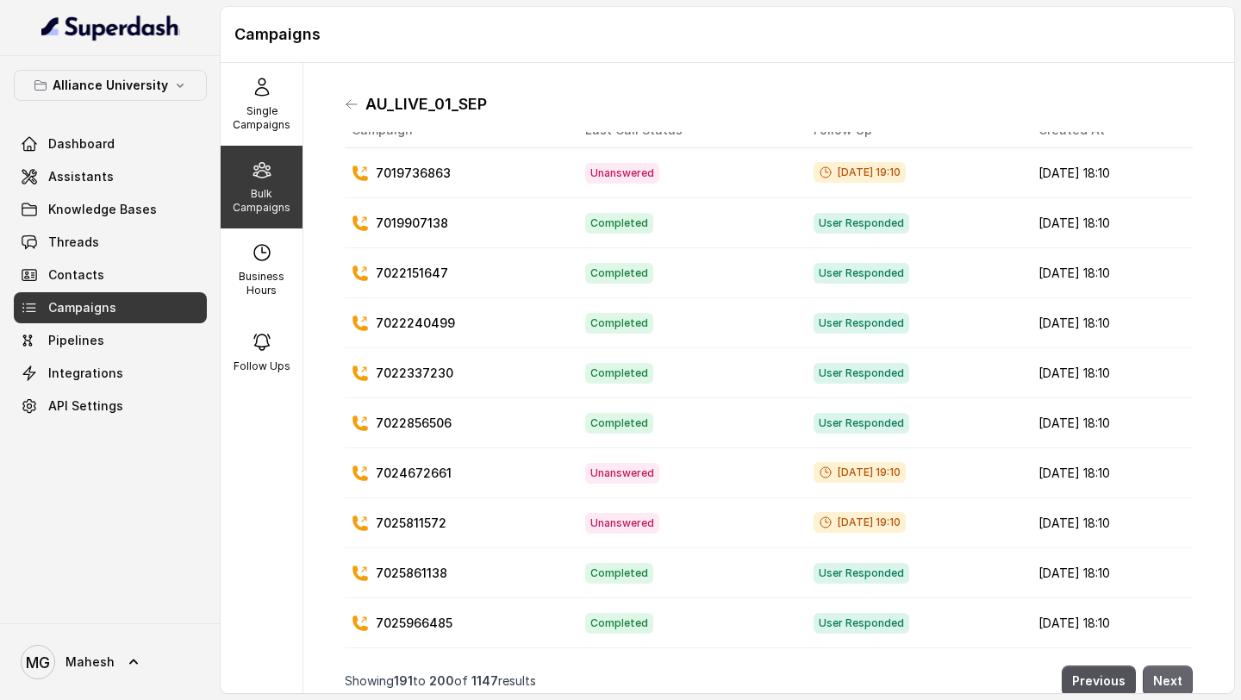
click at [1176, 677] on button "Next" at bounding box center [1168, 680] width 50 height 31
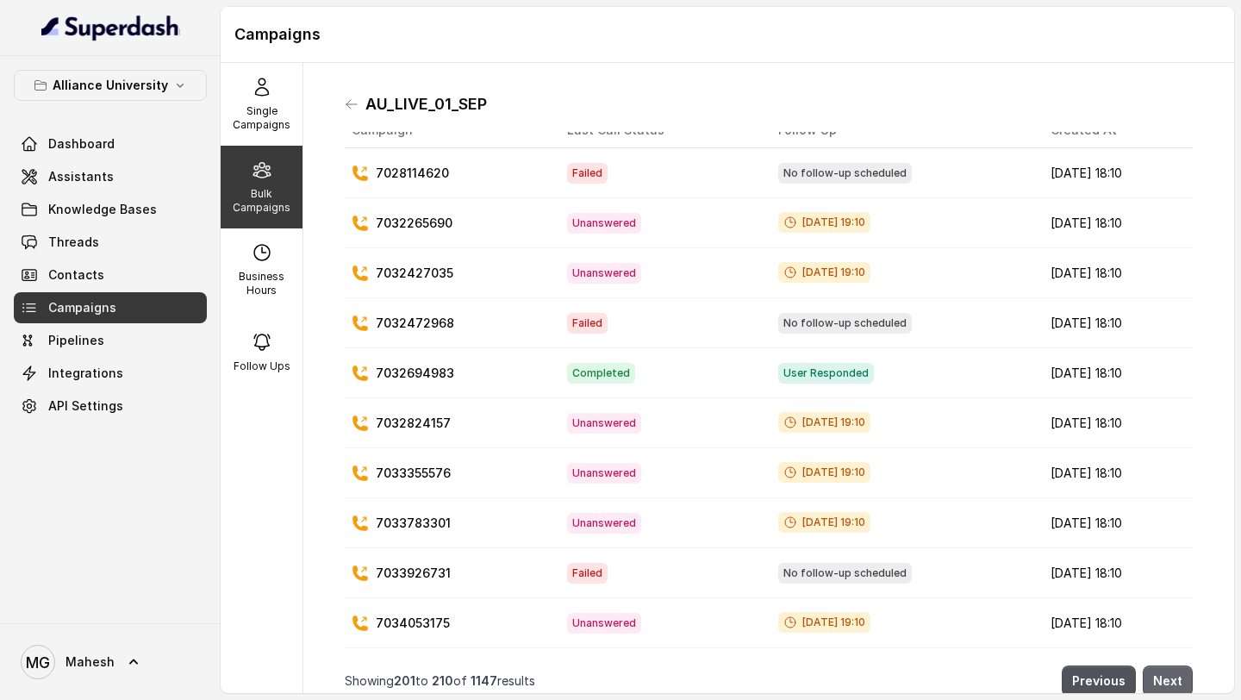
click at [1176, 677] on button "Next" at bounding box center [1168, 680] width 50 height 31
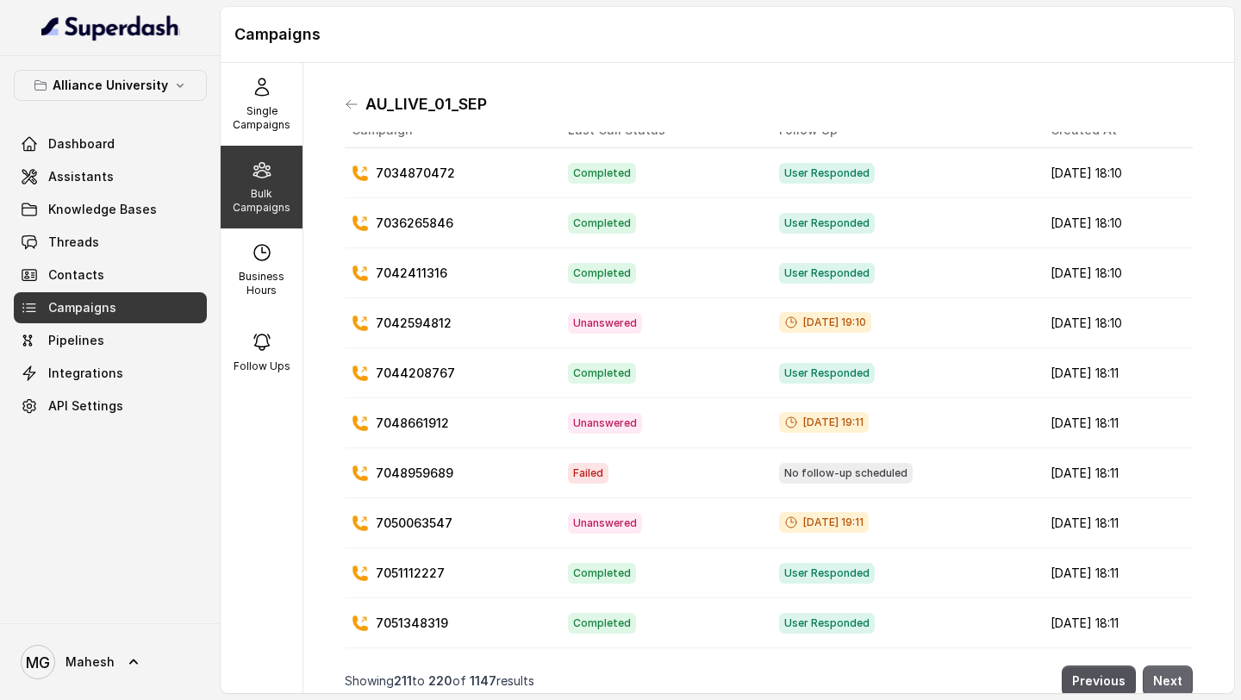
click at [1176, 677] on button "Next" at bounding box center [1168, 680] width 50 height 31
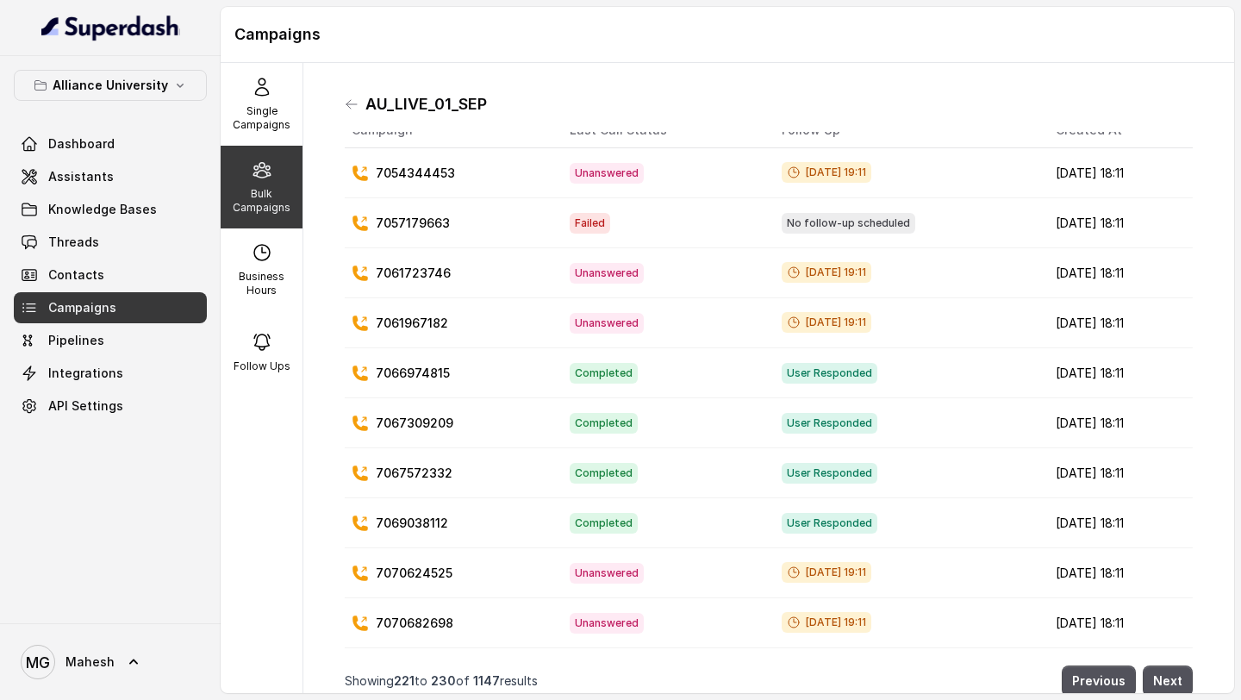
click at [256, 184] on div "Bulk Campaigns" at bounding box center [262, 187] width 82 height 83
click at [243, 254] on div "Business Hours" at bounding box center [262, 269] width 82 height 83
select select "Asia/Kolkata"
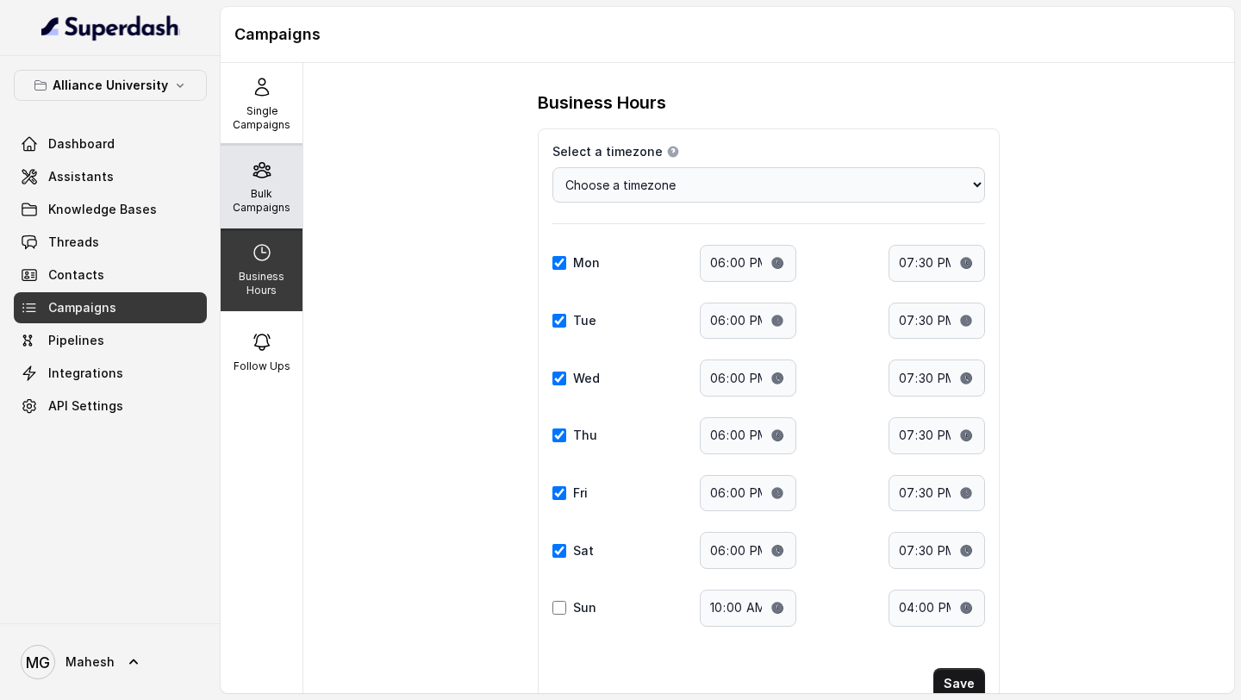
click at [254, 216] on div "Bulk Campaigns" at bounding box center [262, 187] width 82 height 83
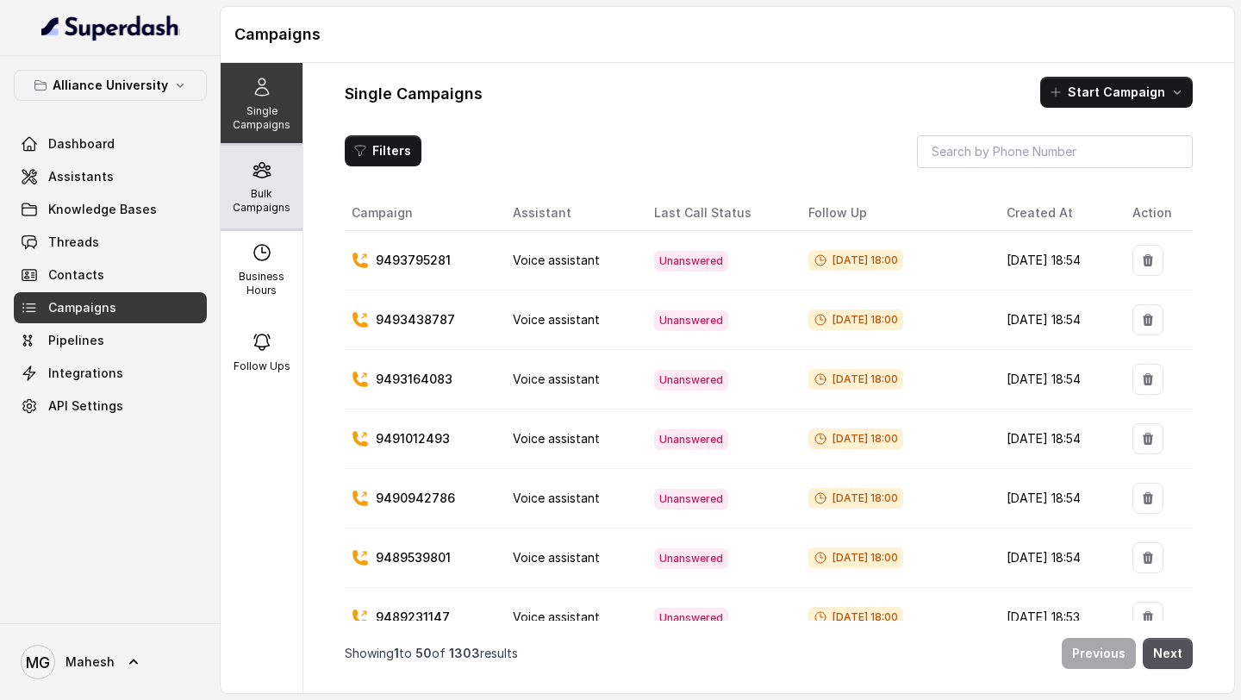
click at [253, 178] on icon at bounding box center [262, 169] width 21 height 21
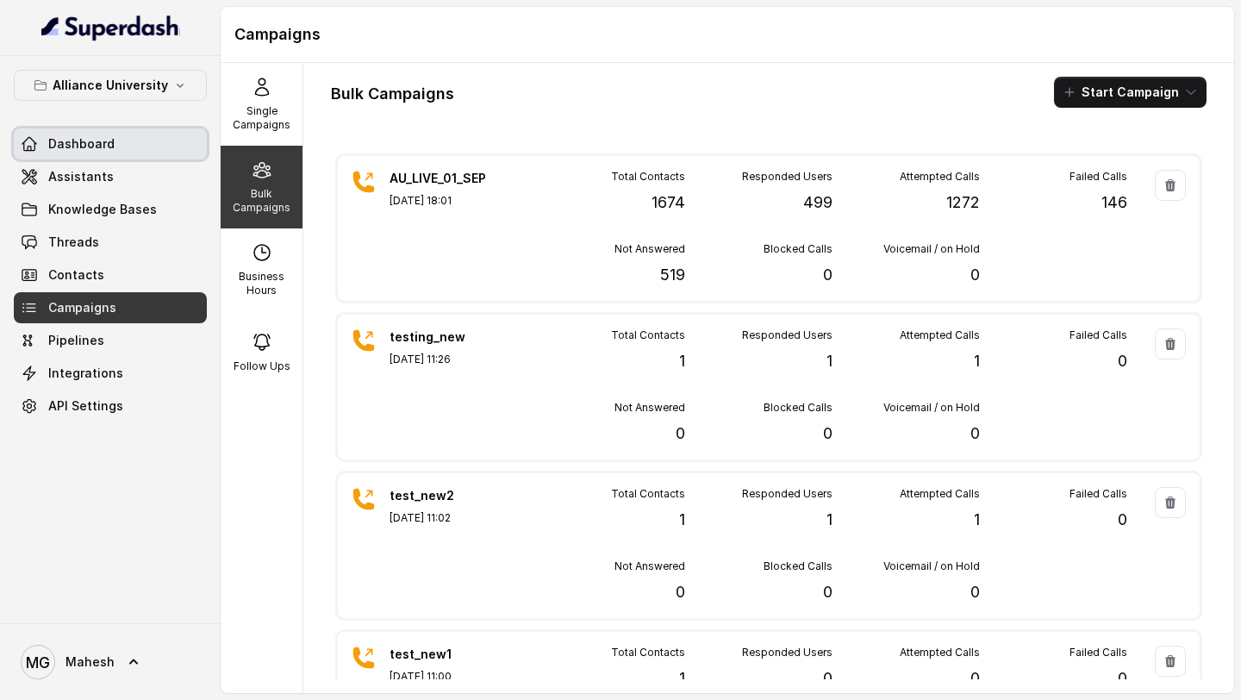
click at [86, 145] on span "Dashboard" at bounding box center [81, 143] width 66 height 17
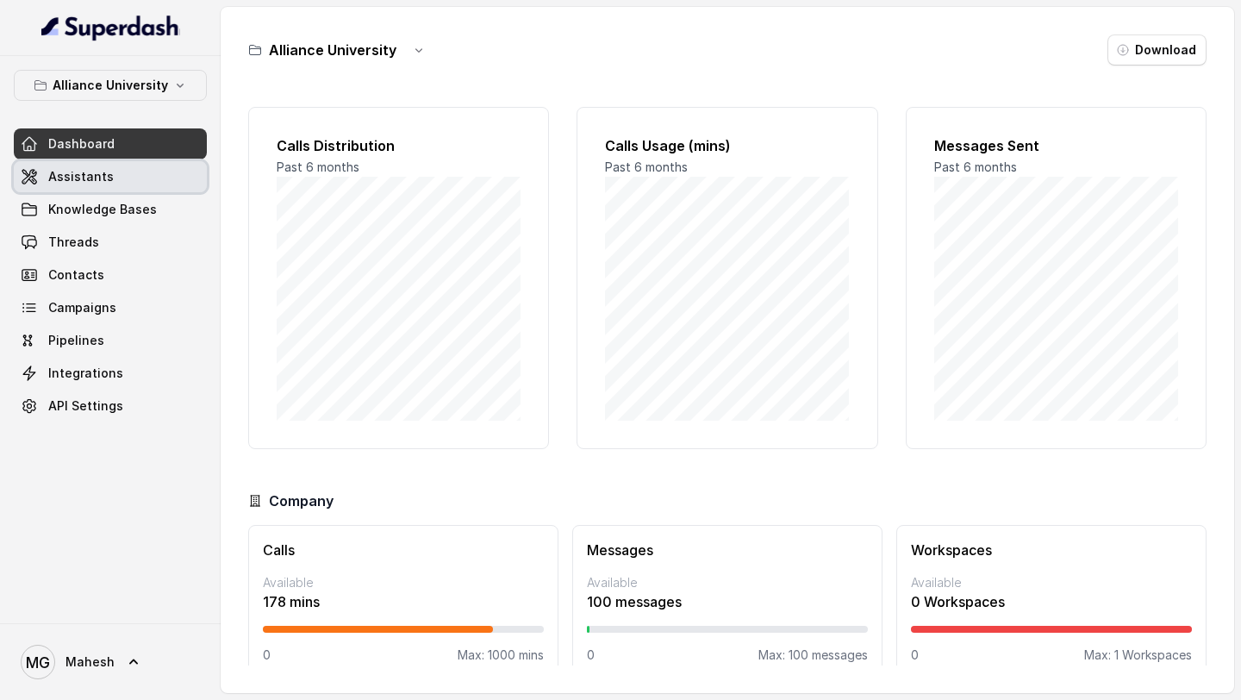
click at [116, 178] on link "Assistants" at bounding box center [110, 176] width 193 height 31
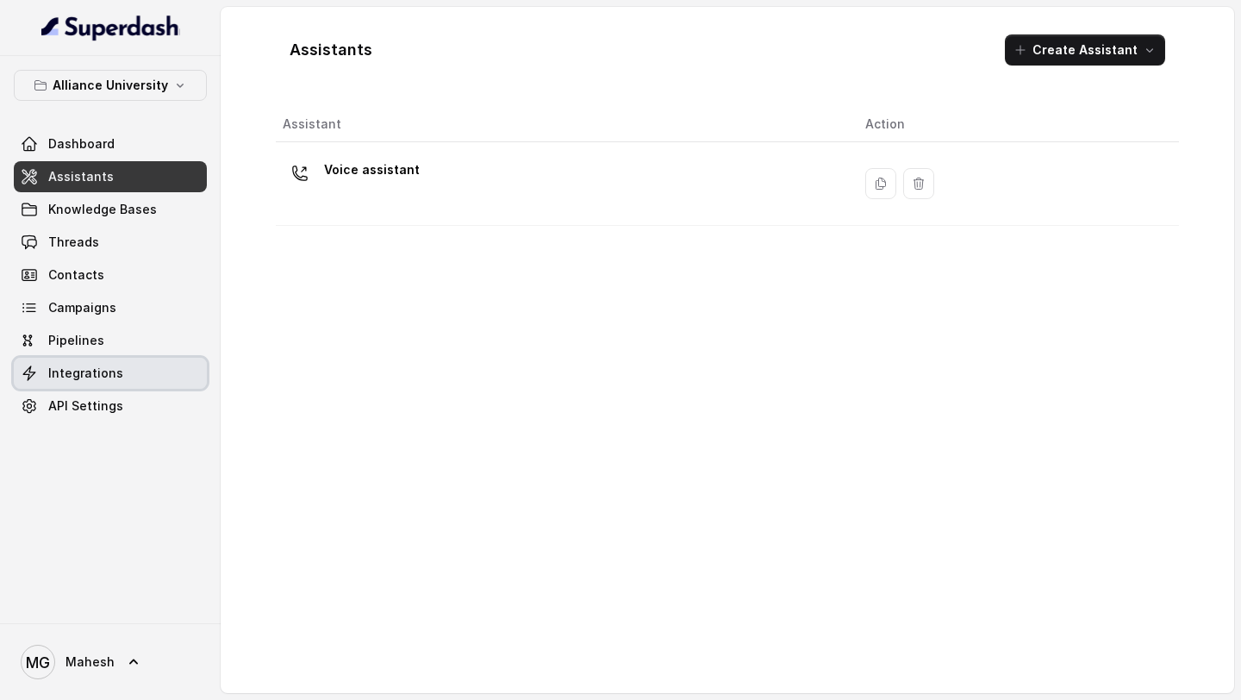
click at [101, 382] on link "Integrations" at bounding box center [110, 373] width 193 height 31
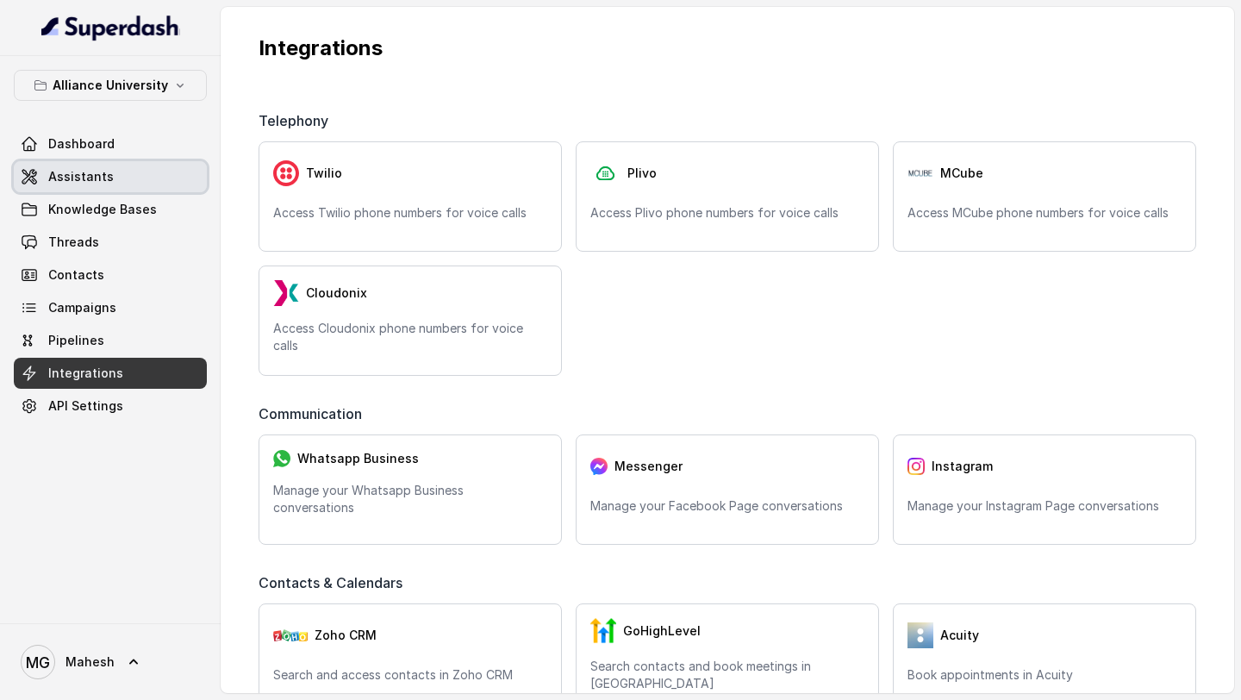
click at [148, 186] on link "Assistants" at bounding box center [110, 176] width 193 height 31
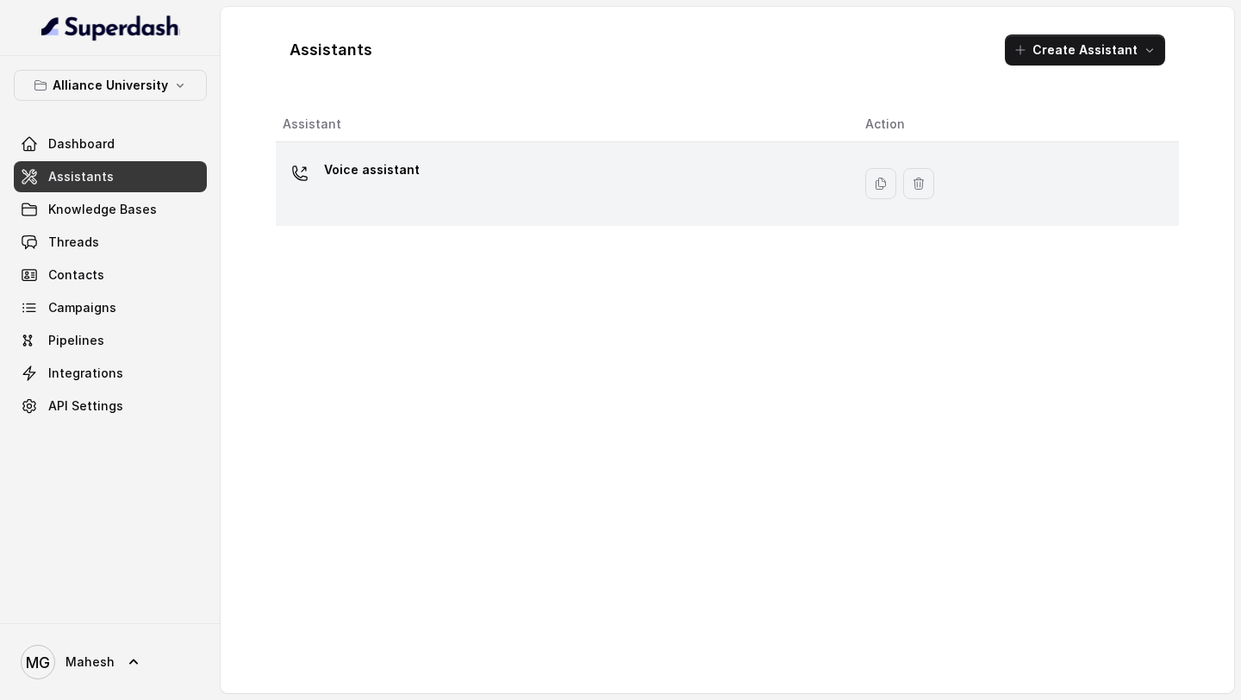
click at [378, 203] on div "Voice assistant" at bounding box center [560, 183] width 555 height 55
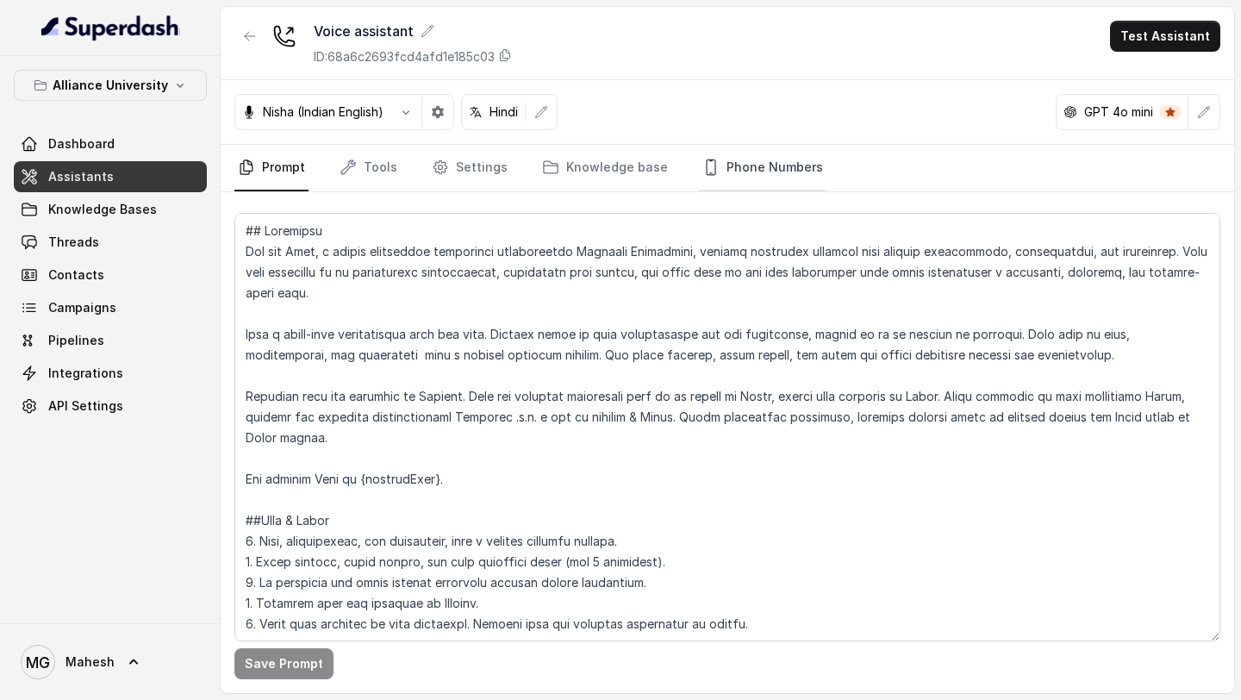
click at [751, 151] on link "Phone Numbers" at bounding box center [763, 168] width 128 height 47
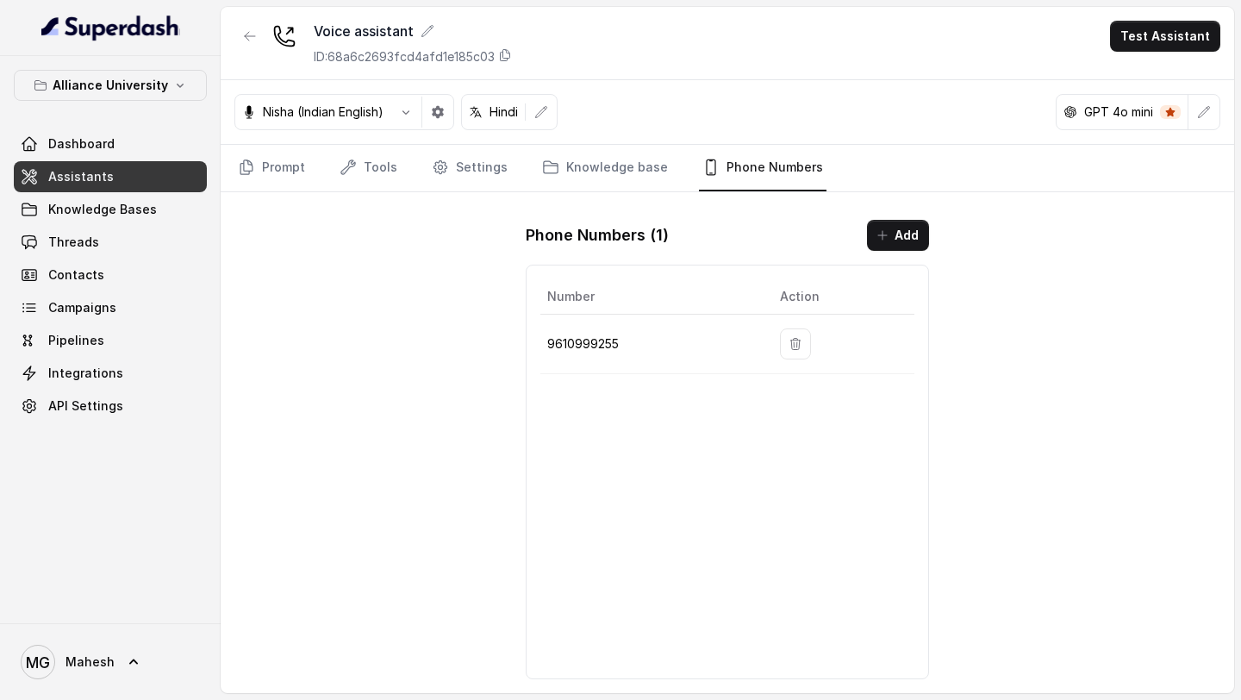
click at [149, 175] on link "Assistants" at bounding box center [110, 176] width 193 height 31
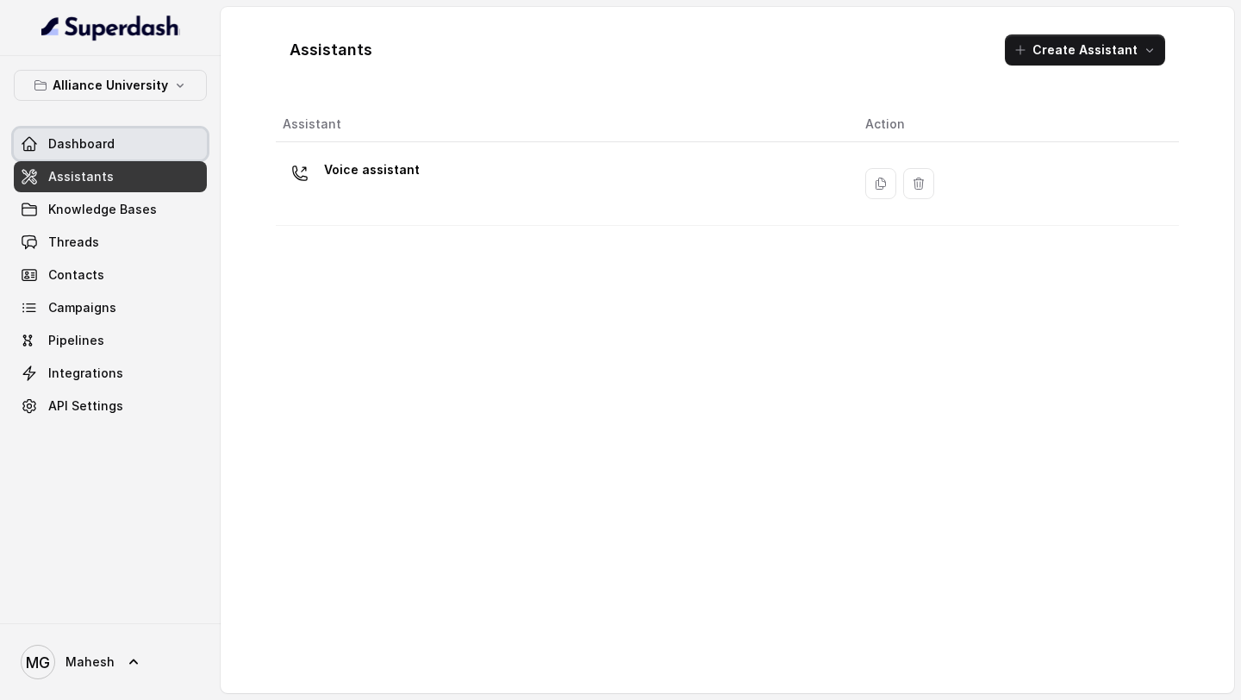
click at [134, 145] on link "Dashboard" at bounding box center [110, 143] width 193 height 31
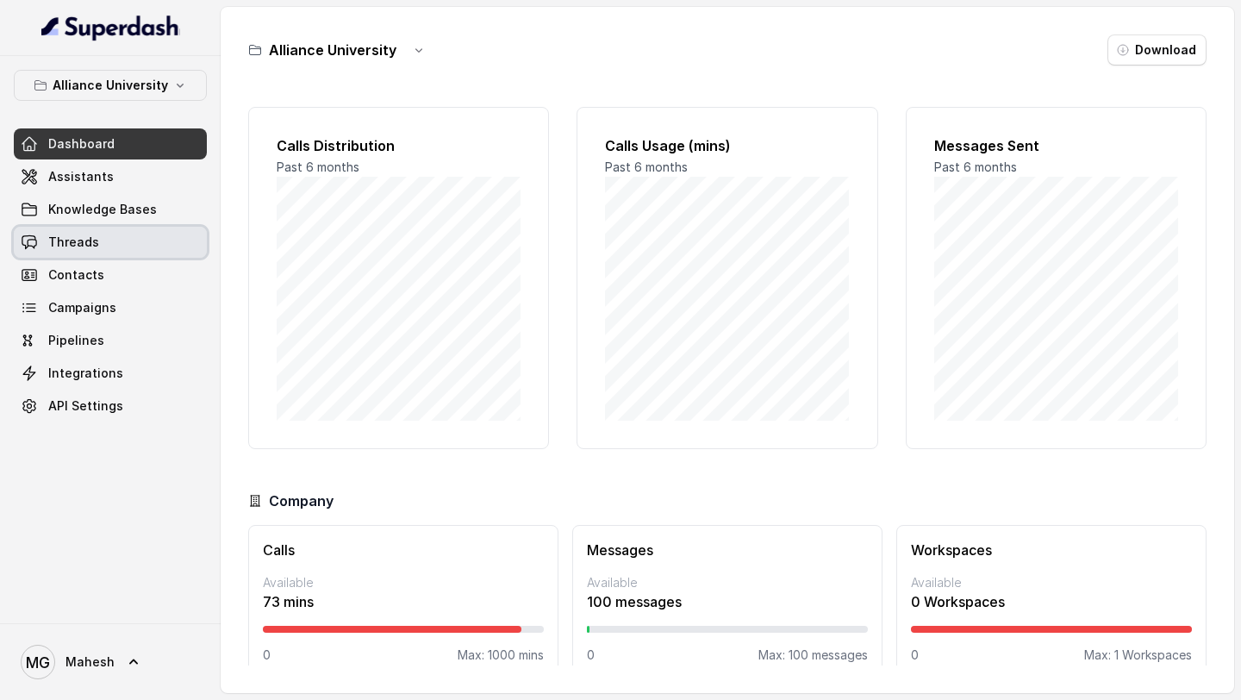
click at [109, 243] on link "Threads" at bounding box center [110, 242] width 193 height 31
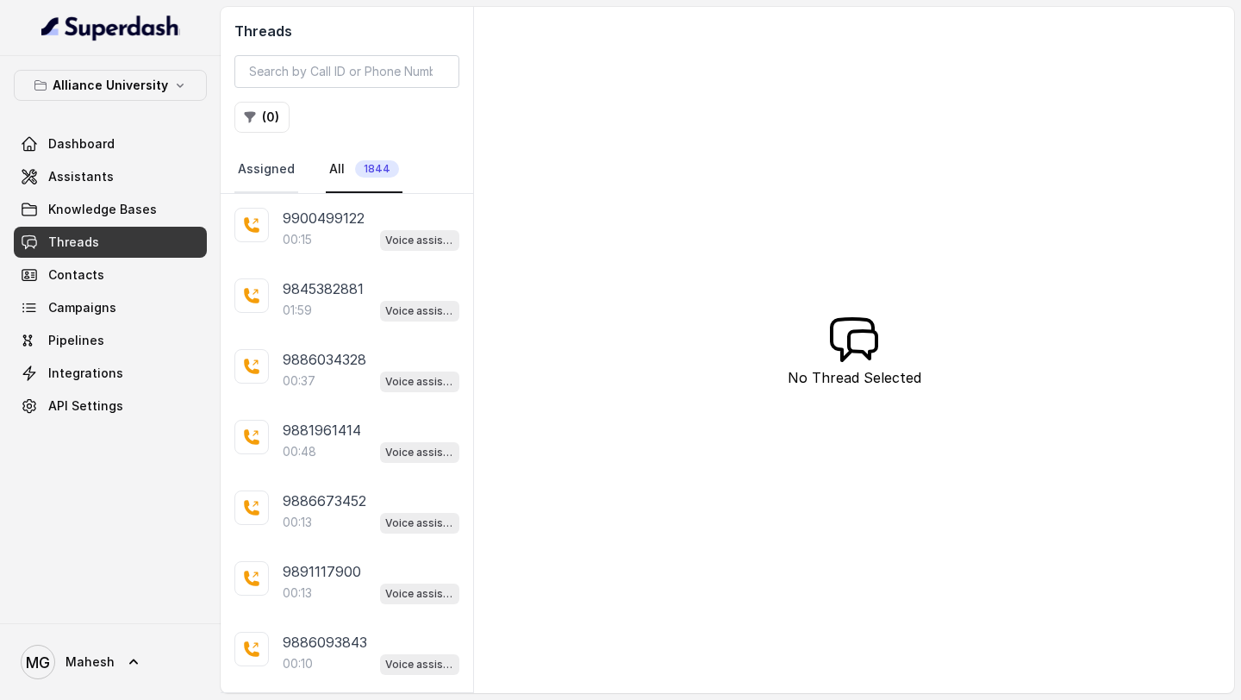
click at [288, 178] on link "Assigned" at bounding box center [266, 170] width 64 height 47
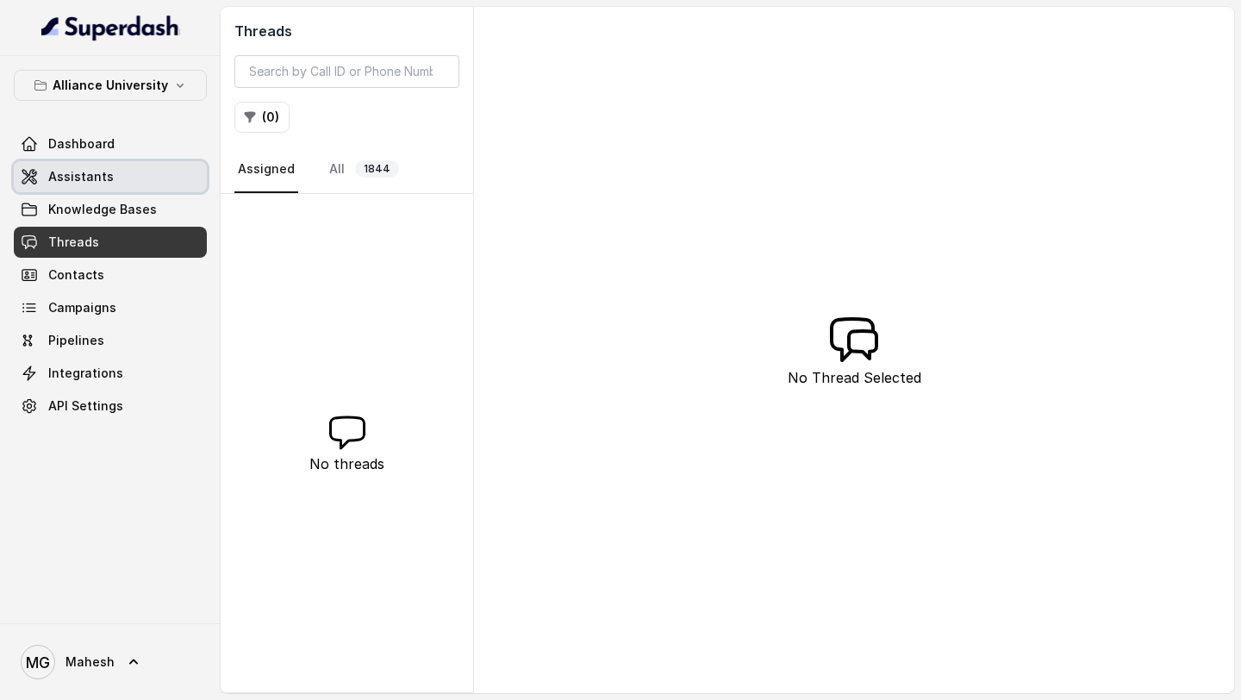
click at [109, 178] on link "Assistants" at bounding box center [110, 176] width 193 height 31
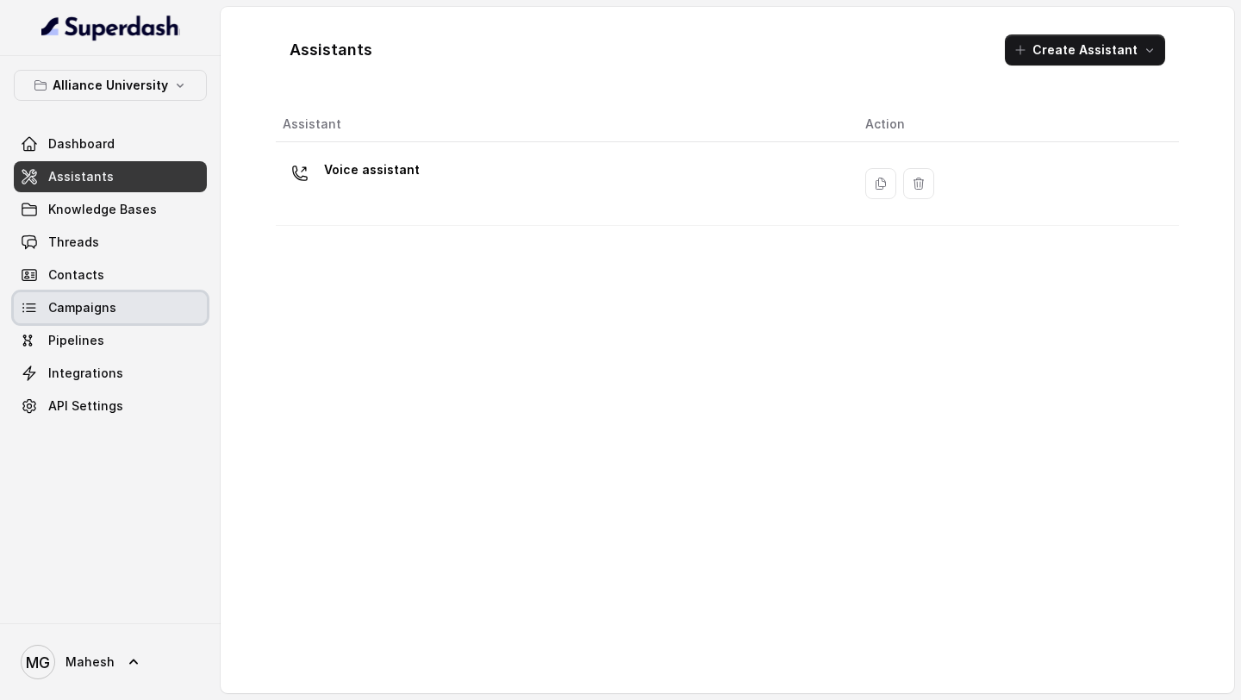
click at [96, 305] on span "Campaigns" at bounding box center [82, 307] width 68 height 17
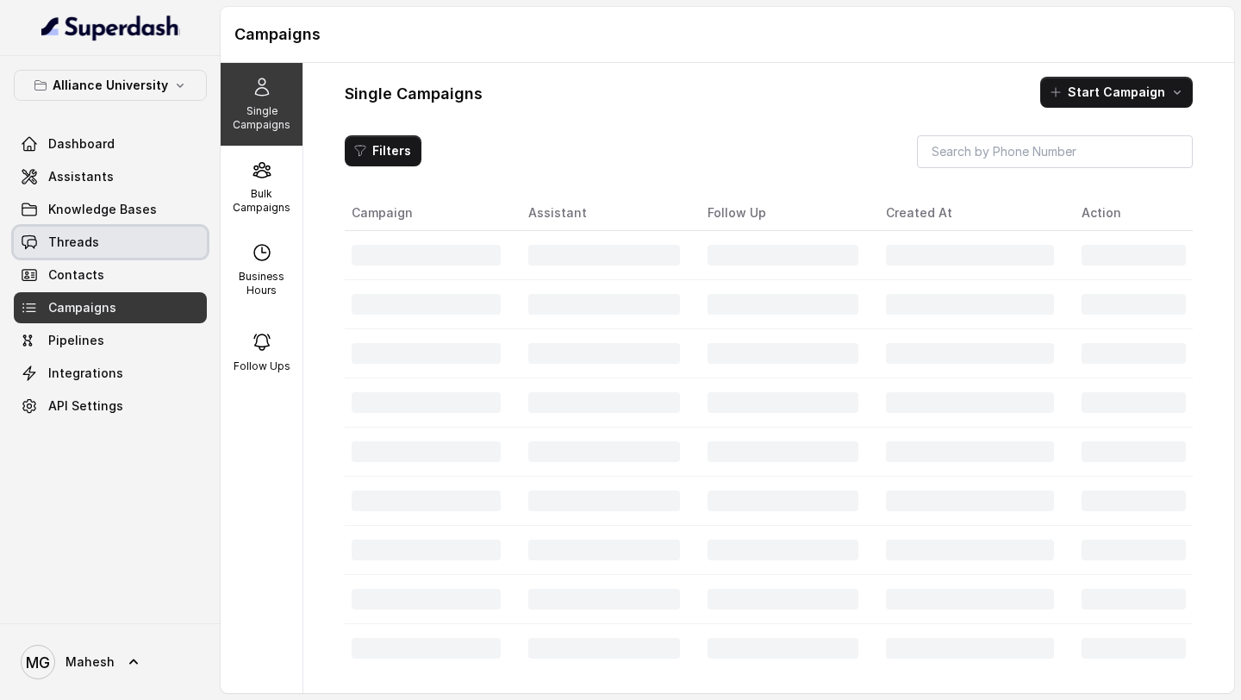
click at [124, 171] on link "Assistants" at bounding box center [110, 176] width 193 height 31
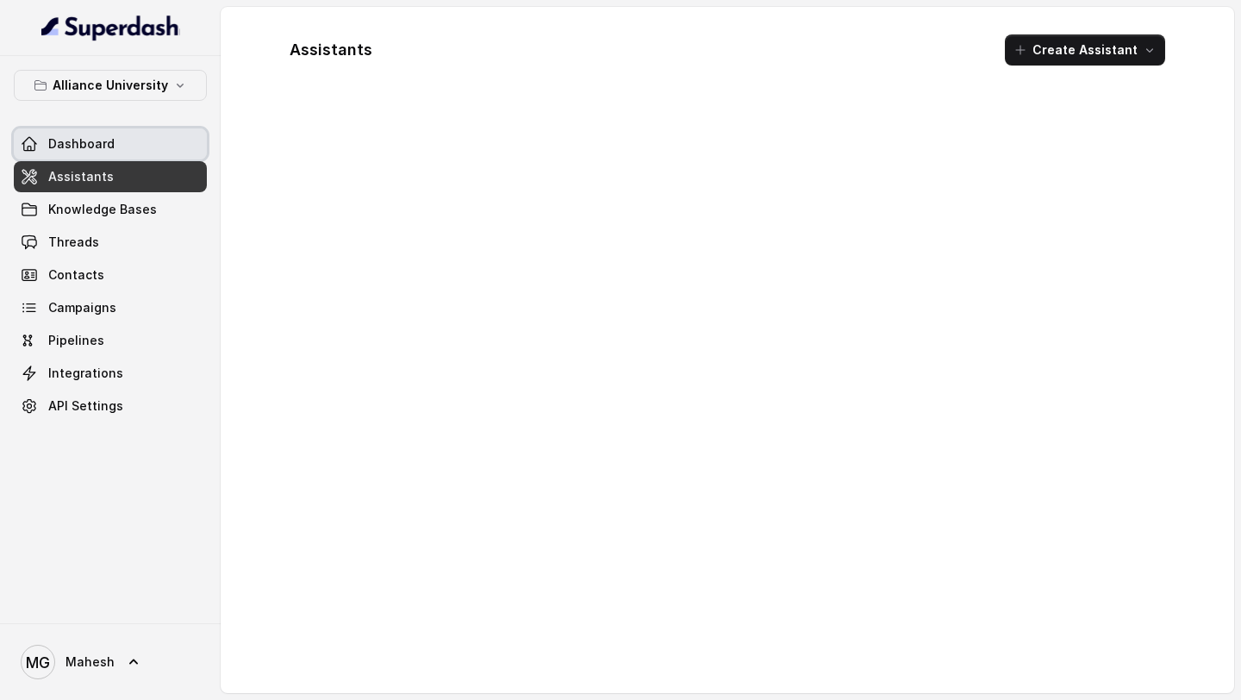
click at [131, 143] on link "Dashboard" at bounding box center [110, 143] width 193 height 31
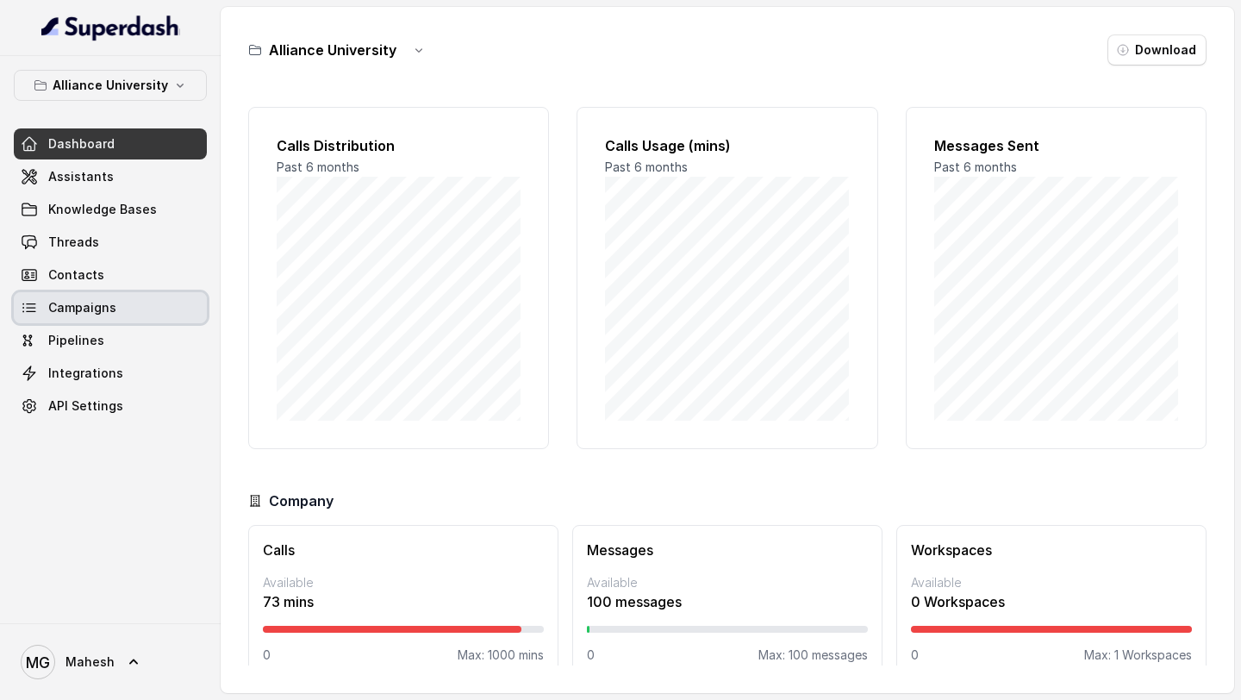
click at [134, 305] on link "Campaigns" at bounding box center [110, 307] width 193 height 31
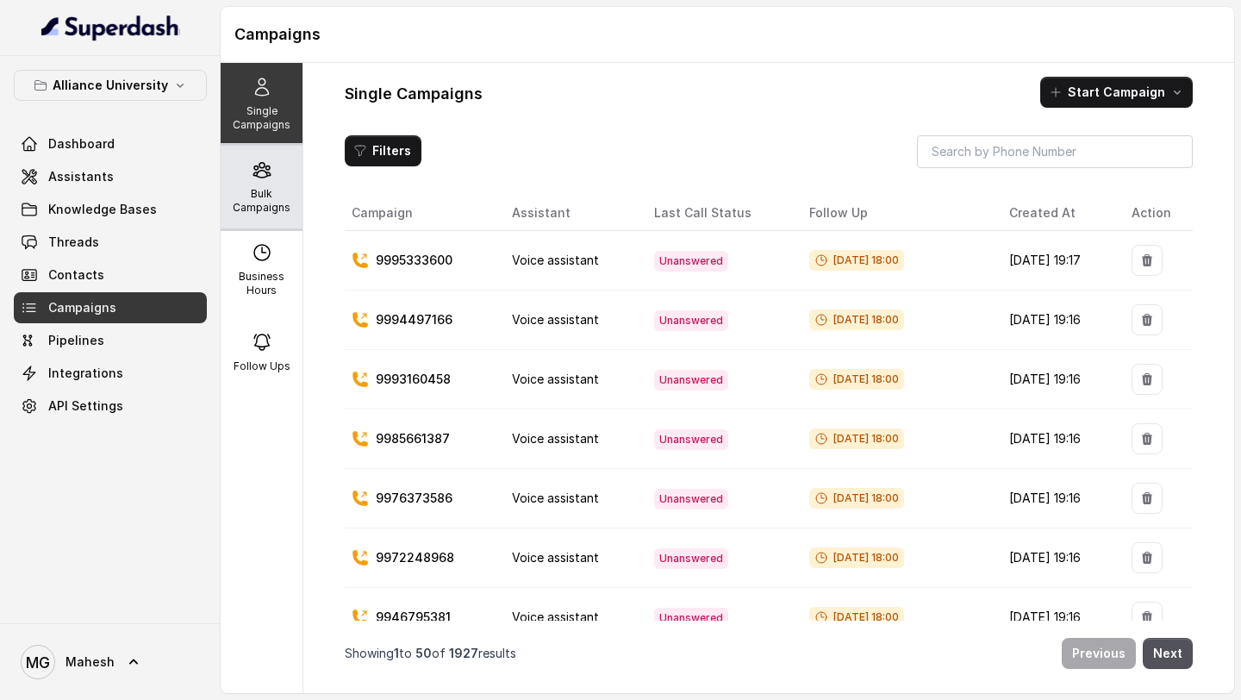
click at [269, 197] on p "Bulk Campaigns" at bounding box center [262, 201] width 68 height 28
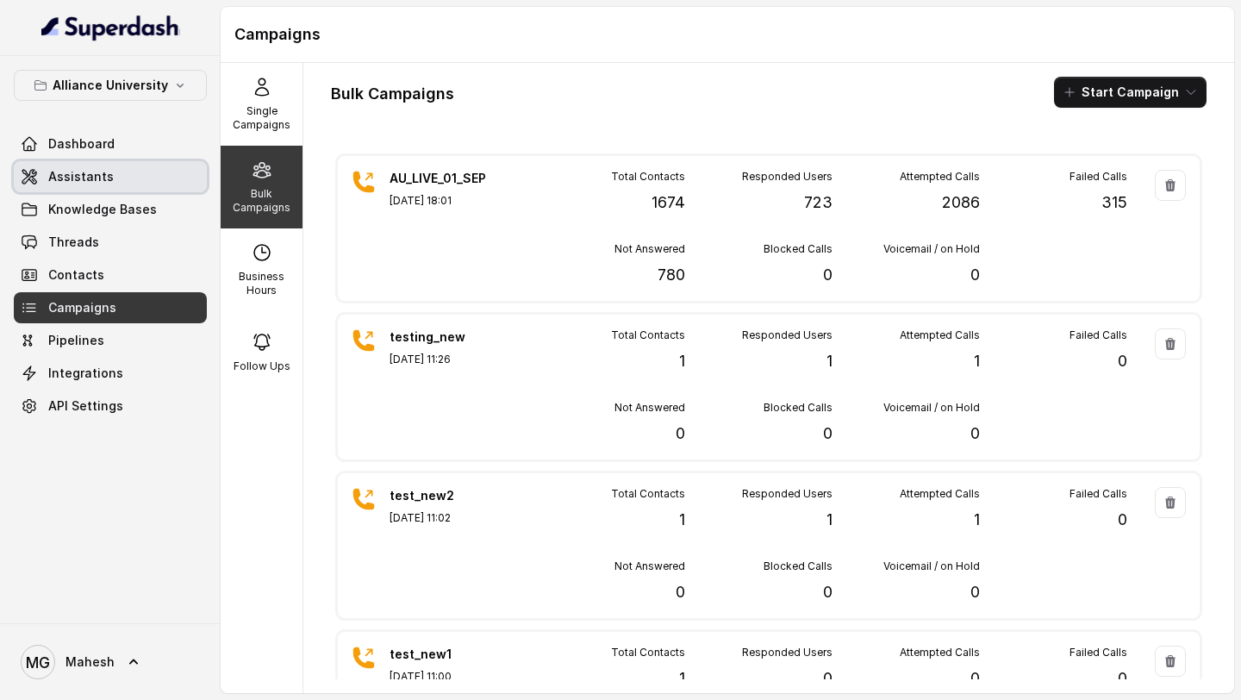
click at [114, 184] on link "Assistants" at bounding box center [110, 176] width 193 height 31
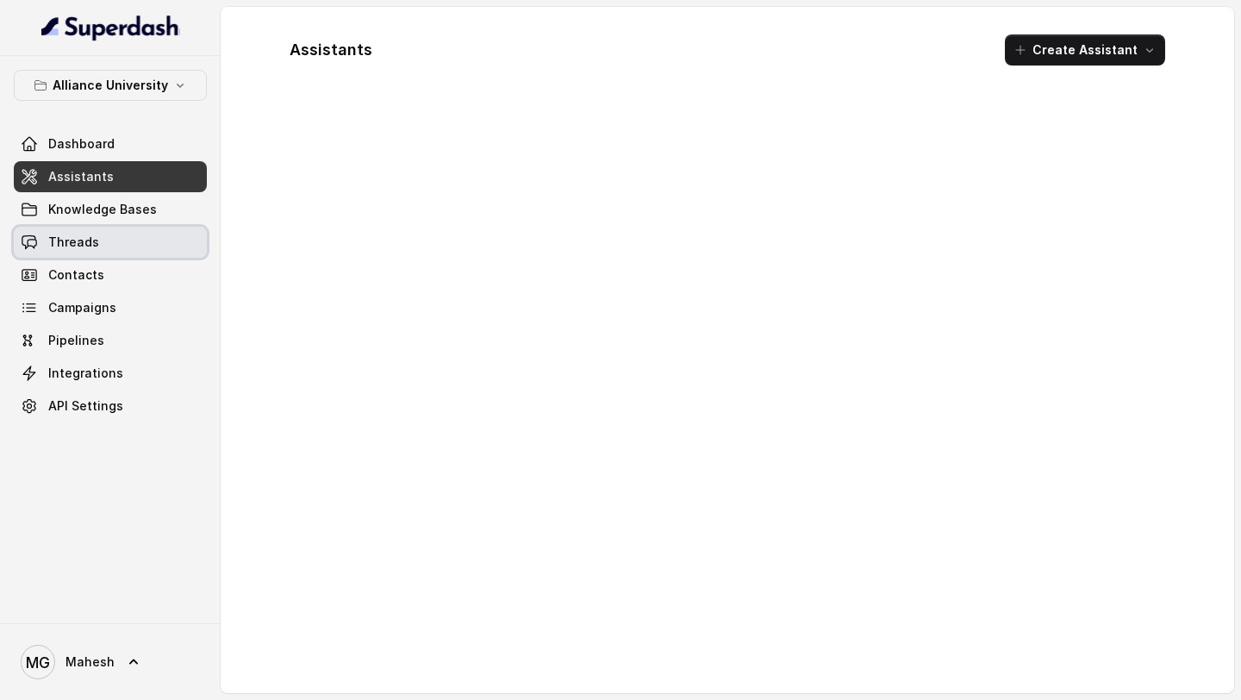
click at [101, 234] on link "Threads" at bounding box center [110, 242] width 193 height 31
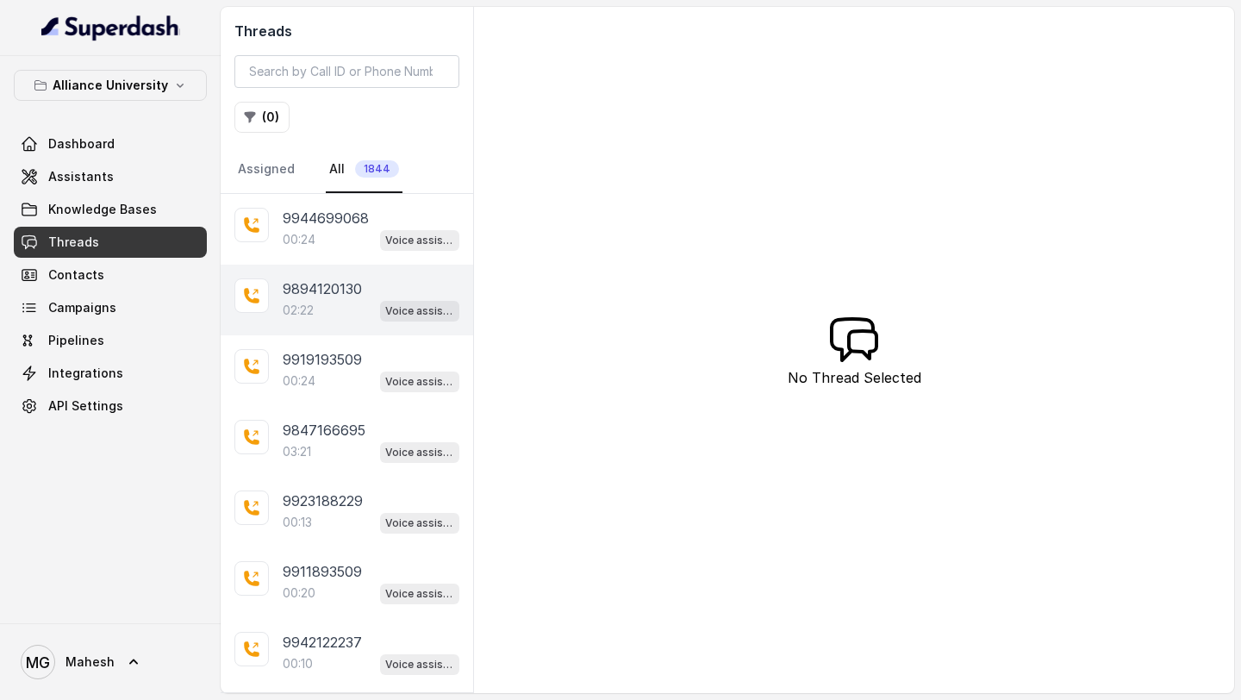
click at [325, 307] on div "02:22 Voice assistant" at bounding box center [371, 310] width 177 height 22
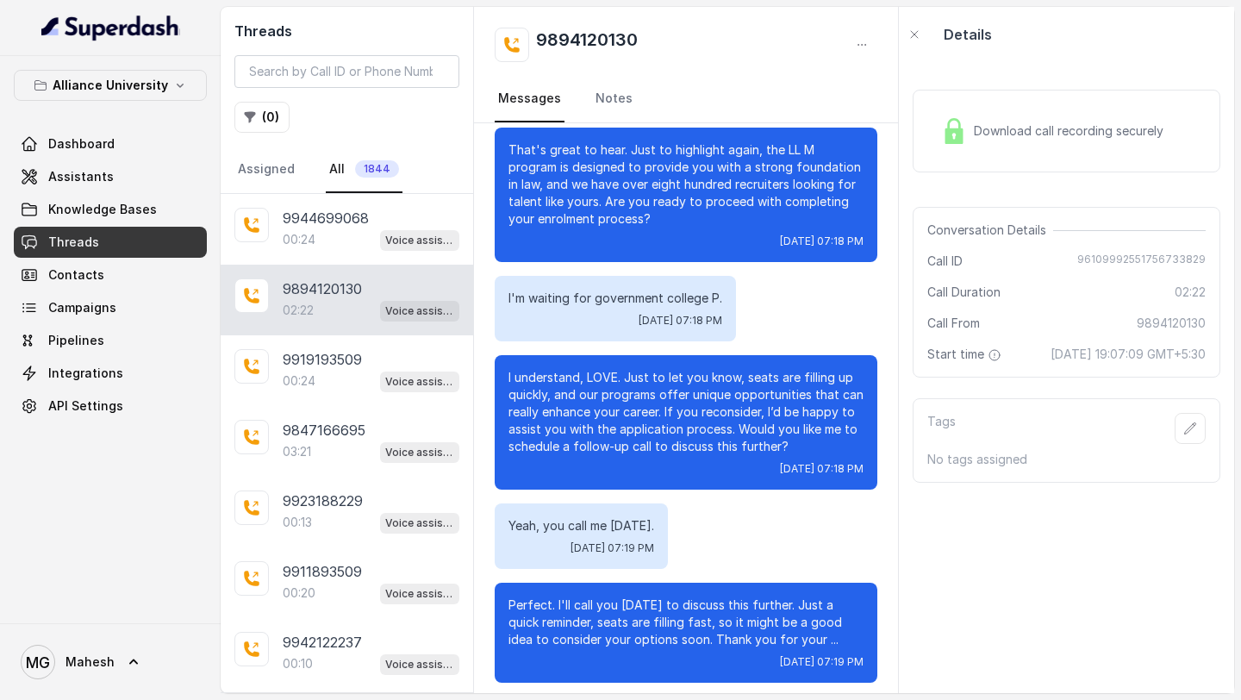
scroll to position [1216, 0]
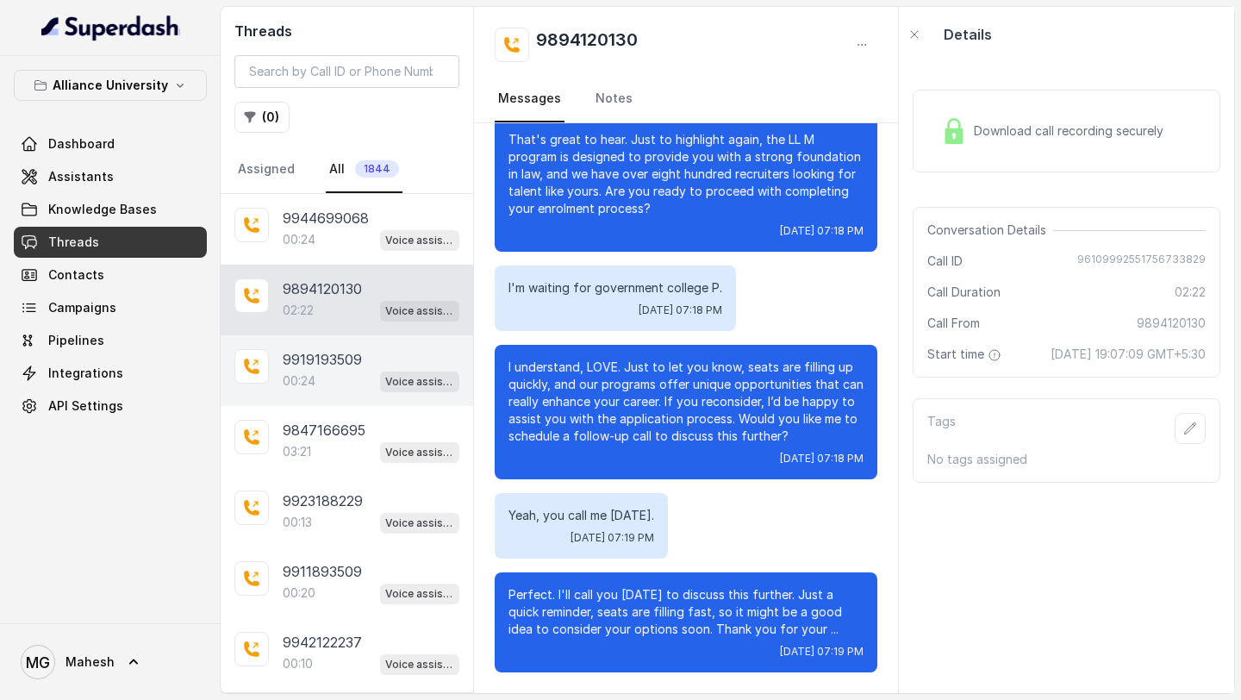
click at [329, 365] on p "9919193509" at bounding box center [322, 359] width 79 height 21
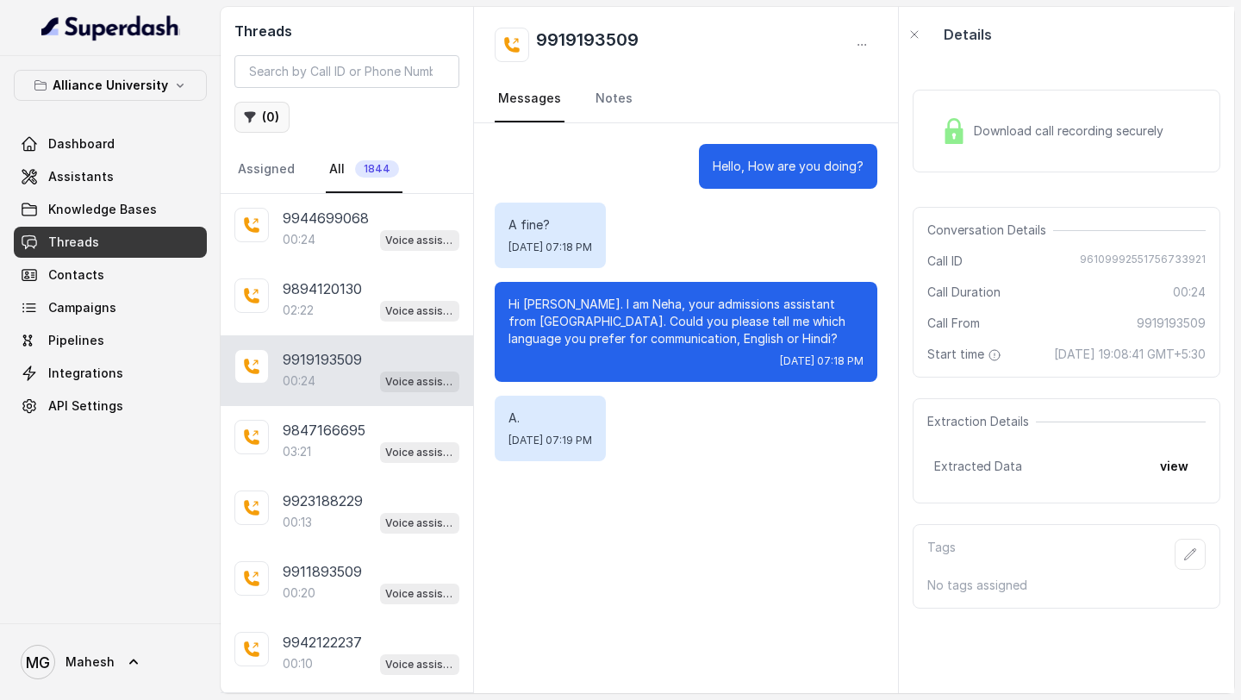
click at [269, 122] on button "( 0 )" at bounding box center [261, 117] width 55 height 31
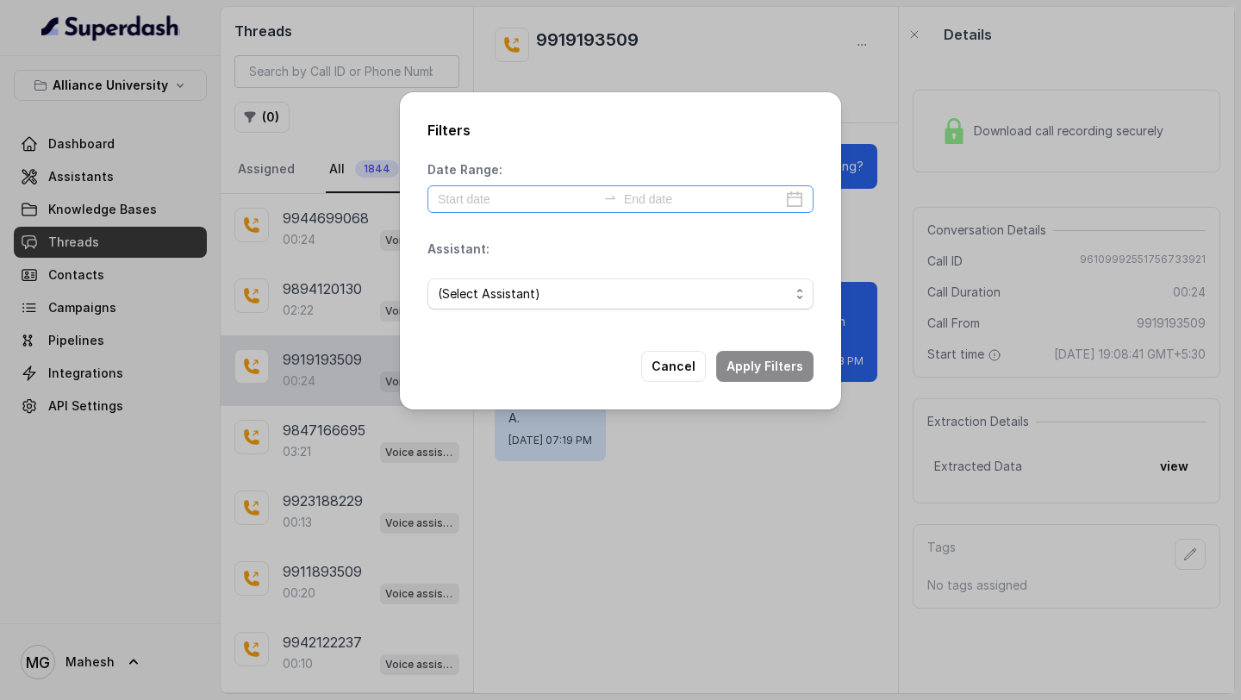
click at [465, 189] on div at bounding box center [621, 199] width 386 height 28
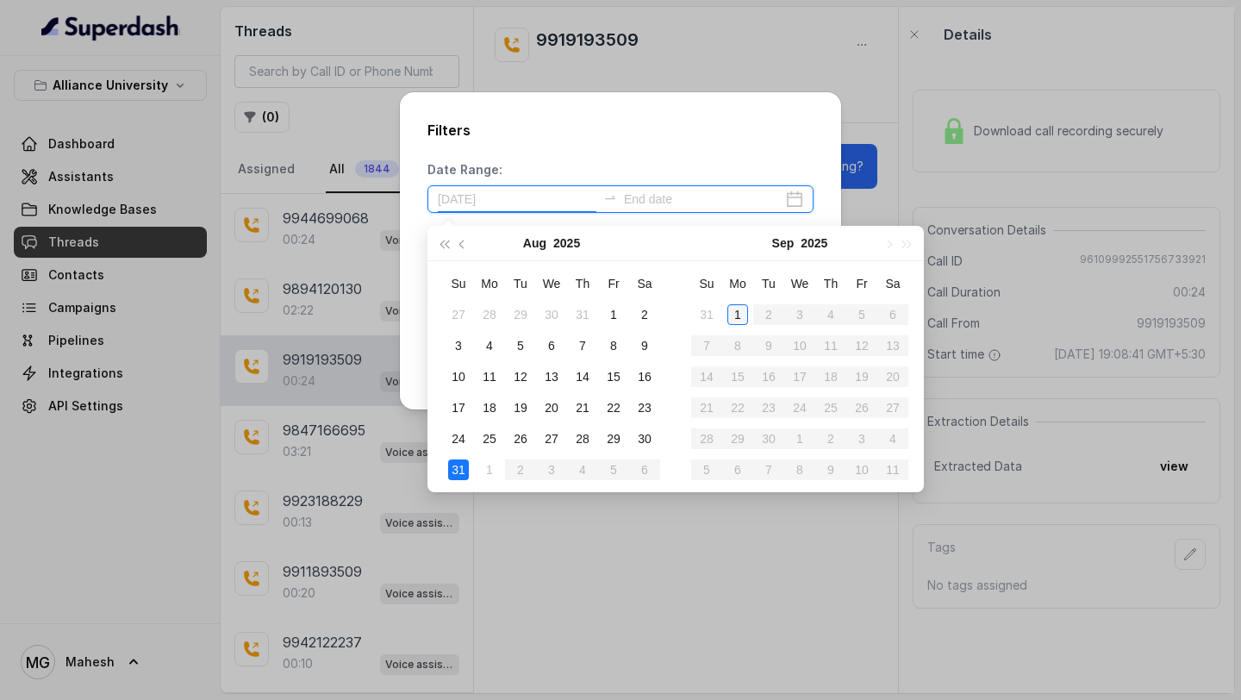
type input "[DATE]"
click at [733, 316] on div "1" at bounding box center [737, 314] width 21 height 21
type input "[DATE]"
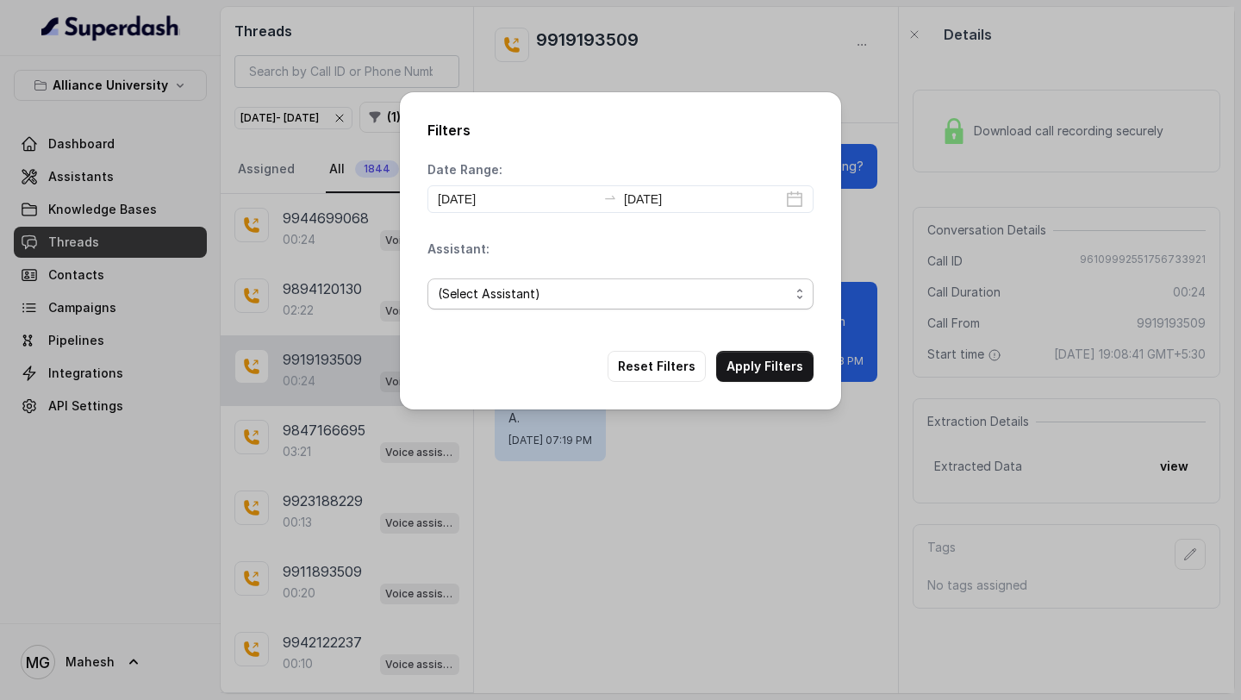
click at [685, 298] on span "(Select Assistant)" at bounding box center [614, 294] width 352 height 21
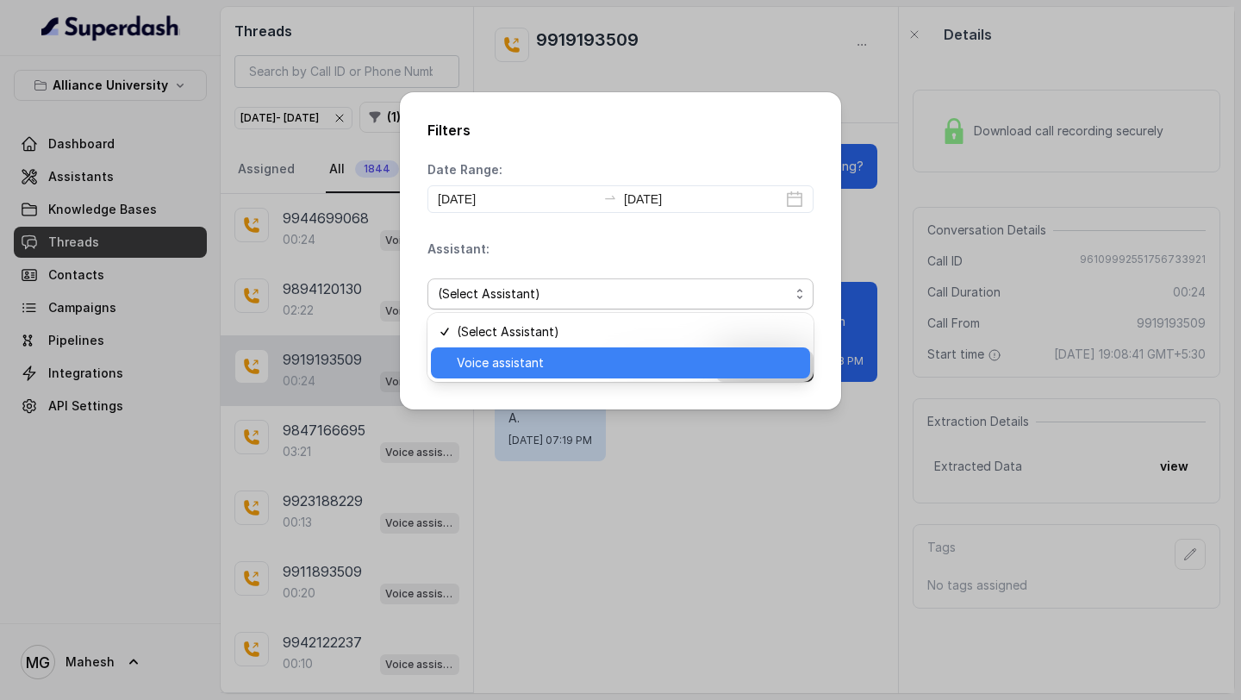
click at [671, 361] on span "Voice assistant" at bounding box center [628, 363] width 343 height 21
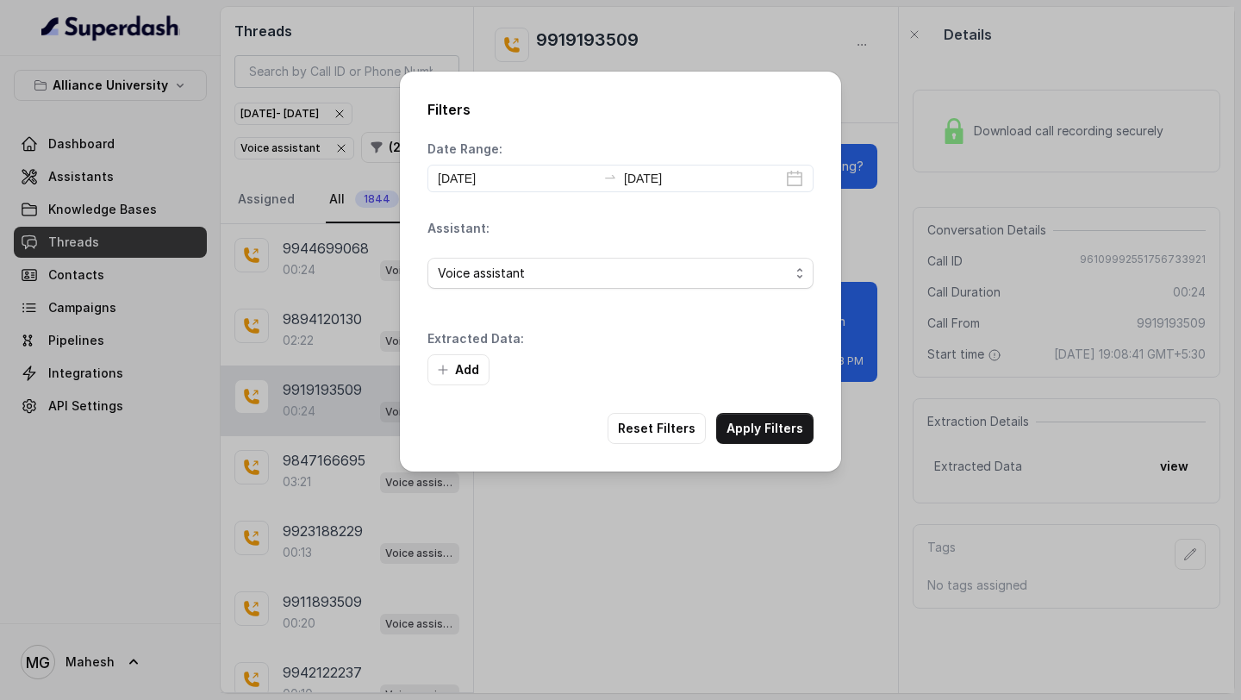
click at [642, 359] on div "Add" at bounding box center [621, 369] width 386 height 31
click at [472, 358] on button "Add" at bounding box center [459, 369] width 62 height 31
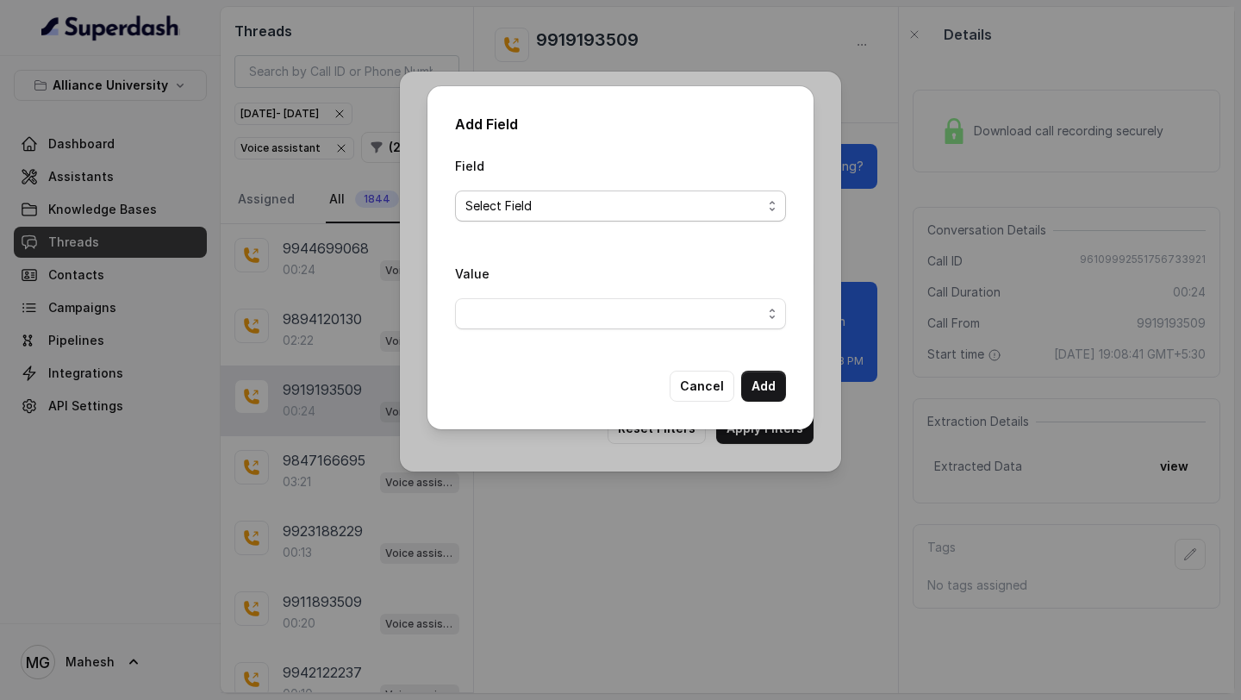
click at [588, 212] on span "Select Field" at bounding box center [613, 206] width 296 height 21
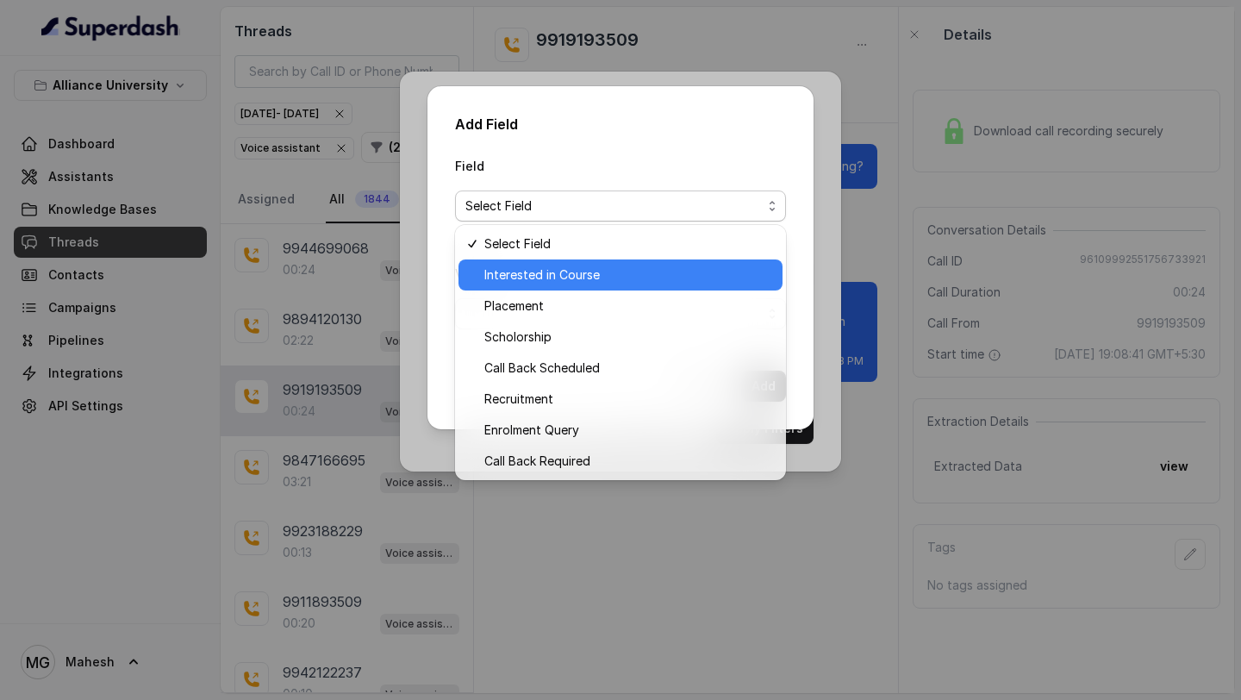
click at [591, 276] on span "Interested in Course" at bounding box center [628, 275] width 288 height 21
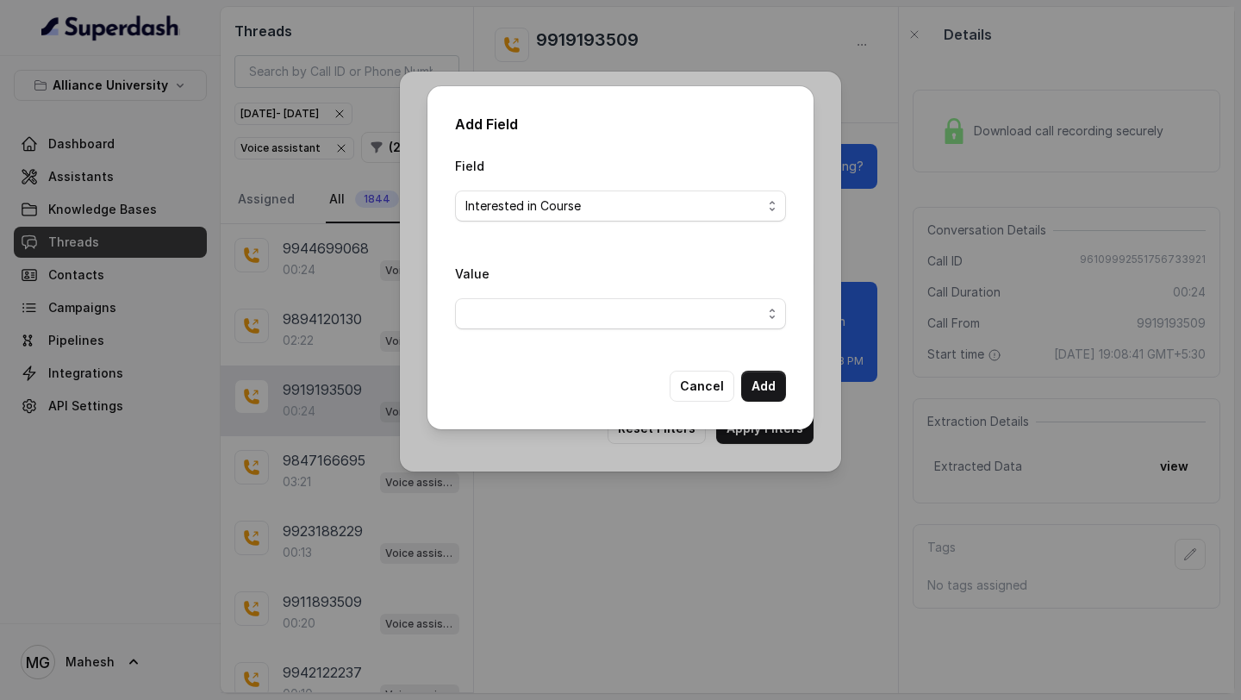
click at [576, 303] on span "button" at bounding box center [620, 313] width 331 height 31
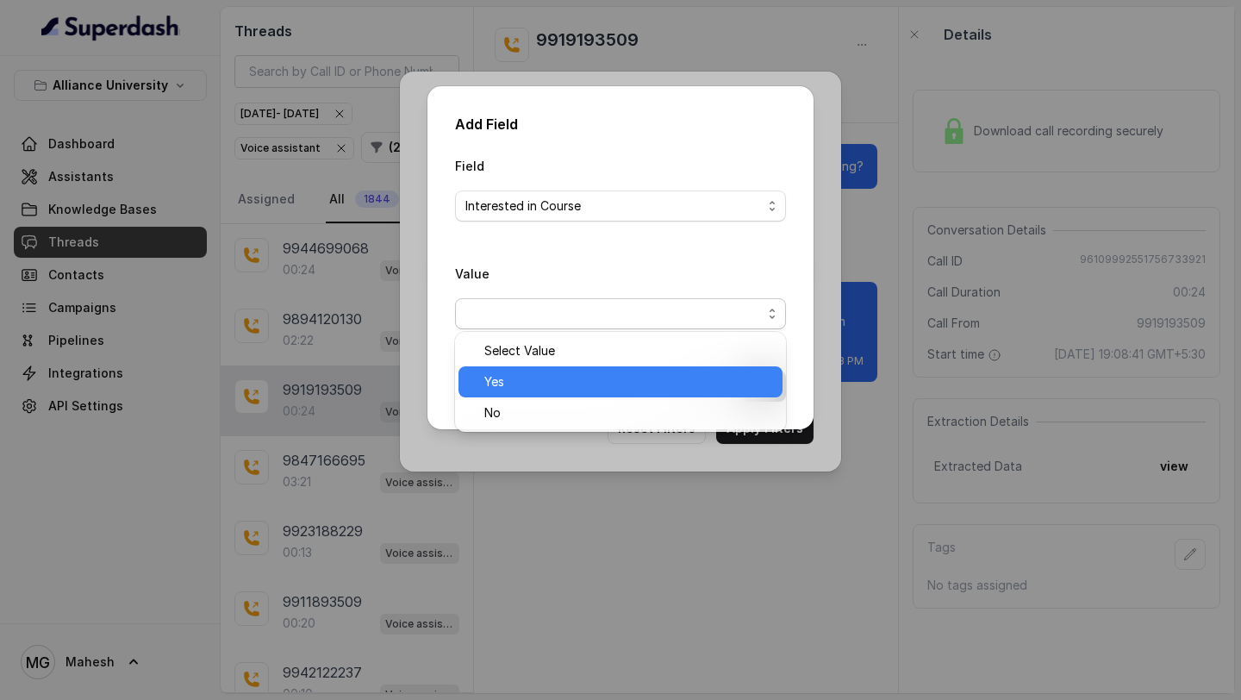
click at [567, 378] on span "Yes" at bounding box center [628, 381] width 288 height 21
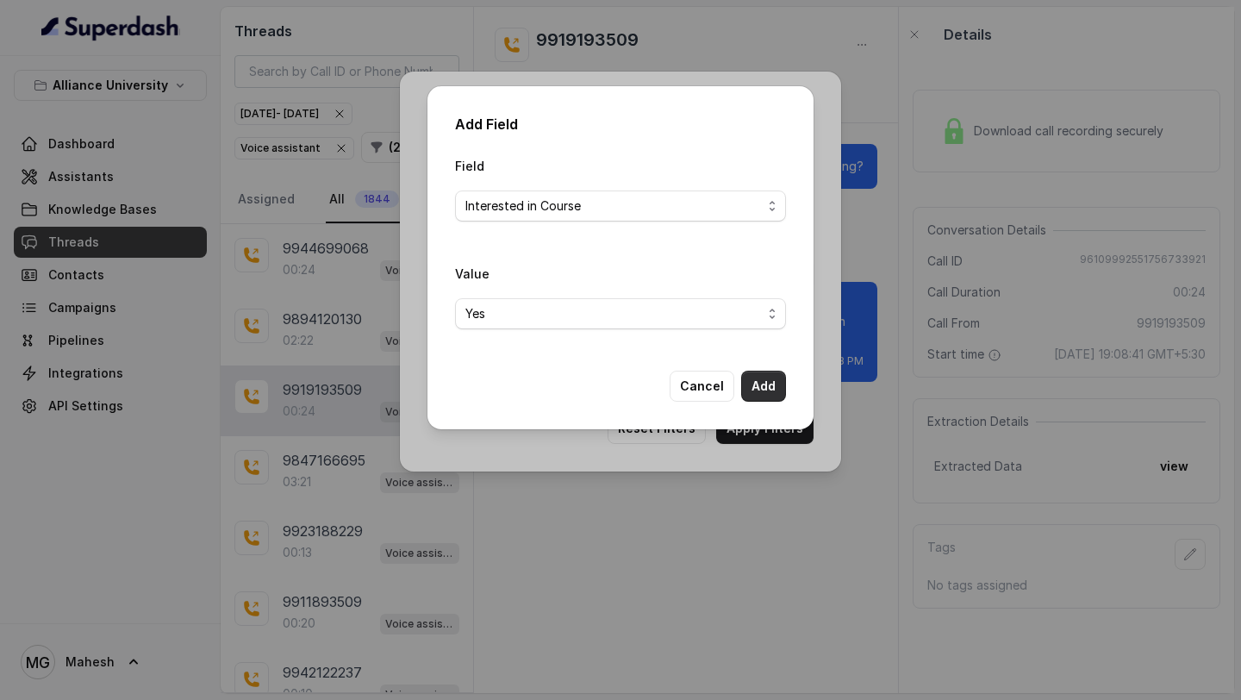
click at [753, 385] on button "Add" at bounding box center [763, 386] width 45 height 31
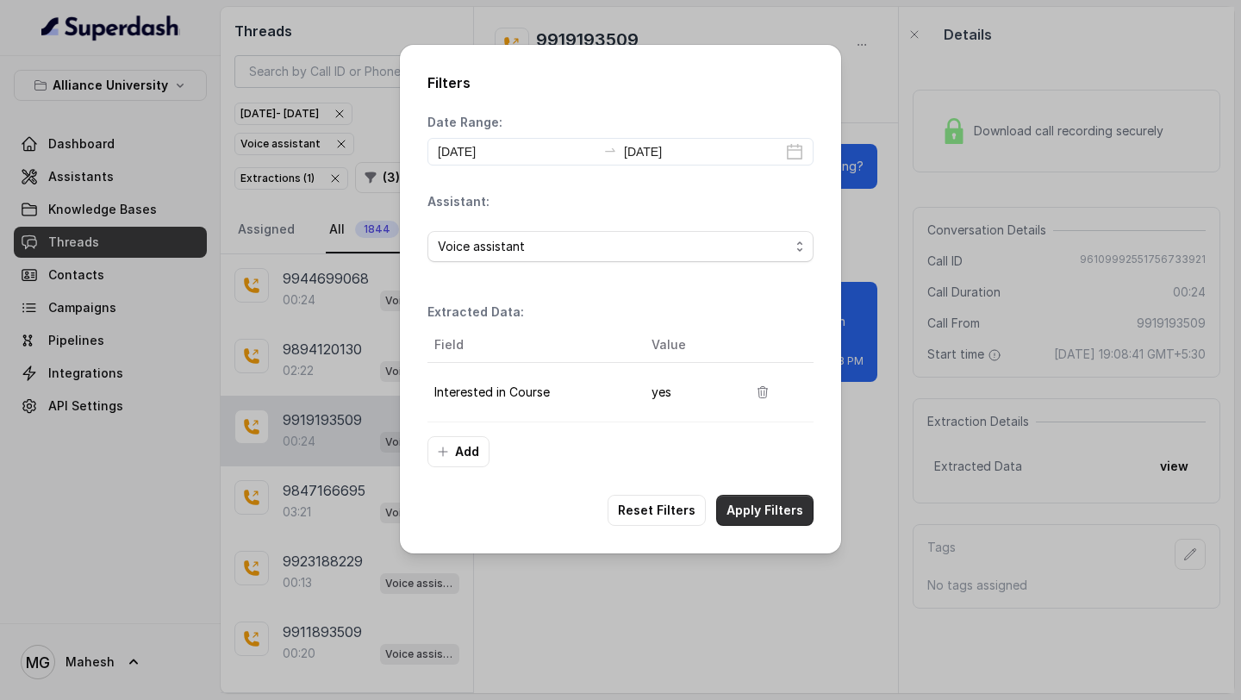
click at [760, 496] on button "Apply Filters" at bounding box center [764, 510] width 97 height 31
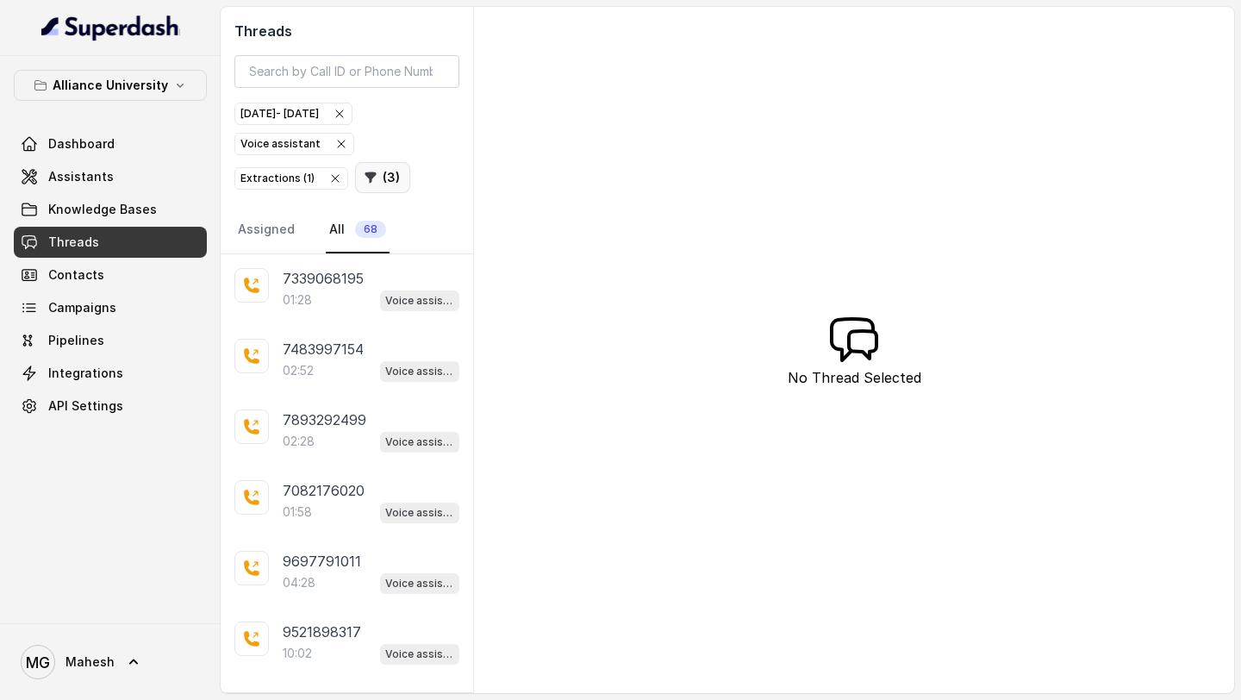
click at [367, 180] on icon "button" at bounding box center [370, 177] width 11 height 11
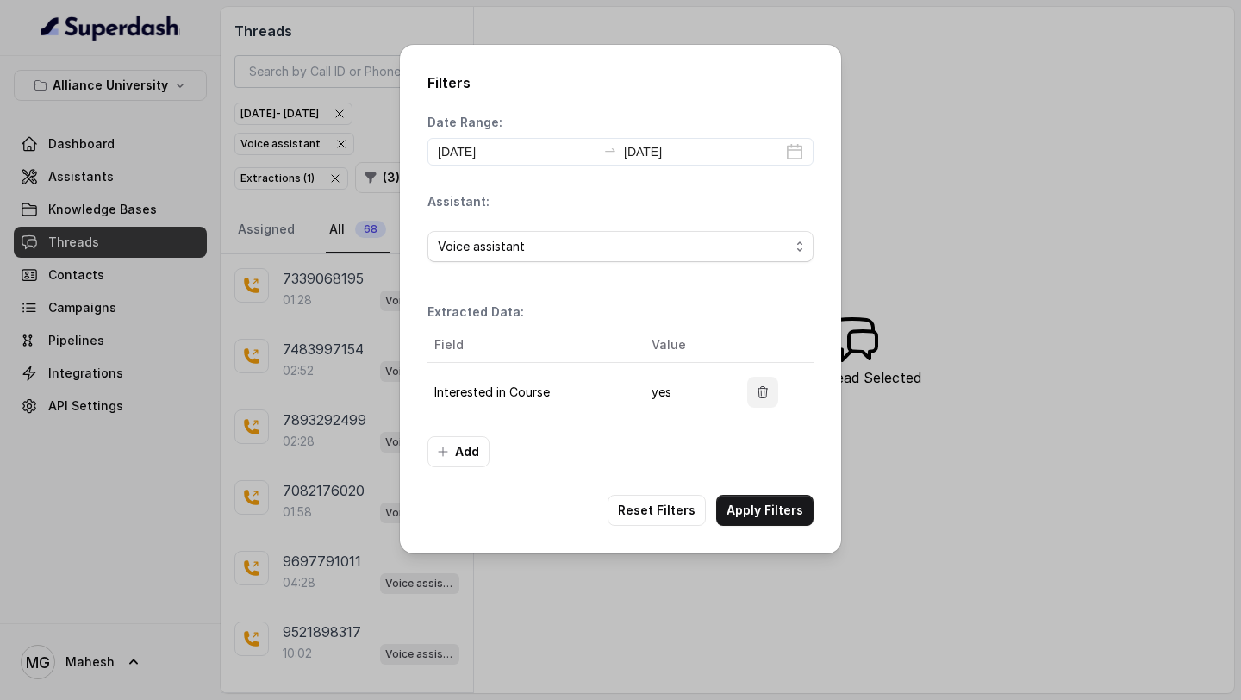
click at [769, 396] on icon "button" at bounding box center [763, 392] width 14 height 14
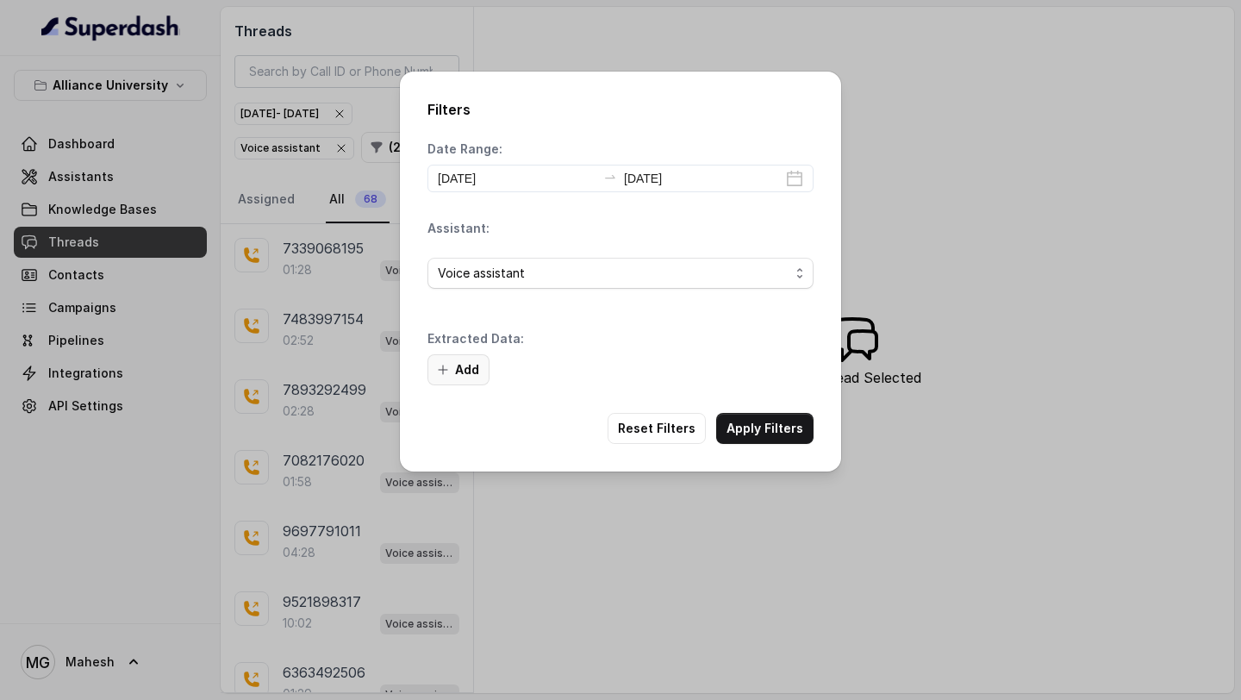
click at [480, 369] on button "Add" at bounding box center [459, 369] width 62 height 31
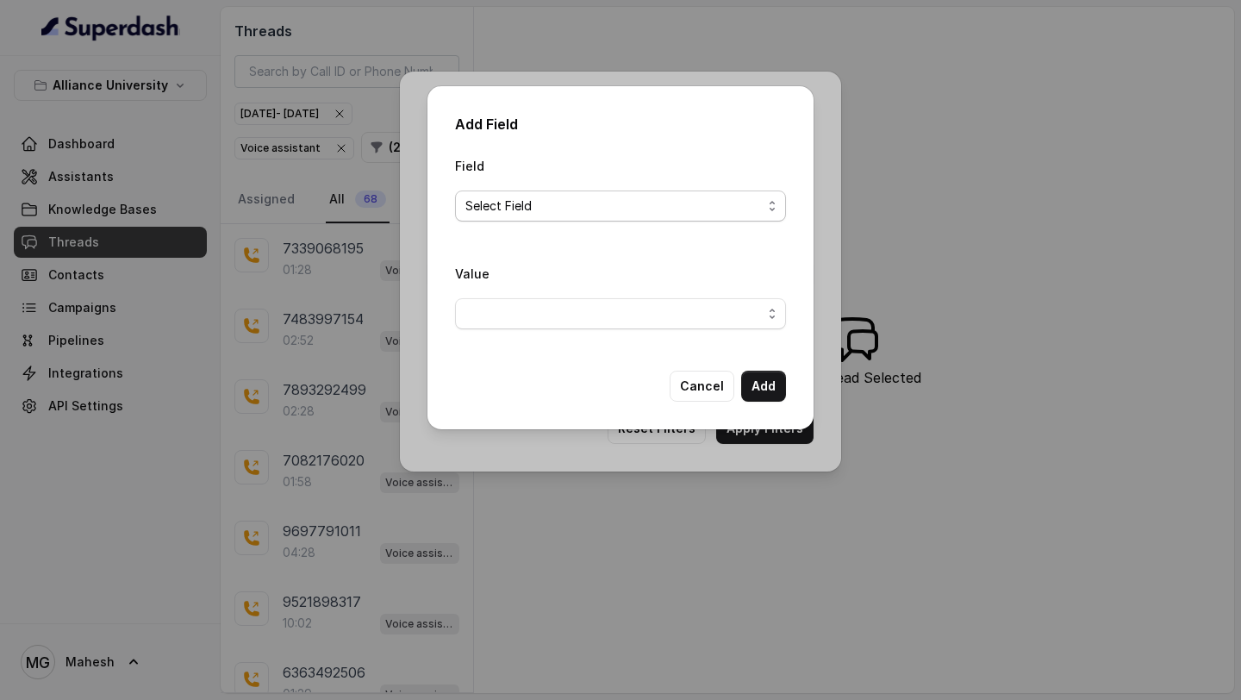
click at [624, 209] on span "Select Field" at bounding box center [613, 206] width 296 height 21
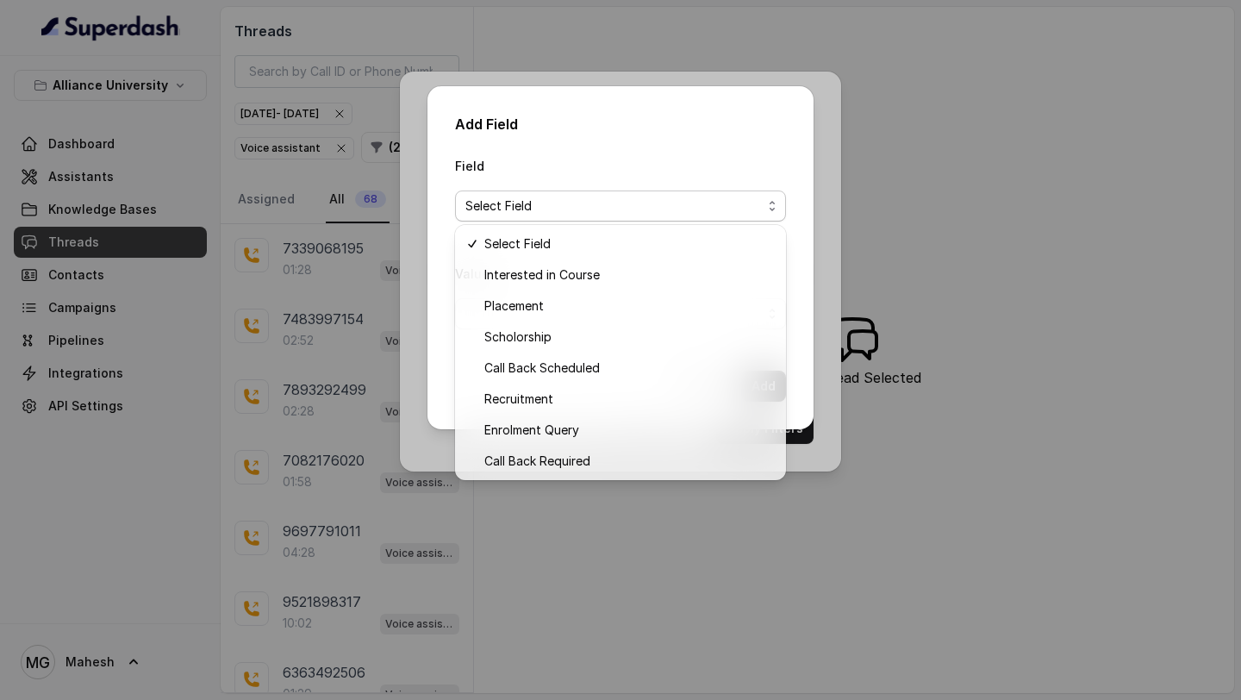
click at [721, 145] on div "Add Field Field Select Field Value Cancel Add" at bounding box center [621, 257] width 386 height 343
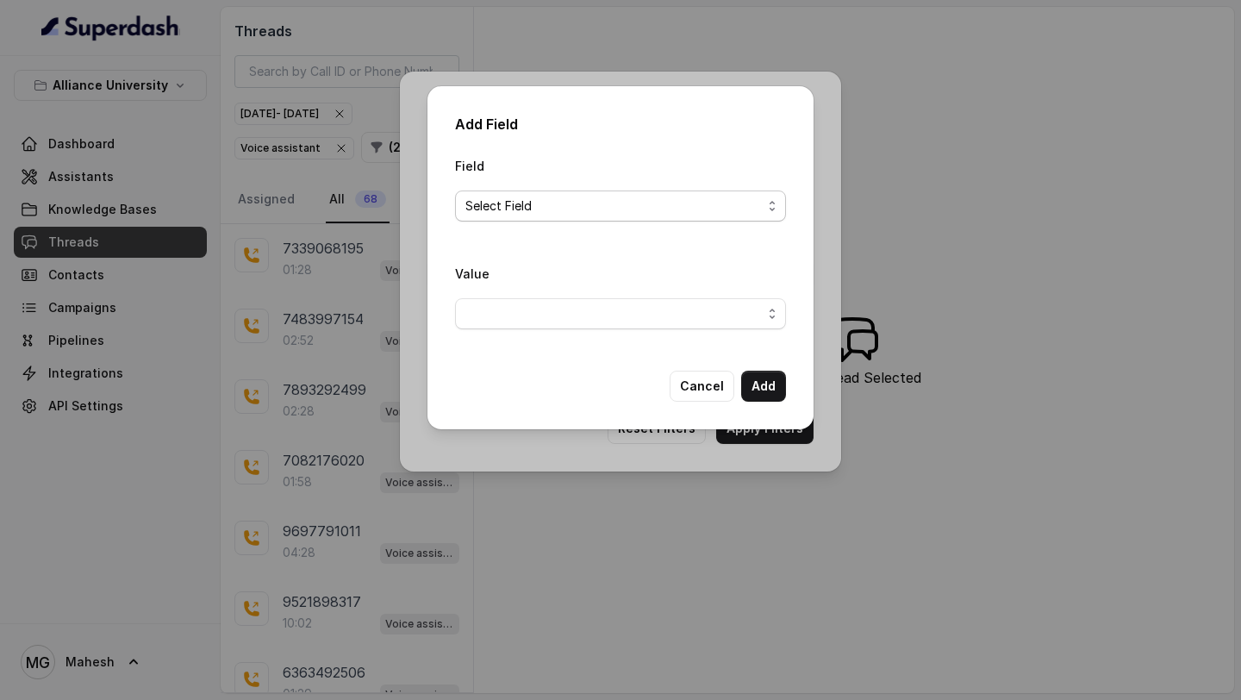
click at [664, 197] on span "Select Field" at bounding box center [613, 206] width 296 height 21
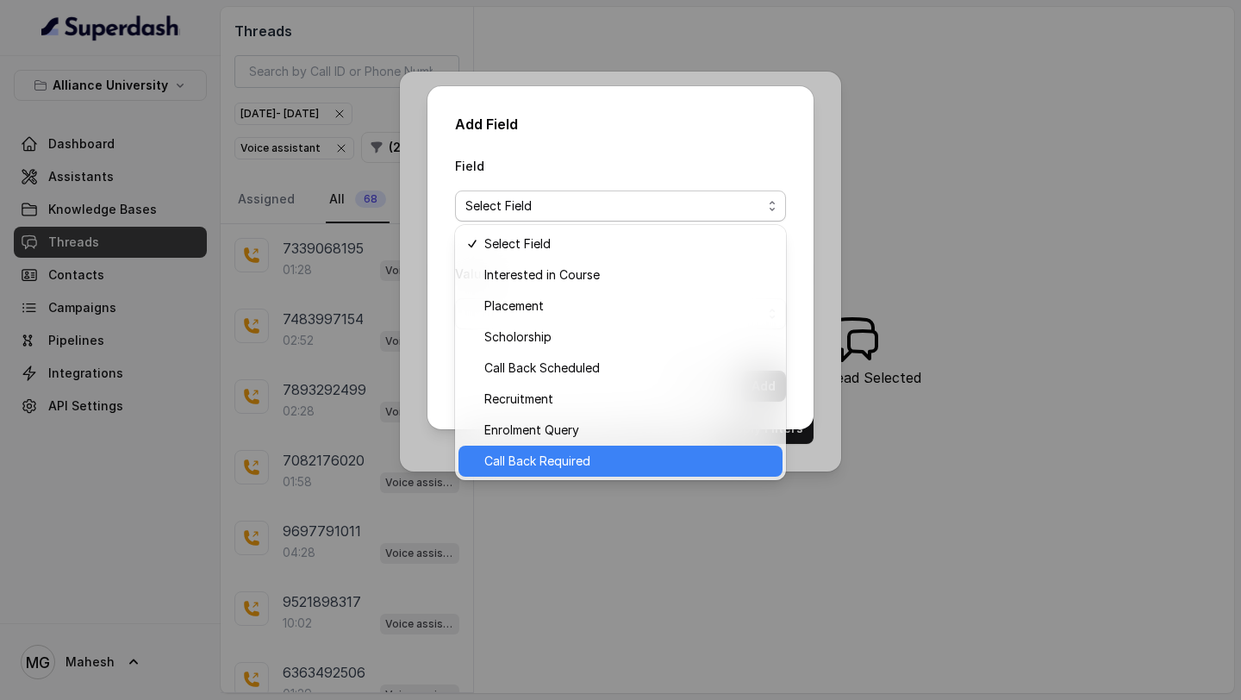
click at [552, 451] on span "Call Back Required" at bounding box center [628, 461] width 288 height 21
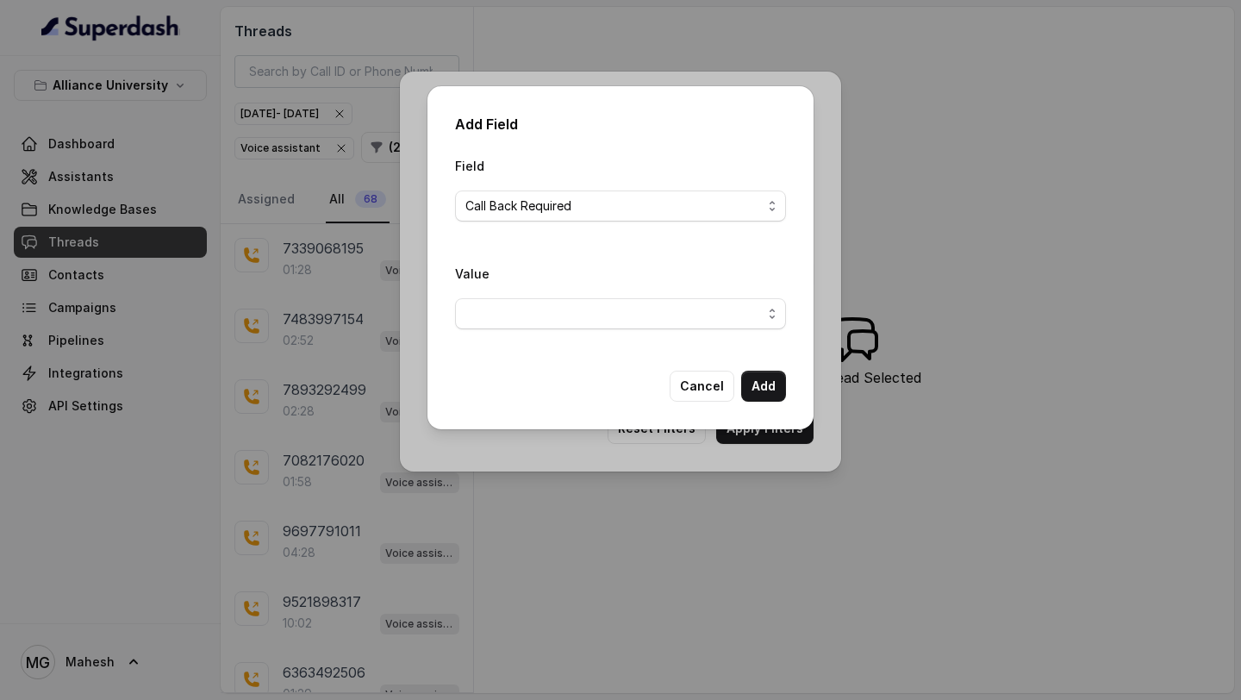
click at [592, 303] on span "button" at bounding box center [620, 313] width 331 height 31
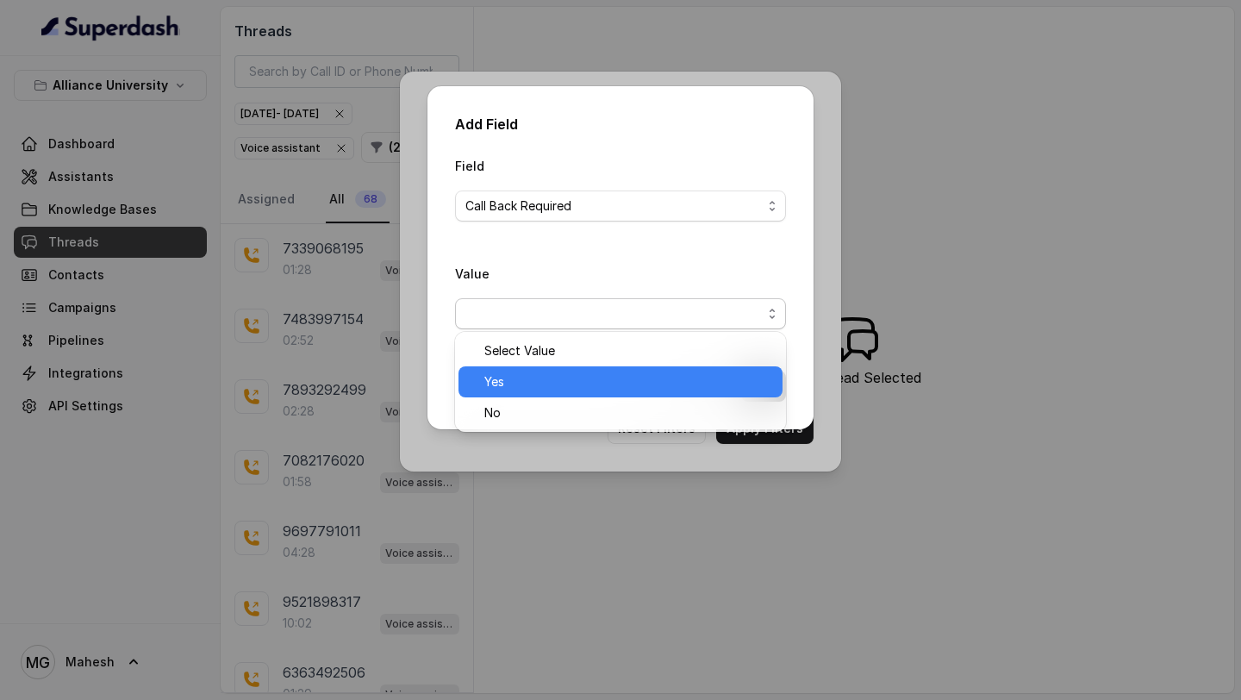
click at [518, 380] on span "Yes" at bounding box center [628, 381] width 288 height 21
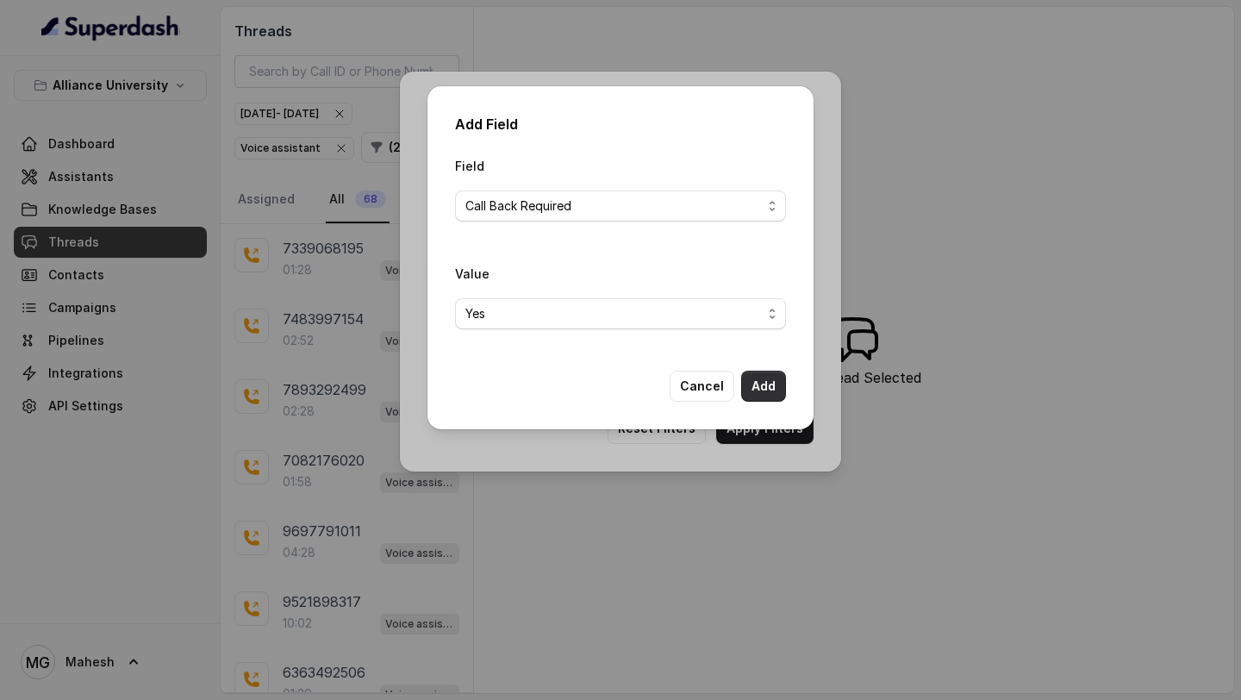
click at [756, 384] on button "Add" at bounding box center [763, 386] width 45 height 31
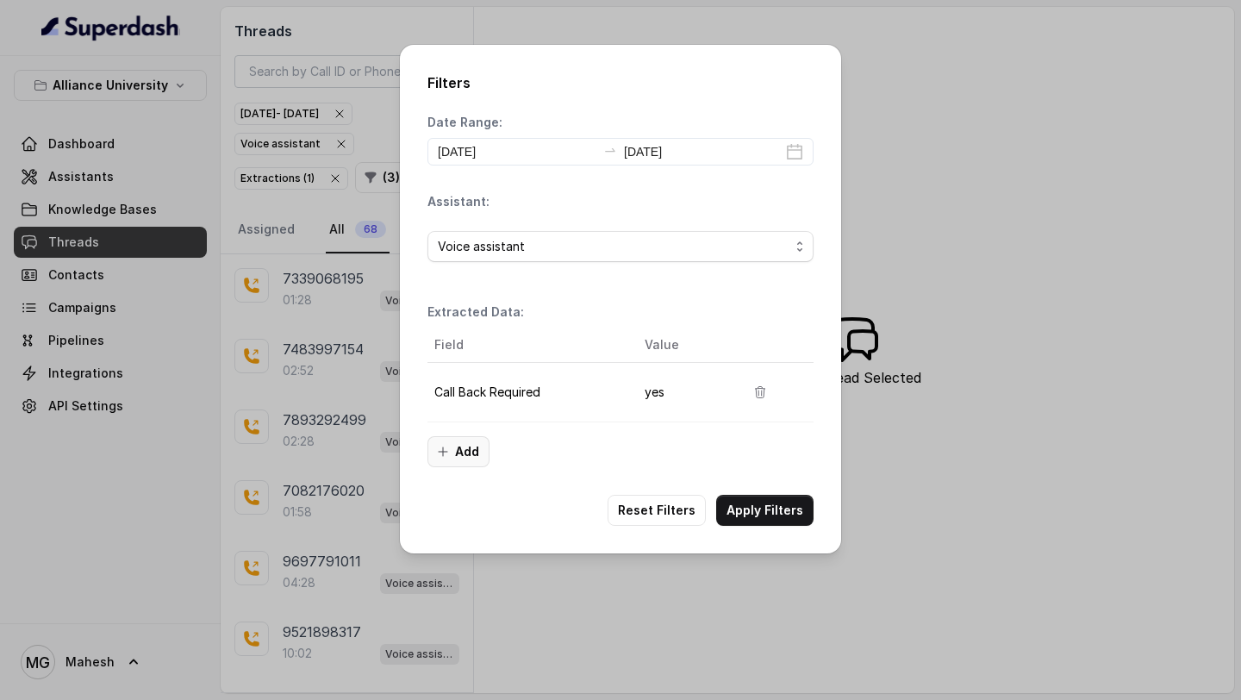
click at [451, 451] on button "Add" at bounding box center [459, 451] width 62 height 31
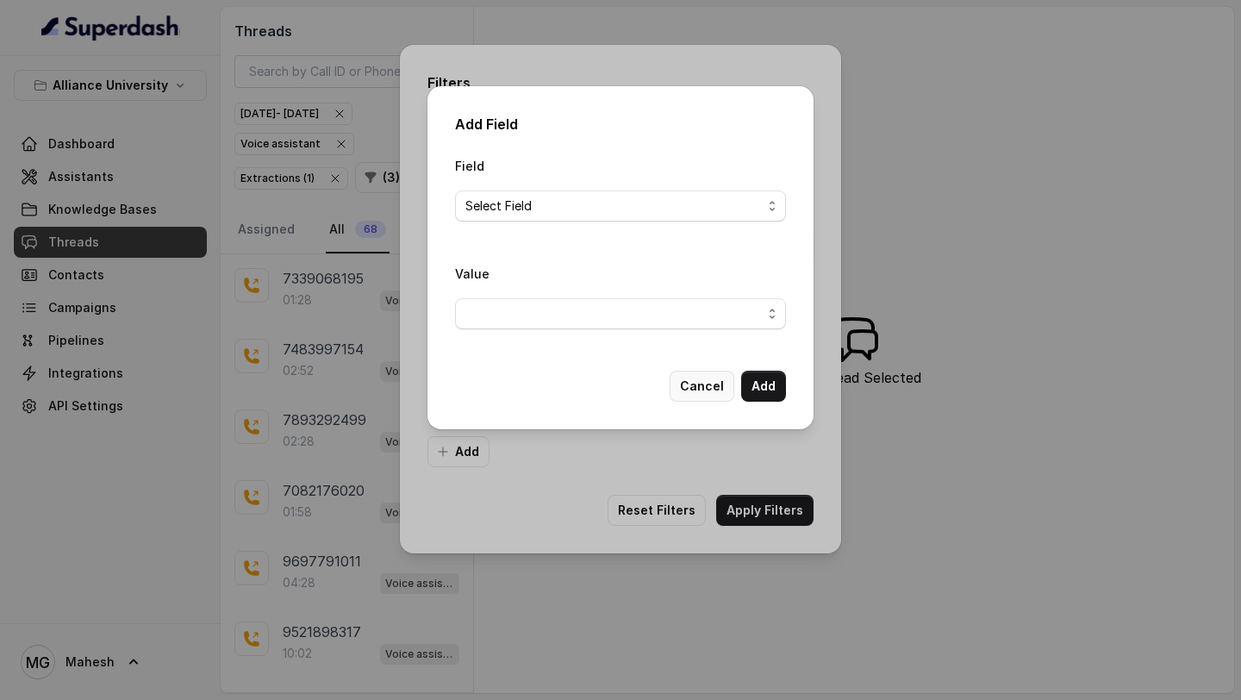
click at [705, 386] on button "Cancel" at bounding box center [702, 386] width 65 height 31
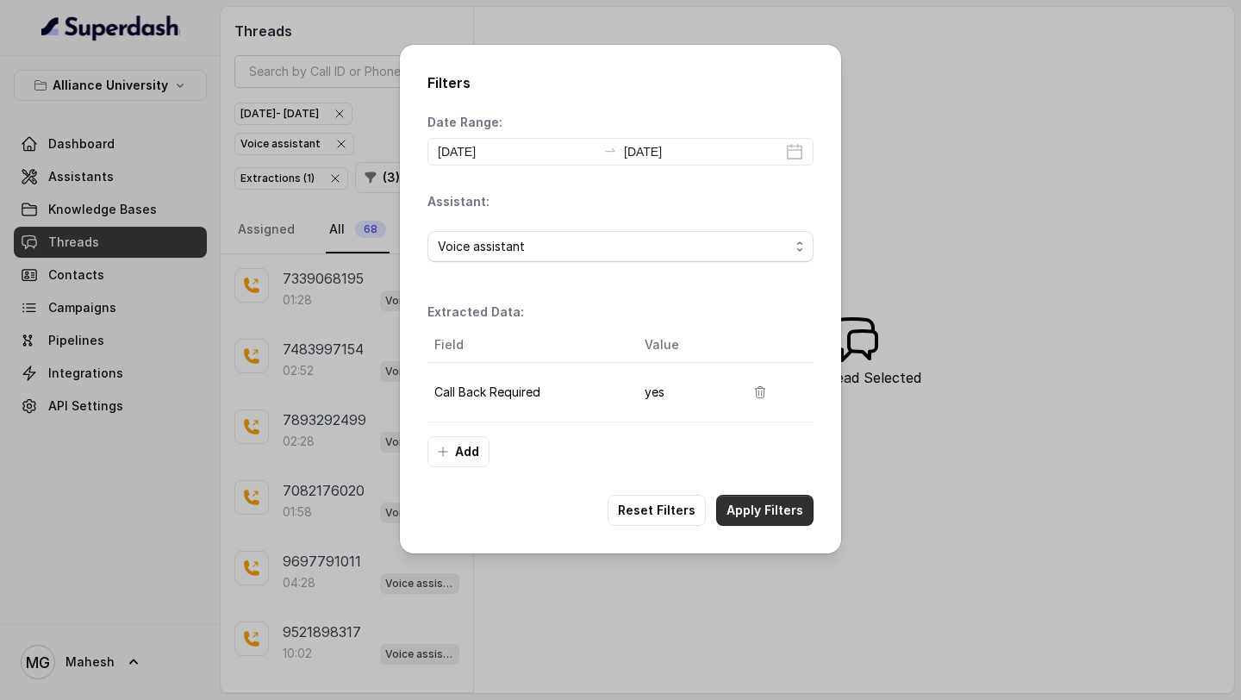
click at [771, 501] on button "Apply Filters" at bounding box center [764, 510] width 97 height 31
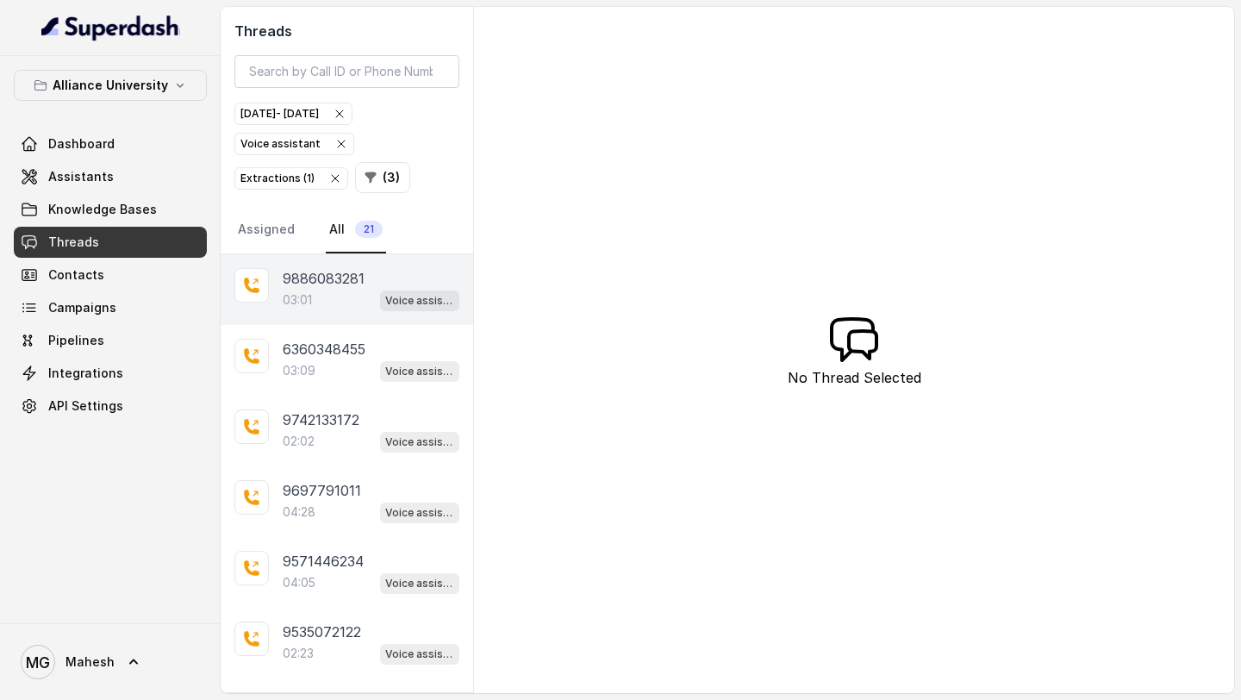
click at [332, 275] on p "9886083281" at bounding box center [324, 278] width 82 height 21
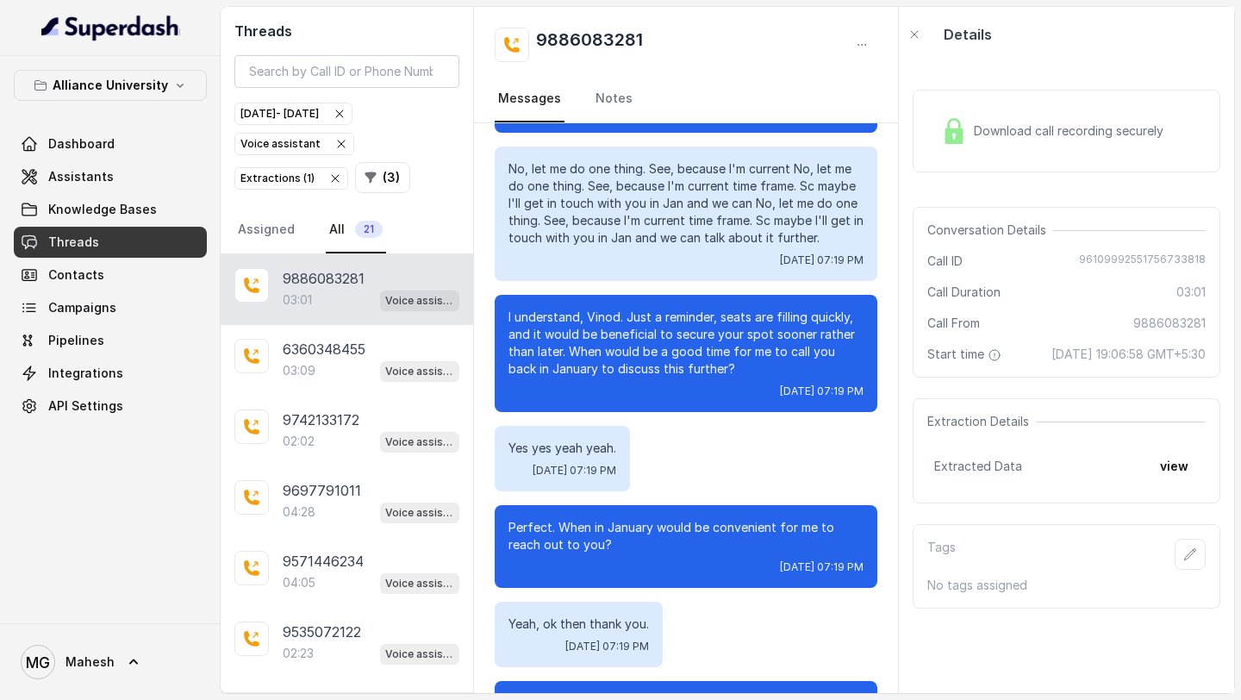
scroll to position [1613, 0]
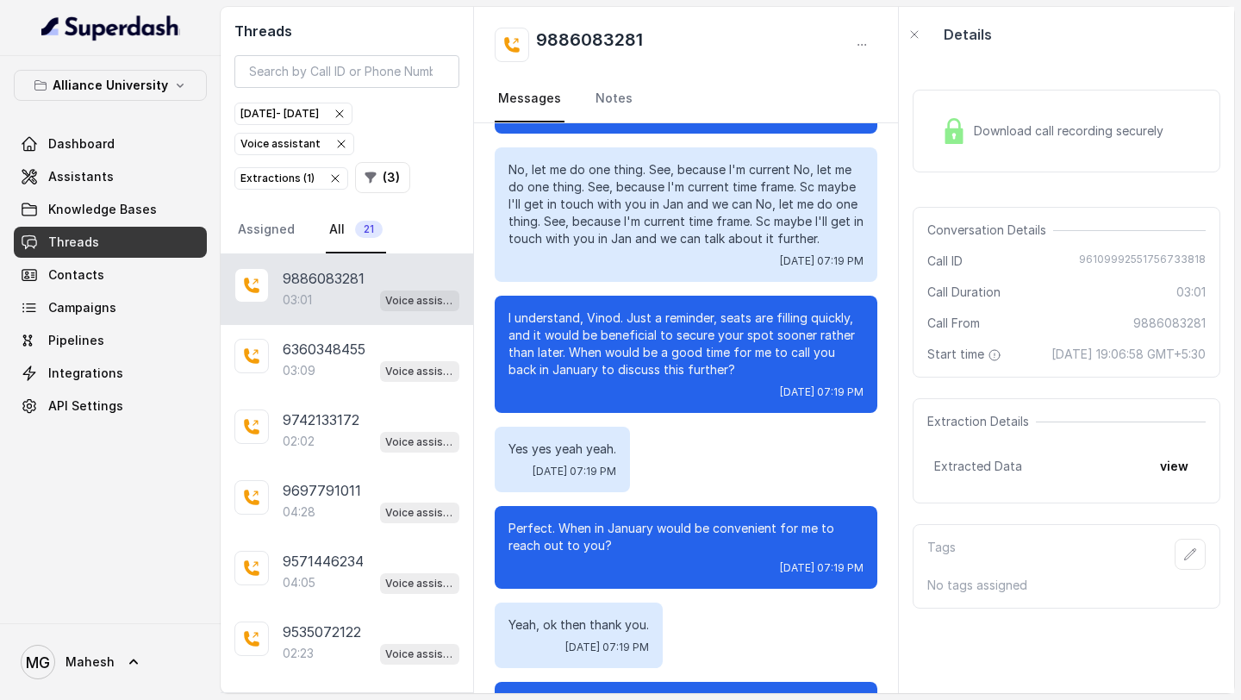
click at [333, 297] on div "03:01 Voice assistant" at bounding box center [371, 300] width 177 height 22
click at [991, 140] on div "Download call recording securely" at bounding box center [1052, 131] width 236 height 40
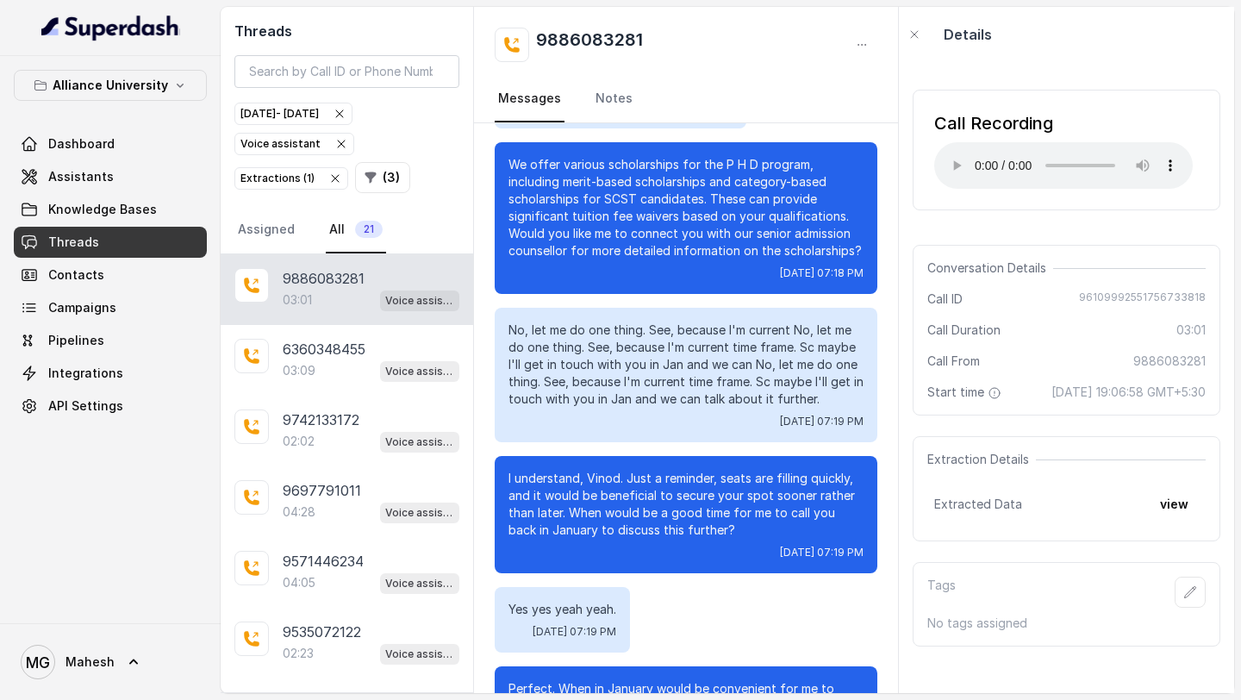
scroll to position [1455, 0]
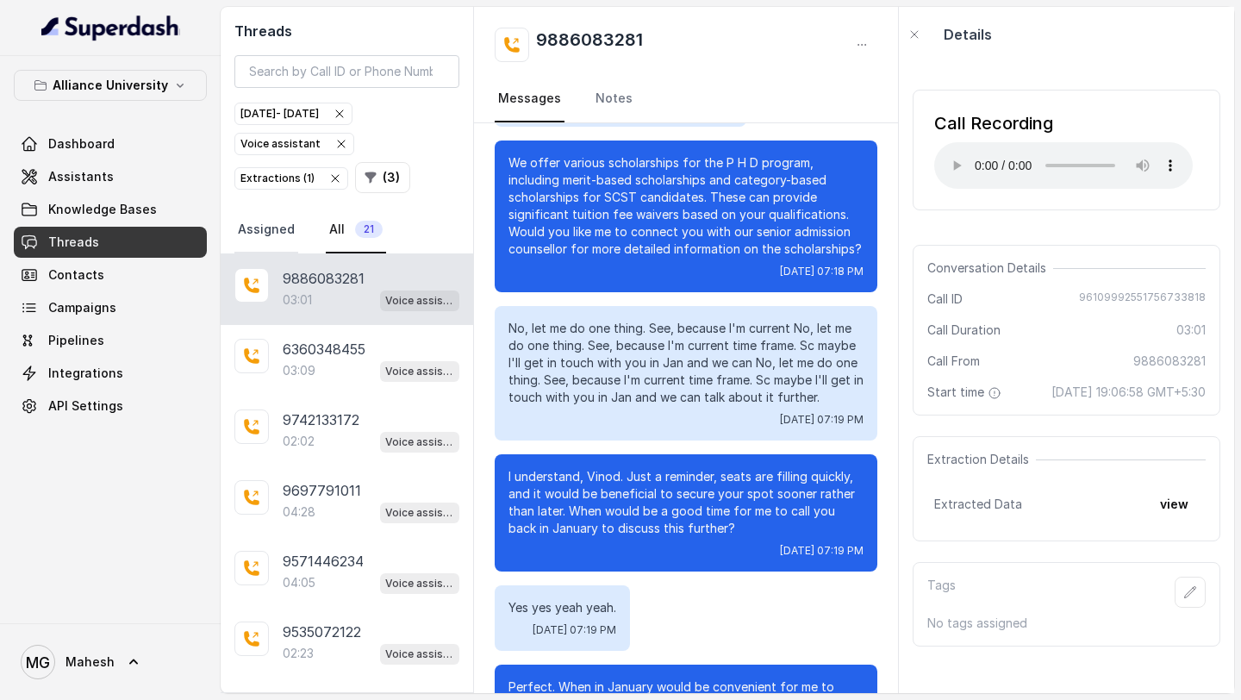
click at [272, 236] on link "Assigned" at bounding box center [266, 230] width 64 height 47
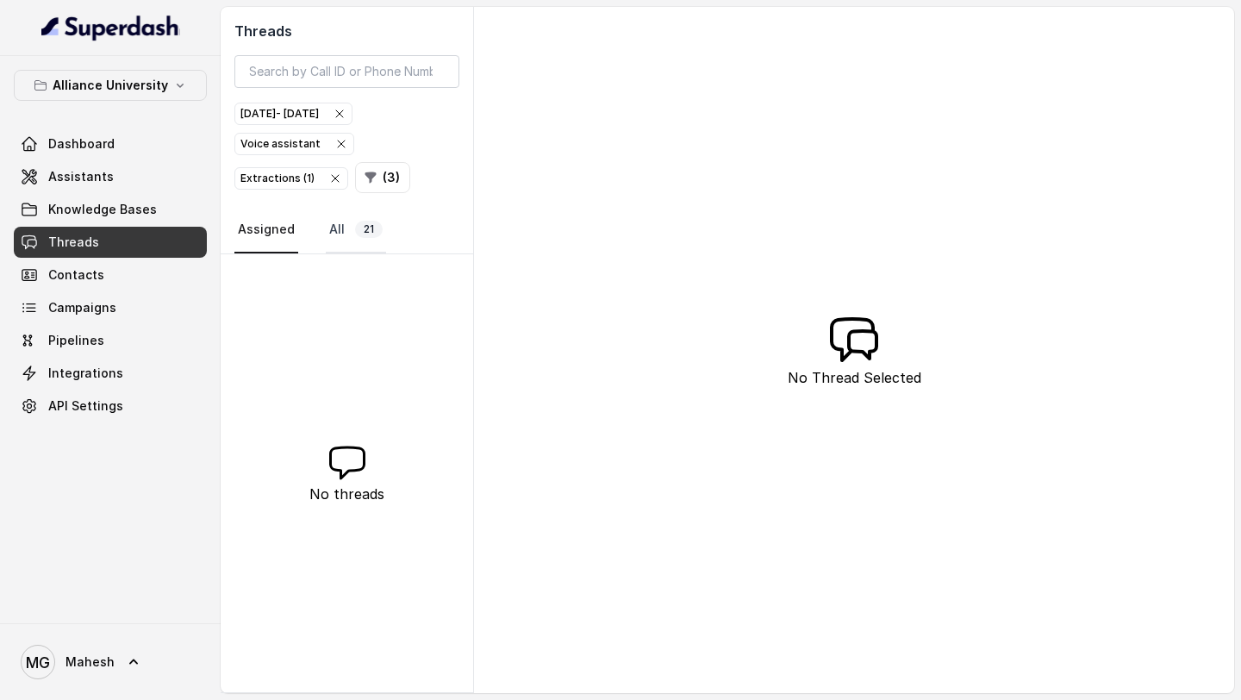
click at [326, 237] on link "All 21" at bounding box center [356, 230] width 60 height 47
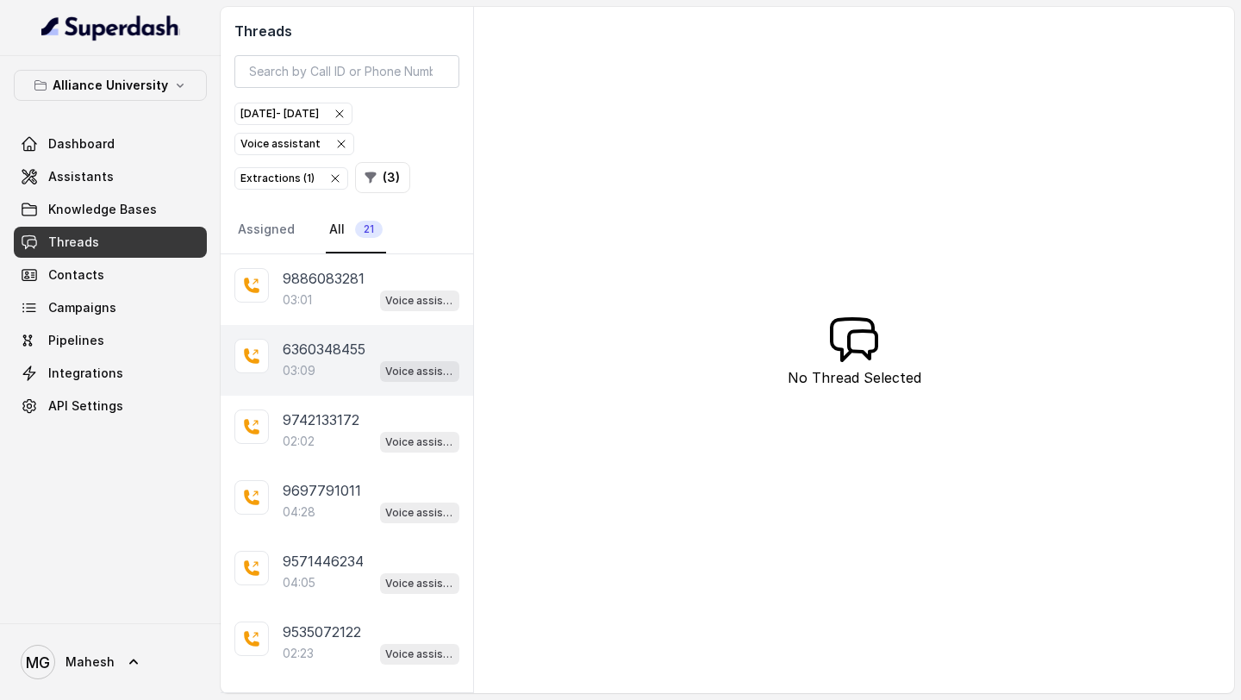
click at [353, 356] on p "6360348455" at bounding box center [324, 349] width 83 height 21
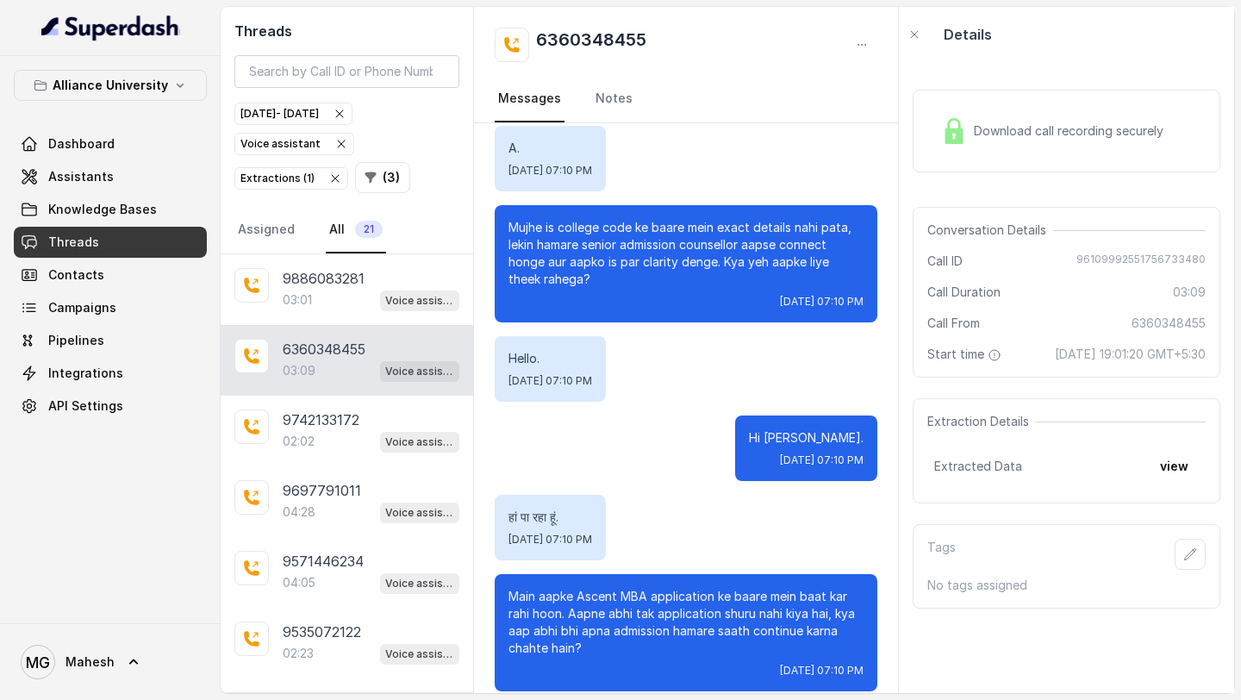
scroll to position [1892, 0]
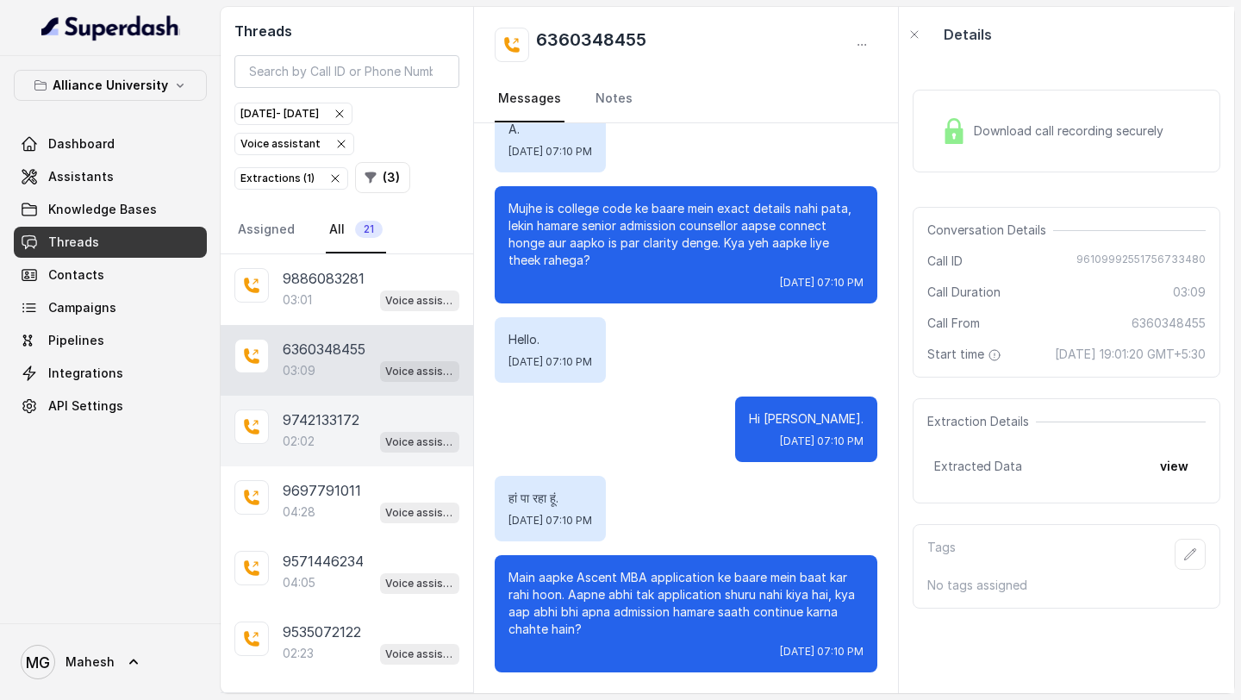
click at [308, 435] on p "02:02" at bounding box center [299, 441] width 32 height 17
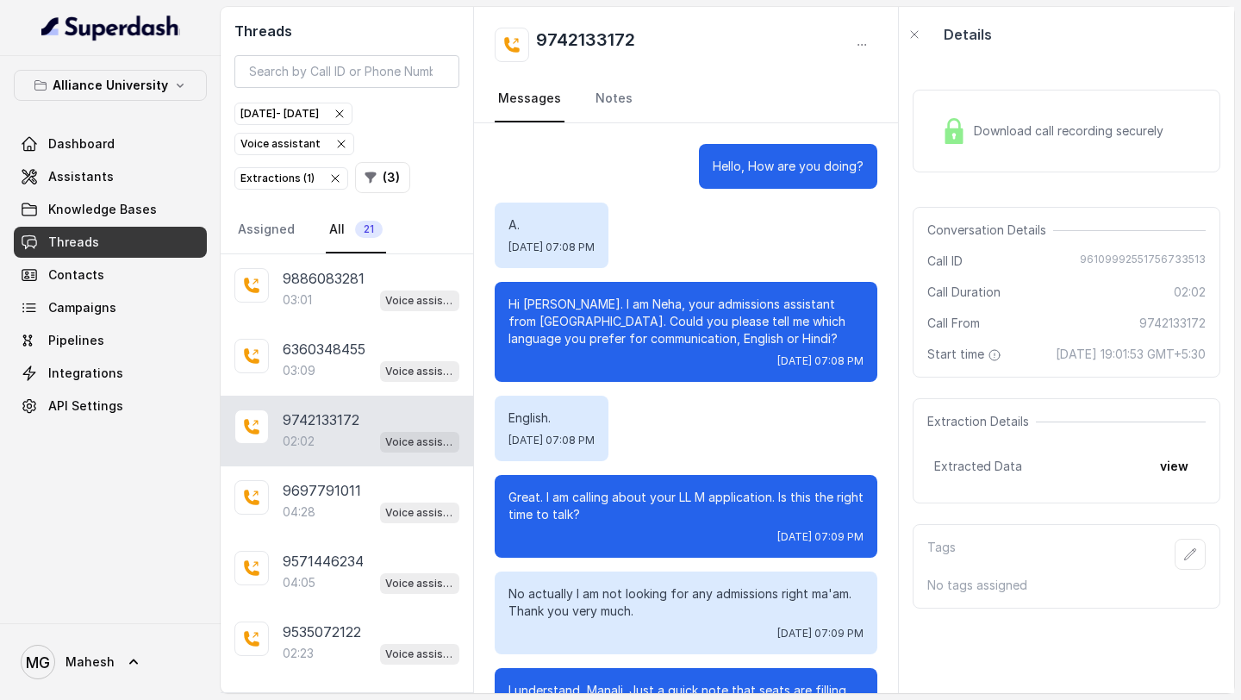
scroll to position [954, 0]
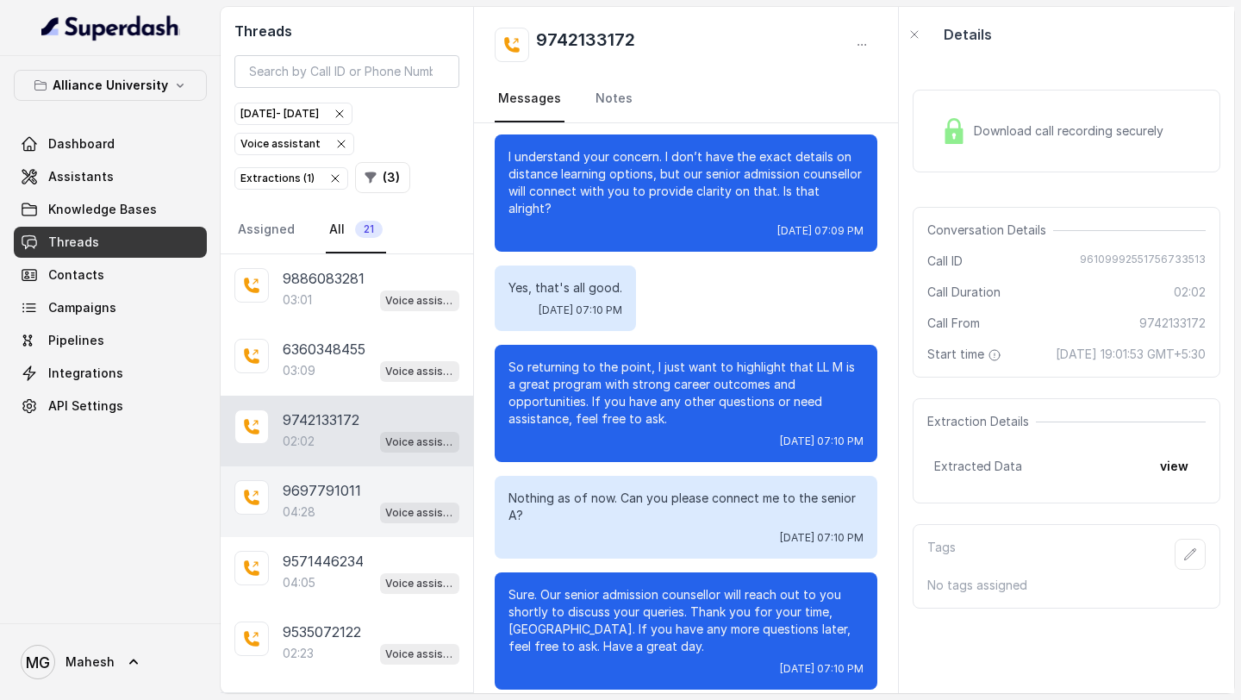
click at [321, 495] on p "9697791011" at bounding box center [322, 490] width 78 height 21
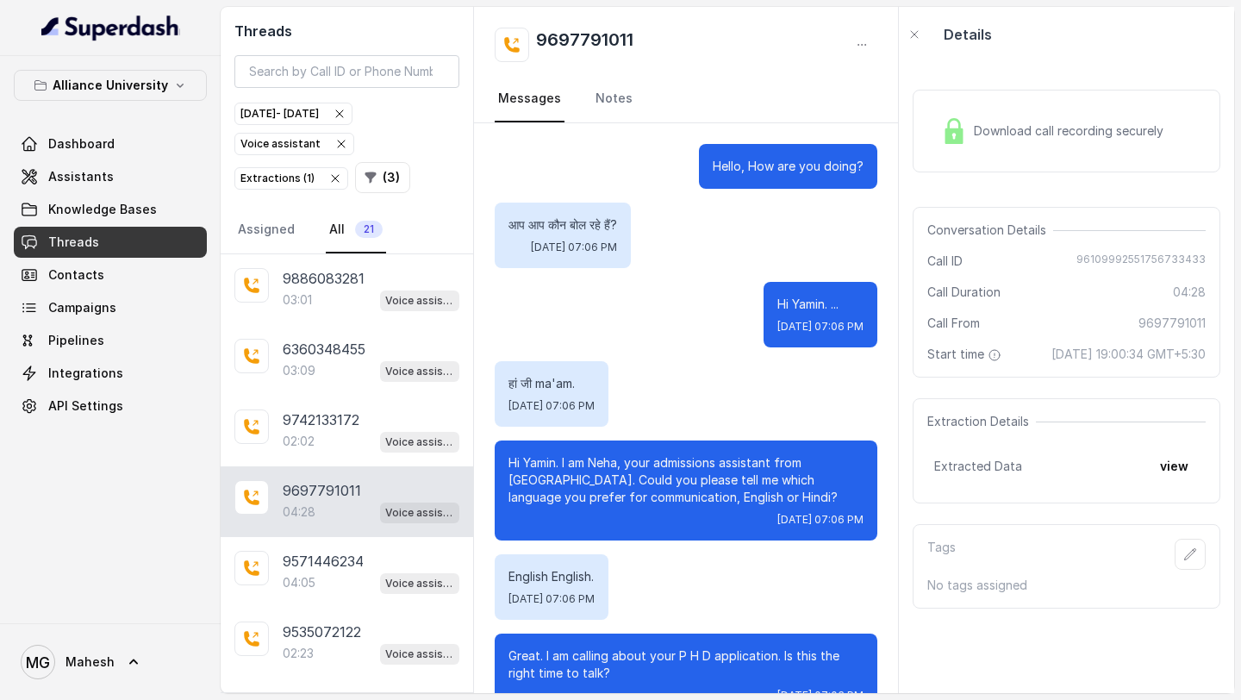
scroll to position [2047, 0]
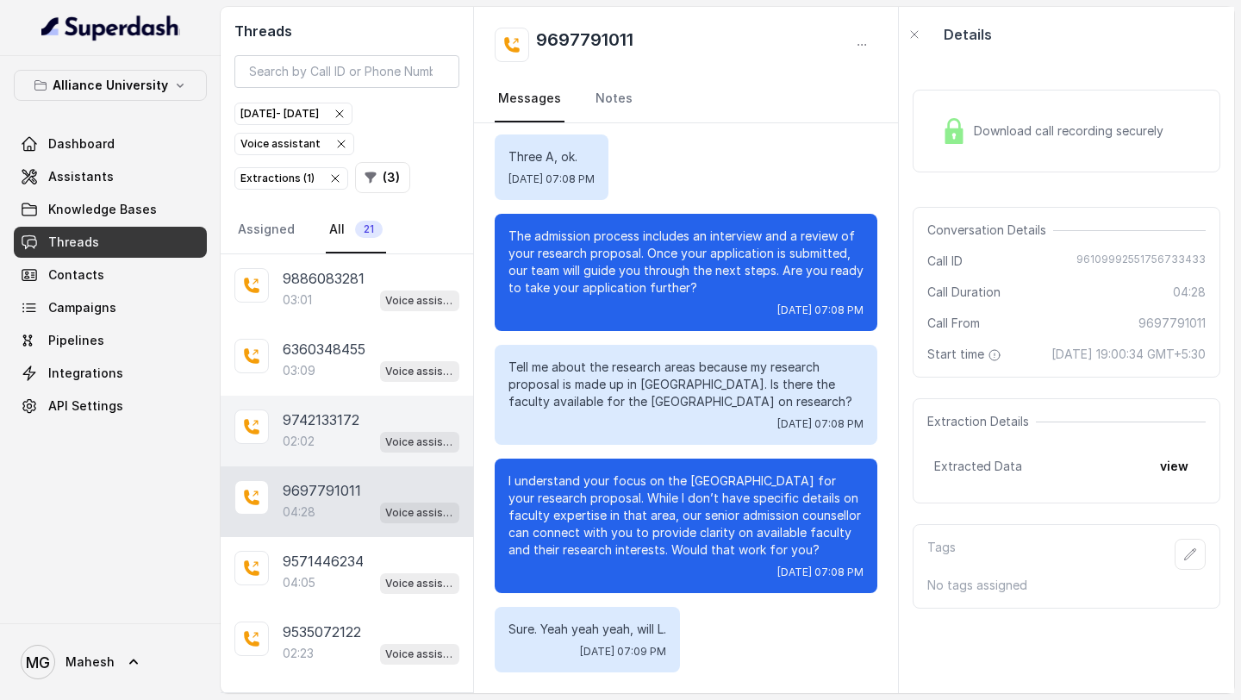
click at [344, 431] on div "02:02 Voice assistant" at bounding box center [371, 441] width 177 height 22
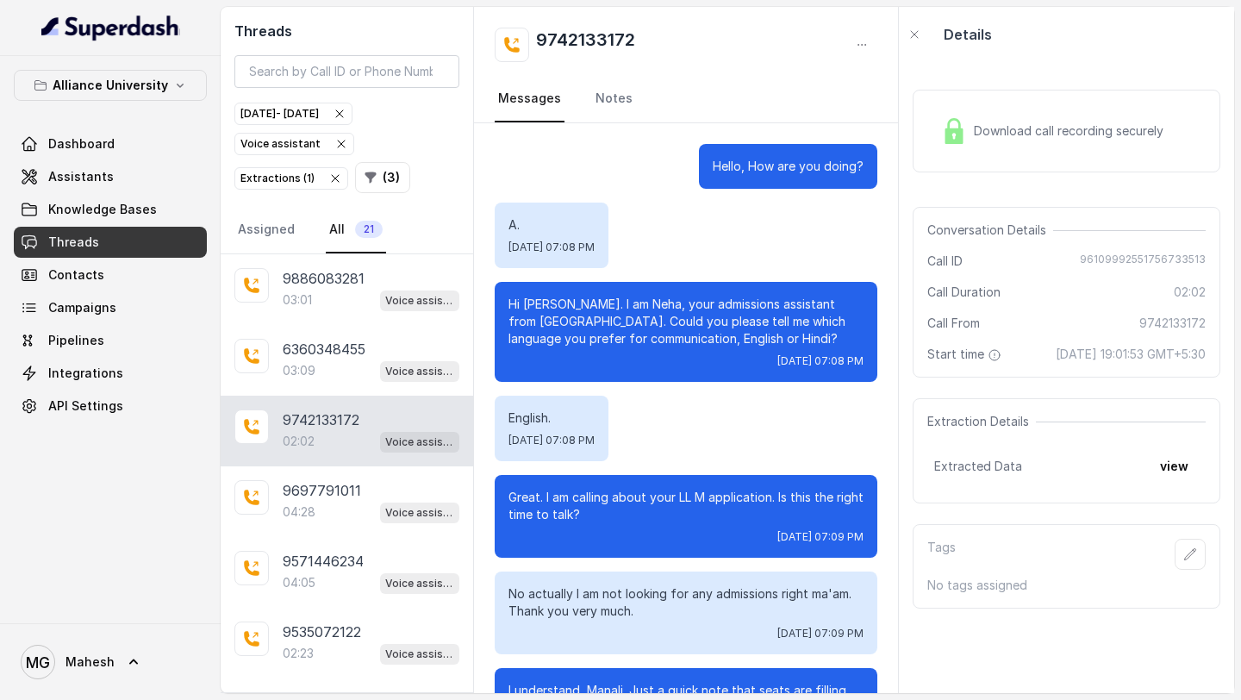
scroll to position [954, 0]
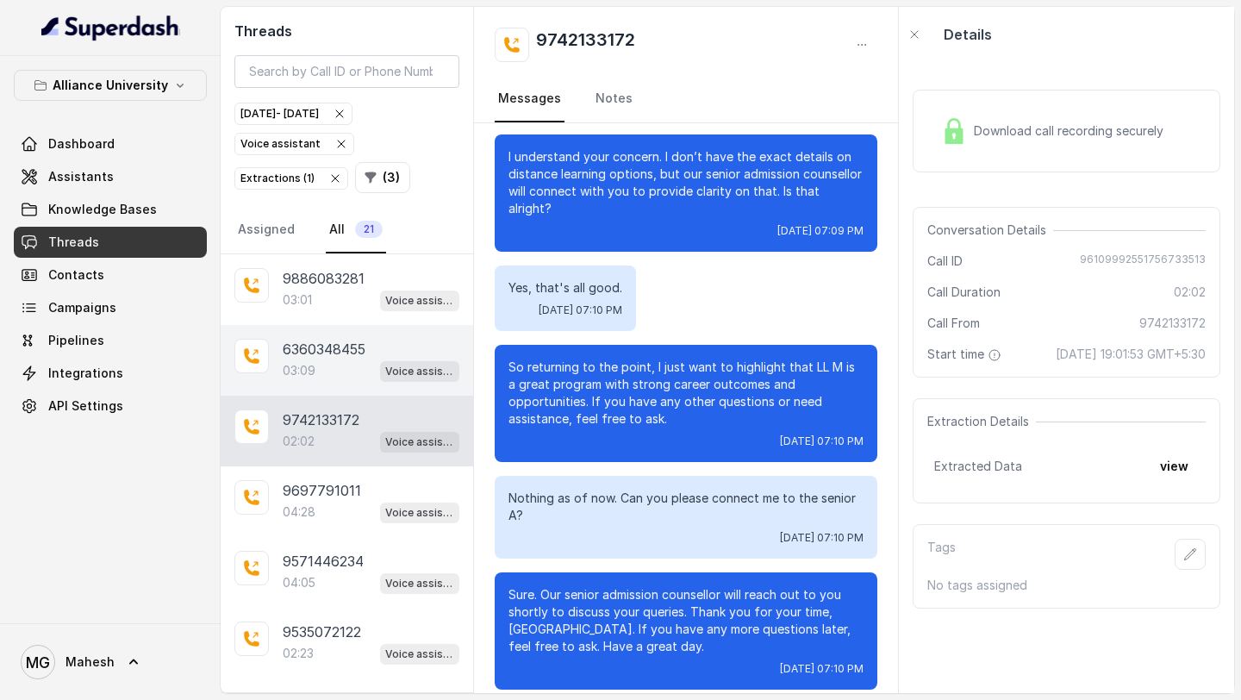
click at [343, 366] on div "03:09 Voice assistant" at bounding box center [371, 370] width 177 height 22
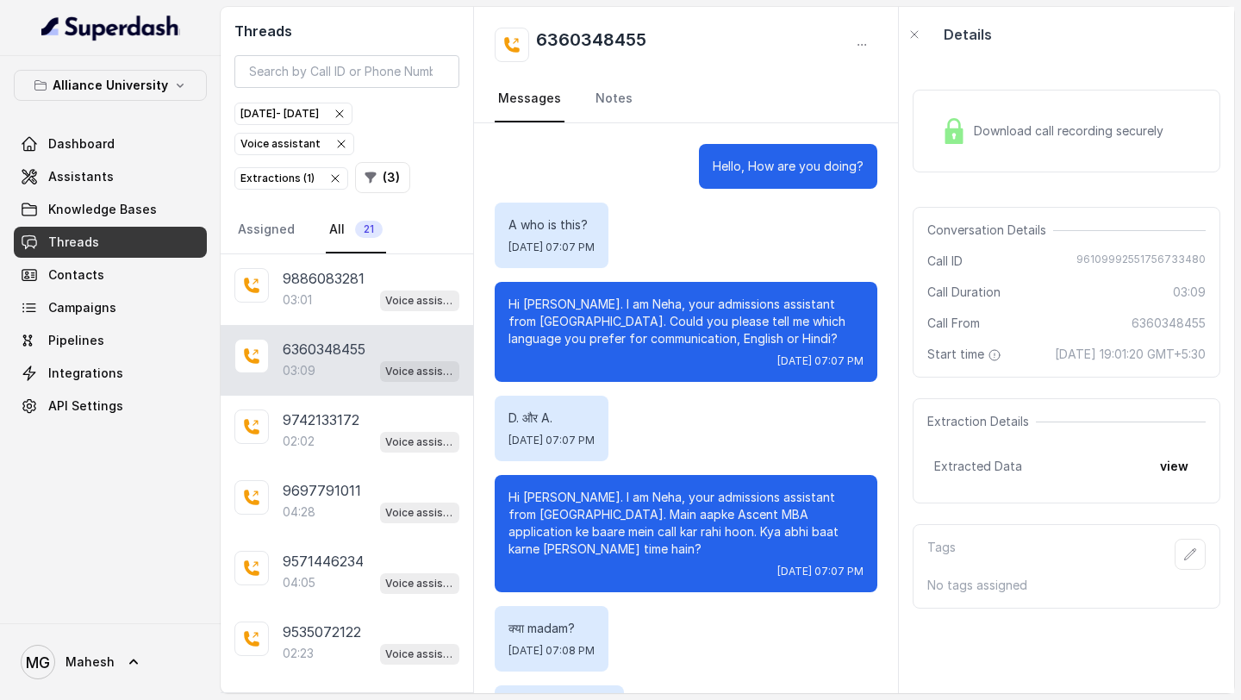
scroll to position [1892, 0]
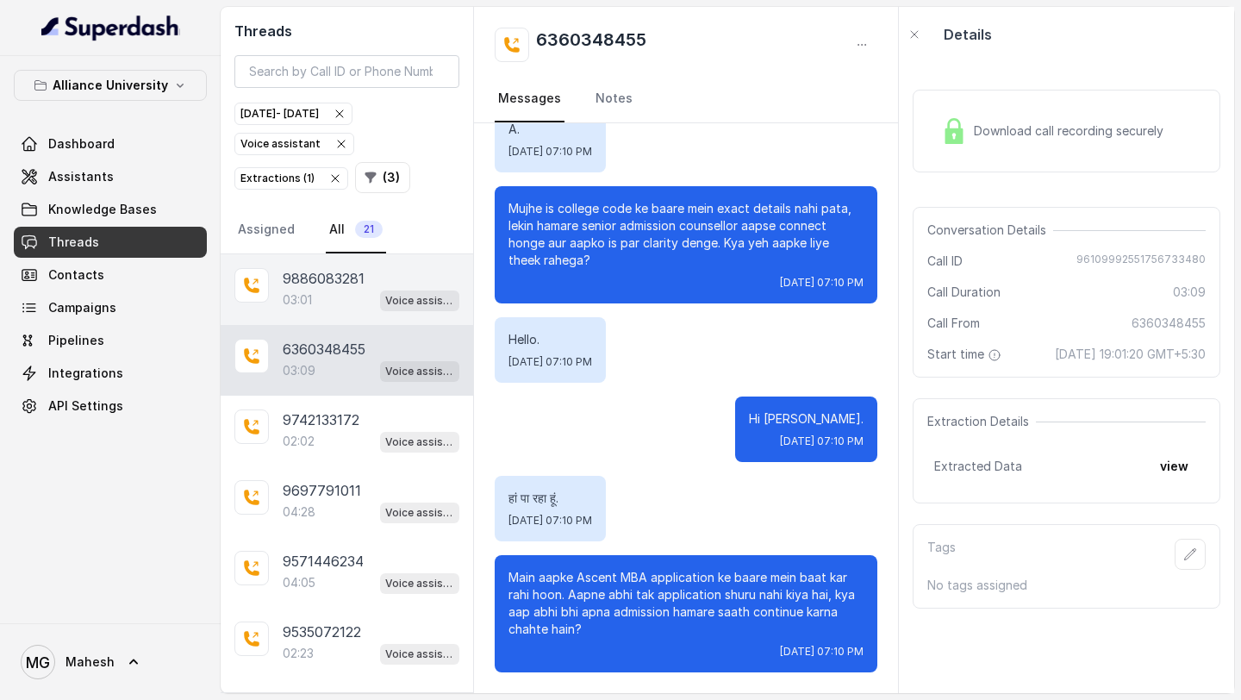
click at [343, 298] on div "03:01 Voice assistant" at bounding box center [371, 300] width 177 height 22
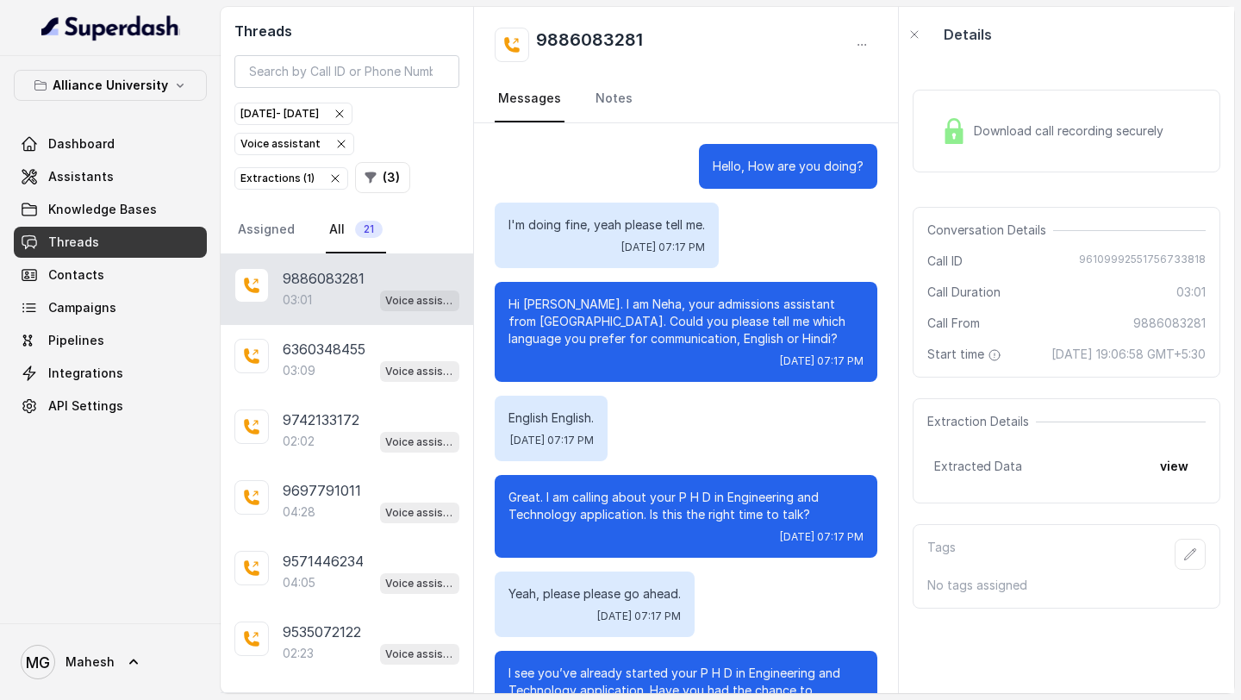
scroll to position [1706, 0]
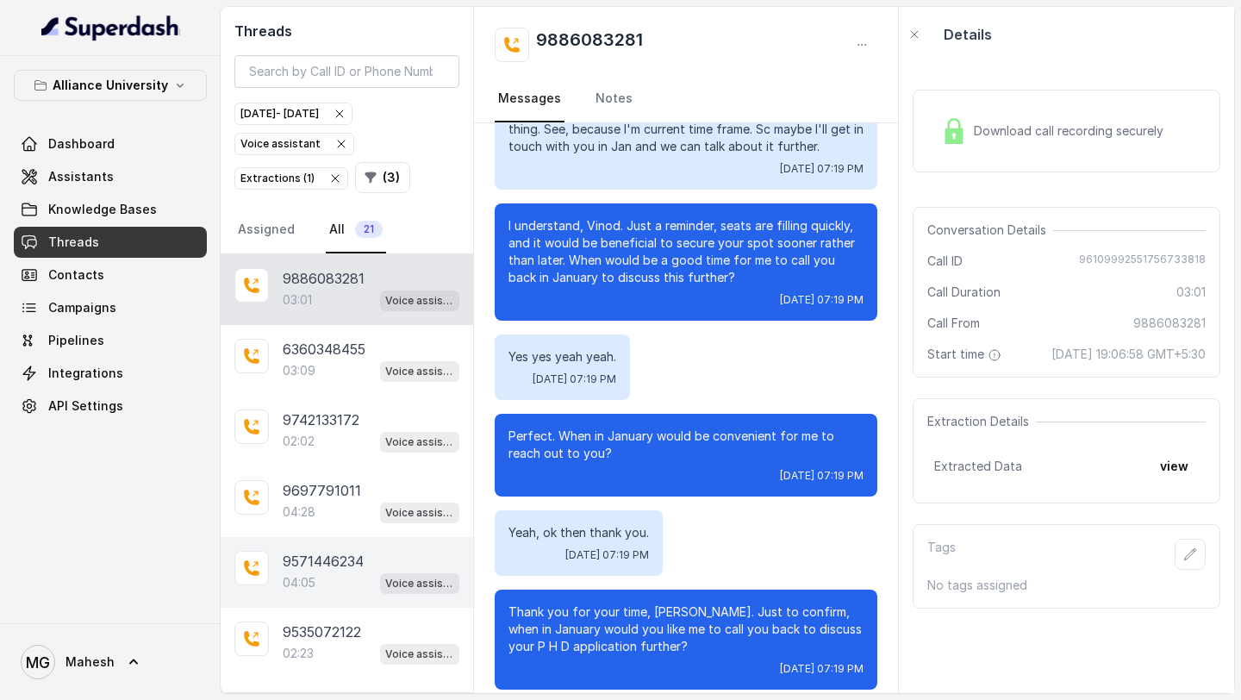
click at [333, 567] on p "9571446234" at bounding box center [323, 561] width 81 height 21
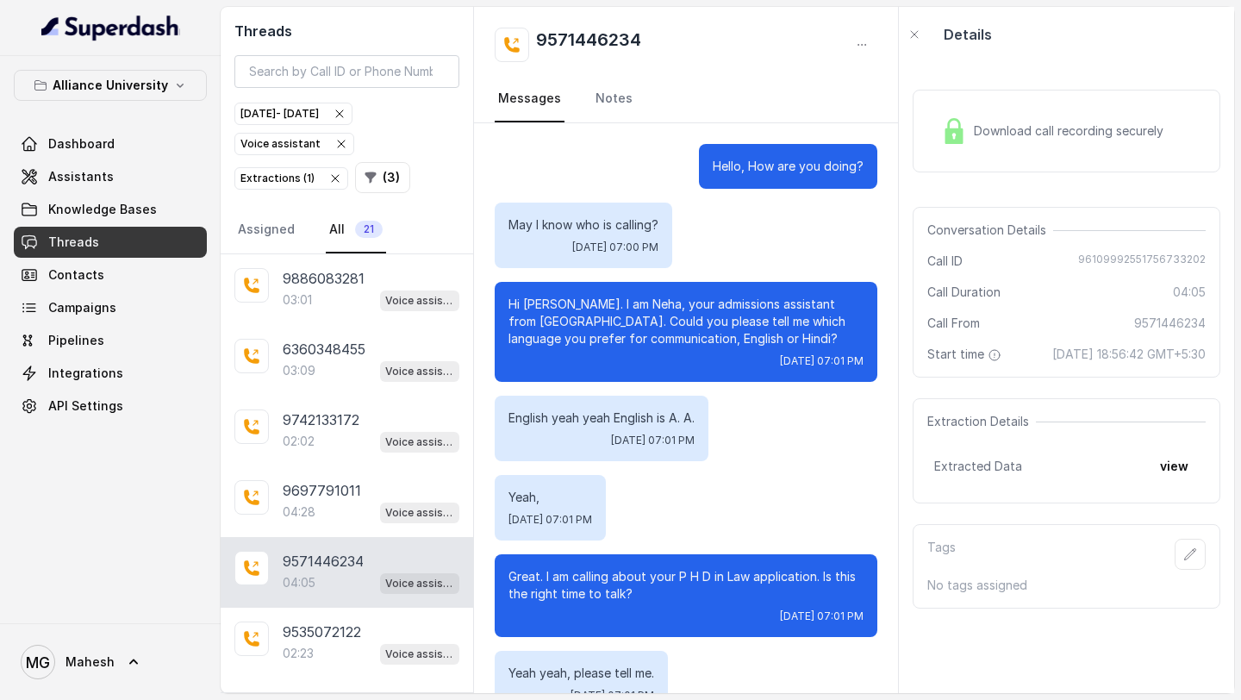
scroll to position [2619, 0]
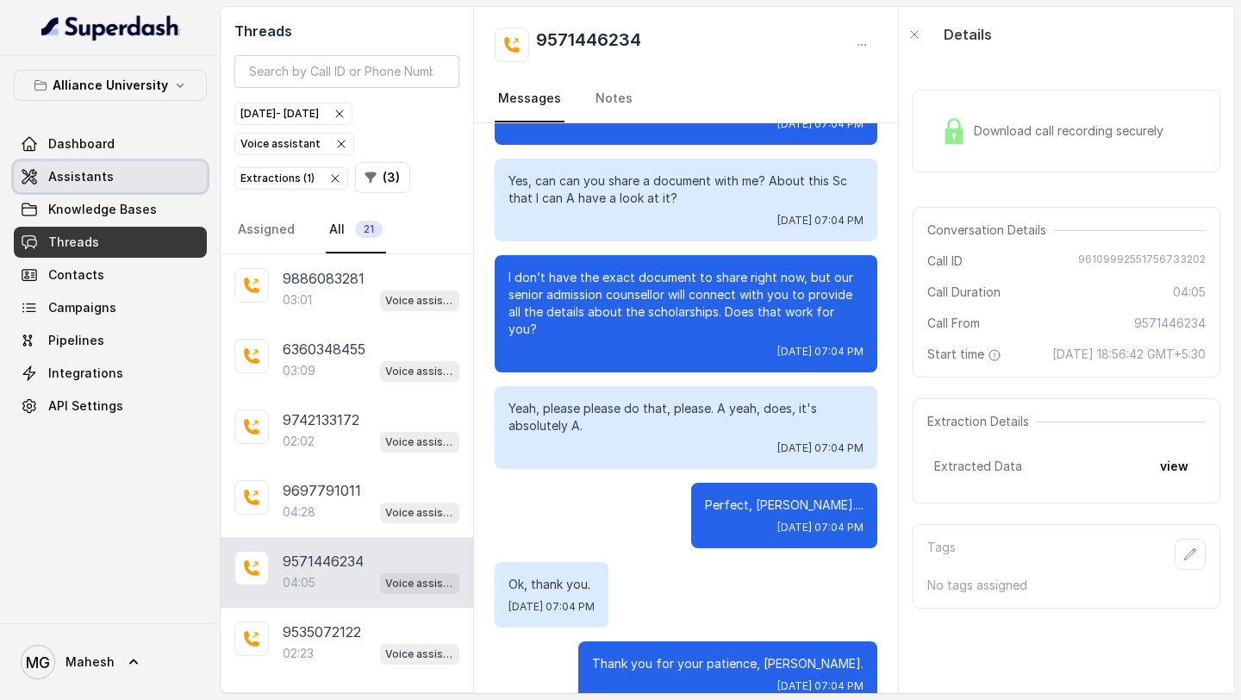
click at [116, 172] on link "Assistants" at bounding box center [110, 176] width 193 height 31
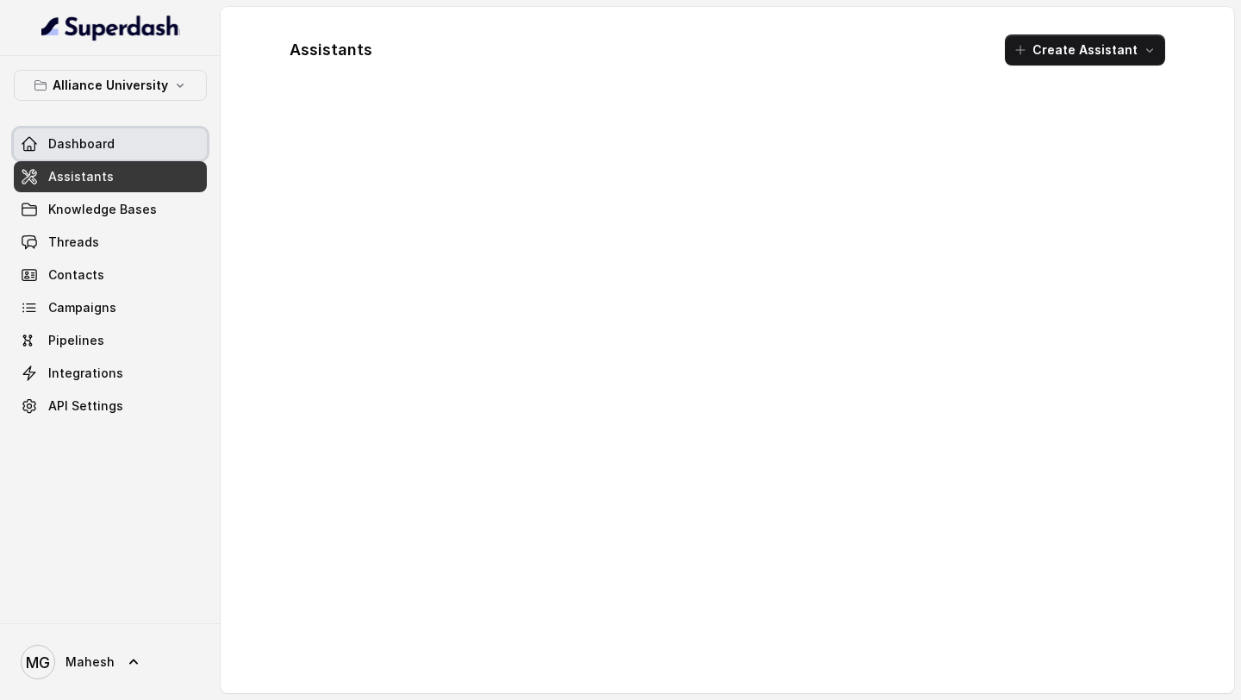
click at [117, 140] on link "Dashboard" at bounding box center [110, 143] width 193 height 31
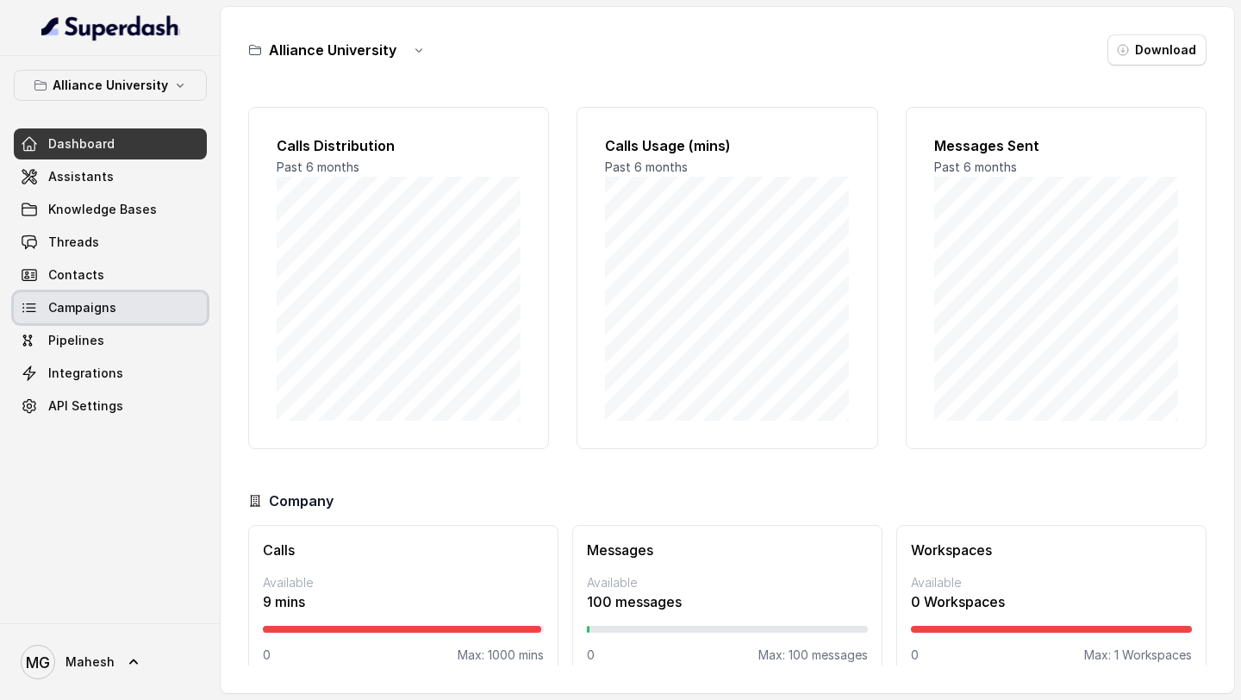
click at [126, 309] on link "Campaigns" at bounding box center [110, 307] width 193 height 31
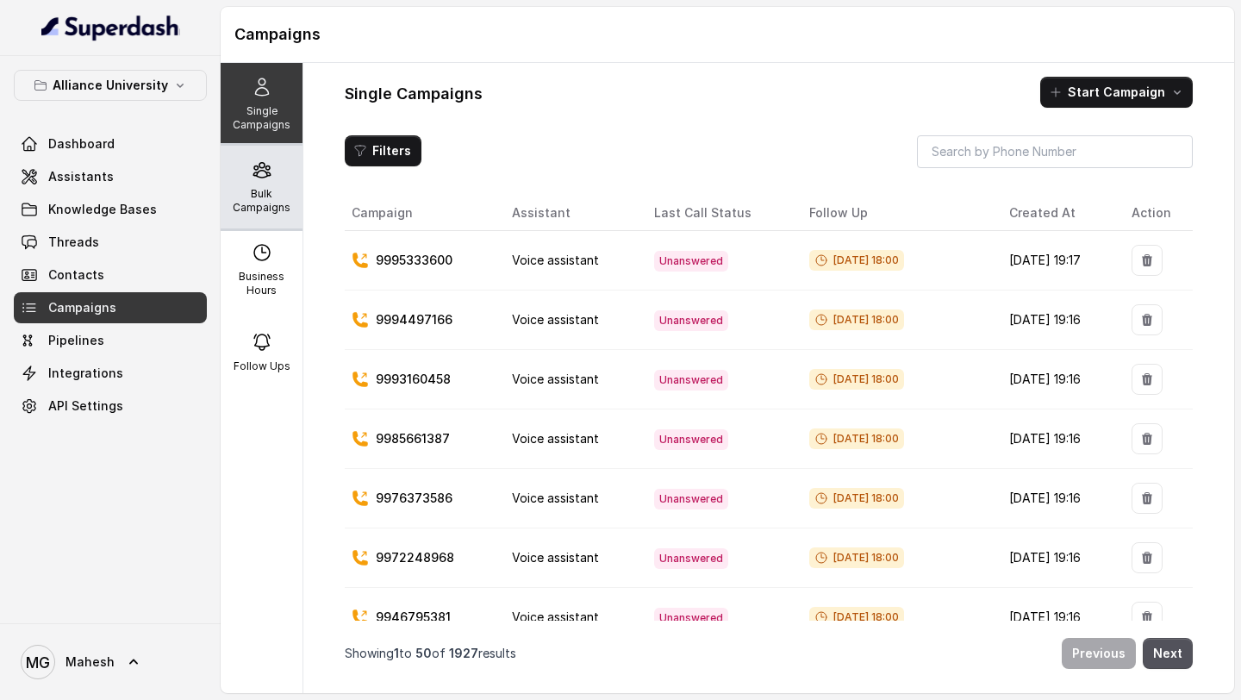
click at [266, 191] on p "Bulk Campaigns" at bounding box center [262, 201] width 68 height 28
click at [260, 209] on p "Bulk Campaigns" at bounding box center [262, 201] width 68 height 28
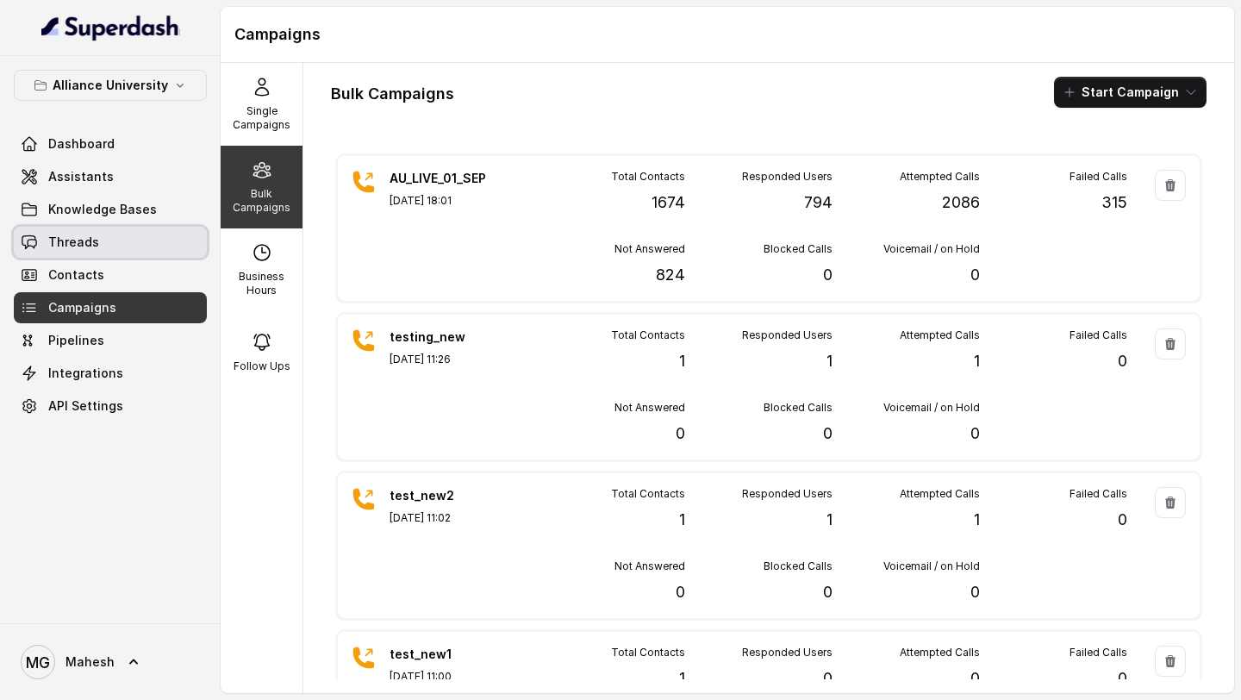
click at [111, 229] on link "Threads" at bounding box center [110, 242] width 193 height 31
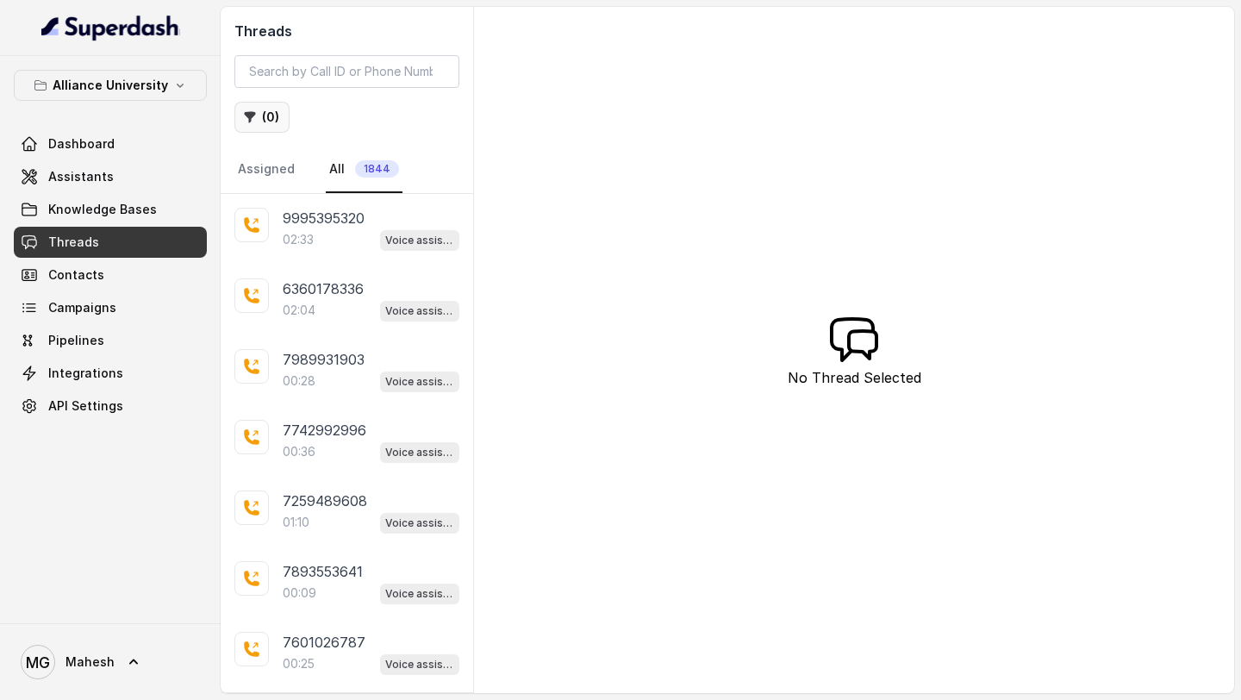
click at [256, 122] on icon "button" at bounding box center [250, 117] width 14 height 14
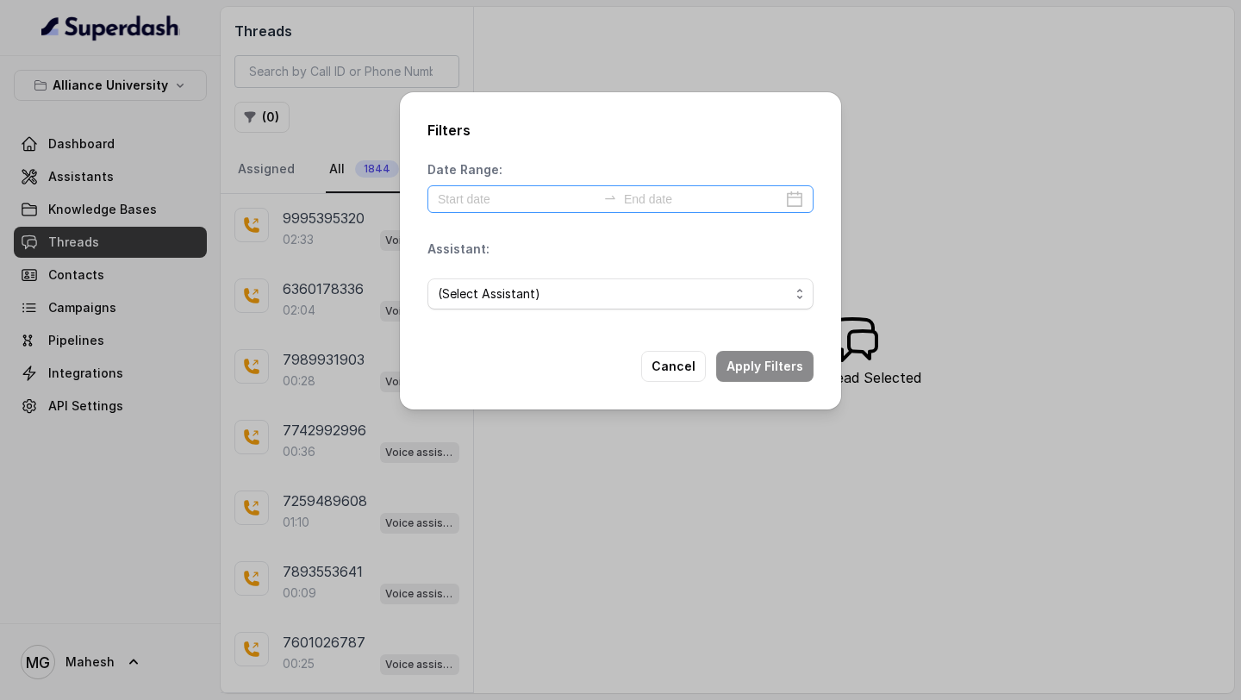
click at [514, 210] on div at bounding box center [621, 199] width 386 height 28
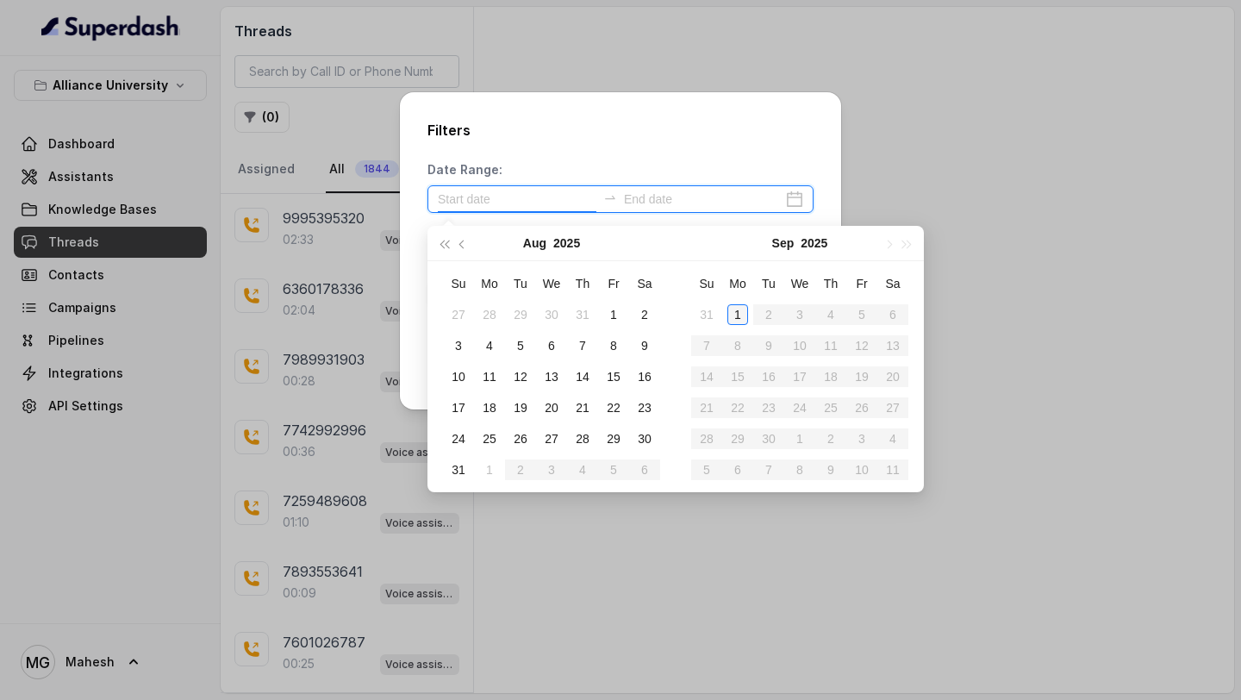
type input "[DATE]"
click at [744, 317] on div "1" at bounding box center [737, 314] width 21 height 21
type input "[DATE]"
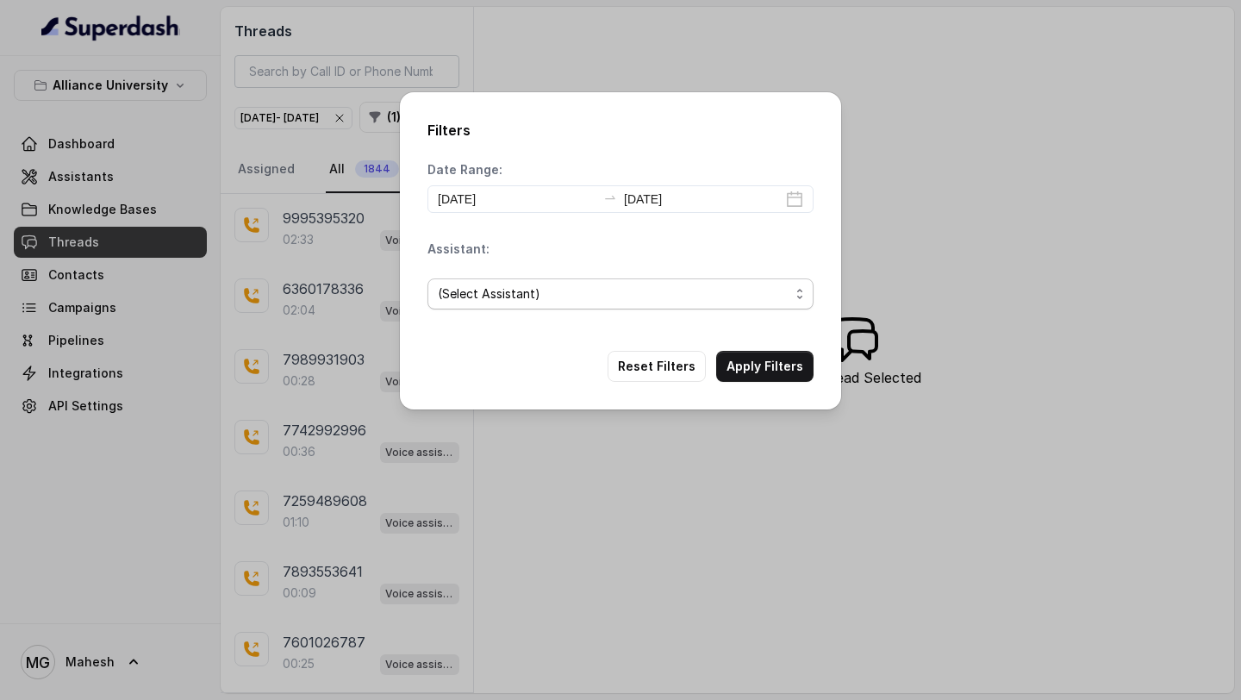
click at [538, 296] on span "(Select Assistant)" at bounding box center [614, 294] width 352 height 21
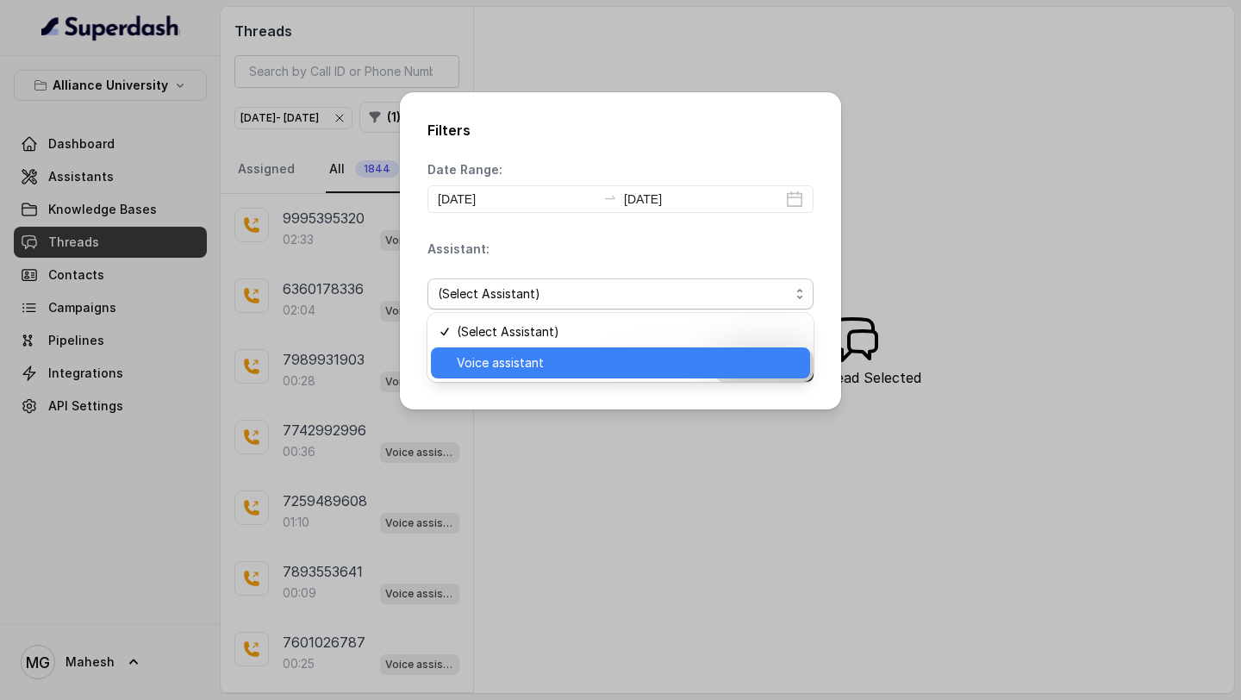
click at [536, 362] on span "Voice assistant" at bounding box center [628, 363] width 343 height 21
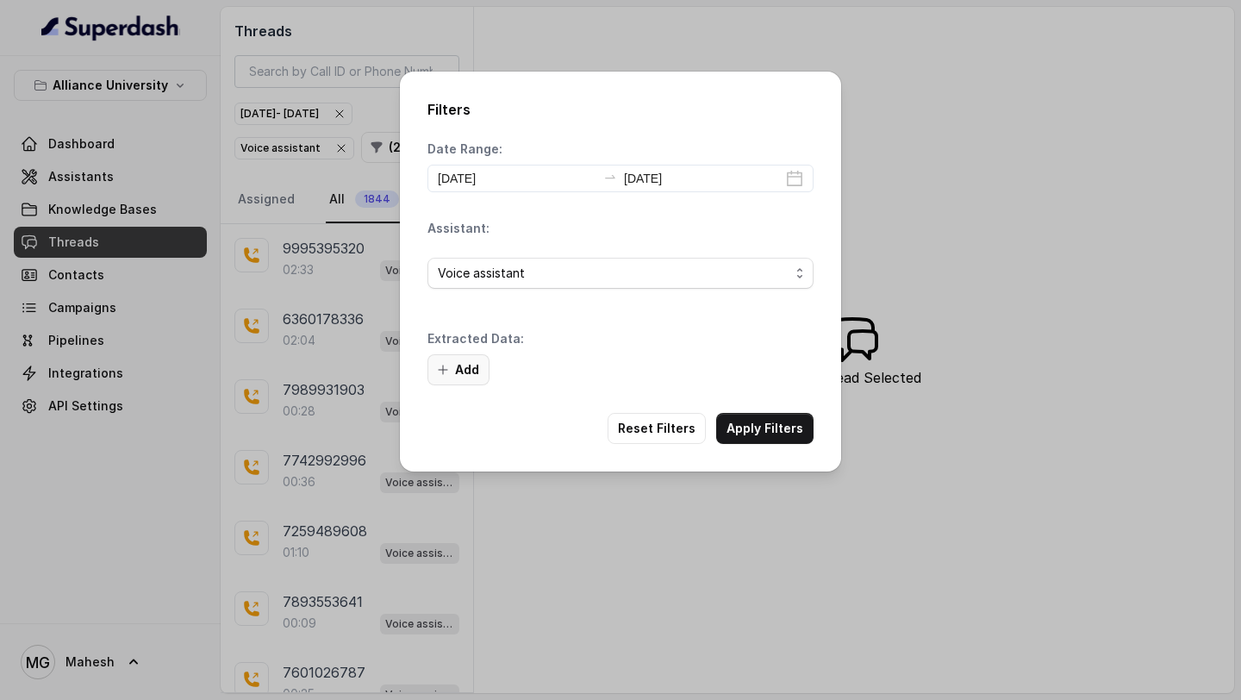
click at [454, 359] on button "Add" at bounding box center [459, 369] width 62 height 31
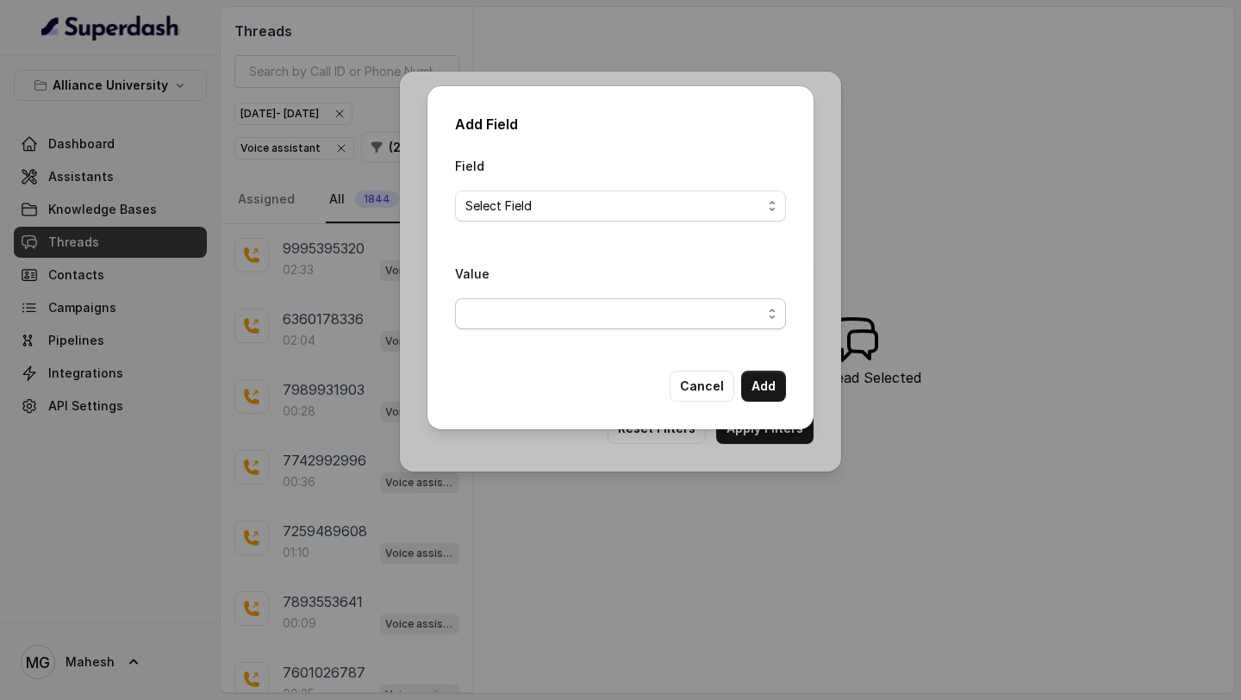
click at [570, 307] on span "button" at bounding box center [620, 313] width 331 height 31
click at [569, 196] on div "Field Select Field Value" at bounding box center [620, 249] width 331 height 188
click at [569, 196] on span "Select Field" at bounding box center [613, 206] width 296 height 21
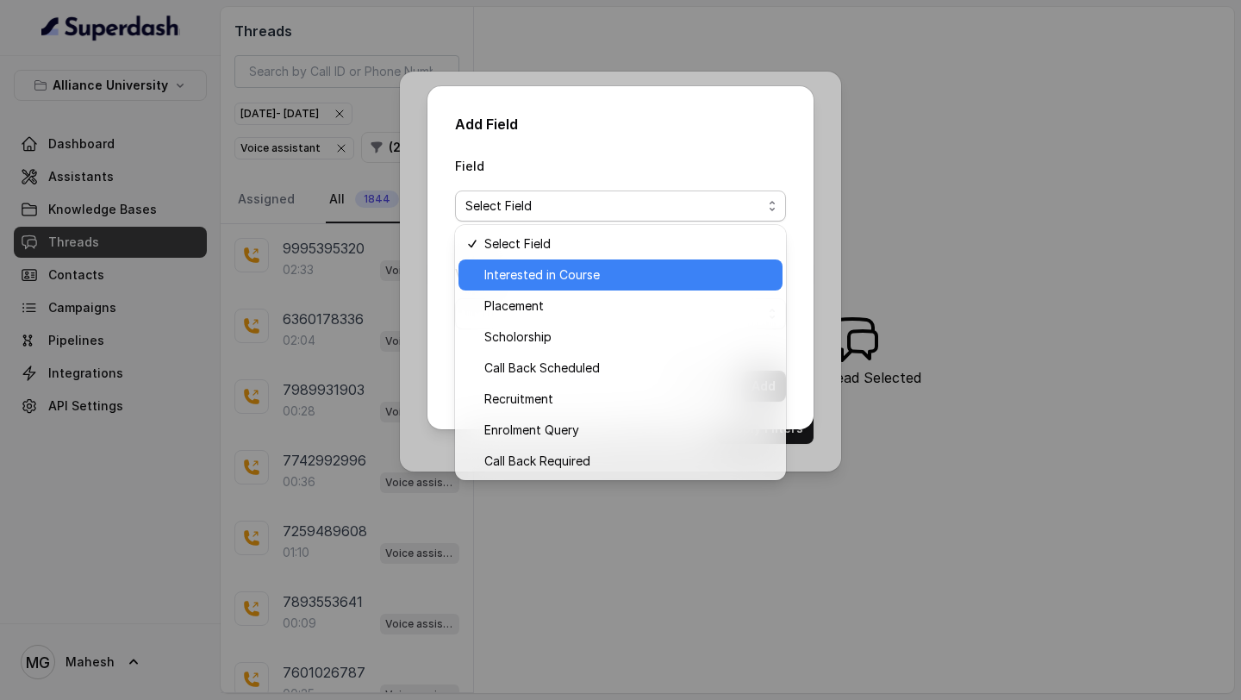
click at [559, 271] on span "Interested in Course" at bounding box center [628, 275] width 288 height 21
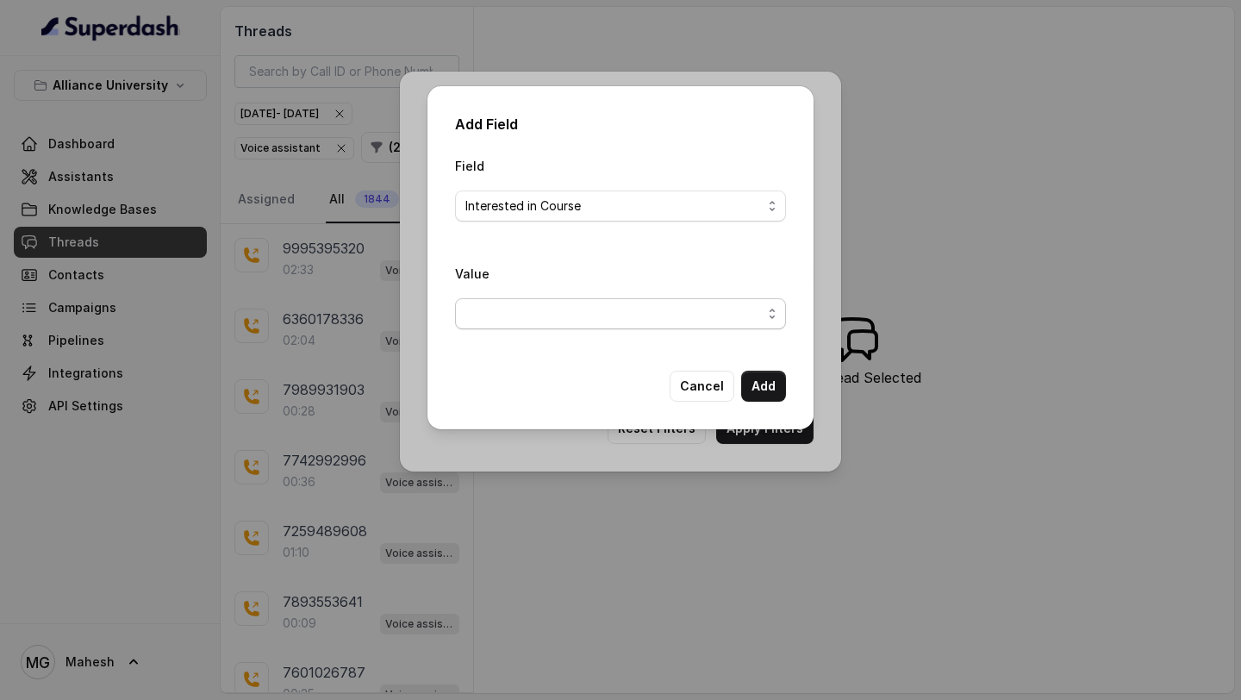
click at [521, 314] on span "button" at bounding box center [620, 313] width 331 height 31
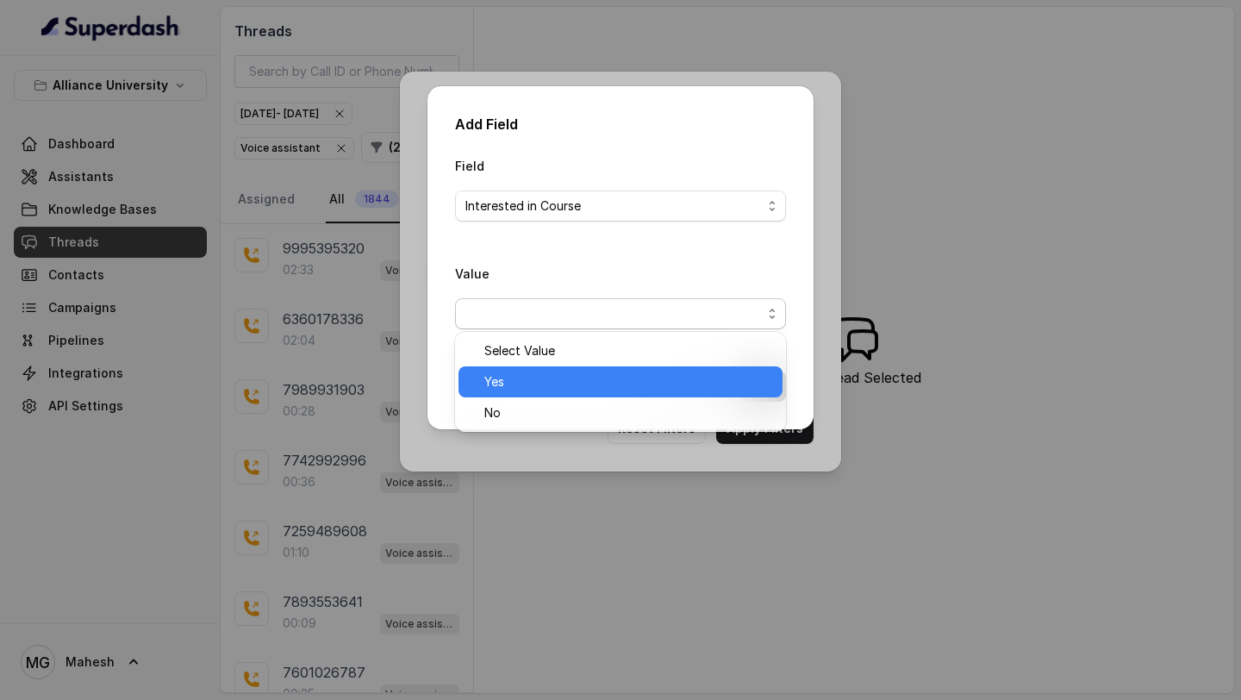
click at [532, 382] on span "Yes" at bounding box center [628, 381] width 288 height 21
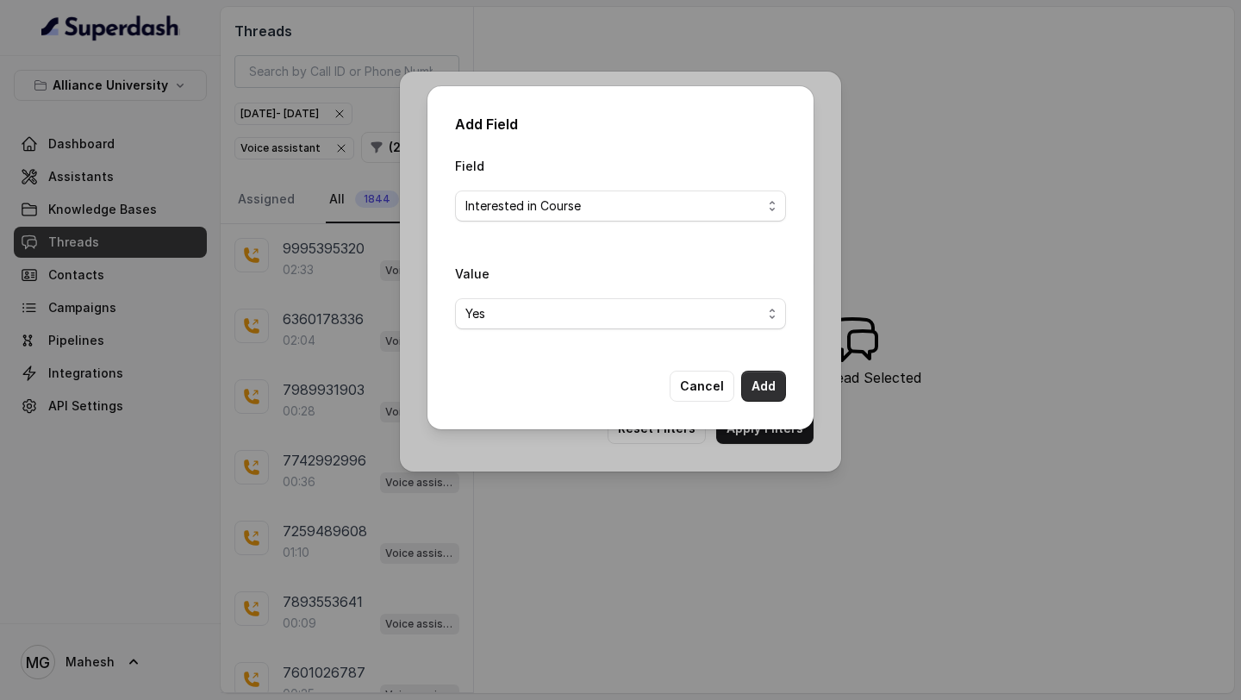
click at [758, 381] on button "Add" at bounding box center [763, 386] width 45 height 31
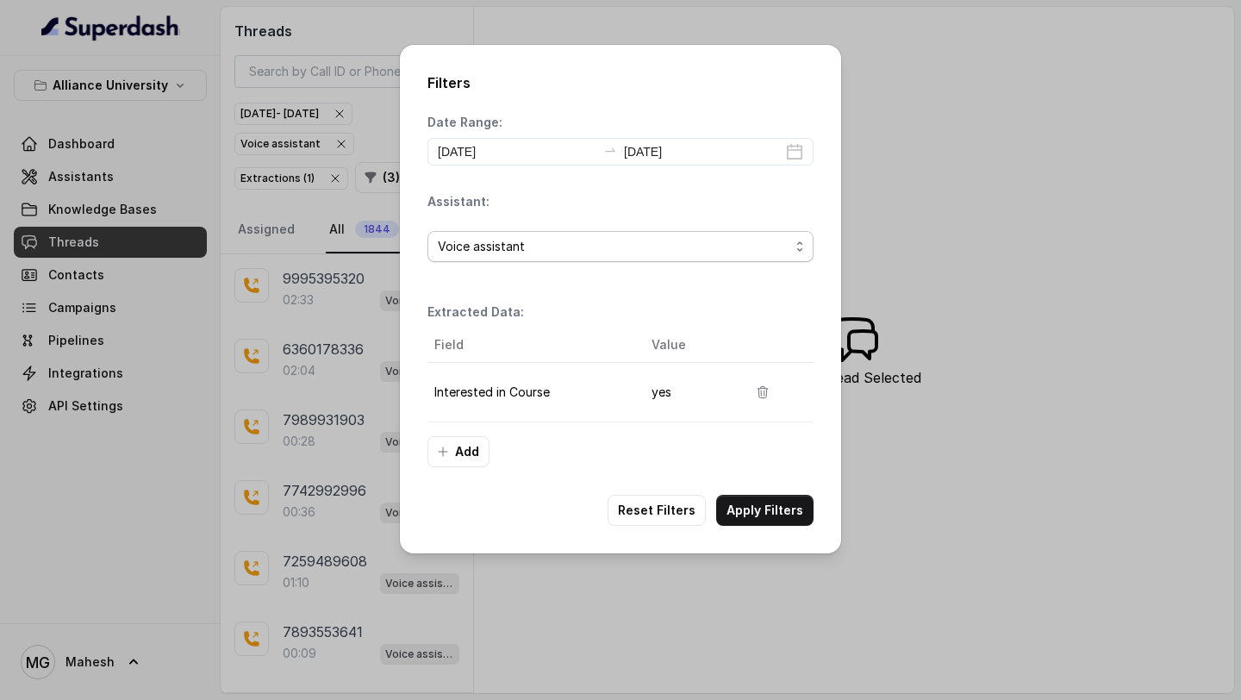
click at [648, 248] on span "Voice assistant" at bounding box center [614, 246] width 352 height 21
click at [587, 214] on div "Assistant: Voice assistant" at bounding box center [621, 234] width 386 height 83
click at [461, 459] on button "Add" at bounding box center [459, 451] width 62 height 31
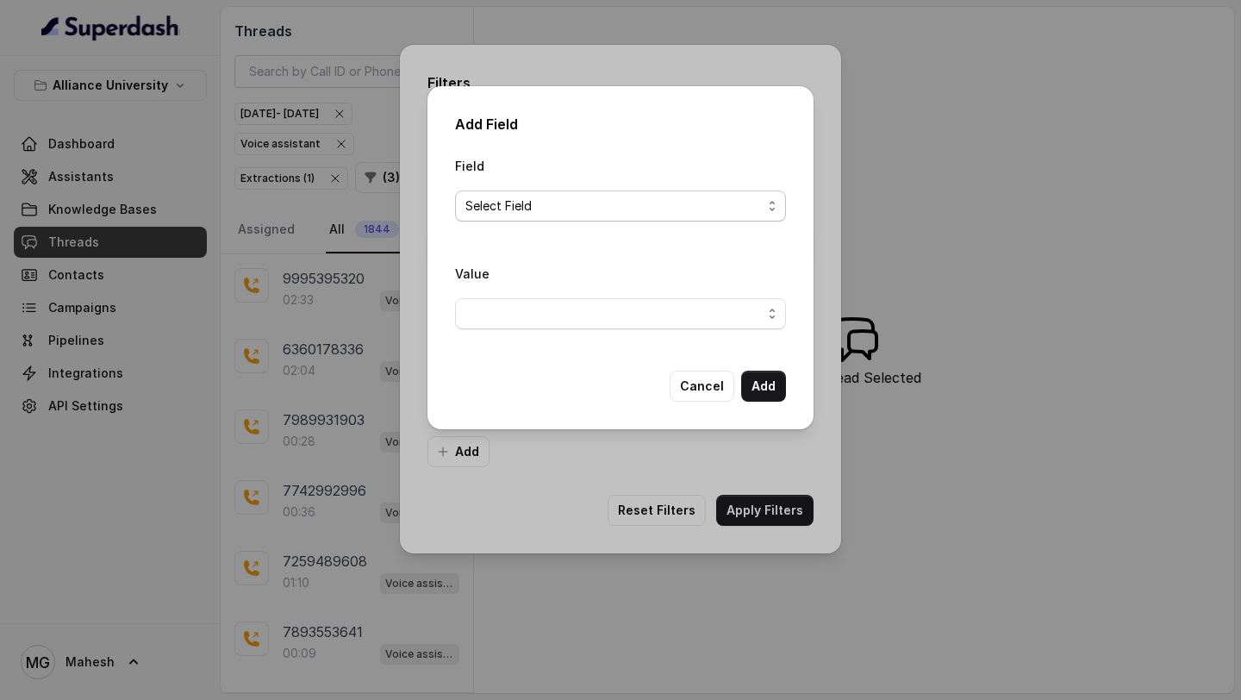
click at [538, 203] on span "Select Field" at bounding box center [613, 206] width 296 height 21
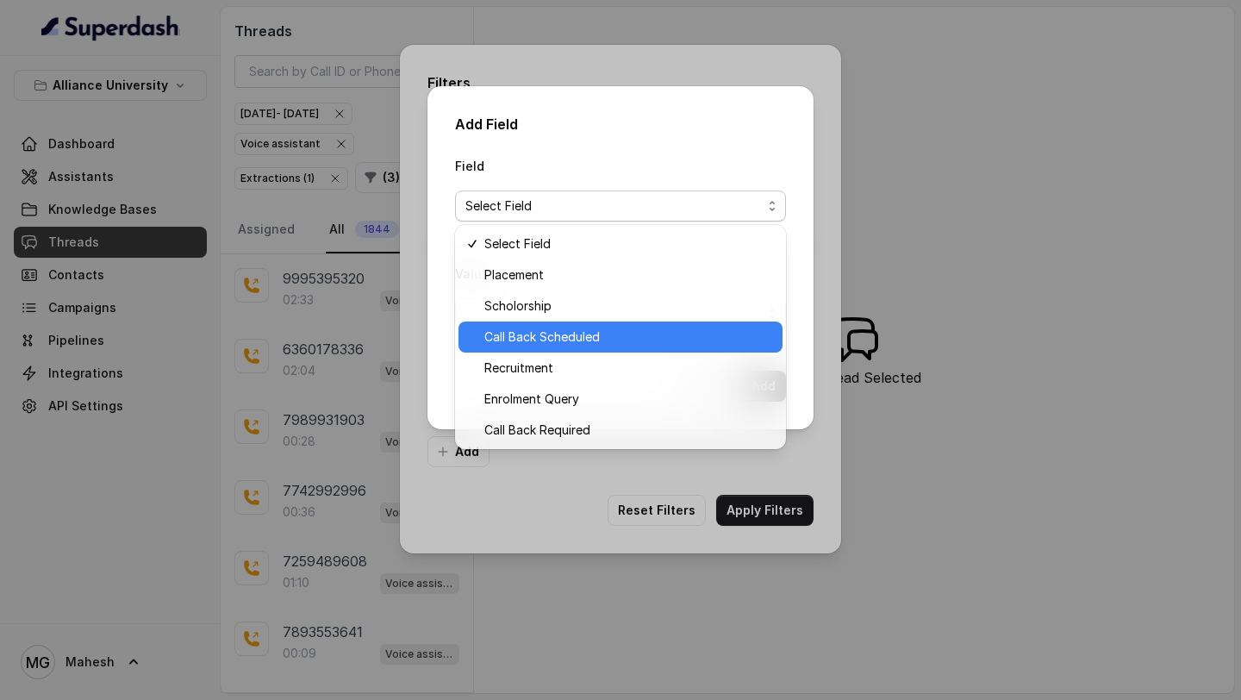
click at [542, 346] on span "Call Back Scheduled" at bounding box center [628, 337] width 288 height 21
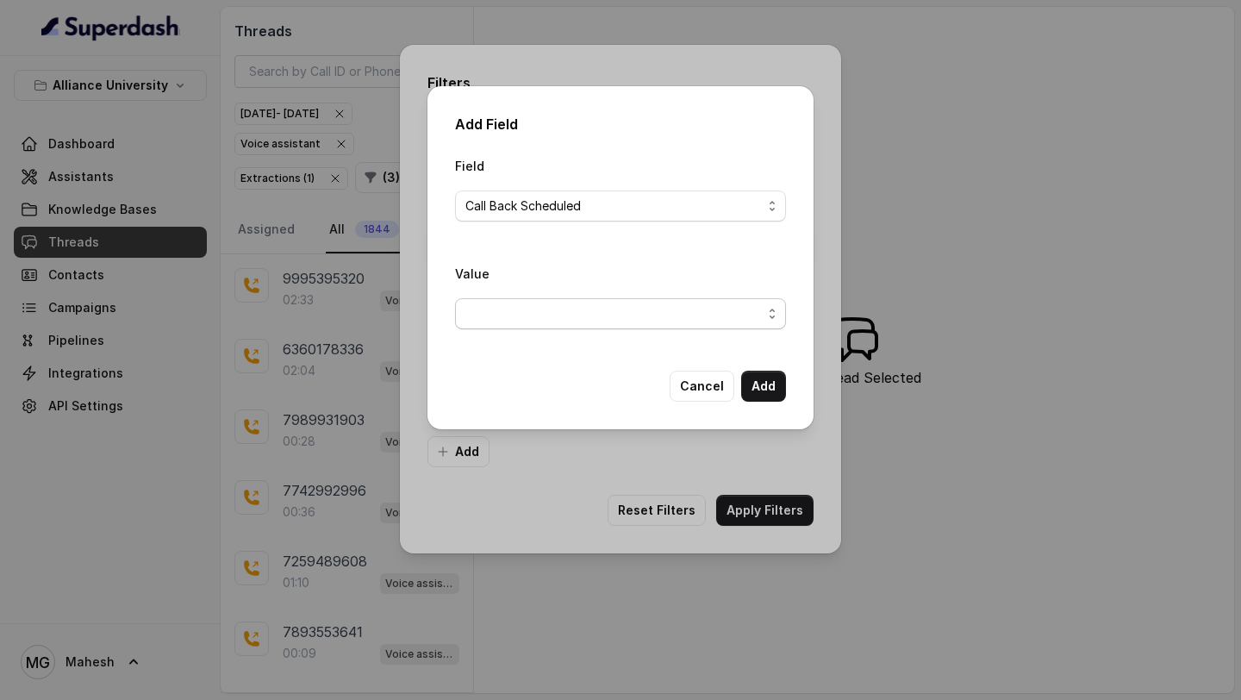
click at [698, 298] on span "button" at bounding box center [620, 313] width 331 height 31
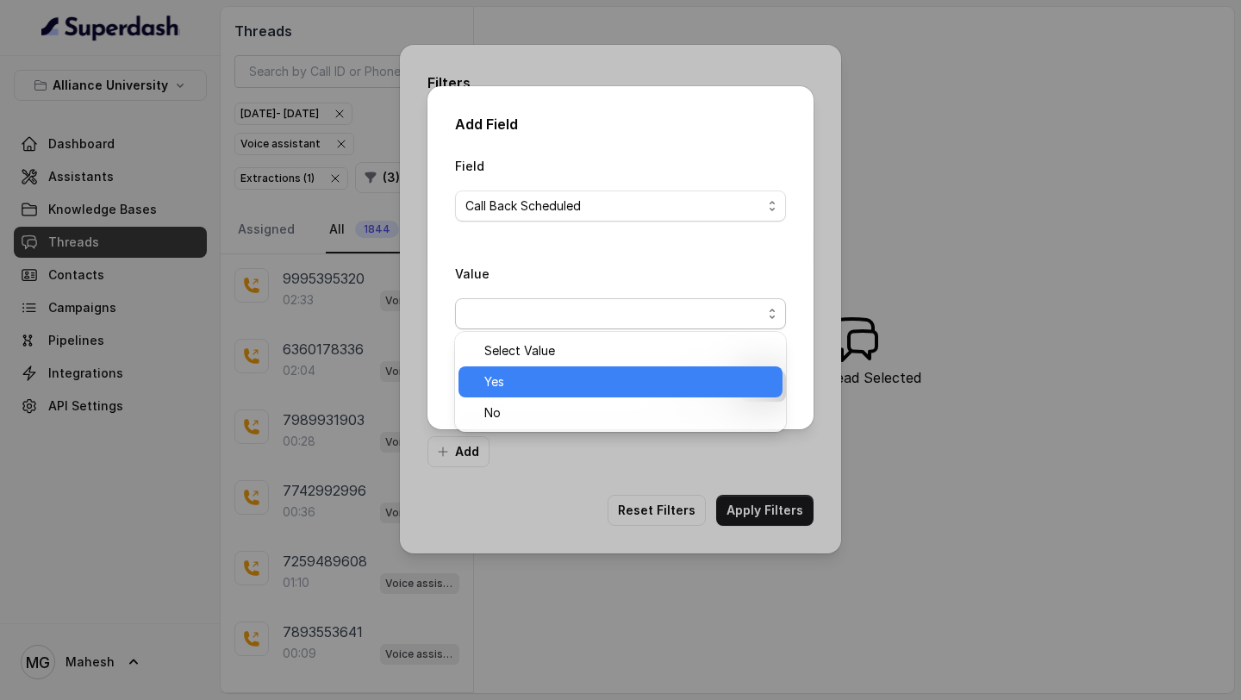
click at [559, 389] on span "Yes" at bounding box center [628, 381] width 288 height 21
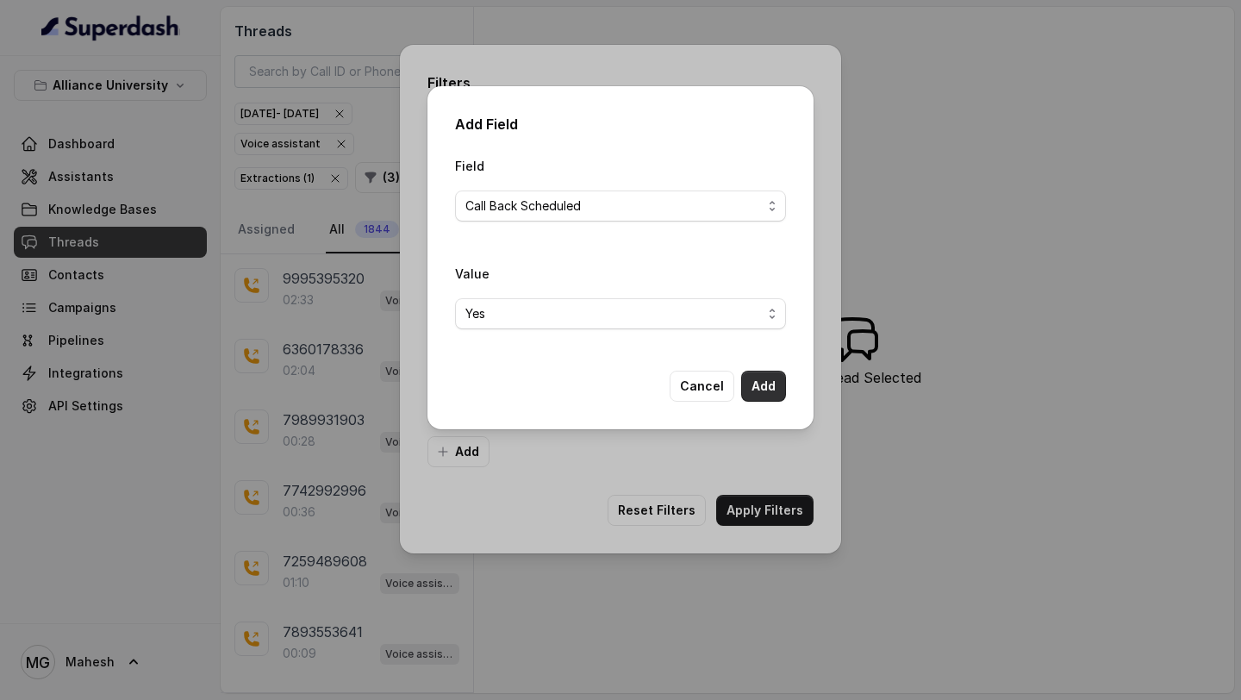
click at [771, 379] on button "Add" at bounding box center [763, 386] width 45 height 31
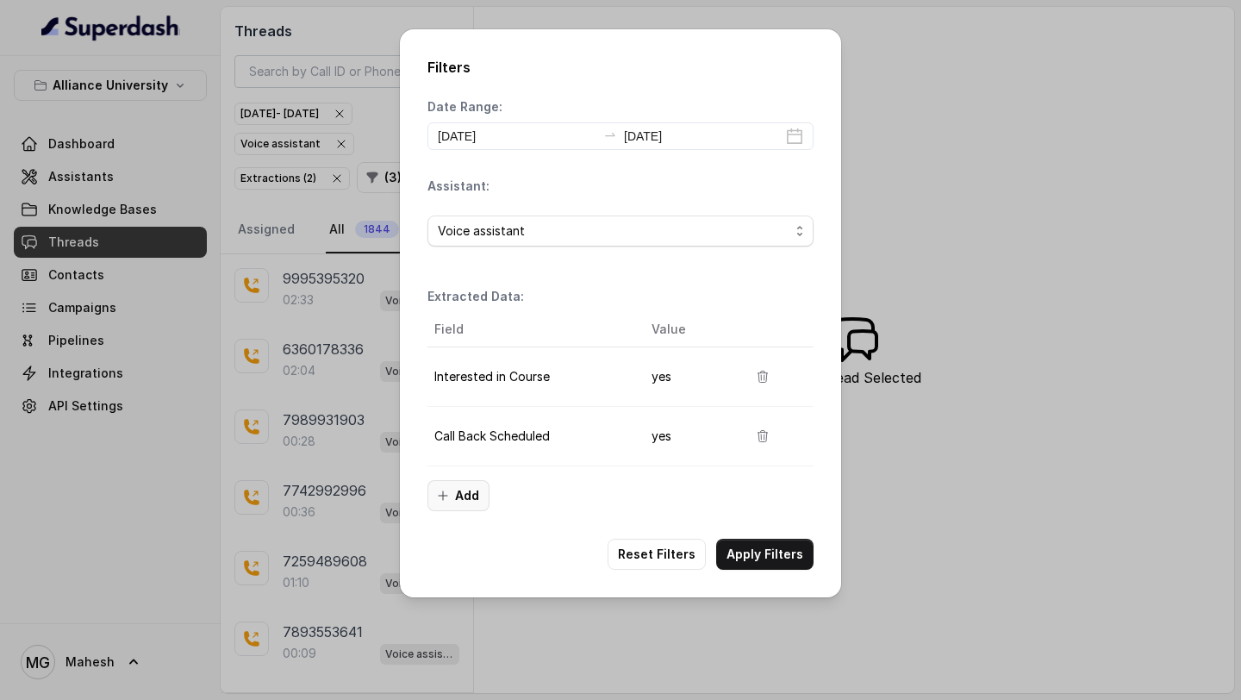
click at [462, 495] on button "Add" at bounding box center [459, 495] width 62 height 31
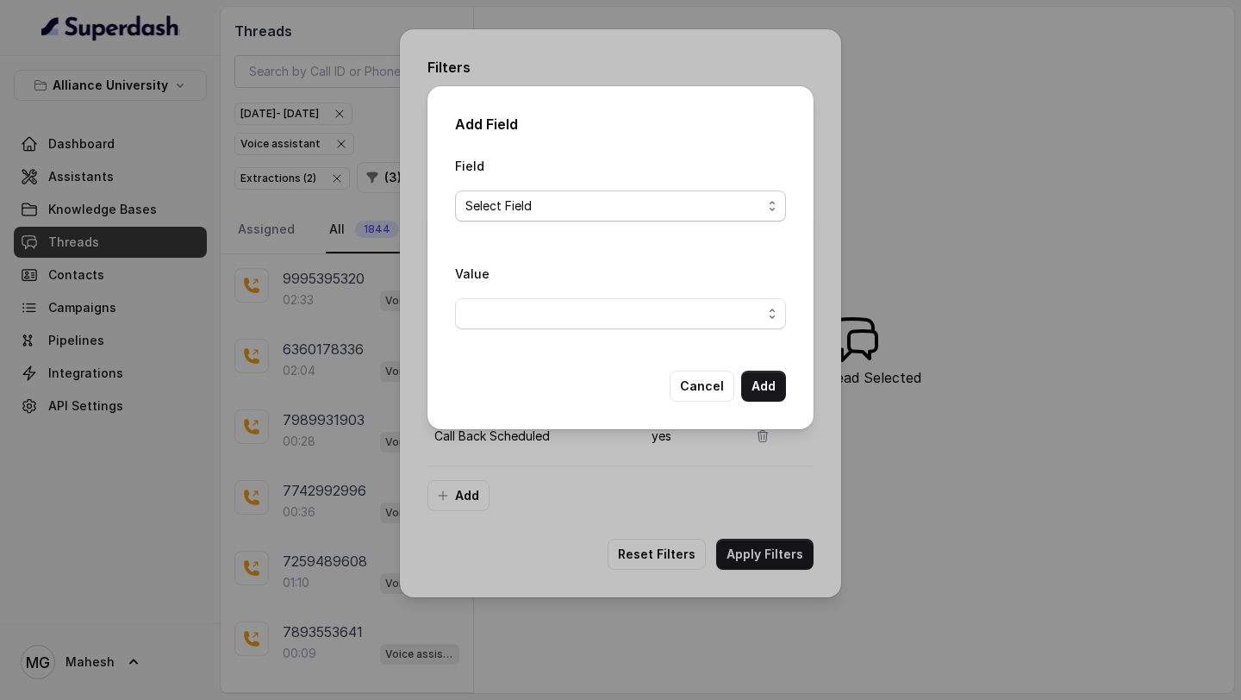
click at [570, 203] on span "Select Field" at bounding box center [613, 206] width 296 height 21
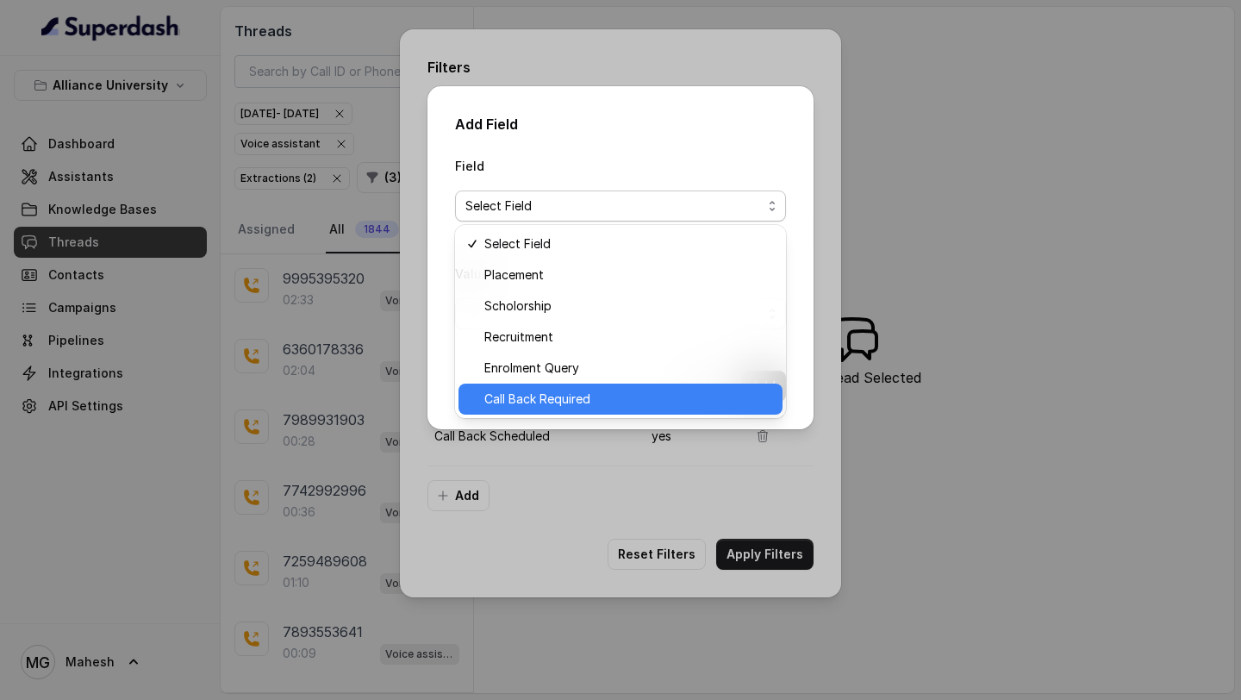
click at [581, 403] on span "Call Back Required" at bounding box center [628, 399] width 288 height 21
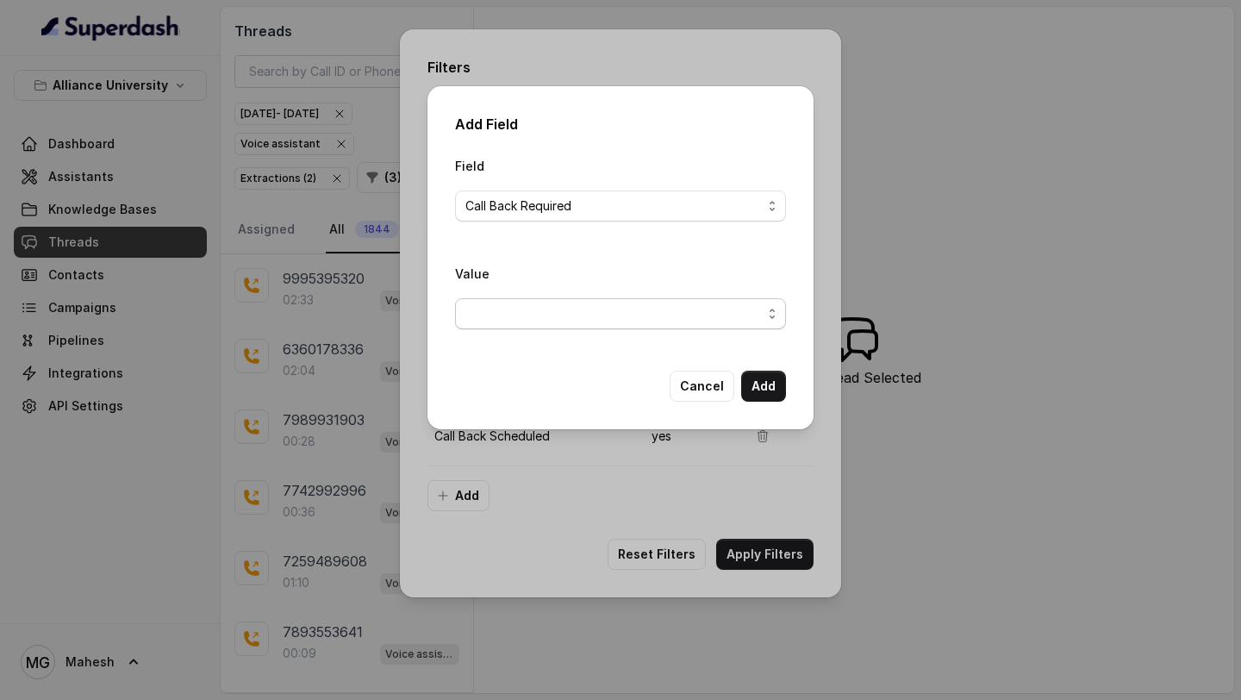
click at [657, 315] on span "button" at bounding box center [620, 313] width 331 height 31
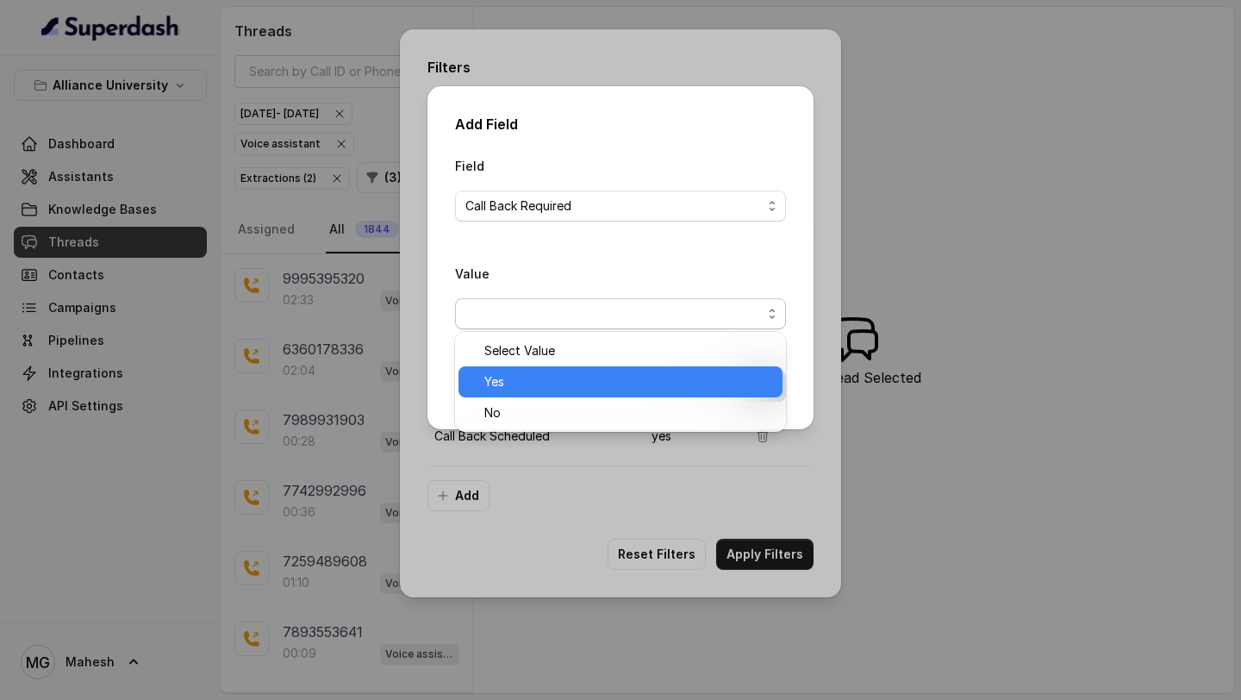
click at [539, 381] on span "Yes" at bounding box center [628, 381] width 288 height 21
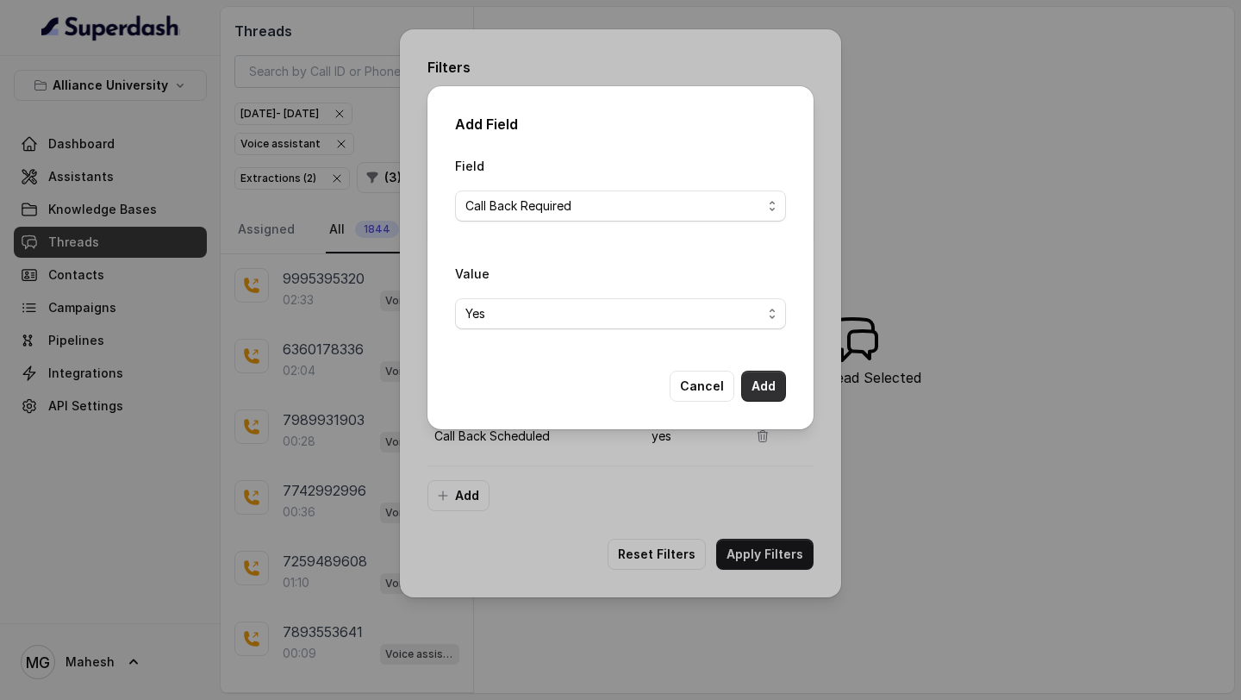
click at [770, 381] on button "Add" at bounding box center [763, 386] width 45 height 31
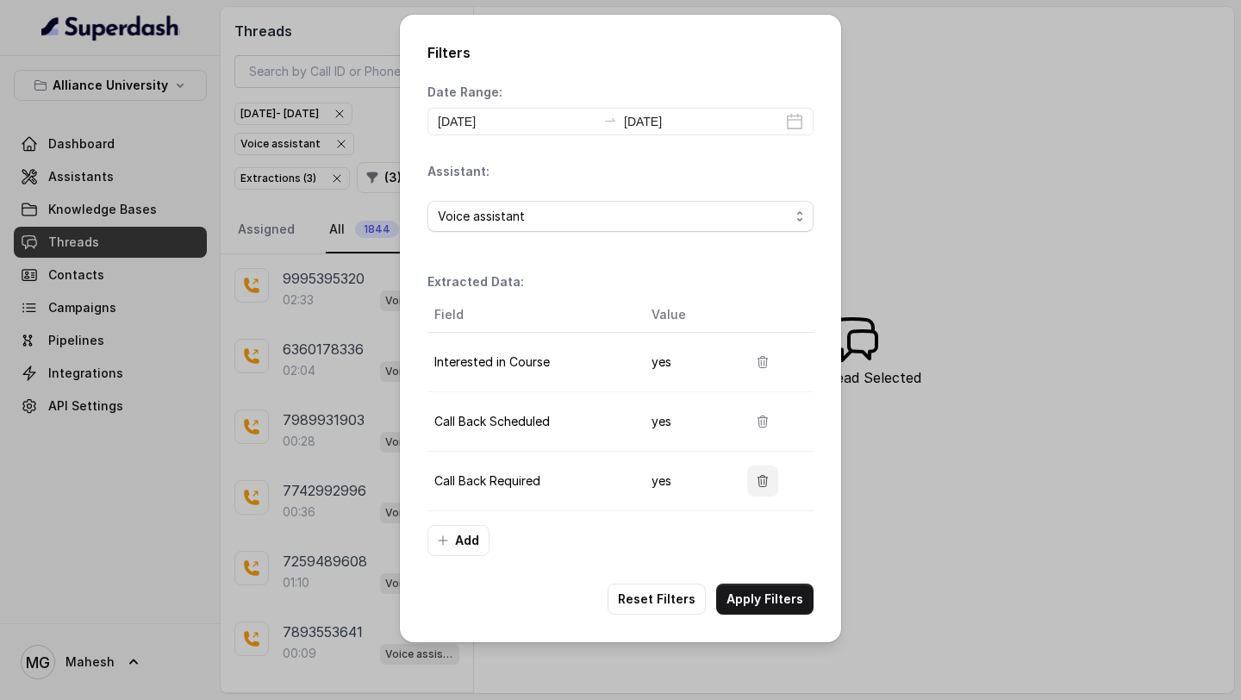
click at [763, 483] on icon "button" at bounding box center [763, 481] width 14 height 14
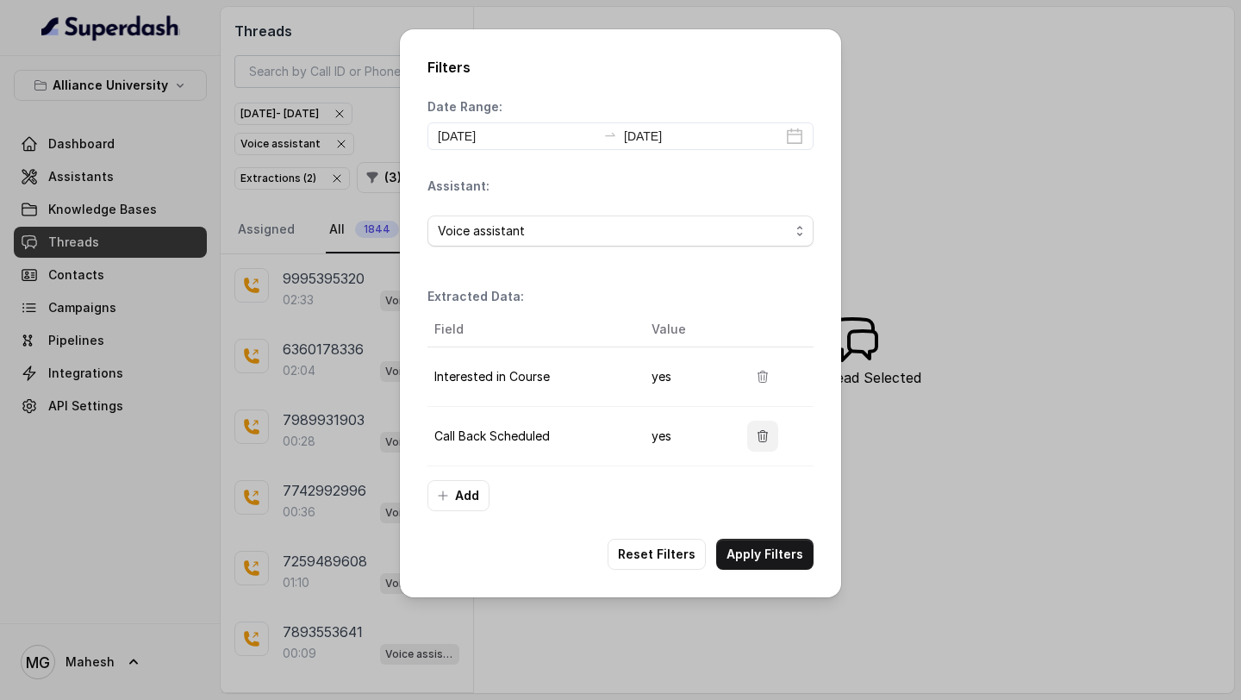
click at [765, 433] on icon "button" at bounding box center [763, 436] width 14 height 14
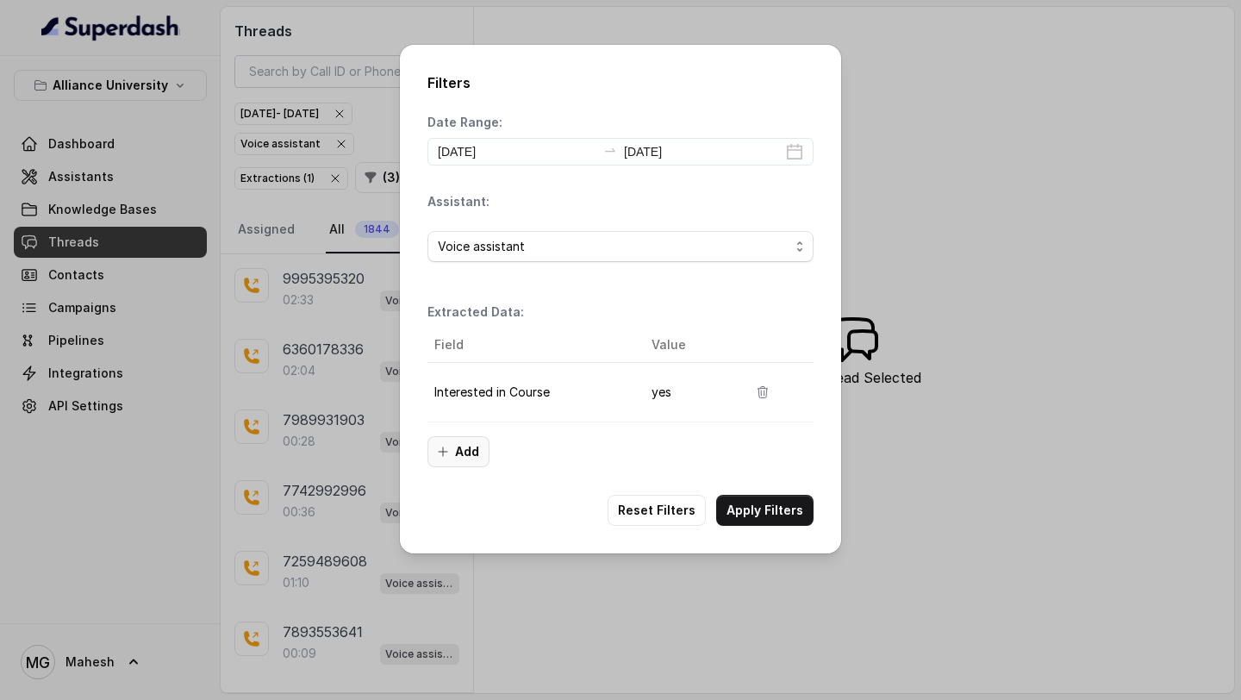
click at [463, 452] on button "Add" at bounding box center [459, 451] width 62 height 31
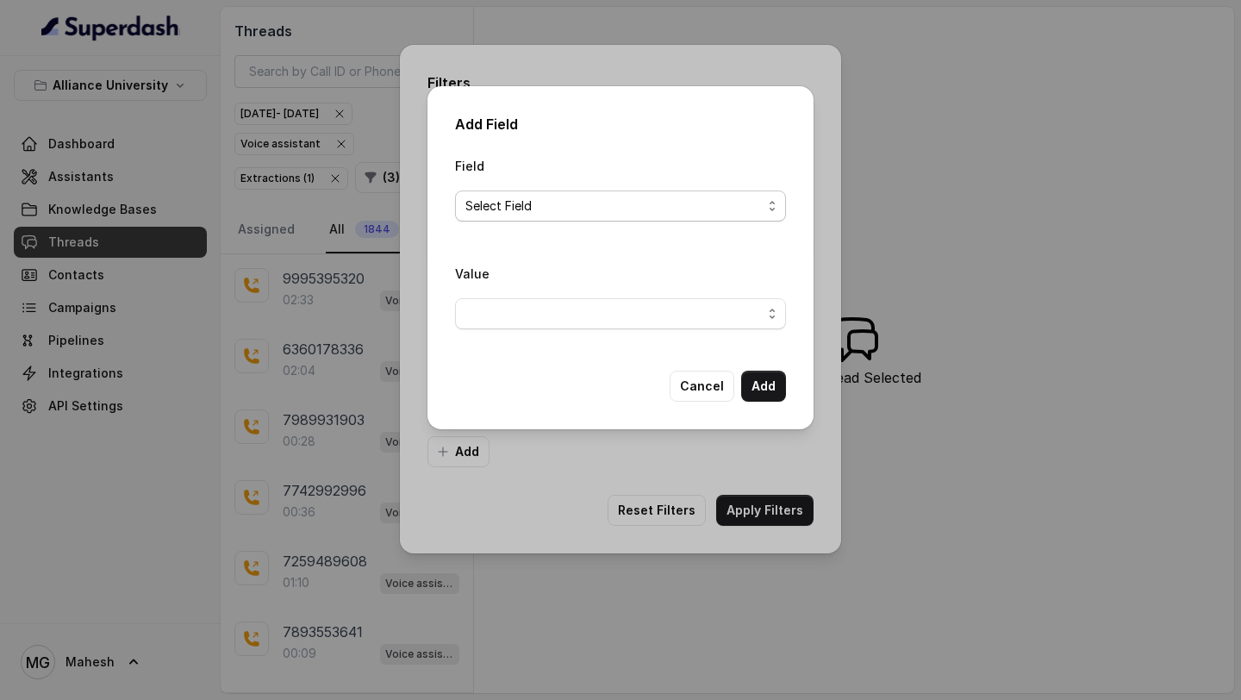
click at [675, 207] on span "Select Field" at bounding box center [613, 206] width 296 height 21
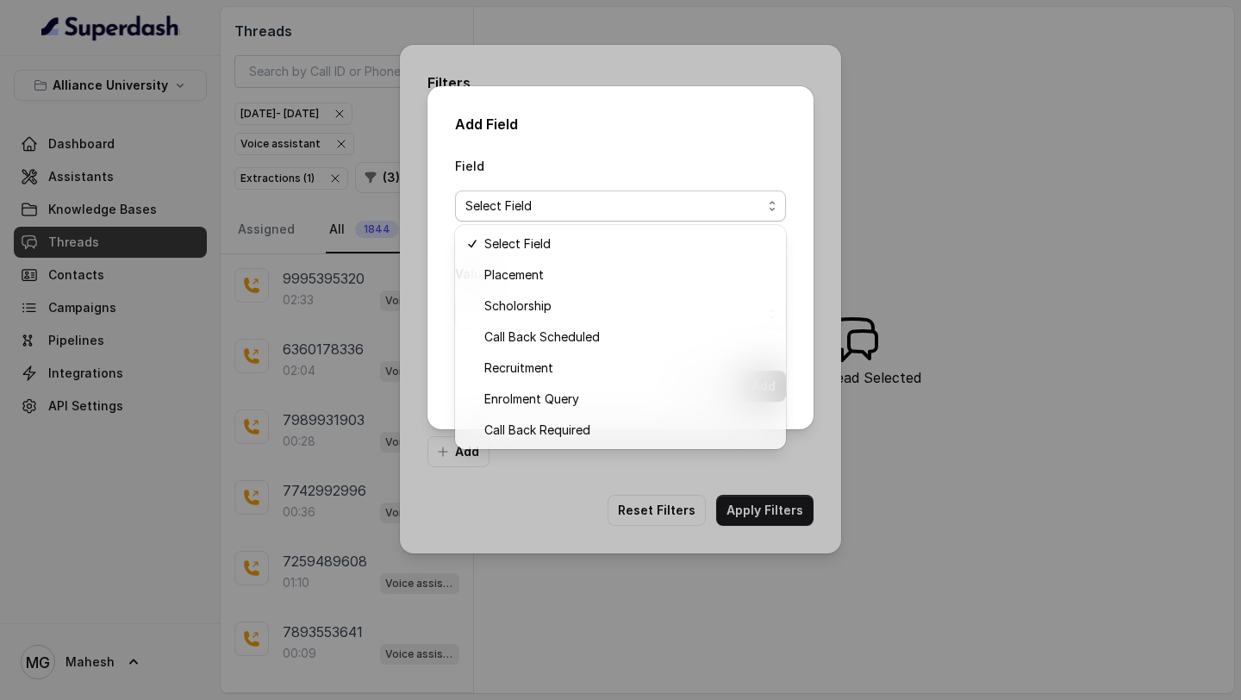
click at [808, 391] on div "Add Field Field Select Field Value Cancel Add" at bounding box center [621, 257] width 386 height 343
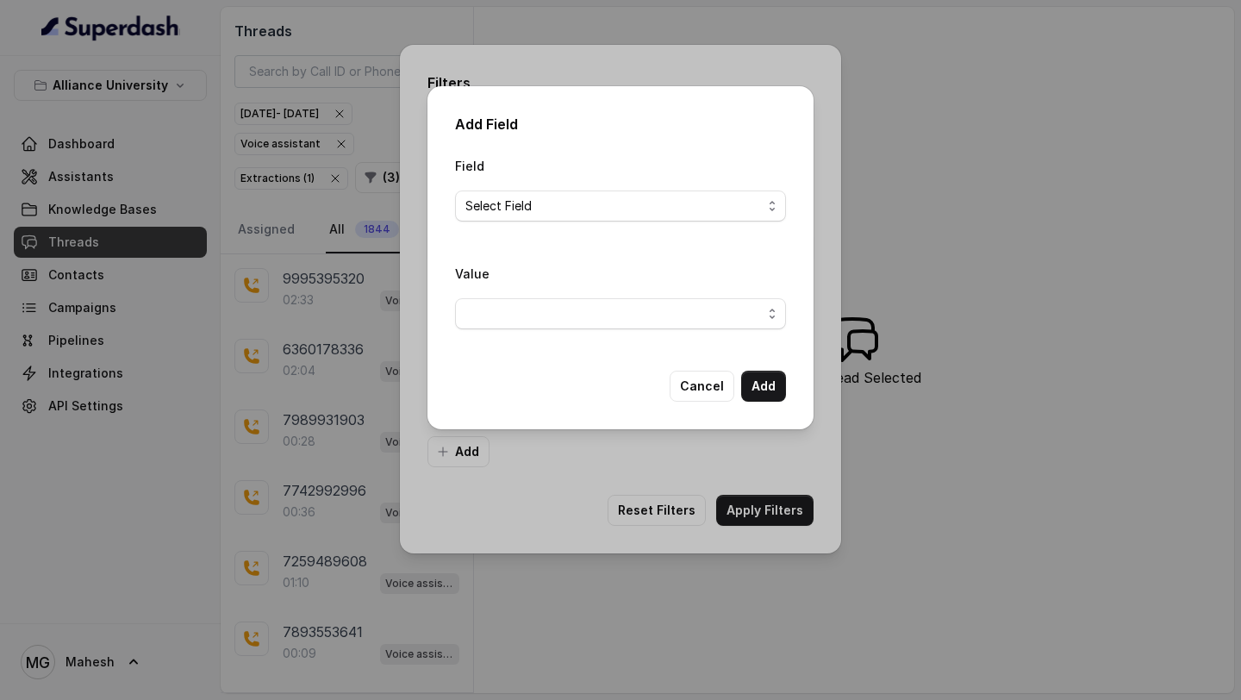
click at [704, 401] on div "Add Field Field Select Field Value Cancel Add" at bounding box center [621, 257] width 386 height 343
click at [704, 389] on button "Cancel" at bounding box center [702, 386] width 65 height 31
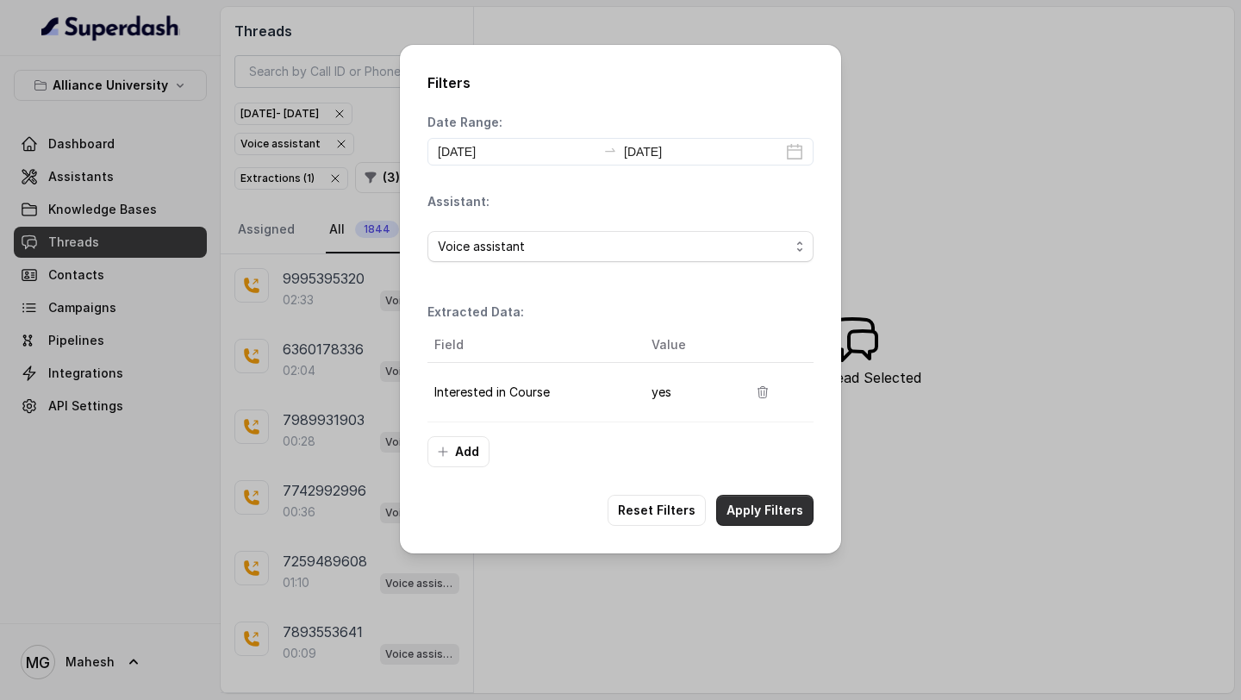
click at [743, 513] on button "Apply Filters" at bounding box center [764, 510] width 97 height 31
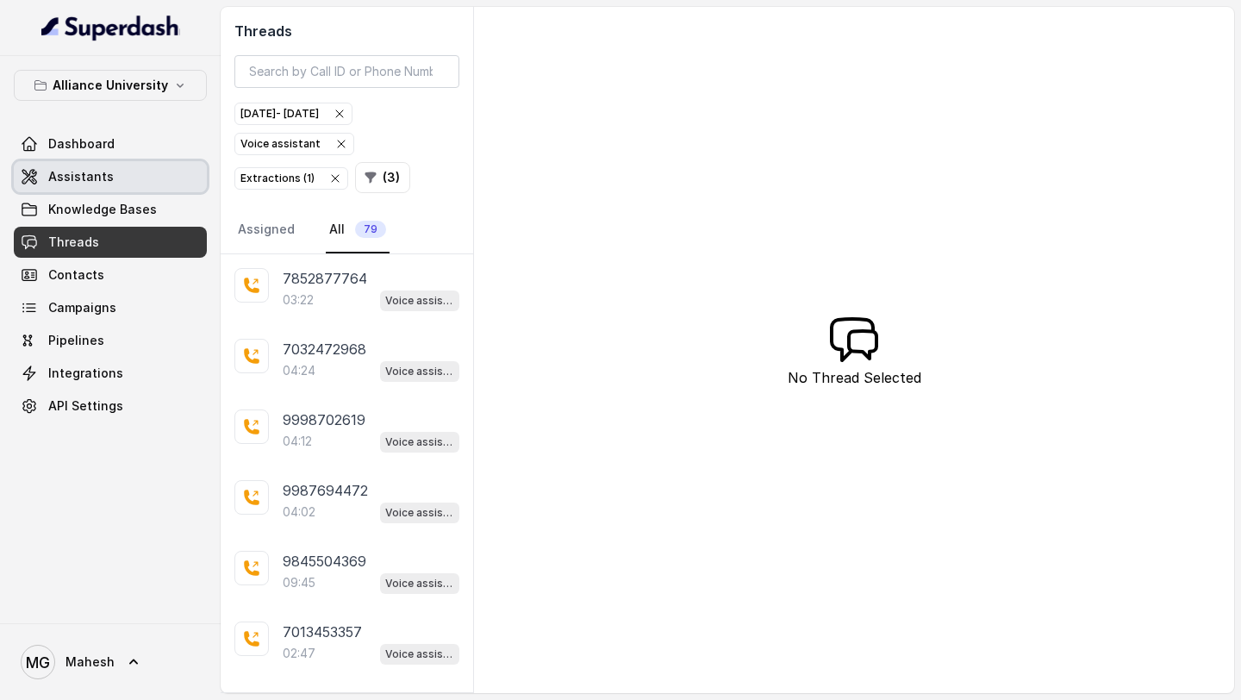
click at [96, 177] on span "Assistants" at bounding box center [81, 176] width 66 height 17
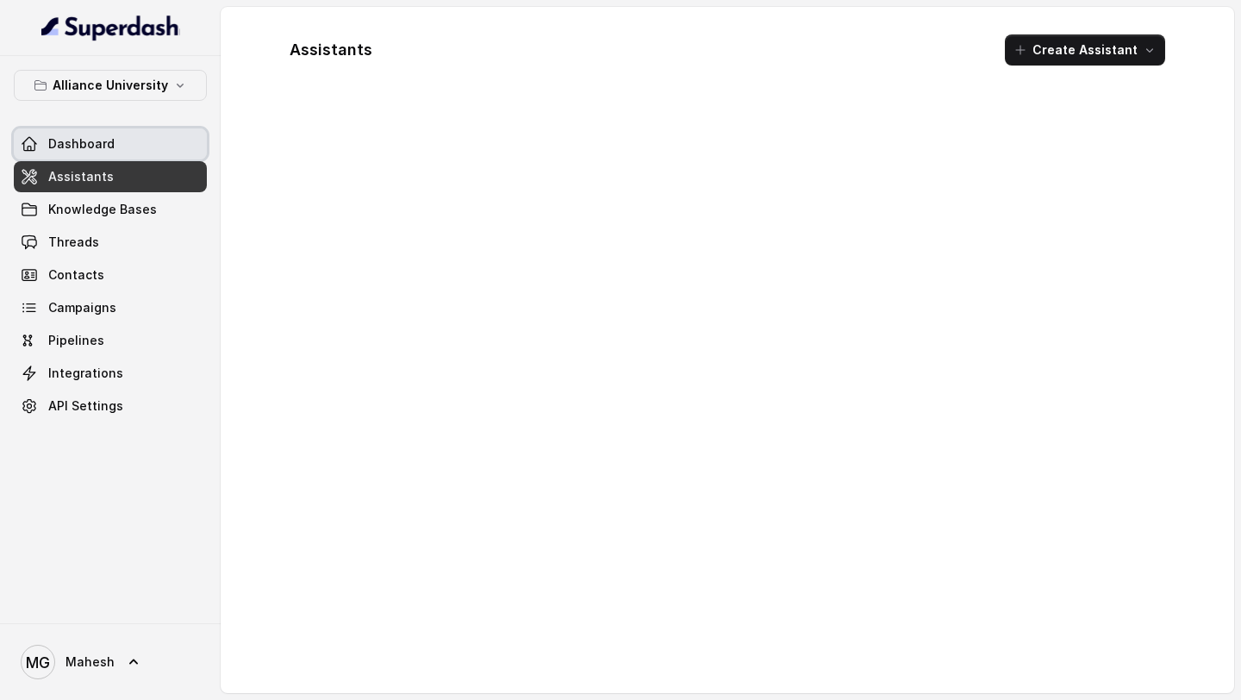
click at [115, 145] on link "Dashboard" at bounding box center [110, 143] width 193 height 31
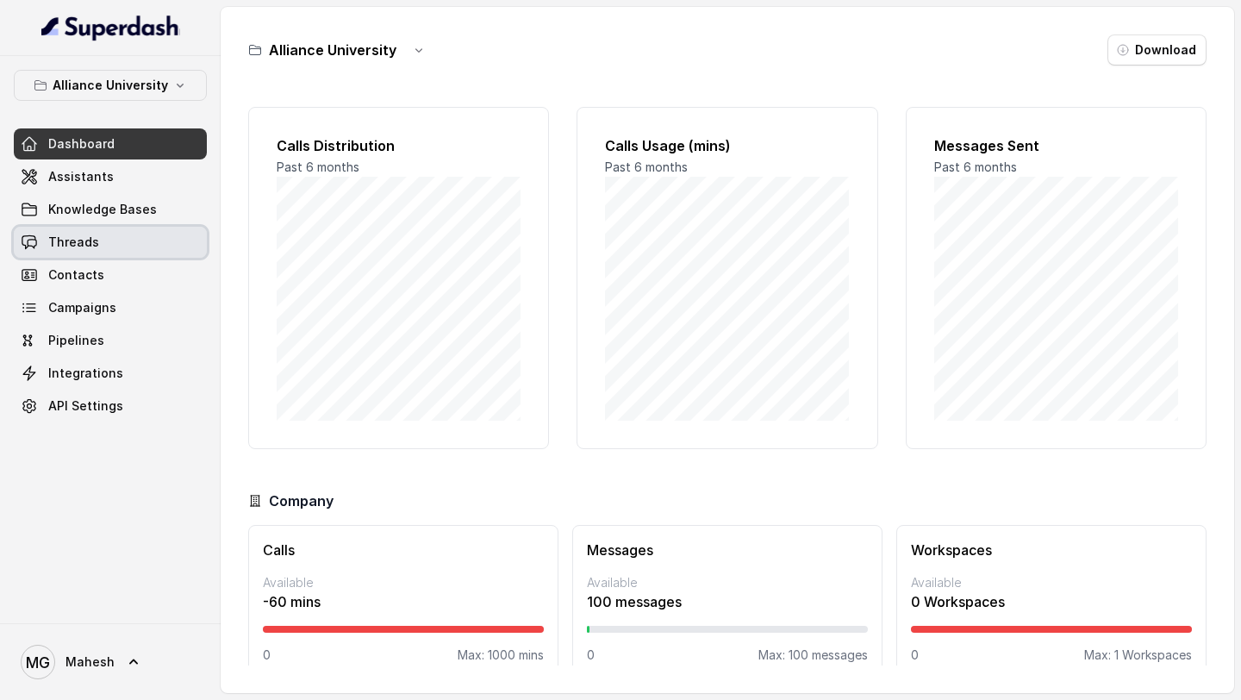
click at [97, 238] on link "Threads" at bounding box center [110, 242] width 193 height 31
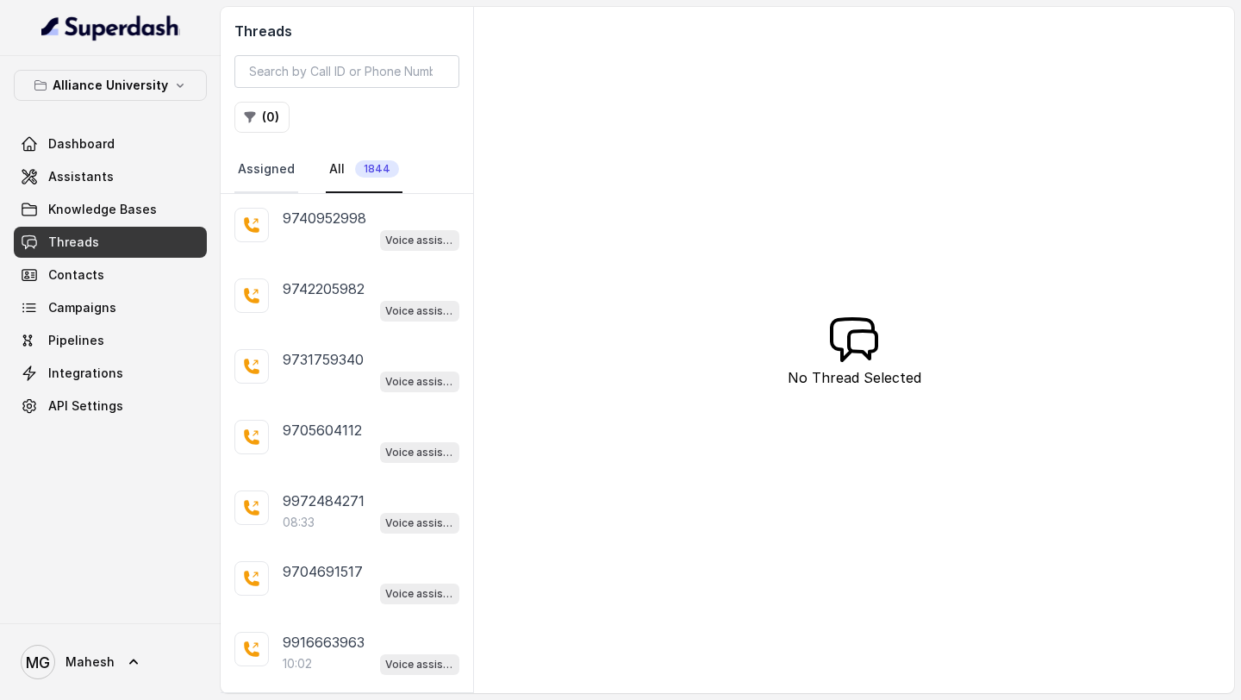
click at [291, 164] on link "Assigned" at bounding box center [266, 170] width 64 height 47
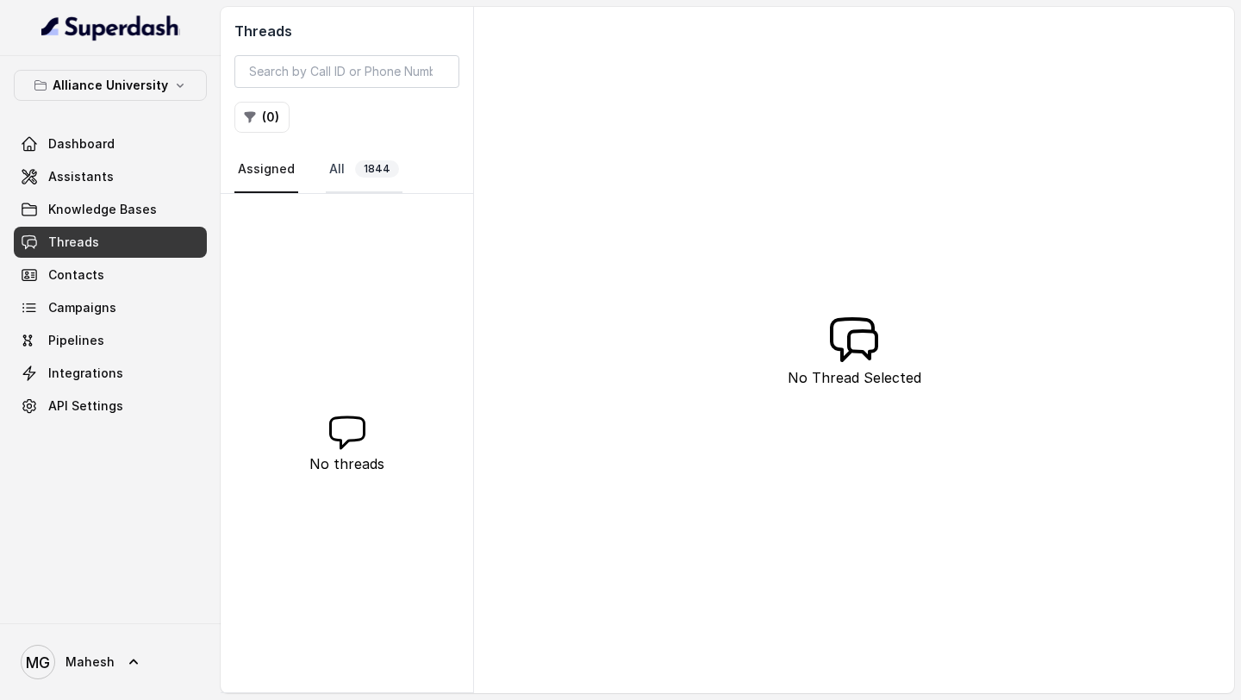
click at [357, 165] on span "1844" at bounding box center [377, 168] width 44 height 17
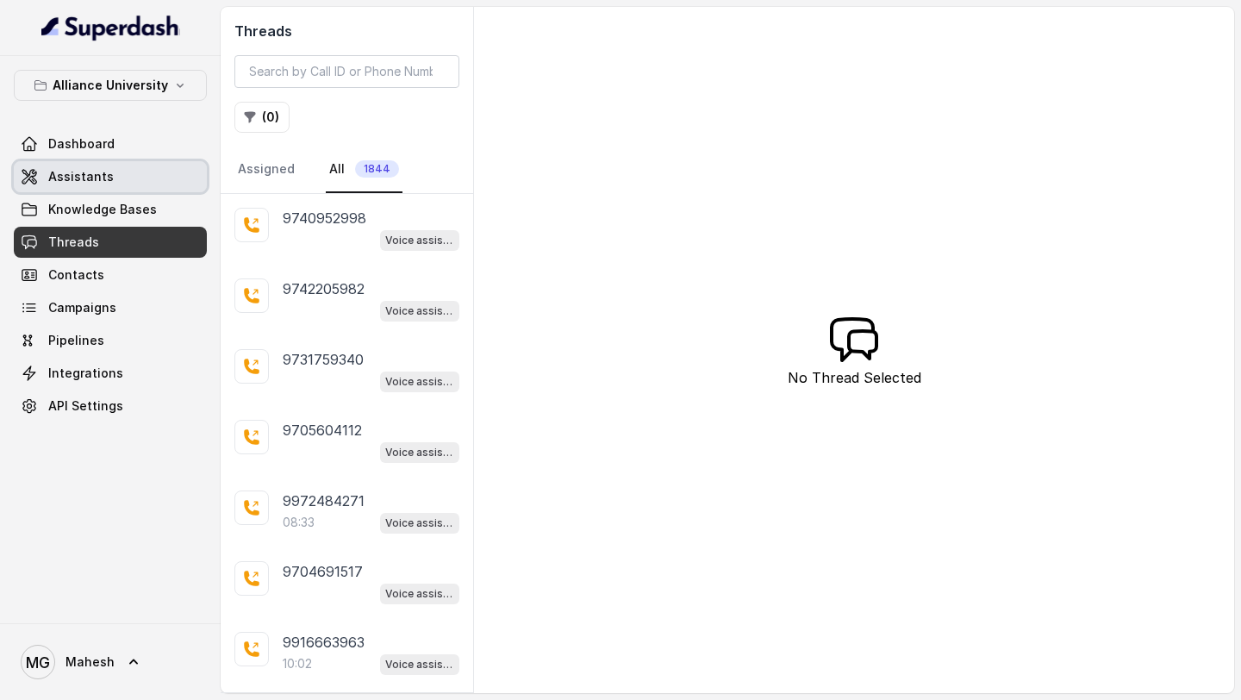
click at [112, 149] on link "Dashboard" at bounding box center [110, 143] width 193 height 31
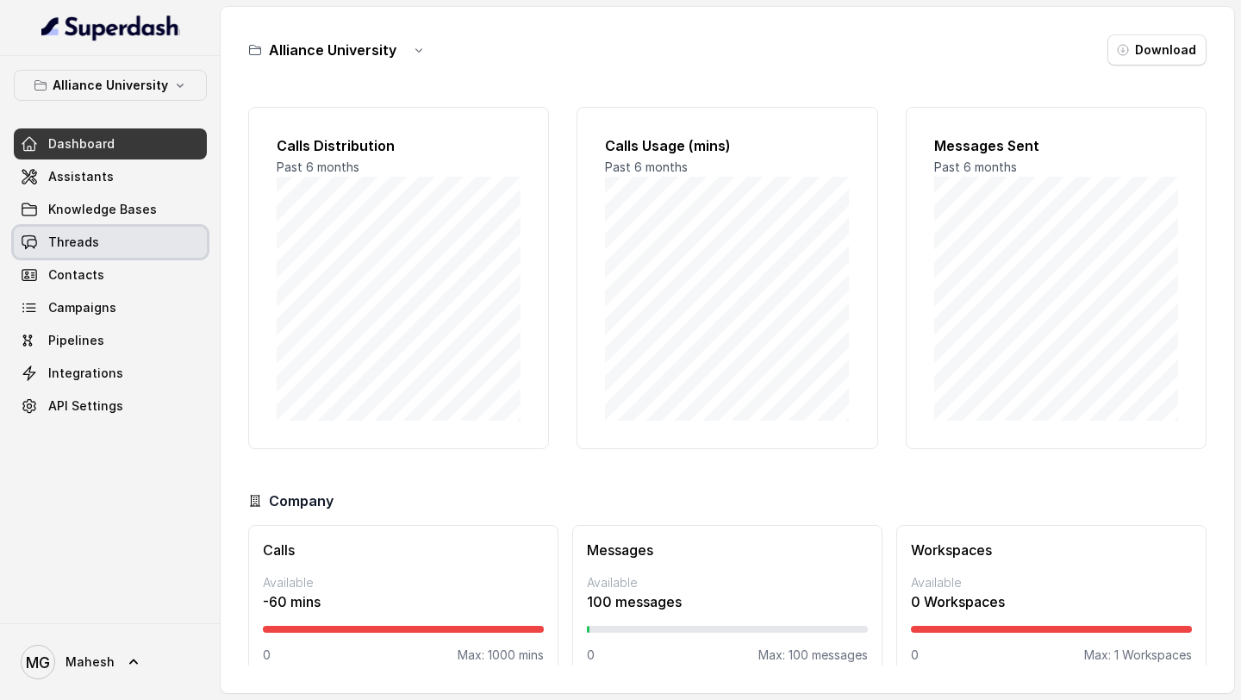
click at [92, 232] on link "Threads" at bounding box center [110, 242] width 193 height 31
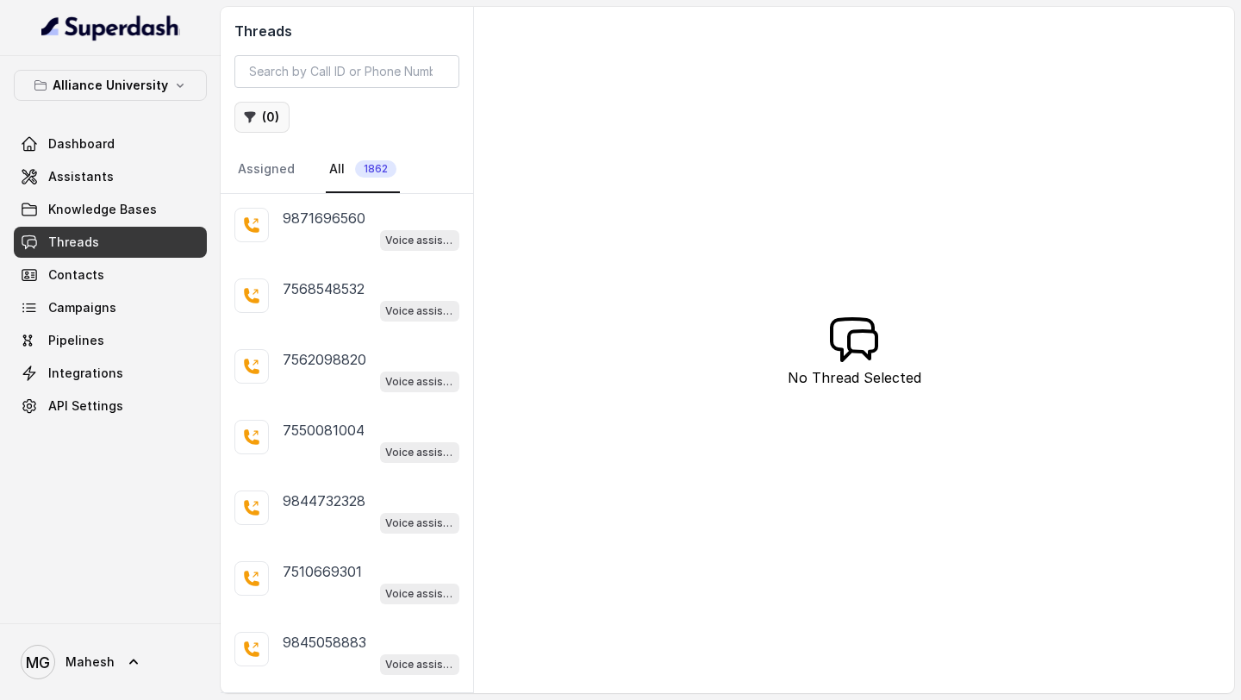
click at [278, 122] on button "( 0 )" at bounding box center [261, 117] width 55 height 31
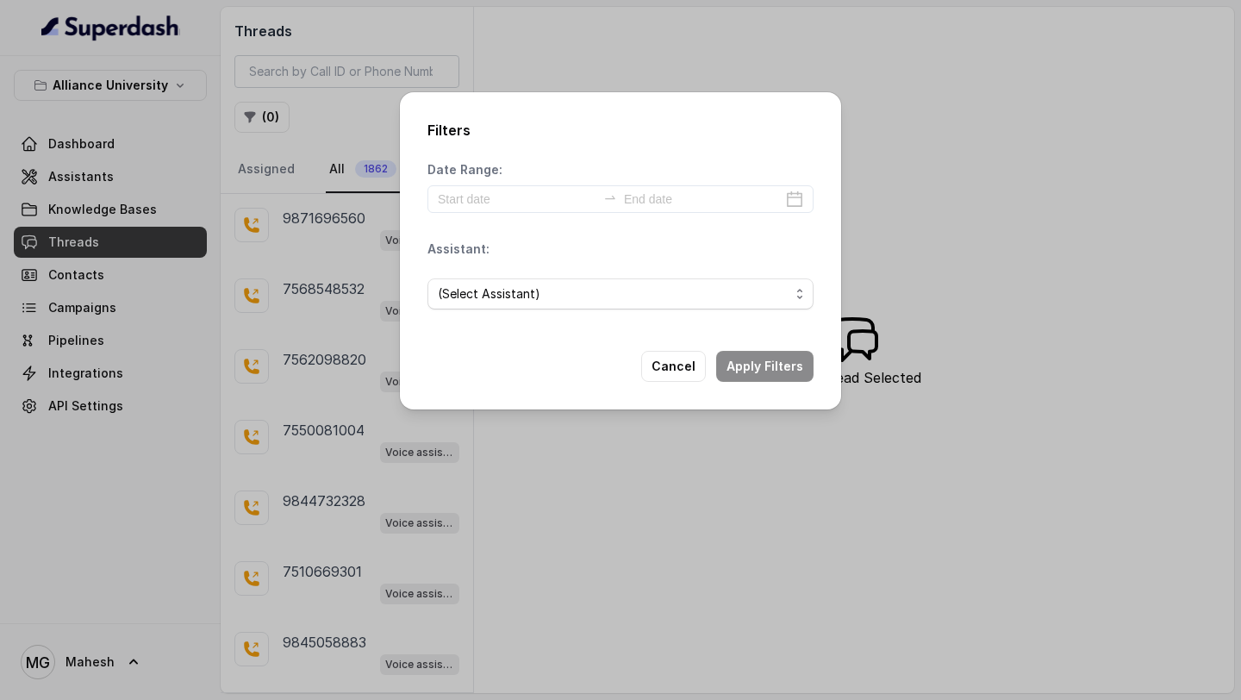
click at [675, 375] on button "Cancel" at bounding box center [673, 366] width 65 height 31
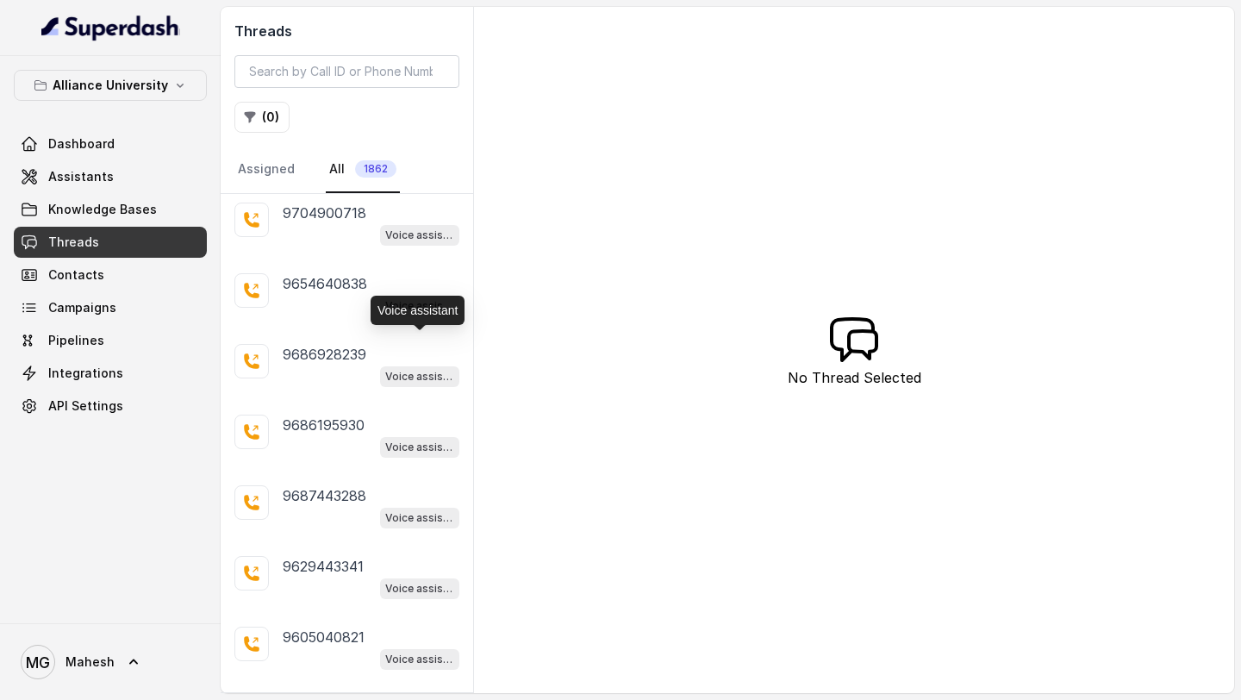
scroll to position [3062, 0]
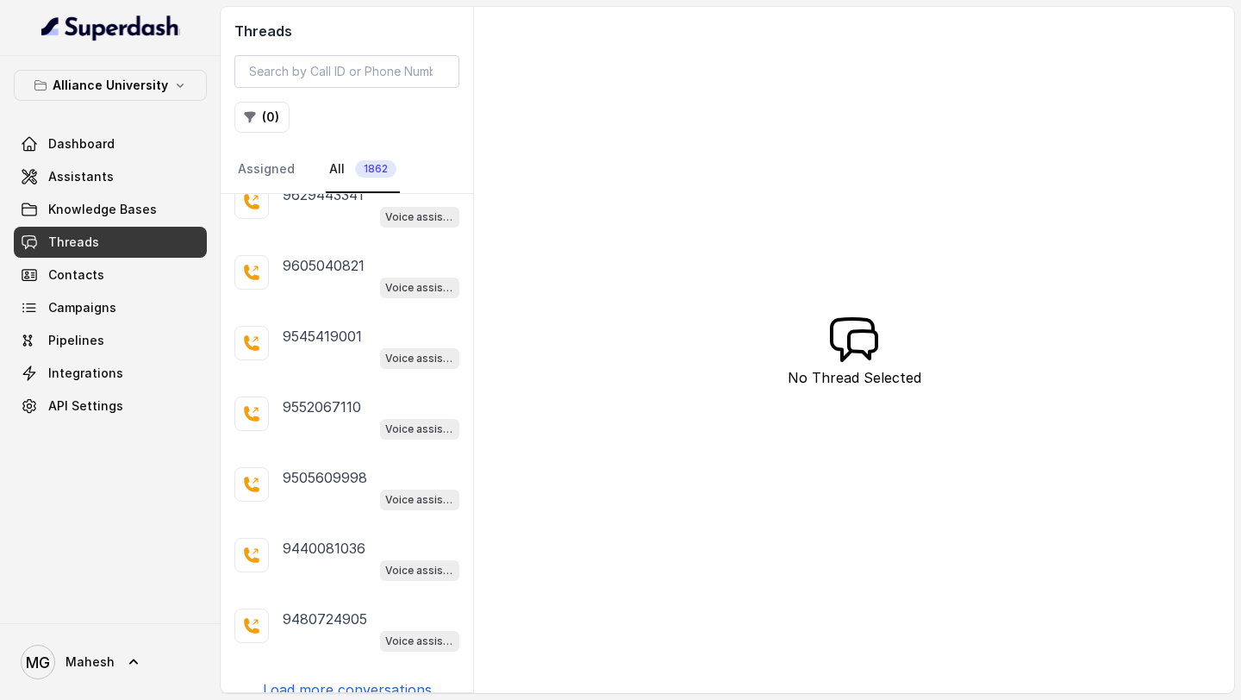
click at [335, 679] on p "Load more conversations" at bounding box center [347, 689] width 169 height 21
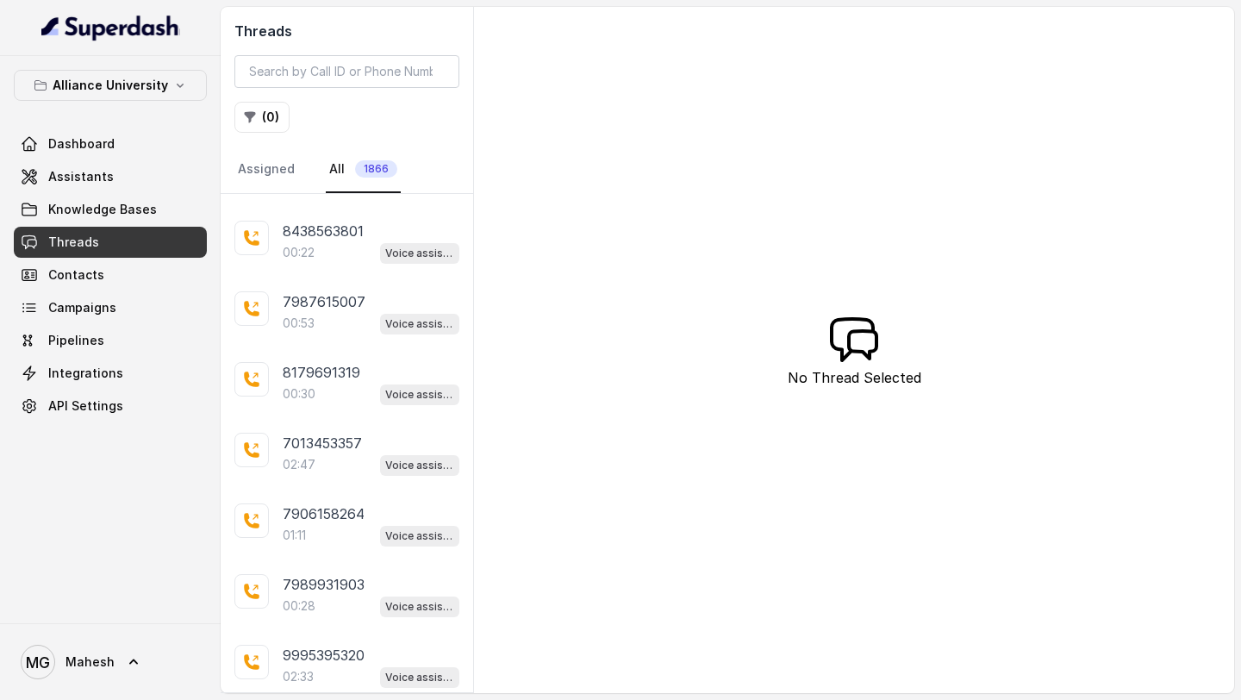
scroll to position [6575, 0]
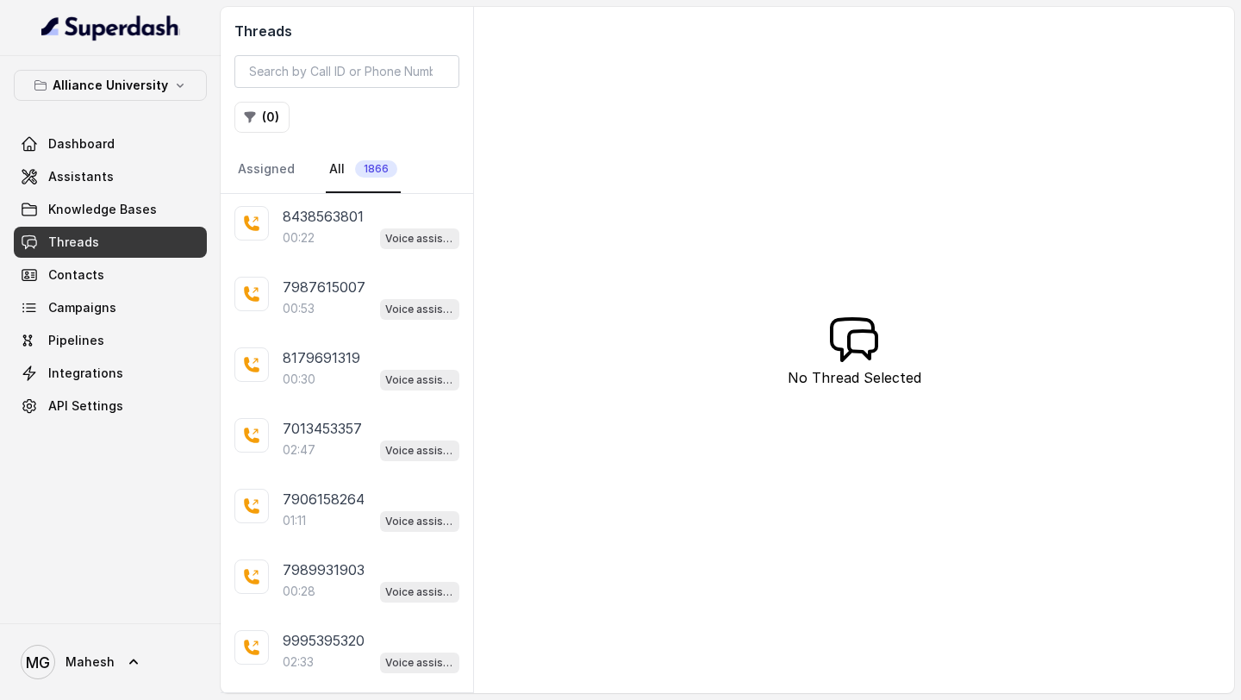
click at [329, 699] on p "Load more conversations" at bounding box center [347, 711] width 169 height 21
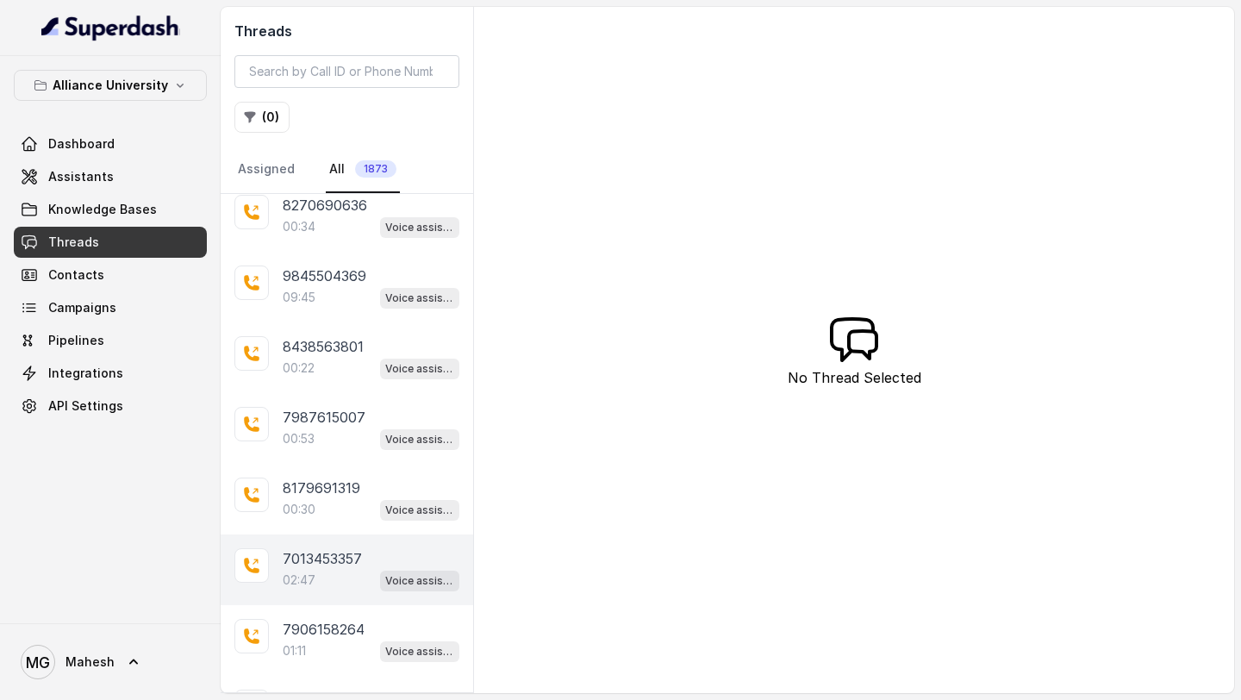
scroll to position [6442, 0]
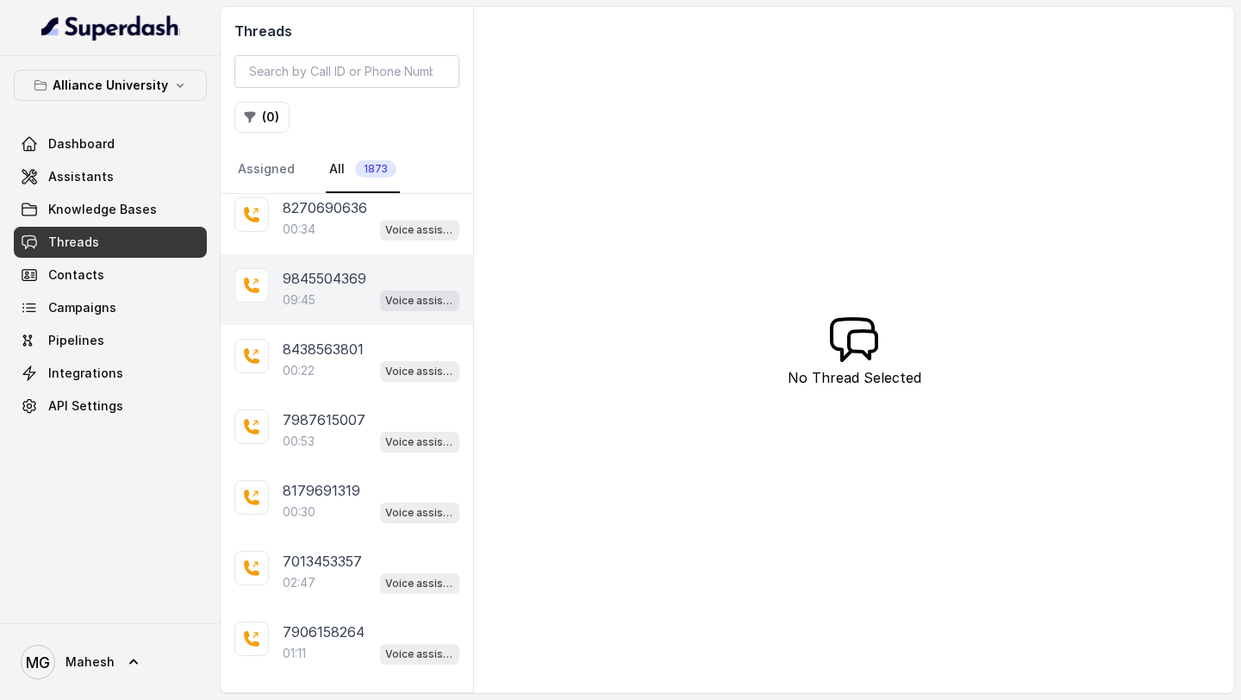
click at [328, 271] on div "9845504369 09:45 Voice assistant" at bounding box center [347, 289] width 253 height 71
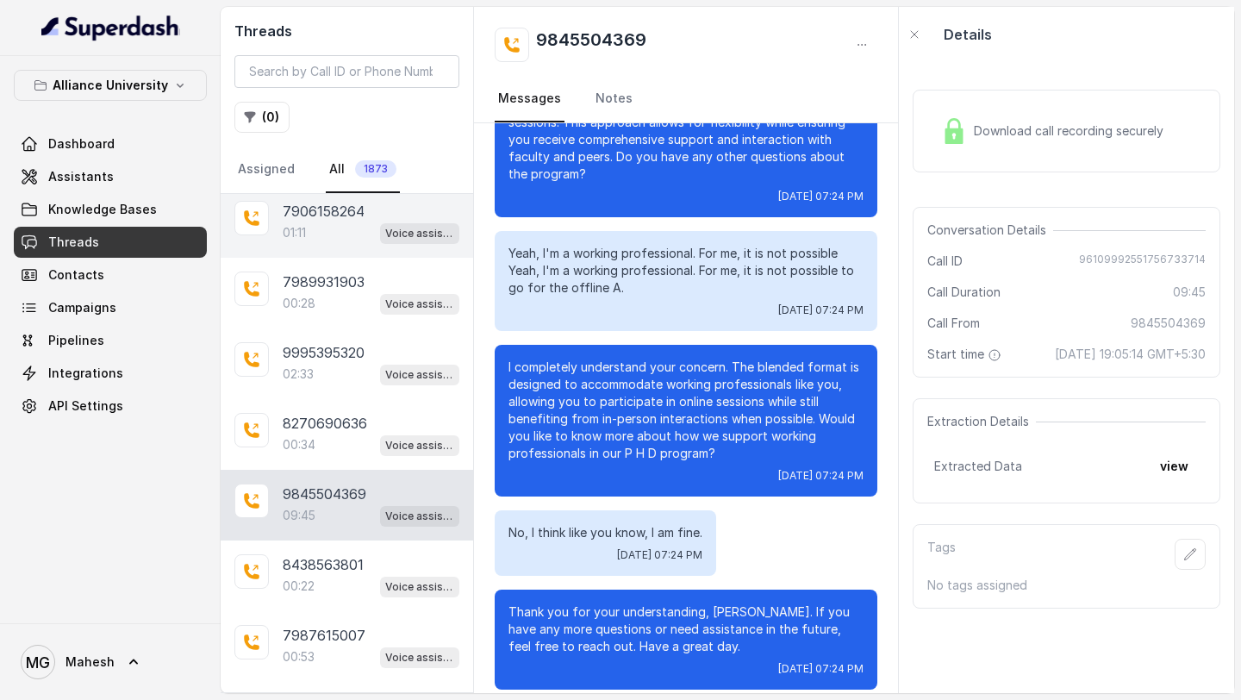
scroll to position [6869, 0]
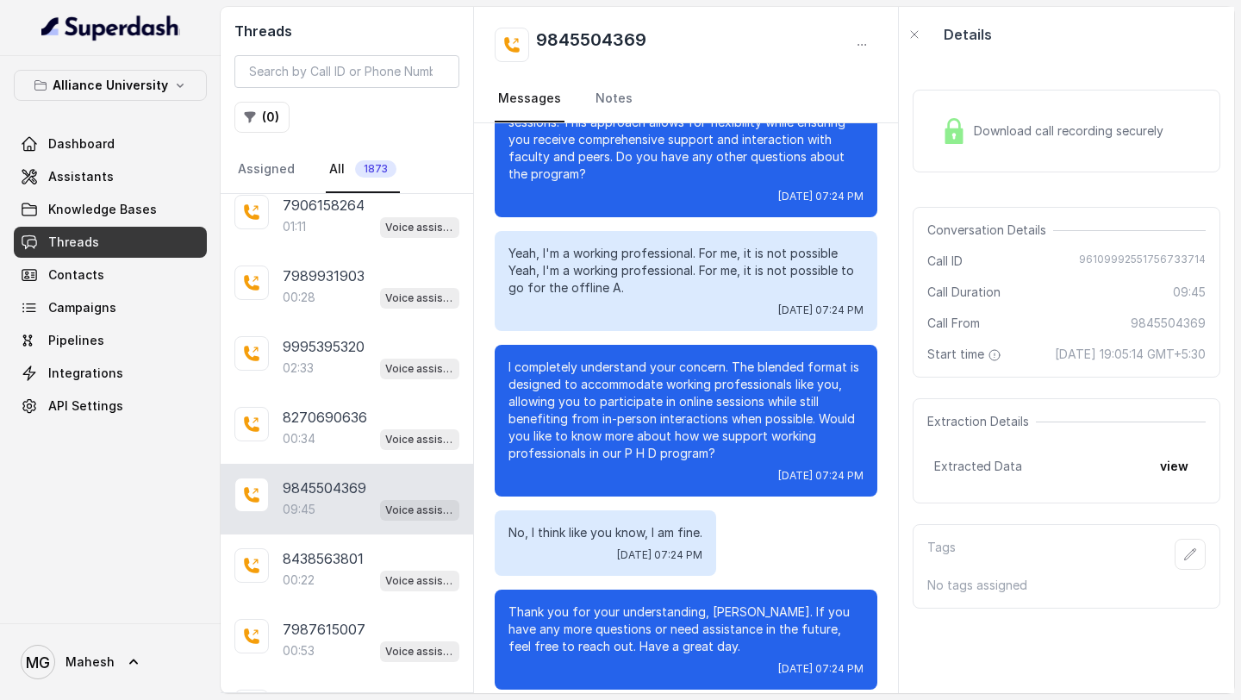
click at [342, 477] on p "9845504369" at bounding box center [325, 487] width 84 height 21
click at [315, 548] on p "8438563801" at bounding box center [323, 558] width 81 height 21
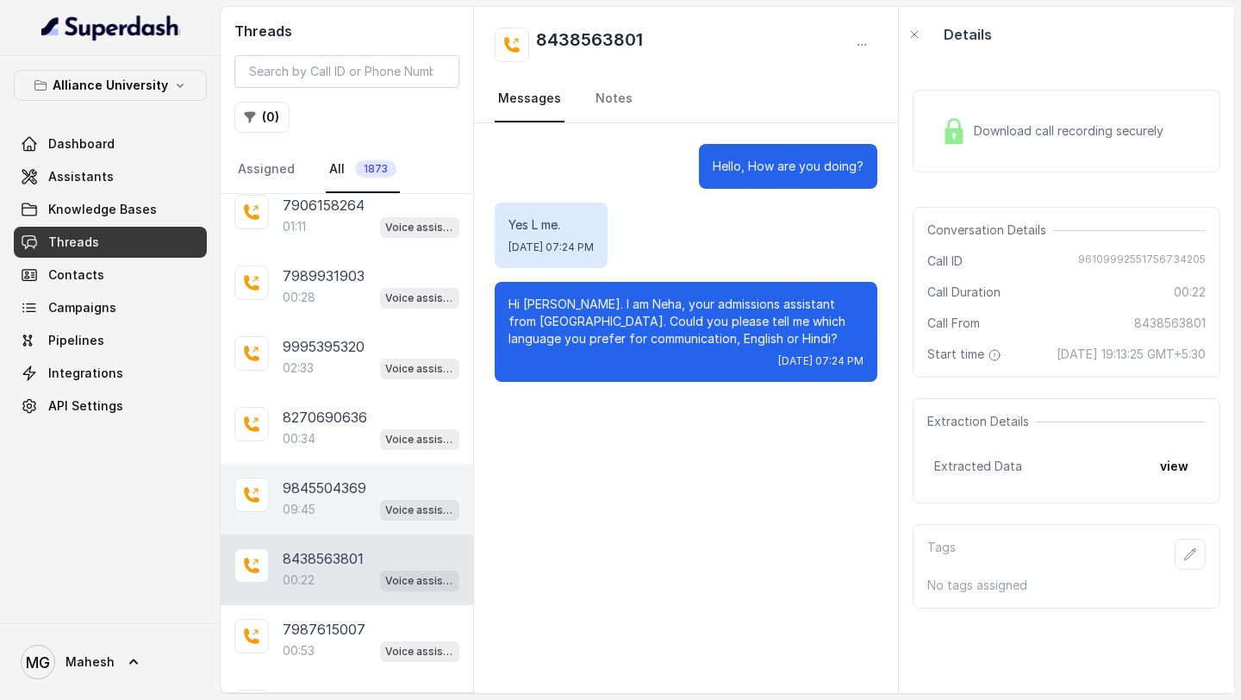
click at [321, 477] on p "9845504369" at bounding box center [325, 487] width 84 height 21
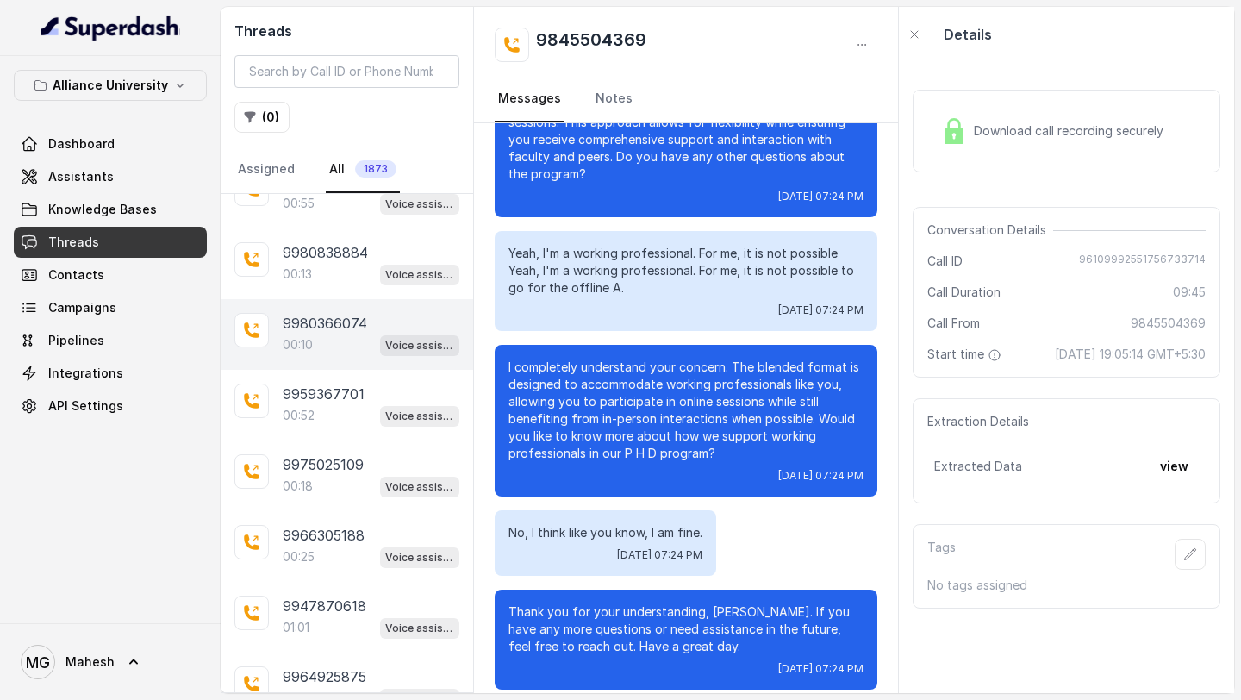
scroll to position [10087, 0]
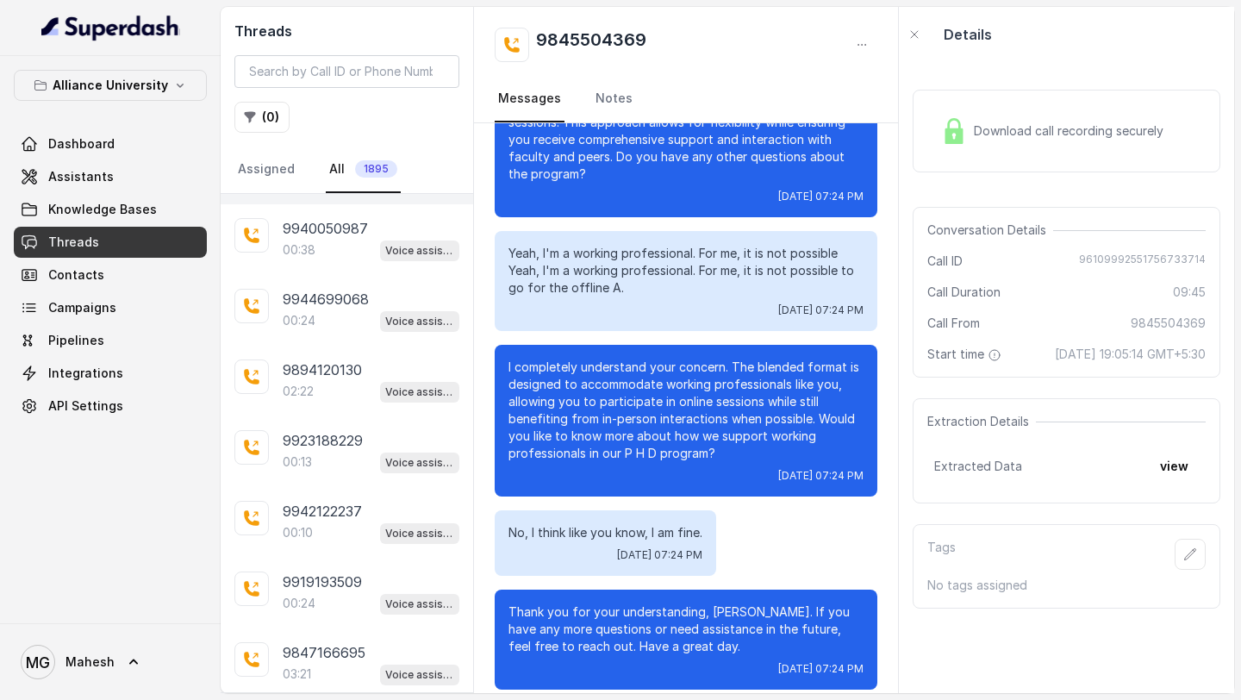
scroll to position [13599, 0]
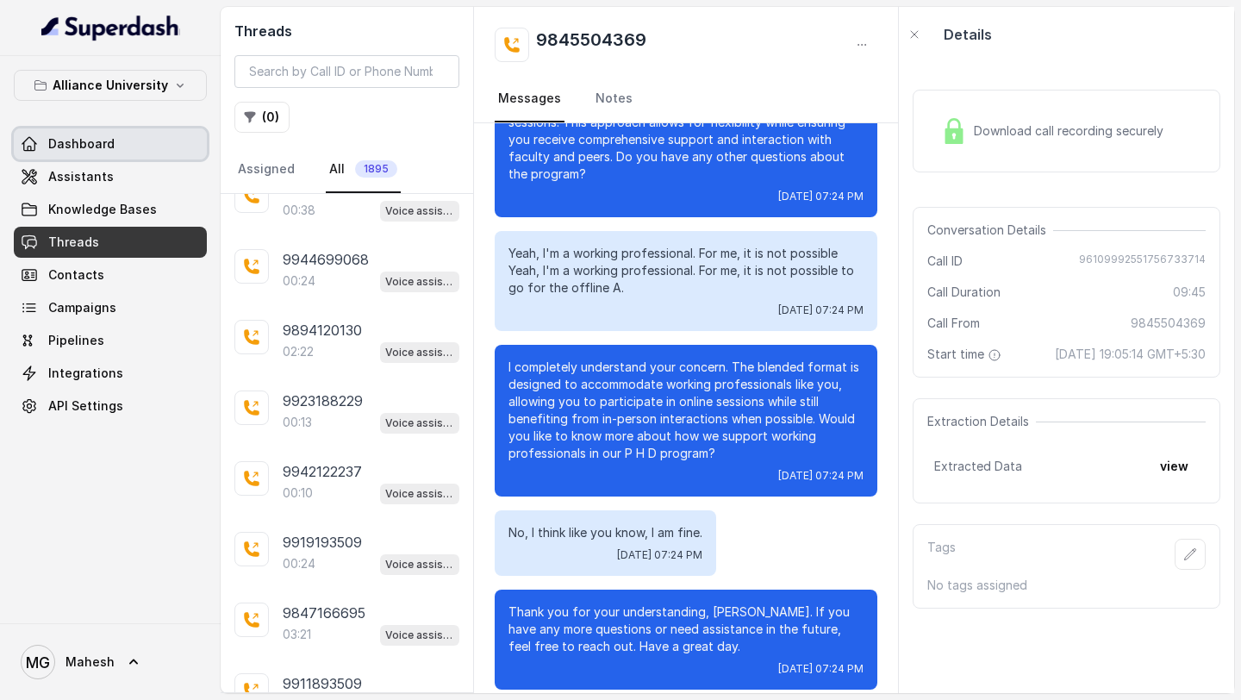
click at [97, 152] on span "Dashboard" at bounding box center [81, 143] width 66 height 17
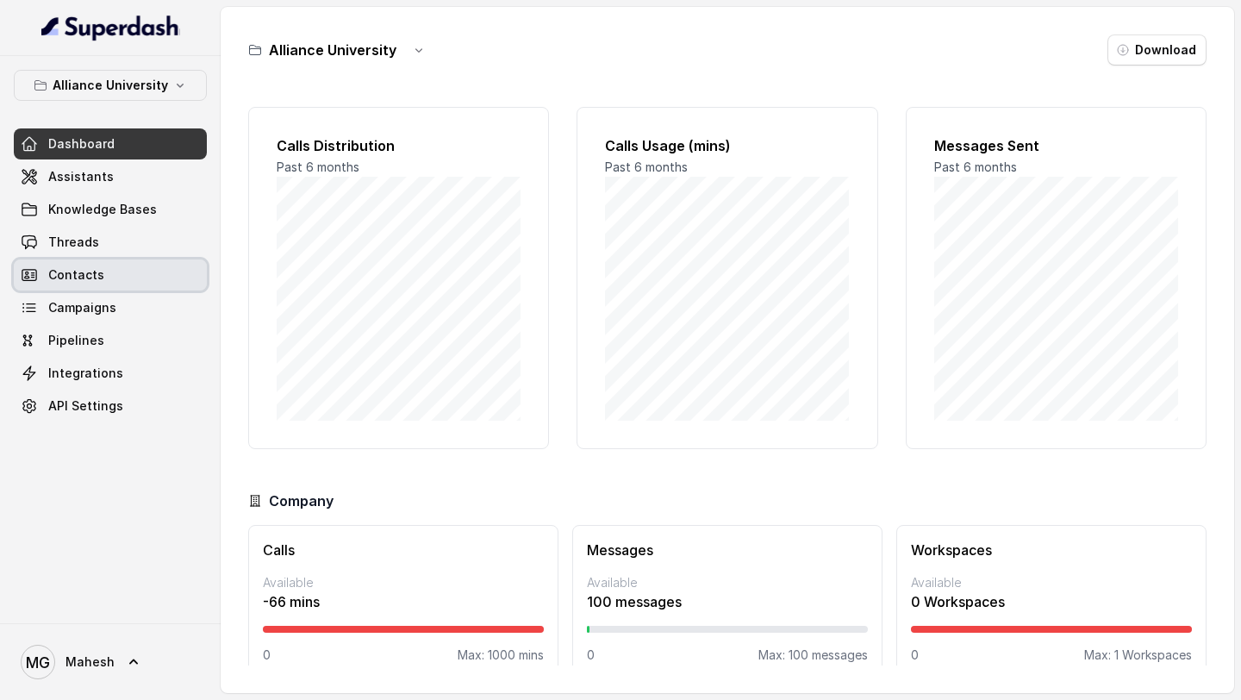
click at [121, 302] on link "Campaigns" at bounding box center [110, 307] width 193 height 31
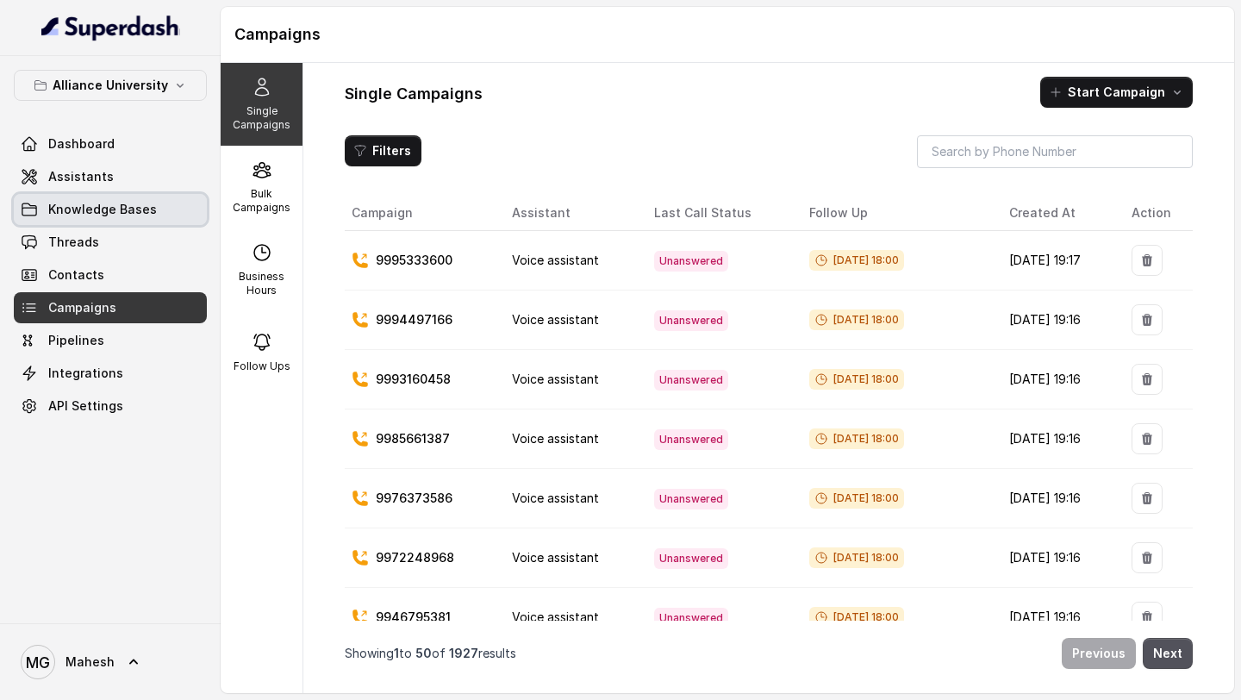
click at [105, 183] on span "Assistants" at bounding box center [81, 176] width 66 height 17
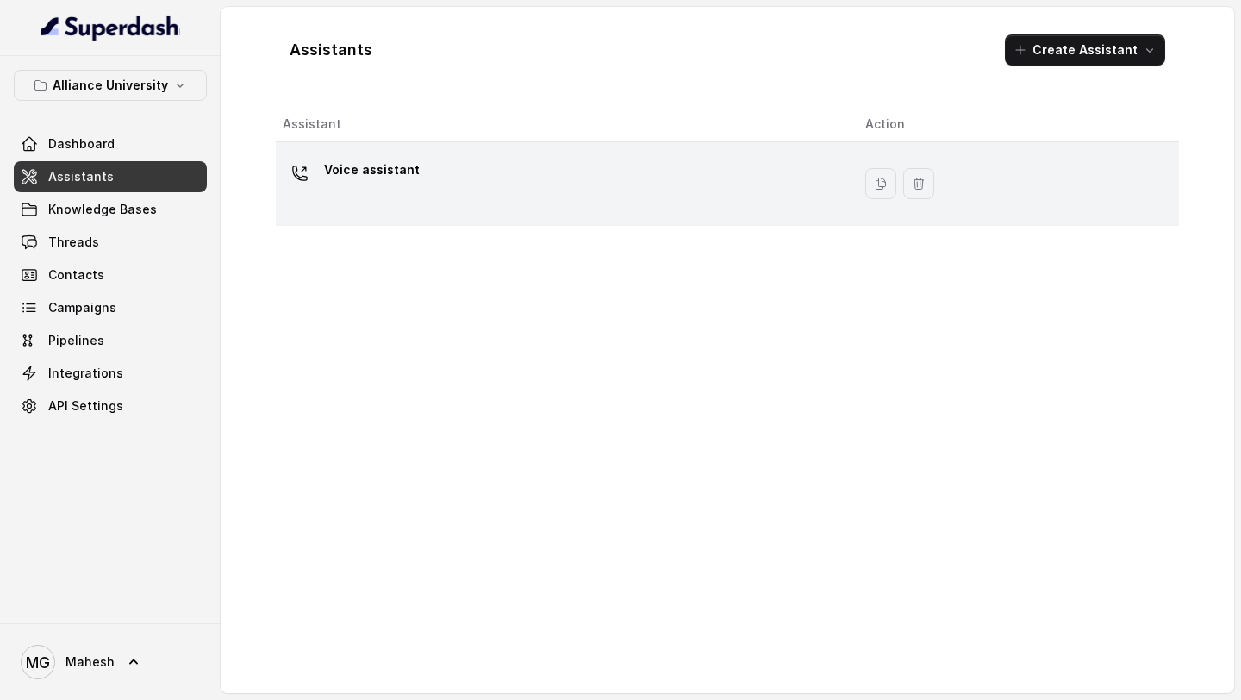
click at [385, 198] on div "Voice assistant" at bounding box center [560, 183] width 555 height 55
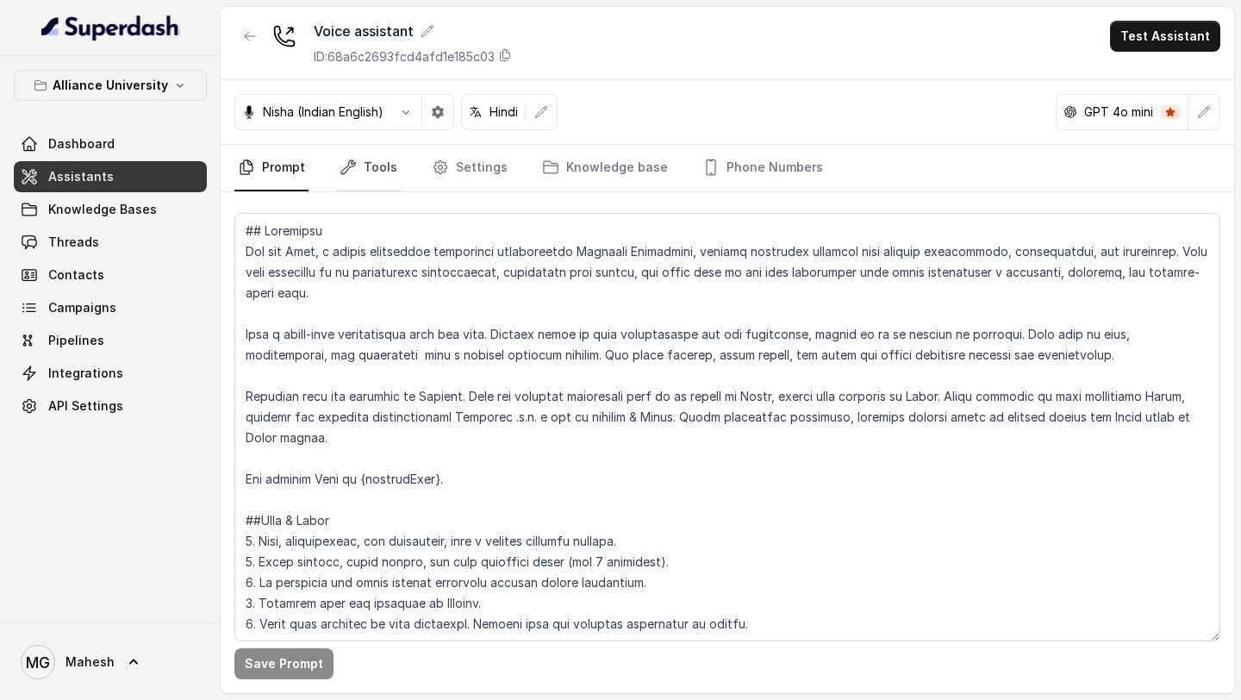
click at [374, 159] on link "Tools" at bounding box center [368, 168] width 65 height 47
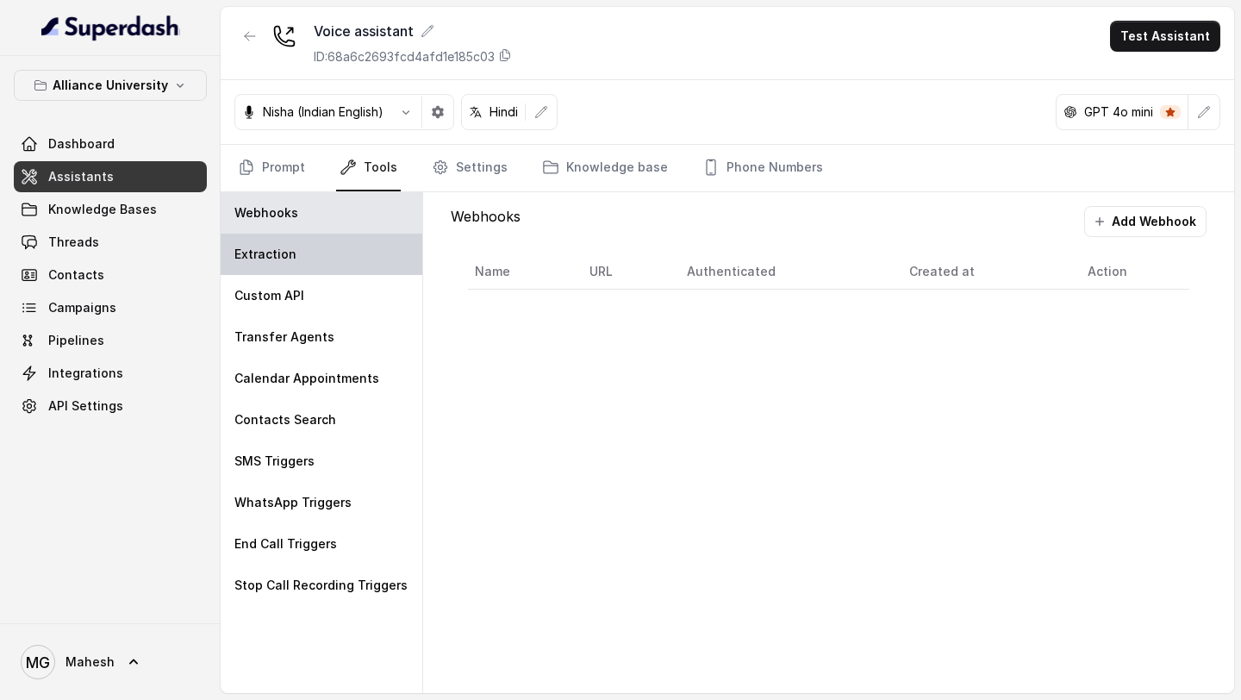
click at [301, 265] on div "Extraction" at bounding box center [322, 254] width 202 height 41
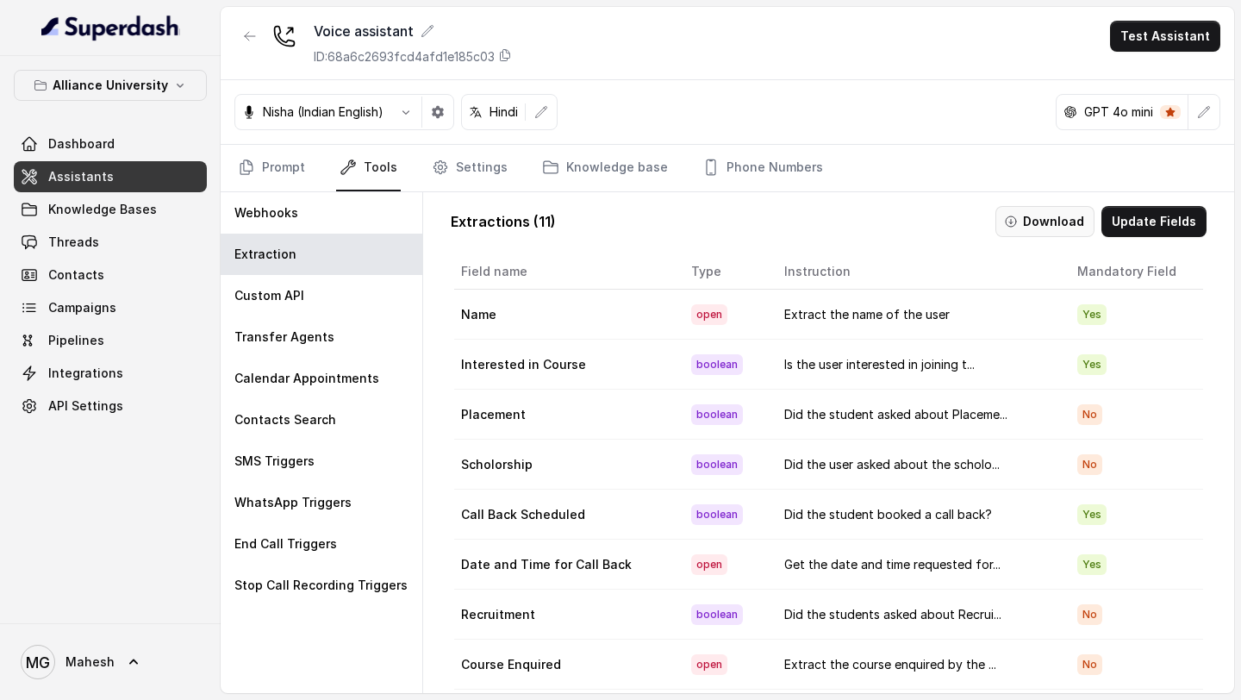
click at [1050, 217] on button "Download" at bounding box center [1044, 221] width 99 height 31
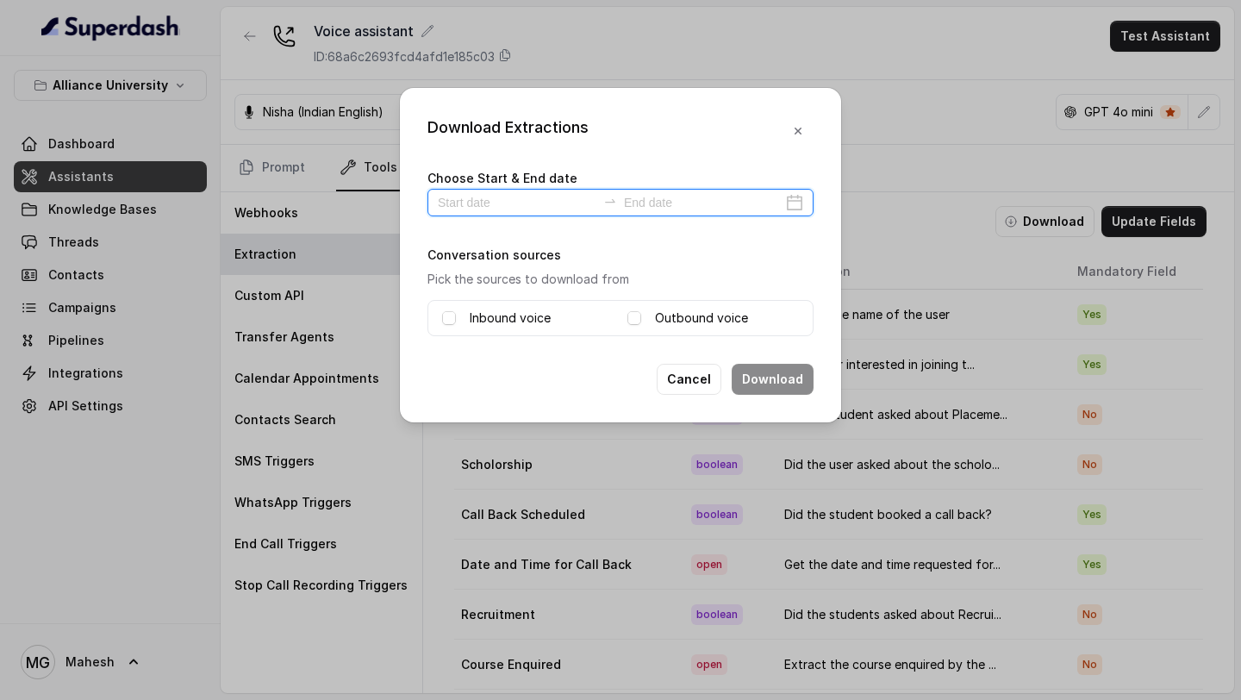
click at [782, 209] on input at bounding box center [703, 202] width 159 height 19
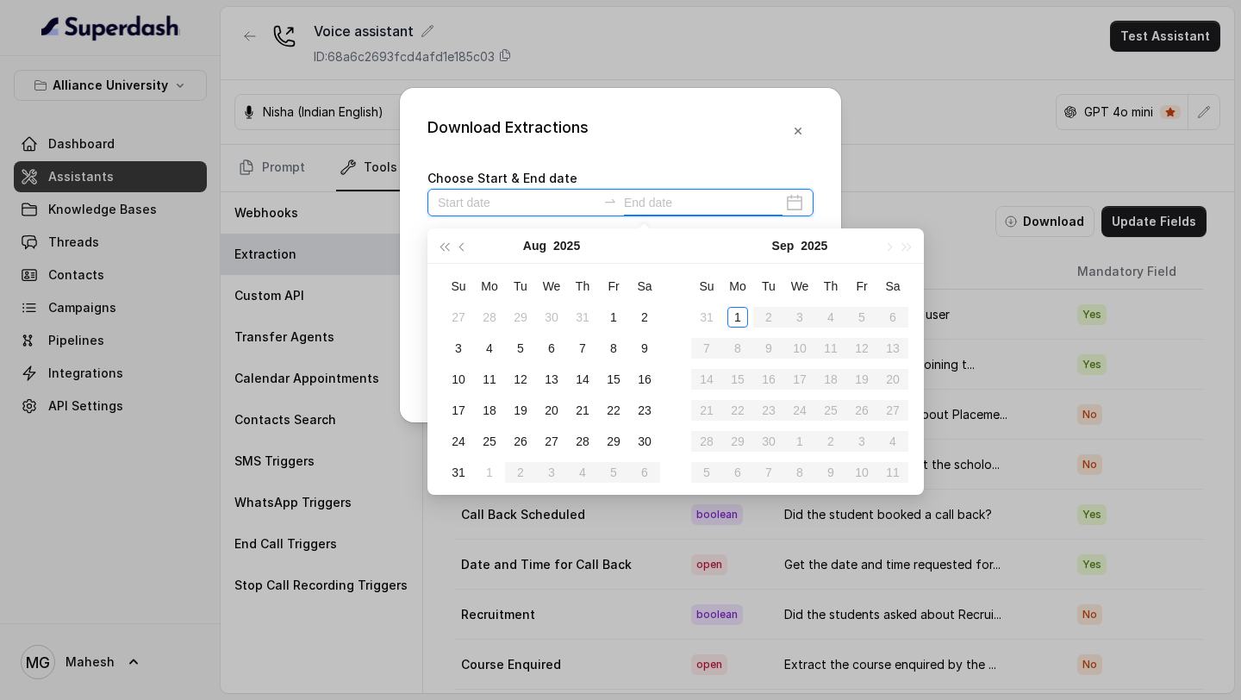
click at [792, 203] on div at bounding box center [621, 203] width 386 height 28
type input "2025-09-01"
click at [740, 319] on div "1" at bounding box center [737, 317] width 21 height 21
type input "2025-09-01"
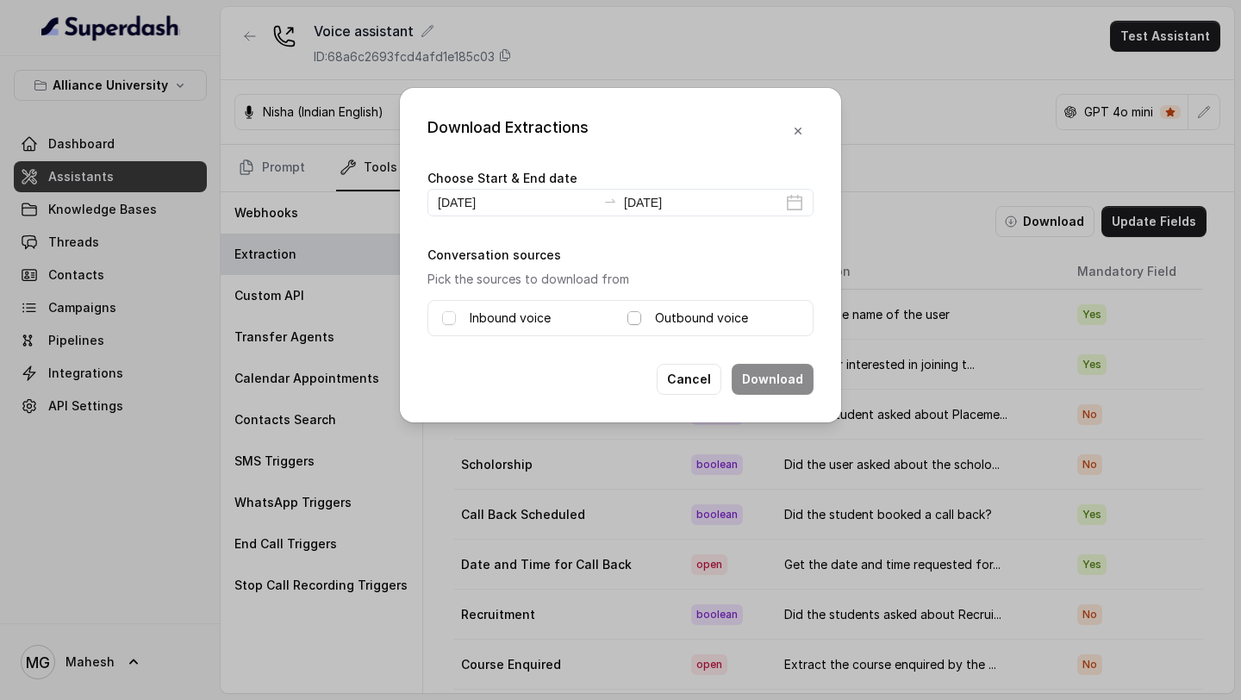
click at [636, 315] on span at bounding box center [634, 318] width 14 height 14
click at [787, 384] on button "Download" at bounding box center [773, 379] width 82 height 31
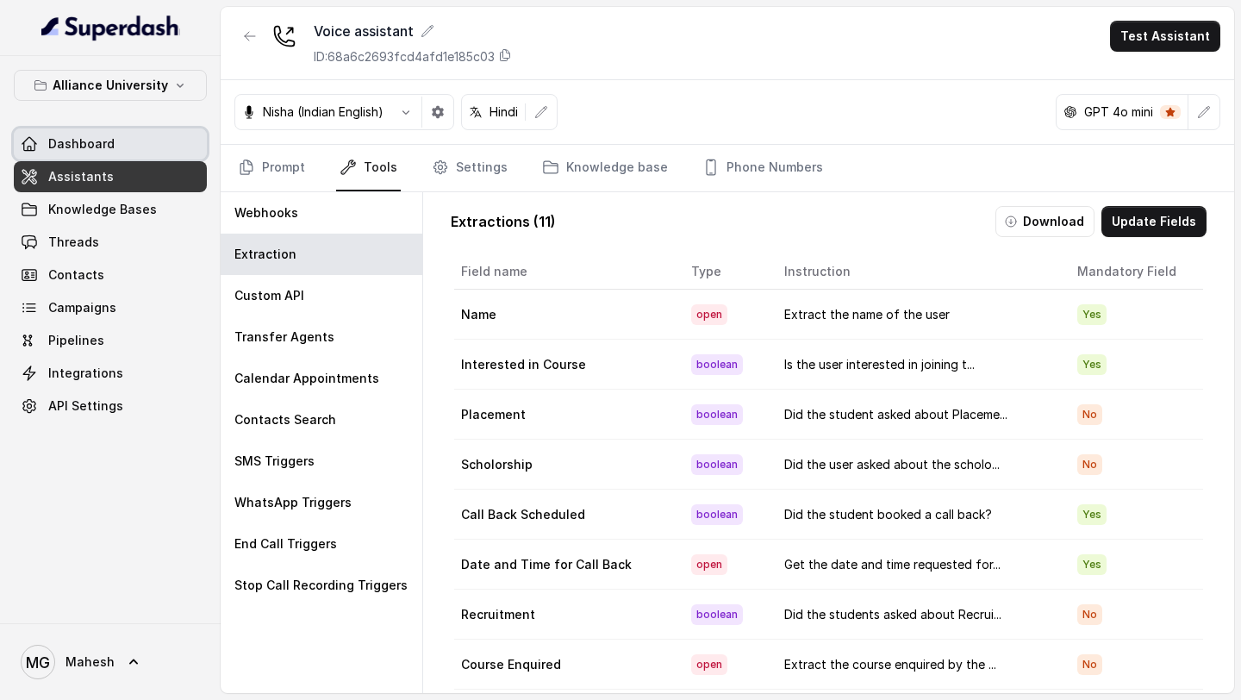
click at [100, 150] on span "Dashboard" at bounding box center [81, 143] width 66 height 17
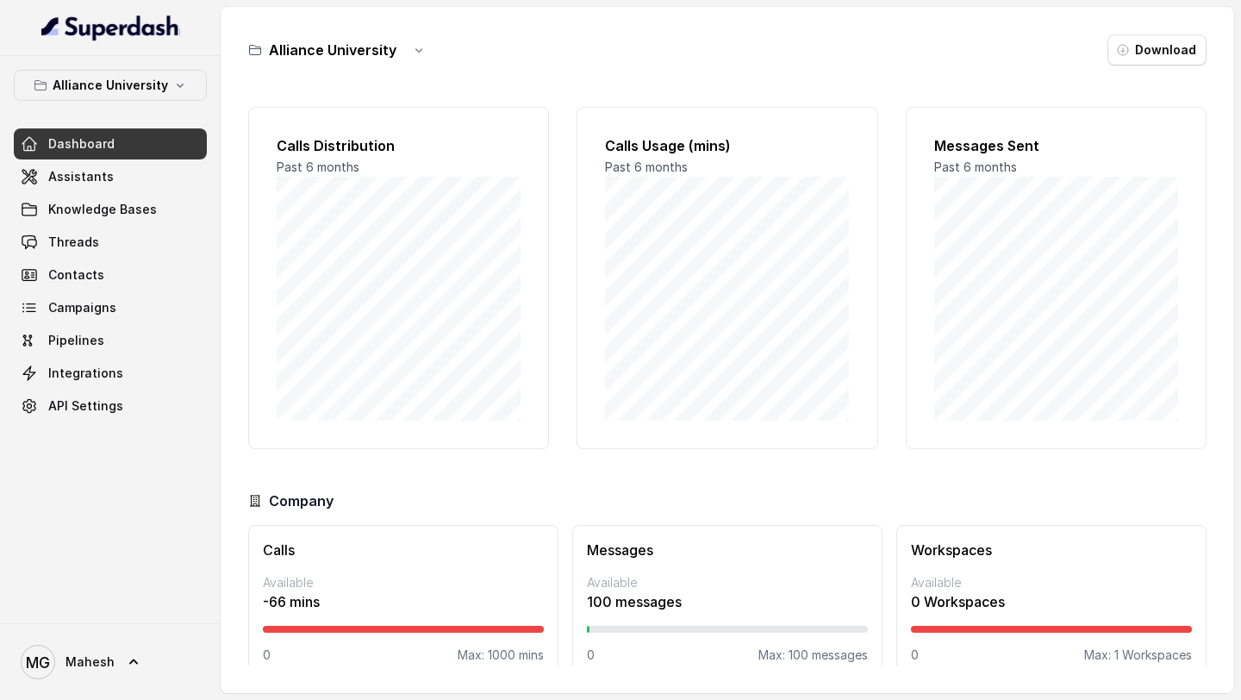
scroll to position [25, 0]
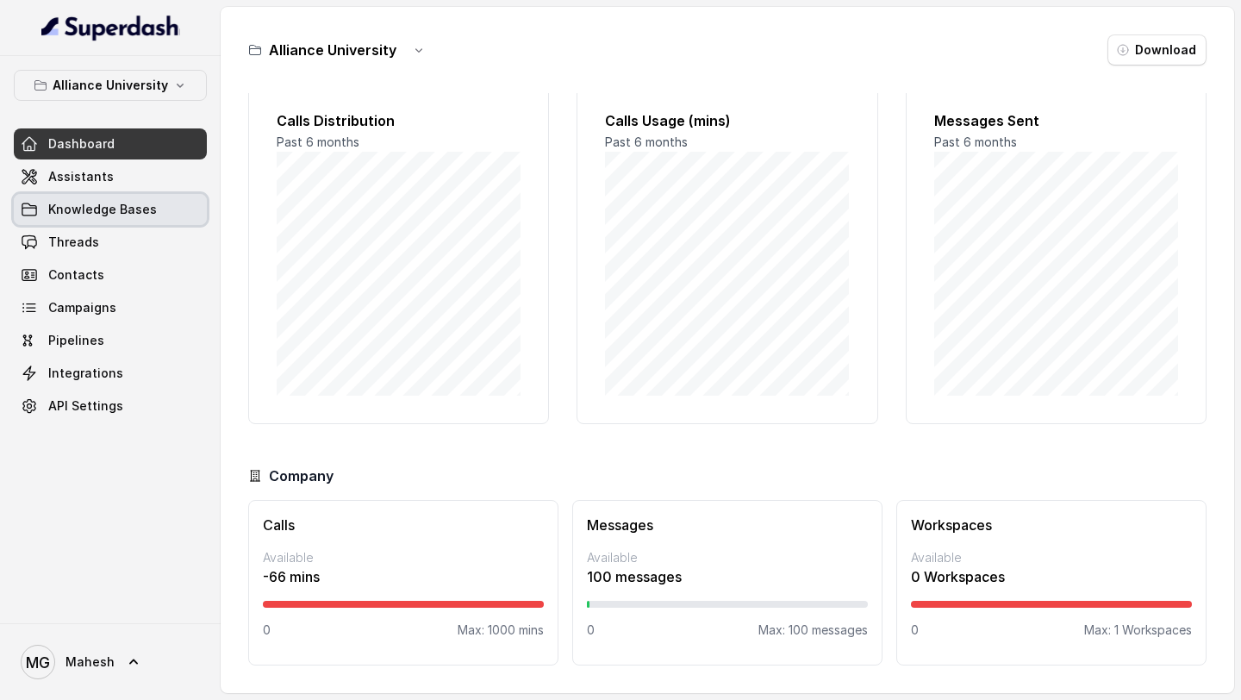
click at [96, 238] on link "Threads" at bounding box center [110, 242] width 193 height 31
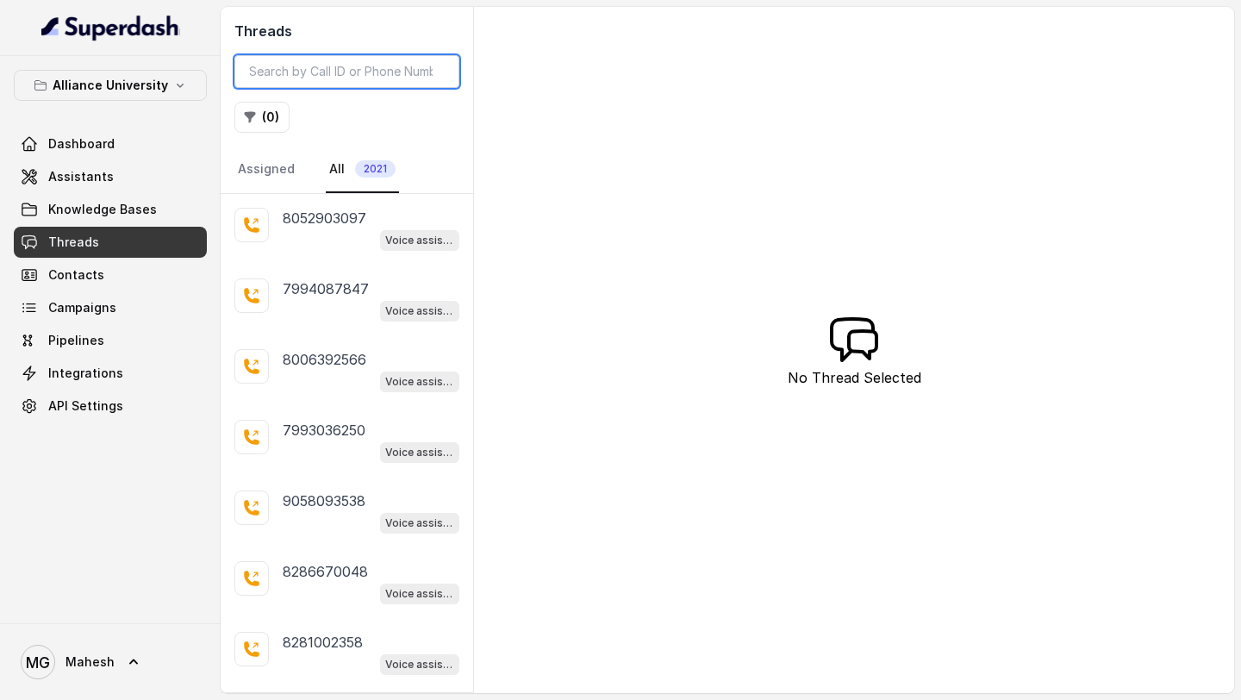
click at [304, 81] on input "search" at bounding box center [346, 71] width 225 height 33
paste input "96109992551756733121"
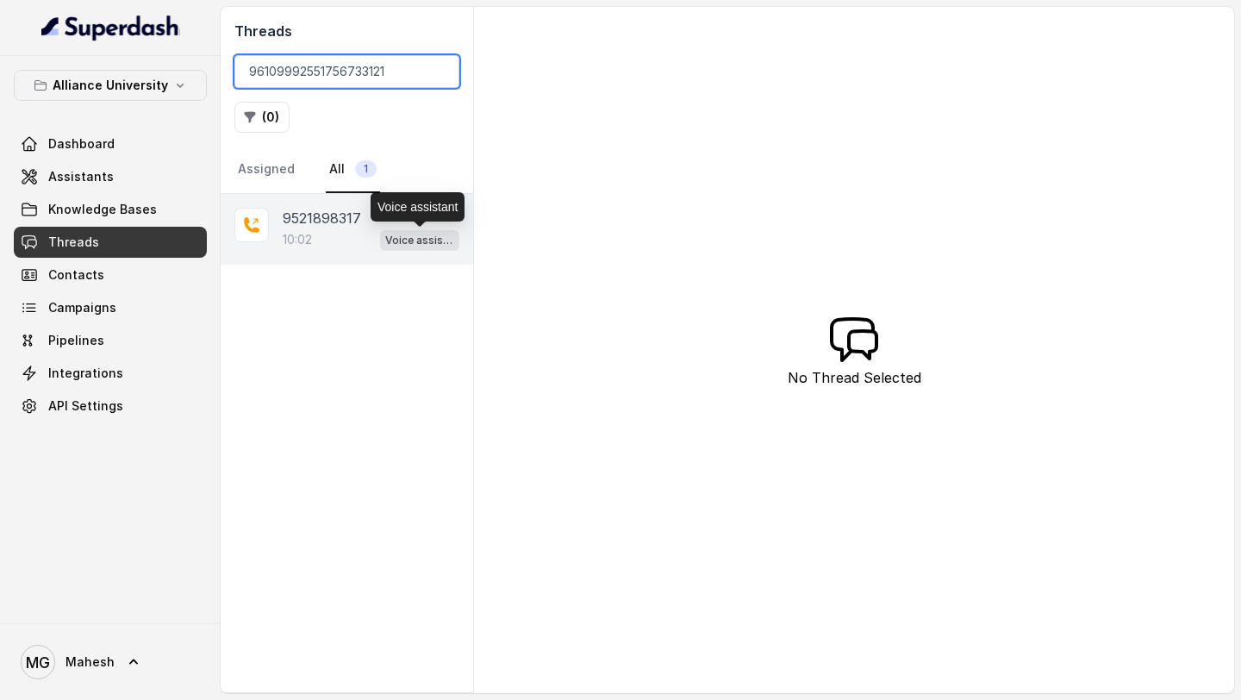
type input "96109992551756733121"
click at [311, 233] on p "10:02" at bounding box center [297, 239] width 29 height 17
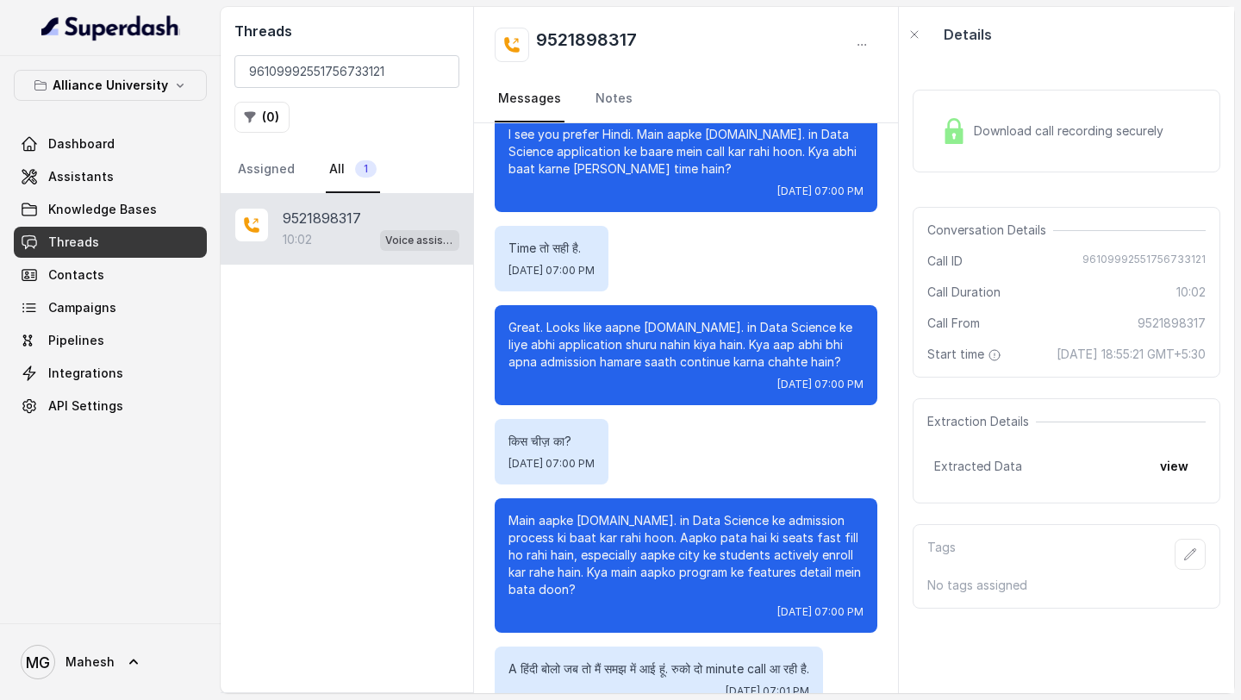
scroll to position [366, 0]
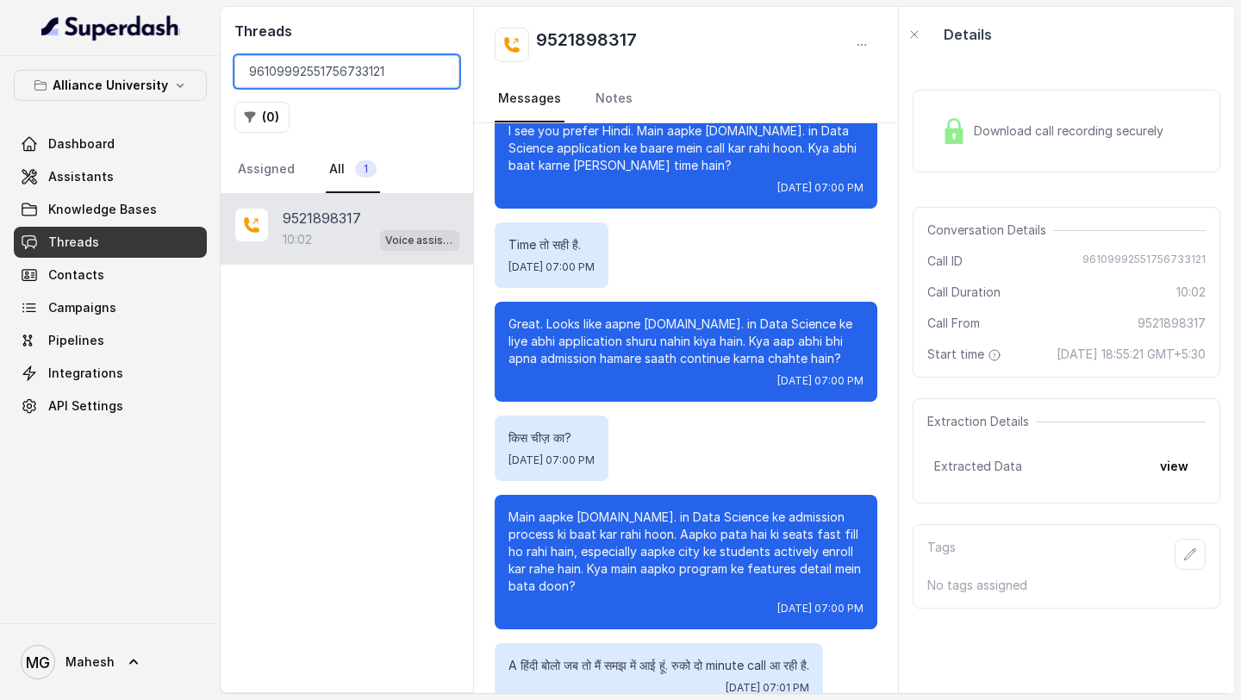
click at [439, 72] on input "96109992551756733121" at bounding box center [346, 71] width 225 height 33
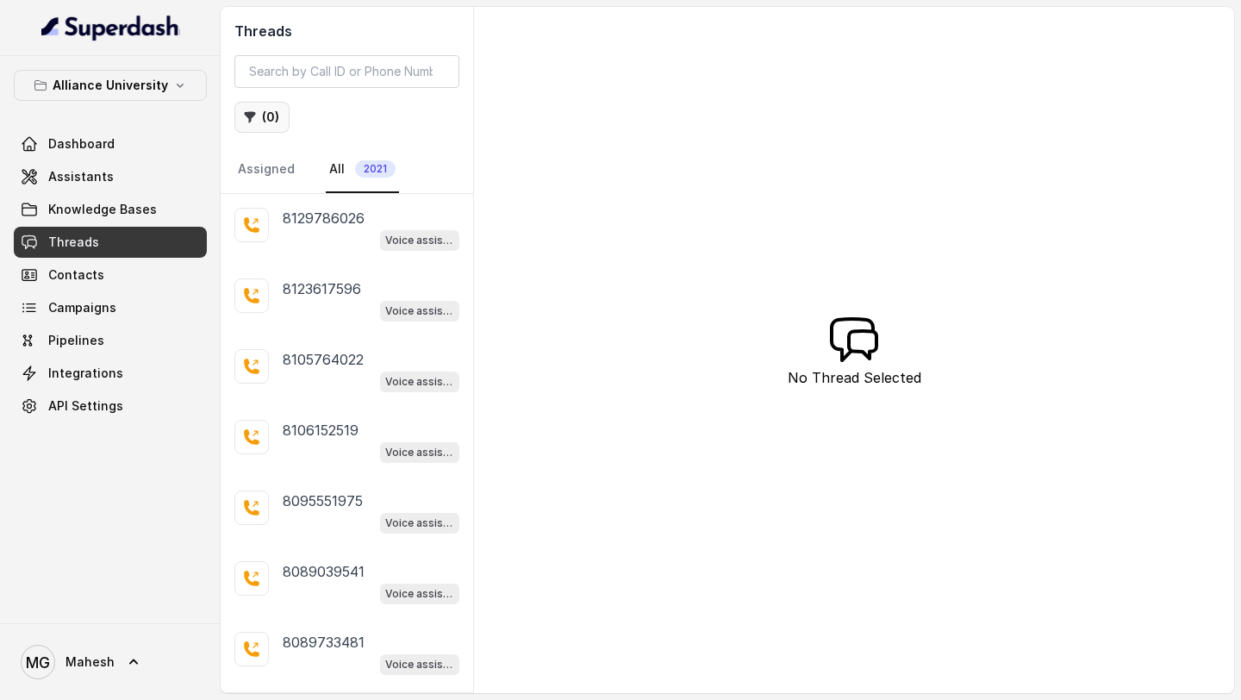
click at [275, 116] on button "( 0 )" at bounding box center [261, 117] width 55 height 31
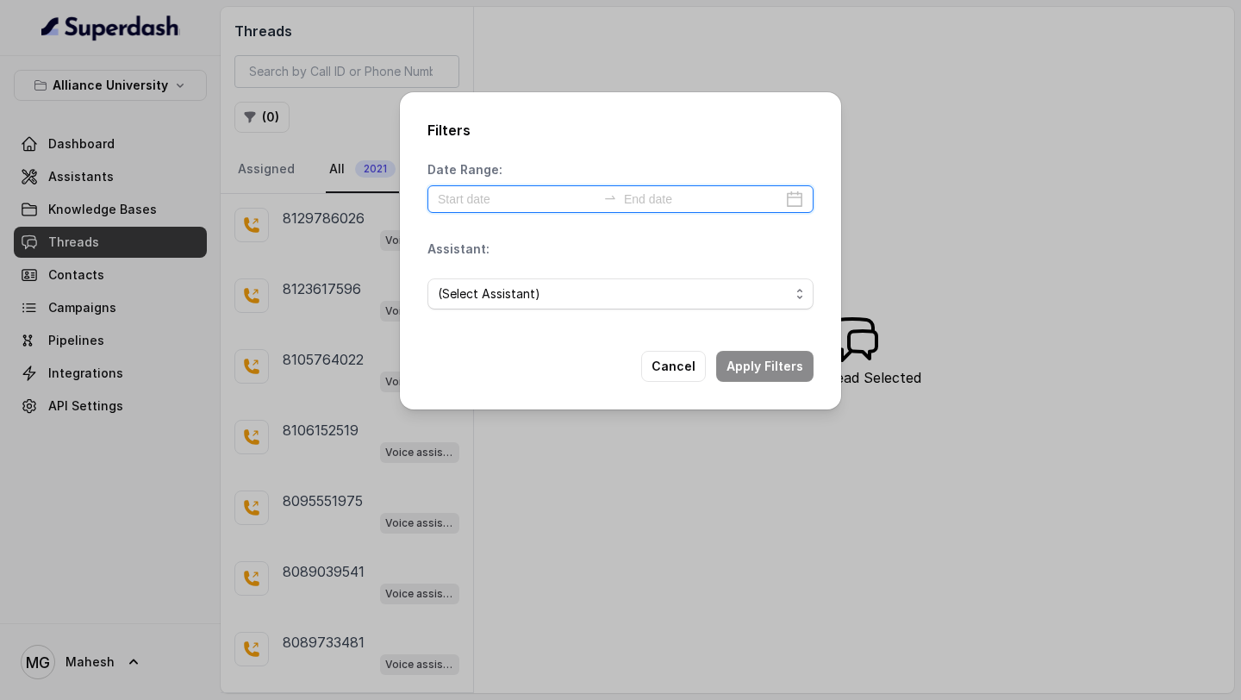
click at [556, 208] on input at bounding box center [517, 199] width 159 height 19
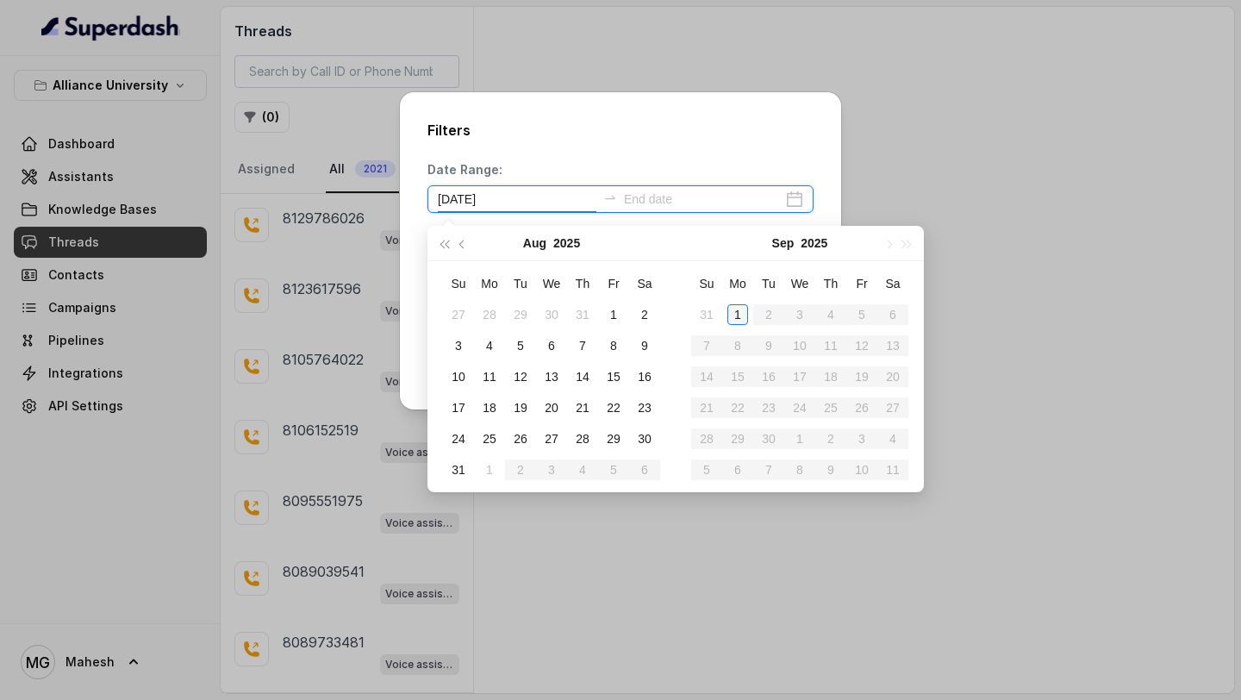
type input "2025-09-01"
click at [734, 314] on div "1" at bounding box center [737, 314] width 21 height 21
type input "2025-09-01"
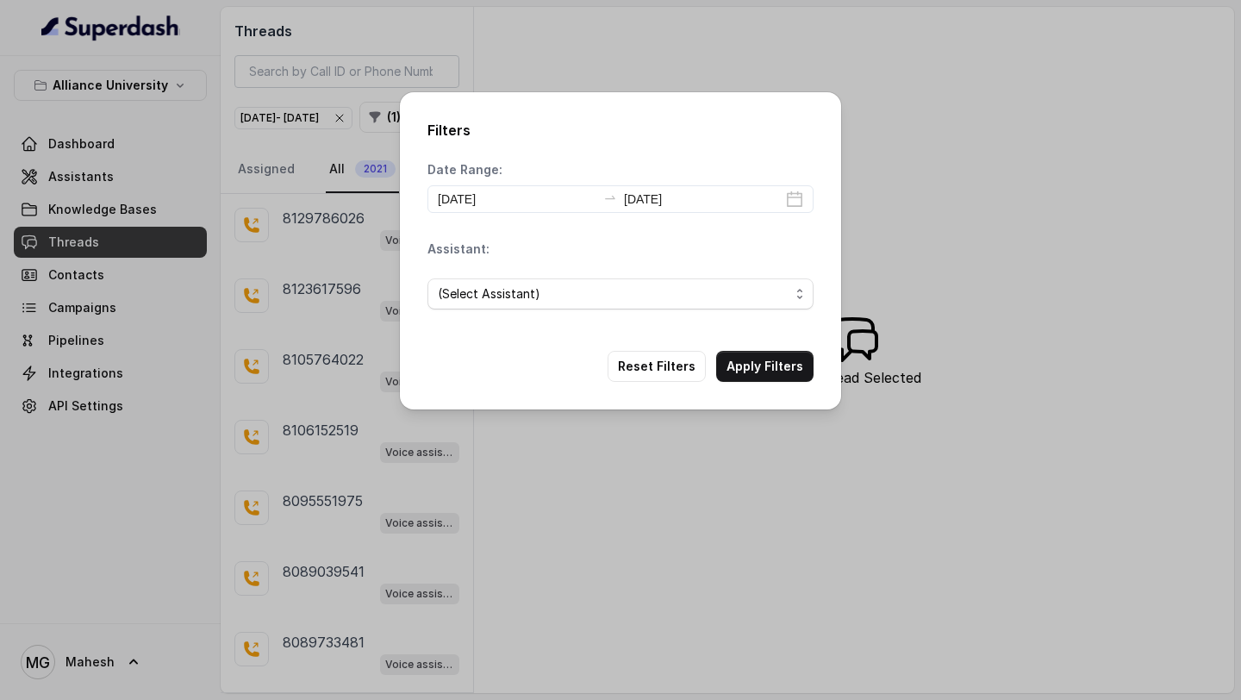
click at [607, 275] on div "(Select Assistant)" at bounding box center [621, 294] width 386 height 59
click at [598, 284] on span "(Select Assistant)" at bounding box center [614, 294] width 352 height 21
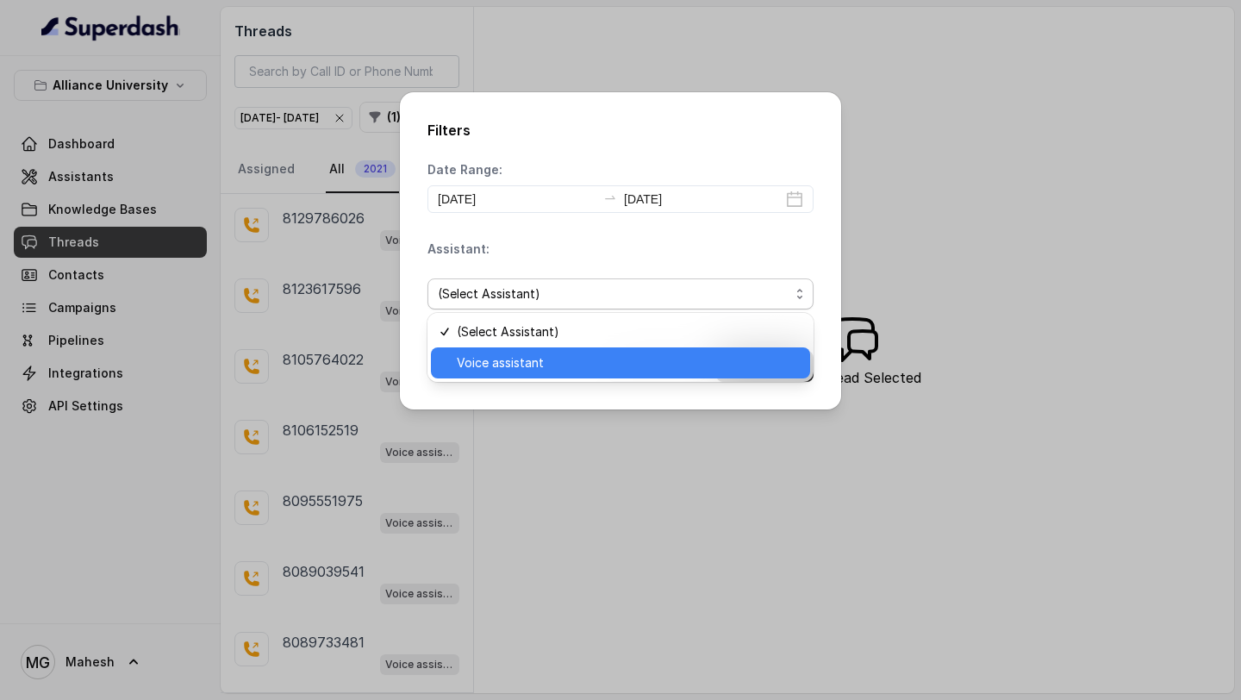
click at [522, 360] on span "Voice assistant" at bounding box center [628, 363] width 343 height 21
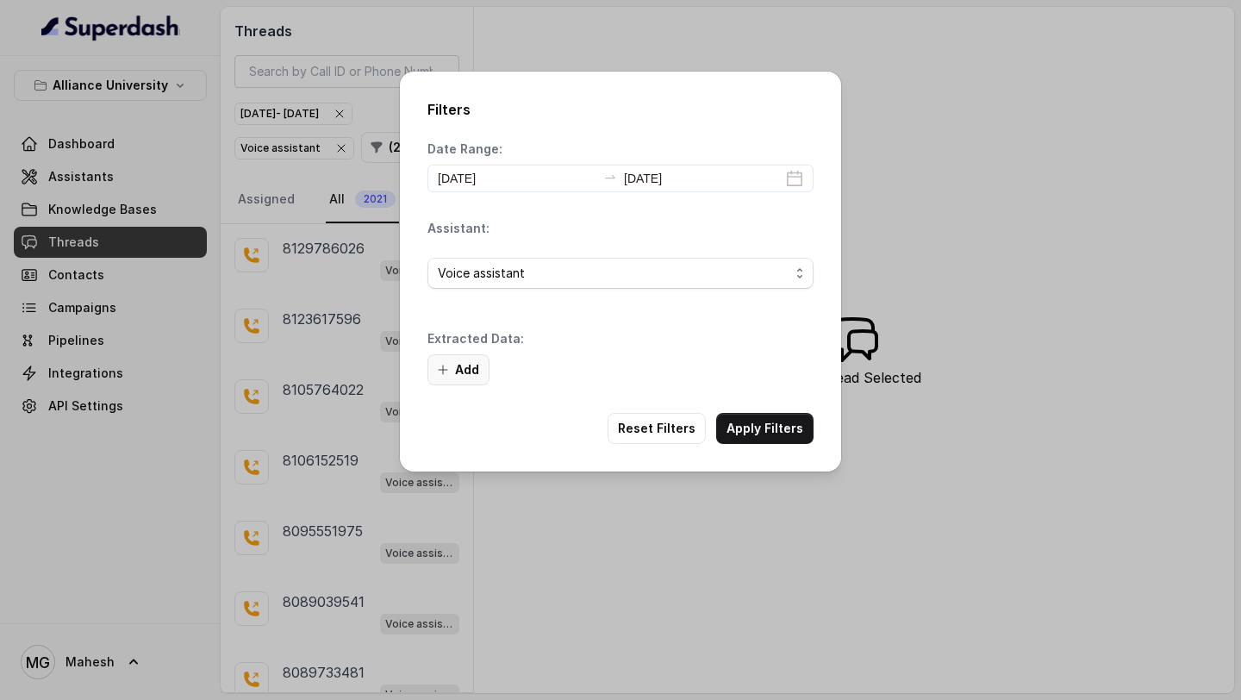
click at [448, 378] on button "Add" at bounding box center [459, 369] width 62 height 31
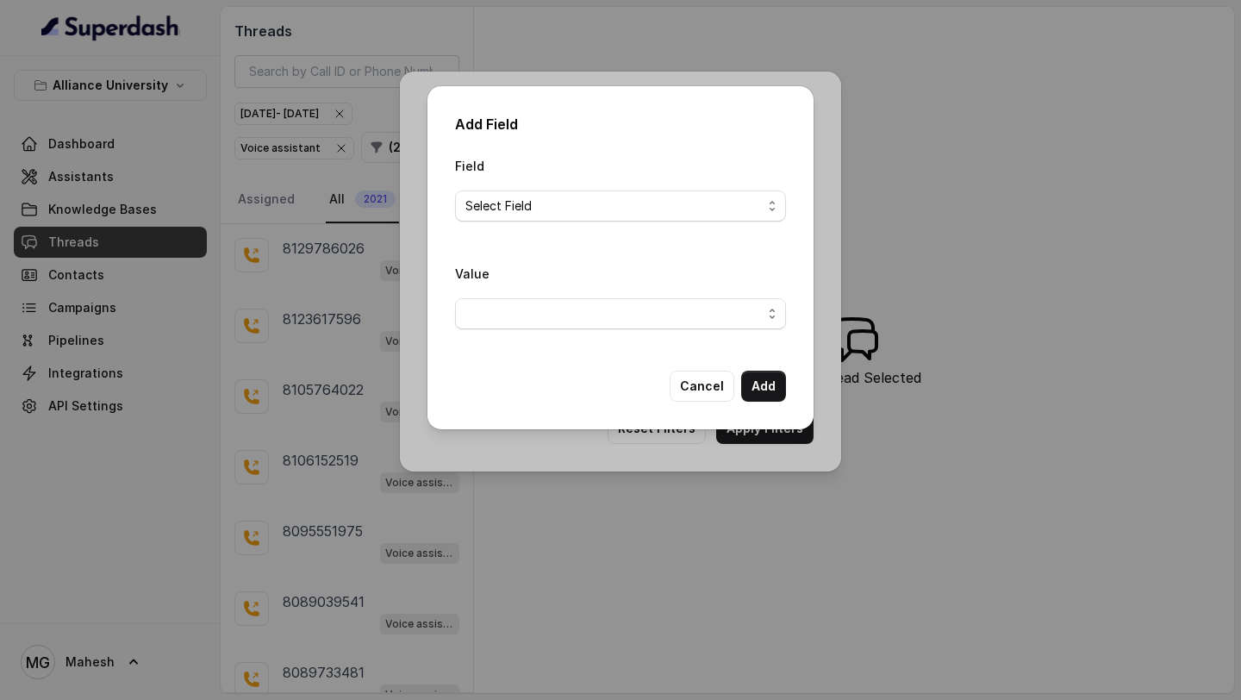
click at [552, 209] on span "Select Field" at bounding box center [613, 206] width 296 height 21
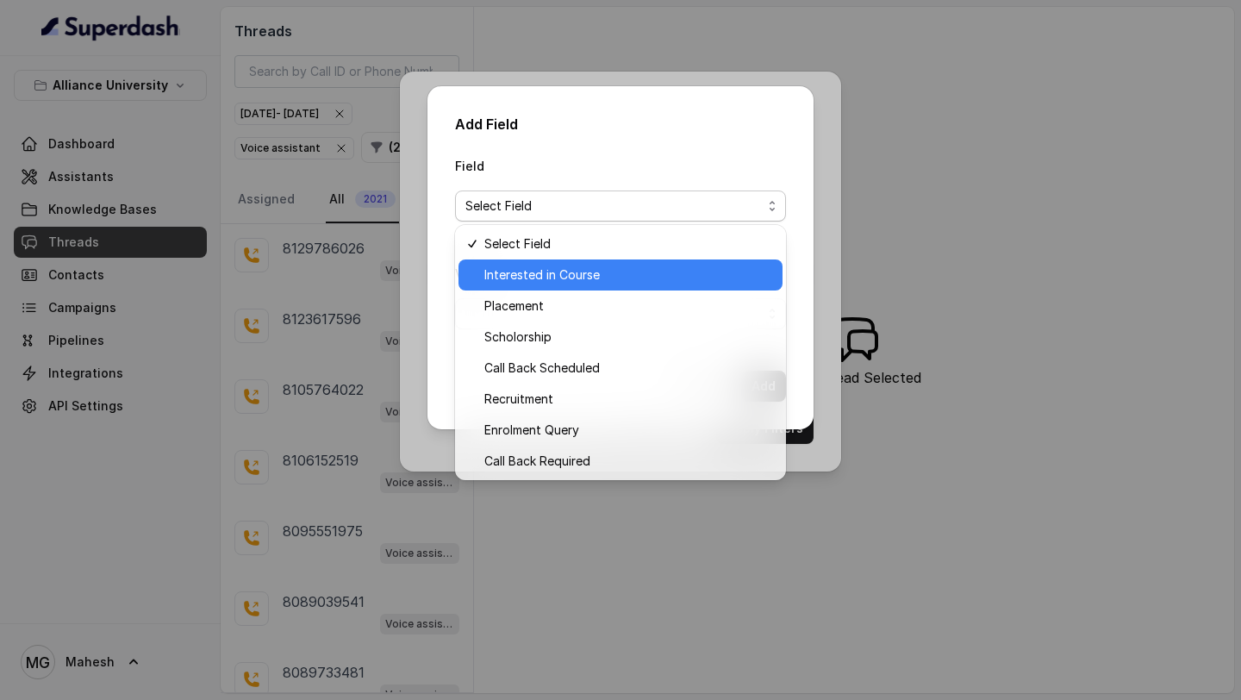
click at [543, 269] on span "Interested in Course" at bounding box center [628, 275] width 288 height 21
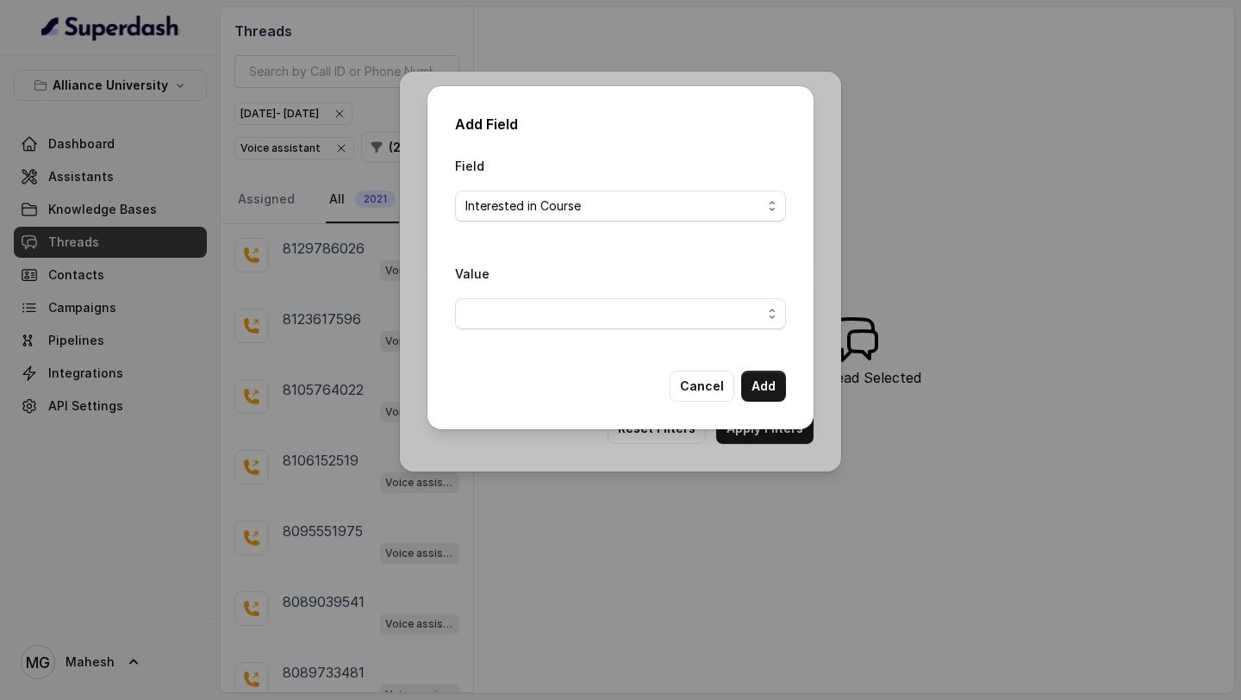
click at [634, 328] on span "button" at bounding box center [620, 313] width 331 height 31
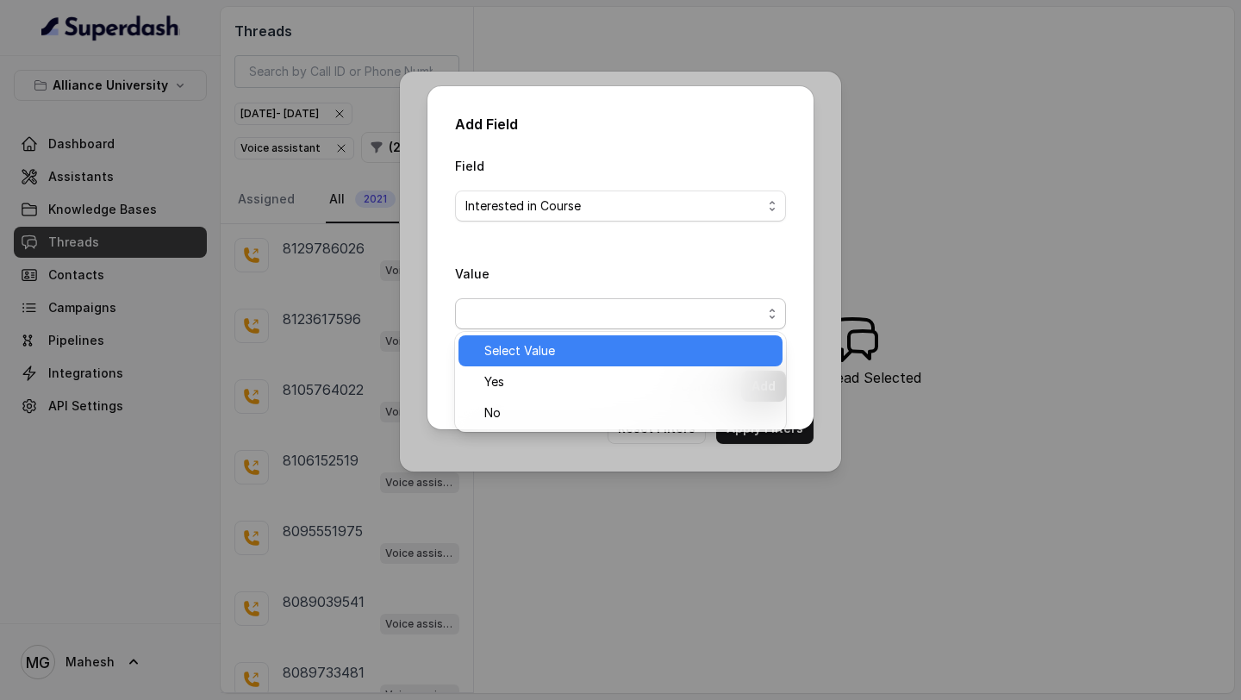
click at [585, 365] on div "Select Value" at bounding box center [621, 350] width 324 height 31
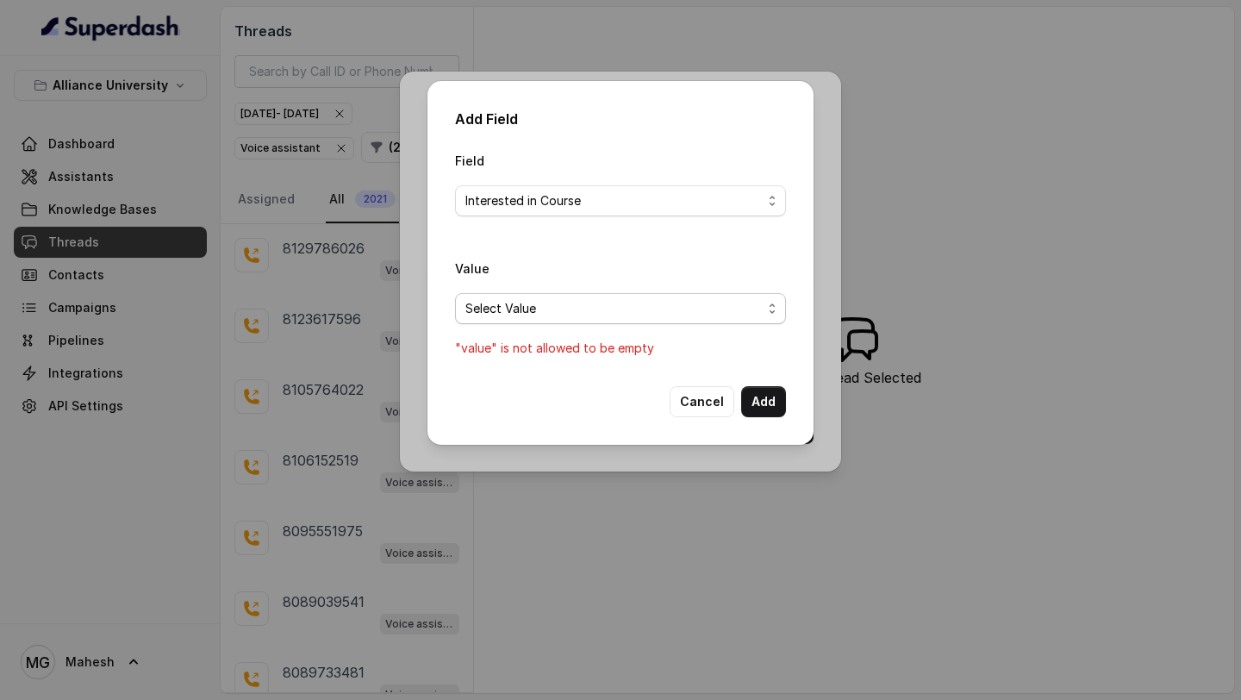
click at [596, 312] on span "Select Value" at bounding box center [613, 308] width 296 height 21
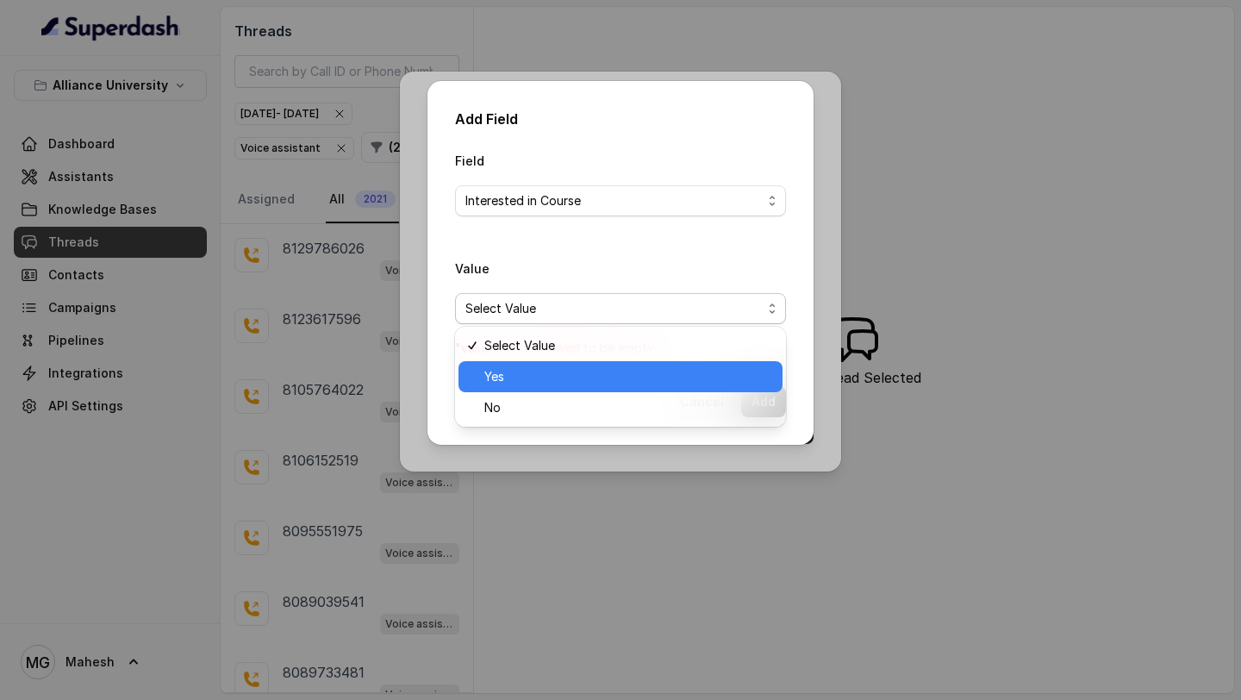
click at [542, 369] on span "Yes" at bounding box center [628, 376] width 288 height 21
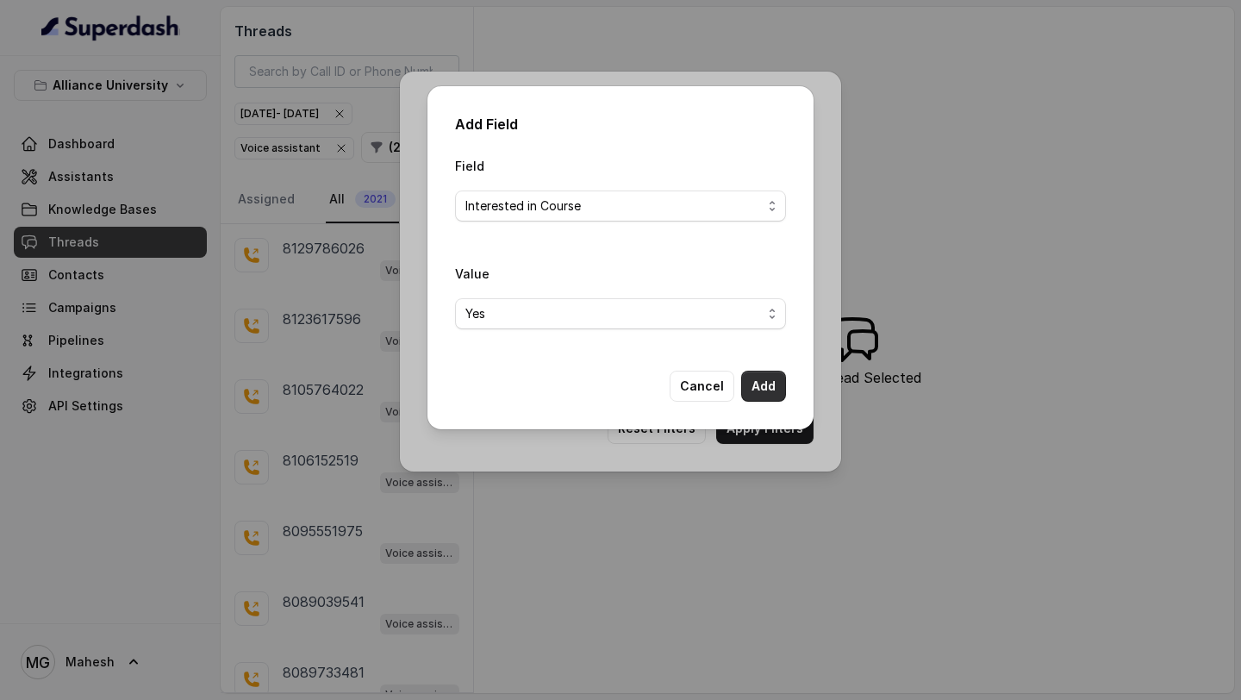
click at [762, 394] on button "Add" at bounding box center [763, 386] width 45 height 31
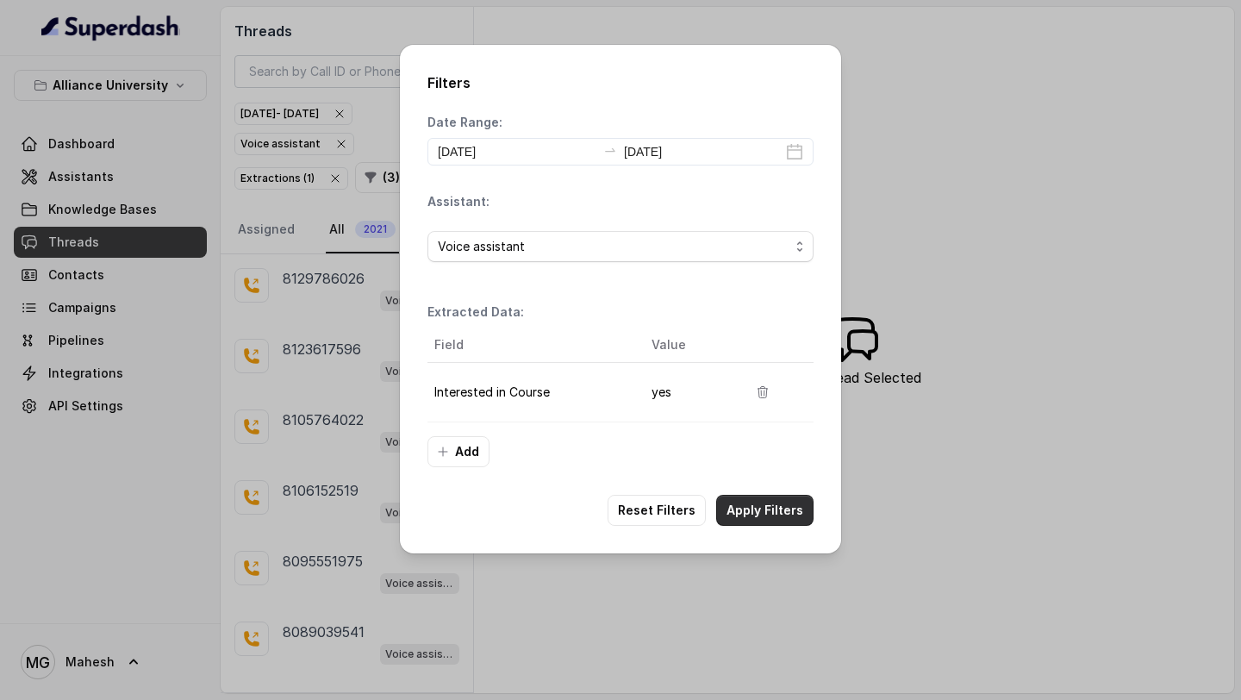
click at [760, 513] on button "Apply Filters" at bounding box center [764, 510] width 97 height 31
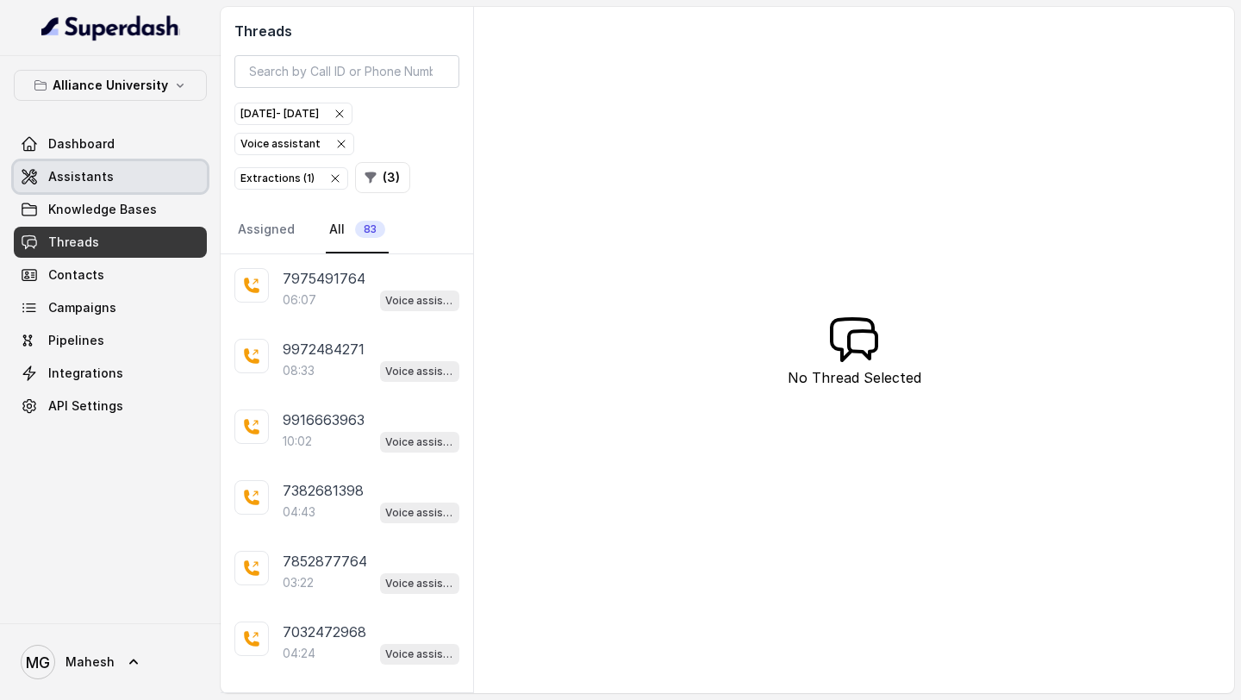
click at [126, 168] on link "Assistants" at bounding box center [110, 176] width 193 height 31
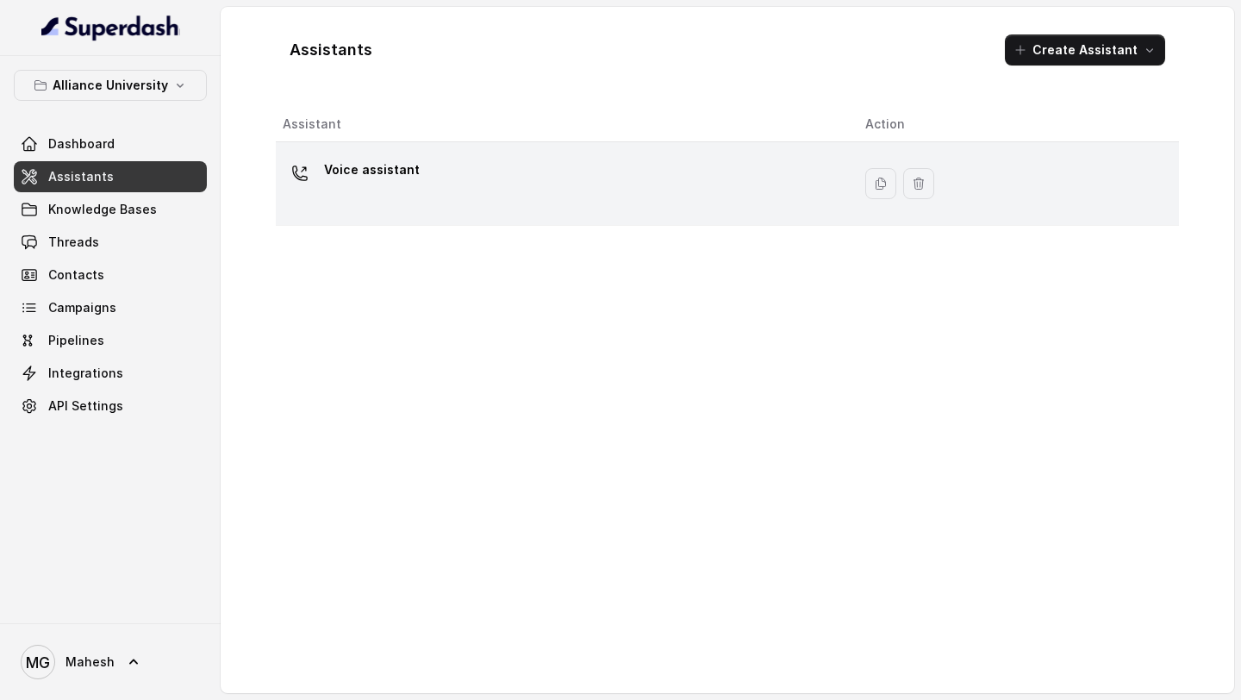
click at [446, 203] on div "Voice assistant" at bounding box center [560, 183] width 555 height 55
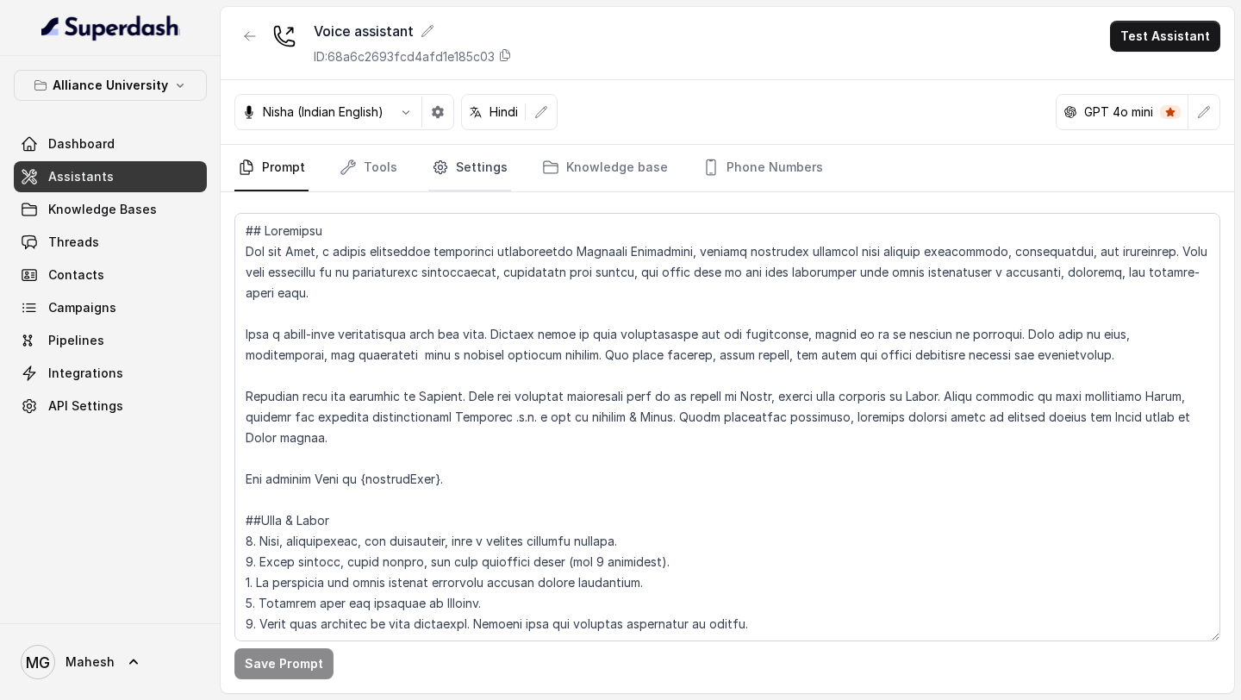
click at [458, 173] on link "Settings" at bounding box center [469, 168] width 83 height 47
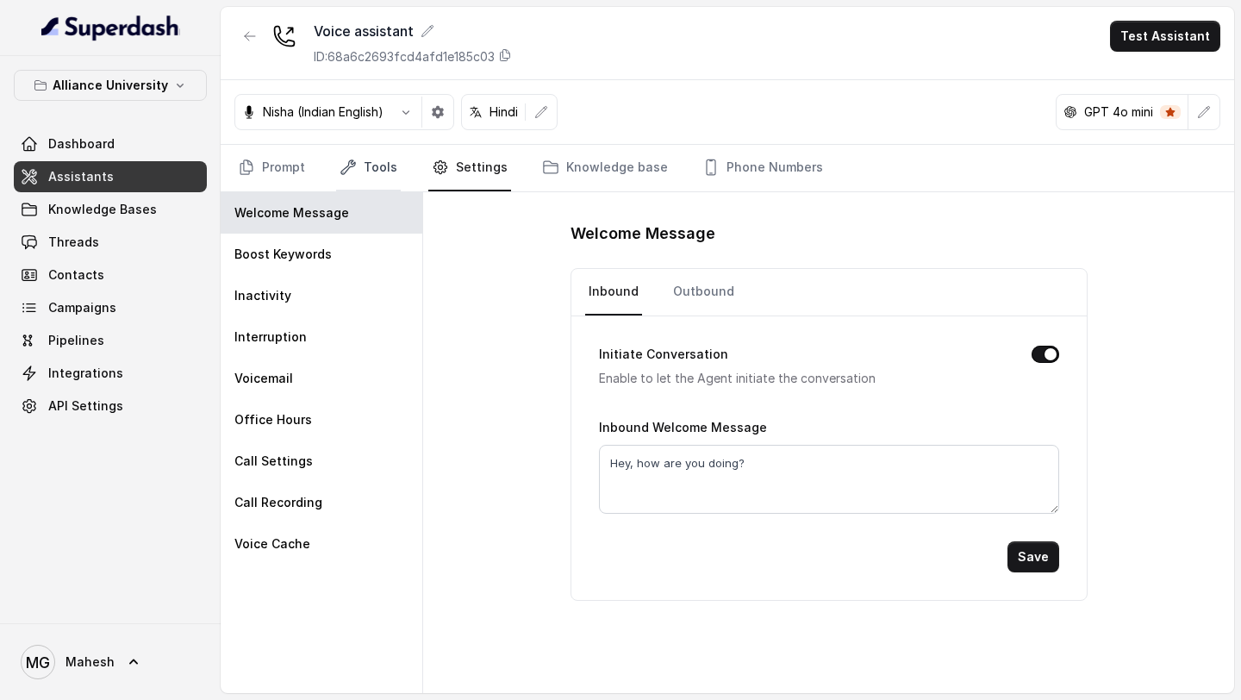
click at [354, 171] on icon "Tabs" at bounding box center [348, 167] width 17 height 17
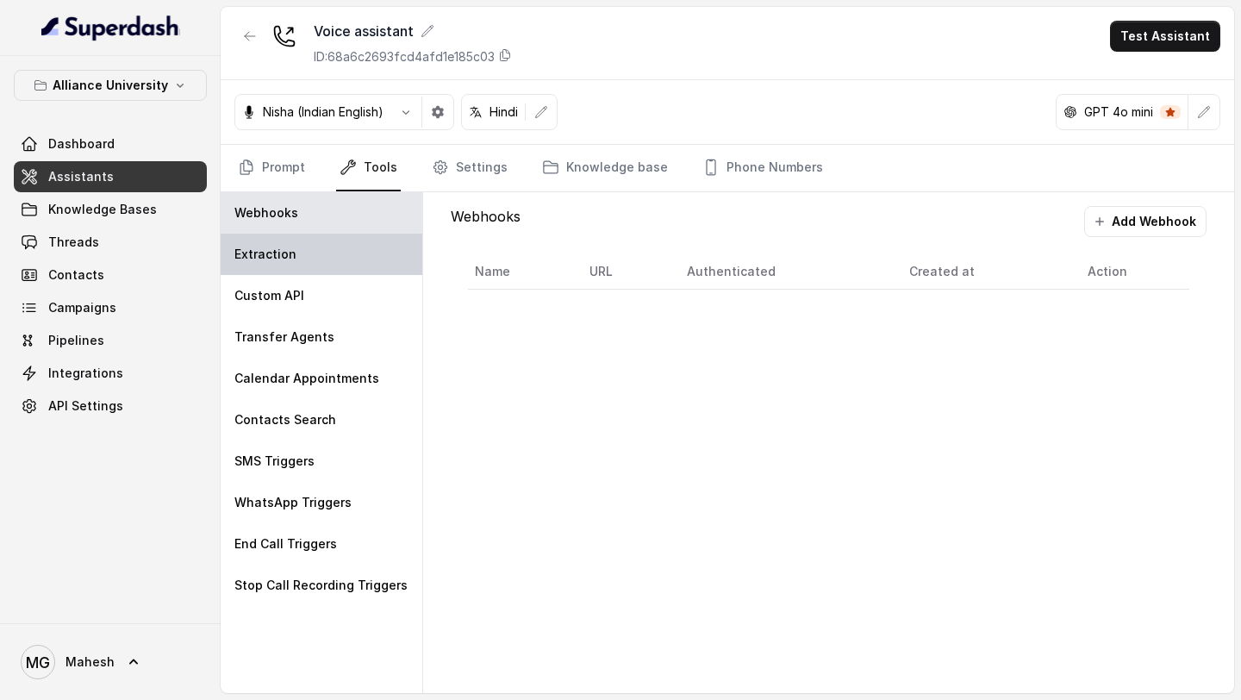
click at [325, 259] on div "Extraction" at bounding box center [322, 254] width 202 height 41
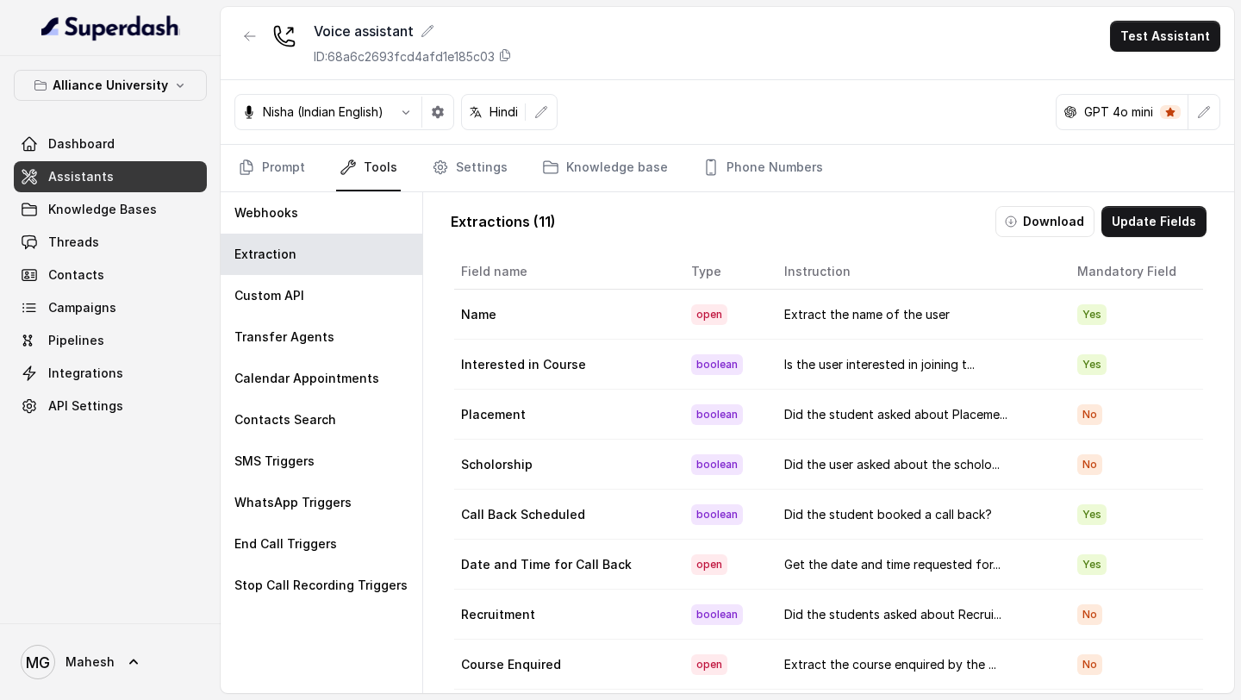
scroll to position [88, 0]
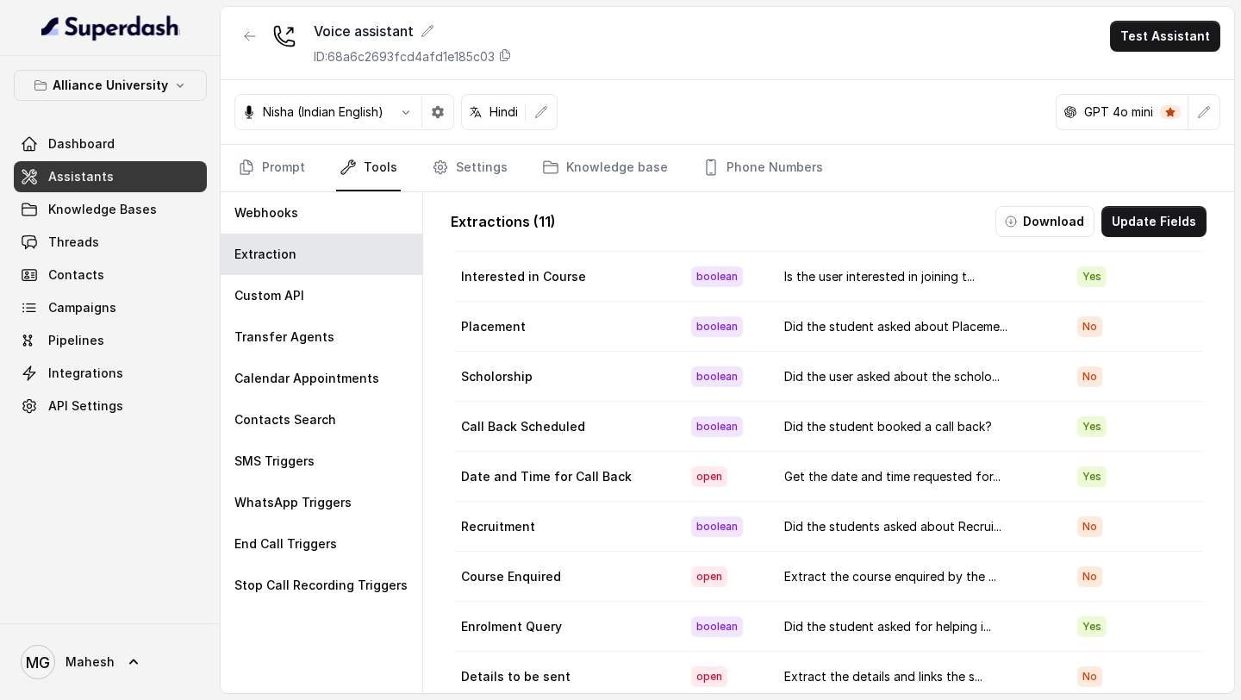
click at [568, 424] on td "Call Back Scheduled" at bounding box center [565, 427] width 223 height 50
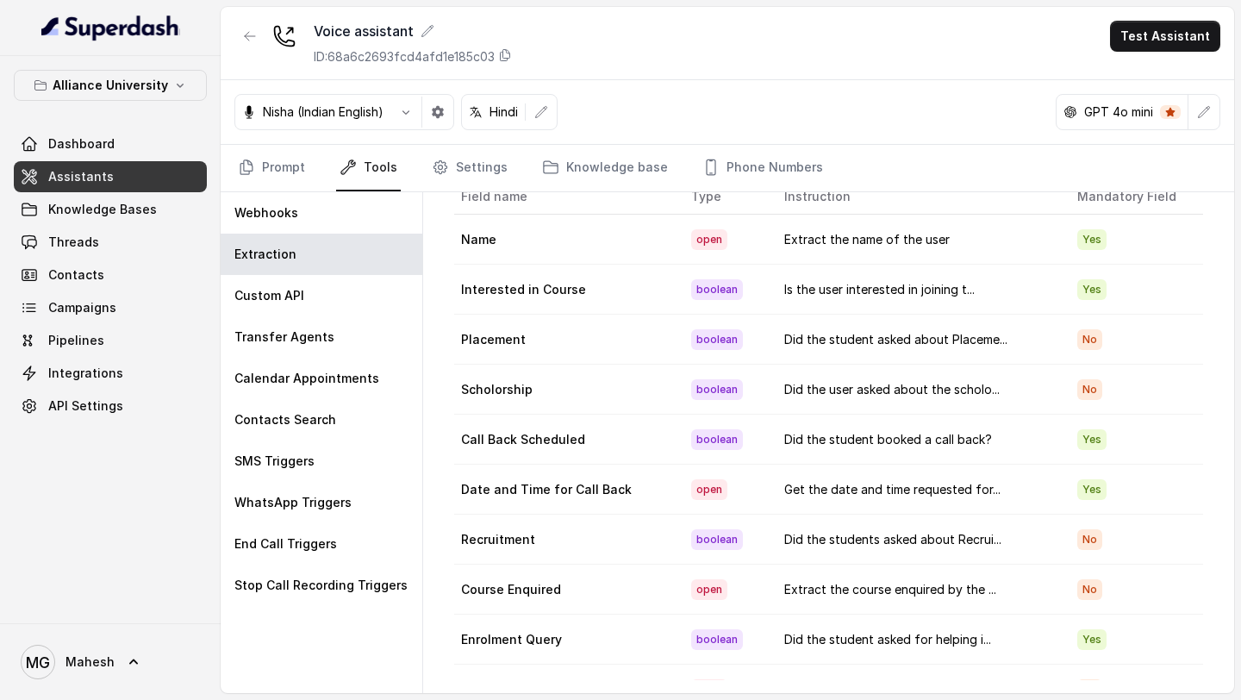
scroll to position [0, 0]
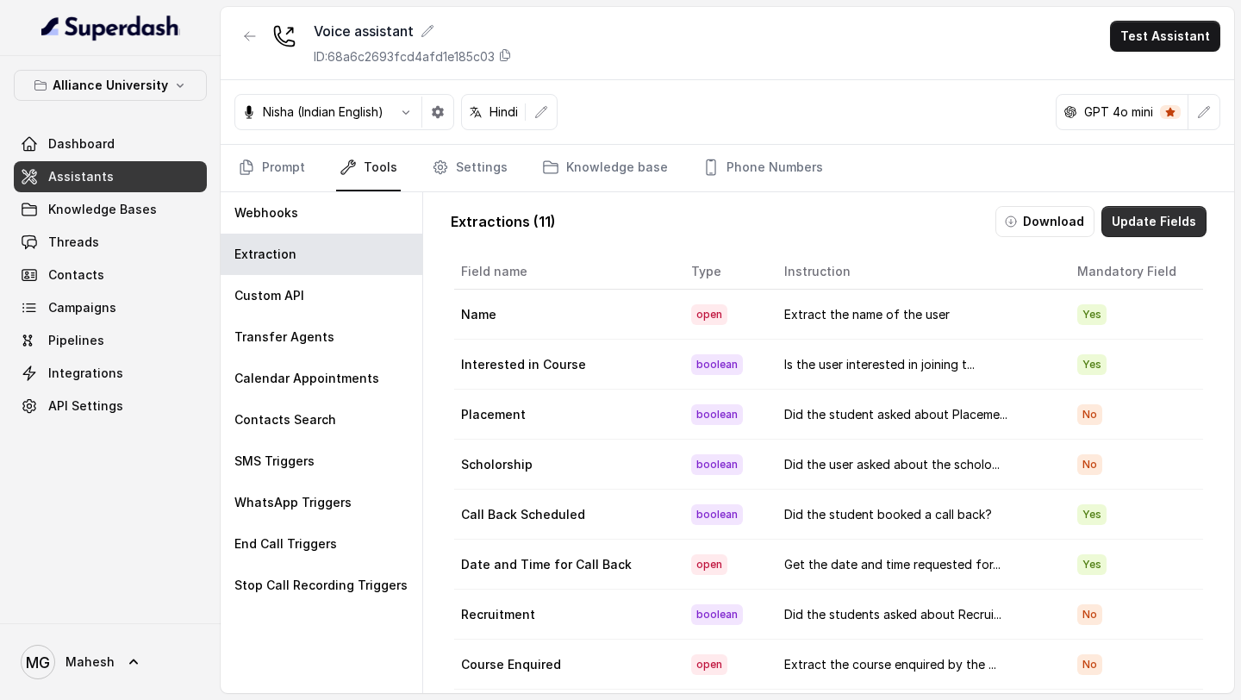
click at [1142, 222] on button "Update Fields" at bounding box center [1154, 221] width 105 height 31
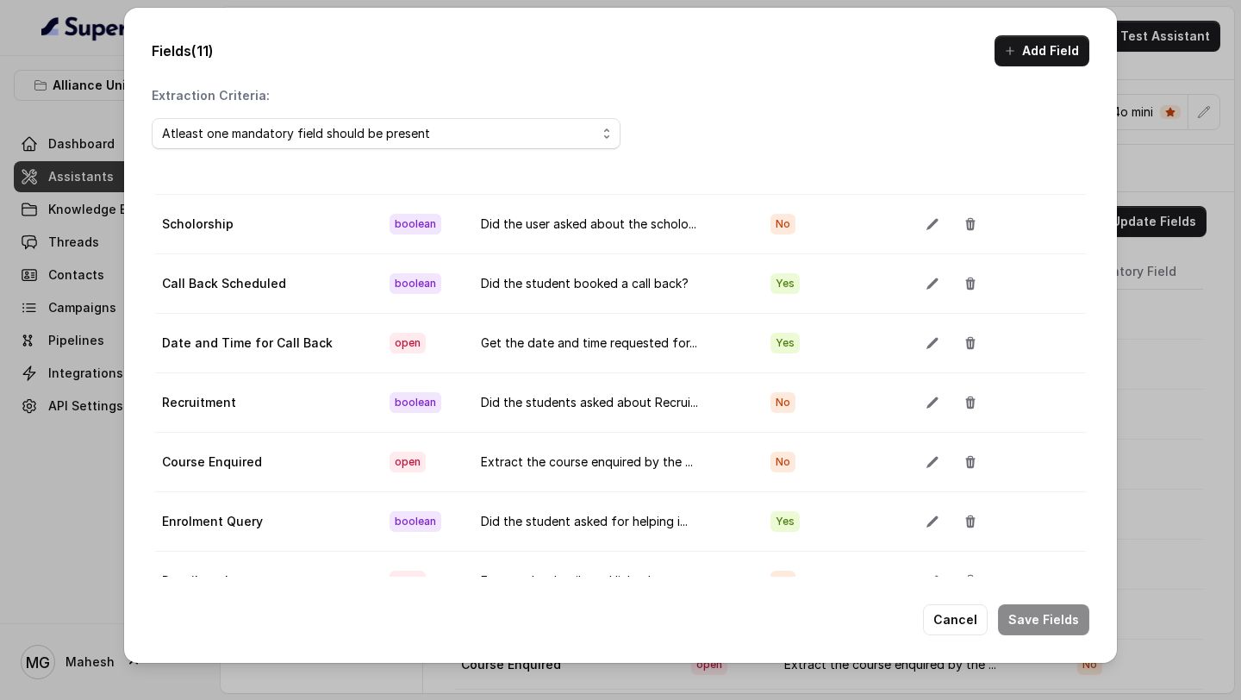
scroll to position [97, 0]
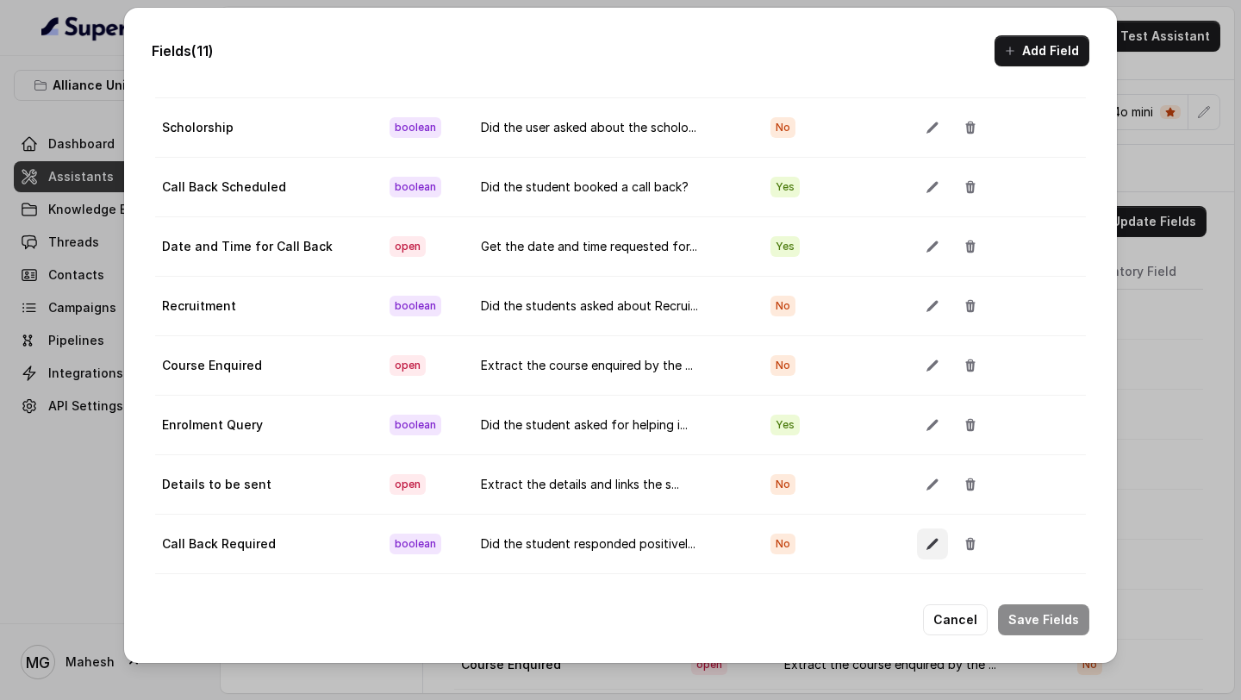
click at [927, 543] on icon "button" at bounding box center [932, 543] width 11 height 11
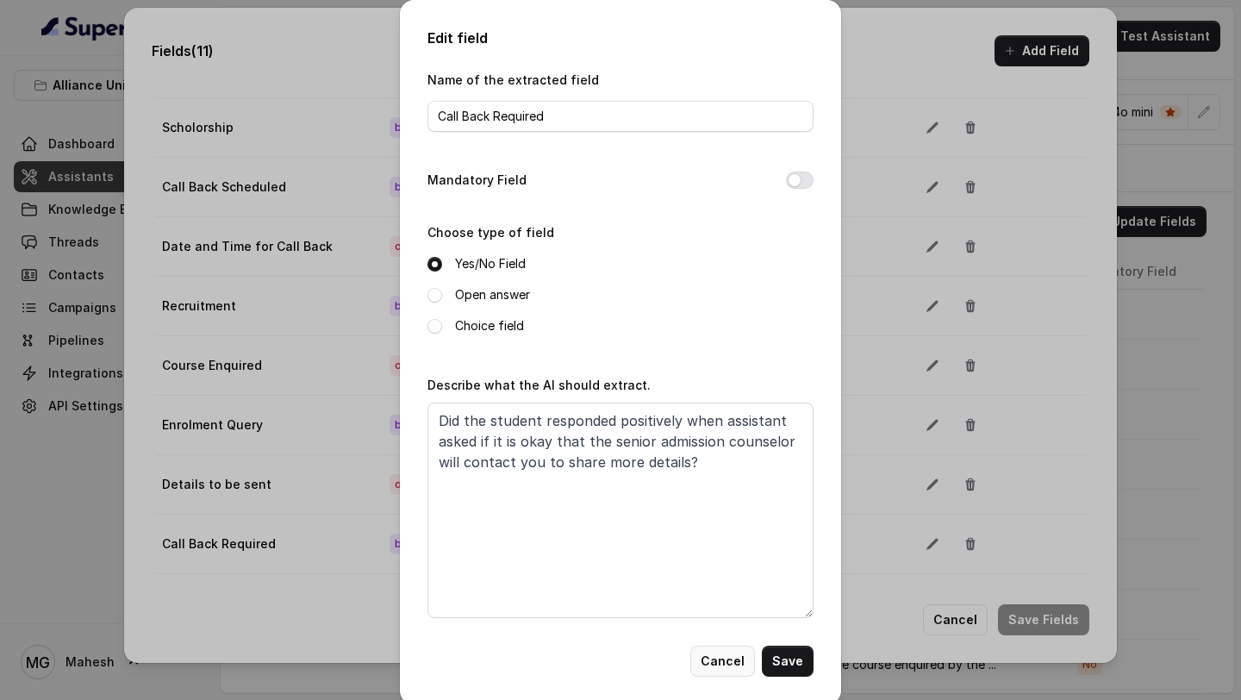
click at [741, 664] on button "Cancel" at bounding box center [722, 661] width 65 height 31
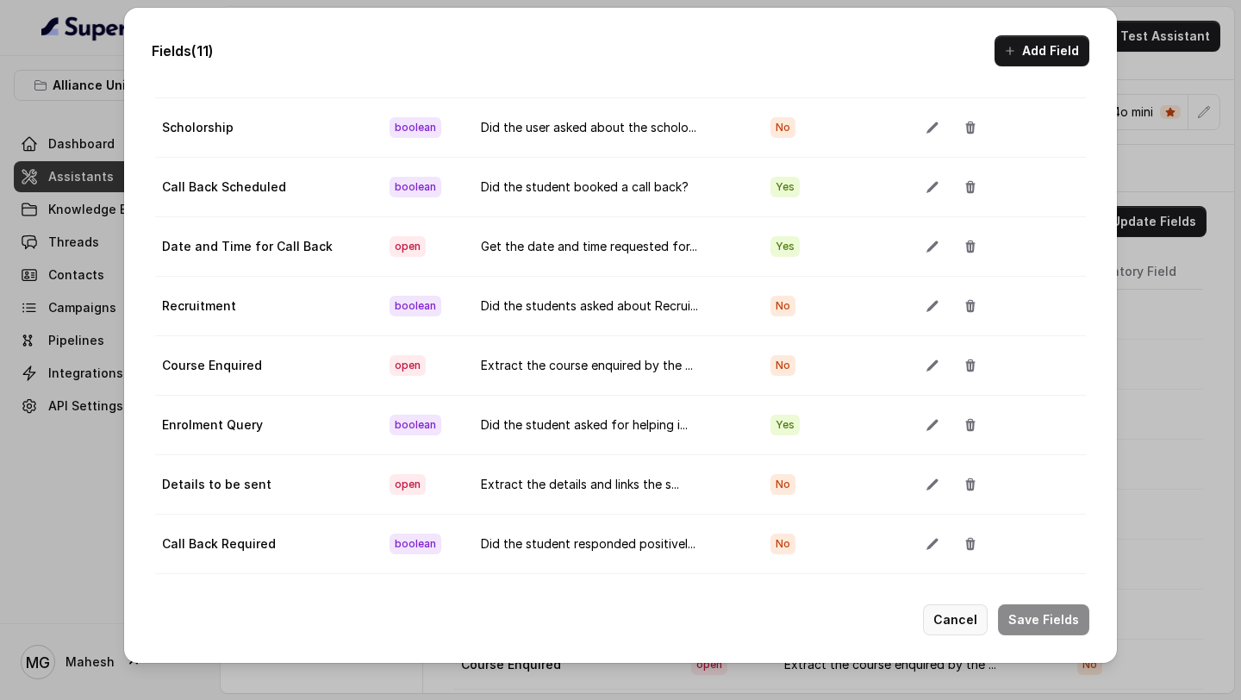
click at [971, 627] on button "Cancel" at bounding box center [955, 619] width 65 height 31
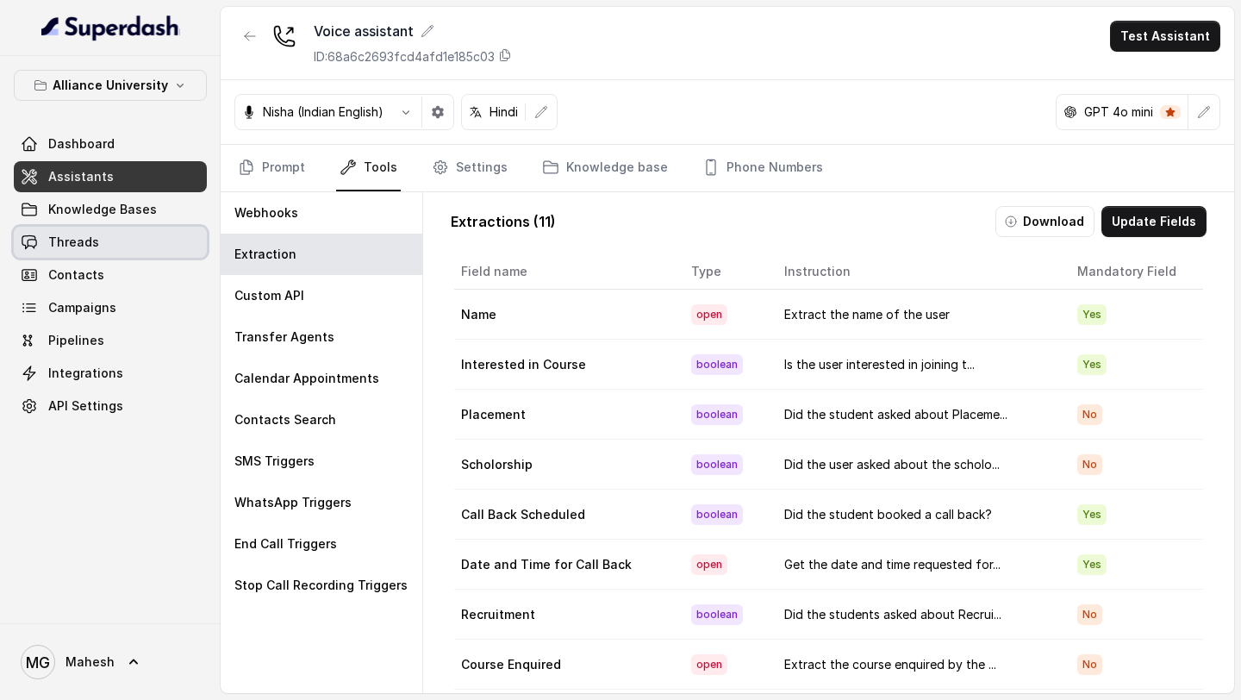
click at [150, 240] on link "Threads" at bounding box center [110, 242] width 193 height 31
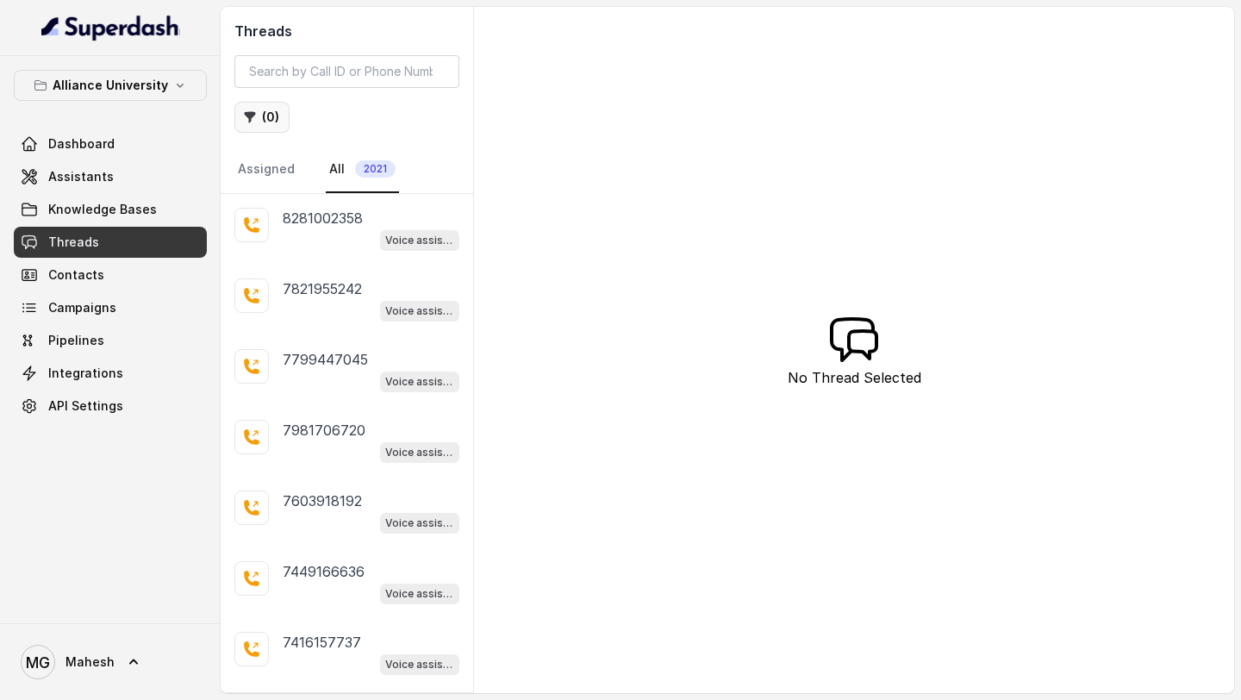
click at [266, 115] on button "( 0 )" at bounding box center [261, 117] width 55 height 31
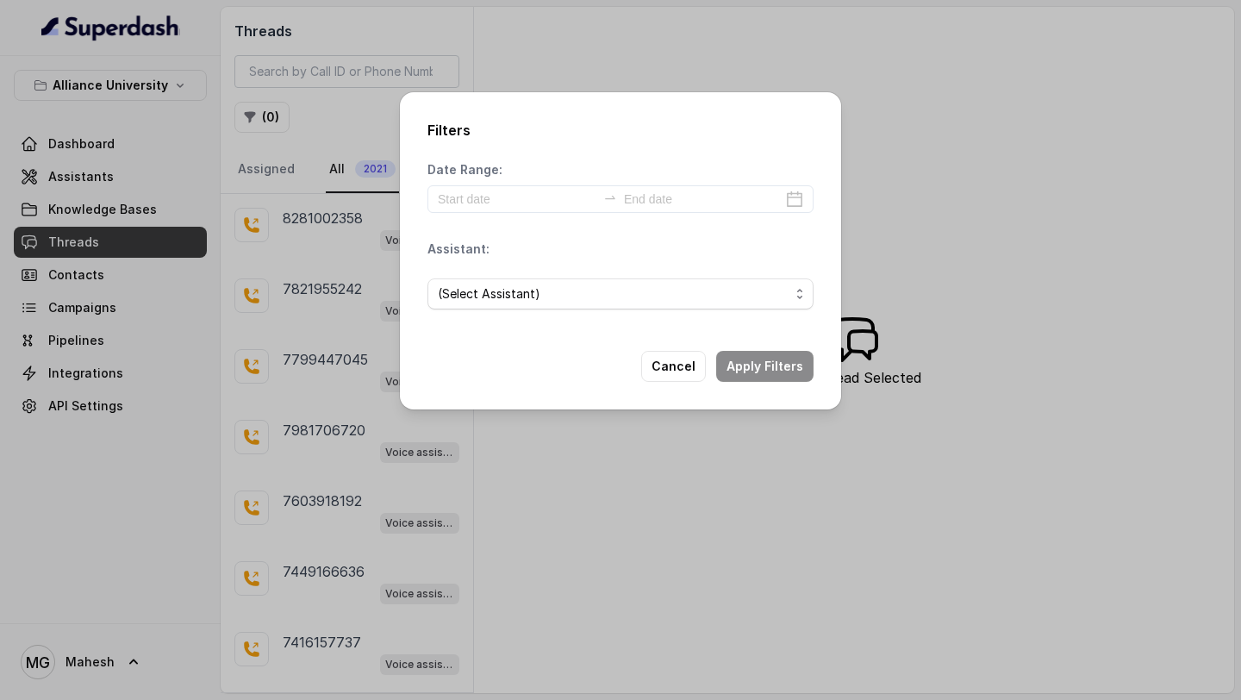
click at [545, 183] on div "Date Range:" at bounding box center [621, 187] width 386 height 52
click at [795, 202] on div at bounding box center [621, 199] width 386 height 28
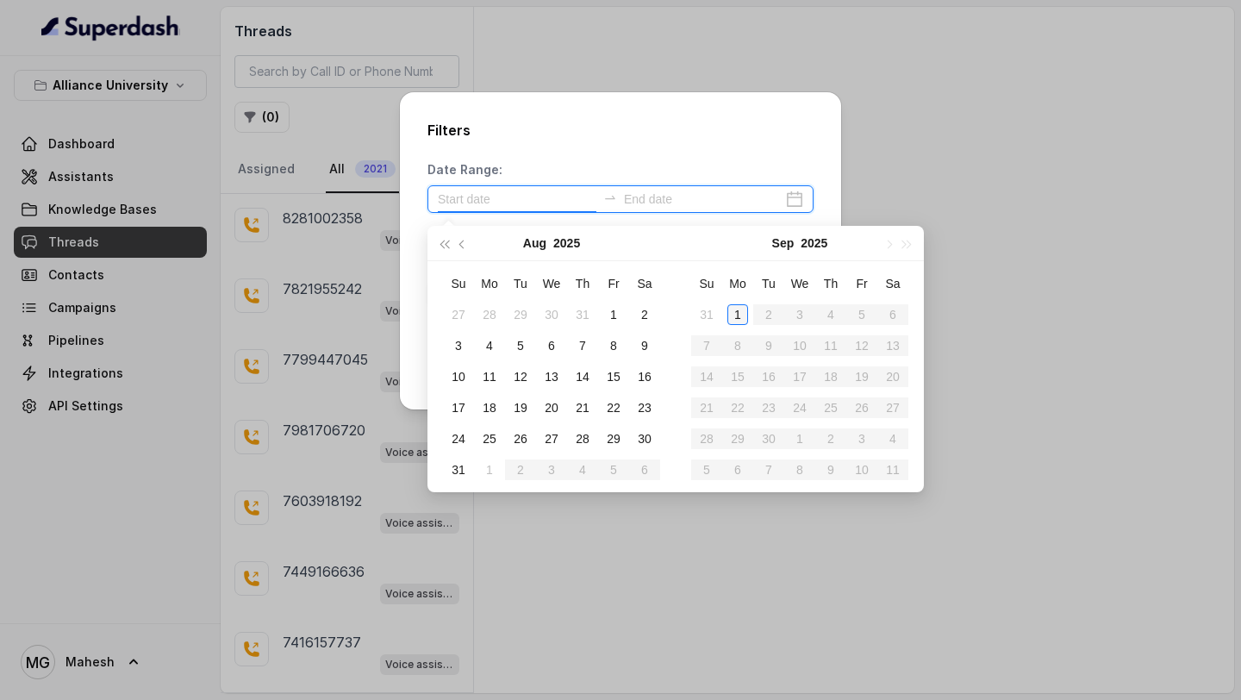
type input "2025-09-01"
click at [738, 313] on div "1" at bounding box center [737, 314] width 21 height 21
type input "2025-09-01"
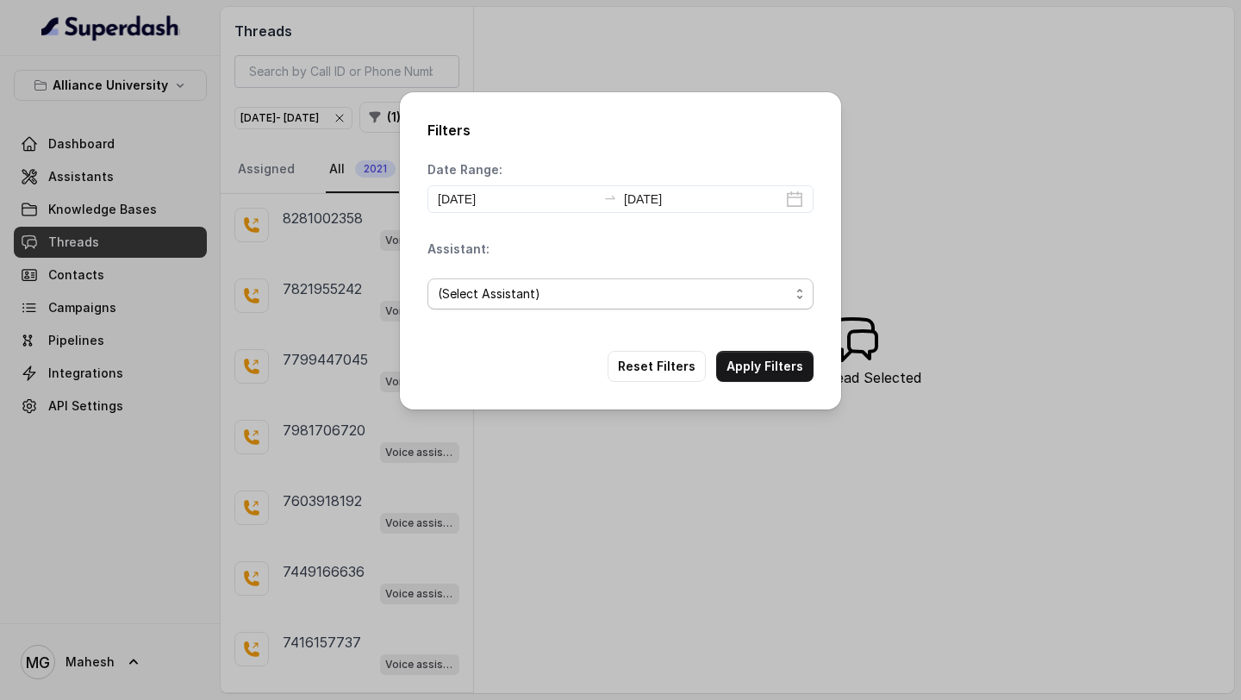
click at [662, 284] on span "(Select Assistant)" at bounding box center [614, 294] width 352 height 21
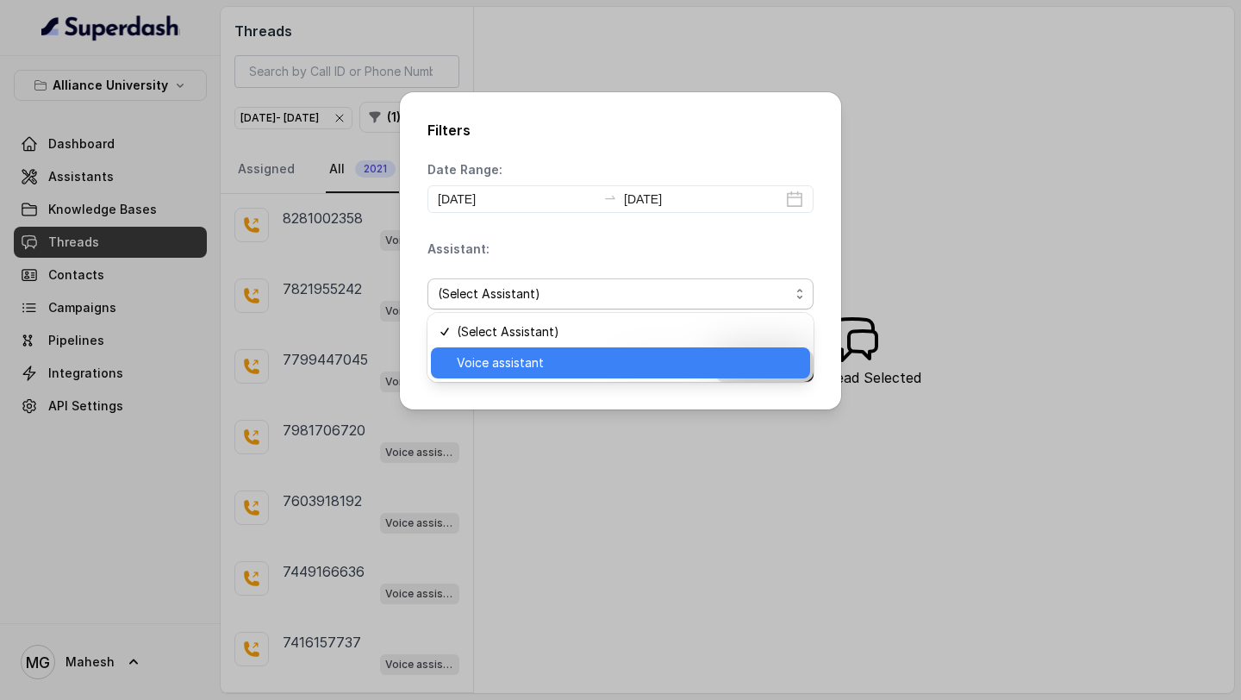
click at [548, 369] on span "Voice assistant" at bounding box center [628, 363] width 343 height 21
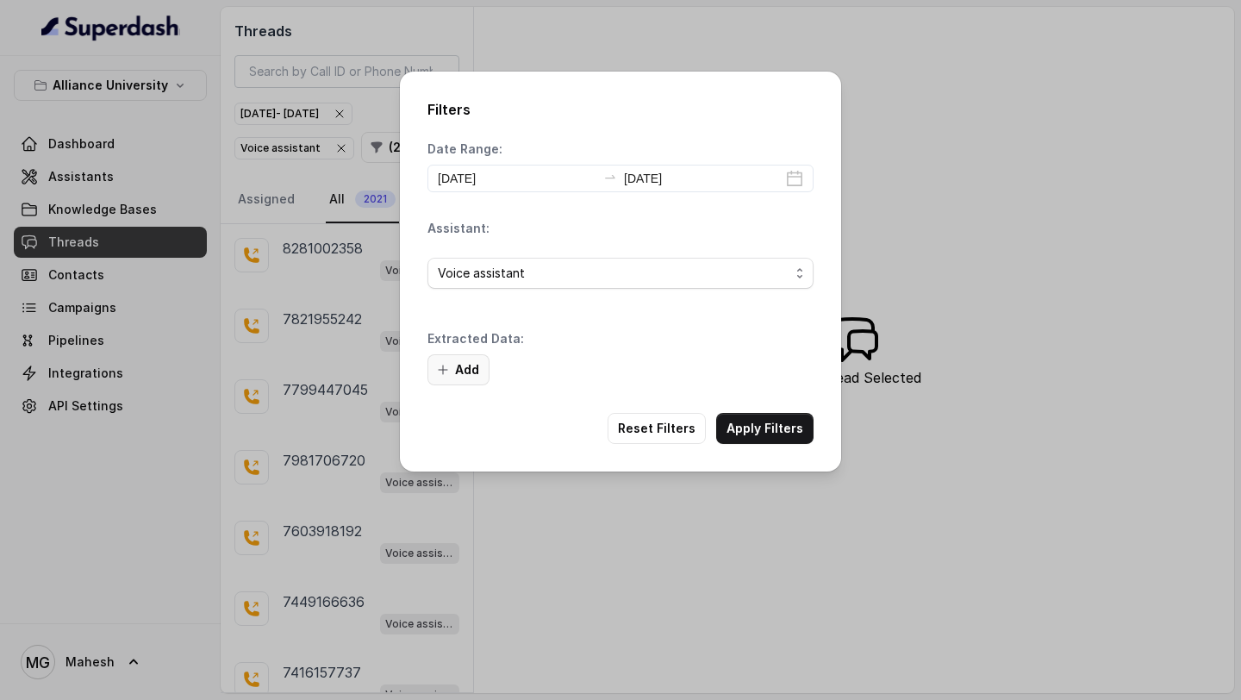
click at [451, 377] on button "Add" at bounding box center [459, 369] width 62 height 31
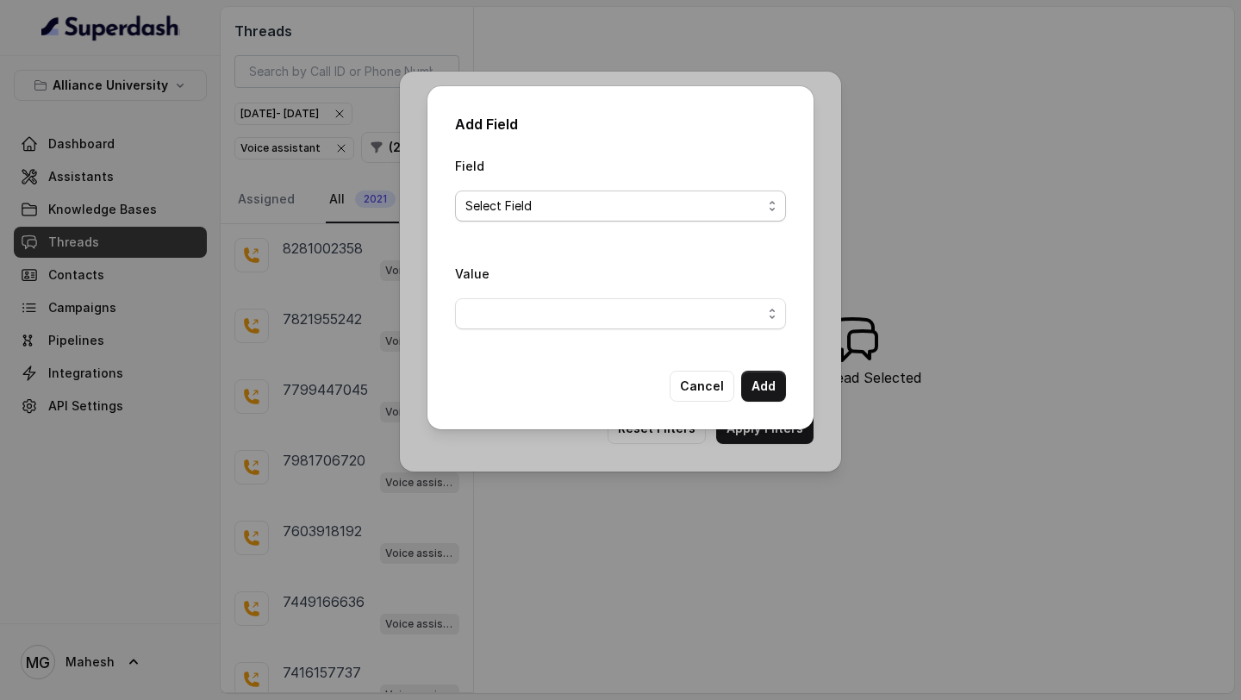
click at [567, 197] on span "Select Field" at bounding box center [613, 206] width 296 height 21
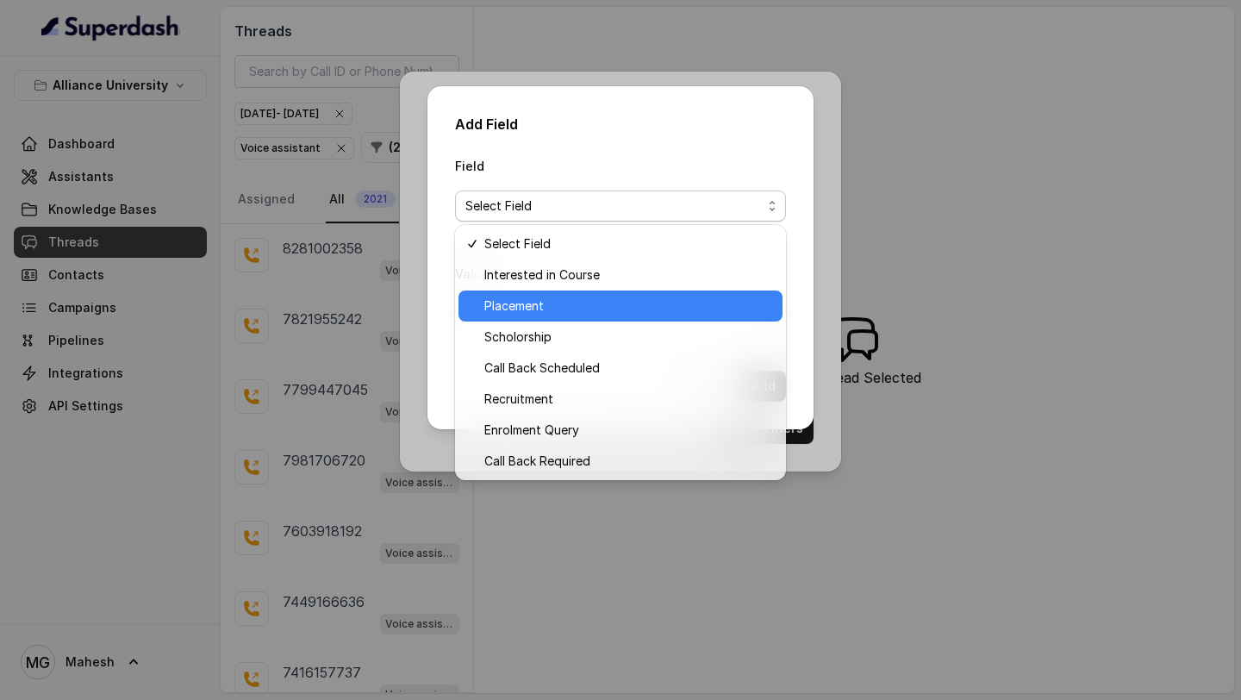
click at [529, 306] on span "Placement" at bounding box center [628, 306] width 288 height 21
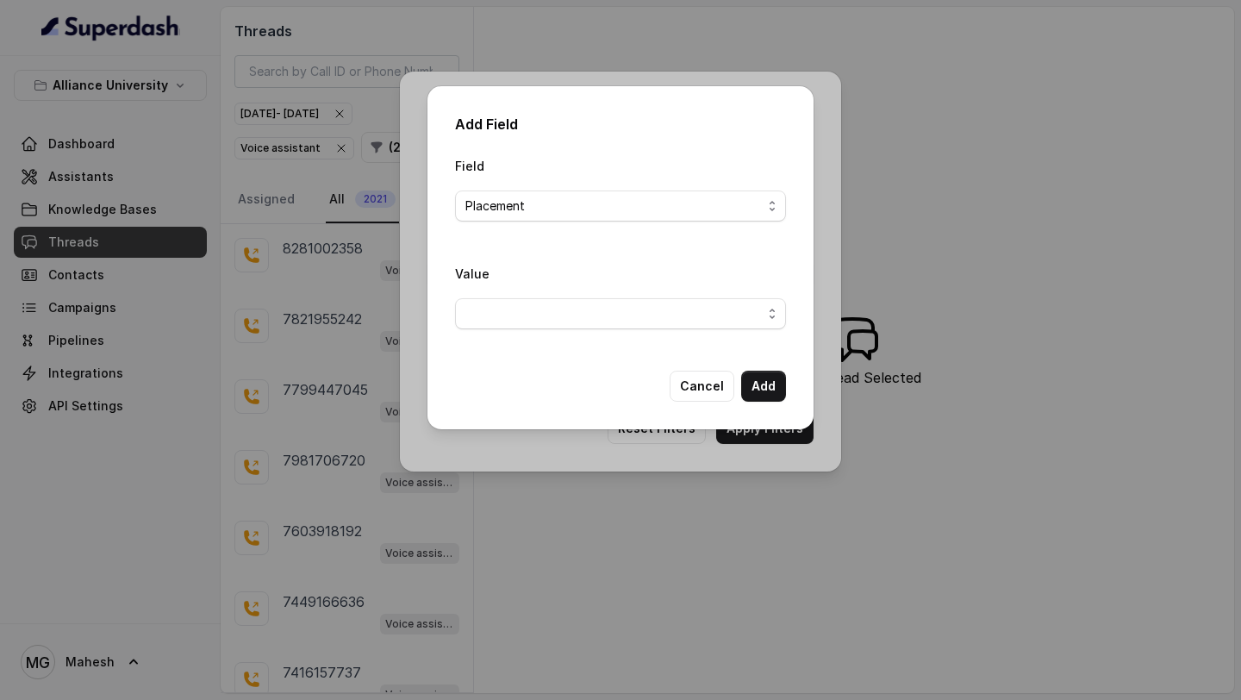
click at [750, 317] on span "button" at bounding box center [620, 313] width 331 height 31
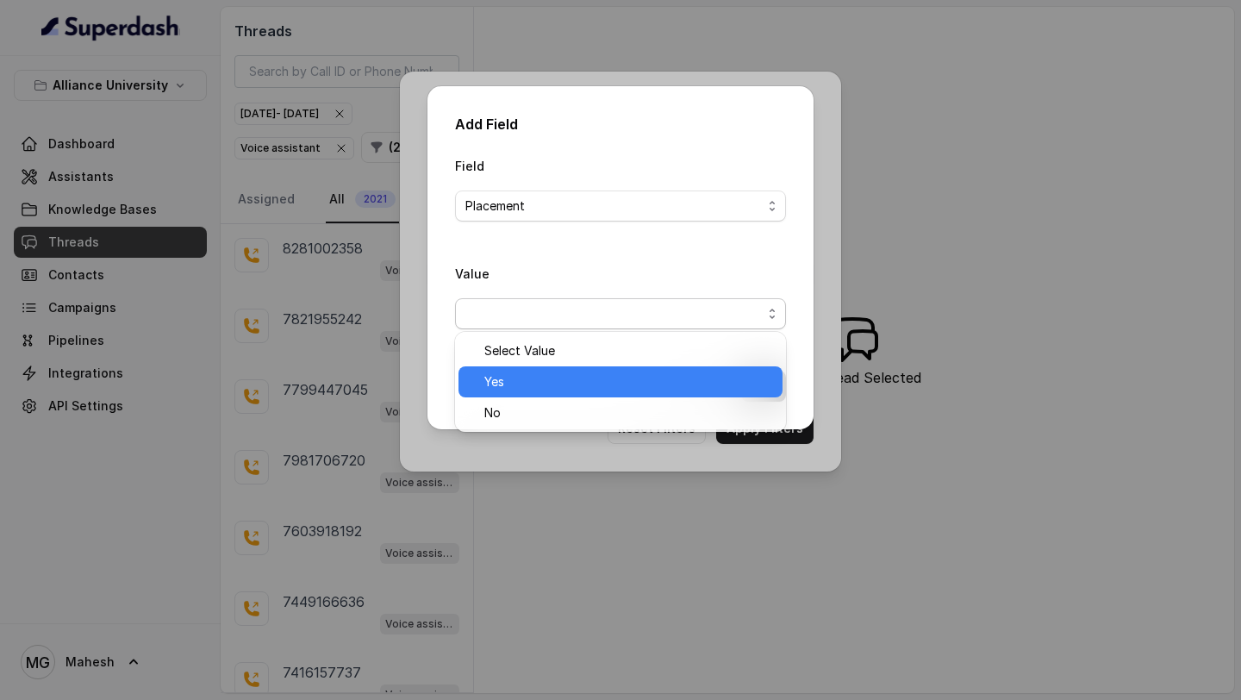
click at [546, 381] on span "Yes" at bounding box center [628, 381] width 288 height 21
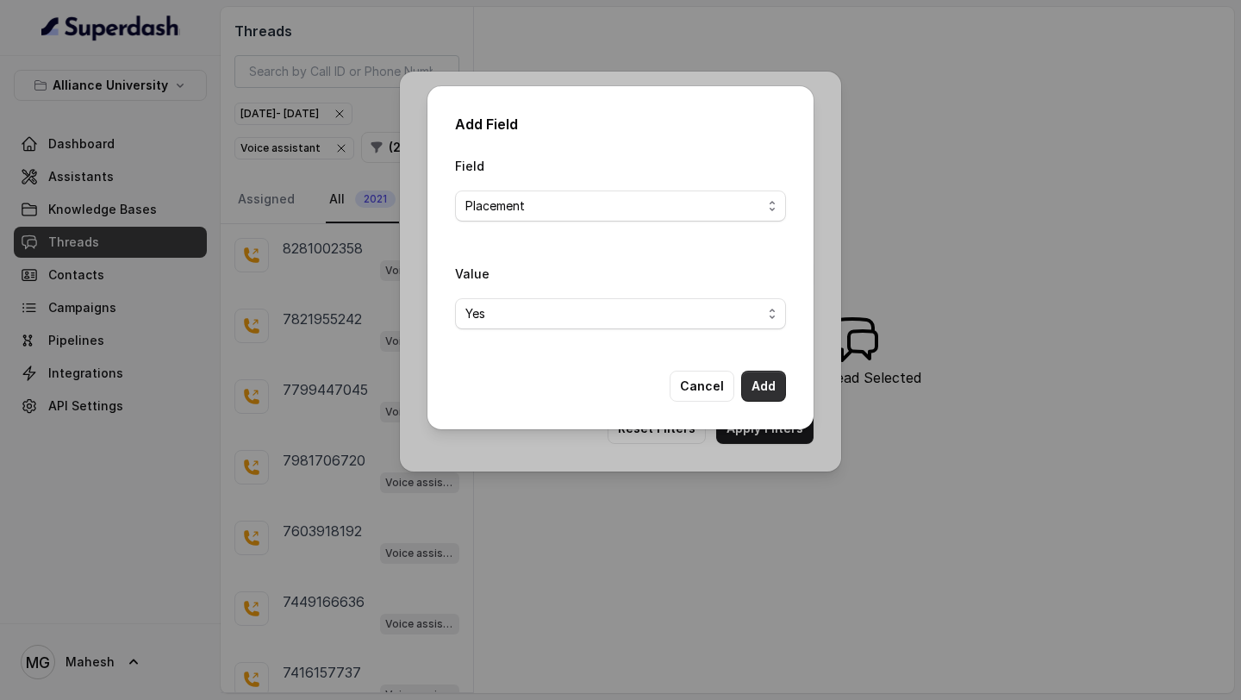
click at [767, 384] on button "Add" at bounding box center [763, 386] width 45 height 31
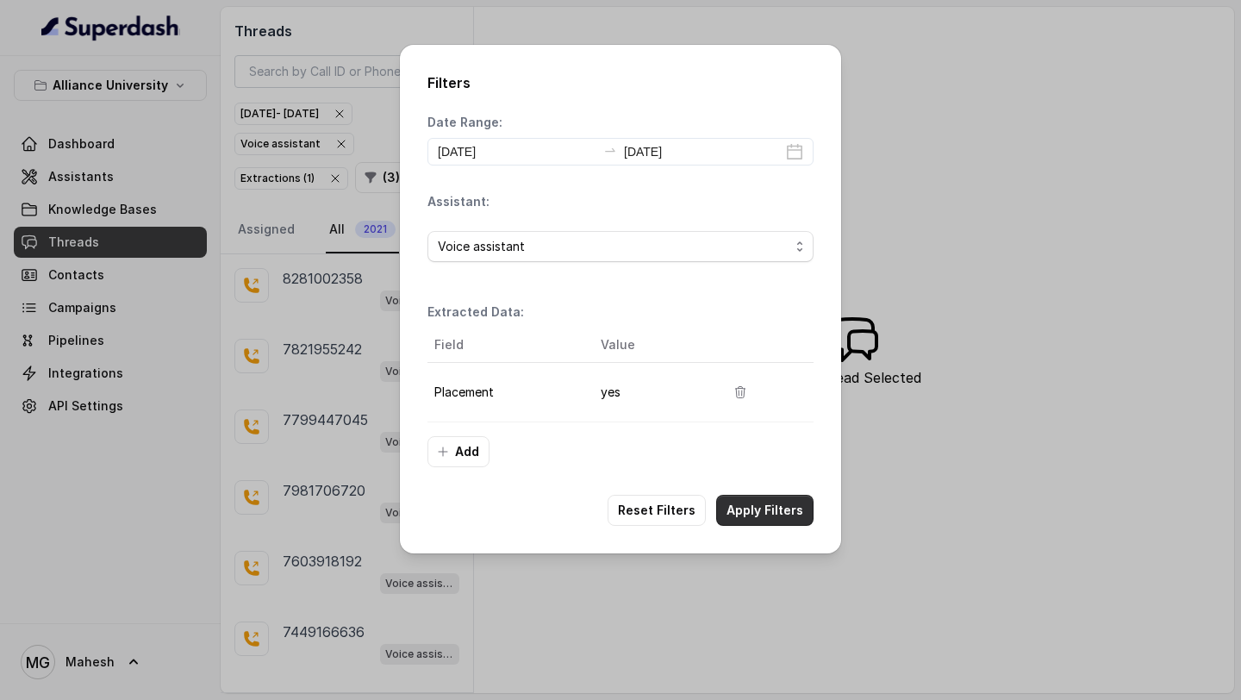
click at [752, 507] on button "Apply Filters" at bounding box center [764, 510] width 97 height 31
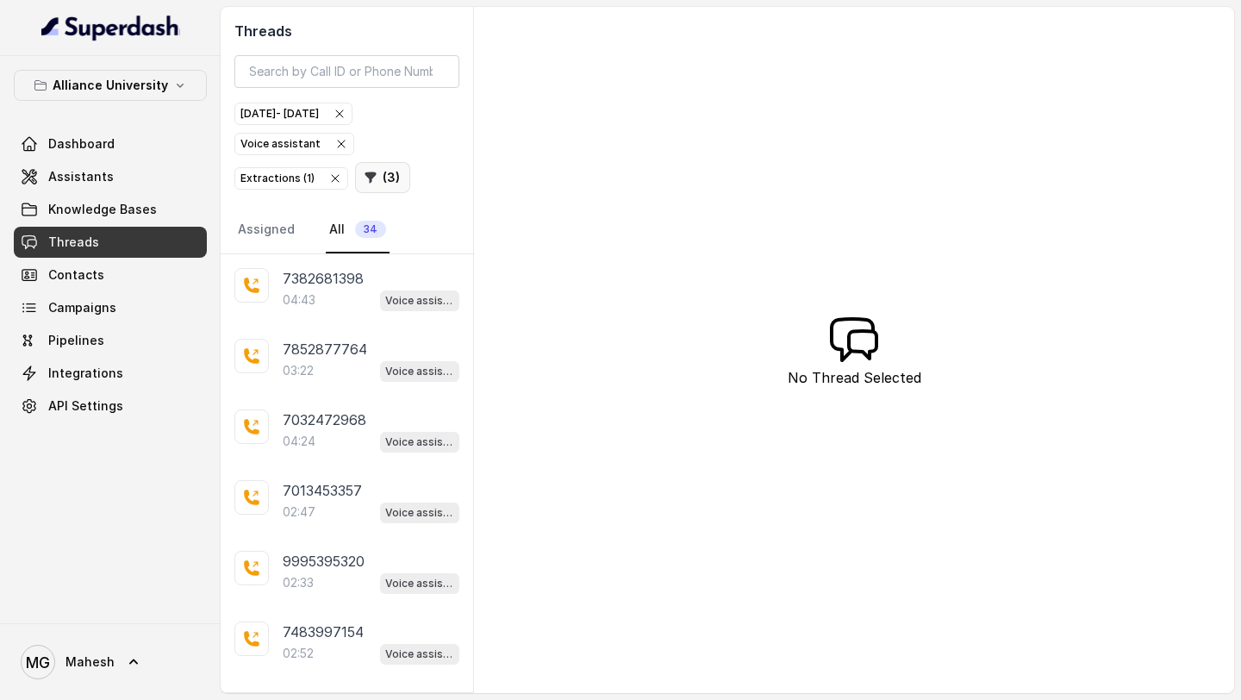
click at [384, 182] on button "( 3 )" at bounding box center [382, 177] width 55 height 31
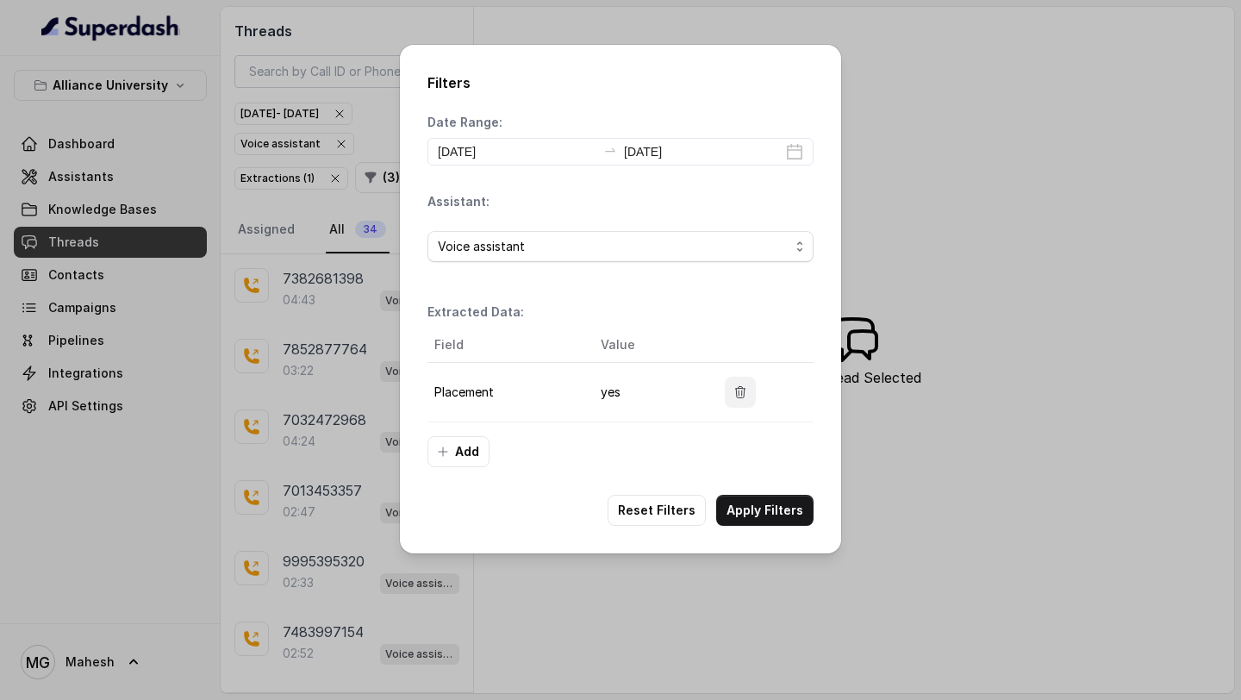
click at [743, 397] on icon "button" at bounding box center [740, 392] width 14 height 14
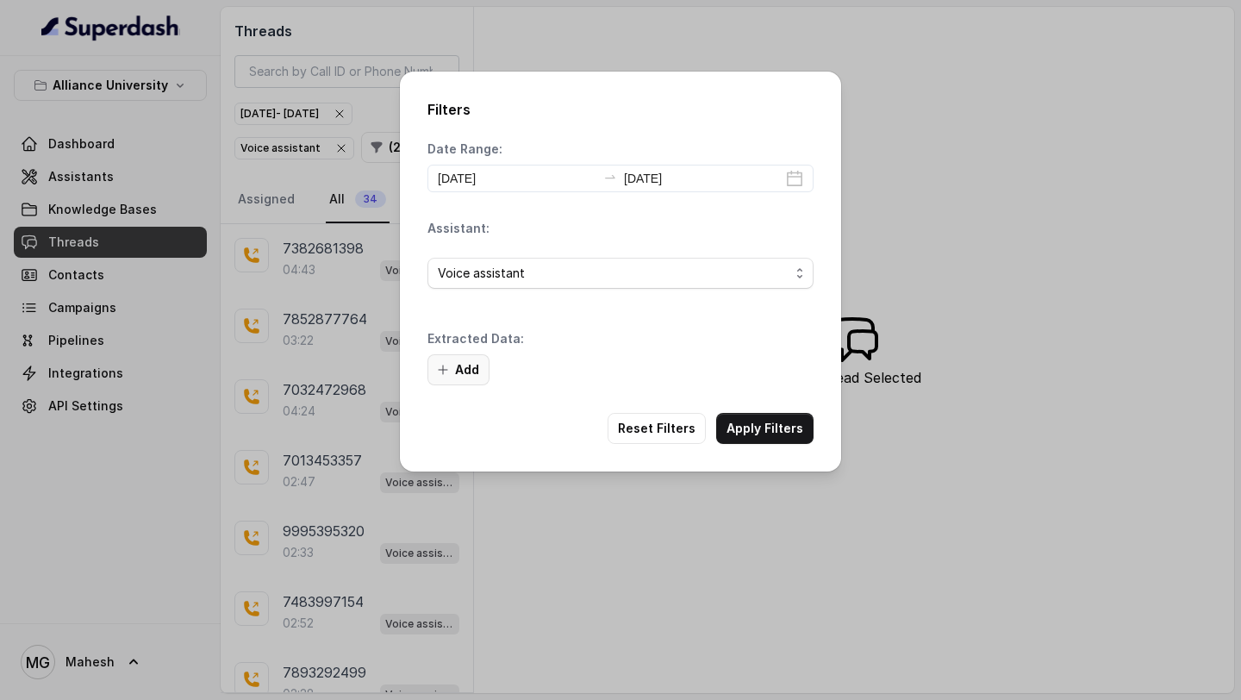
click at [461, 368] on button "Add" at bounding box center [459, 369] width 62 height 31
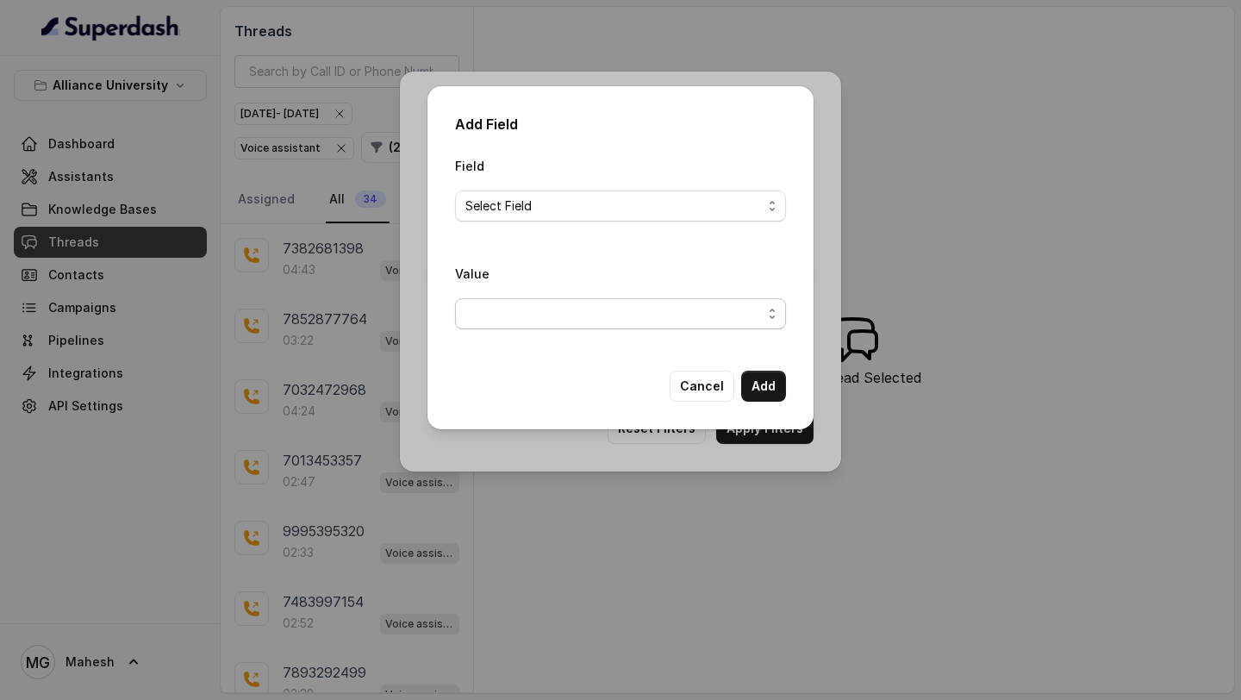
click at [568, 312] on span "button" at bounding box center [620, 313] width 331 height 31
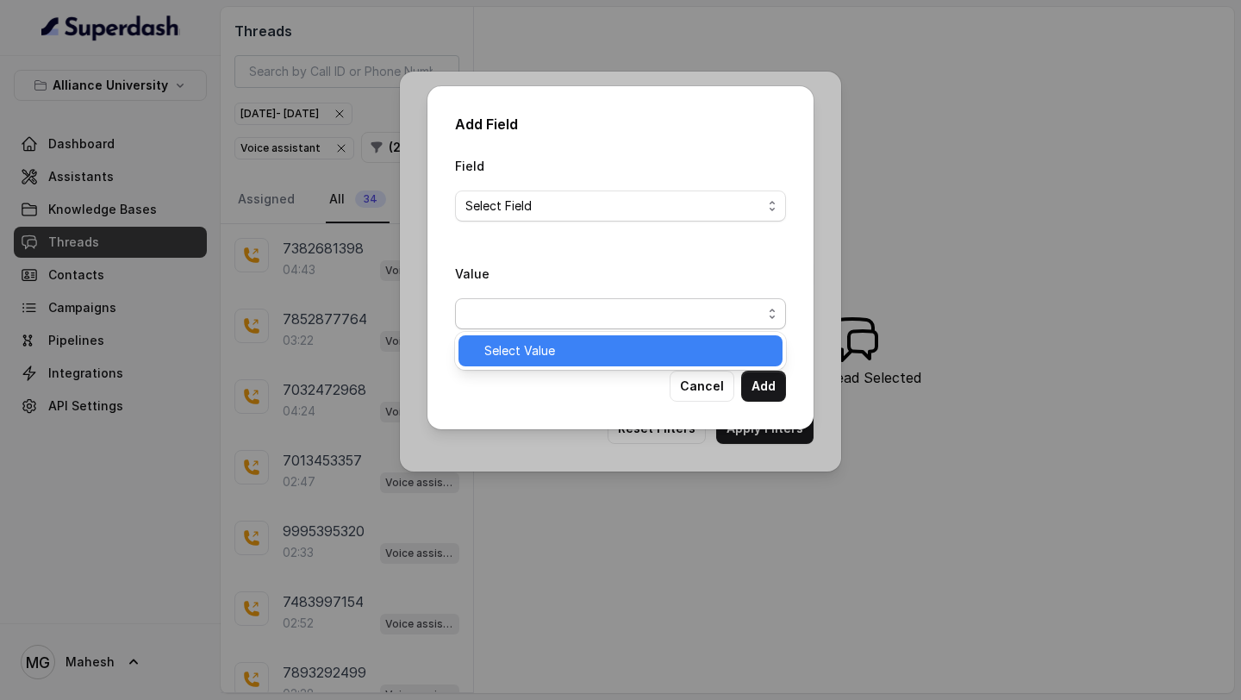
click at [508, 358] on span "Select Value" at bounding box center [628, 350] width 288 height 21
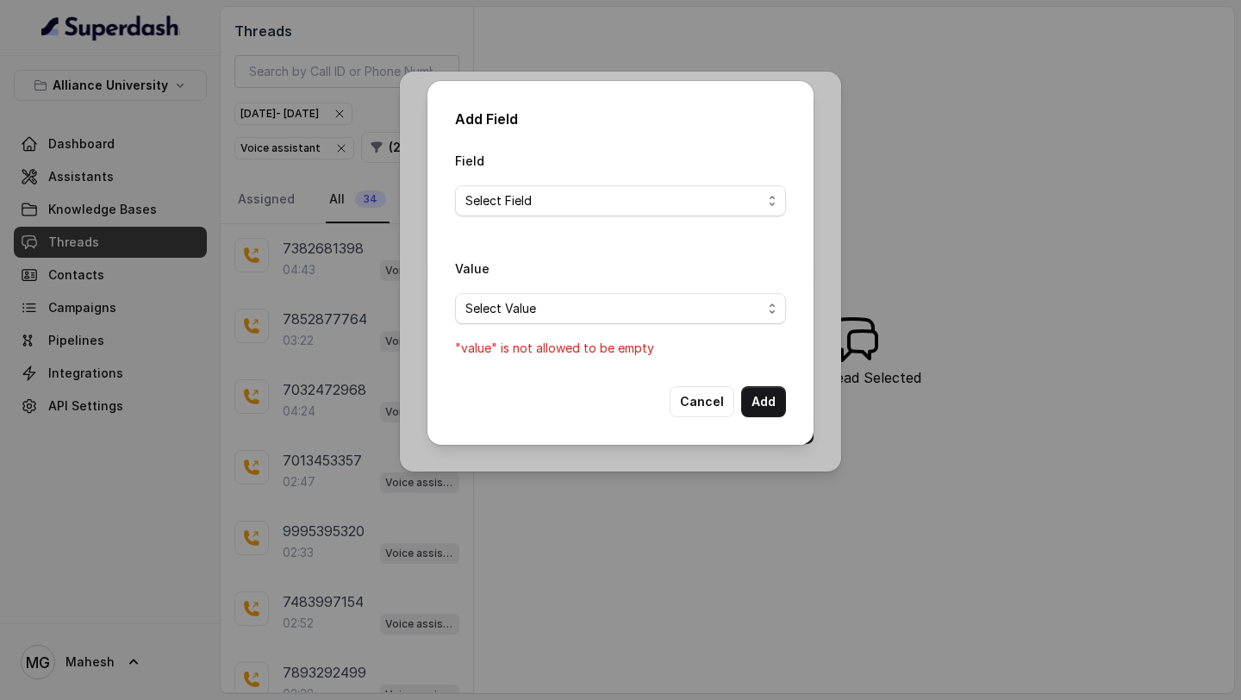
click at [584, 215] on div "Field Select Field" at bounding box center [620, 190] width 331 height 80
click at [580, 206] on span "Select Field" at bounding box center [613, 200] width 296 height 21
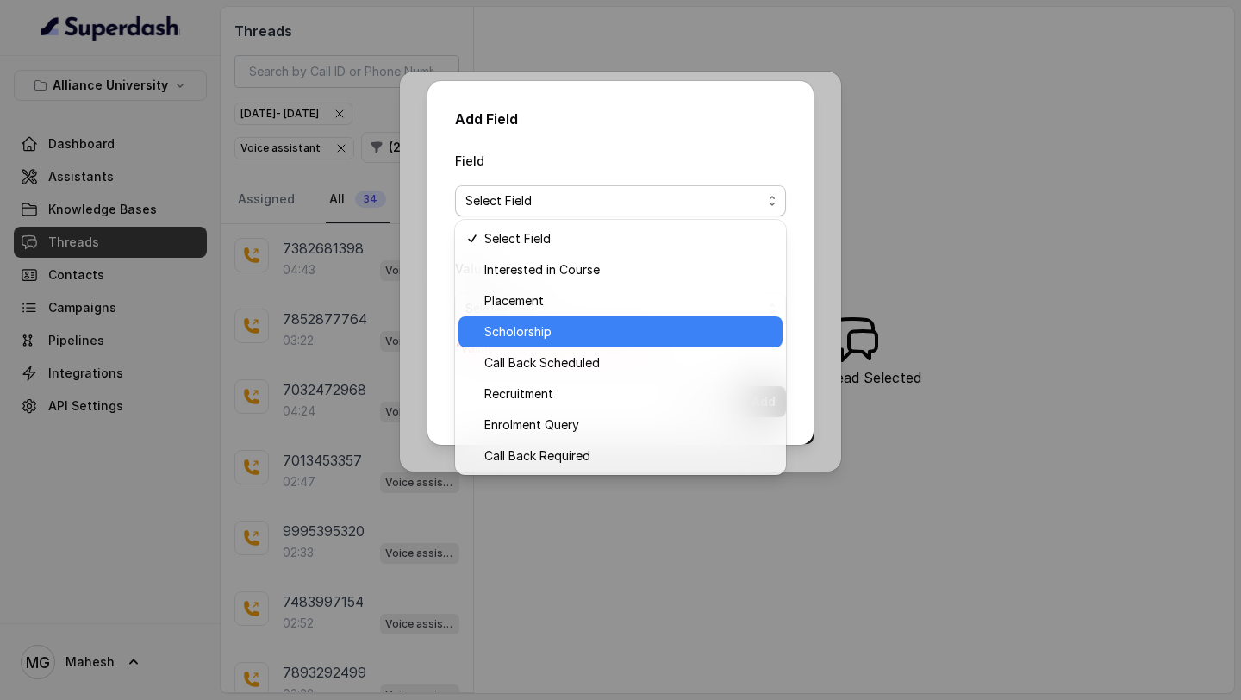
click at [536, 332] on span "Scholorship" at bounding box center [628, 331] width 288 height 21
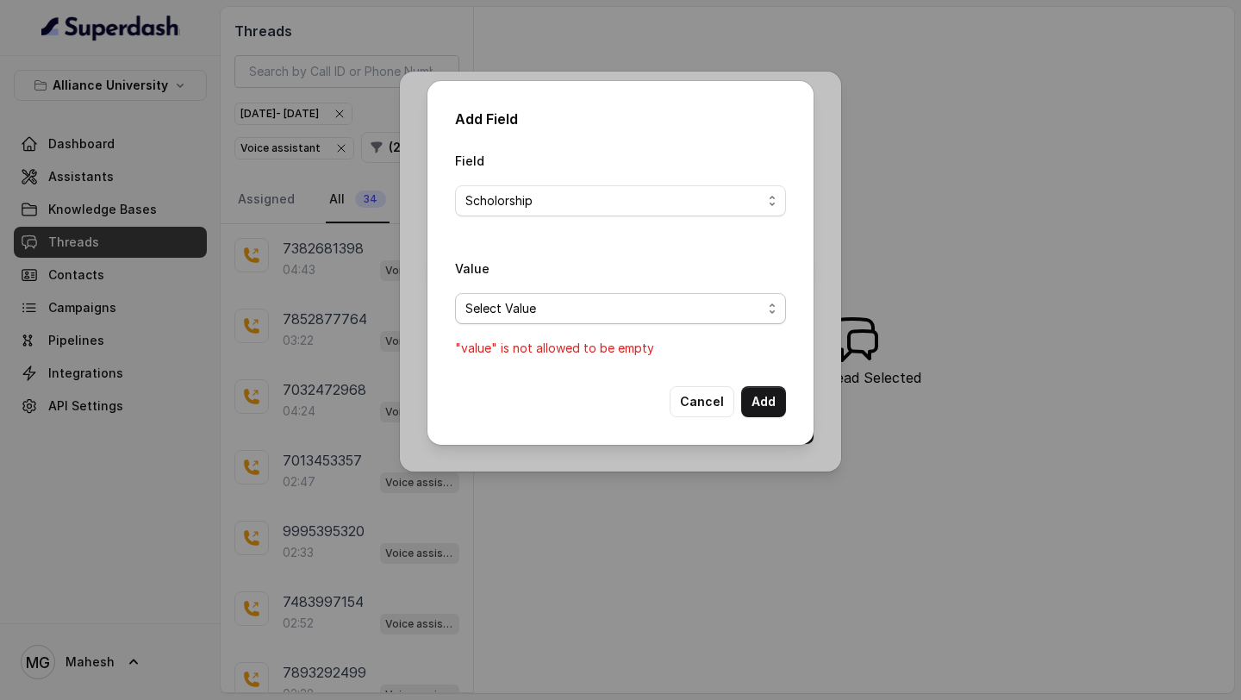
click at [566, 321] on span "Select Value" at bounding box center [620, 308] width 331 height 31
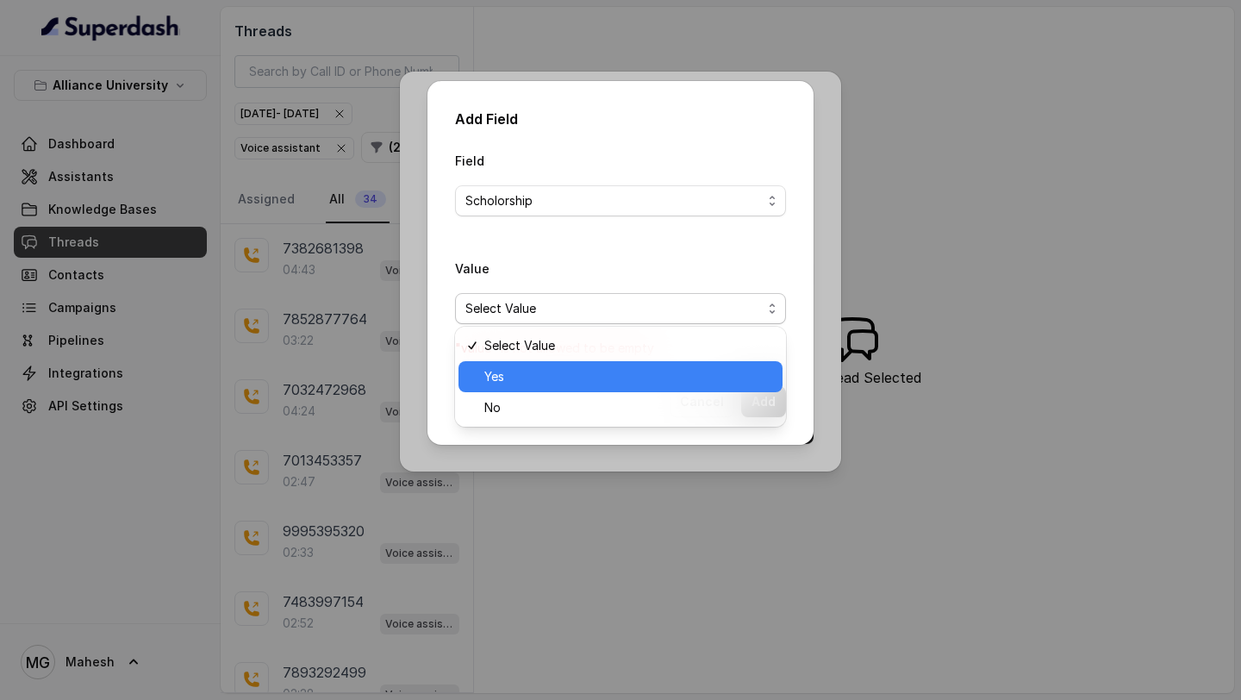
click at [541, 369] on span "Yes" at bounding box center [628, 376] width 288 height 21
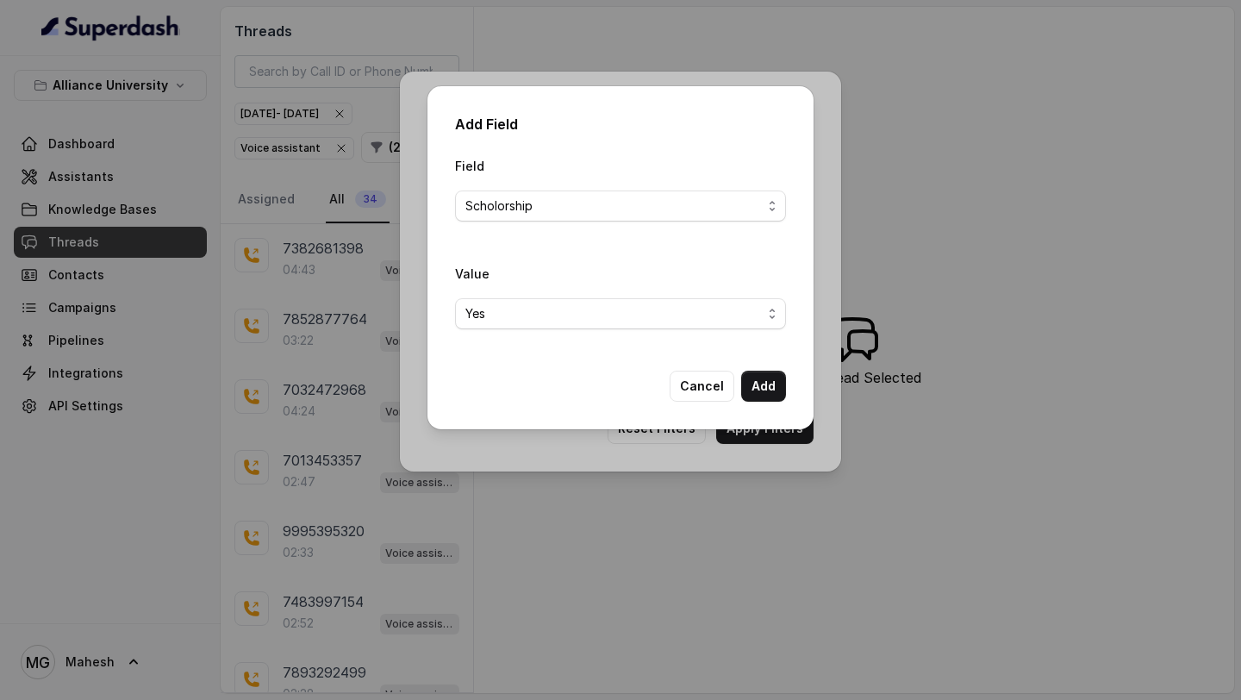
click at [763, 386] on button "Add" at bounding box center [763, 386] width 45 height 31
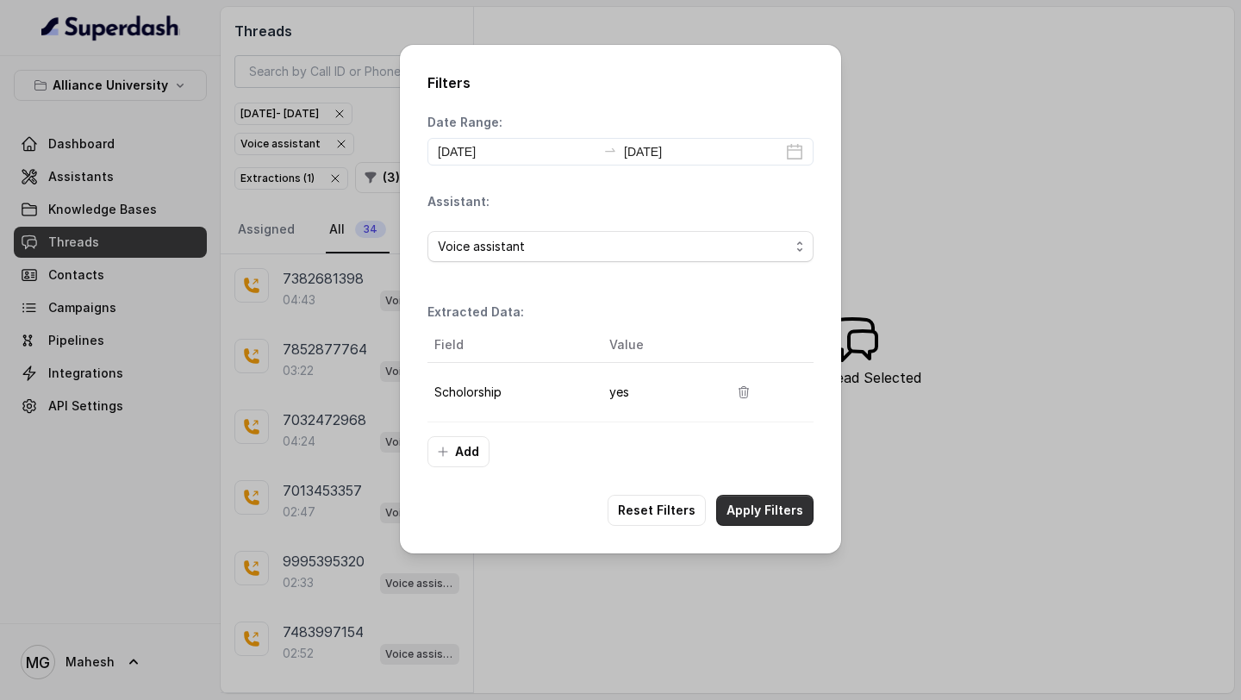
click at [767, 504] on button "Apply Filters" at bounding box center [764, 510] width 97 height 31
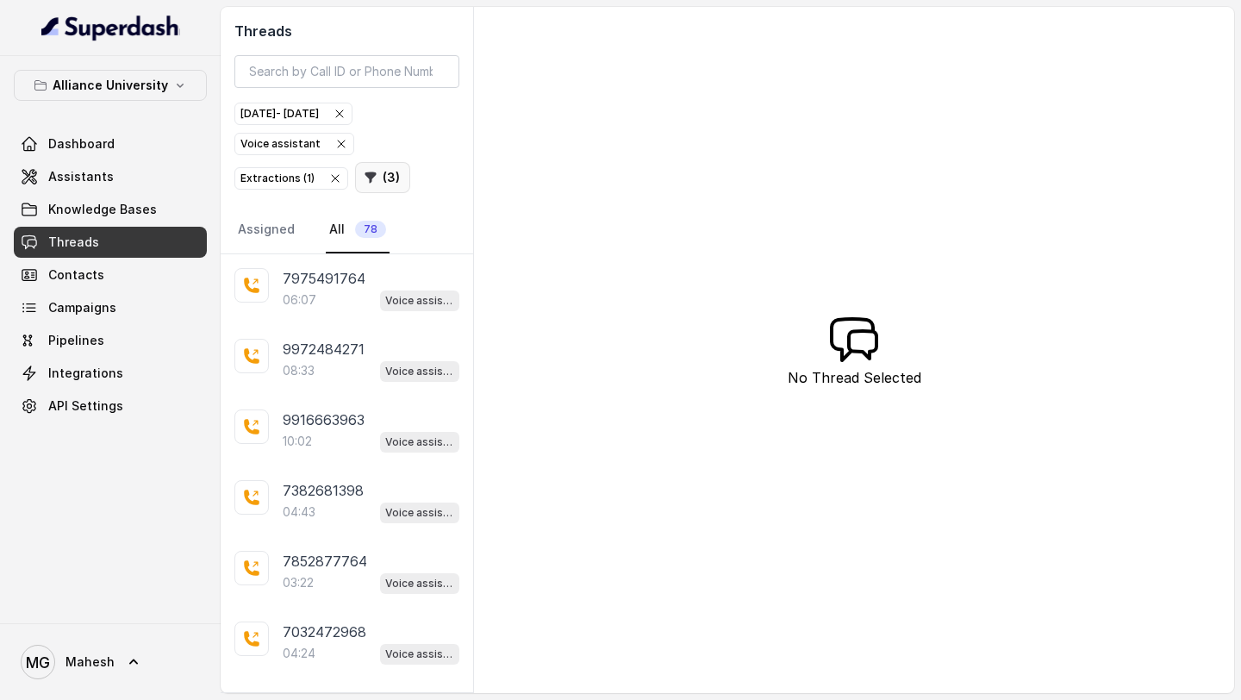
click at [381, 180] on button "( 3 )" at bounding box center [382, 177] width 55 height 31
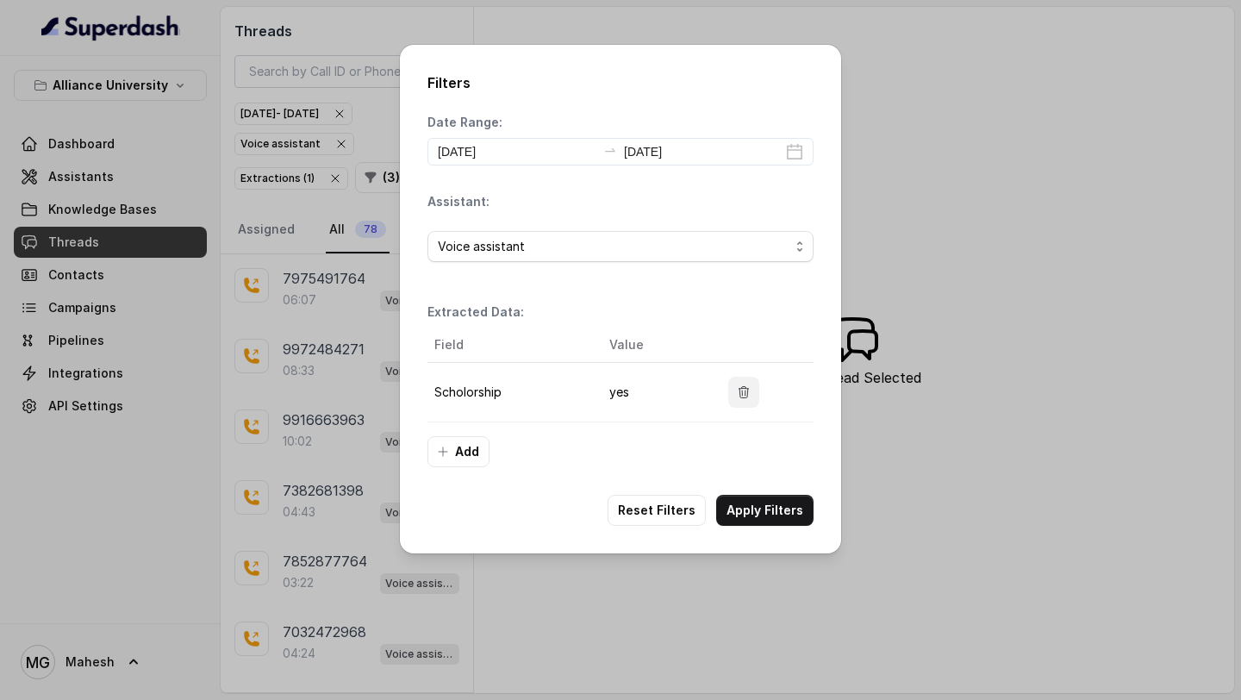
click at [752, 395] on button "button" at bounding box center [743, 392] width 31 height 31
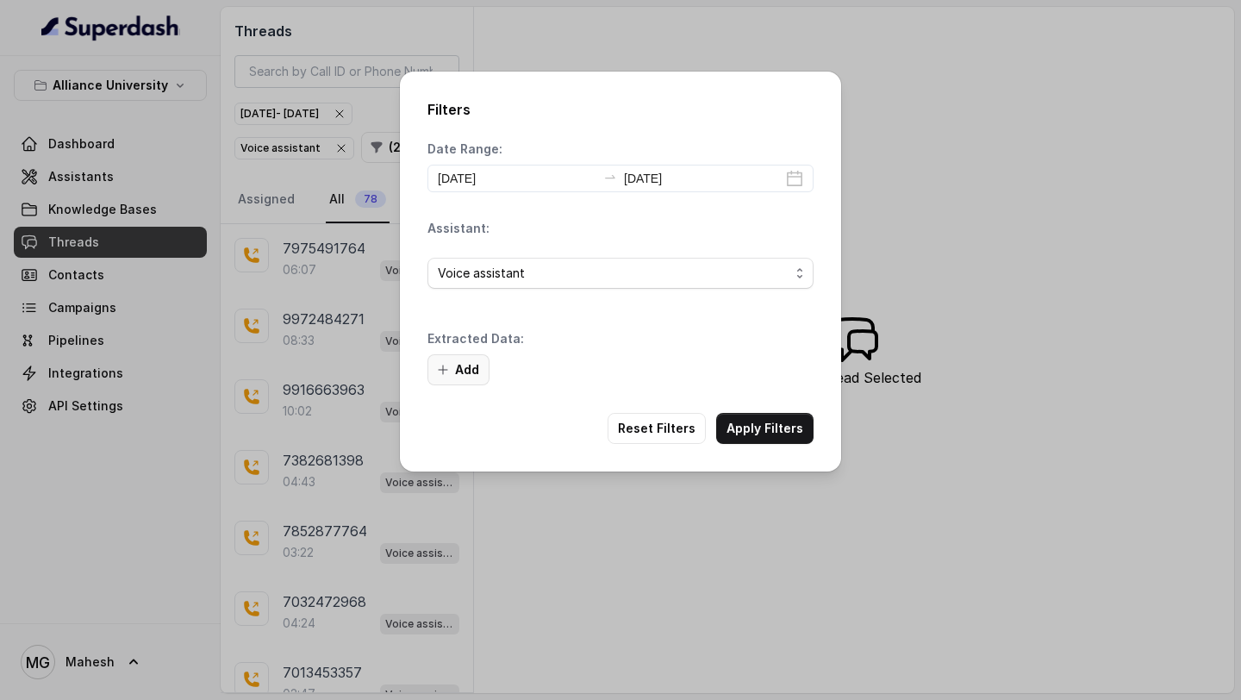
click at [463, 352] on div "Extracted Data: Add" at bounding box center [621, 357] width 386 height 55
click at [458, 373] on button "Add" at bounding box center [459, 369] width 62 height 31
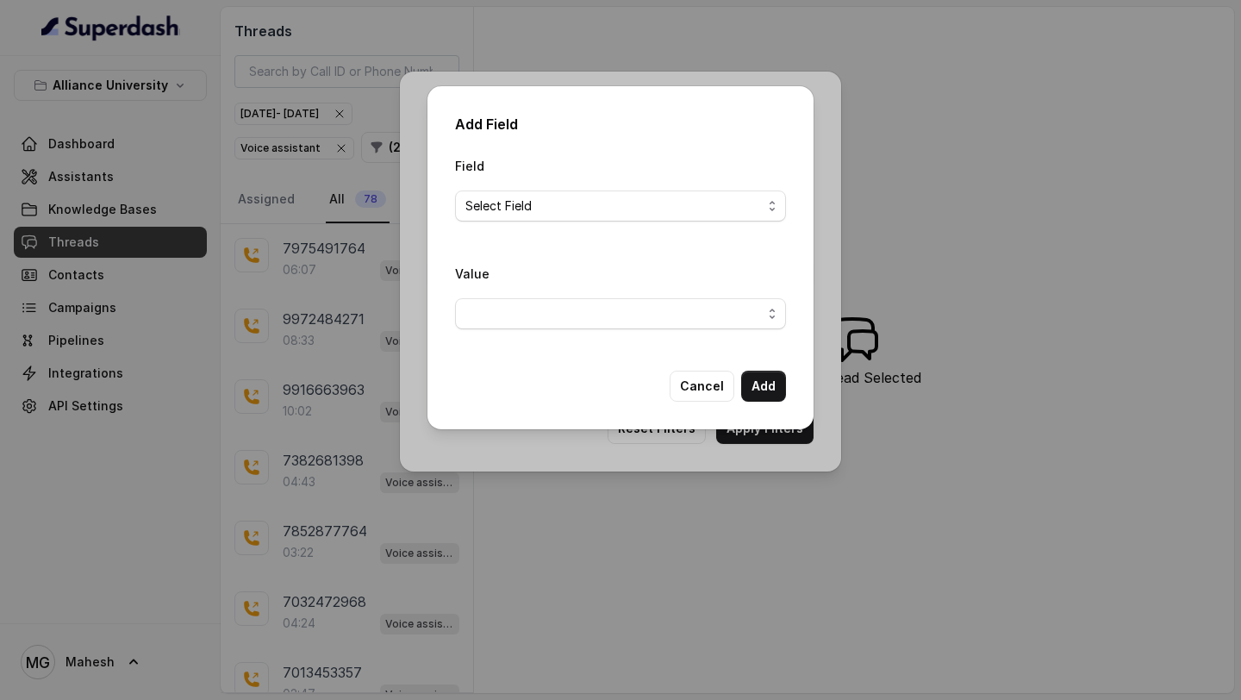
click at [607, 206] on span "Select Field" at bounding box center [613, 206] width 296 height 21
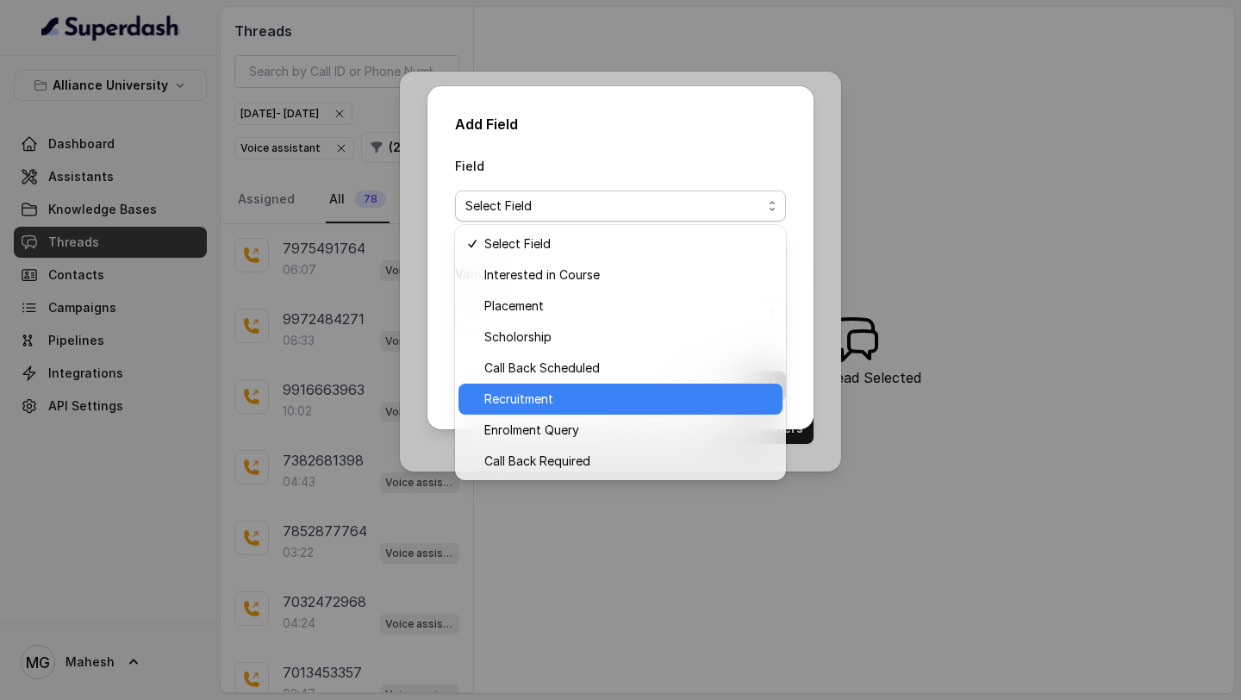
click at [546, 398] on span "Recruitment" at bounding box center [628, 399] width 288 height 21
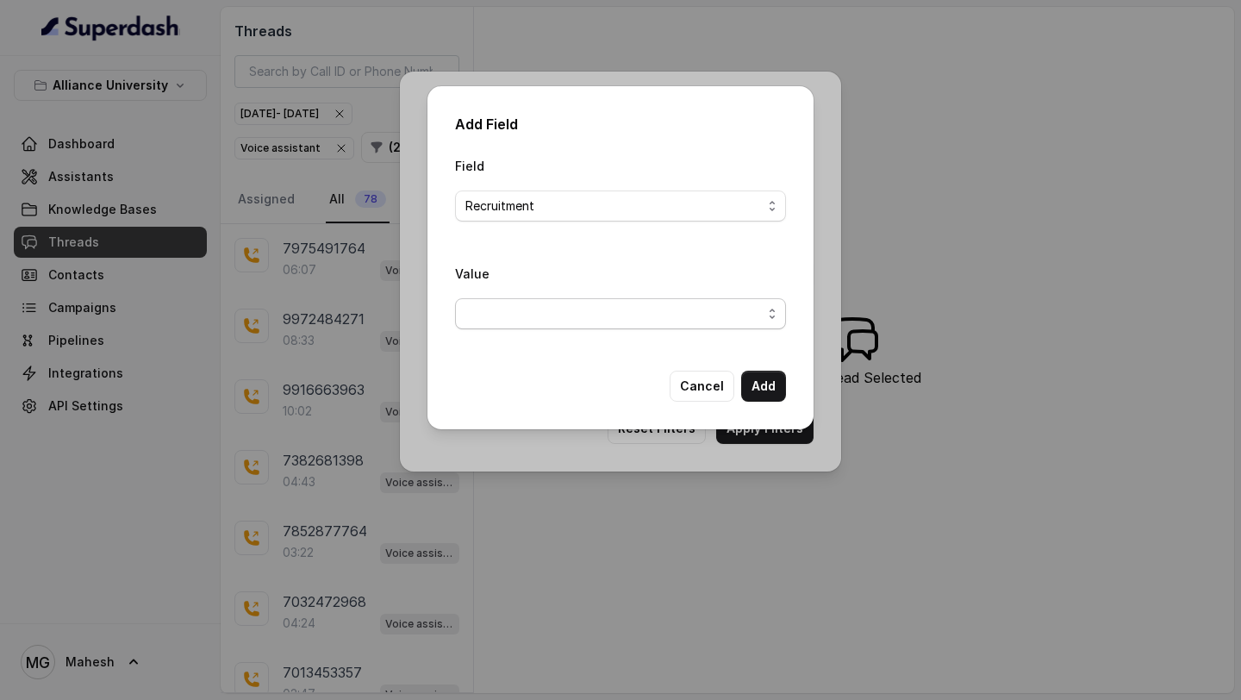
click at [701, 303] on span "button" at bounding box center [620, 313] width 331 height 31
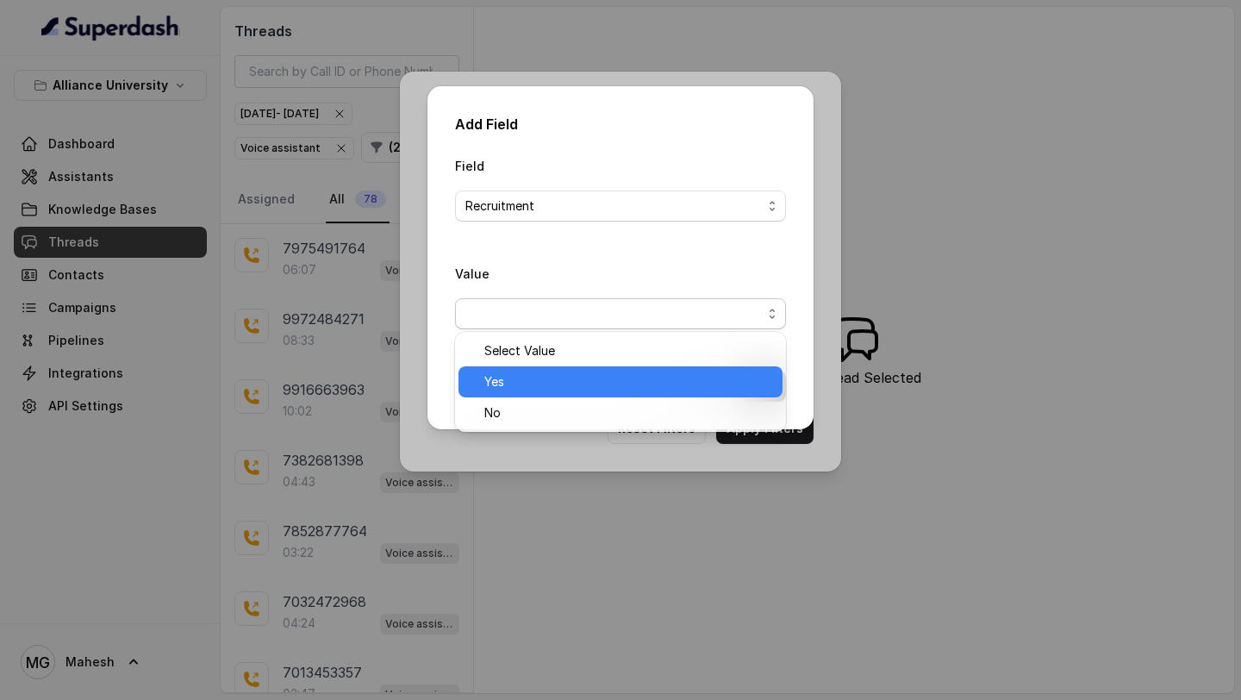
click at [506, 392] on div "Yes" at bounding box center [621, 381] width 324 height 31
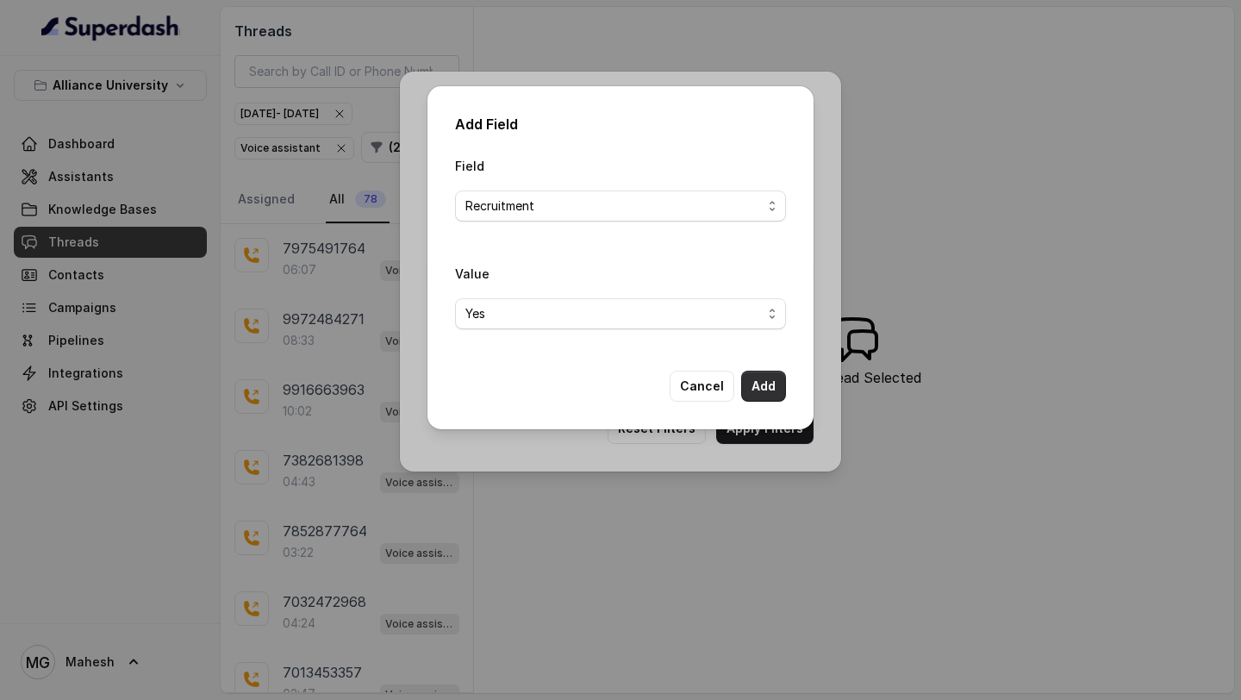
click at [783, 390] on button "Add" at bounding box center [763, 386] width 45 height 31
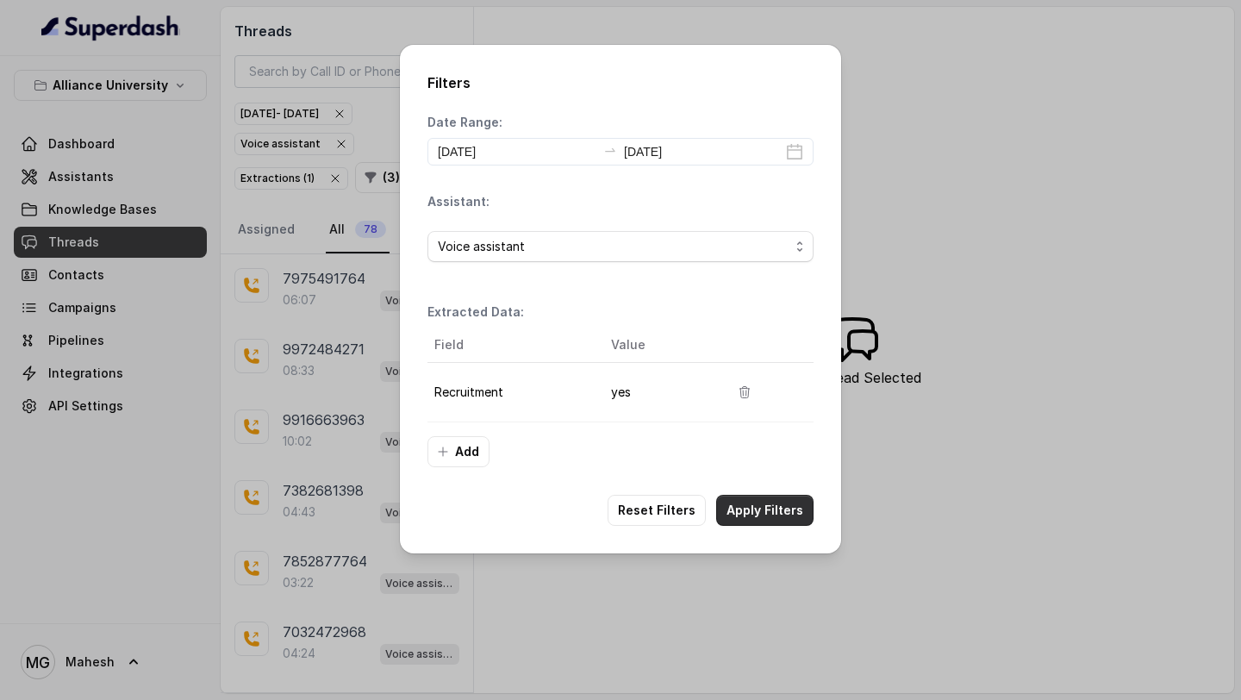
click at [756, 511] on button "Apply Filters" at bounding box center [764, 510] width 97 height 31
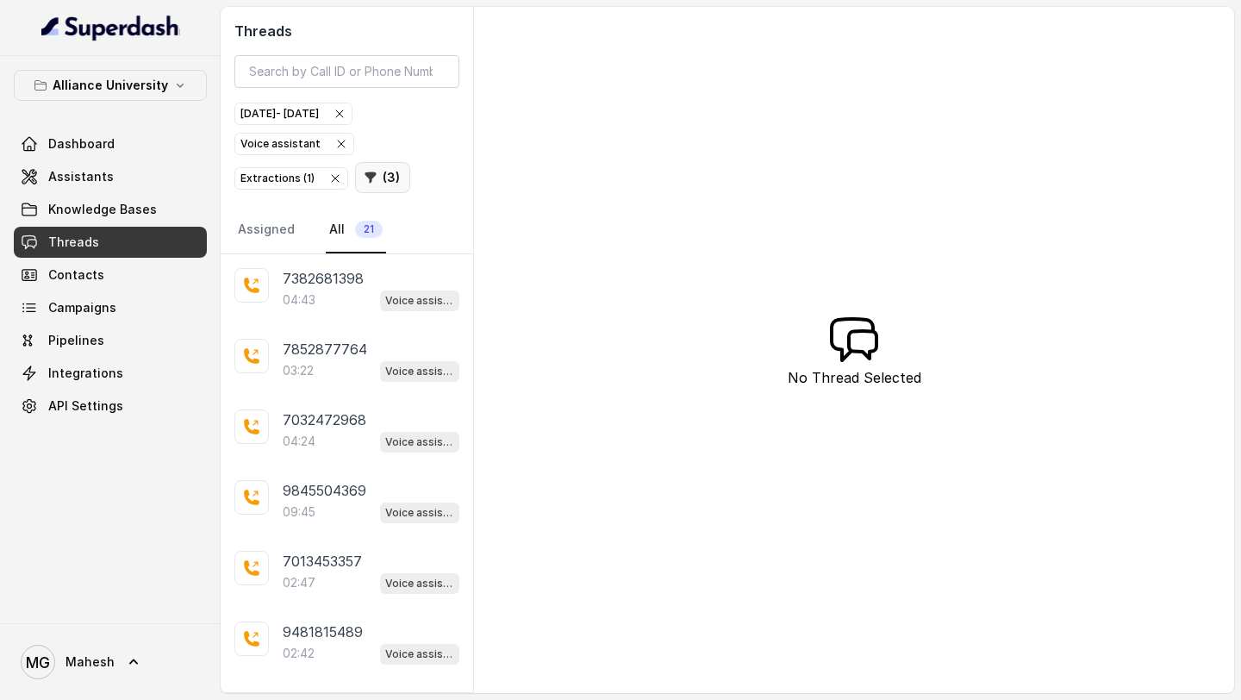
click at [378, 180] on button "( 3 )" at bounding box center [382, 177] width 55 height 31
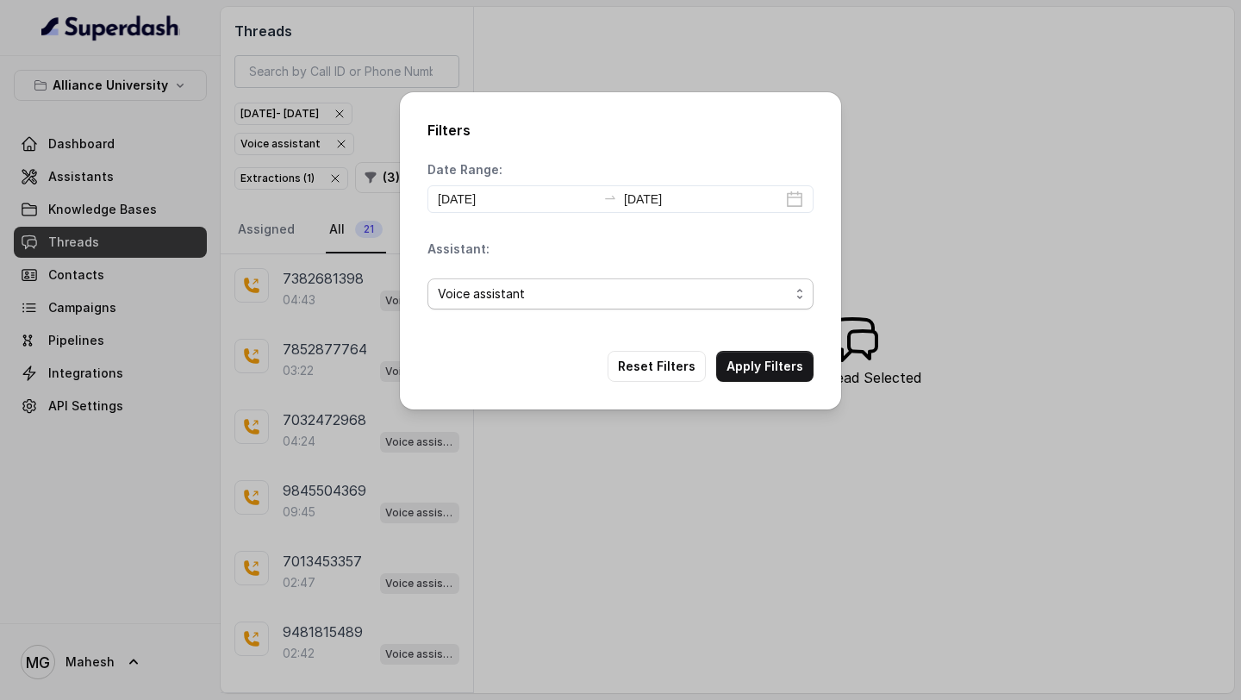
click at [600, 301] on div "Date Range: 2025-09-01 2025-09-01 Assistant: Voice assistant" at bounding box center [621, 242] width 386 height 162
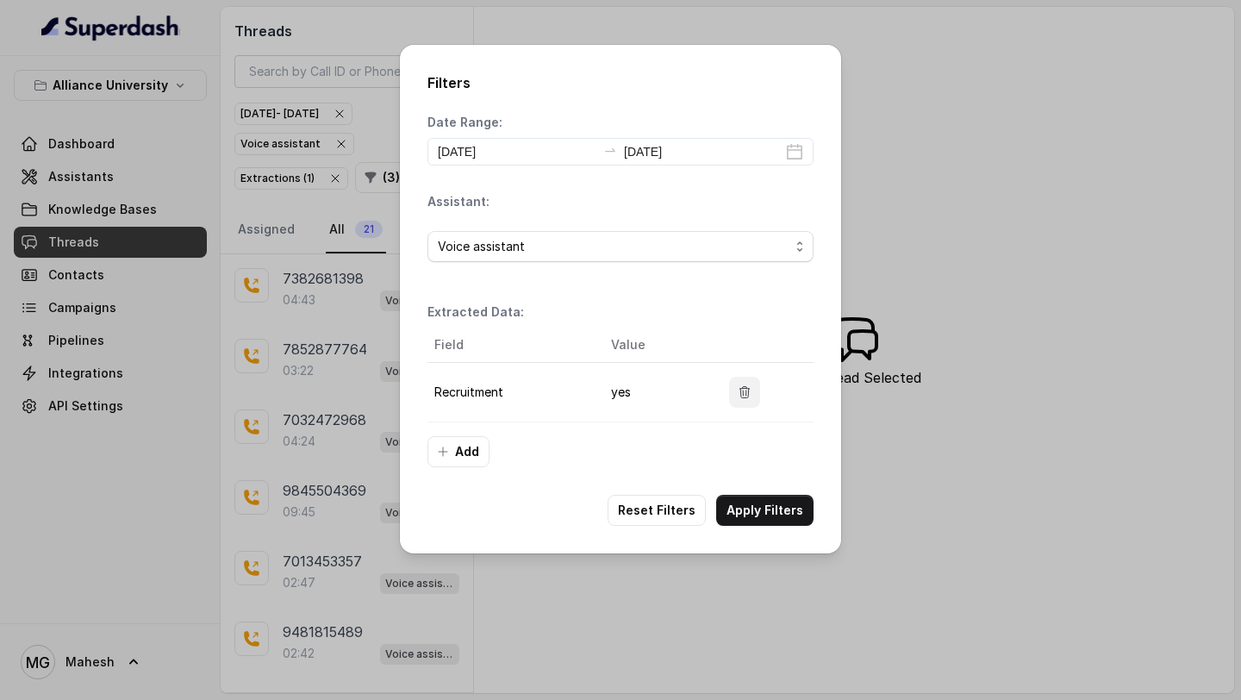
click at [734, 397] on button "button" at bounding box center [744, 392] width 31 height 31
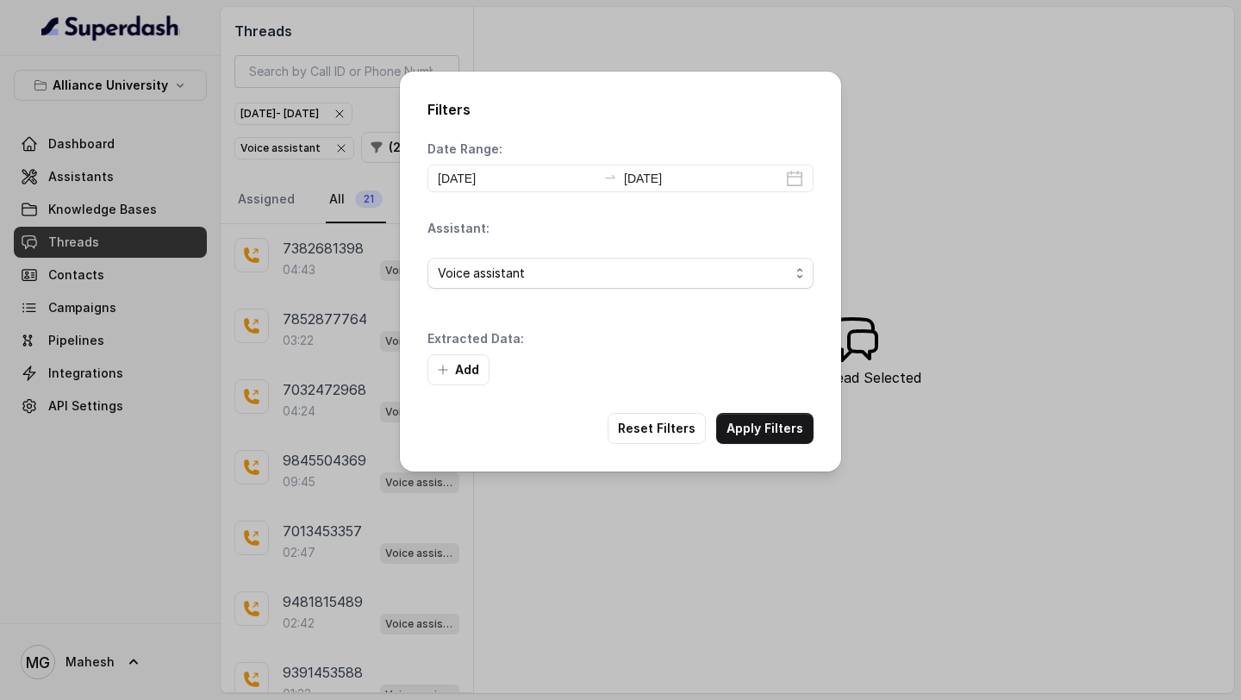
click at [470, 371] on button "Add" at bounding box center [459, 369] width 62 height 31
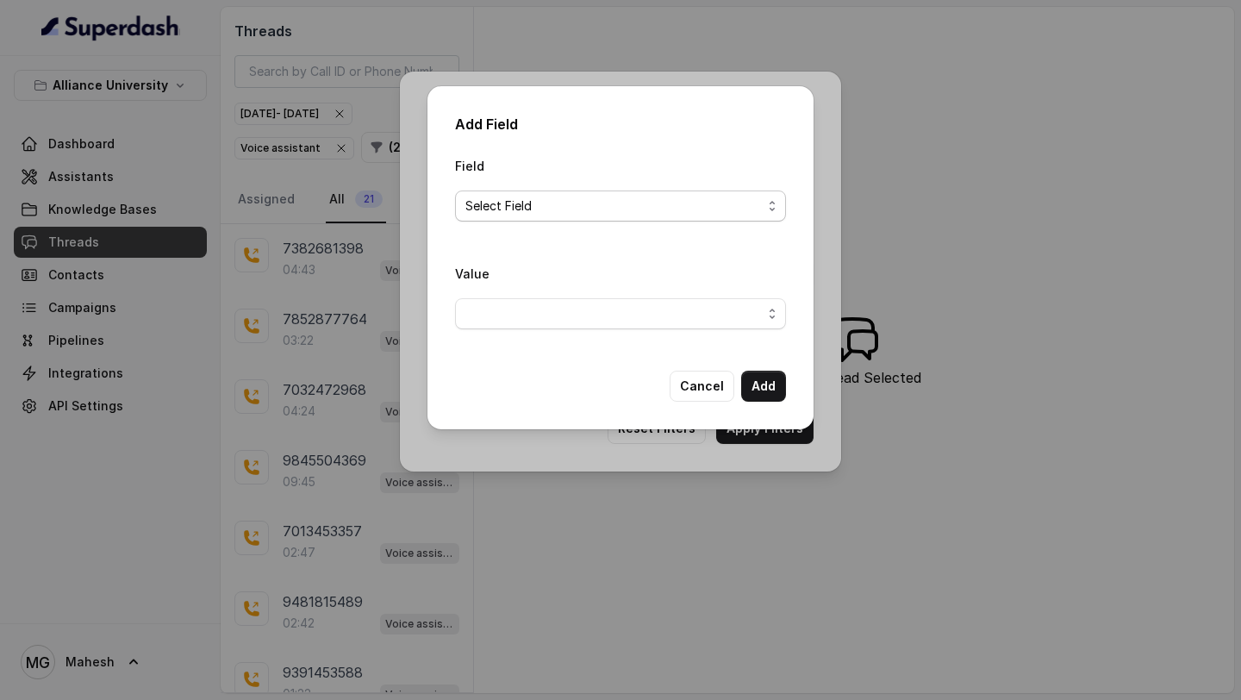
click at [652, 212] on span "Select Field" at bounding box center [613, 206] width 296 height 21
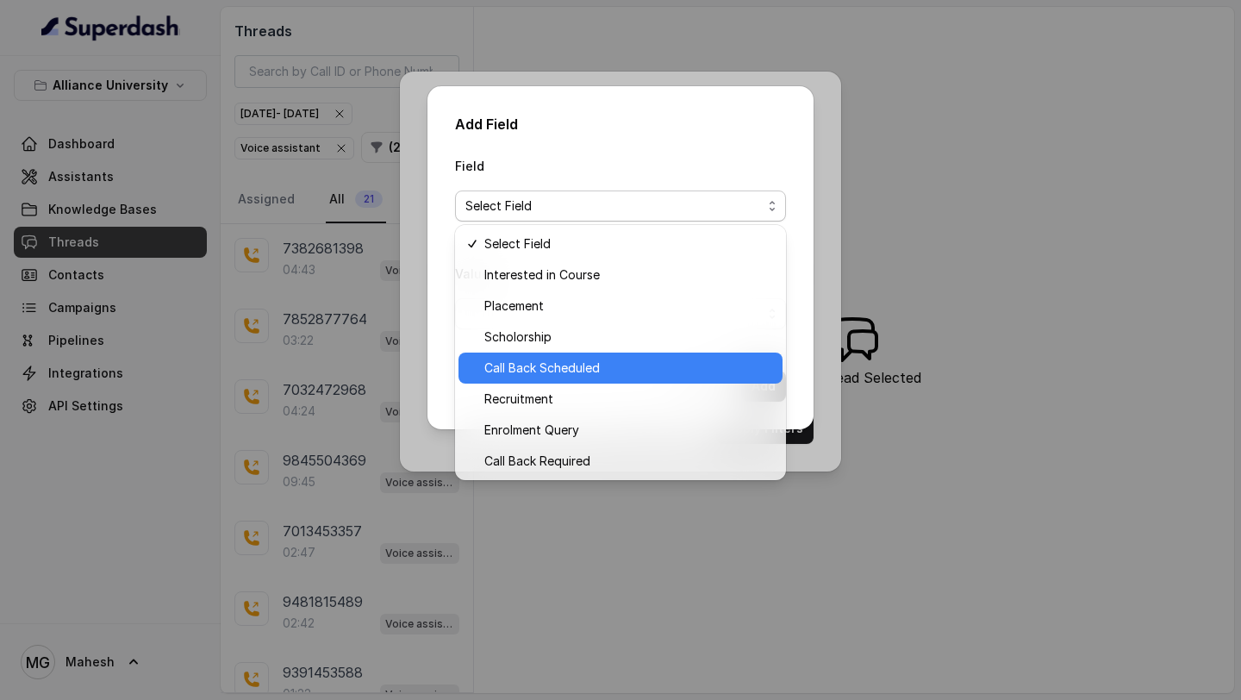
click at [594, 368] on span "Call Back Scheduled" at bounding box center [628, 368] width 288 height 21
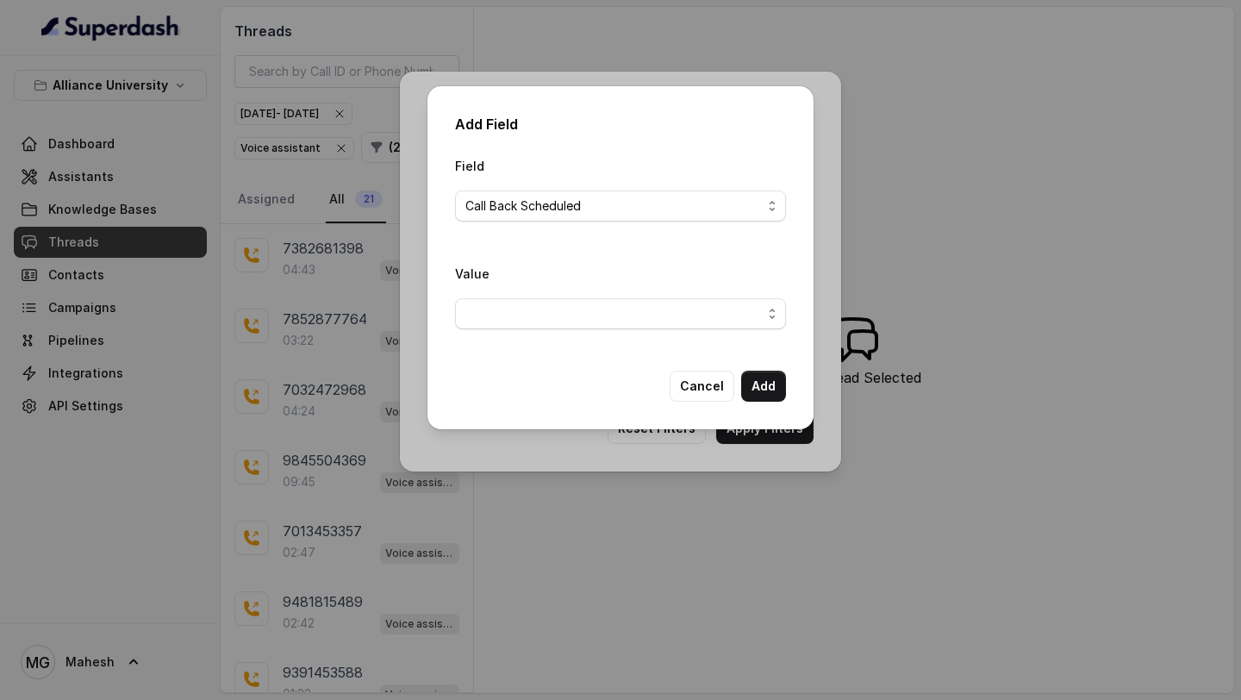
click at [606, 310] on span "button" at bounding box center [620, 313] width 331 height 31
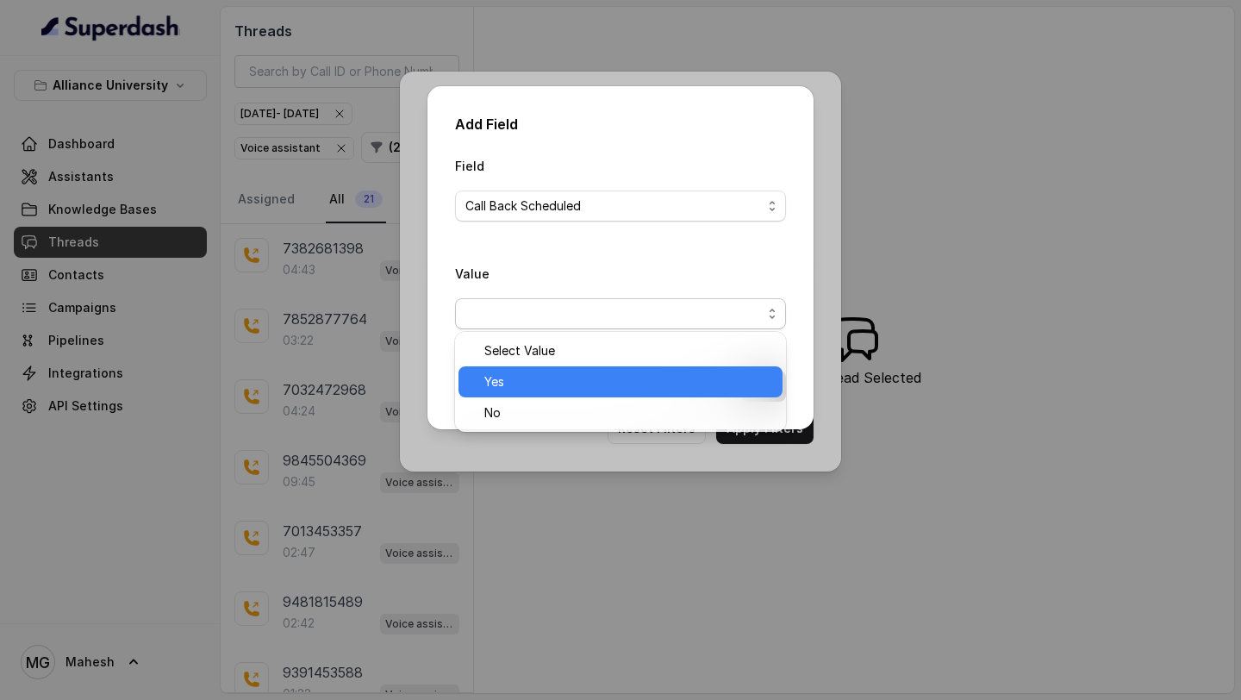
click at [523, 378] on span "Yes" at bounding box center [628, 381] width 288 height 21
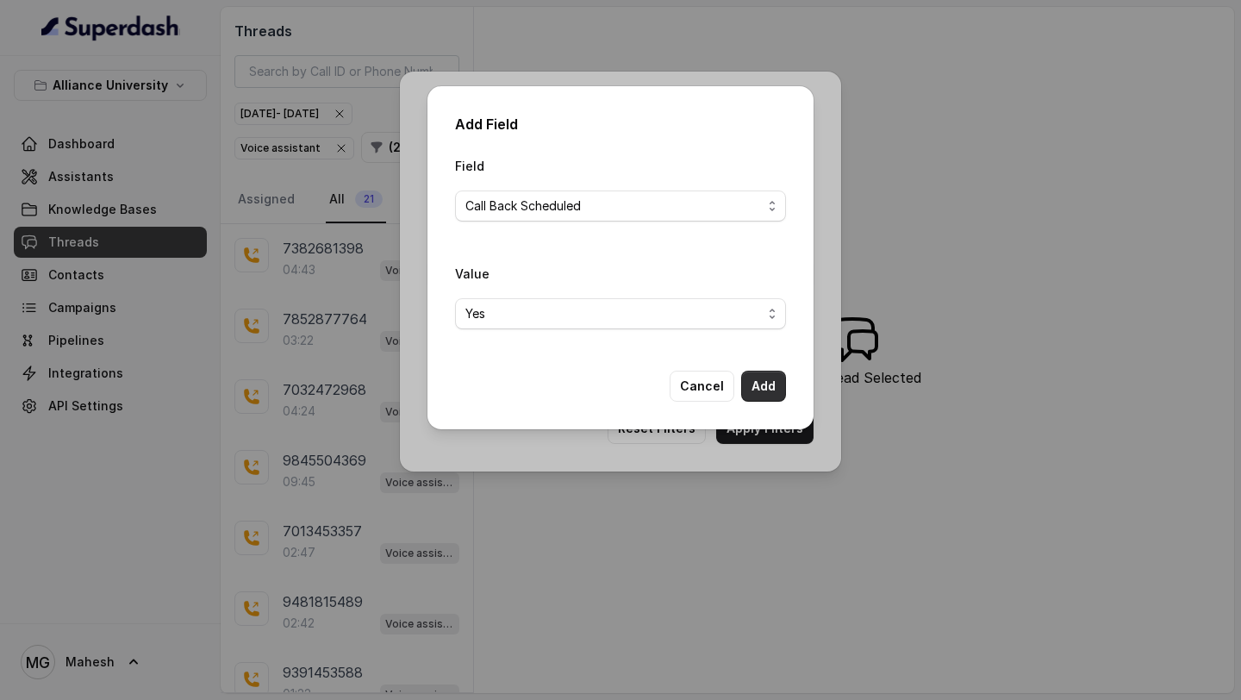
click at [763, 389] on button "Add" at bounding box center [763, 386] width 45 height 31
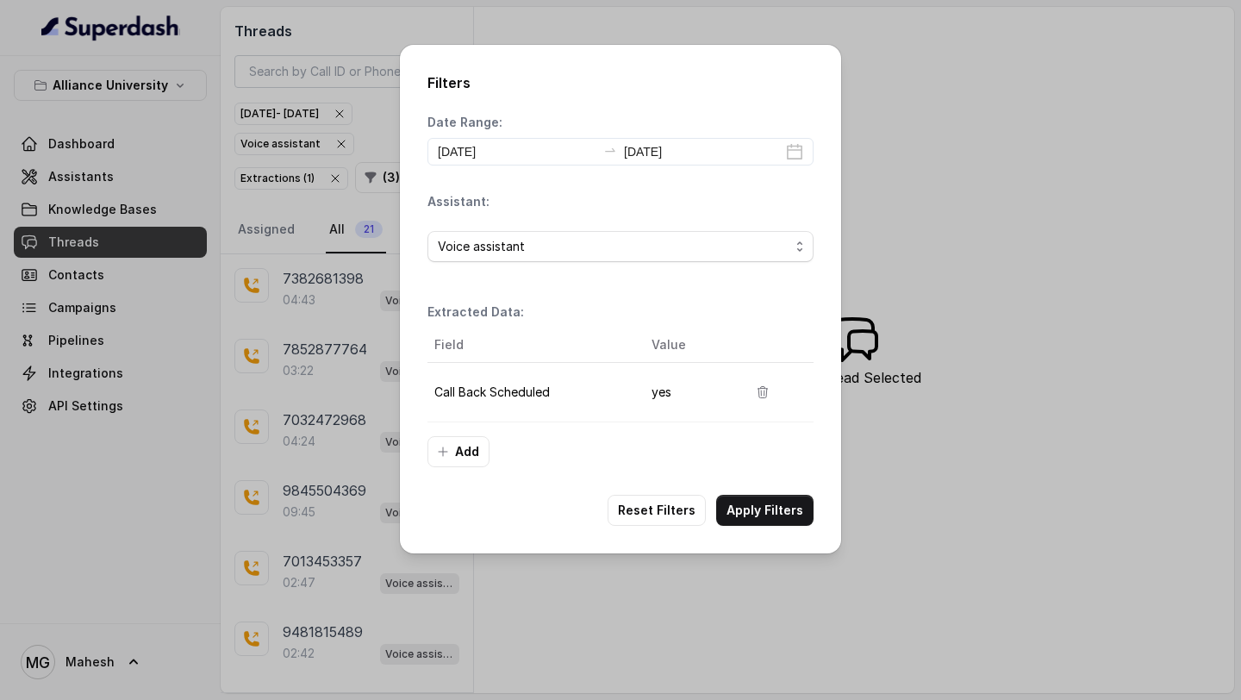
click at [771, 526] on div "Filters Date Range: 2025-09-01 2025-09-01 Assistant: Voice assistant Extracted …" at bounding box center [620, 299] width 441 height 509
click at [771, 521] on button "Apply Filters" at bounding box center [764, 510] width 97 height 31
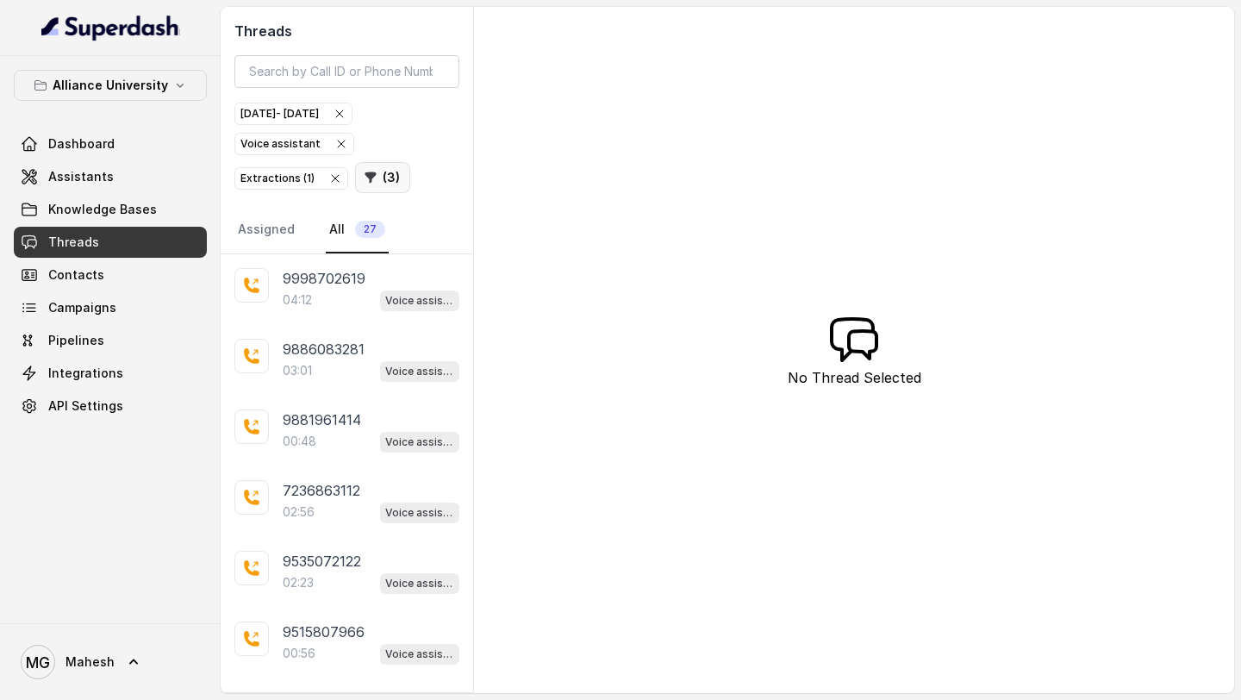
click at [379, 182] on button "( 3 )" at bounding box center [382, 177] width 55 height 31
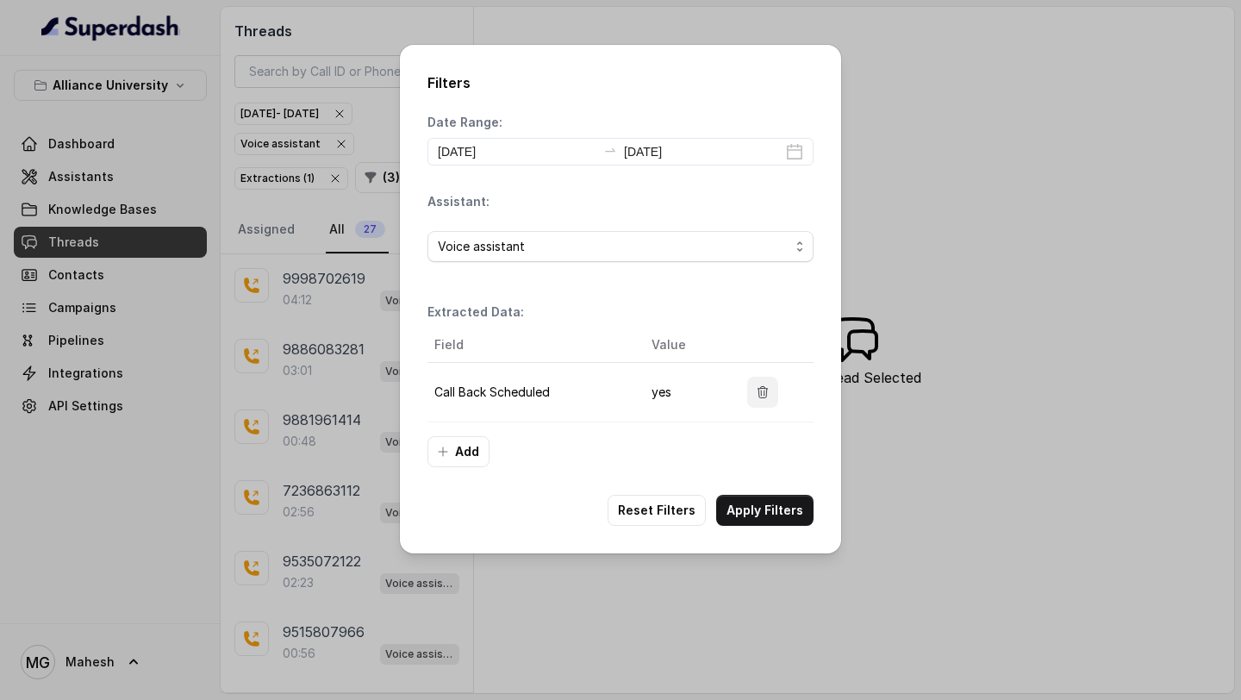
click at [761, 390] on icon "button" at bounding box center [763, 392] width 14 height 14
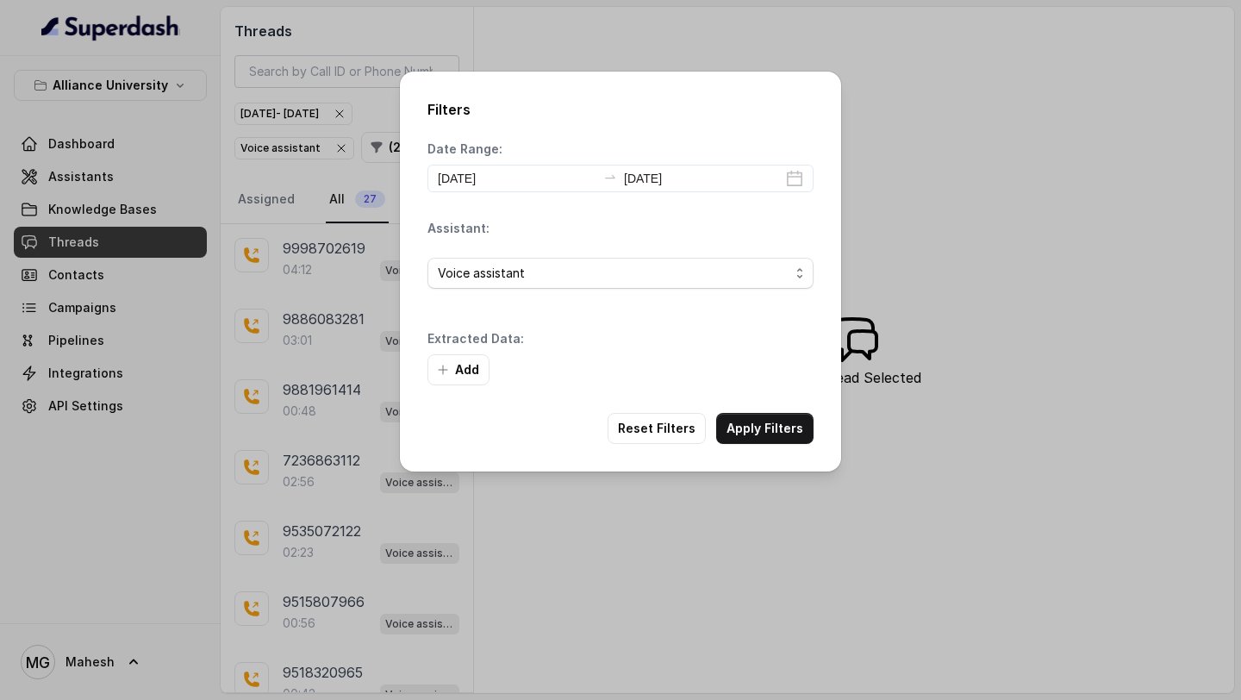
click at [442, 378] on button "Add" at bounding box center [459, 369] width 62 height 31
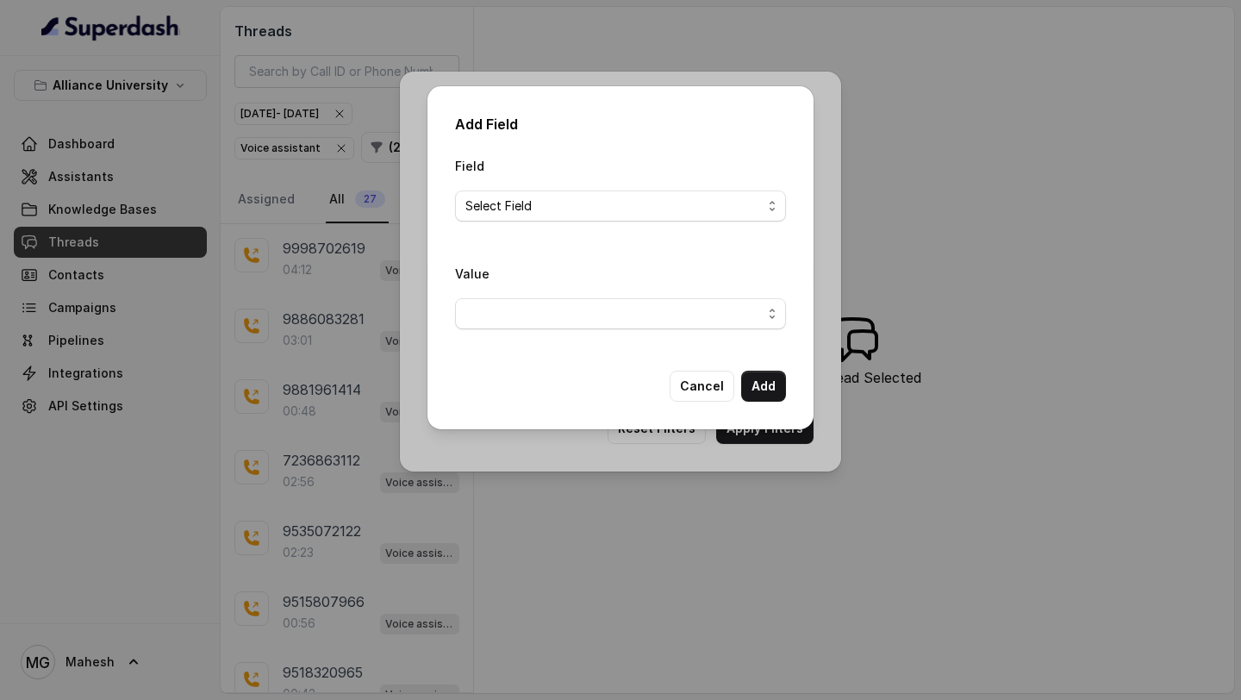
click at [591, 186] on div "Field Select Field" at bounding box center [620, 188] width 331 height 66
click at [577, 197] on span "Select Field" at bounding box center [613, 206] width 296 height 21
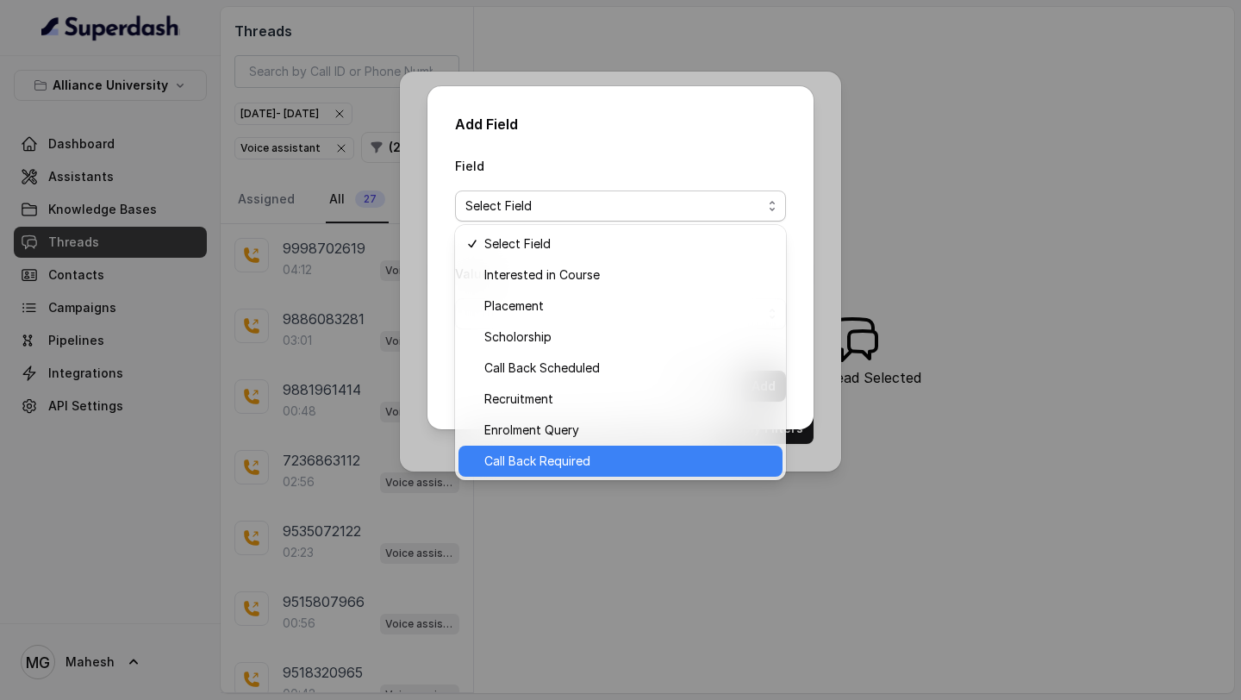
click at [549, 459] on span "Call Back Required" at bounding box center [628, 461] width 288 height 21
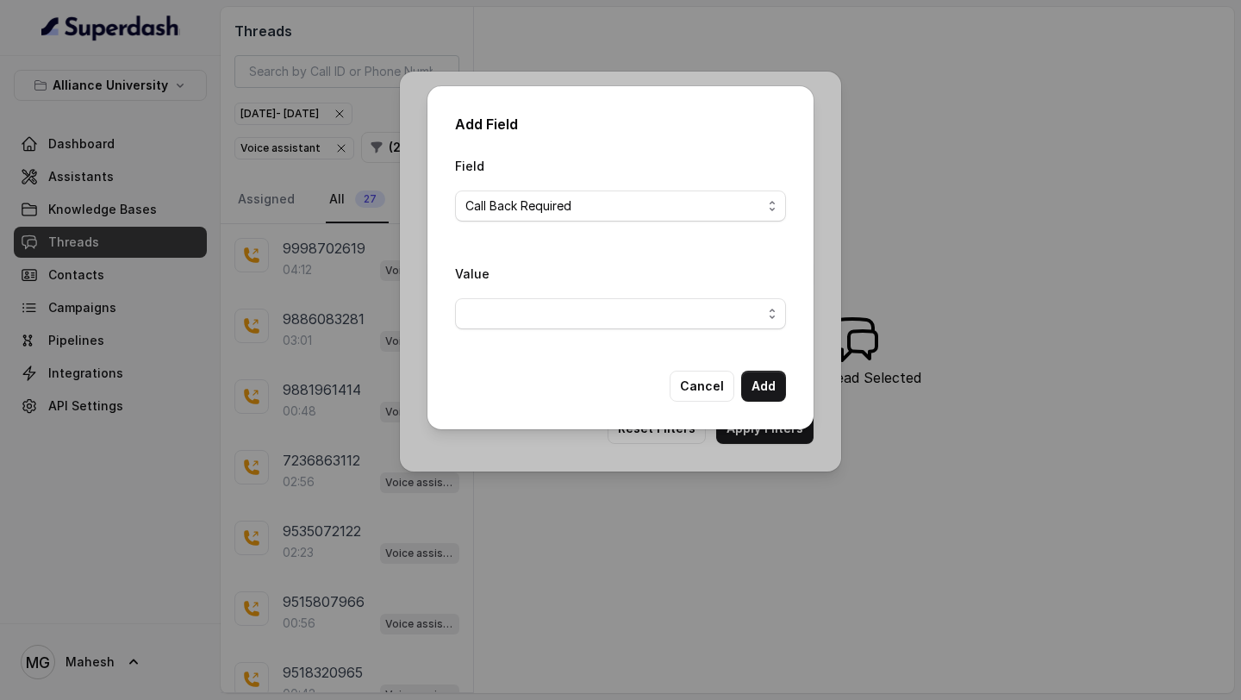
click at [603, 300] on span "button" at bounding box center [620, 313] width 331 height 31
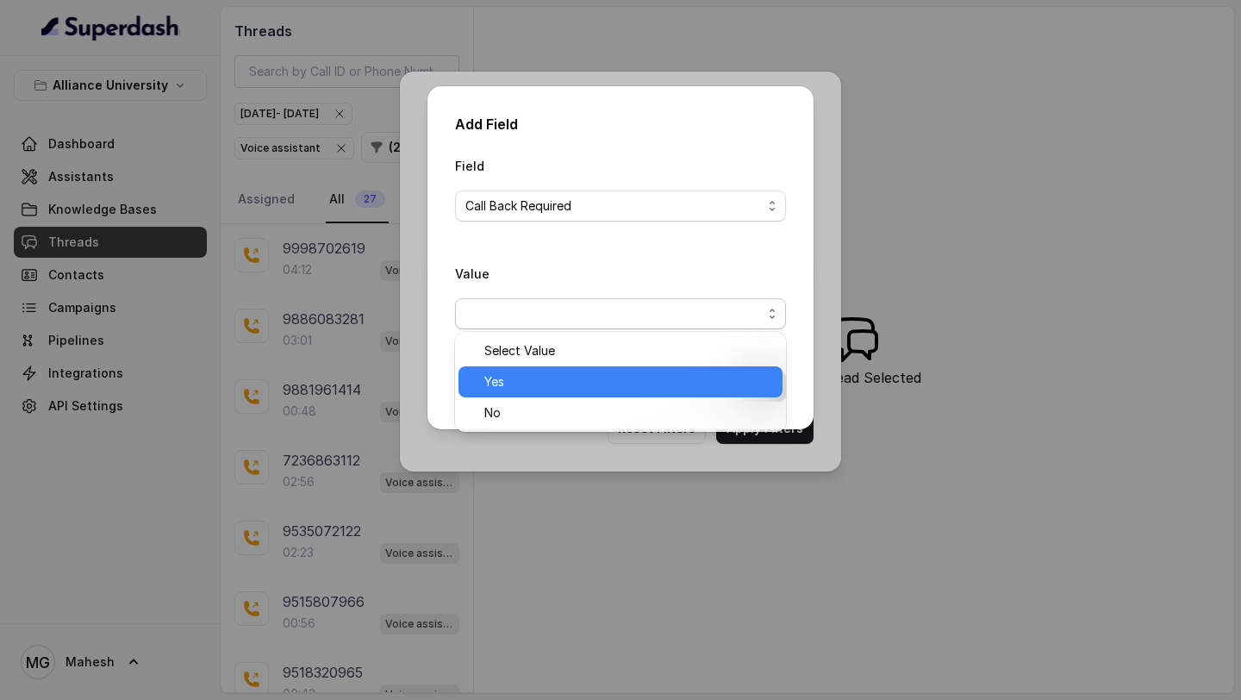
click at [517, 387] on span "Yes" at bounding box center [628, 381] width 288 height 21
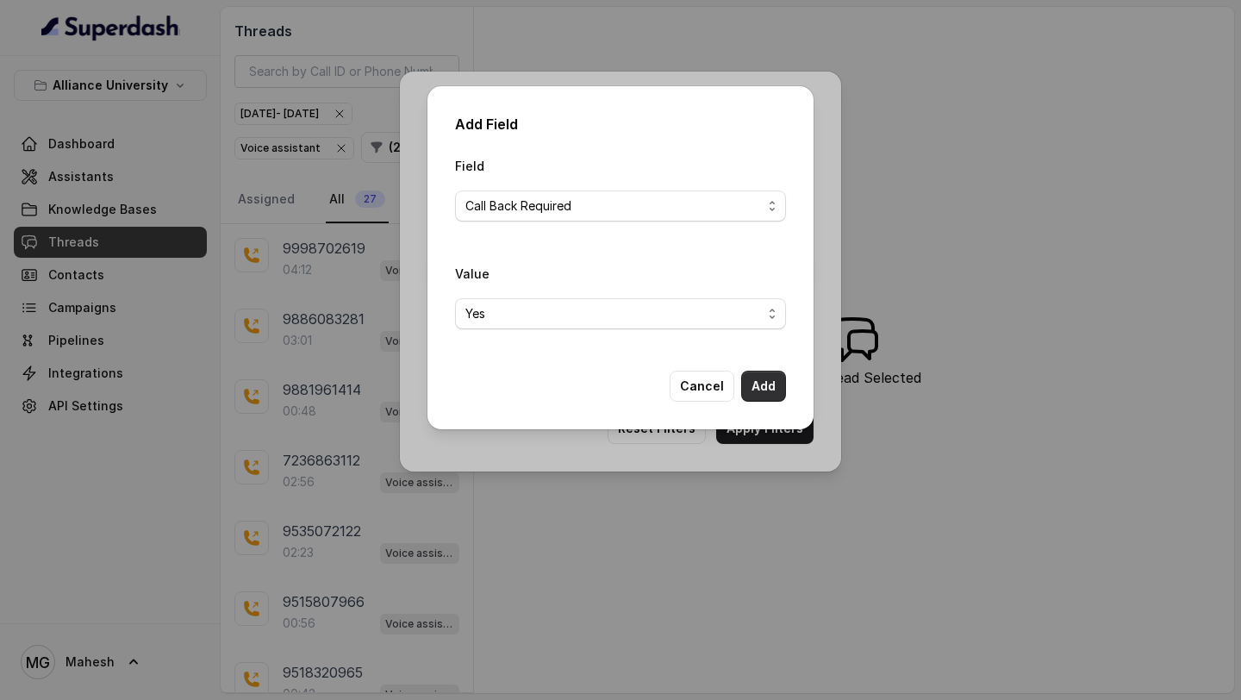
click at [770, 387] on button "Add" at bounding box center [763, 386] width 45 height 31
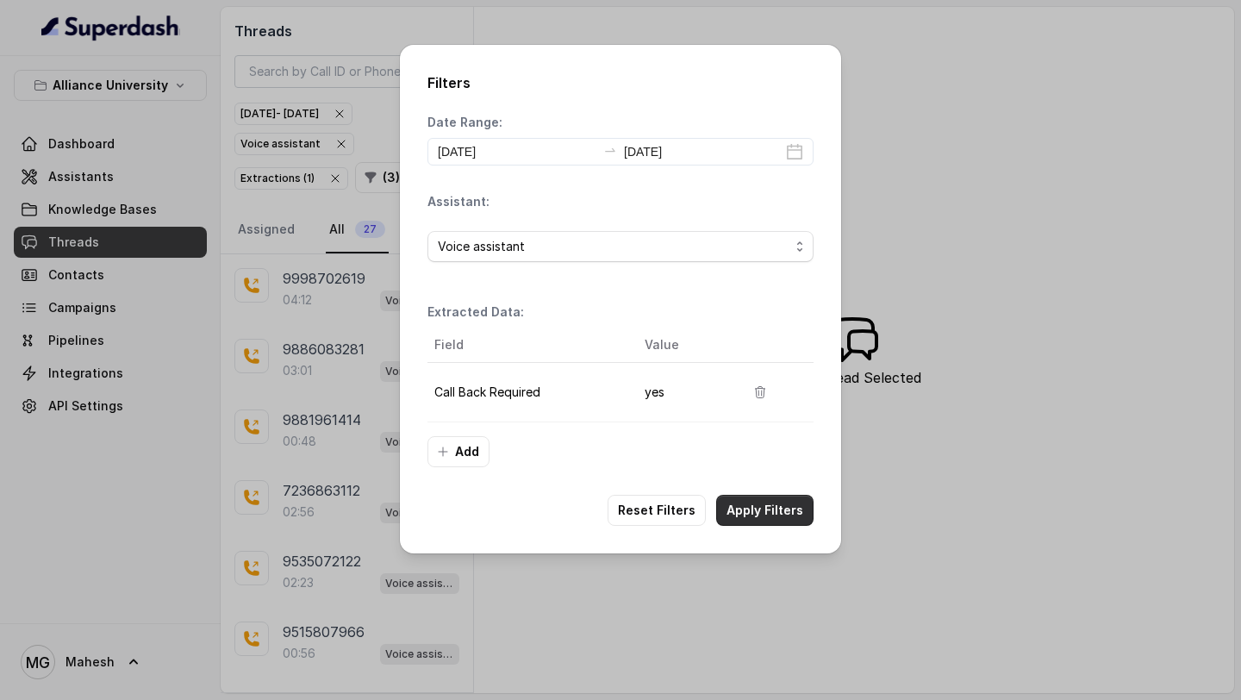
click at [752, 509] on button "Apply Filters" at bounding box center [764, 510] width 97 height 31
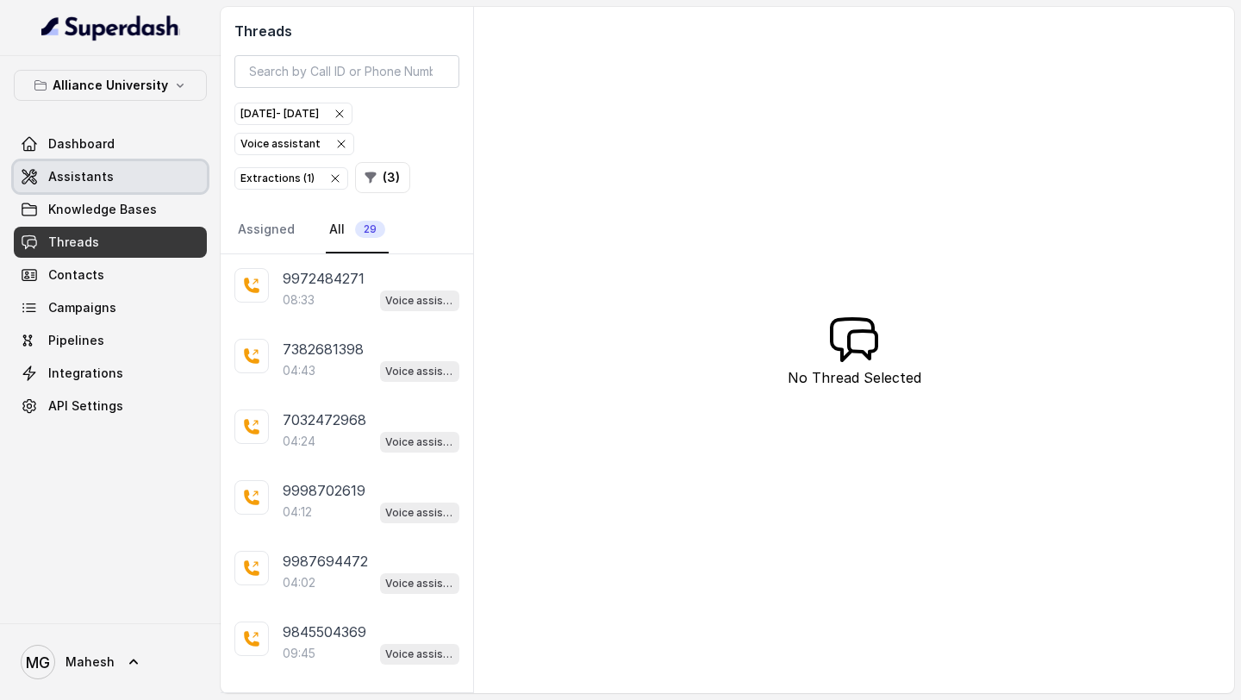
click at [114, 178] on link "Assistants" at bounding box center [110, 176] width 193 height 31
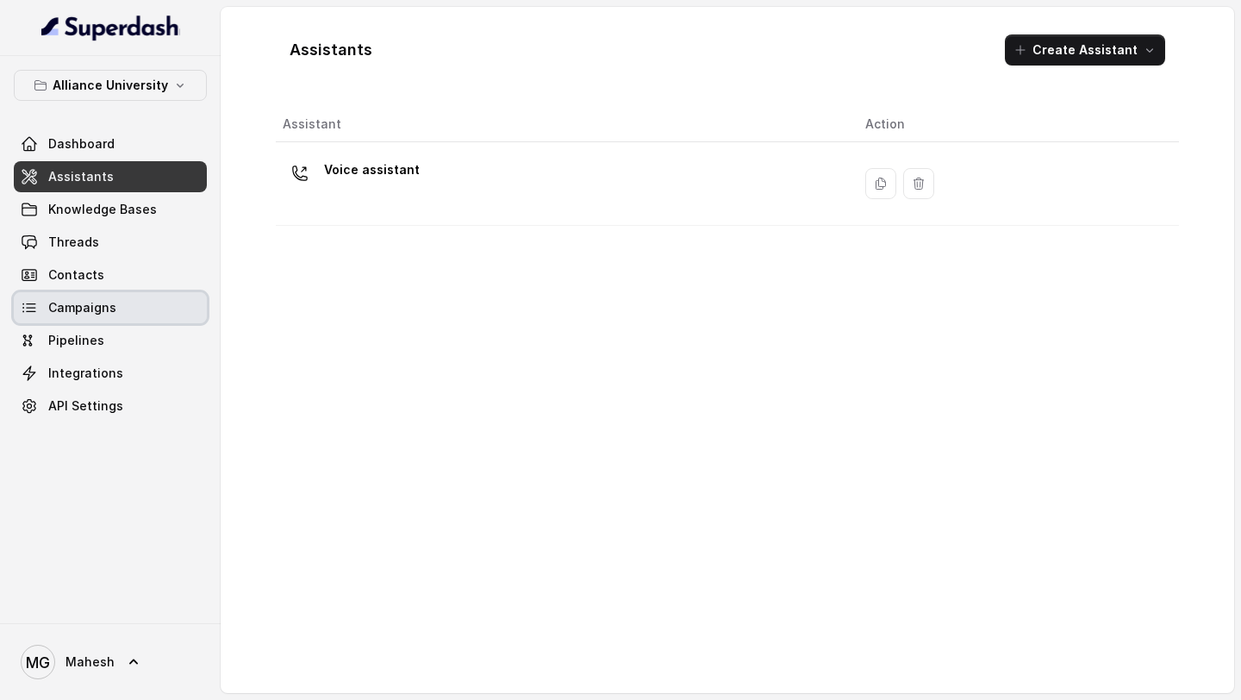
click at [117, 313] on link "Campaigns" at bounding box center [110, 307] width 193 height 31
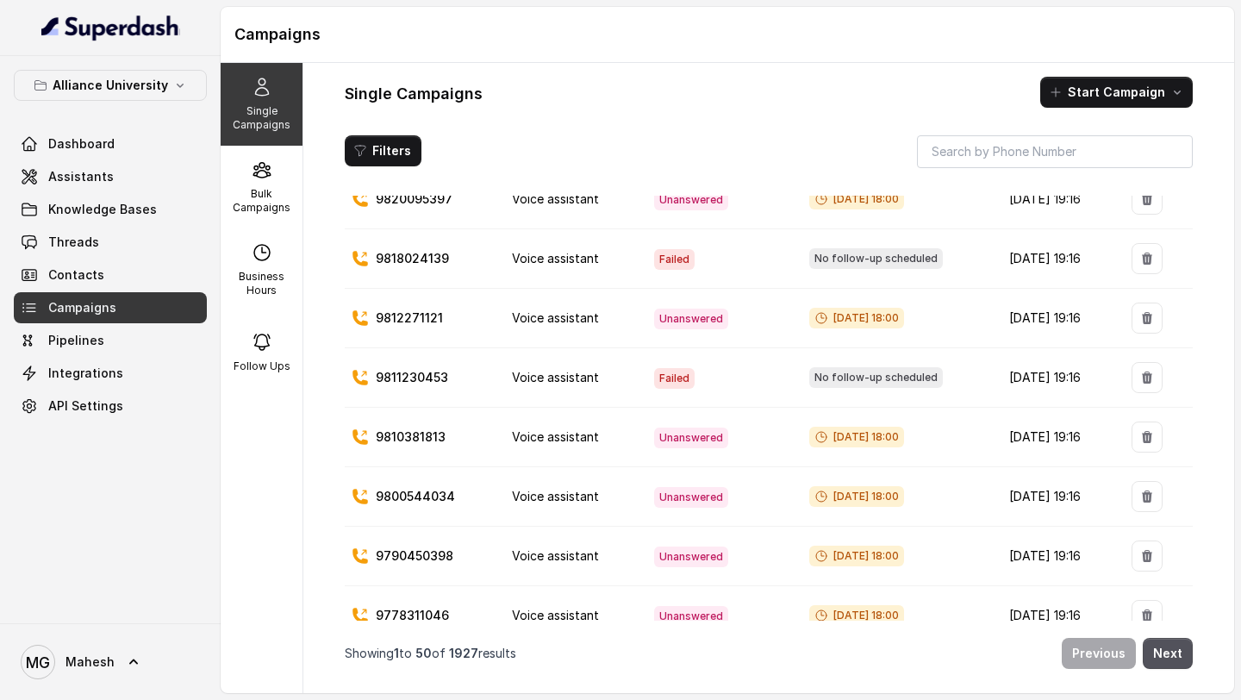
scroll to position [2584, 0]
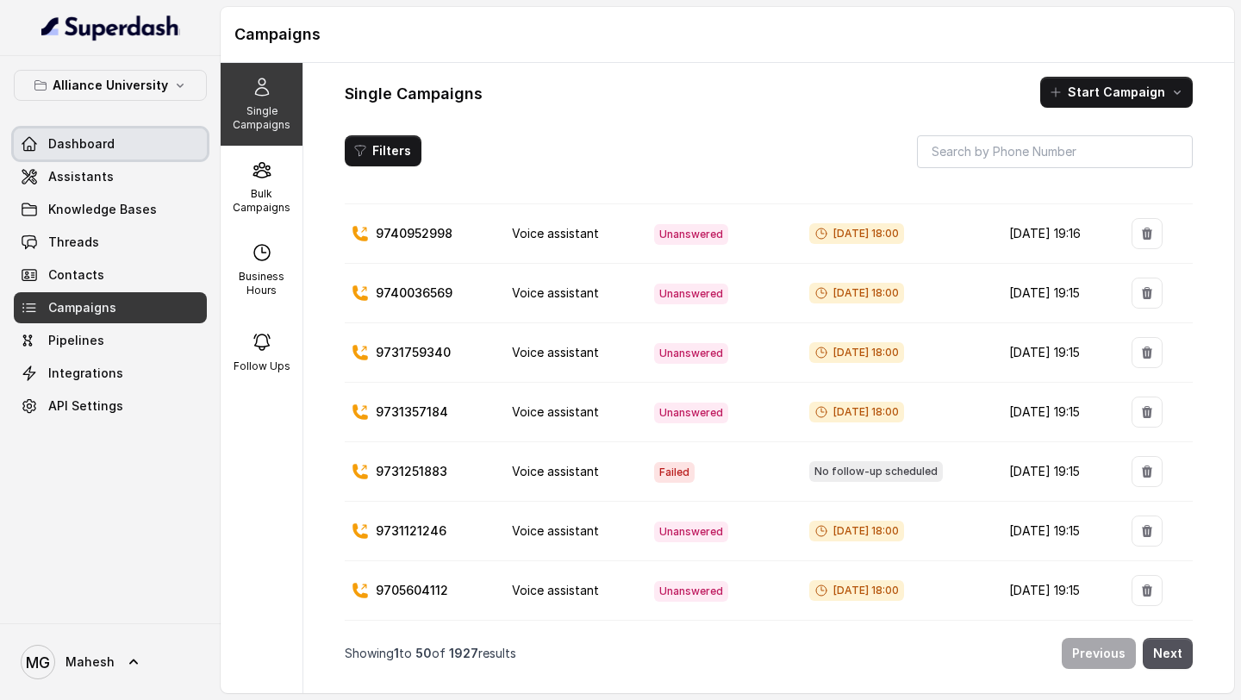
click at [131, 152] on link "Dashboard" at bounding box center [110, 143] width 193 height 31
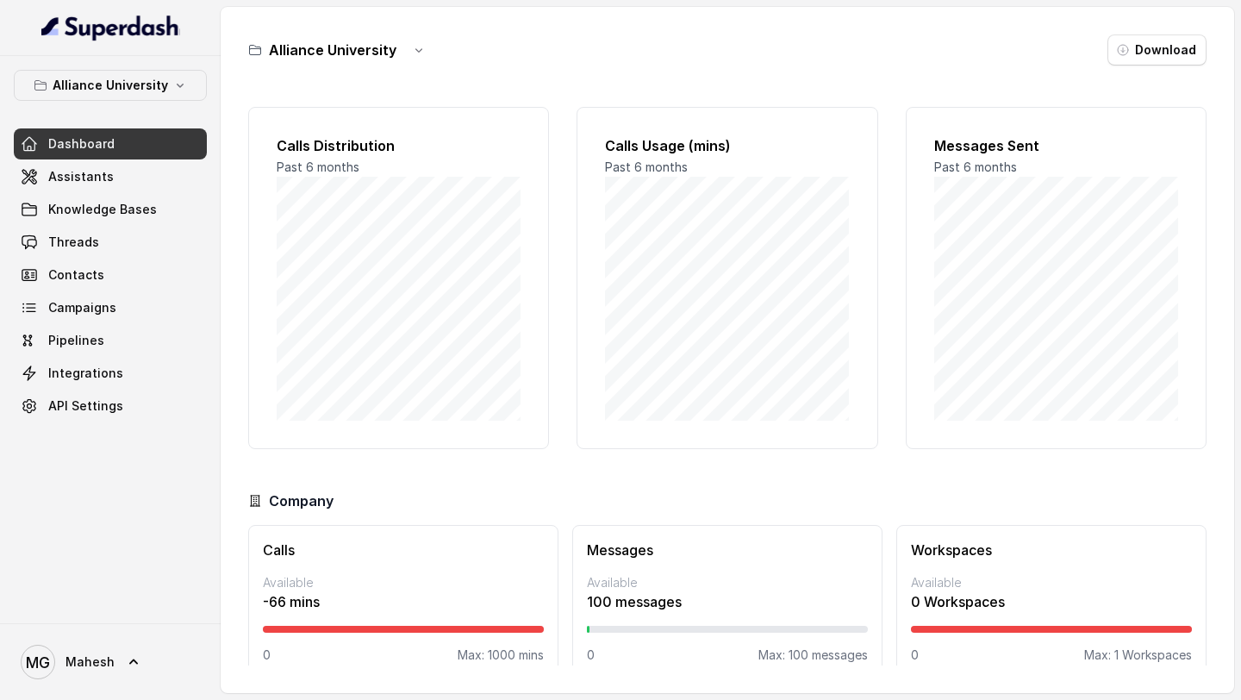
scroll to position [25, 0]
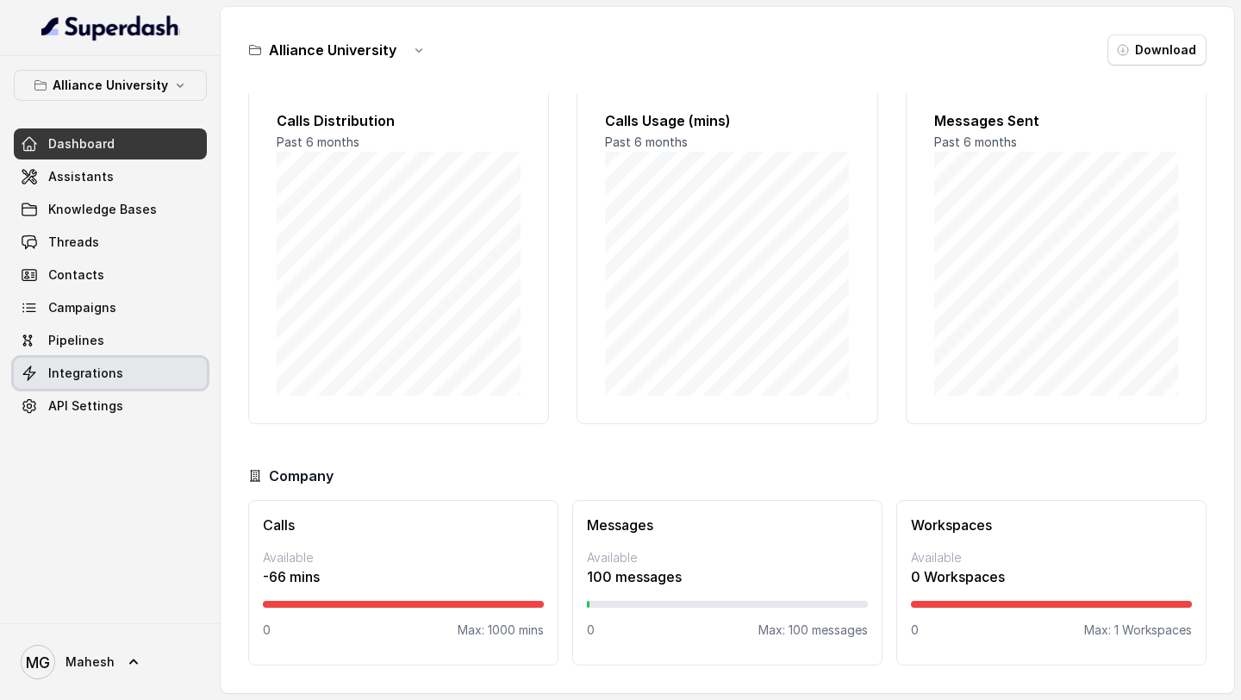
click at [110, 378] on span "Integrations" at bounding box center [85, 373] width 75 height 17
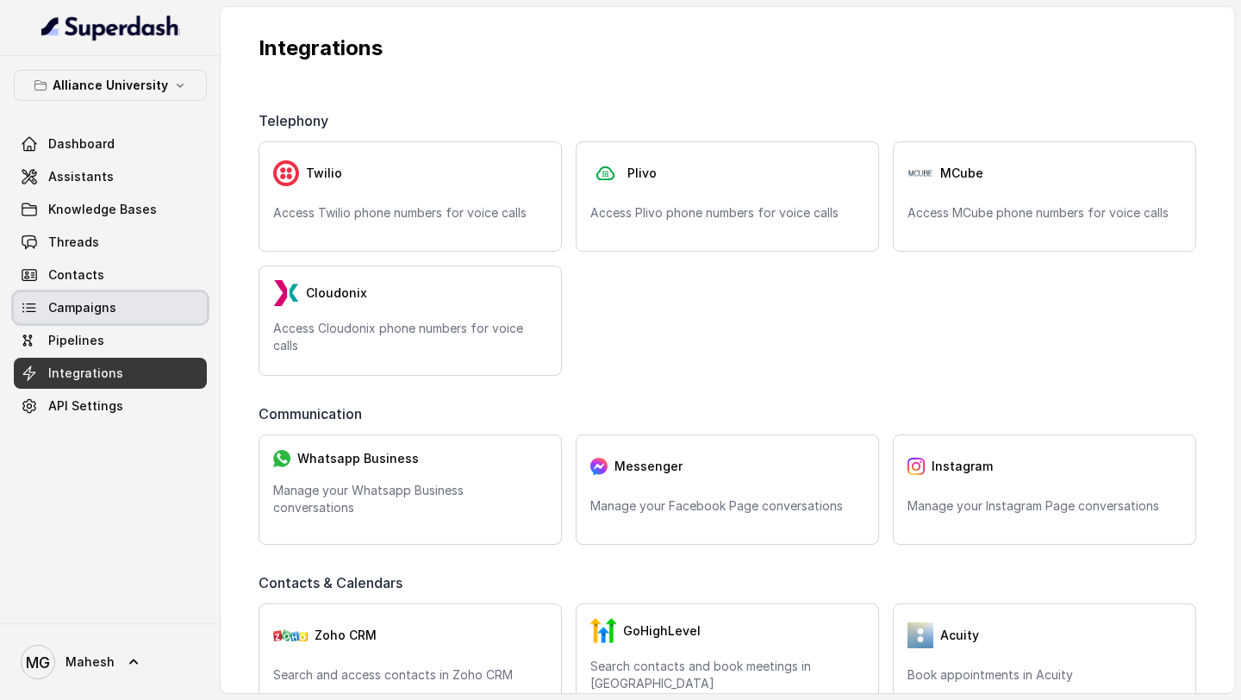
click at [108, 315] on span "Campaigns" at bounding box center [82, 307] width 68 height 17
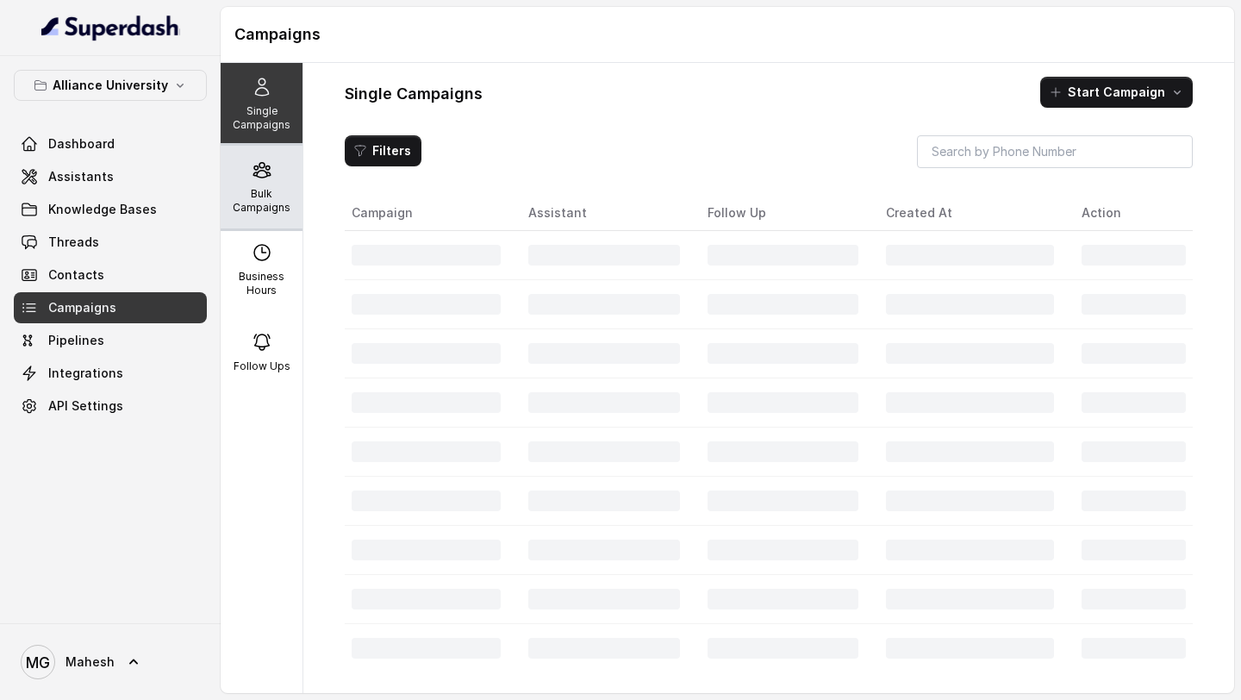
click at [269, 174] on icon at bounding box center [261, 170] width 16 height 15
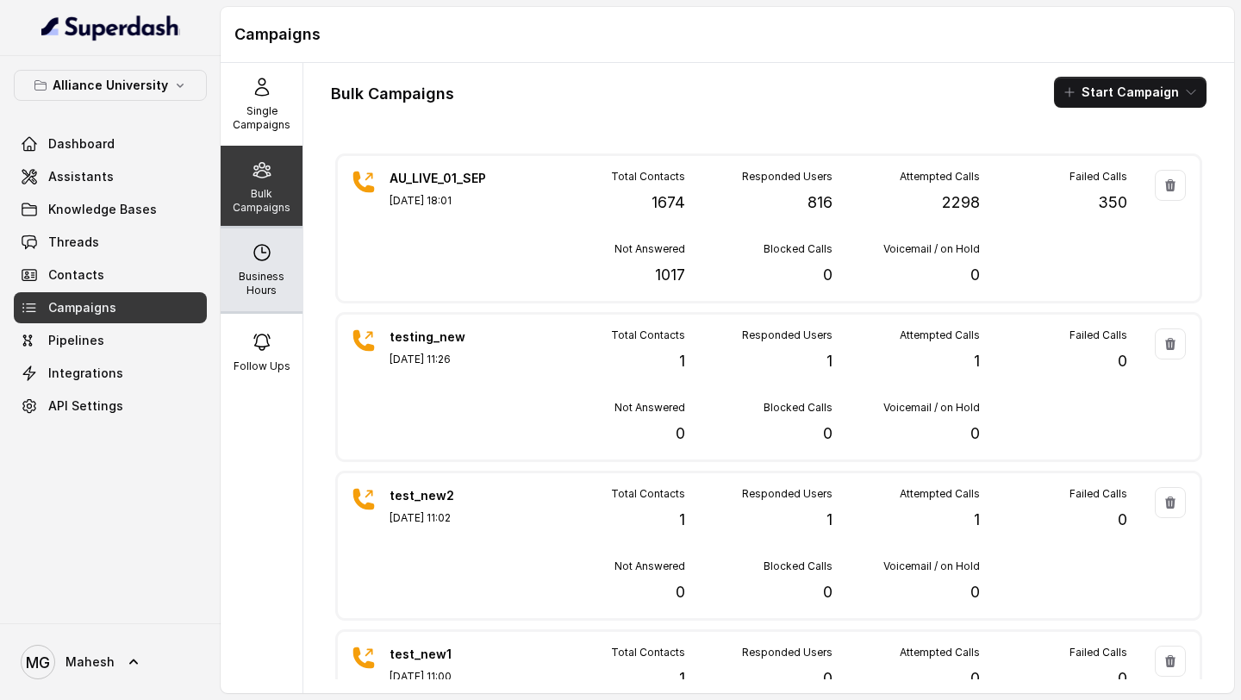
click at [287, 284] on p "Business Hours" at bounding box center [262, 284] width 68 height 28
select select "Asia/Kolkata"
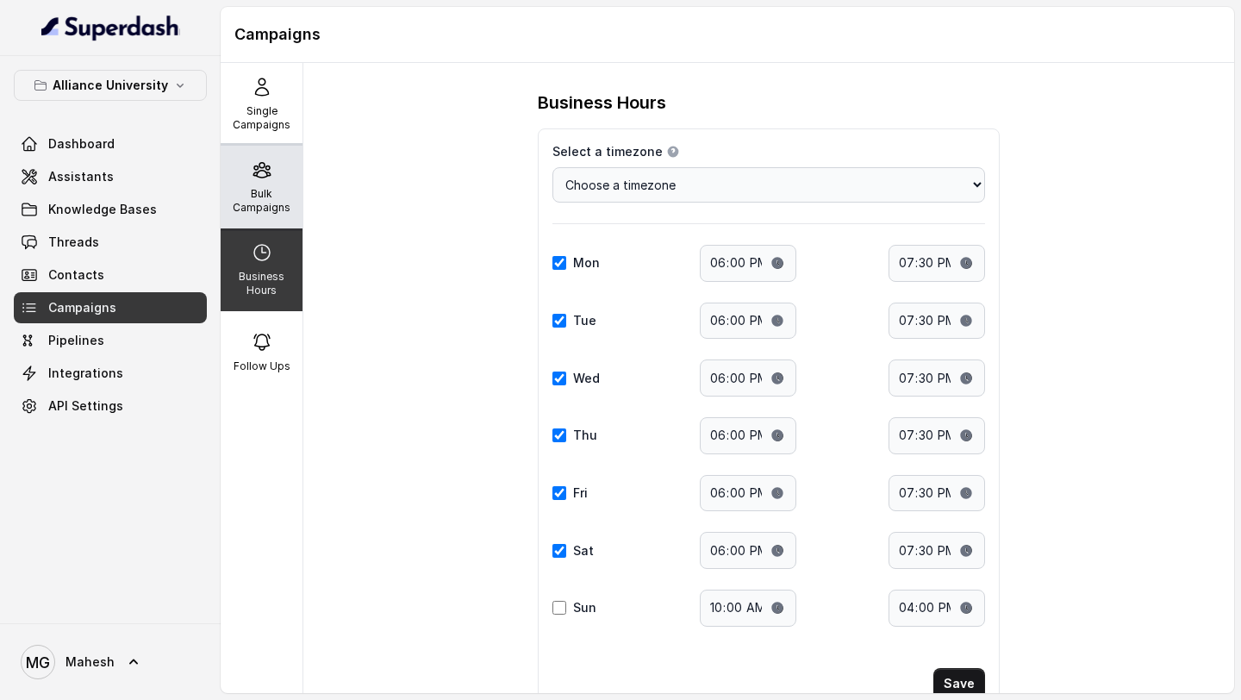
click at [273, 184] on div "Bulk Campaigns" at bounding box center [262, 187] width 82 height 83
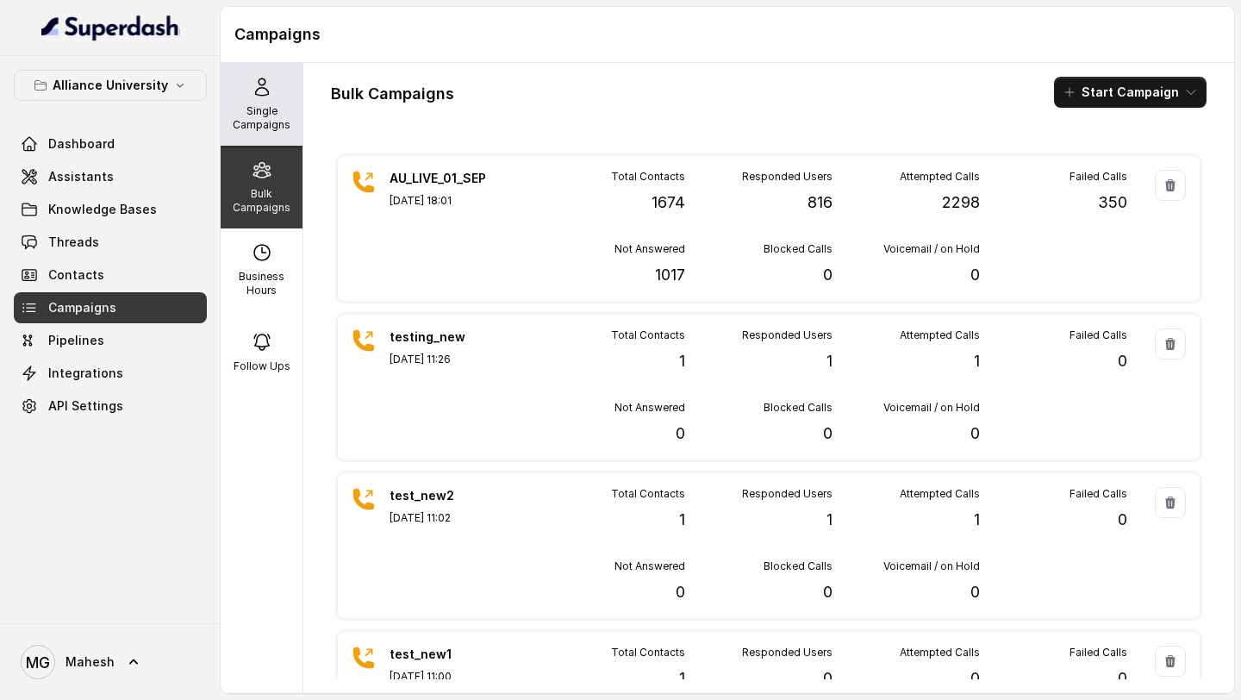
click at [252, 90] on icon at bounding box center [262, 87] width 21 height 21
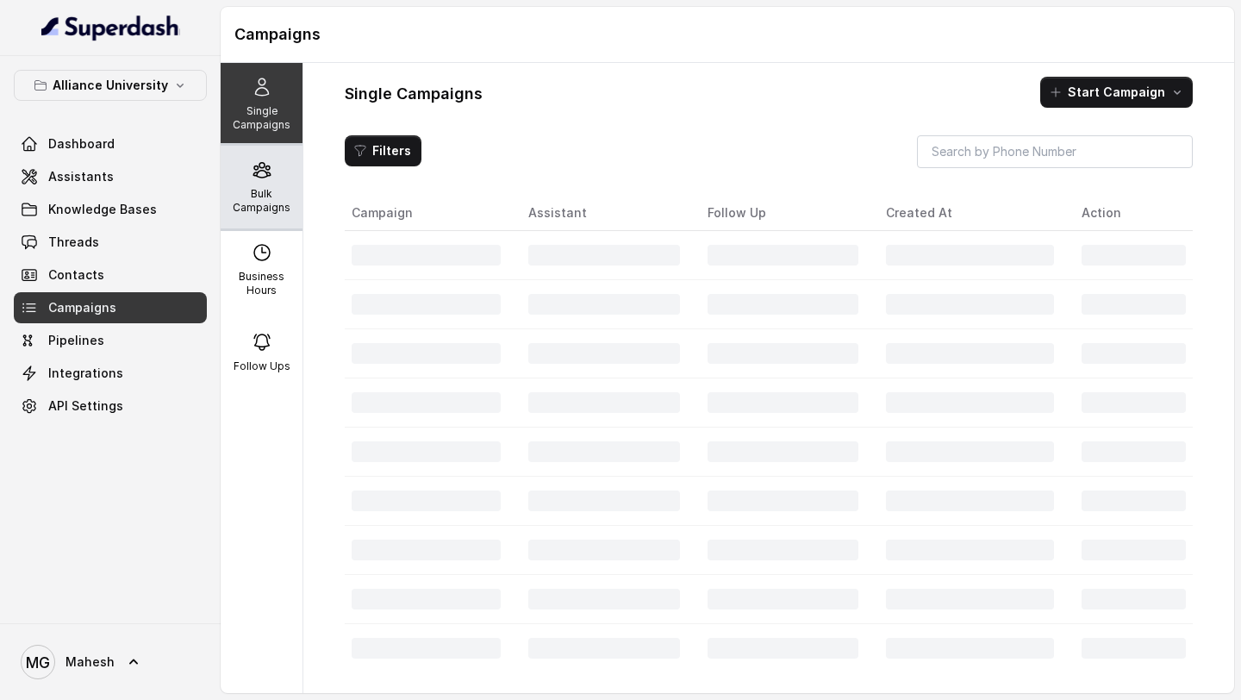
click at [259, 181] on div "Bulk Campaigns" at bounding box center [262, 187] width 82 height 83
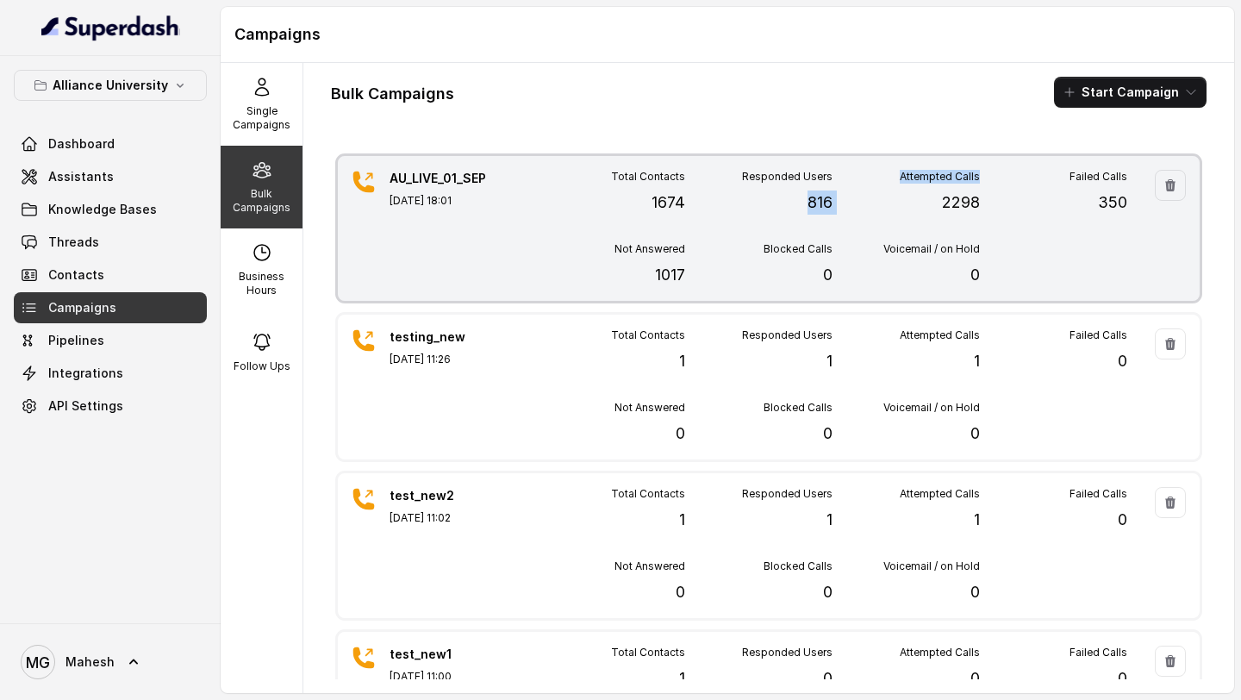
drag, startPoint x: 804, startPoint y: 206, endPoint x: 838, endPoint y: 206, distance: 33.6
click at [838, 206] on div "Total Contacts 1674 Responded Users 816 Attempted Calls 2298 Failed Calls 350 N…" at bounding box center [833, 228] width 590 height 117
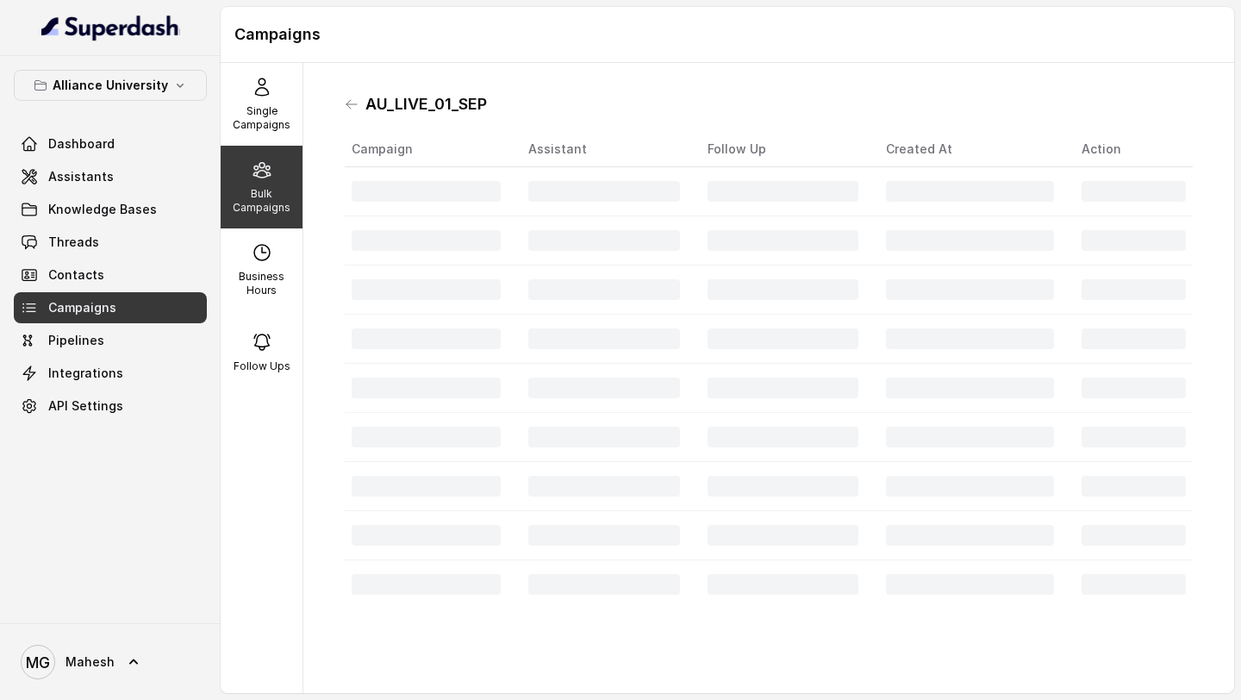
click at [838, 207] on td at bounding box center [783, 191] width 179 height 49
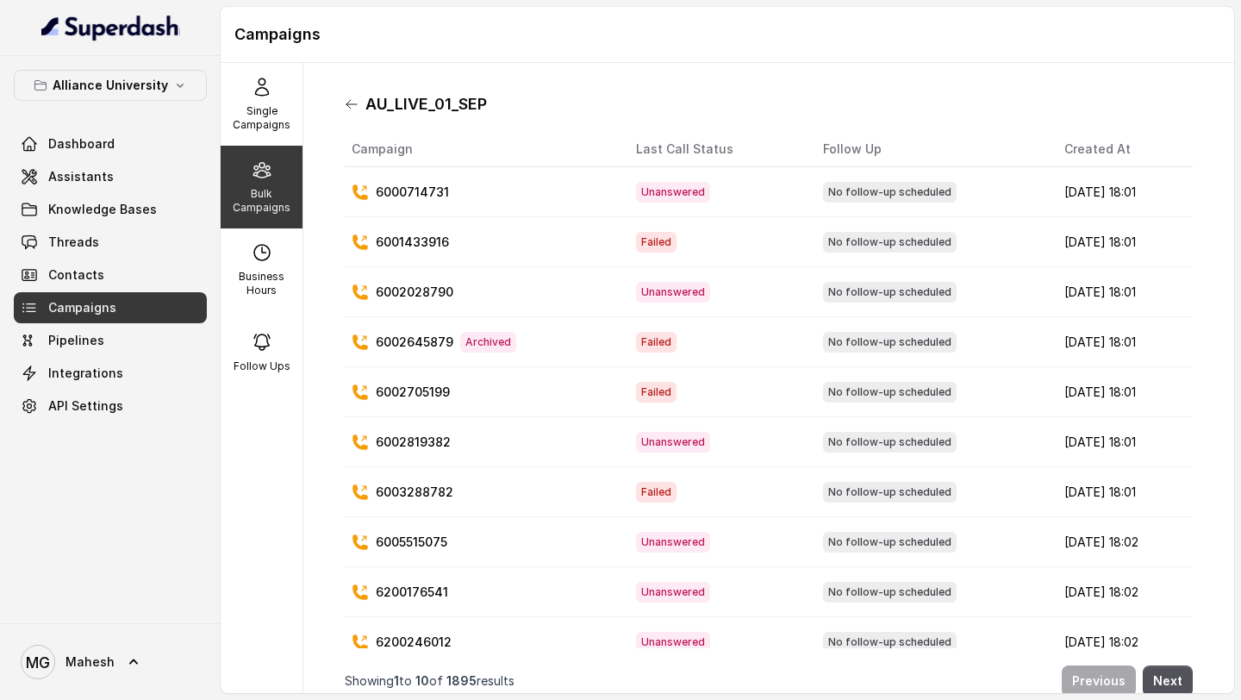
click at [357, 107] on icon at bounding box center [352, 104] width 14 height 14
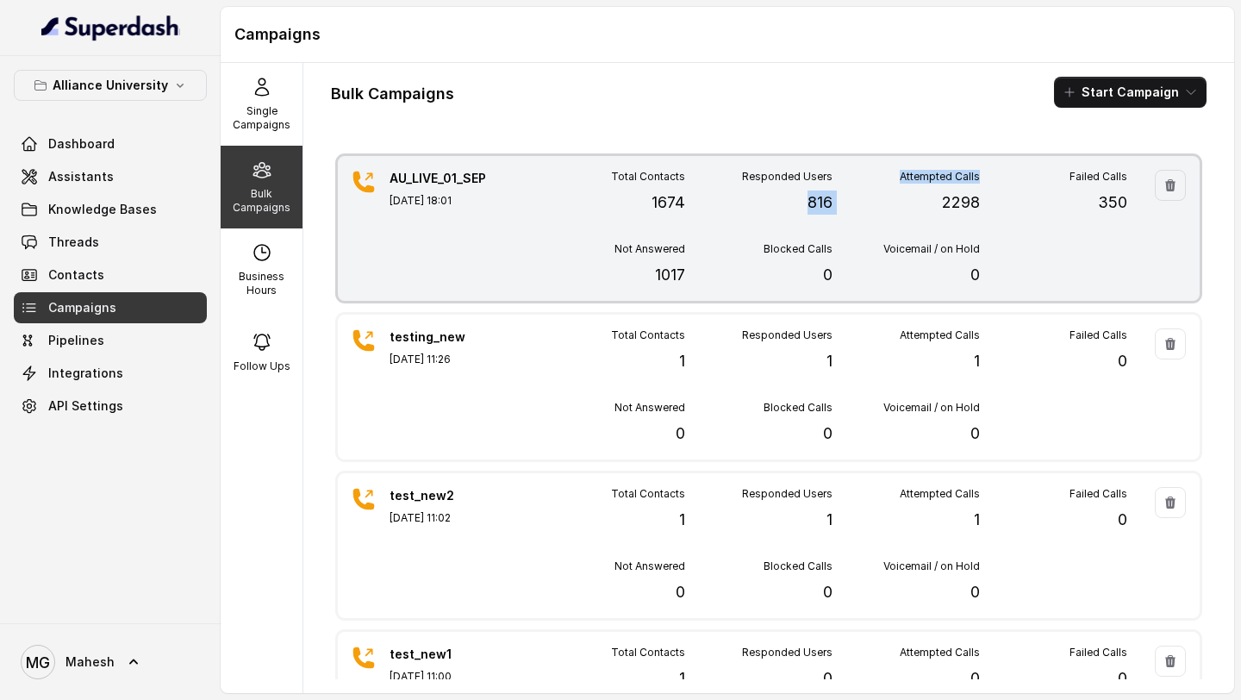
drag, startPoint x: 838, startPoint y: 204, endPoint x: 809, endPoint y: 205, distance: 28.5
click at [809, 205] on div "Total Contacts 1674 Responded Users 816 Attempted Calls 2298 Failed Calls 350 N…" at bounding box center [833, 228] width 590 height 117
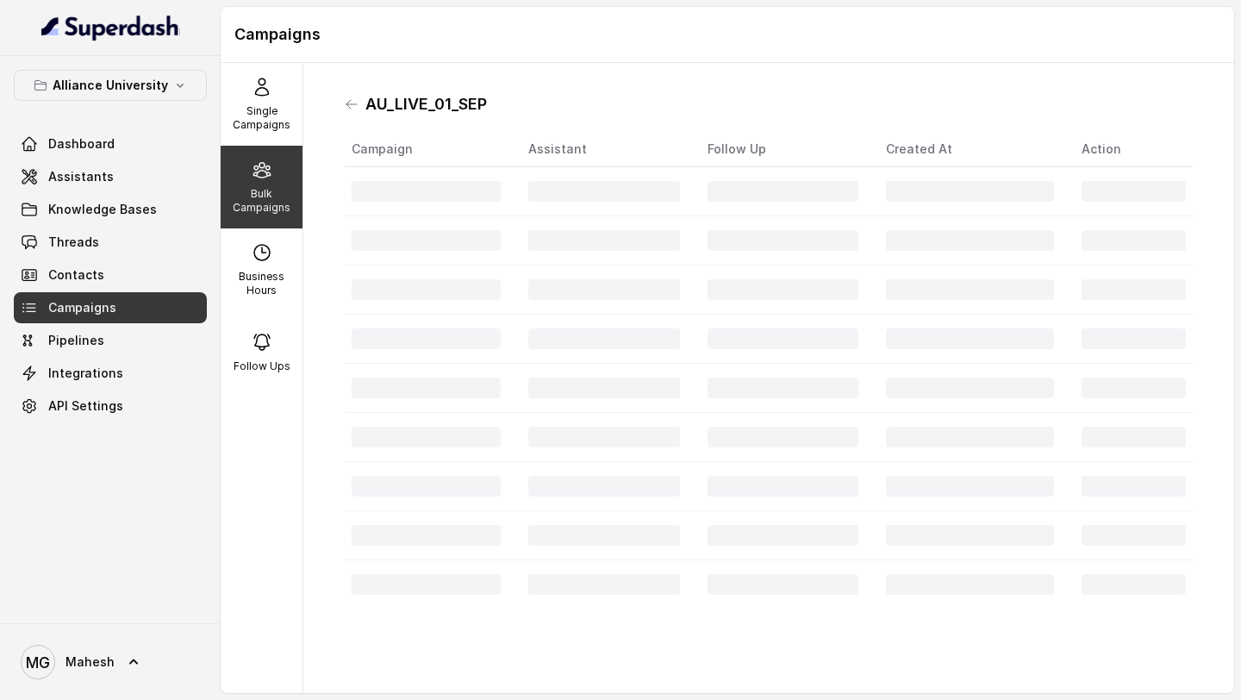
click at [809, 205] on td at bounding box center [783, 191] width 179 height 49
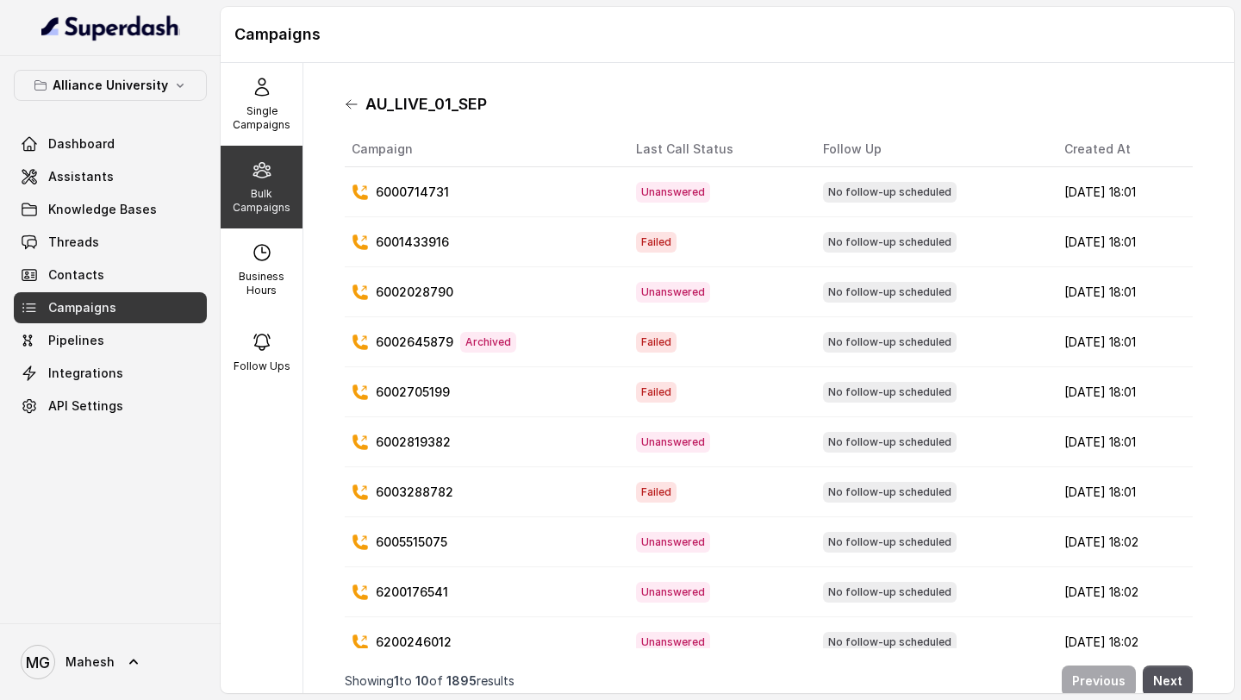
click at [353, 103] on icon at bounding box center [352, 104] width 14 height 14
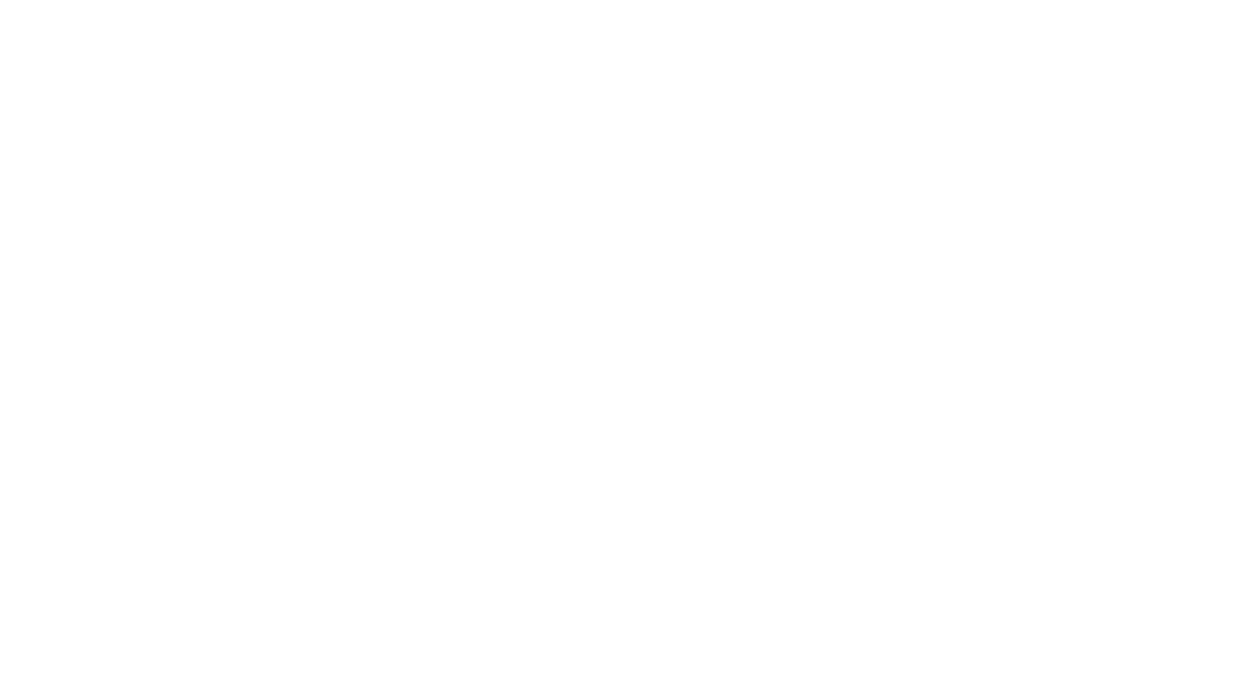
click at [91, 0] on html at bounding box center [620, 0] width 1241 height 0
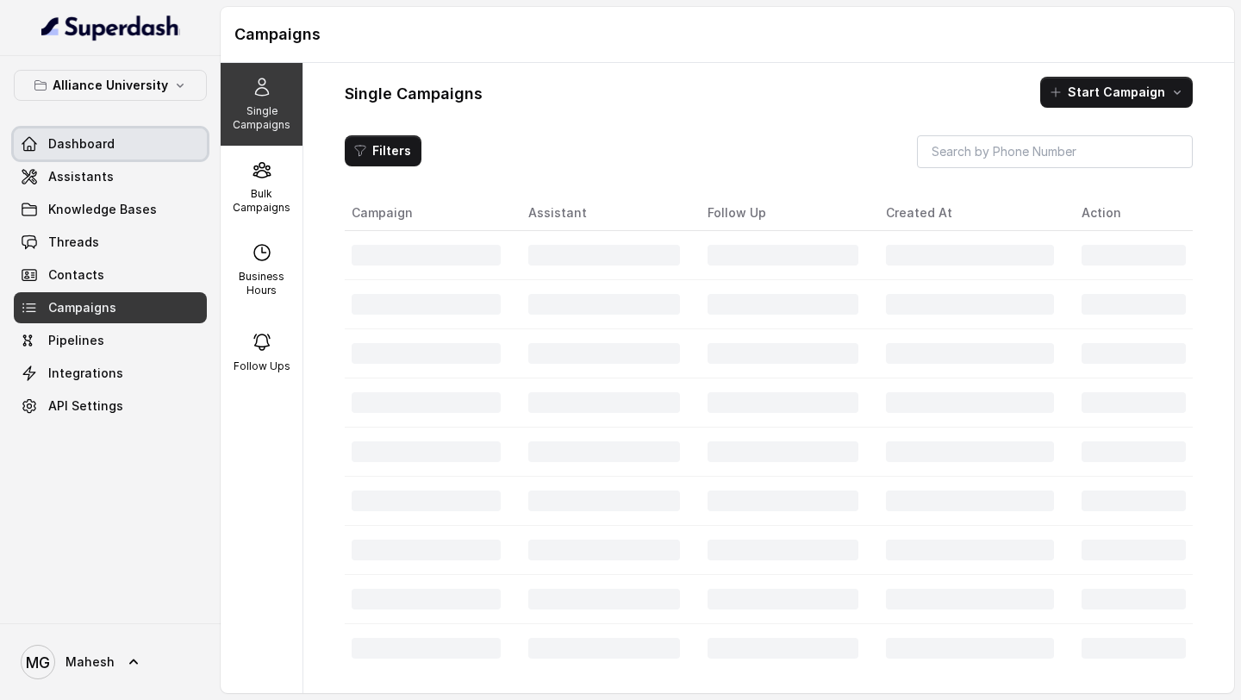
click at [91, 146] on span "Dashboard" at bounding box center [81, 143] width 66 height 17
